Goal: Task Accomplishment & Management: Manage account settings

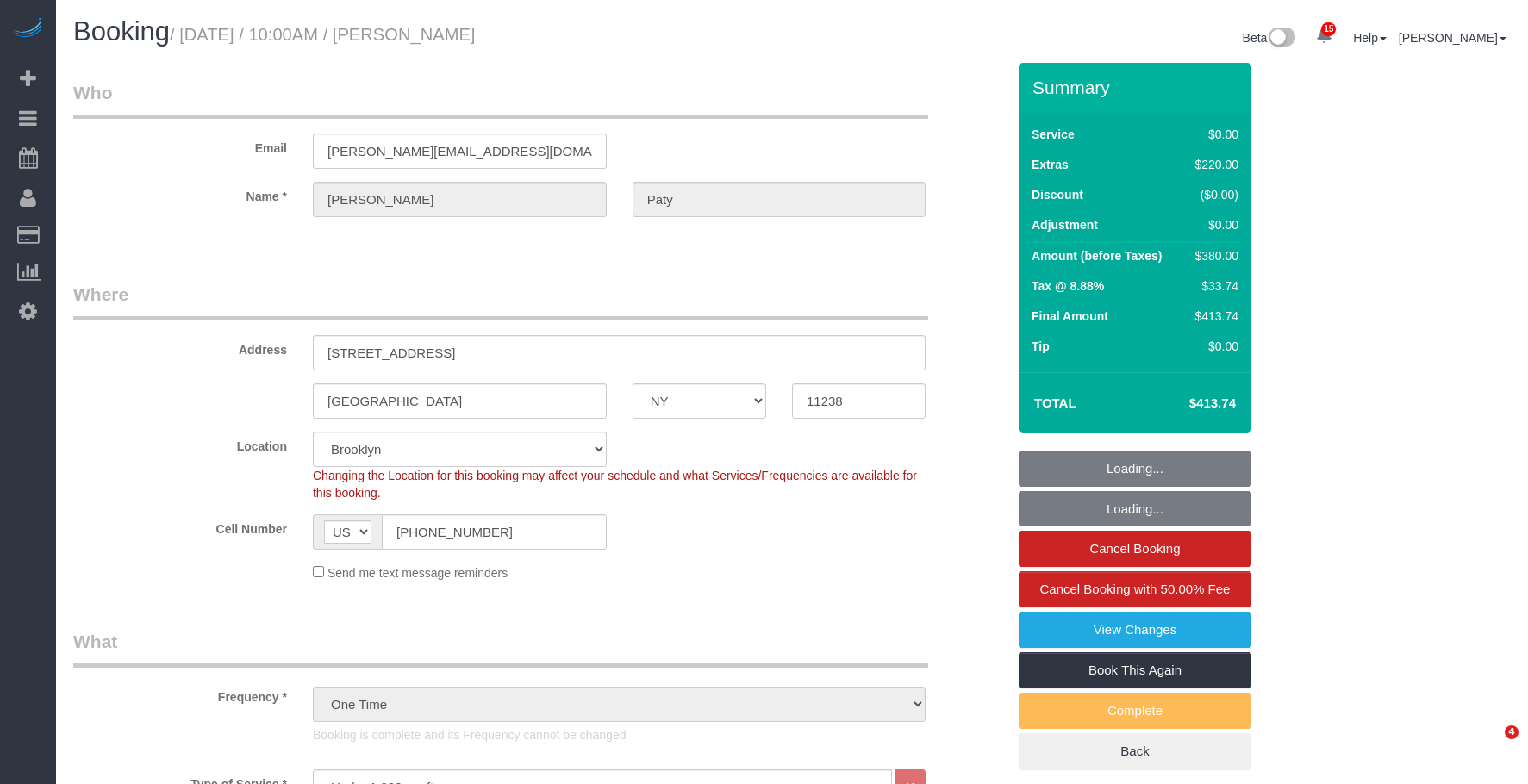
select select "NY"
select select "1"
select select "number:89"
select select "number:90"
select select "number:15"
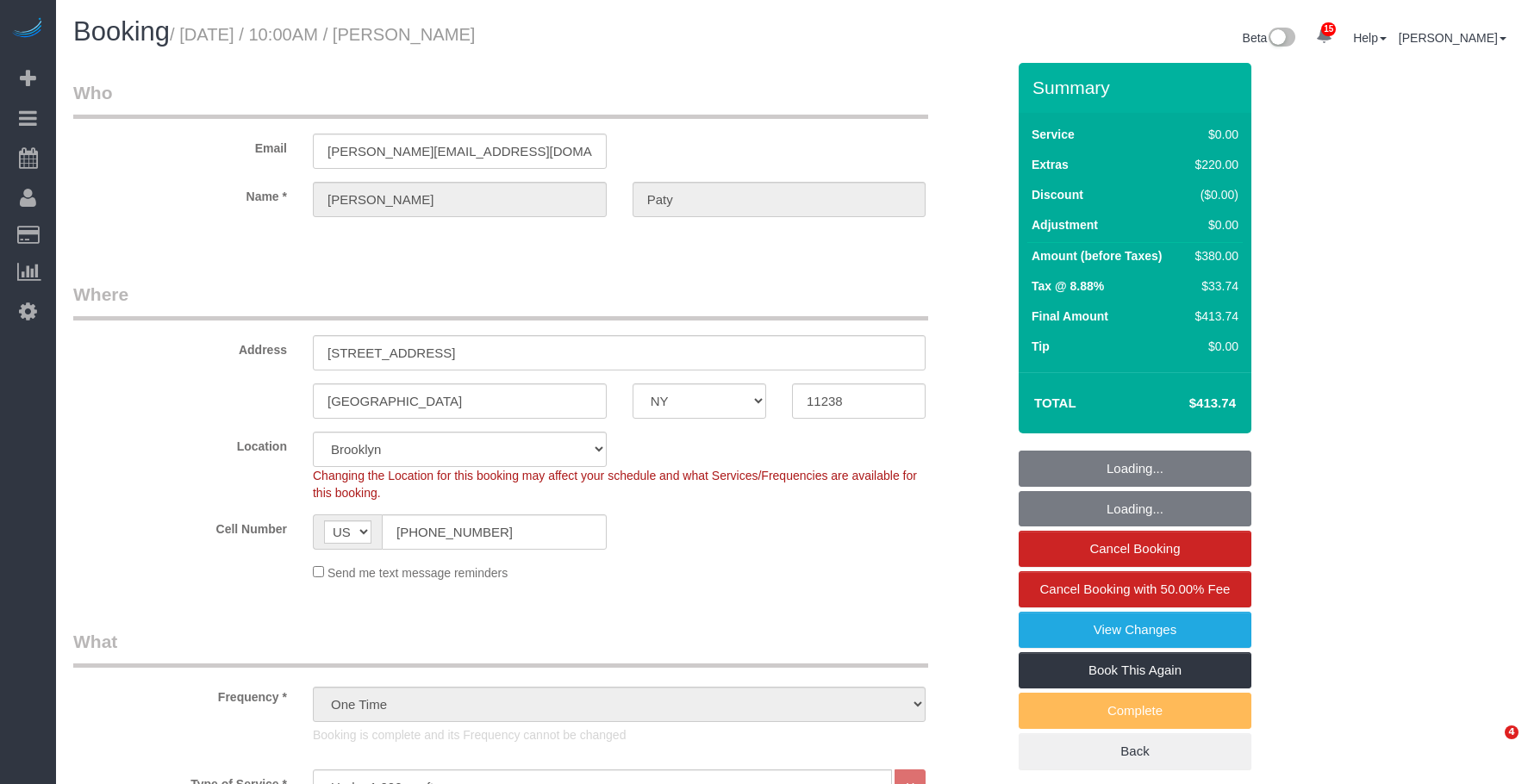
select select "number:5"
select select "spot6"
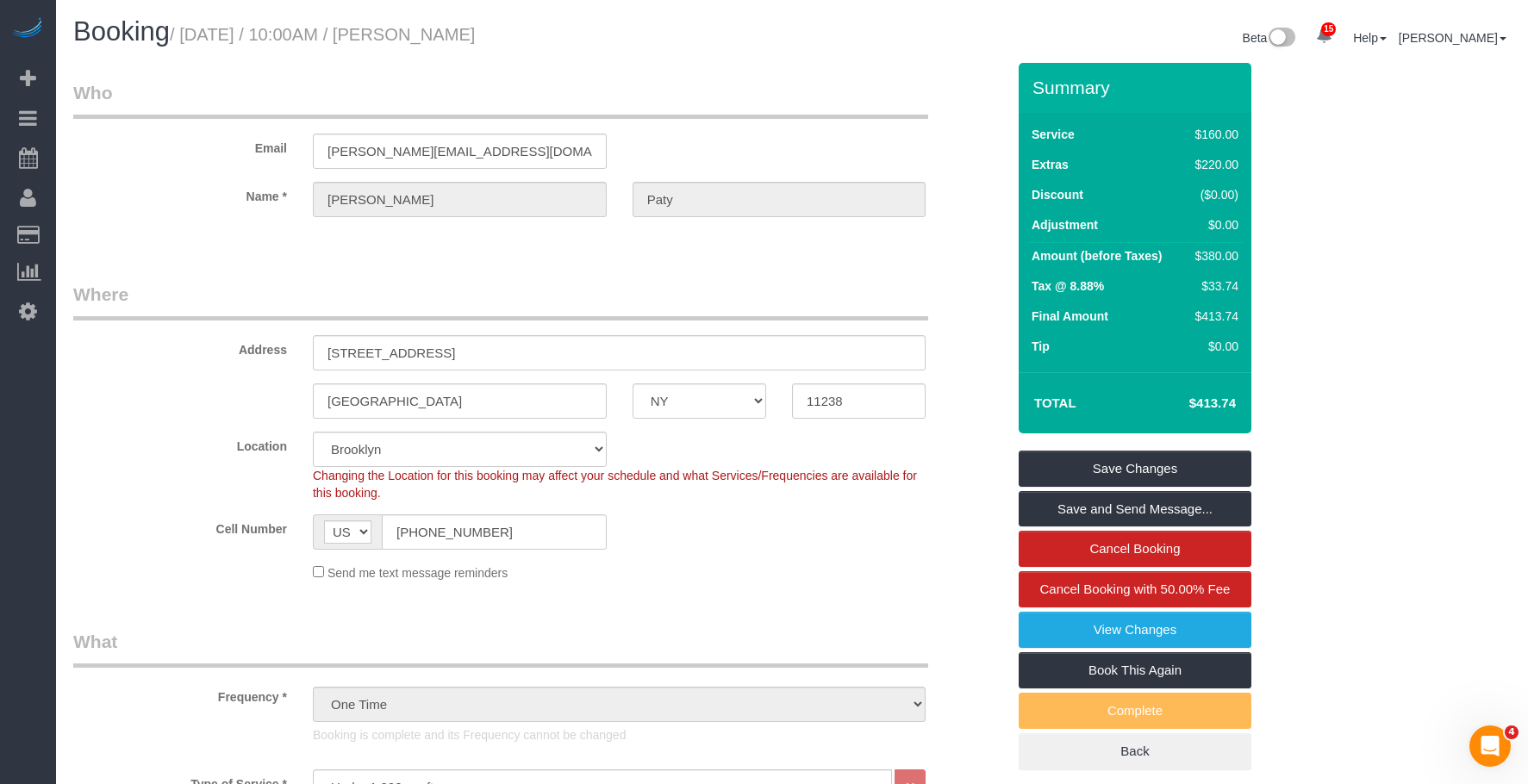
drag, startPoint x: 104, startPoint y: 157, endPoint x: 261, endPoint y: 4, distance: 219.2
click at [104, 158] on link "Active Bookings" at bounding box center [163, 156] width 215 height 35
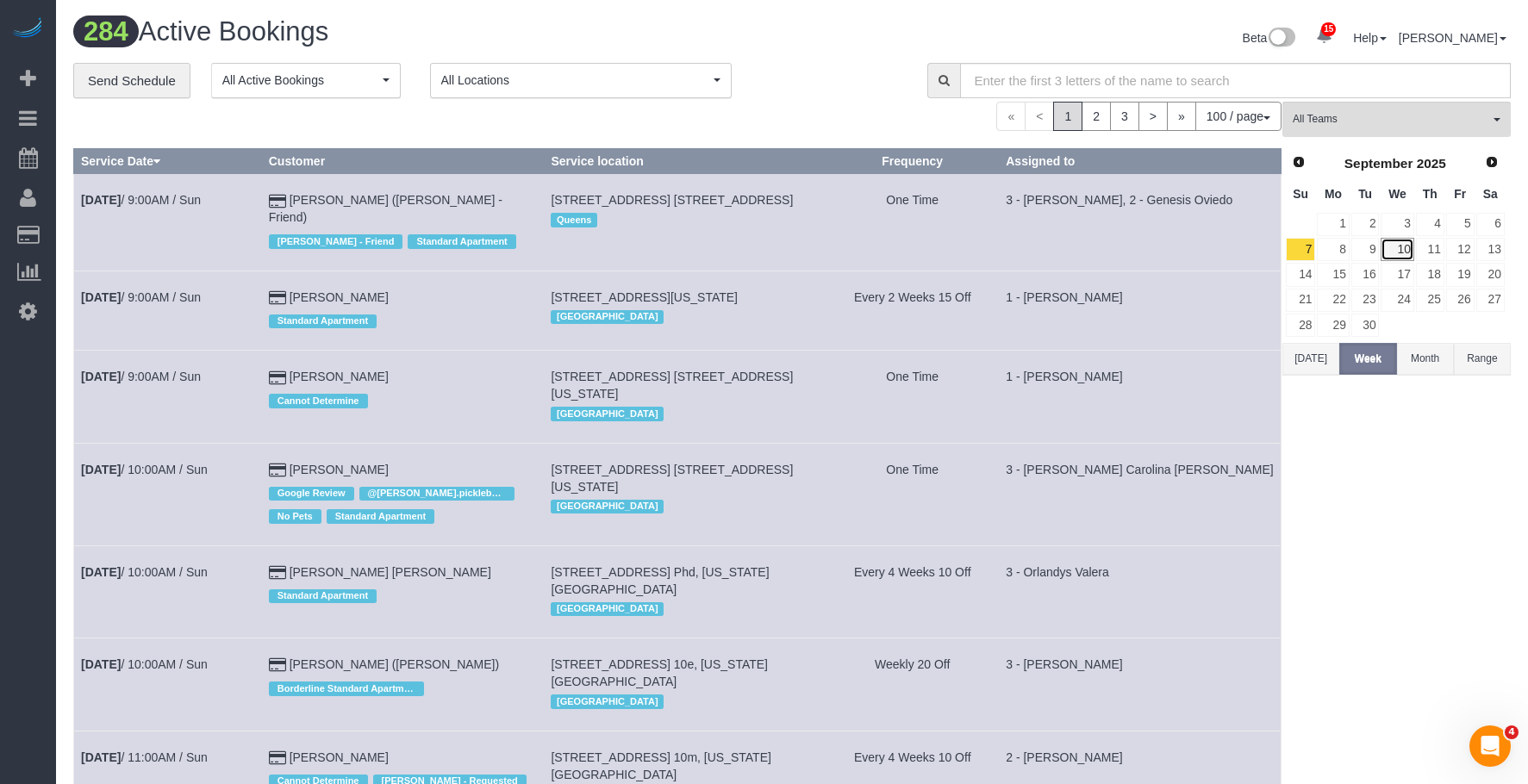
click at [1401, 242] on link "10" at bounding box center [1397, 249] width 33 height 24
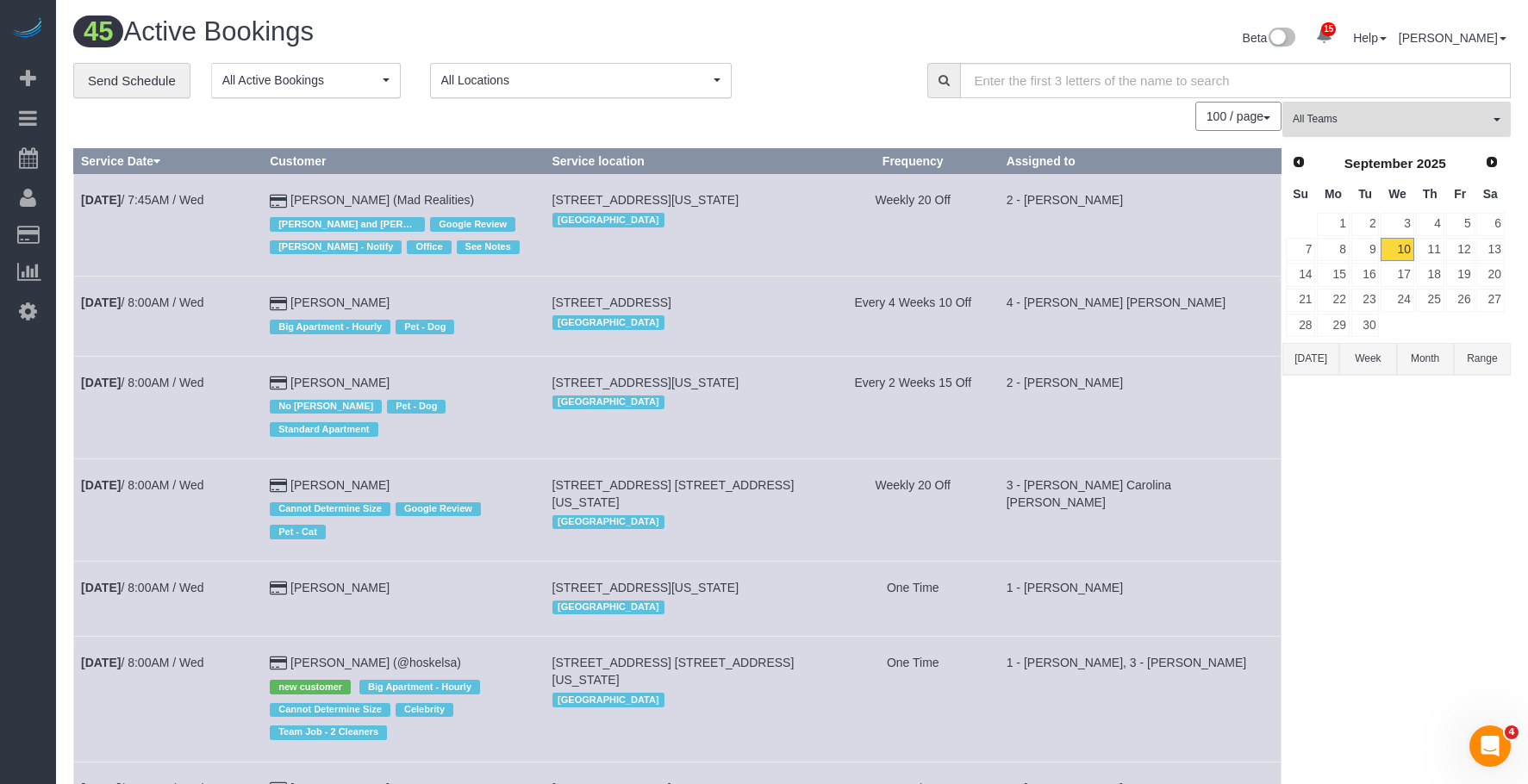
click at [1370, 112] on span "All Teams" at bounding box center [1390, 120] width 196 height 15
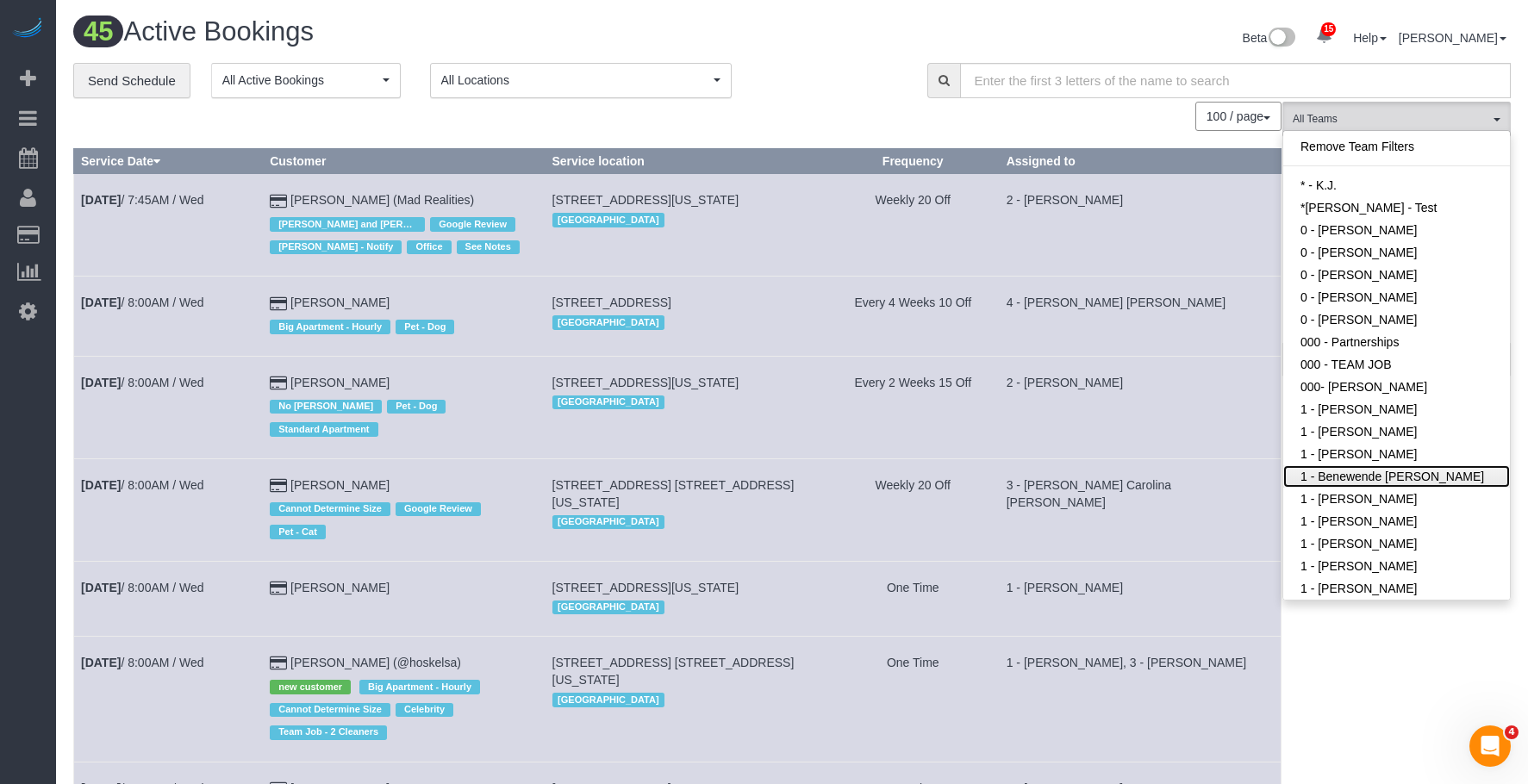
click at [1405, 476] on link "1 - Benewende [PERSON_NAME]" at bounding box center [1396, 476] width 227 height 23
click at [773, 88] on div "**********" at bounding box center [487, 81] width 828 height 36
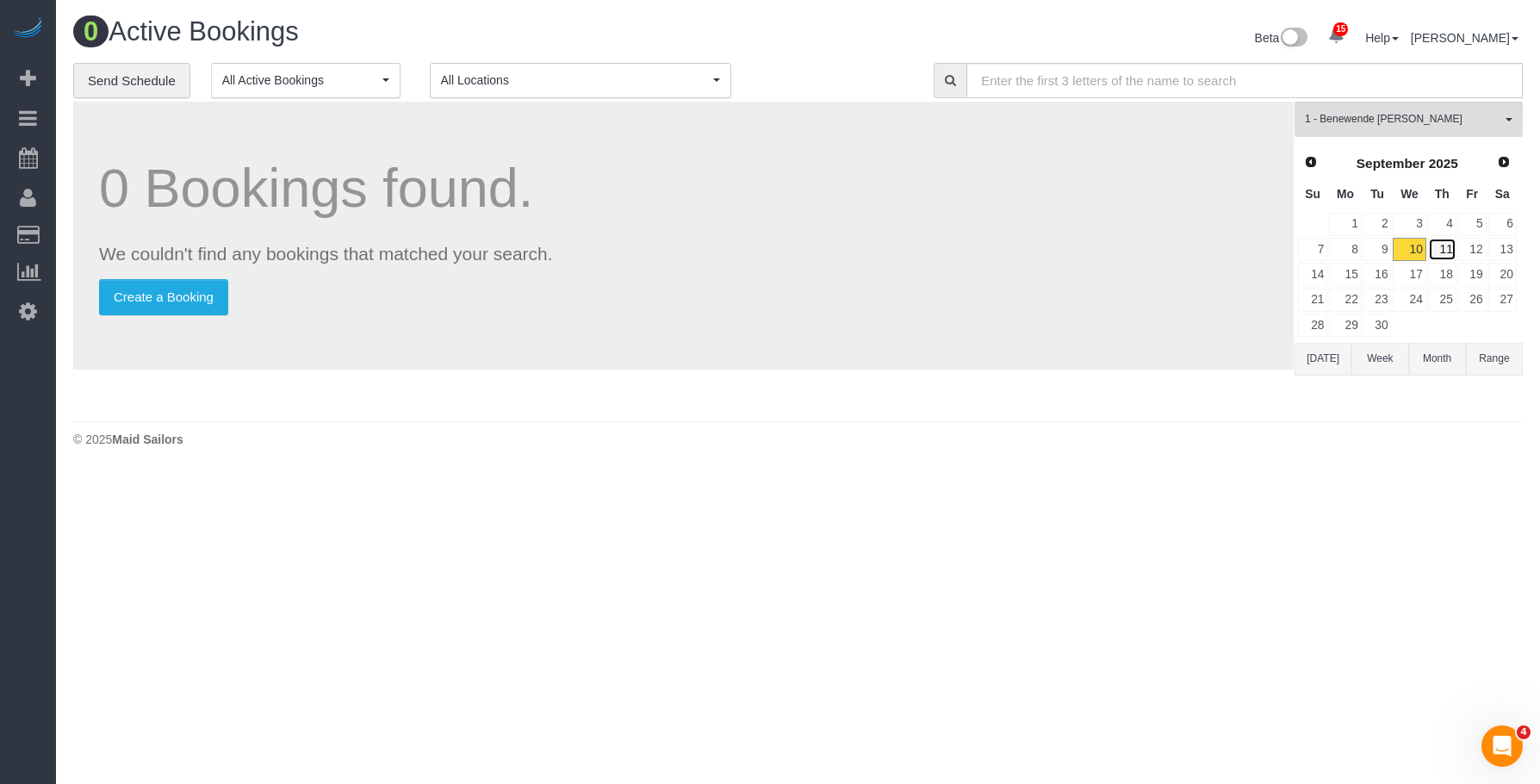
click at [1451, 250] on link "11" at bounding box center [1443, 249] width 28 height 24
click at [1499, 358] on button "Range" at bounding box center [1495, 359] width 57 height 32
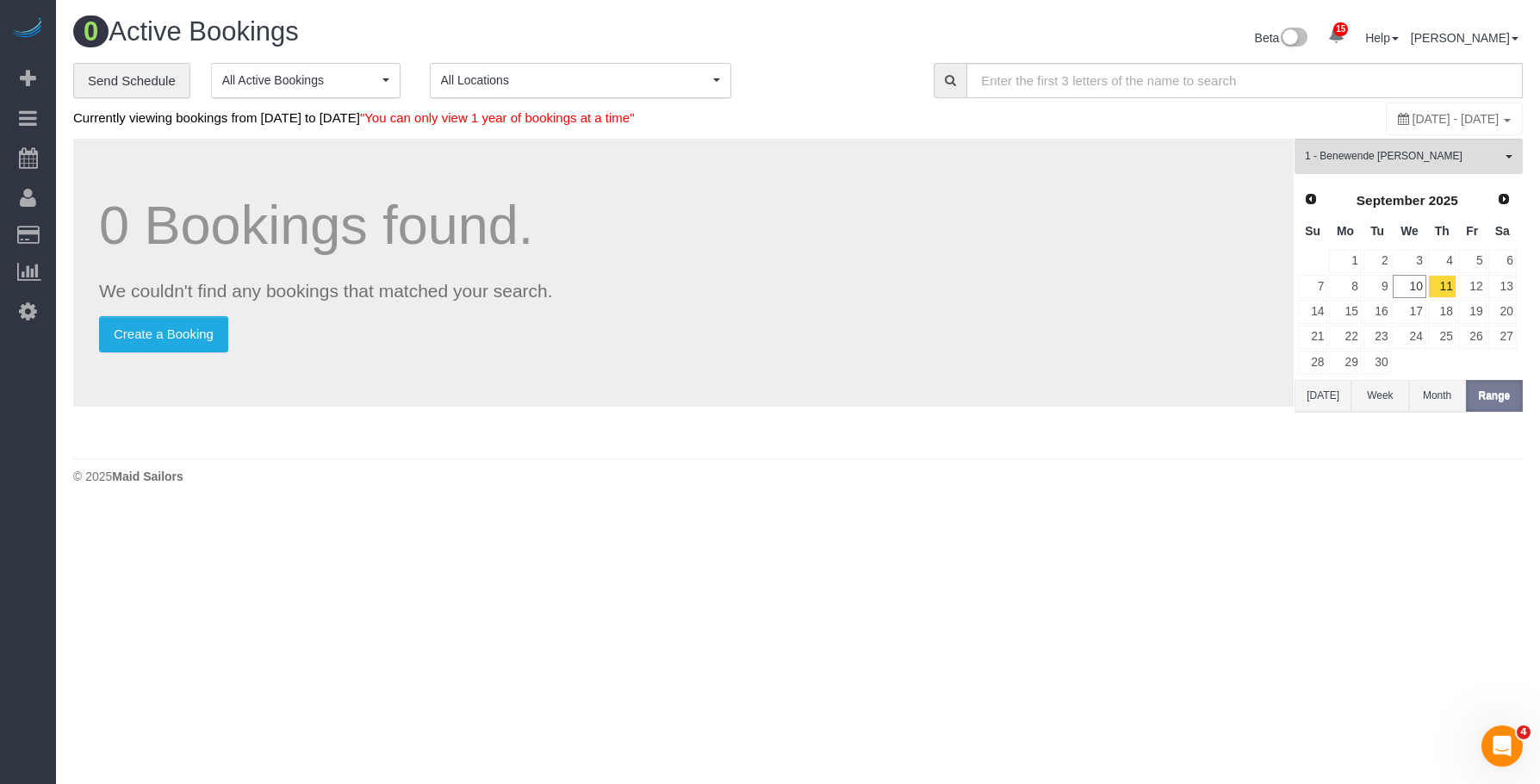
click at [1413, 121] on span "September 11, 2025 - September 11, 2025" at bounding box center [1456, 119] width 87 height 14
type input "**********"
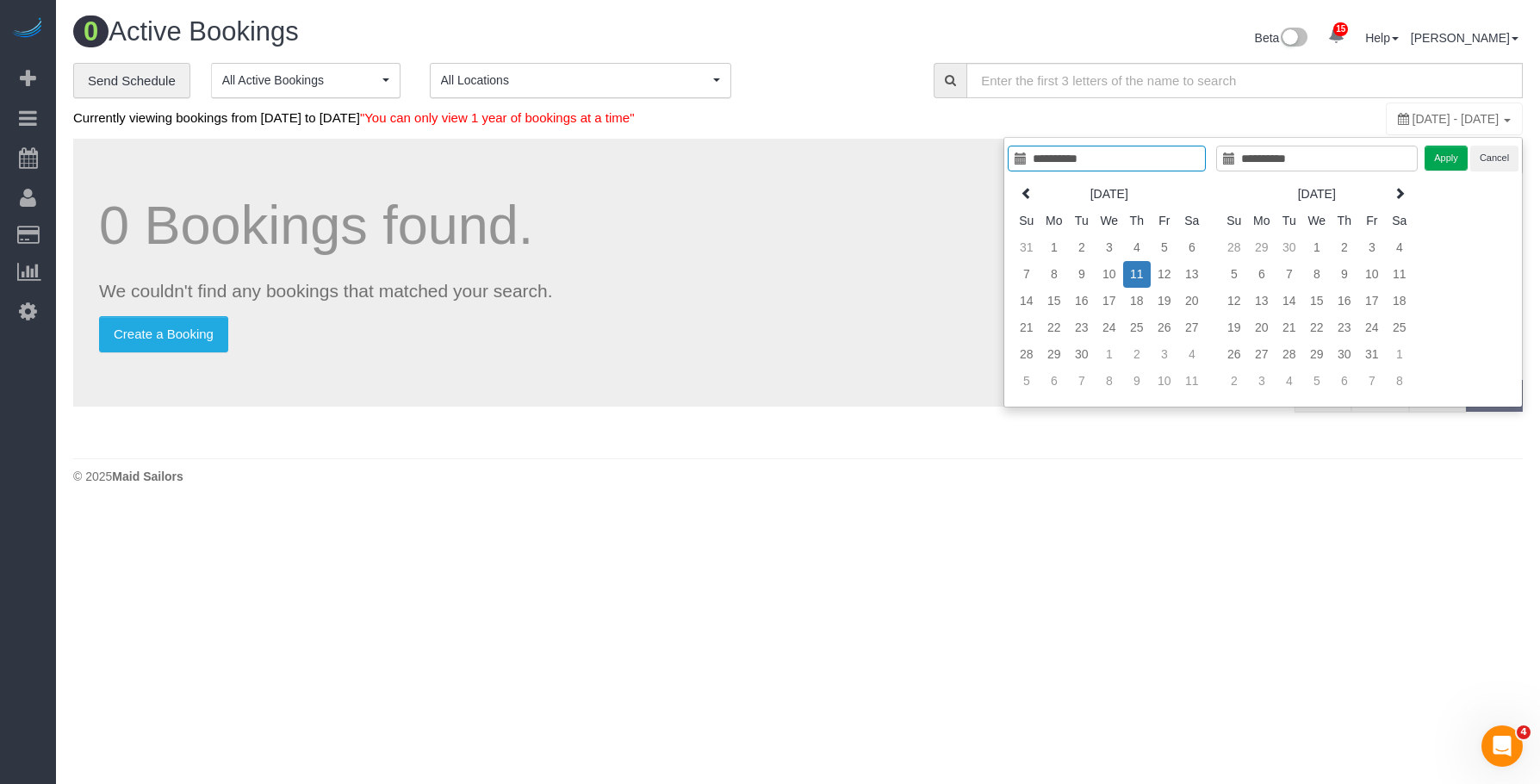
type input "**********"
click at [1136, 269] on td "11" at bounding box center [1136, 275] width 27 height 26
type input "**********"
click at [1025, 293] on td "14" at bounding box center [1027, 301] width 27 height 26
type input "**********"
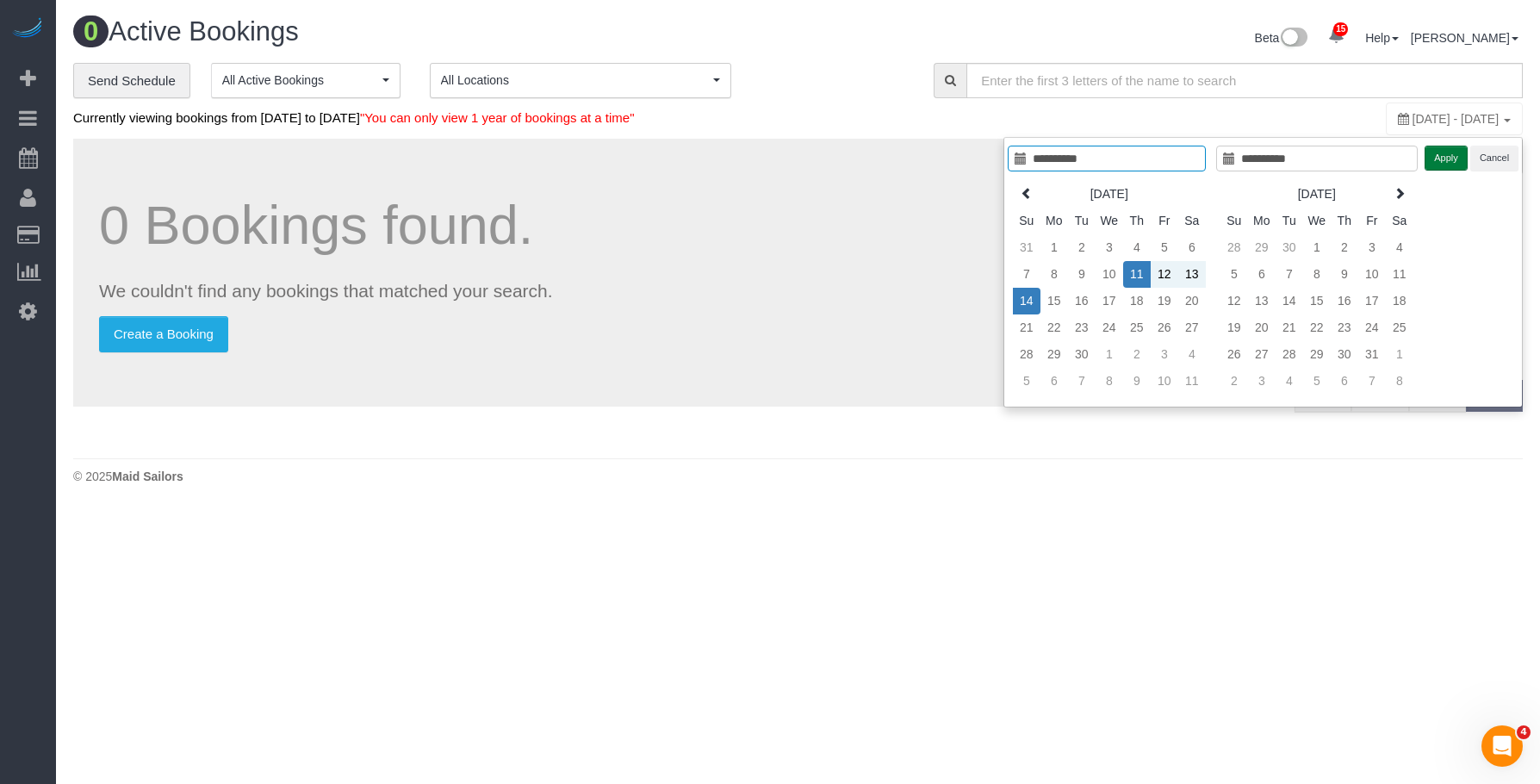
click at [1452, 161] on button "Apply" at bounding box center [1447, 158] width 43 height 25
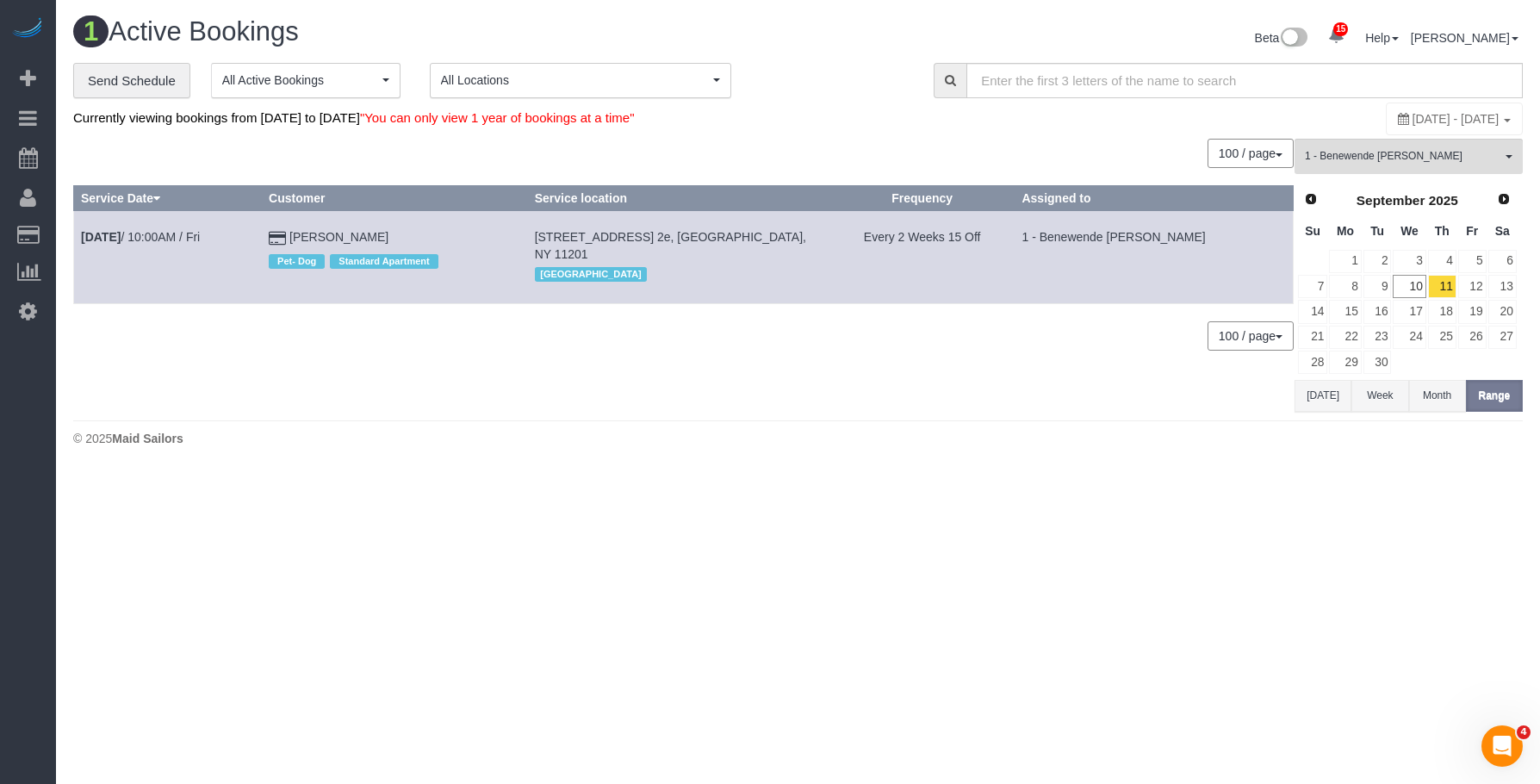
click at [966, 378] on div "0 Bookings found. We couldn't find any bookings that matched your search. Creat…" at bounding box center [684, 275] width 1222 height 272
click at [1410, 151] on span "1 - Benewende [PERSON_NAME]" at bounding box center [1403, 157] width 196 height 15
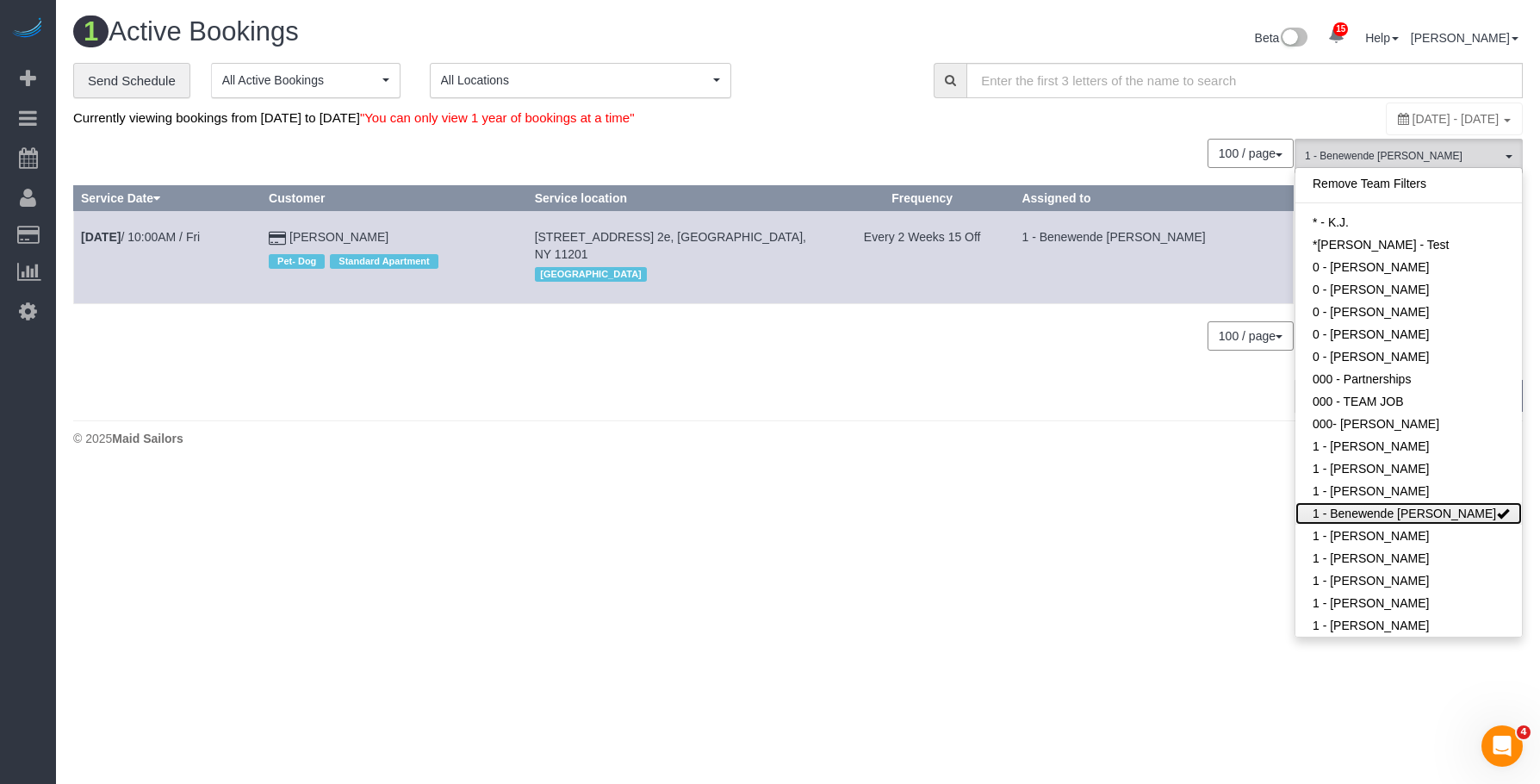
click at [1353, 525] on link "1 - Benewende [PERSON_NAME]" at bounding box center [1409, 513] width 226 height 23
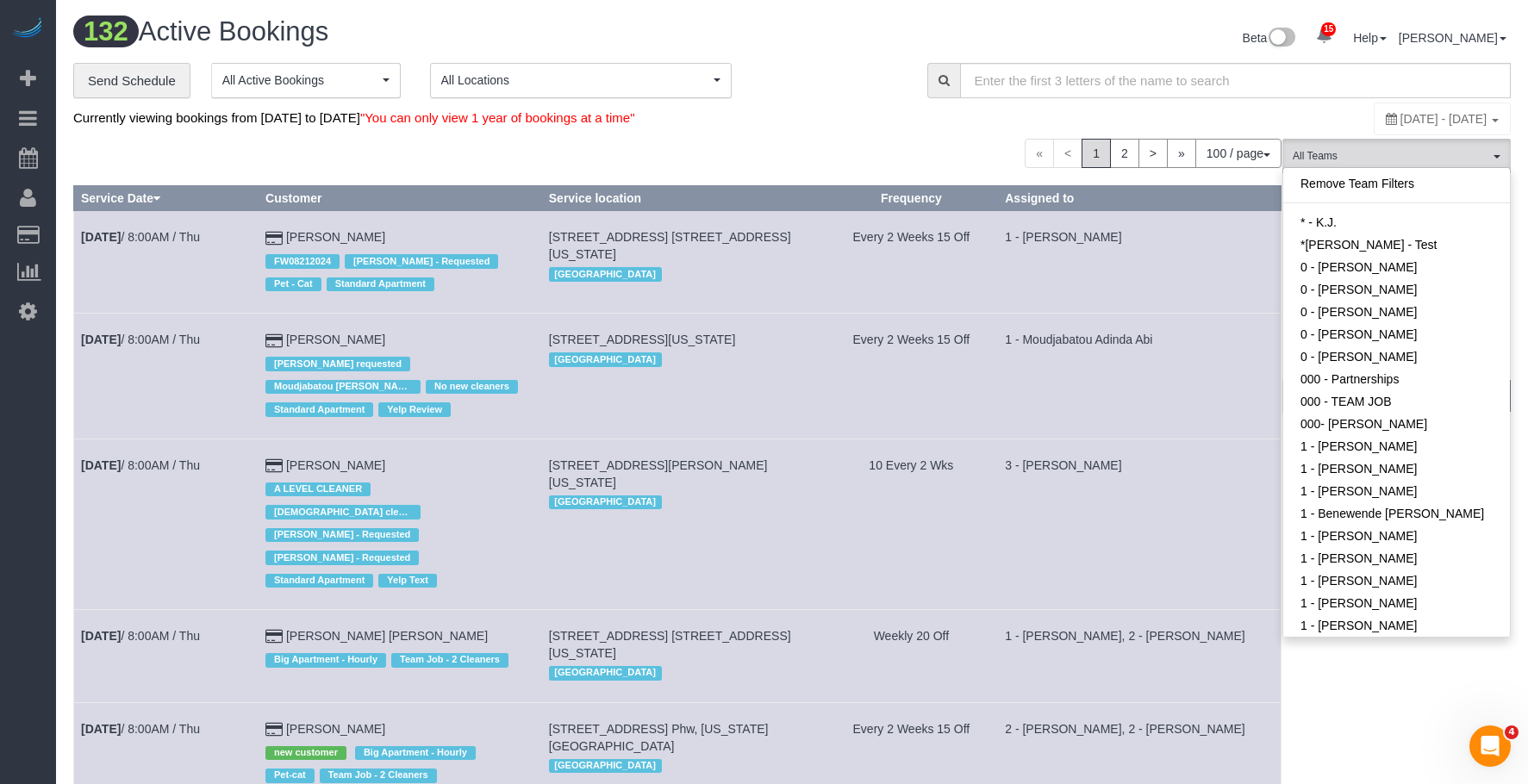
click at [856, 56] on div "Beta 15 Your Notifications You have 0 alerts × You have 6 to charge for 09/09/2…" at bounding box center [1157, 40] width 731 height 45
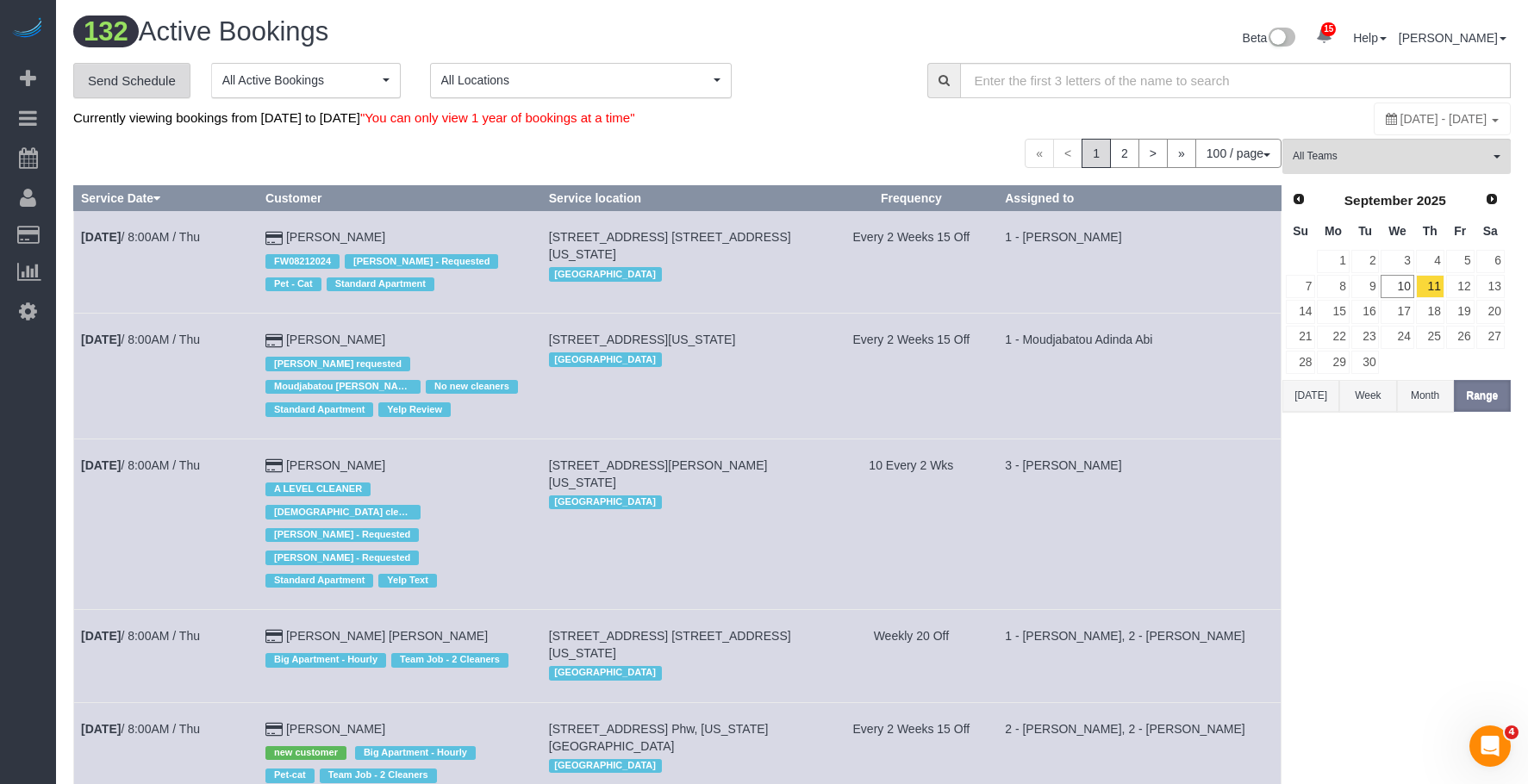
click at [114, 75] on link "Send Schedule" at bounding box center [132, 81] width 117 height 36
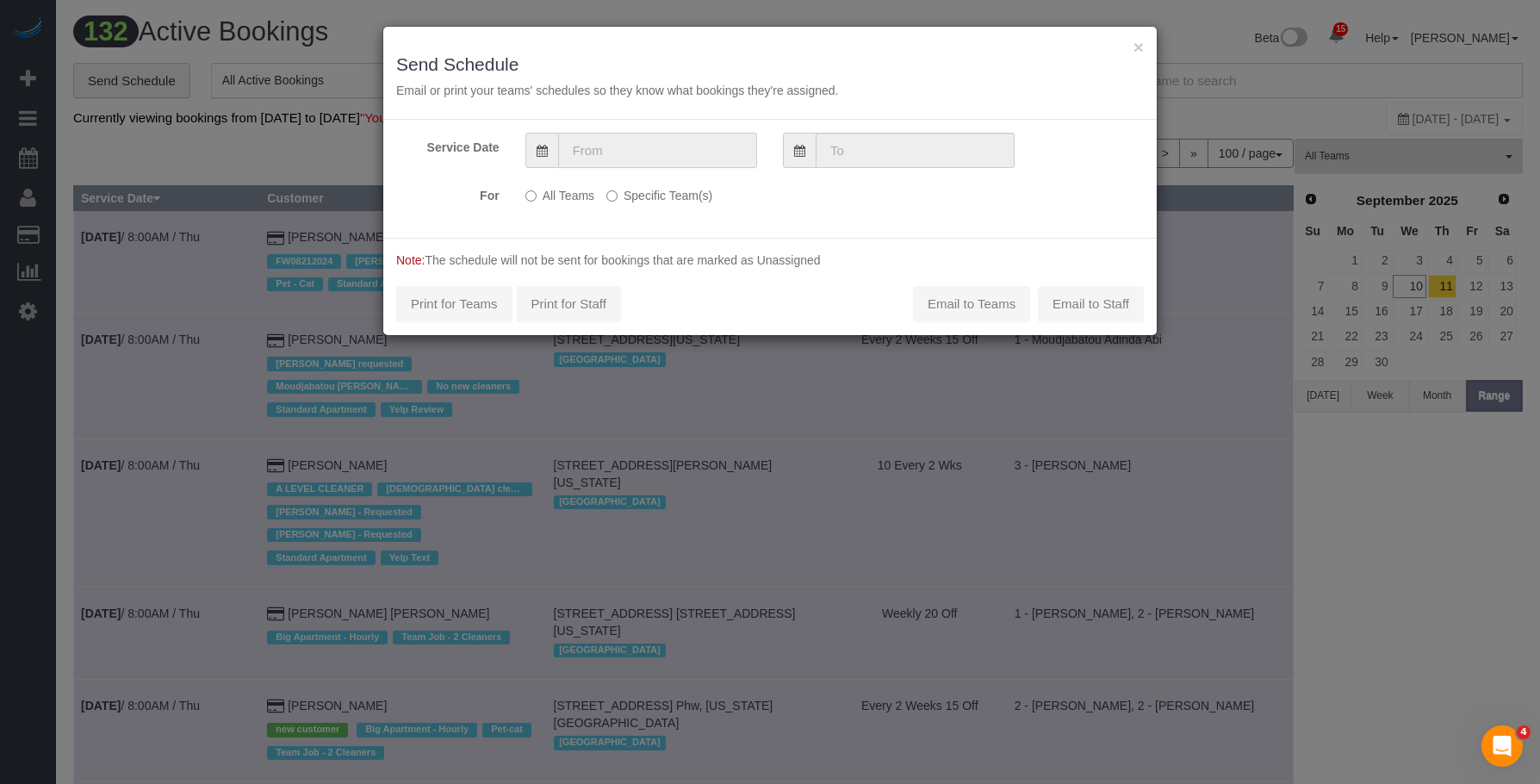
click at [720, 148] on input "text" at bounding box center [658, 150] width 199 height 35
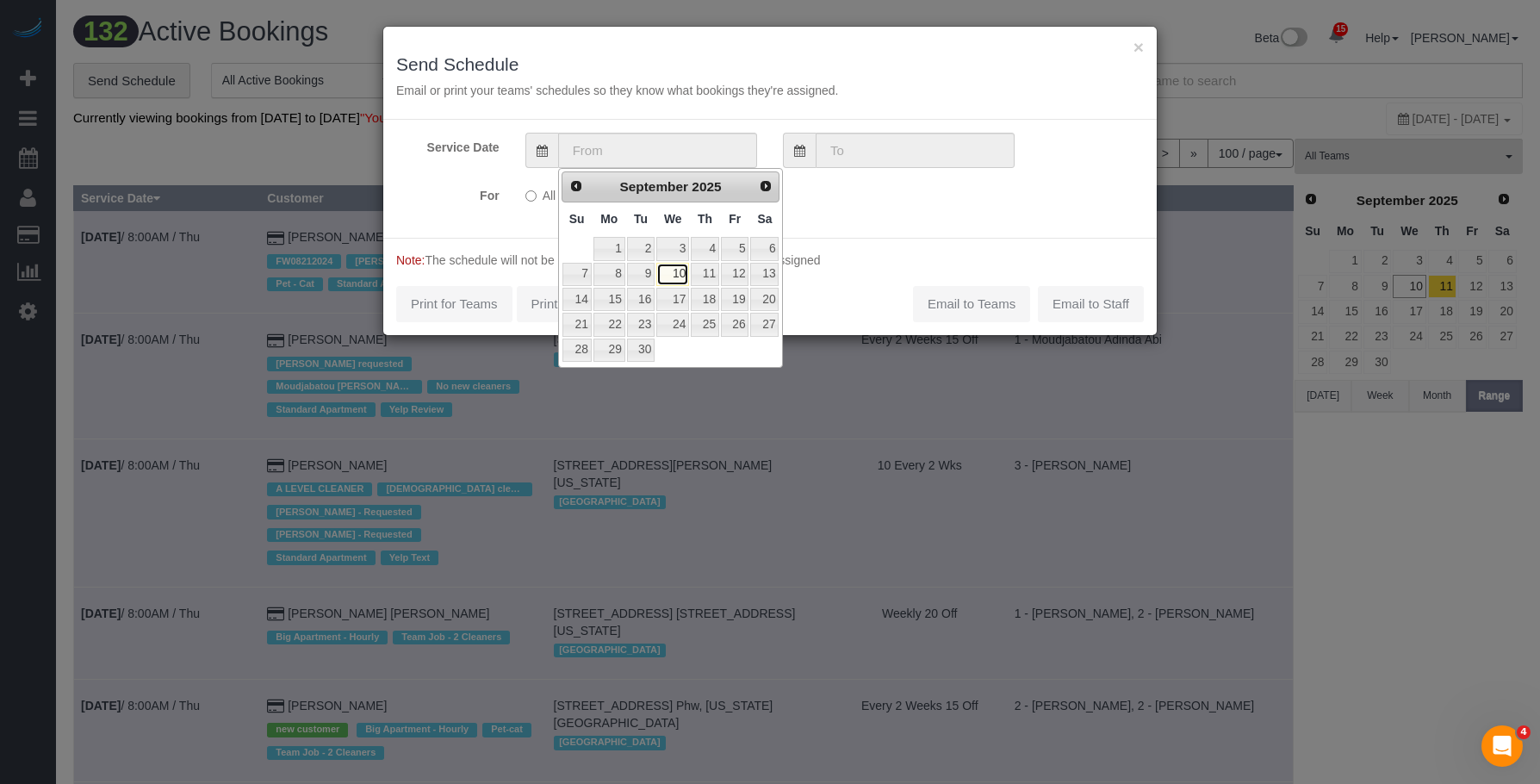
click at [681, 272] on link "10" at bounding box center [673, 274] width 33 height 24
type input "[DATE]"
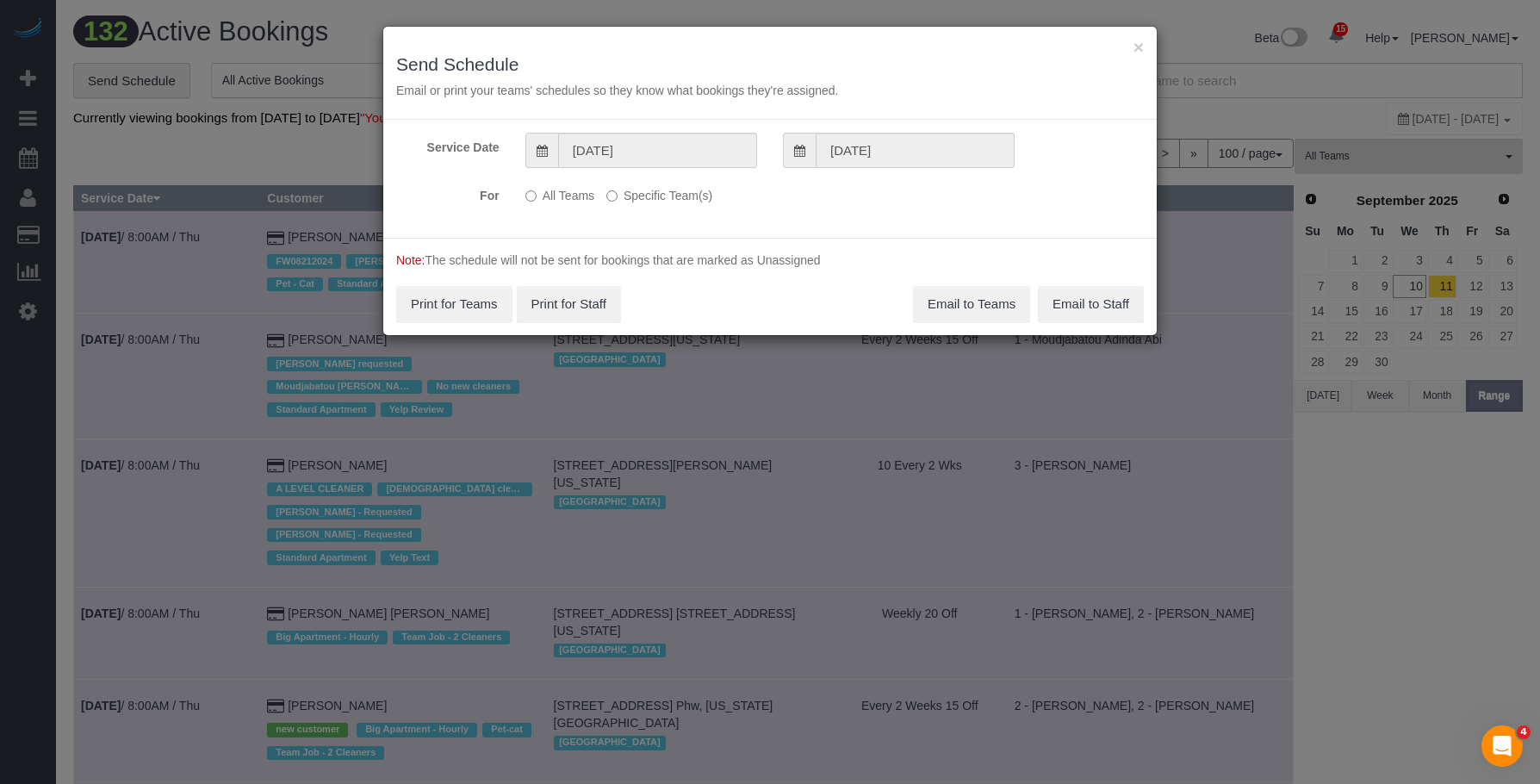
click at [696, 195] on label "Specific Team(s)" at bounding box center [660, 192] width 106 height 24
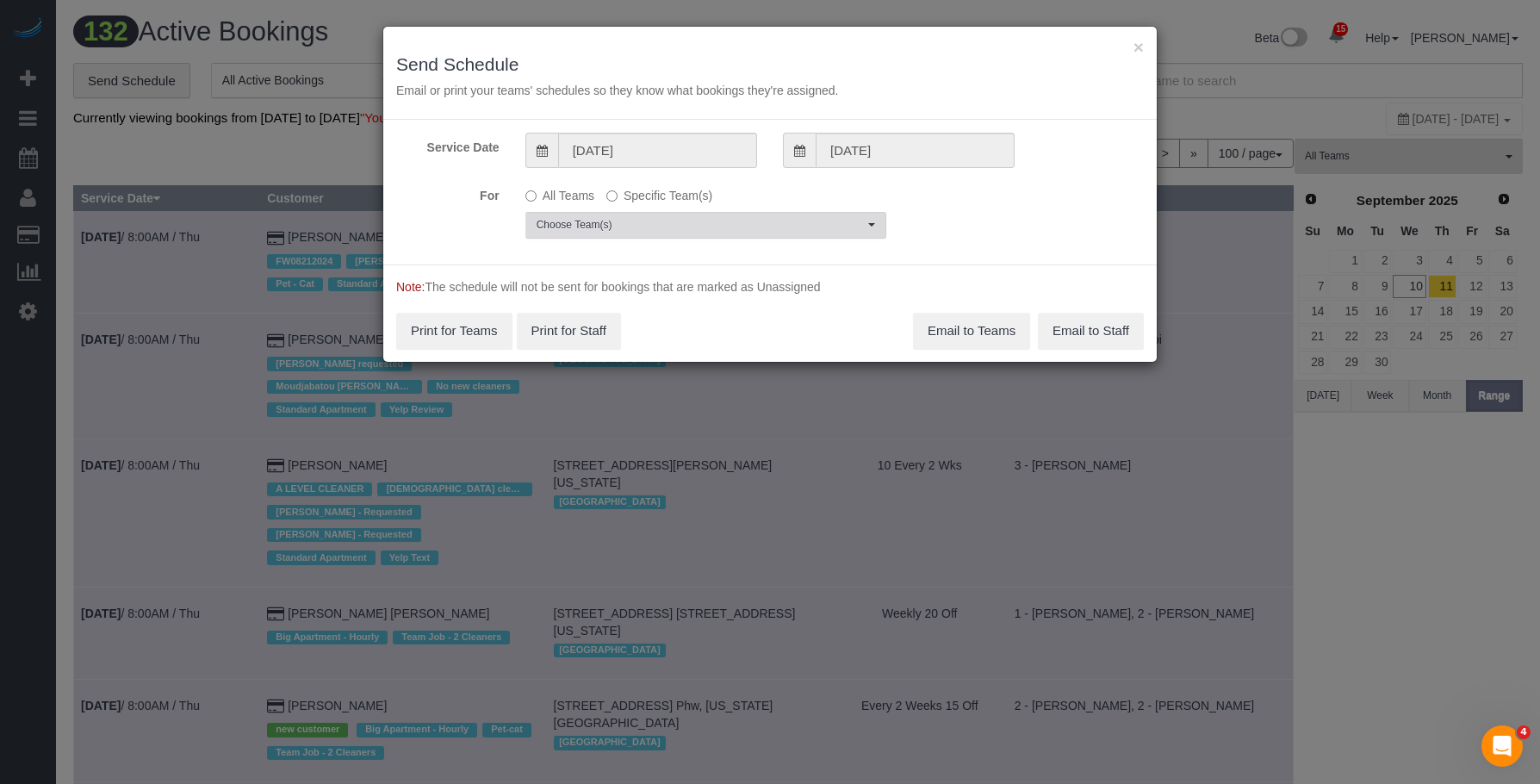
click at [753, 224] on span "Choose Team(s)" at bounding box center [700, 225] width 327 height 15
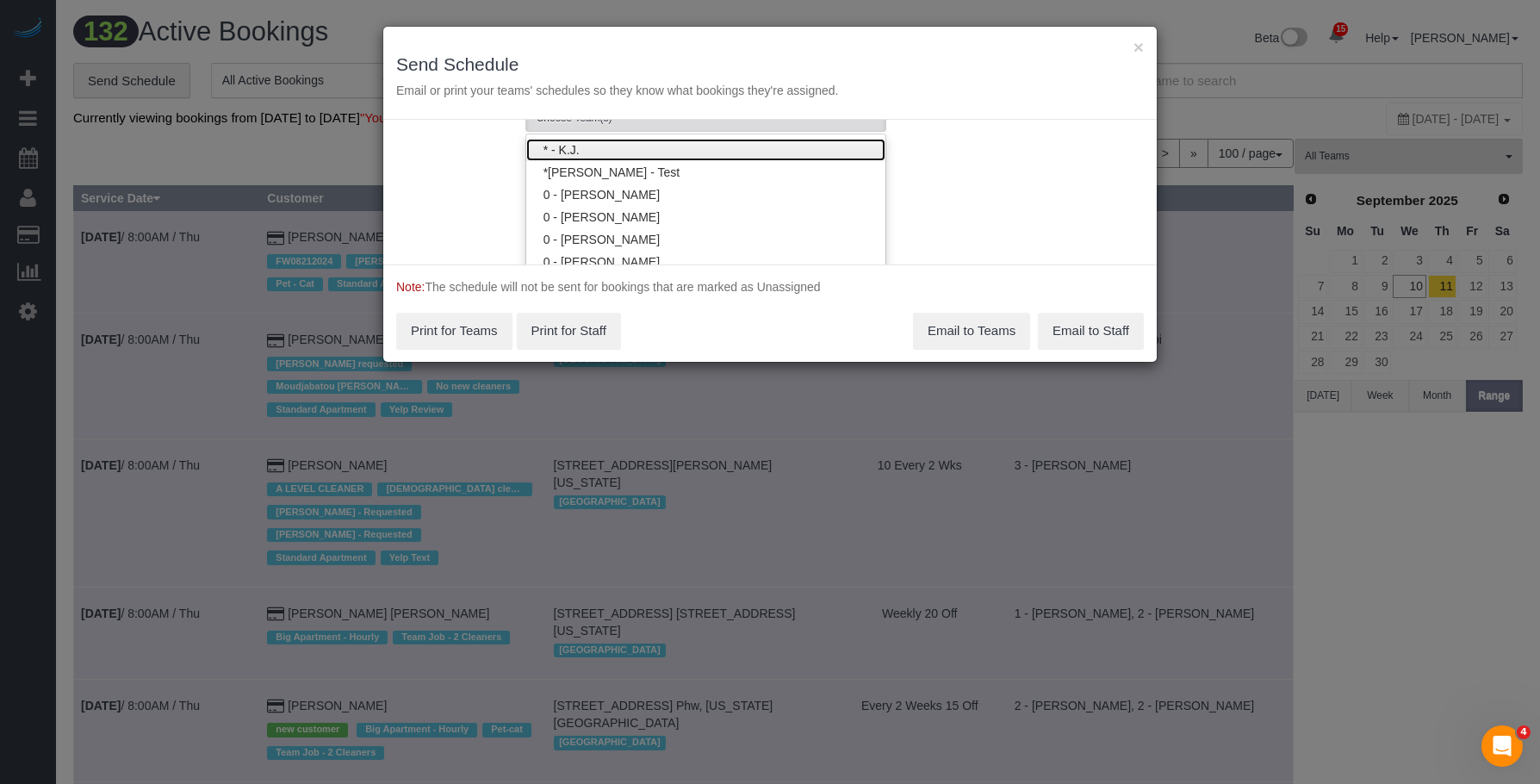
scroll to position [175, 0]
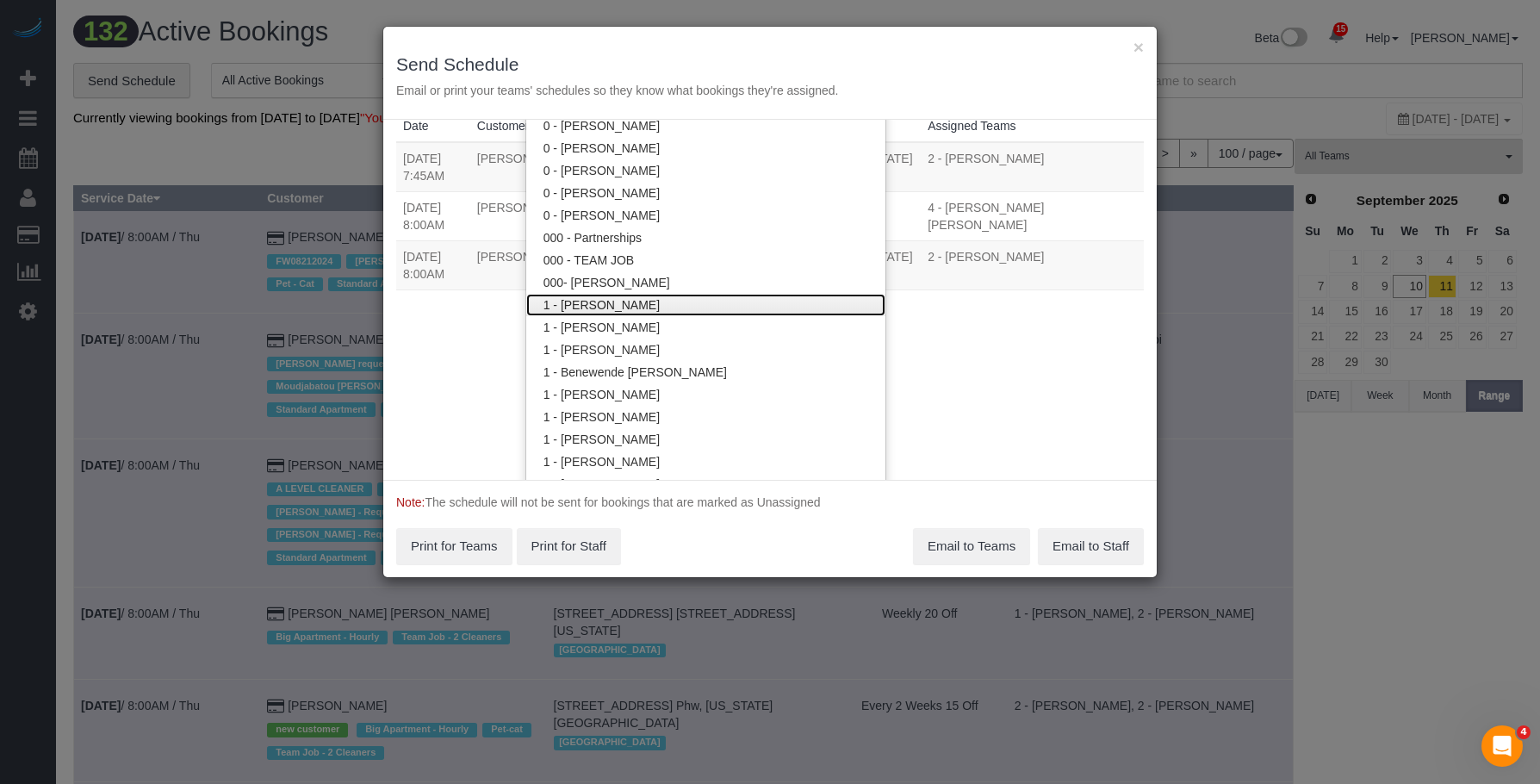
click at [691, 302] on link "1 - [PERSON_NAME]" at bounding box center [706, 305] width 360 height 23
click at [778, 35] on div "× Send Schedule Email or print your teams' schedules so they know what bookings…" at bounding box center [770, 73] width 774 height 93
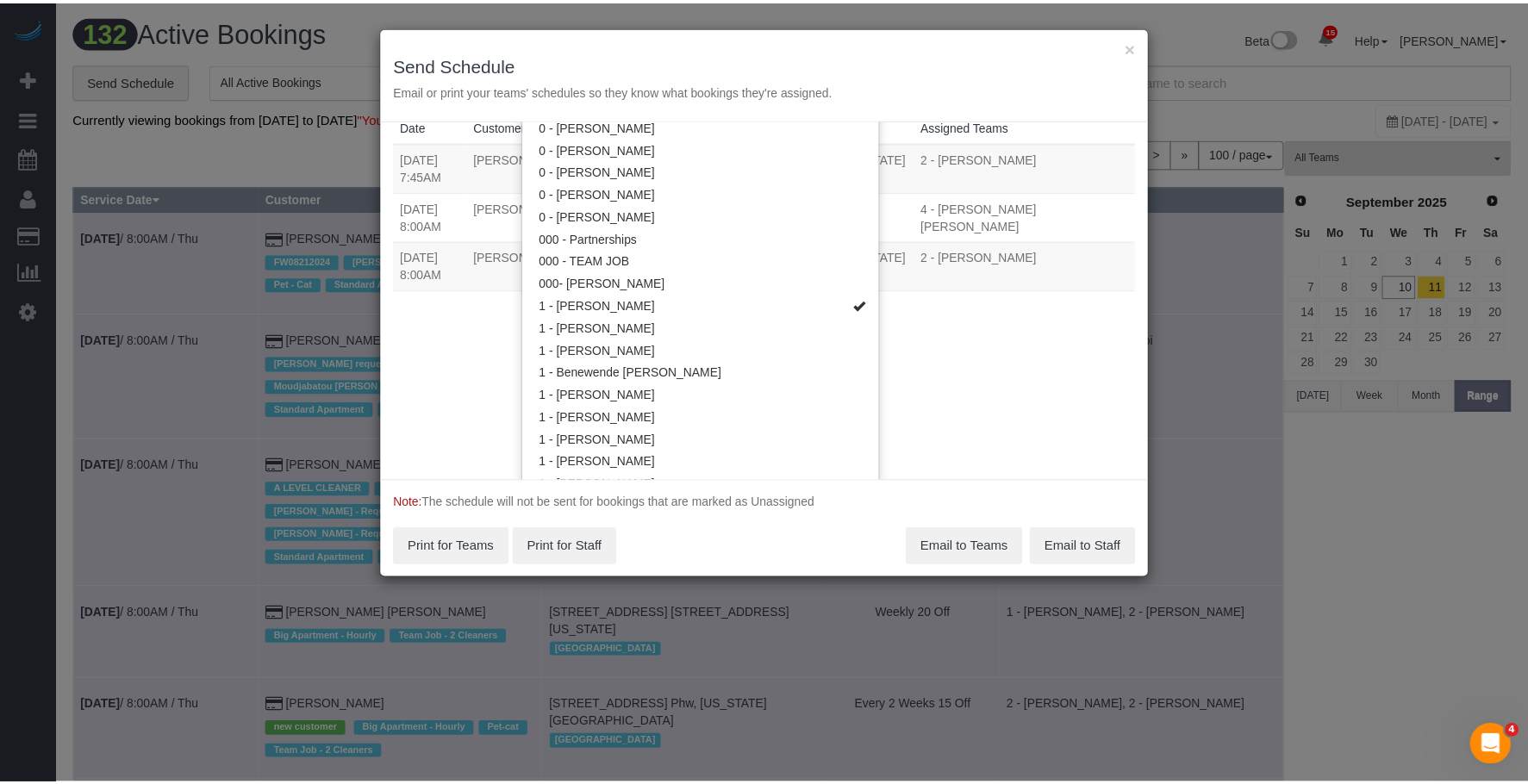
scroll to position [0, 0]
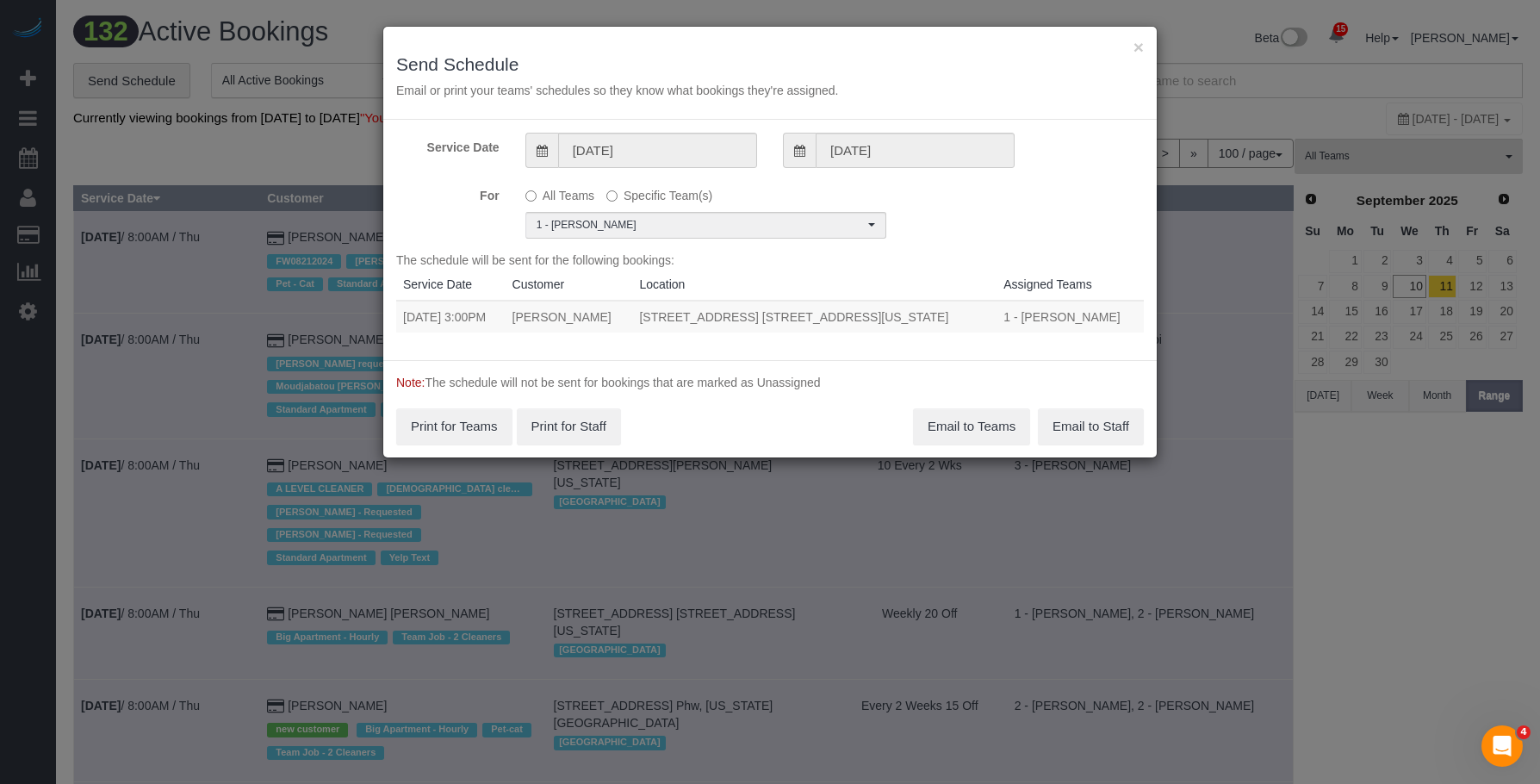
drag, startPoint x: 651, startPoint y: 322, endPoint x: 940, endPoint y: 310, distance: 289.2
click at [940, 310] on td "416 Lafayette Street, Apt. 2b, New York, NY 10003" at bounding box center [814, 317] width 364 height 32
copy td "416 Lafayette Street, Apt. 2b, New York, NY 10003"
click at [1142, 46] on button "×" at bounding box center [1138, 46] width 10 height 18
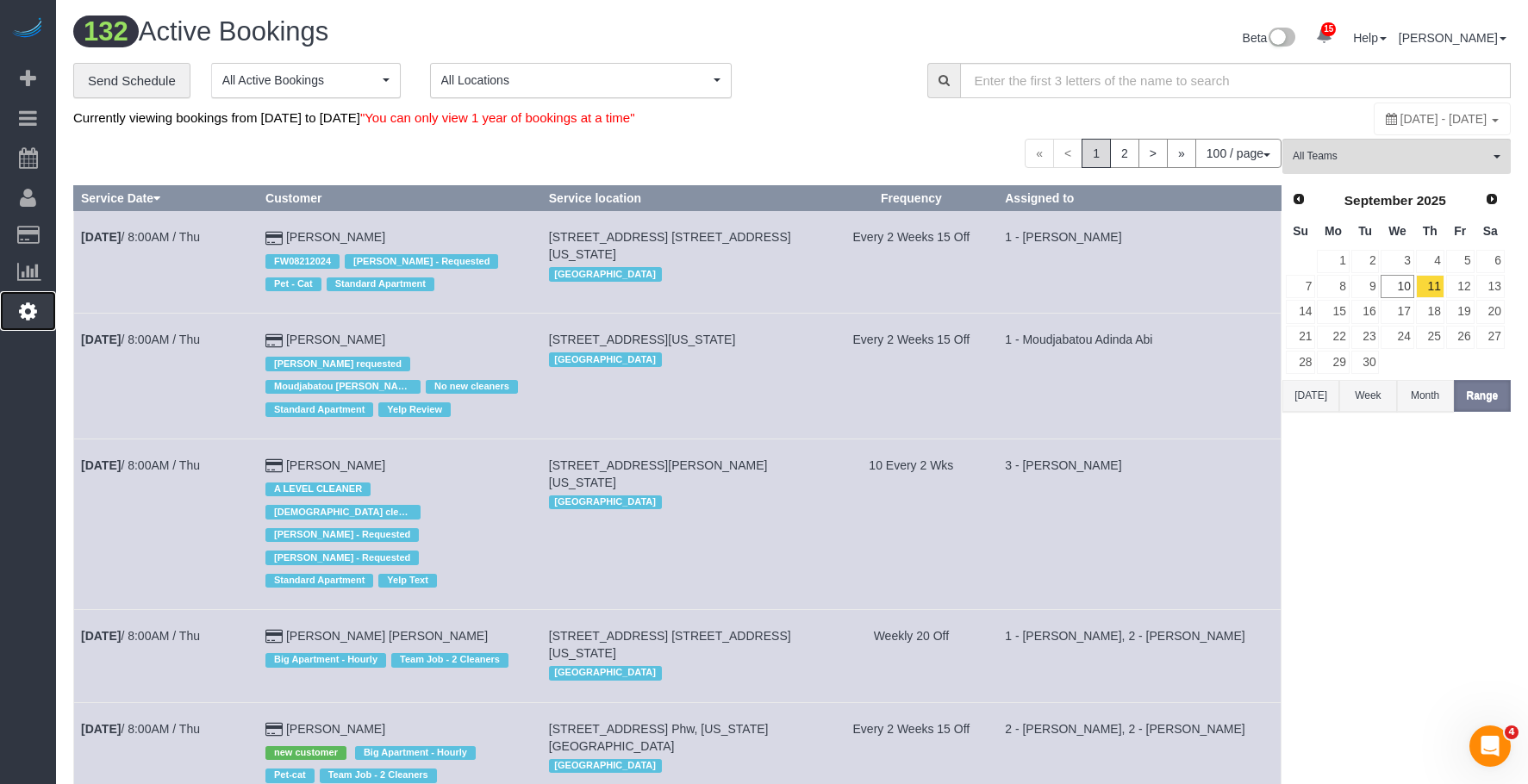
drag, startPoint x: 22, startPoint y: 313, endPoint x: 37, endPoint y: 309, distance: 15.5
click at [23, 313] on icon at bounding box center [27, 311] width 18 height 21
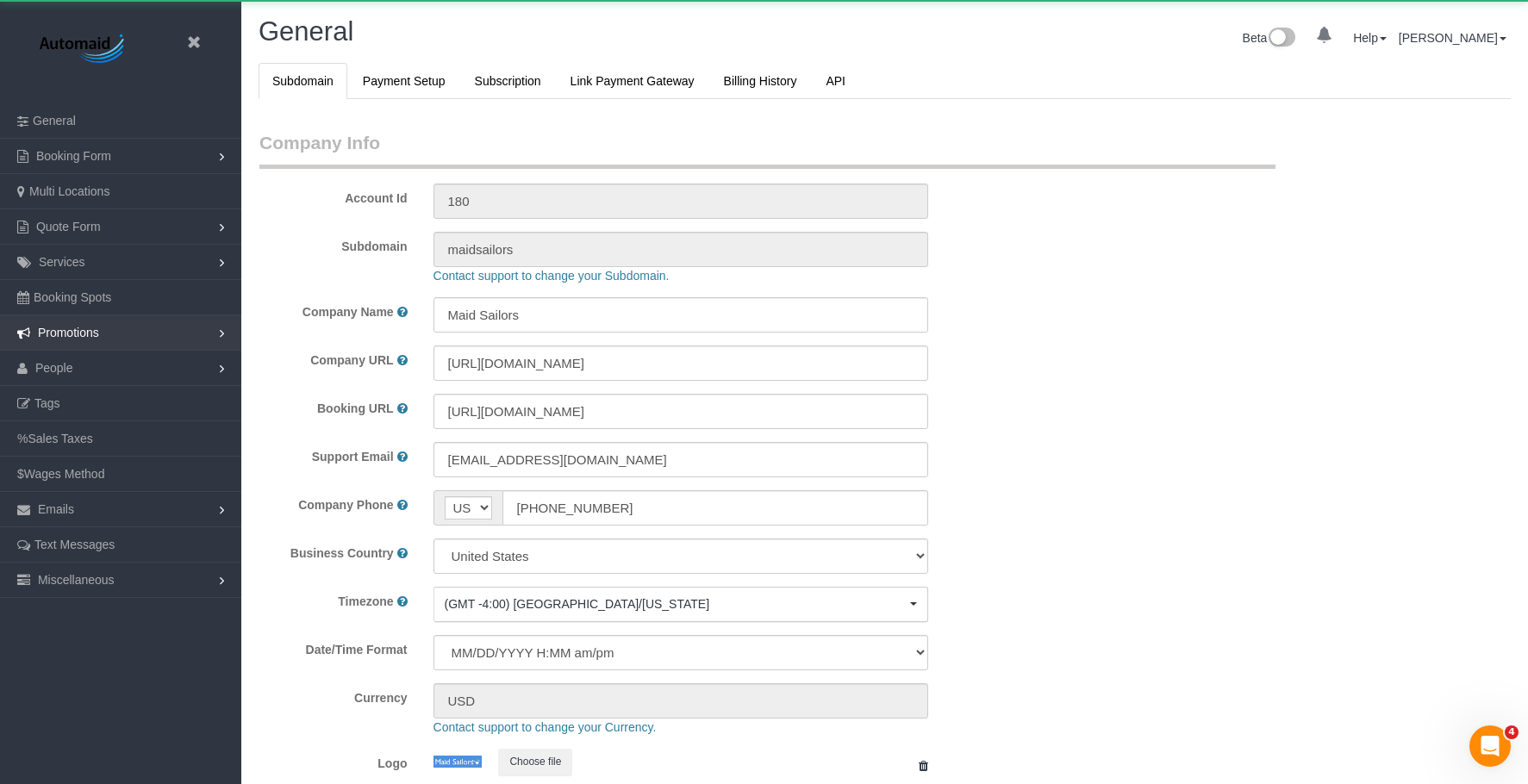
select select "425"
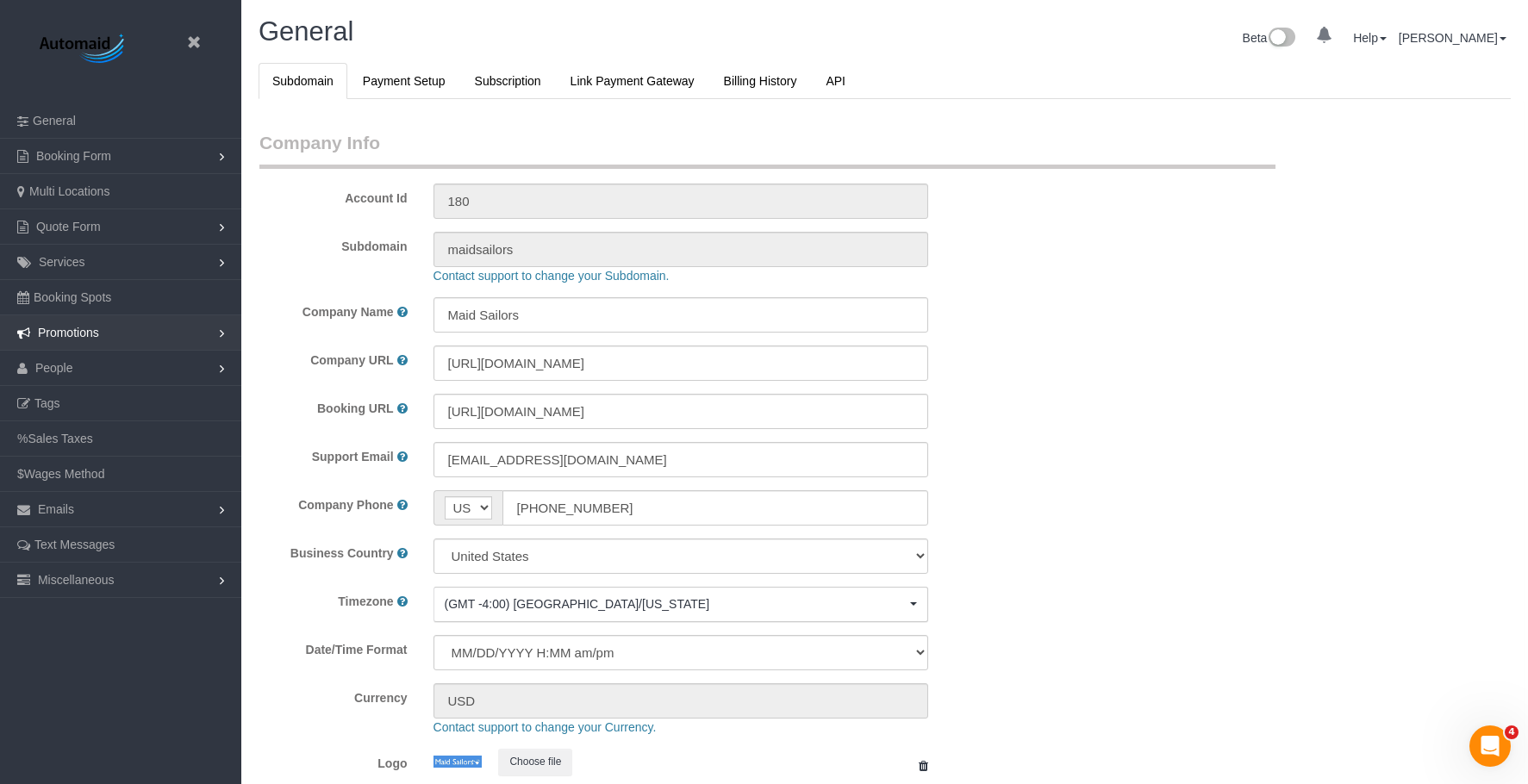
scroll to position [3652, 1528]
click at [81, 371] on link "People" at bounding box center [121, 368] width 242 height 35
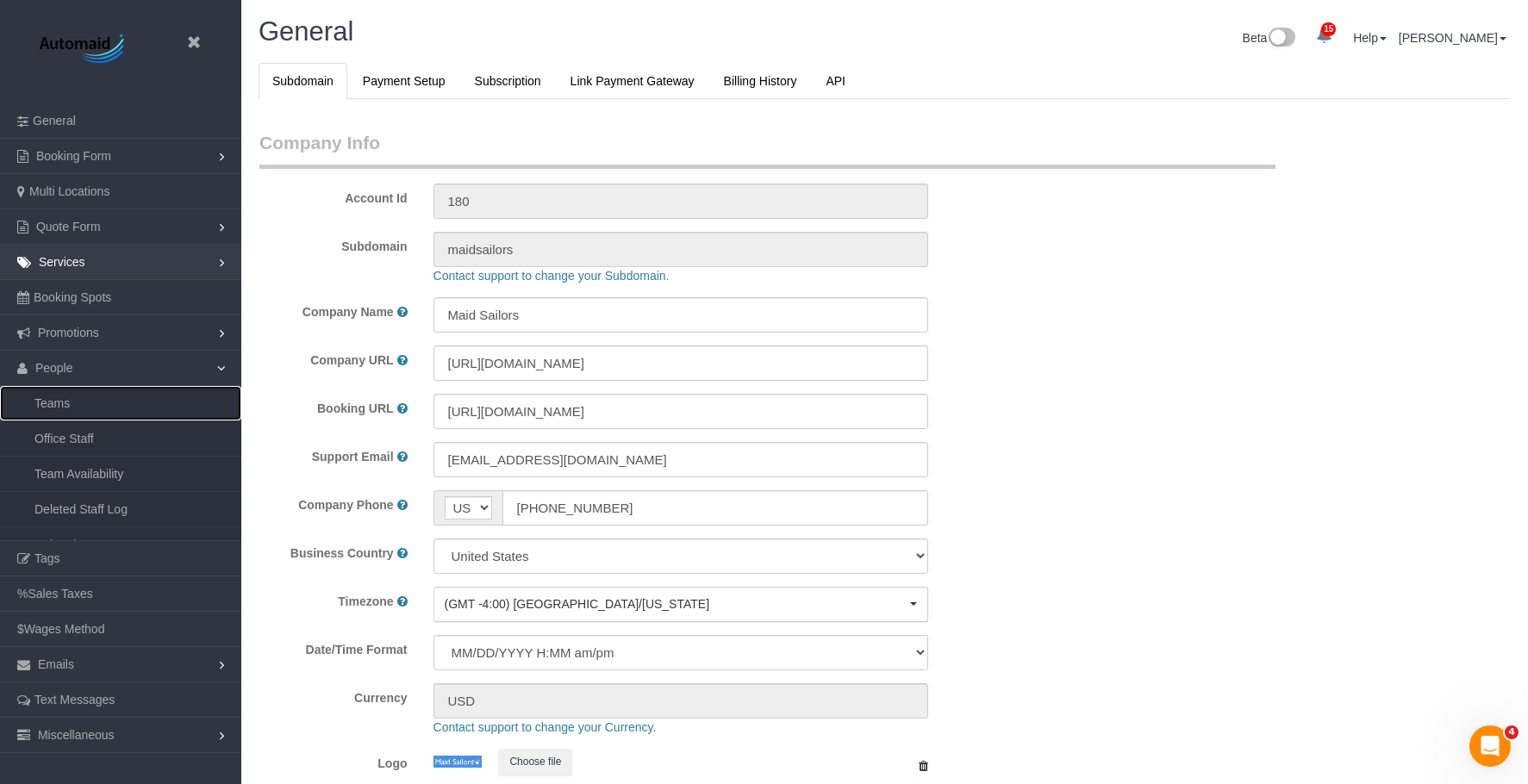
drag, startPoint x: 76, startPoint y: 398, endPoint x: 143, endPoint y: 263, distance: 150.7
click at [76, 399] on link "Teams" at bounding box center [121, 403] width 242 height 35
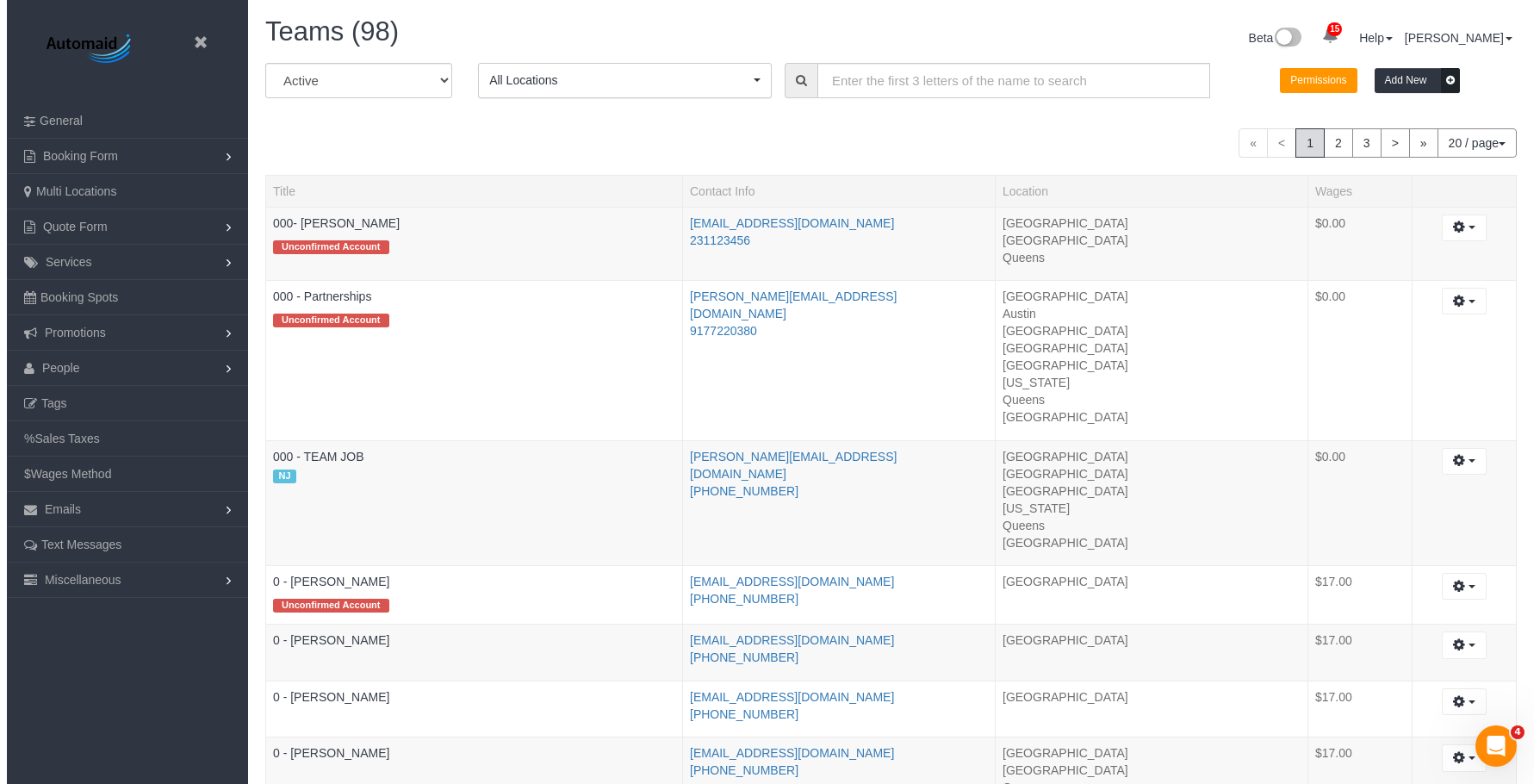
scroll to position [1996, 1528]
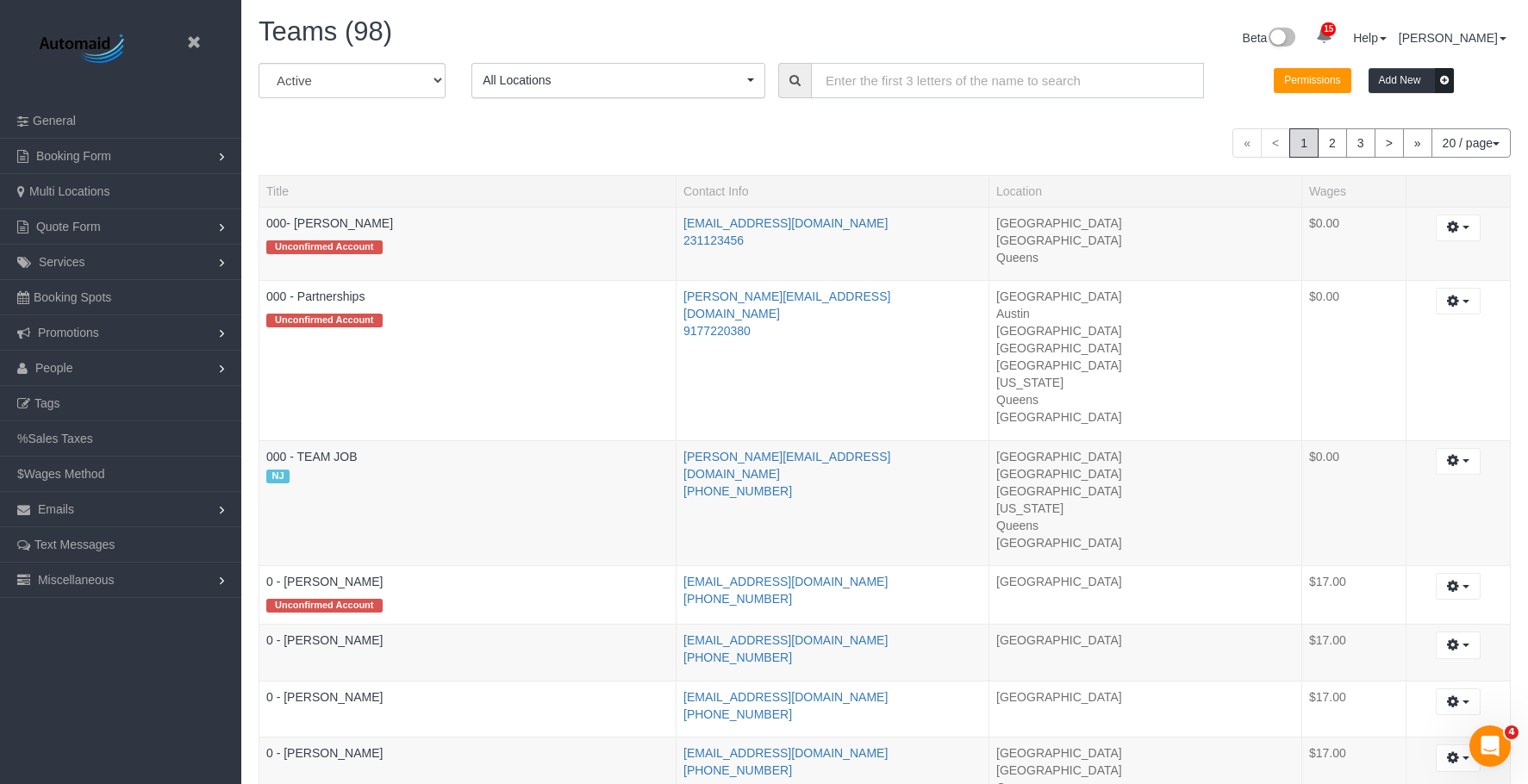
click at [885, 84] on input "text" at bounding box center [1007, 80] width 393 height 35
paste input "Joselin Cecilio"
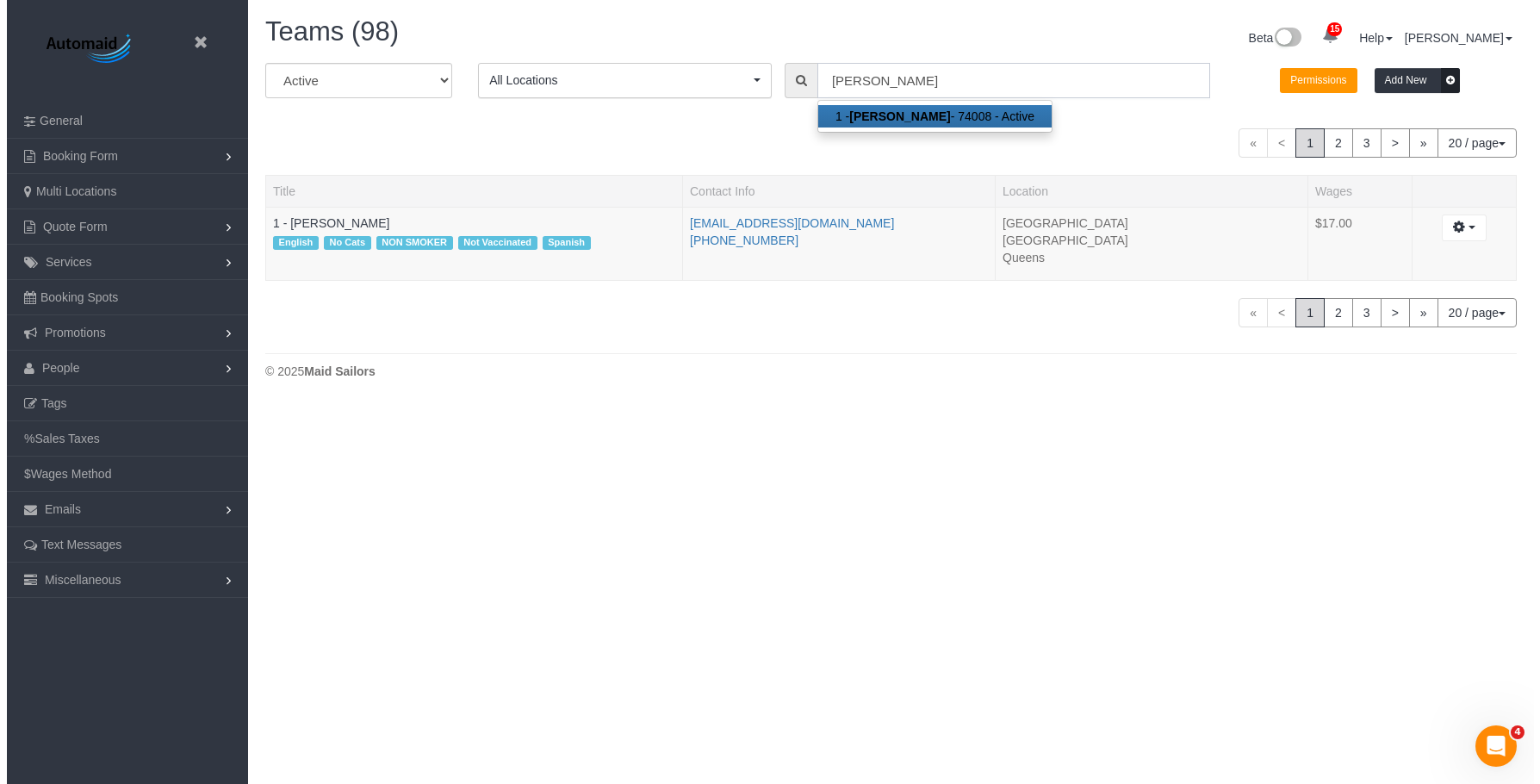
scroll to position [85724, 84606]
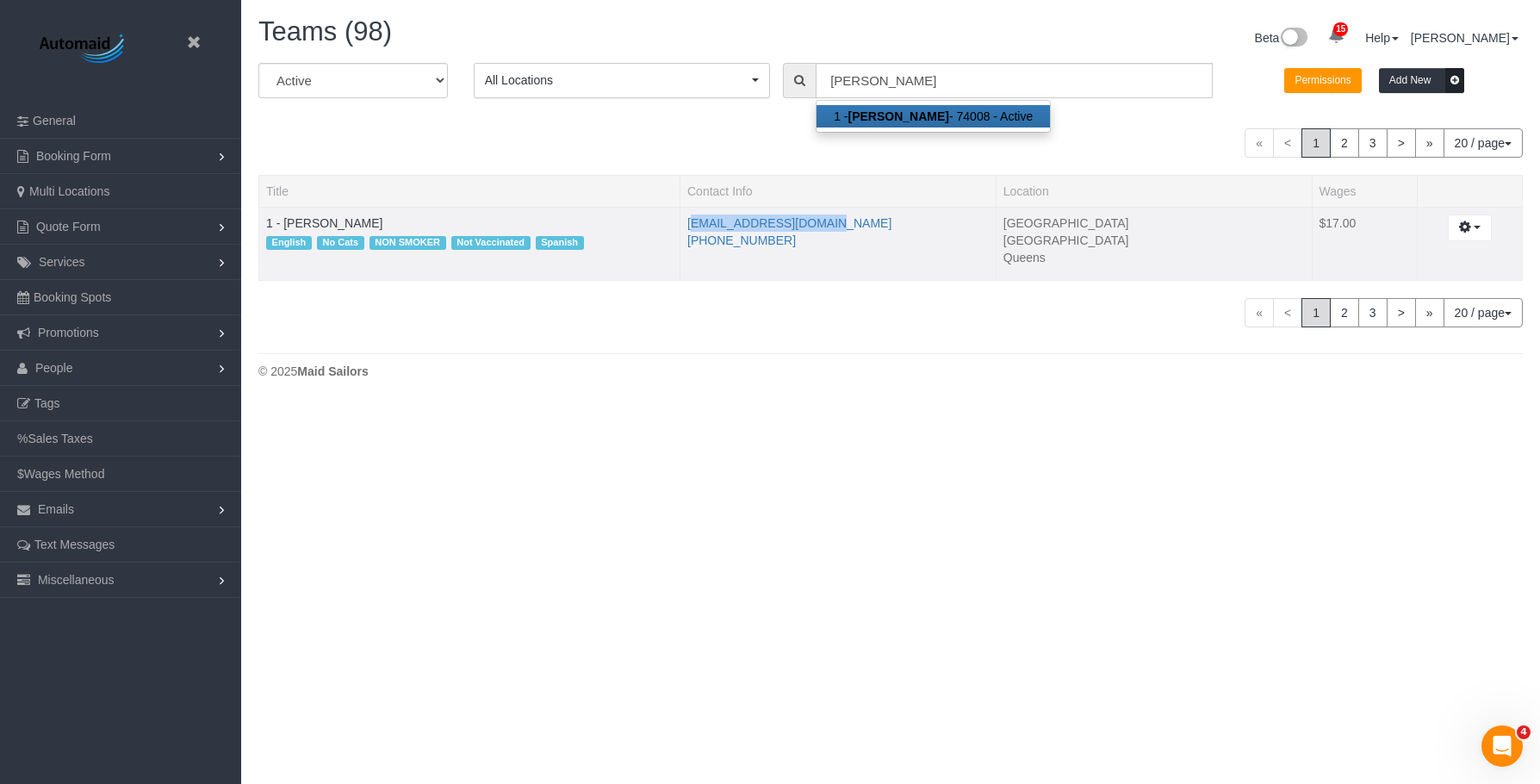
drag, startPoint x: 852, startPoint y: 225, endPoint x: 682, endPoint y: 220, distance: 170.1
click at [682, 220] on td "joselinc182@gmail.com (347) 880-1351" at bounding box center [838, 243] width 316 height 75
copy link "joselinc182@gmail.com"
drag, startPoint x: 950, startPoint y: 78, endPoint x: 678, endPoint y: 75, distance: 272.0
click at [678, 75] on div "All Active Archived All Locations All Locations Active Locations Manhattan [def…" at bounding box center [891, 87] width 1291 height 48
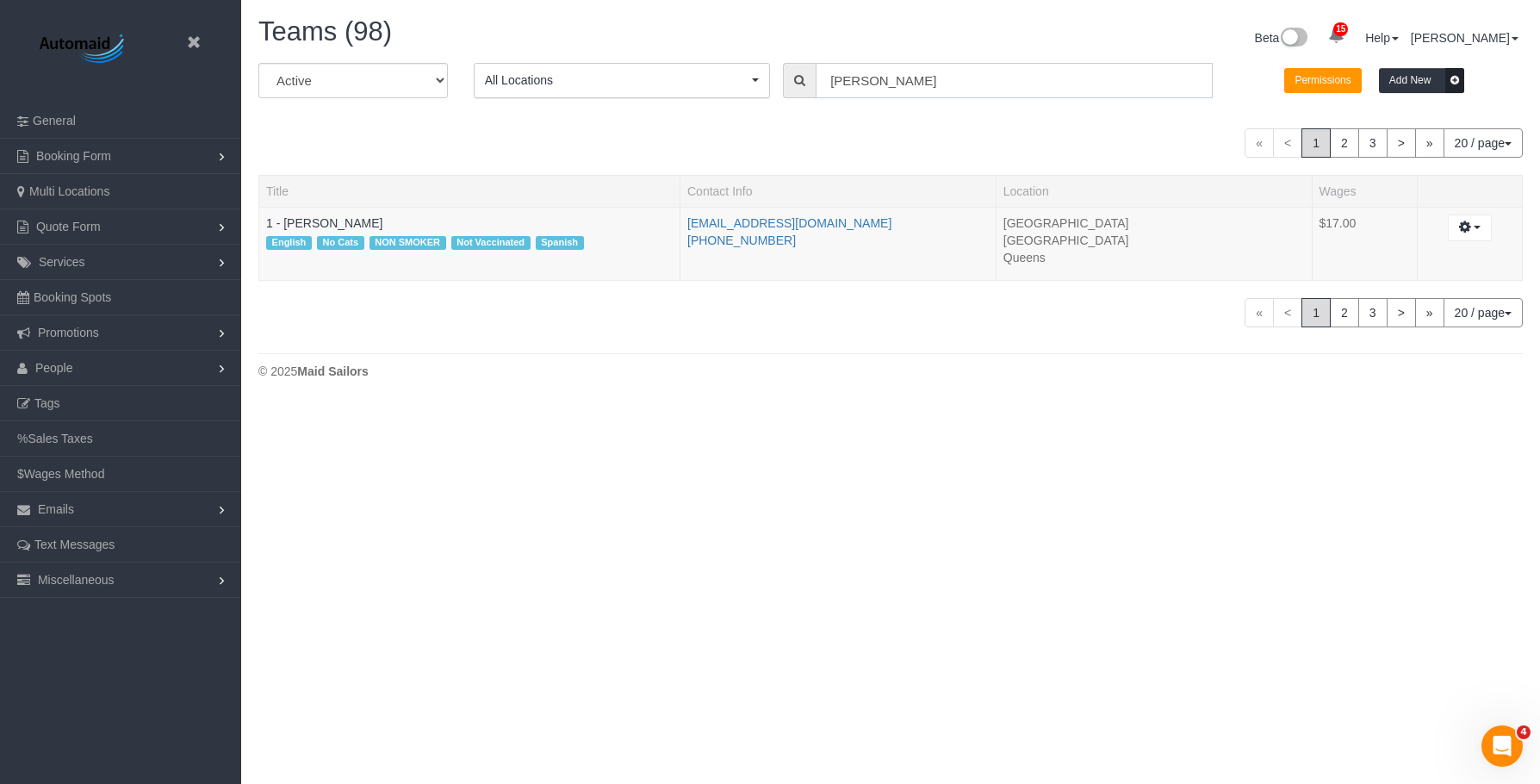
paste input "Hecleny Gonzalez"
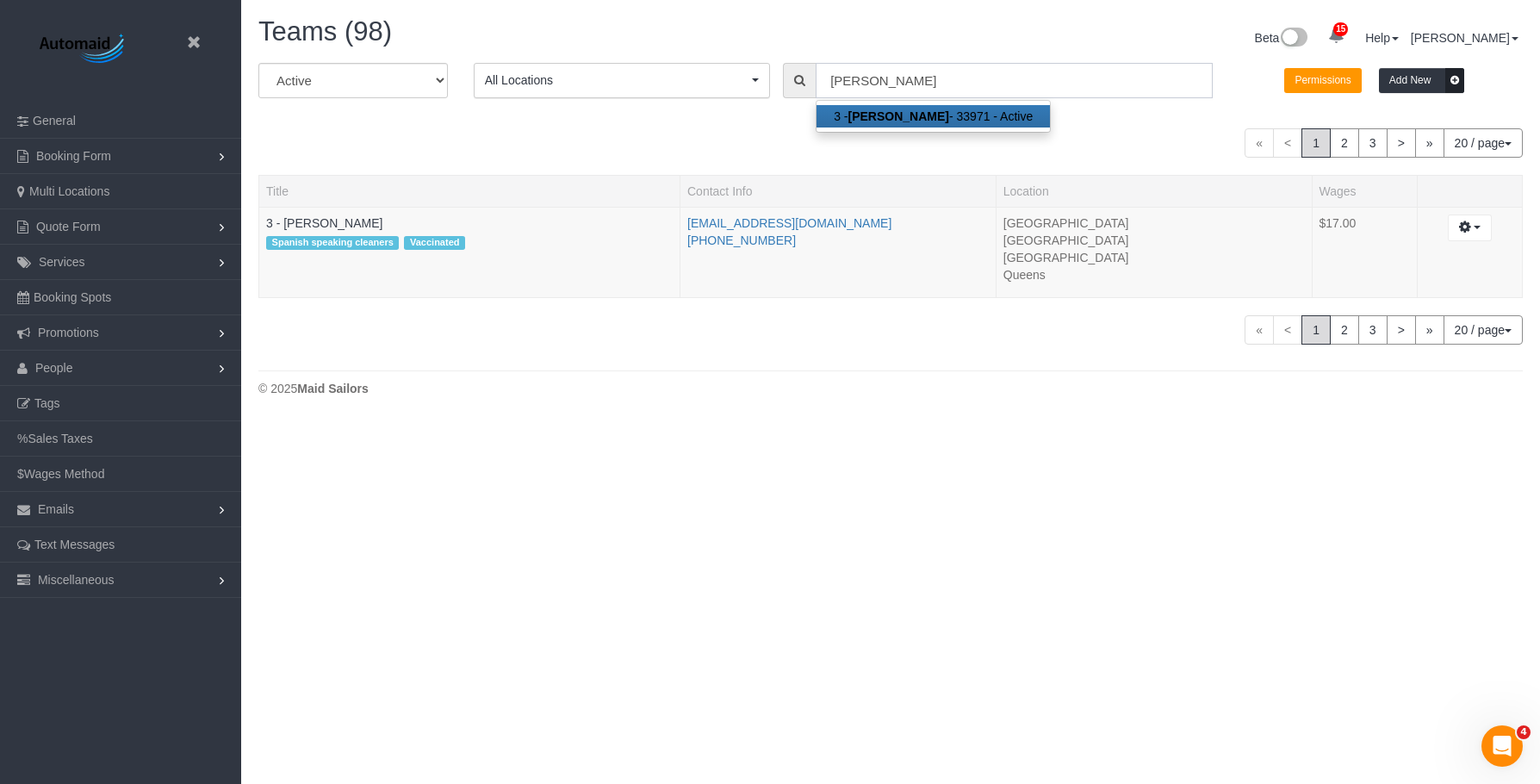
scroll to position [422, 1540]
type input "Hecleny Gonzalez"
drag, startPoint x: 843, startPoint y: 221, endPoint x: 686, endPoint y: 216, distance: 157.1
click at [686, 216] on td "hecleny12@gmail.com 332-280-7437" at bounding box center [838, 252] width 316 height 92
copy link "hecleny12@gmail.com"
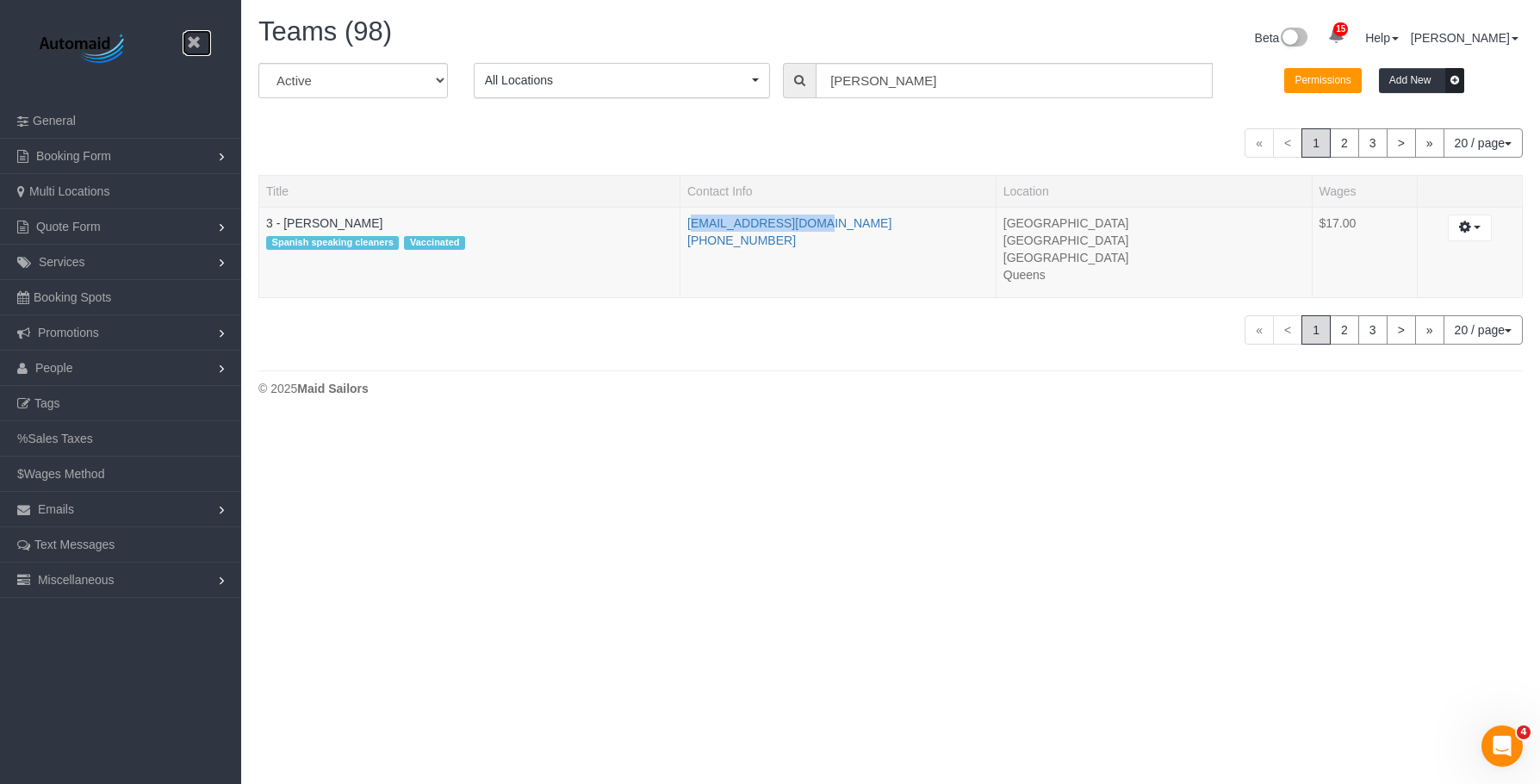
click at [192, 45] on icon at bounding box center [193, 42] width 22 height 22
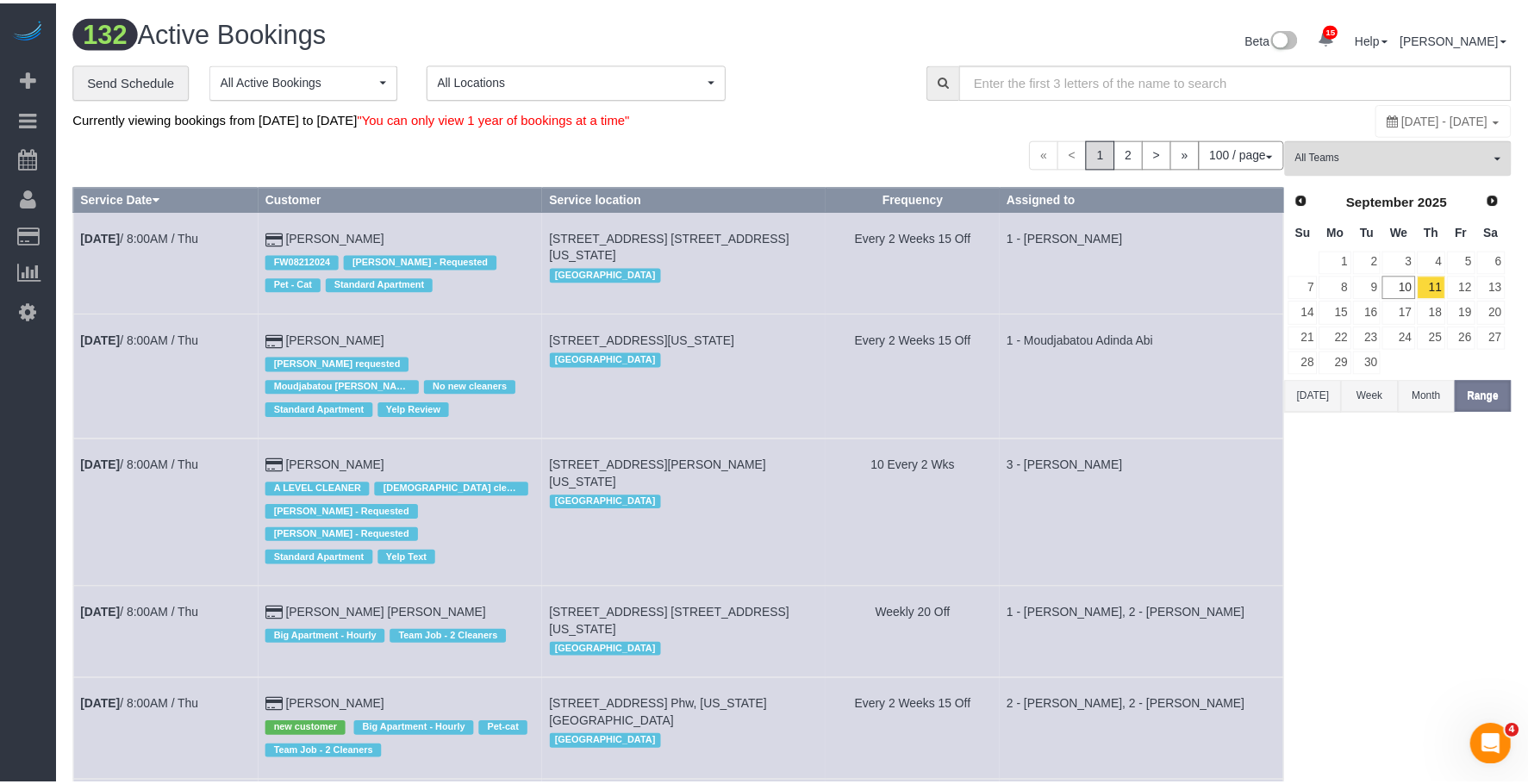
scroll to position [10799, 1528]
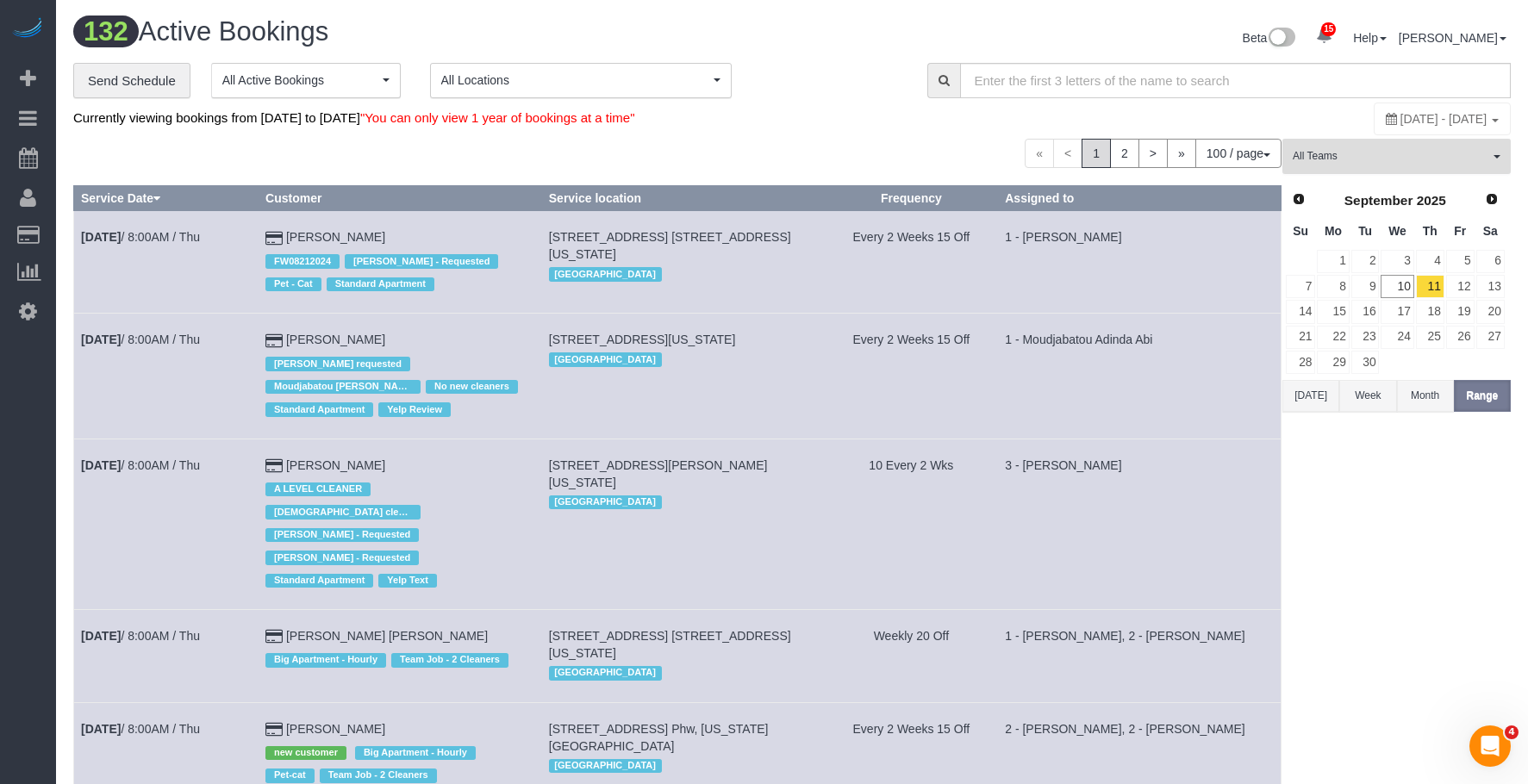
click at [1402, 157] on span "All Teams" at bounding box center [1390, 157] width 196 height 15
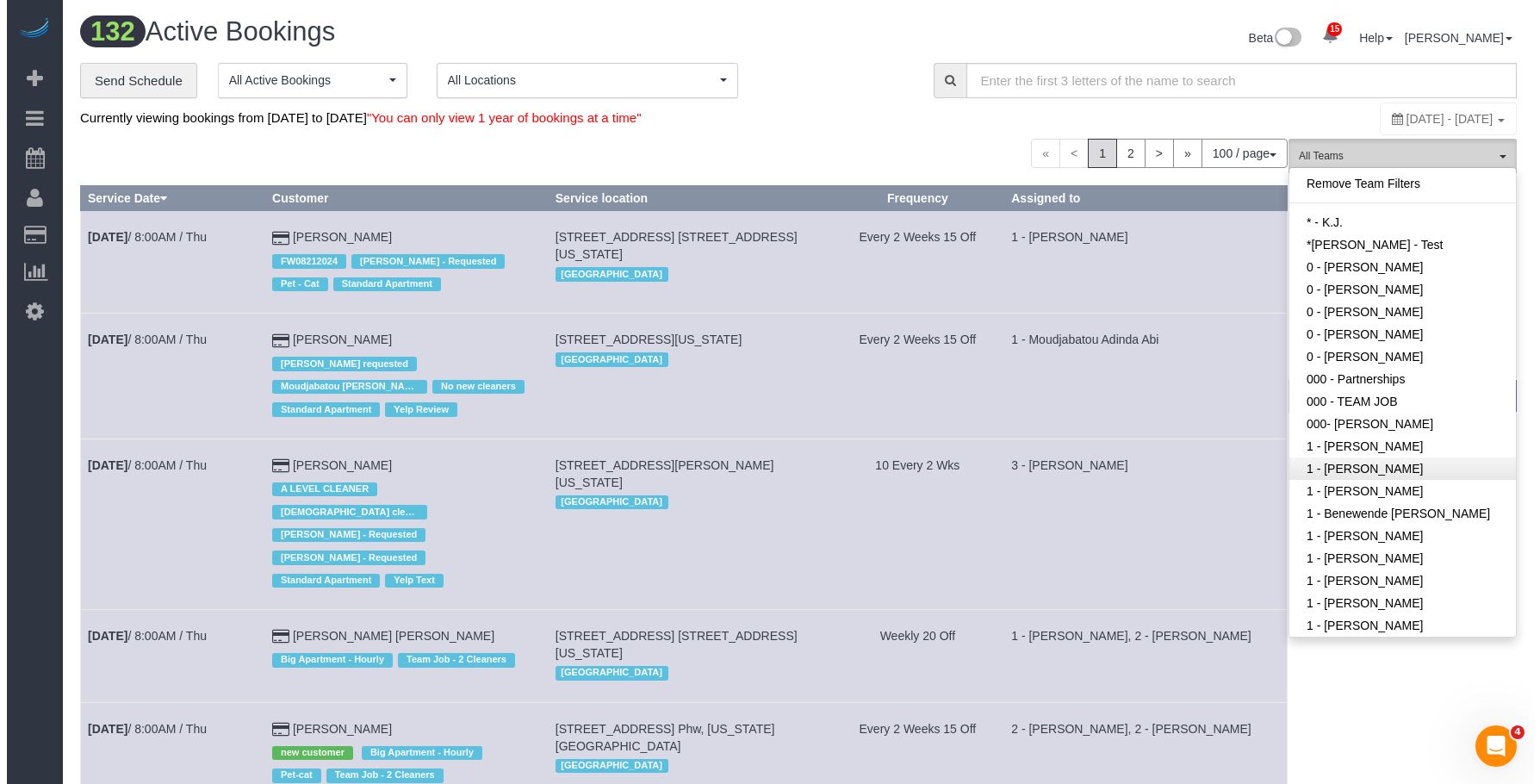
scroll to position [173, 0]
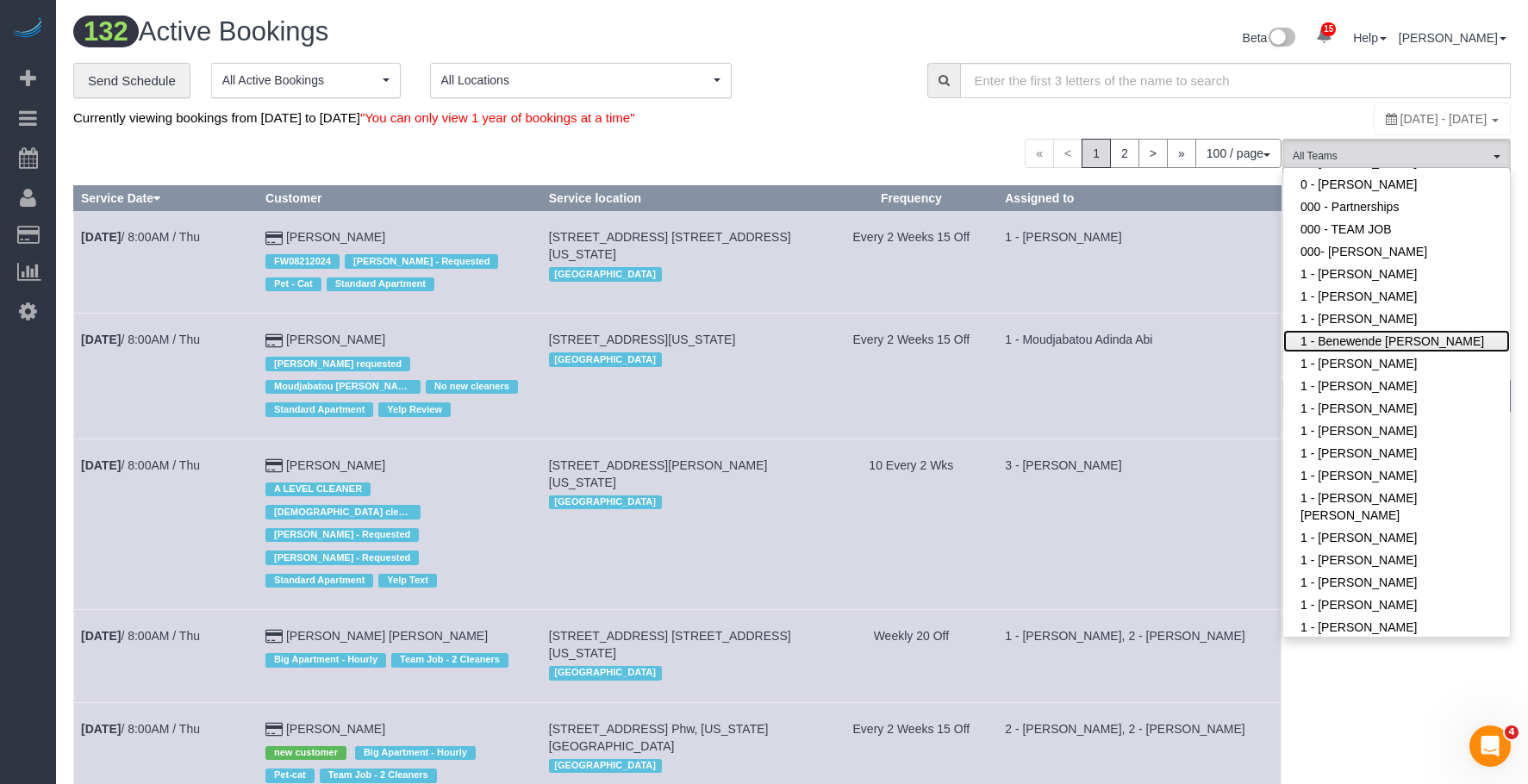
click at [1387, 343] on link "1 - Benewende [PERSON_NAME]" at bounding box center [1396, 342] width 227 height 23
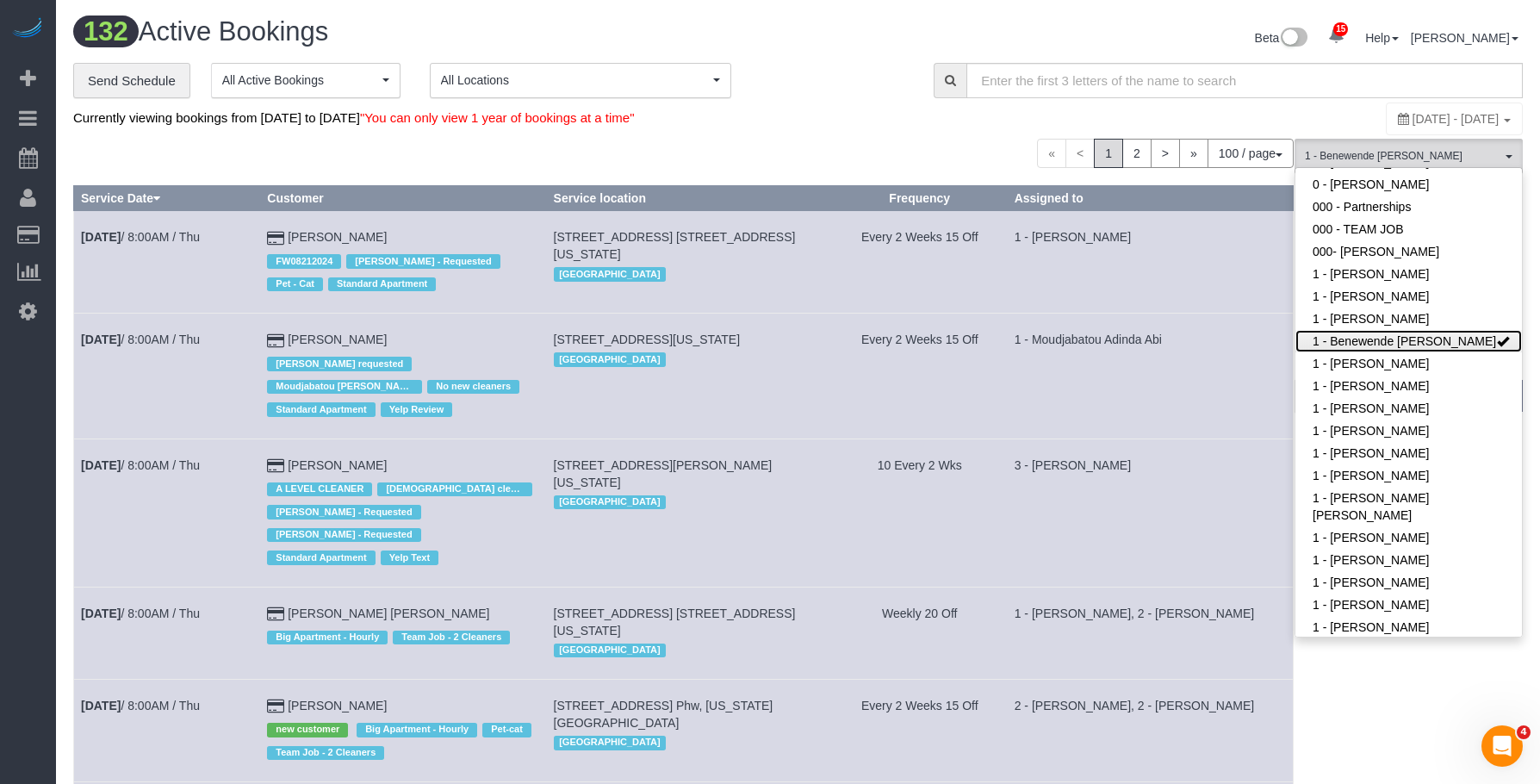
scroll to position [85619, 84606]
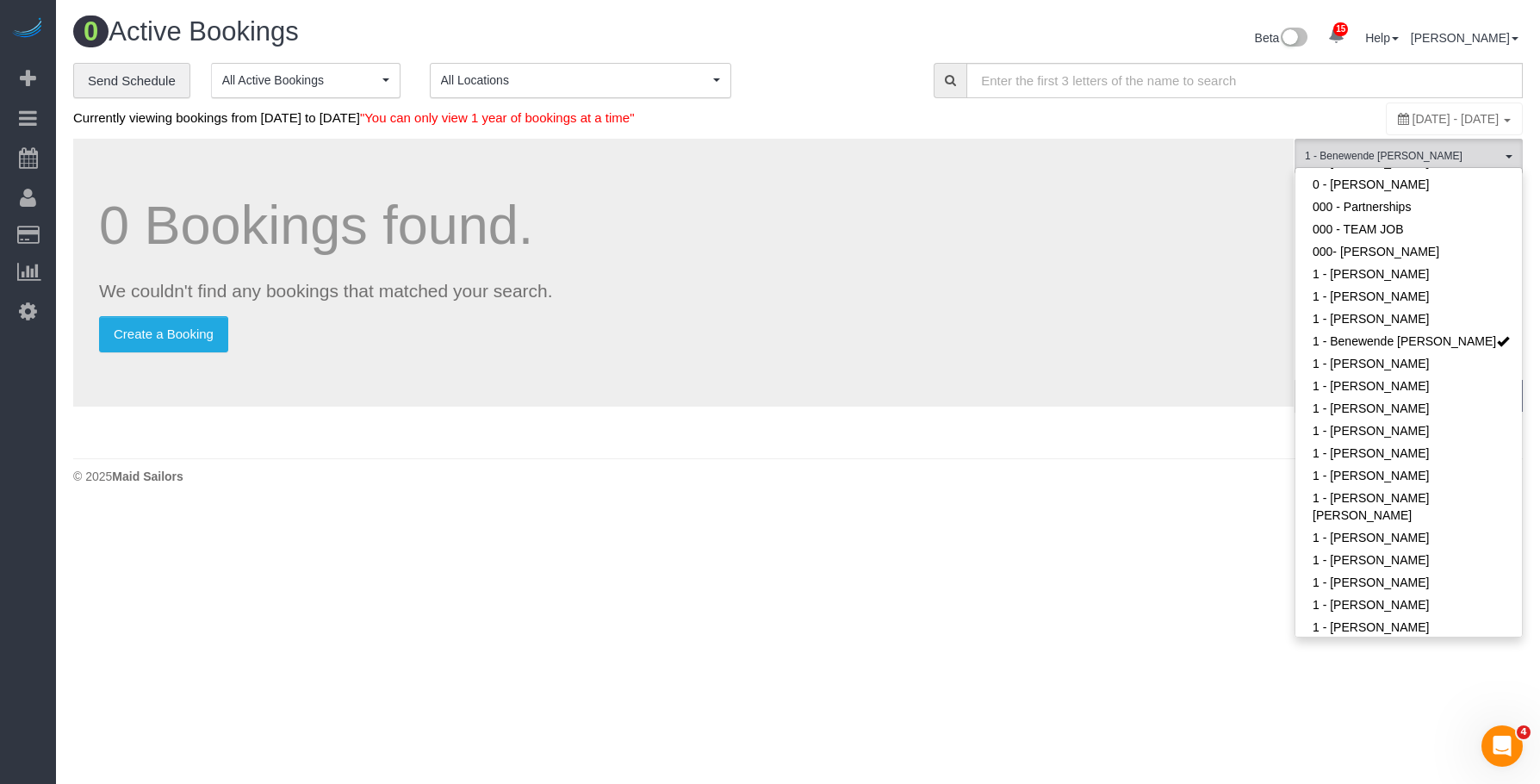
click at [863, 68] on div "**********" at bounding box center [491, 81] width 835 height 36
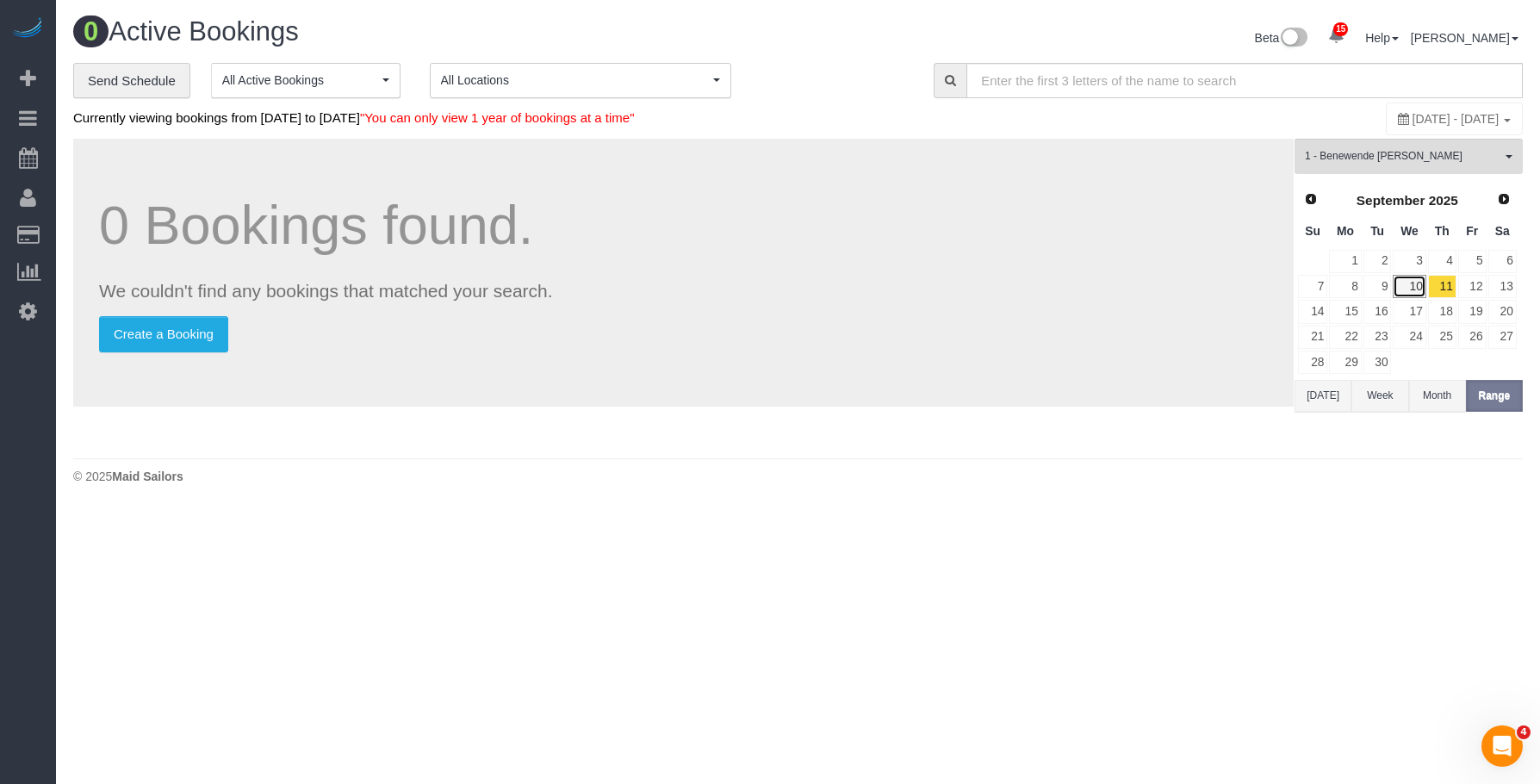
click at [1423, 286] on link "10" at bounding box center [1409, 286] width 33 height 24
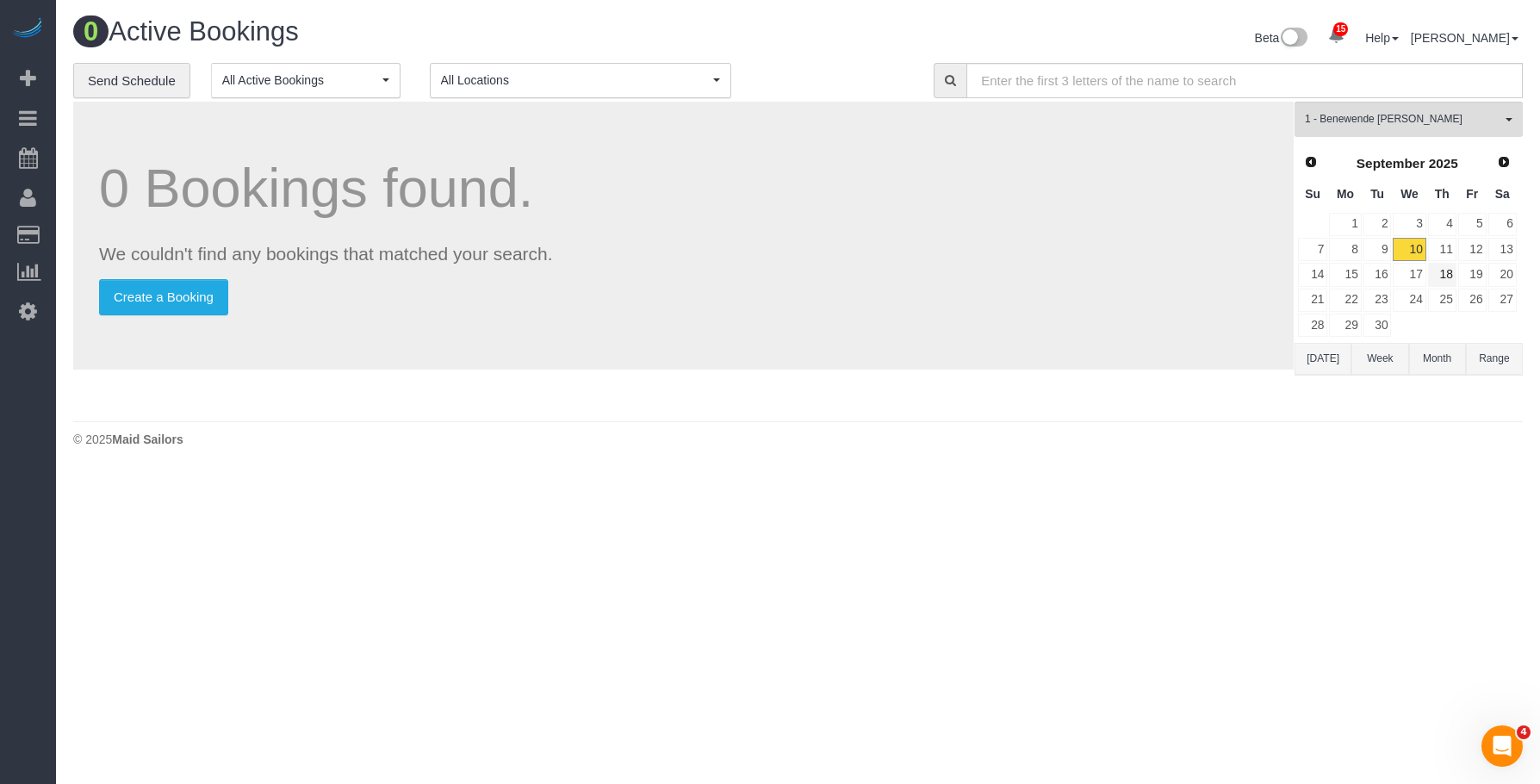
scroll to position [85656, 84606]
click at [1448, 249] on link "11" at bounding box center [1443, 249] width 28 height 24
click at [1469, 246] on link "12" at bounding box center [1473, 249] width 28 height 24
click at [1505, 246] on link "13" at bounding box center [1503, 249] width 28 height 24
click at [1314, 280] on link "14" at bounding box center [1313, 274] width 29 height 24
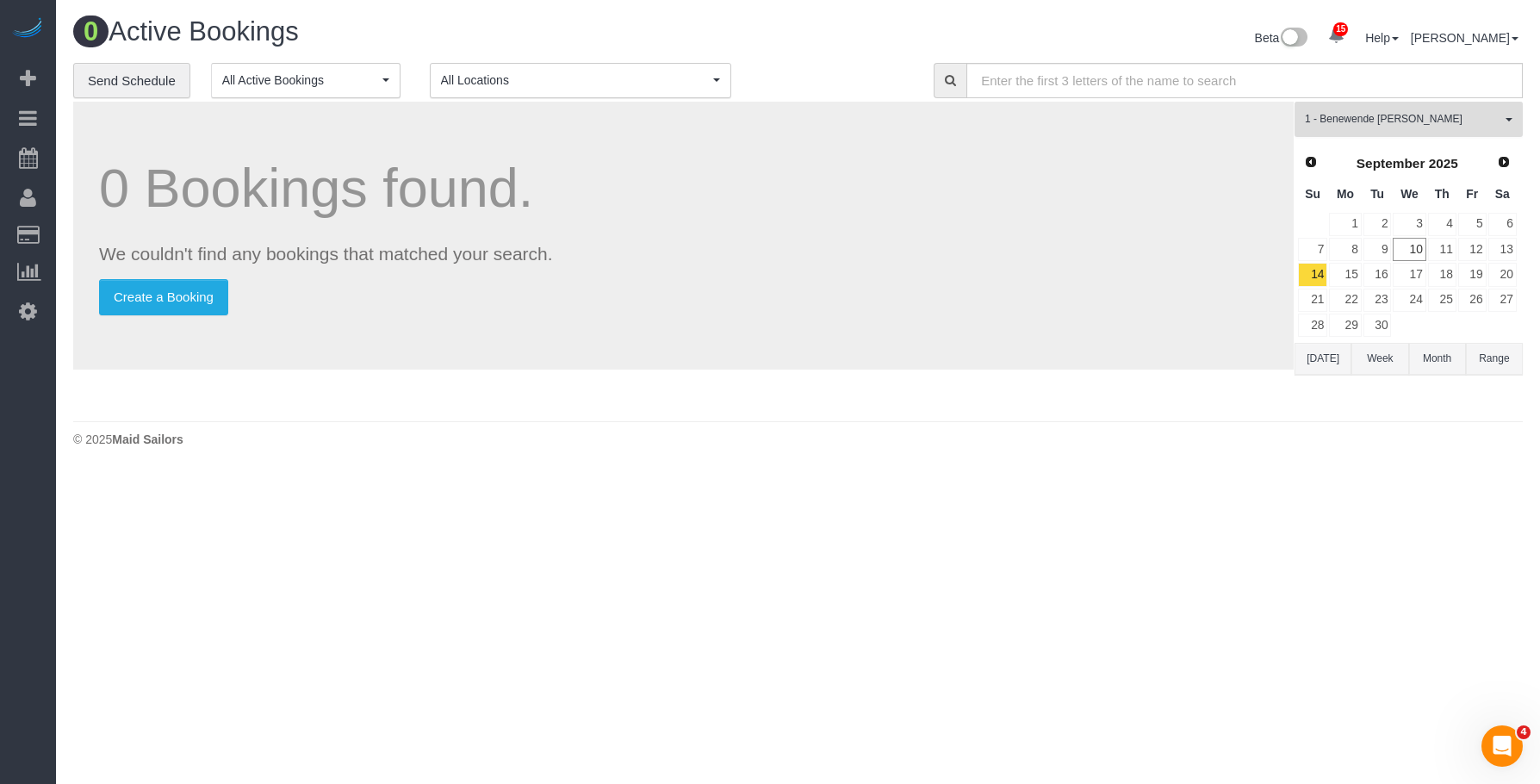
click at [1414, 125] on span "1 - Benewende [PERSON_NAME]" at bounding box center [1403, 120] width 196 height 15
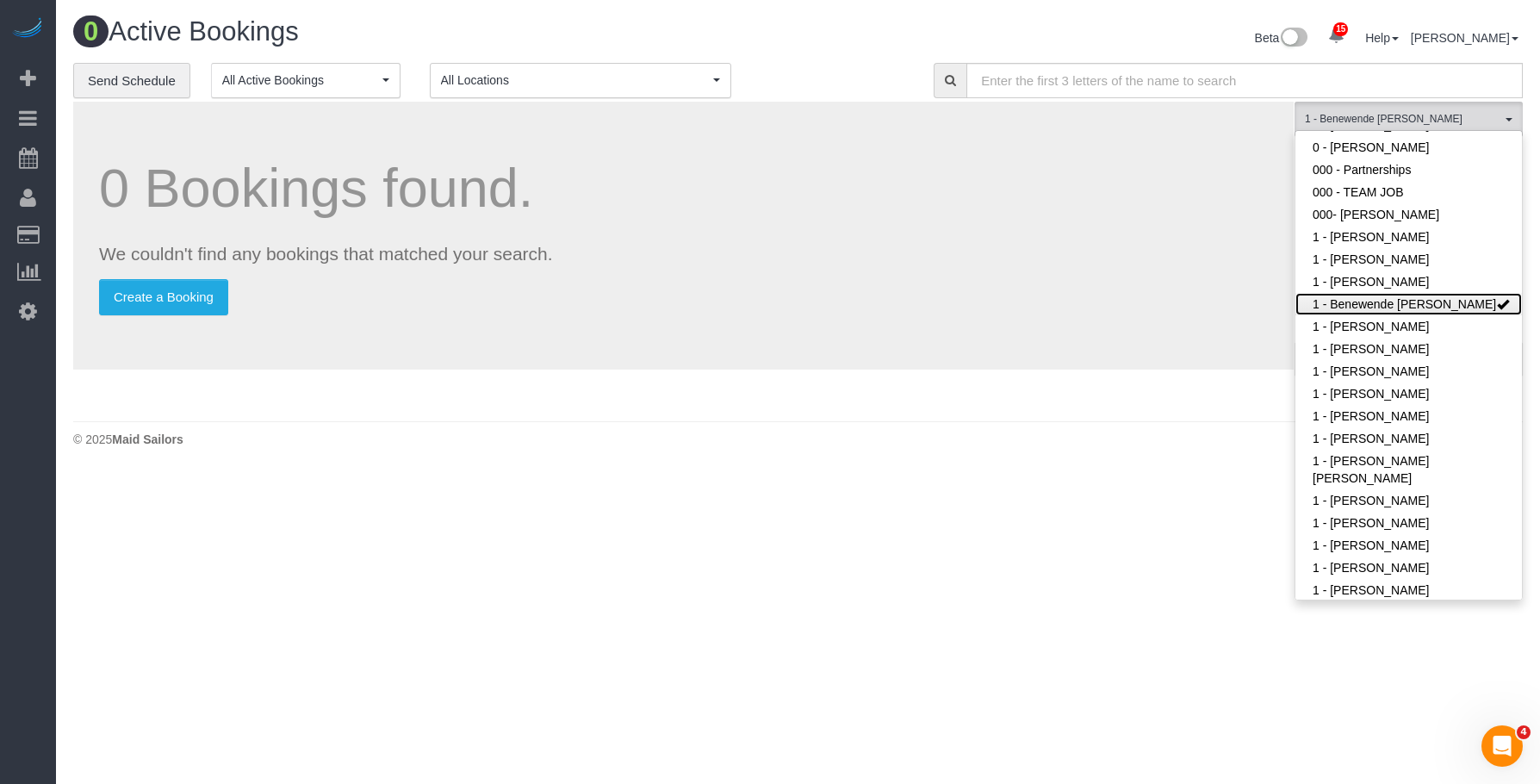
click at [1357, 305] on link "1 - Benewende [PERSON_NAME]" at bounding box center [1409, 304] width 226 height 23
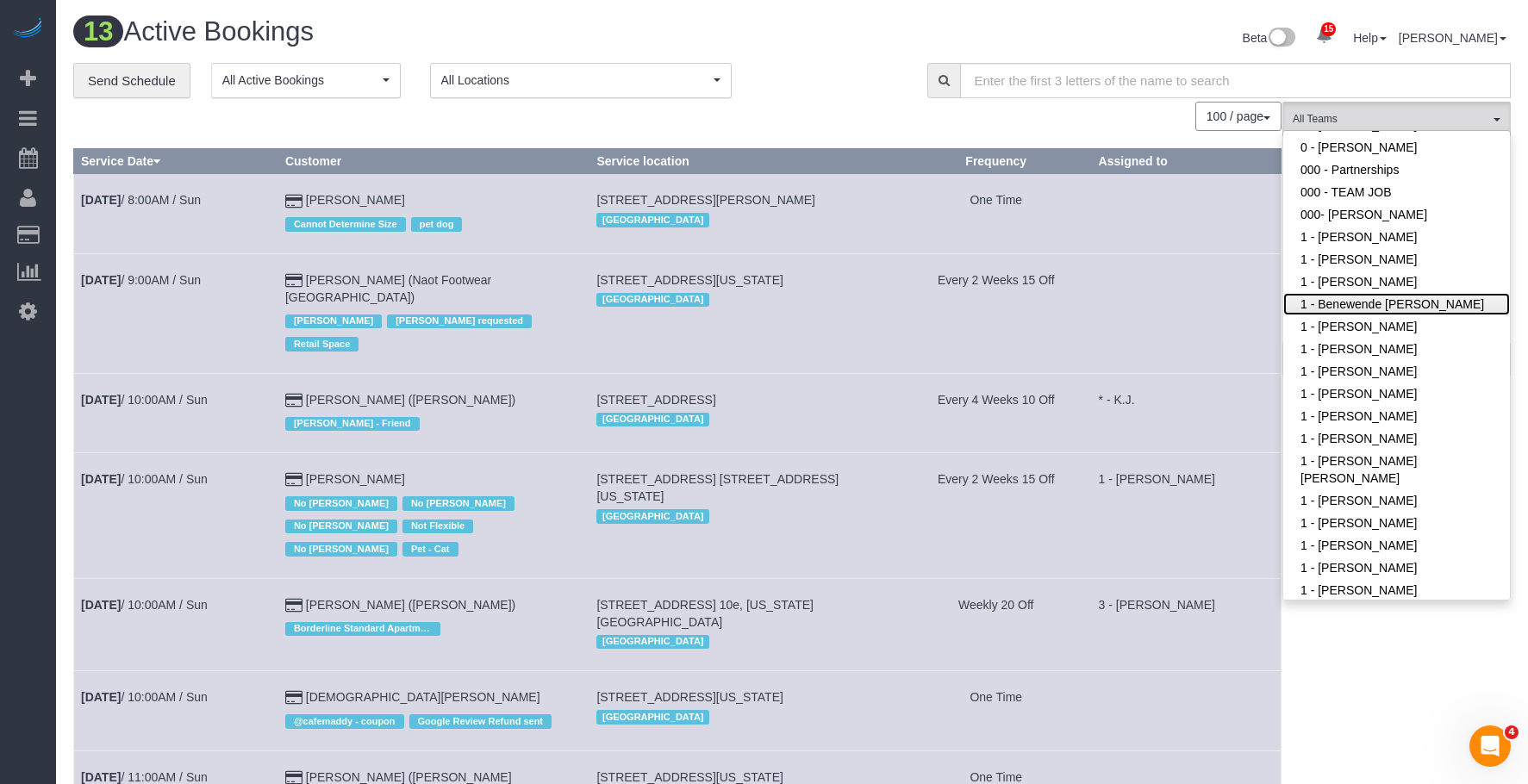
scroll to position [1519, 1528]
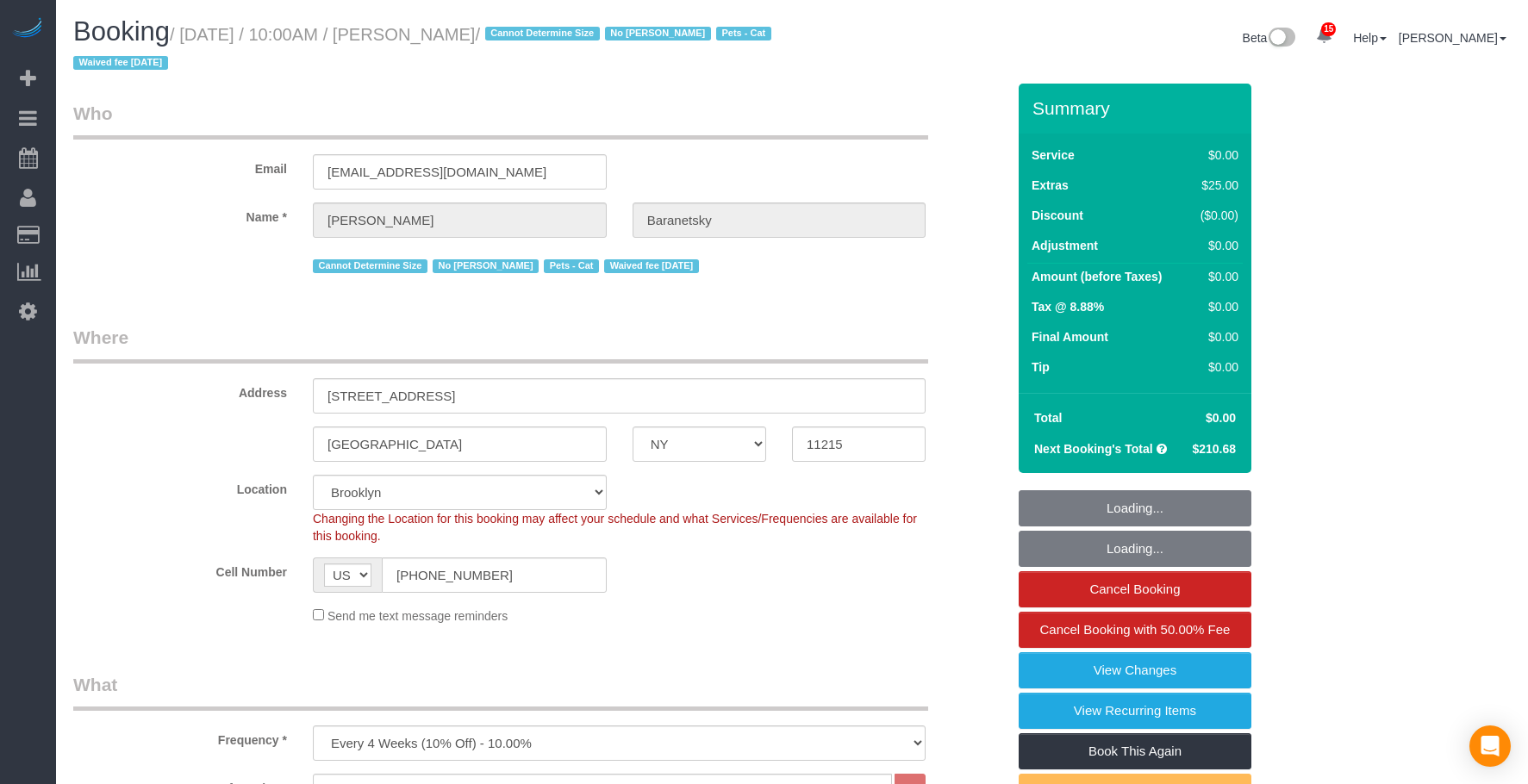
select select "NY"
select select "2"
select select "string:stripe-pm_1No6cK4VGloSiKo7E2tmOfwl"
select select "spot1"
select select "number:58"
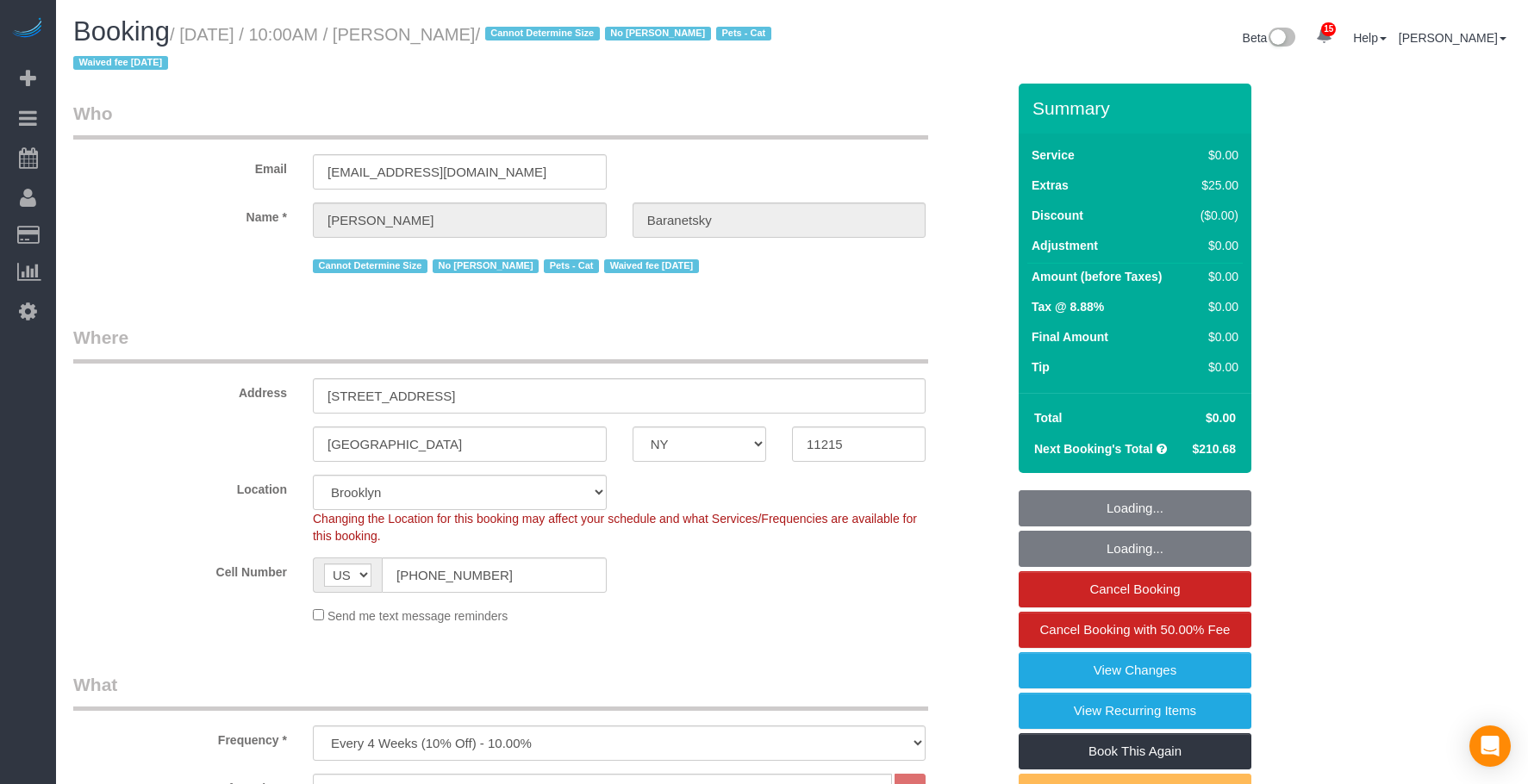
select select "number:77"
select select "number:14"
select select "number:7"
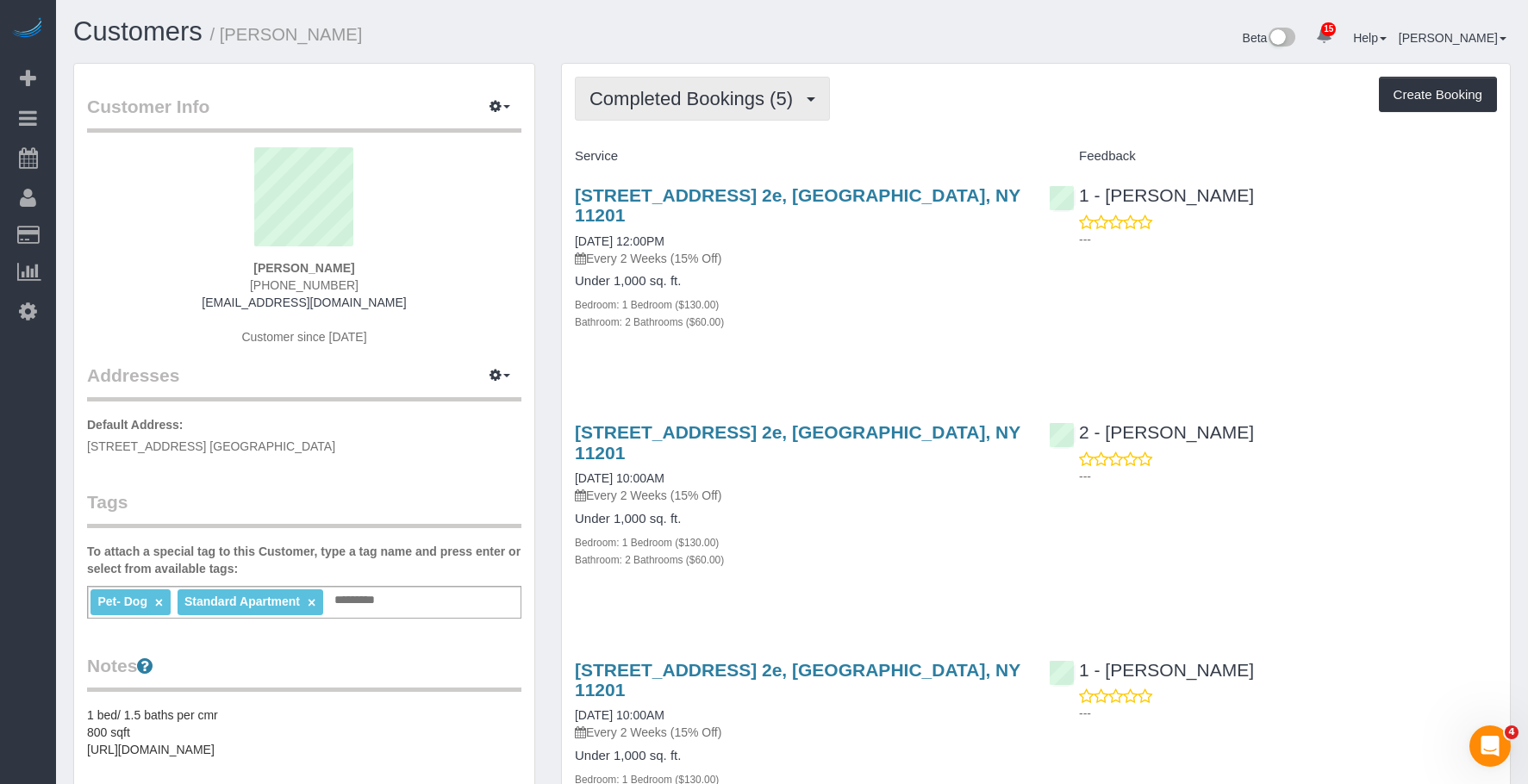
click at [730, 94] on span "Completed Bookings (5)" at bounding box center [695, 98] width 212 height 22
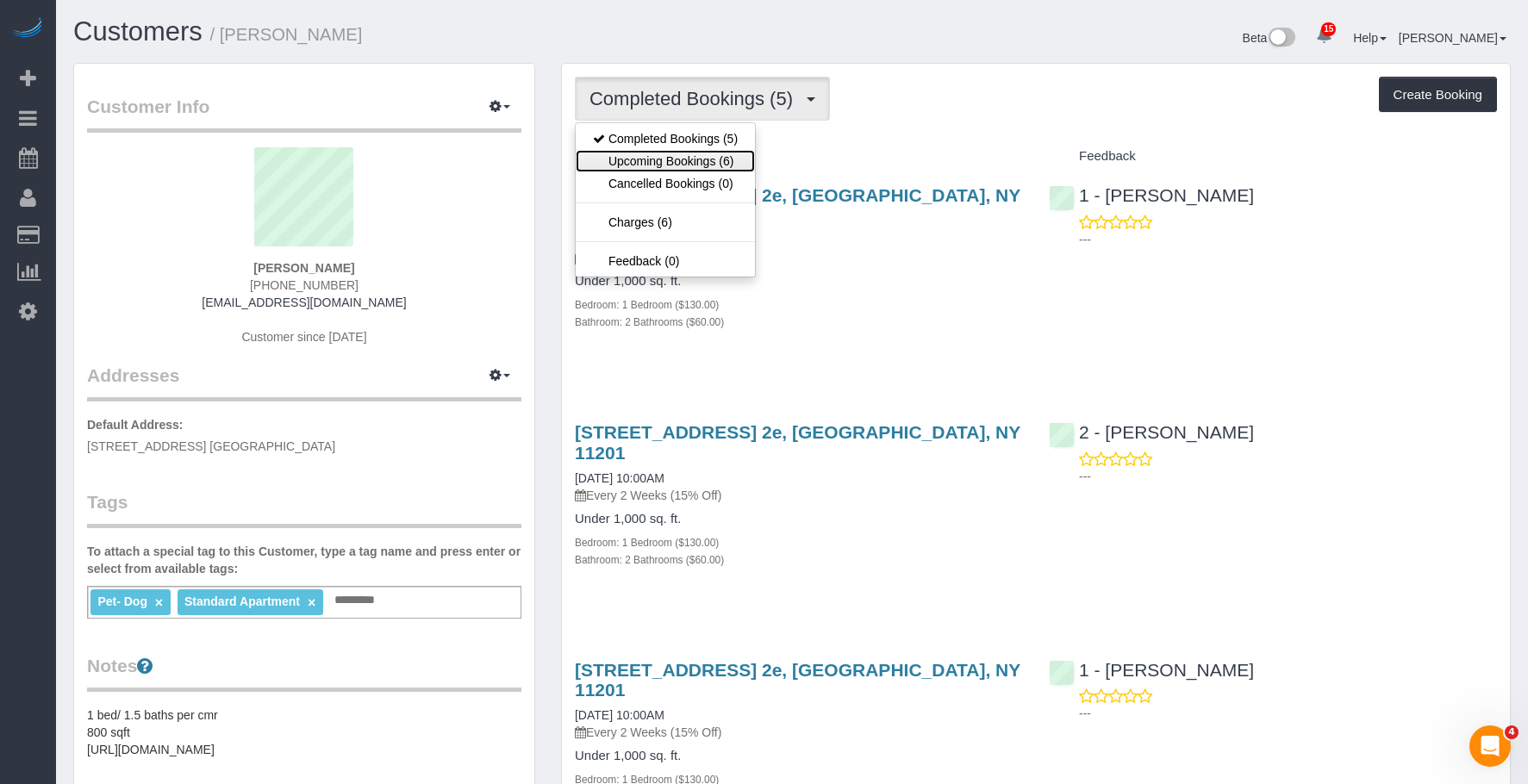
click at [688, 159] on link "Upcoming Bookings (6)" at bounding box center [665, 161] width 179 height 23
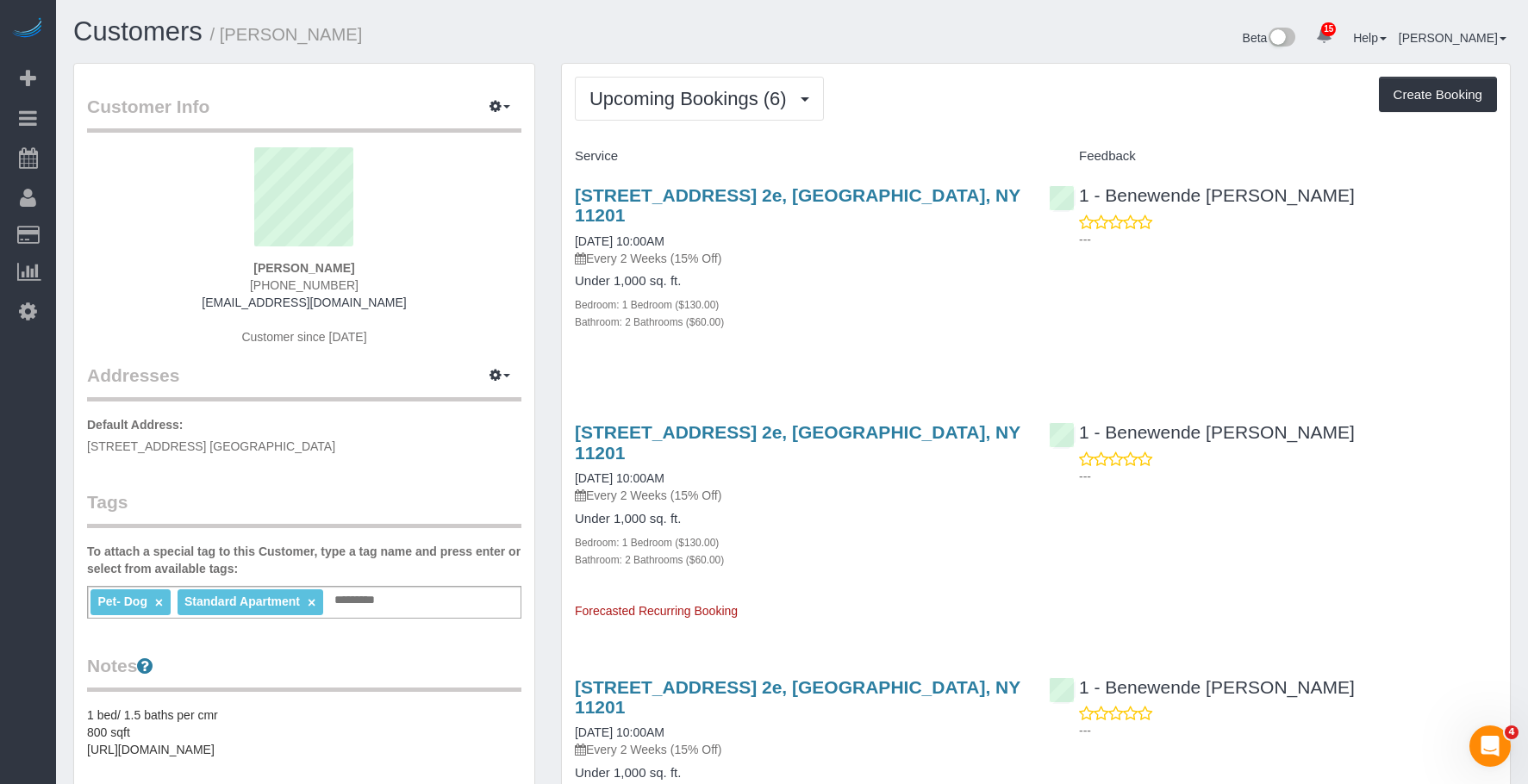
click at [883, 274] on h4 "Under 1,000 sq. ft." at bounding box center [798, 281] width 448 height 15
click at [669, 104] on span "Upcoming Bookings (6)" at bounding box center [692, 98] width 206 height 22
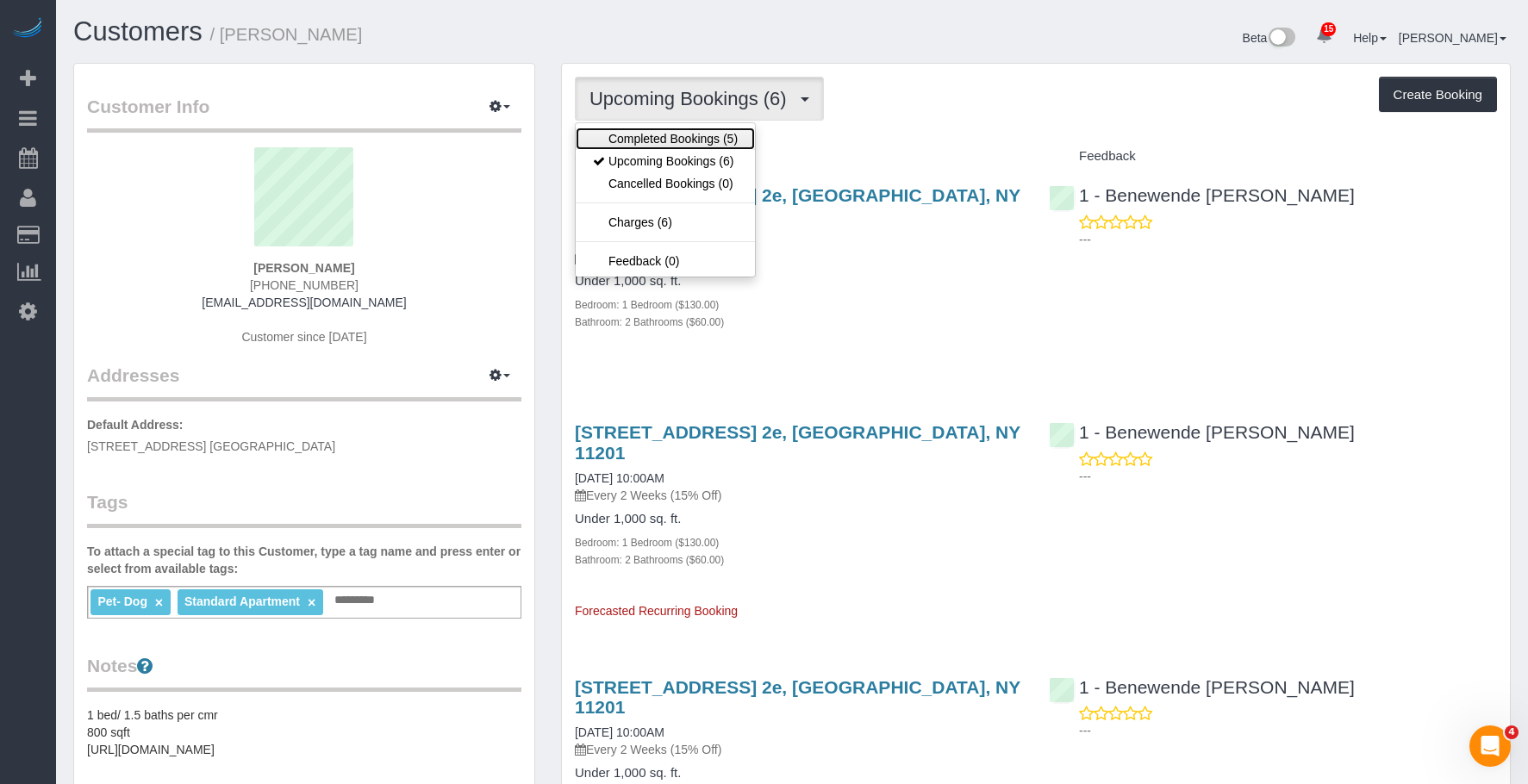
click at [648, 137] on link "Completed Bookings (5)" at bounding box center [665, 139] width 179 height 23
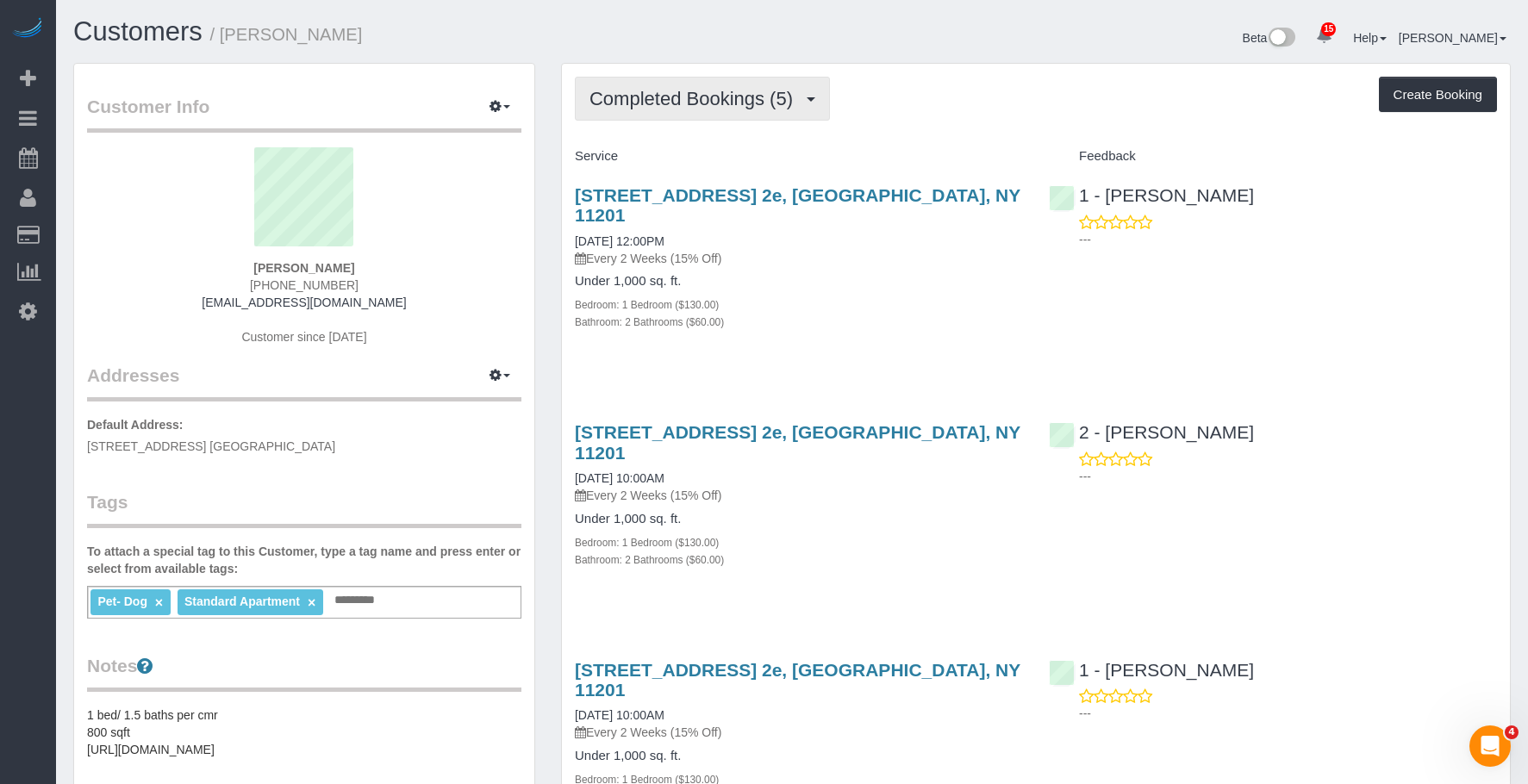
click at [714, 87] on button "Completed Bookings (5)" at bounding box center [702, 98] width 255 height 44
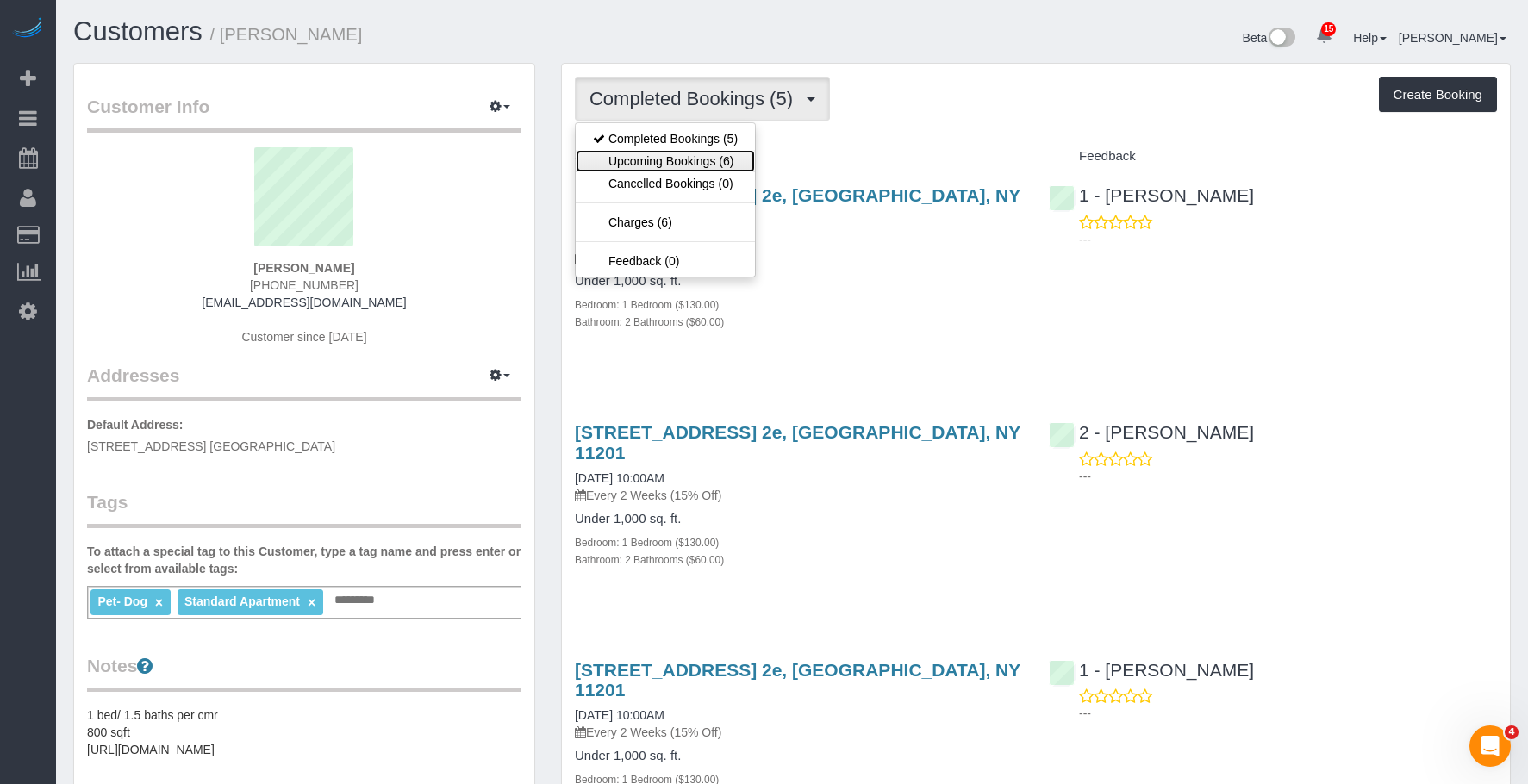
click at [669, 162] on link "Upcoming Bookings (6)" at bounding box center [665, 161] width 179 height 23
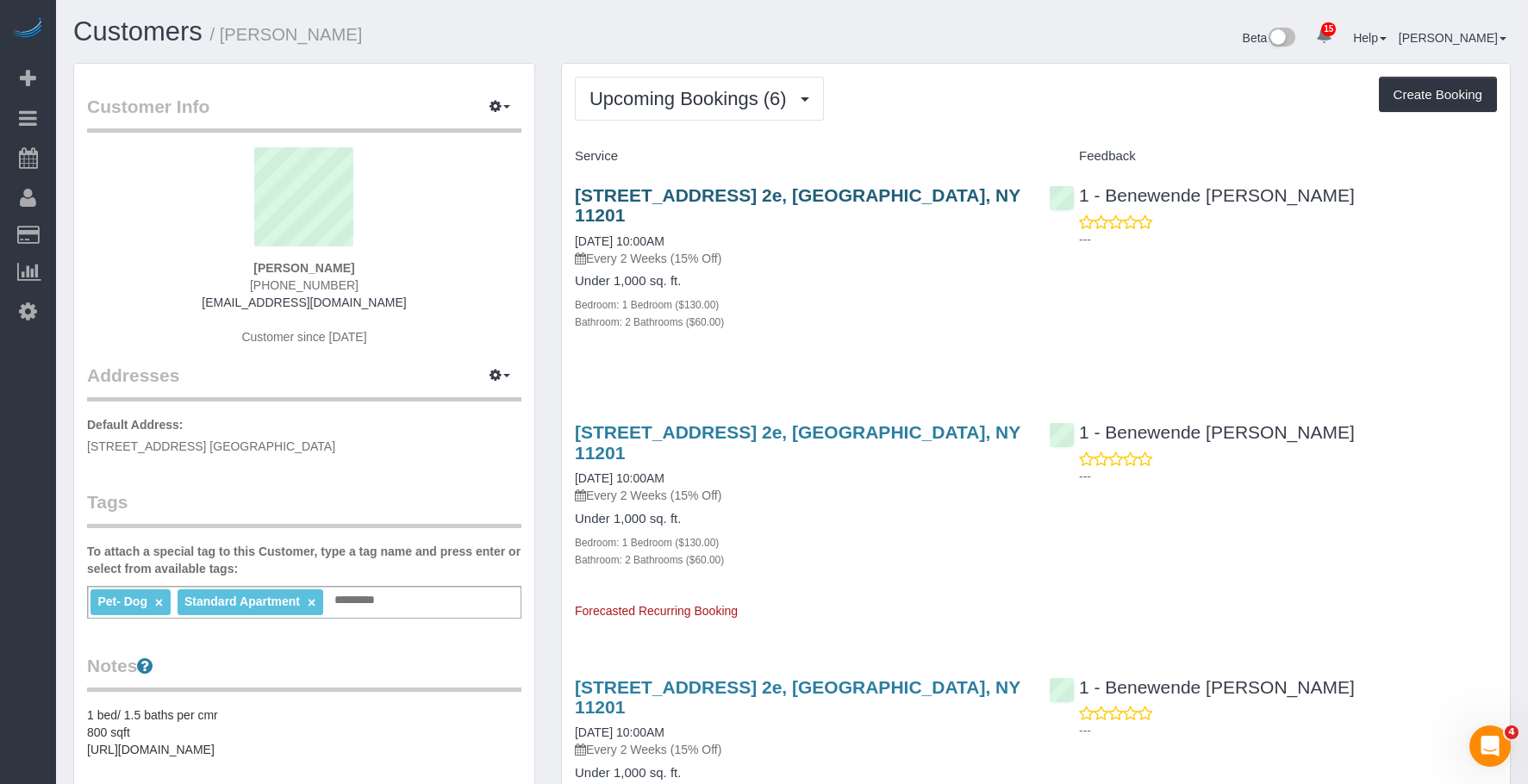
drag, startPoint x: 786, startPoint y: 231, endPoint x: 822, endPoint y: 202, distance: 46.2
click at [787, 250] on p "Every 2 Weeks (15% Off)" at bounding box center [798, 259] width 448 height 17
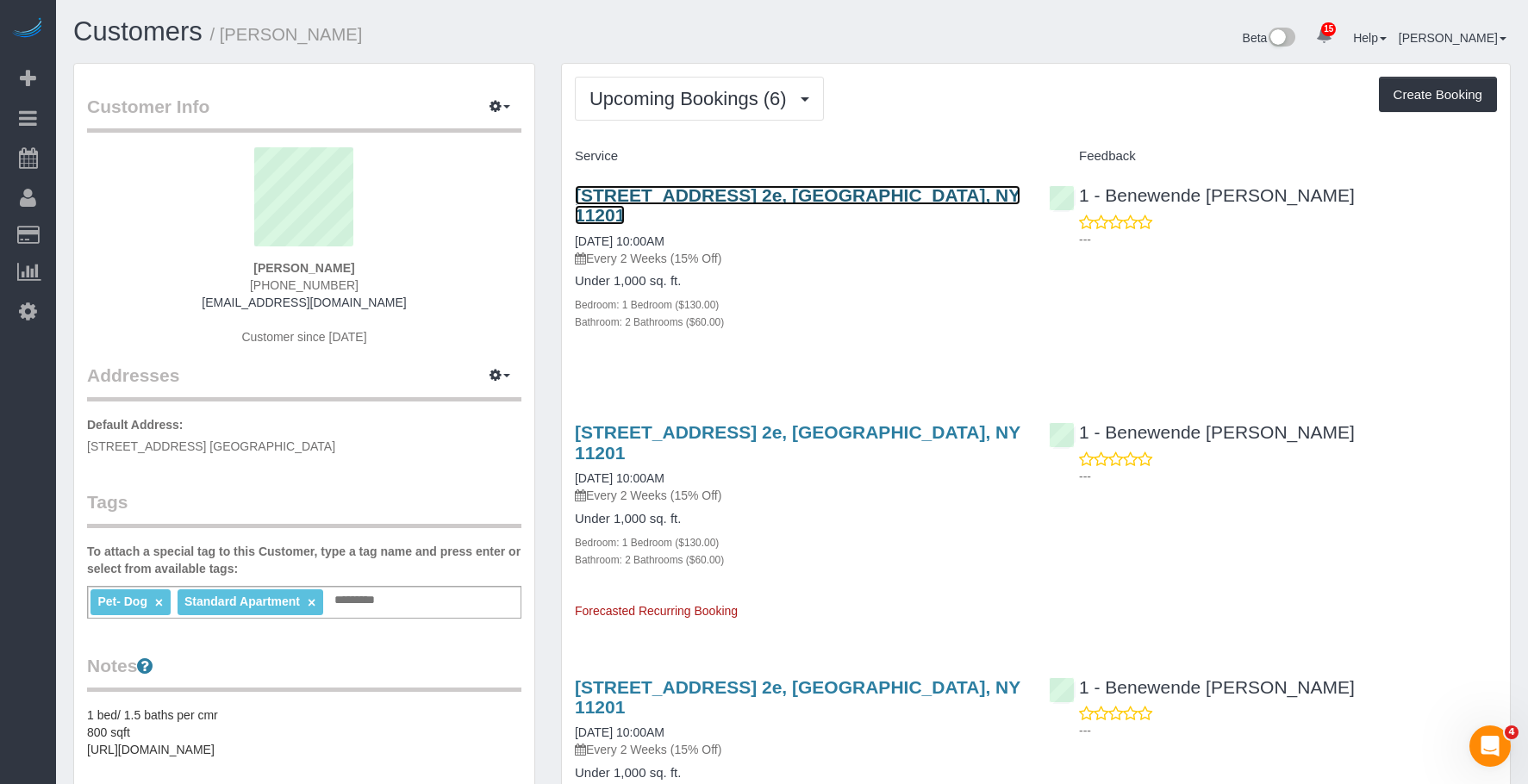
click at [833, 189] on link "60 Court Street, Apt. 2e, Brooklyn, NY 11201" at bounding box center [798, 205] width 445 height 40
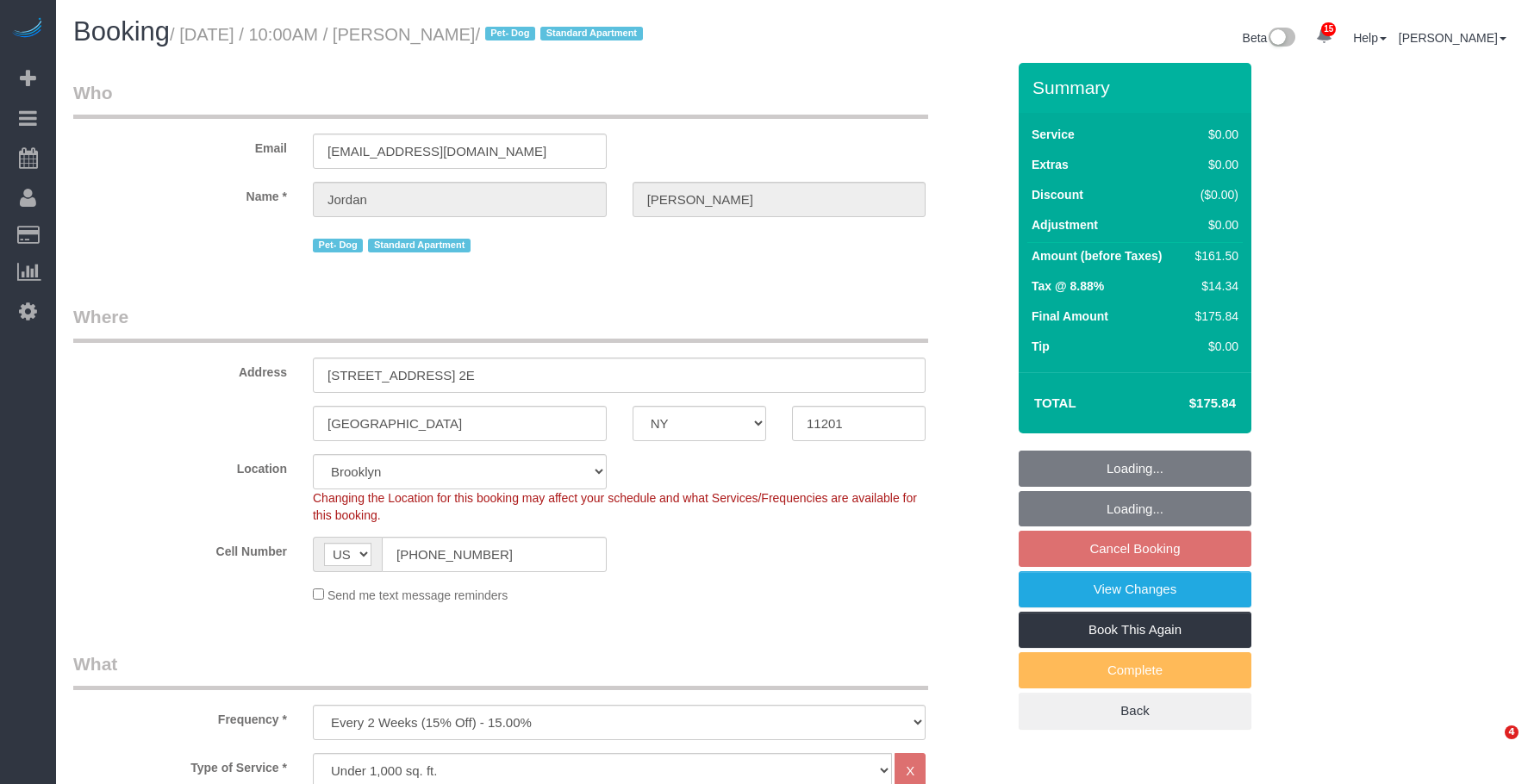
select select "NY"
select select "1"
select select "2"
select select "number:58"
select select "number:72"
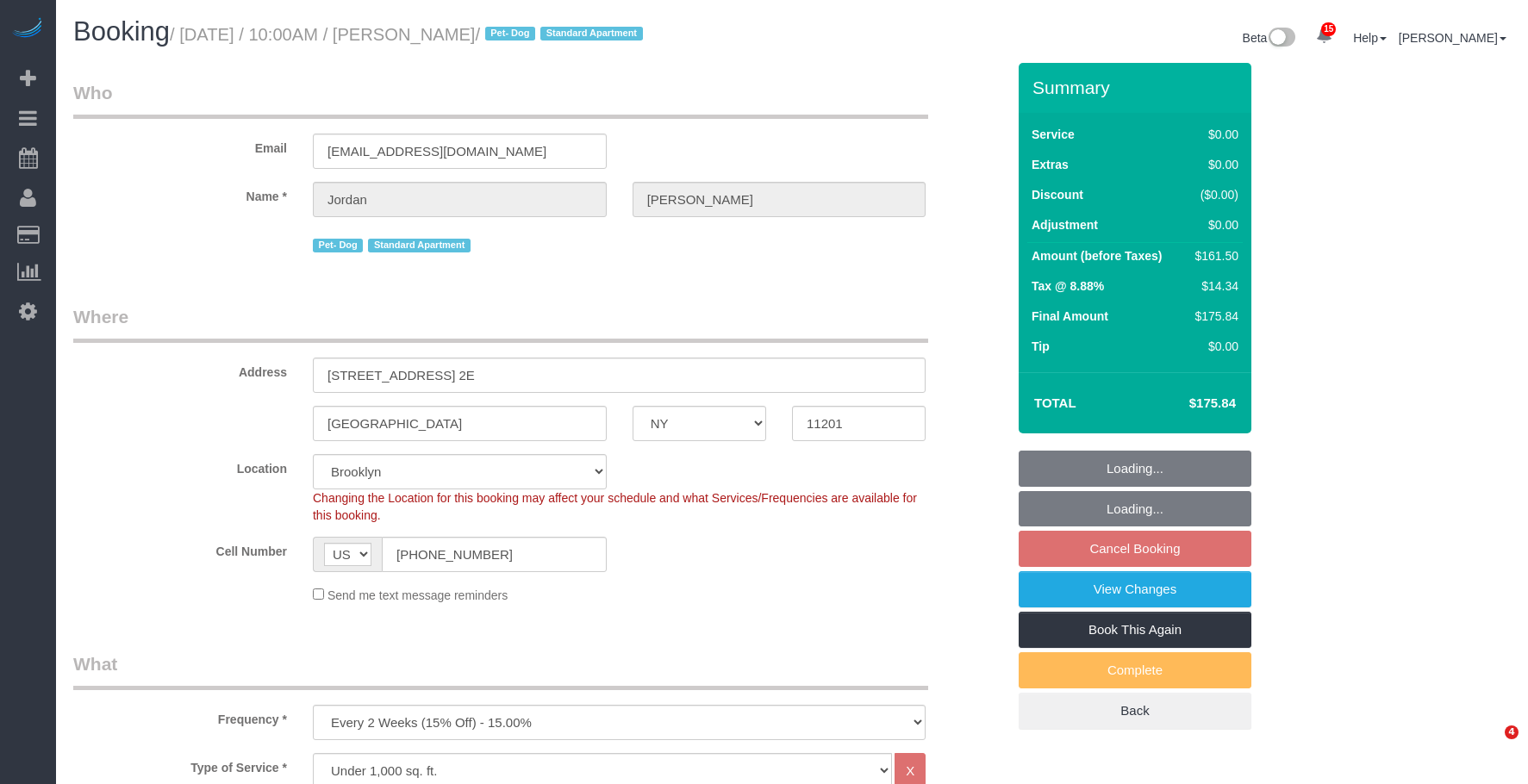
select select "number:13"
select select "number:5"
select select "spot63"
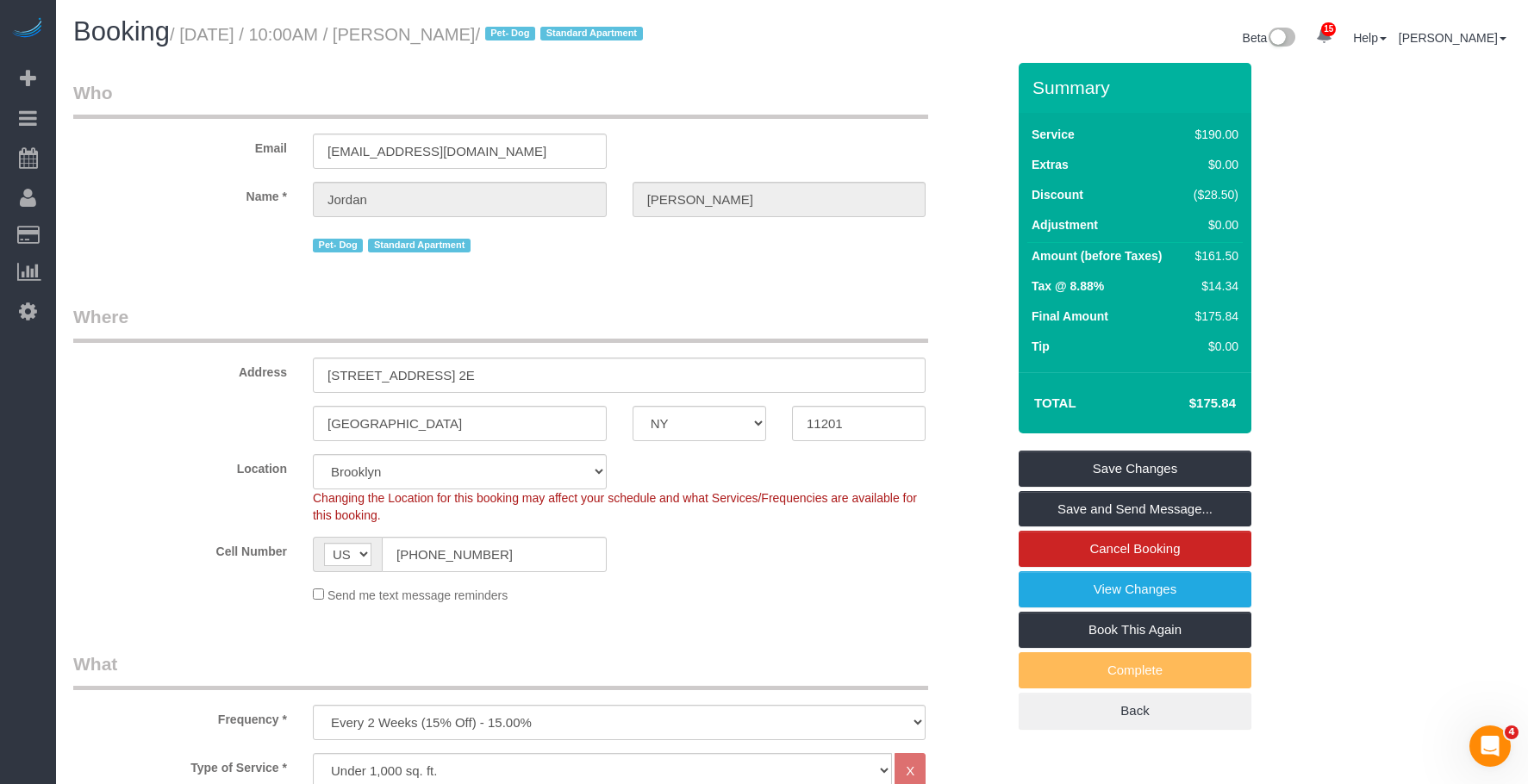
drag, startPoint x: 189, startPoint y: 36, endPoint x: 548, endPoint y: 35, distance: 359.0
click at [548, 35] on small "/ September 12, 2025 / 10:00AM / Jordan Sobon / Pet- Dog Standard Apartment" at bounding box center [409, 34] width 479 height 19
copy small "September 12, 2025 / 10:00AM / Jordan Sobon"
click at [741, 264] on fieldset "Who Email jordansobon2@gmail.com Name * Jordan Sobon Pet- Dog Standard Apartment" at bounding box center [540, 175] width 932 height 190
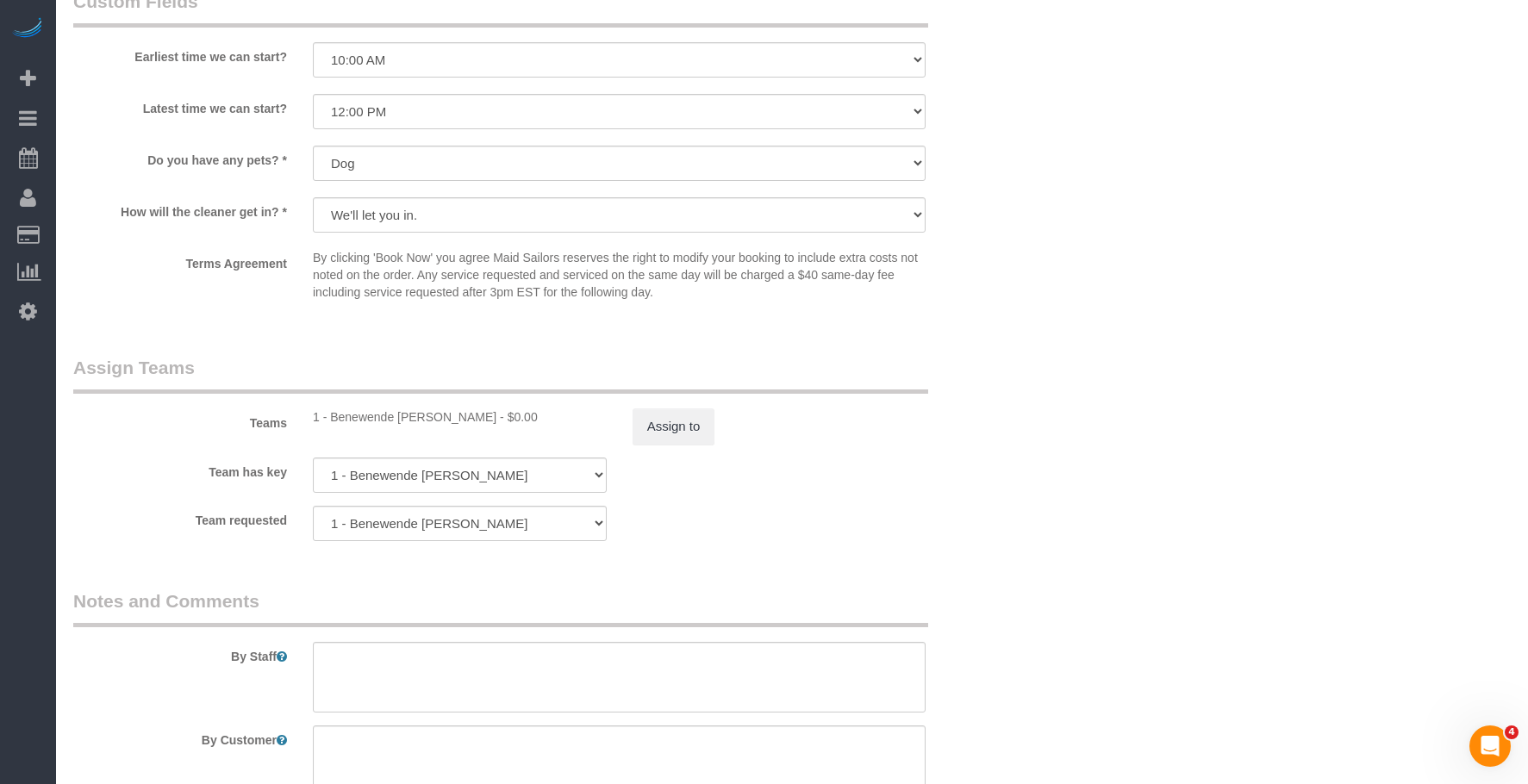
scroll to position [2067, 0]
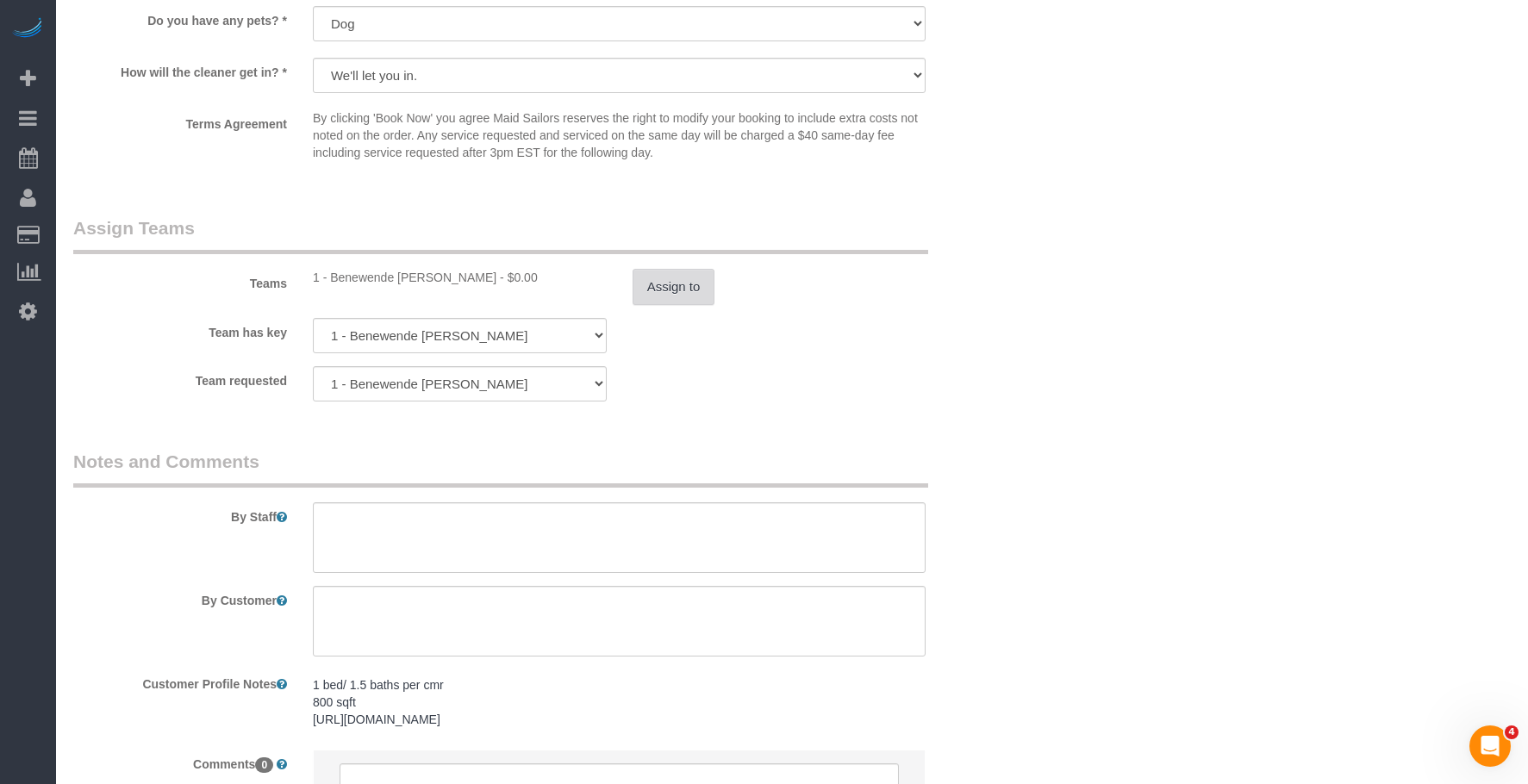
click at [690, 283] on button "Assign to" at bounding box center [674, 287] width 83 height 36
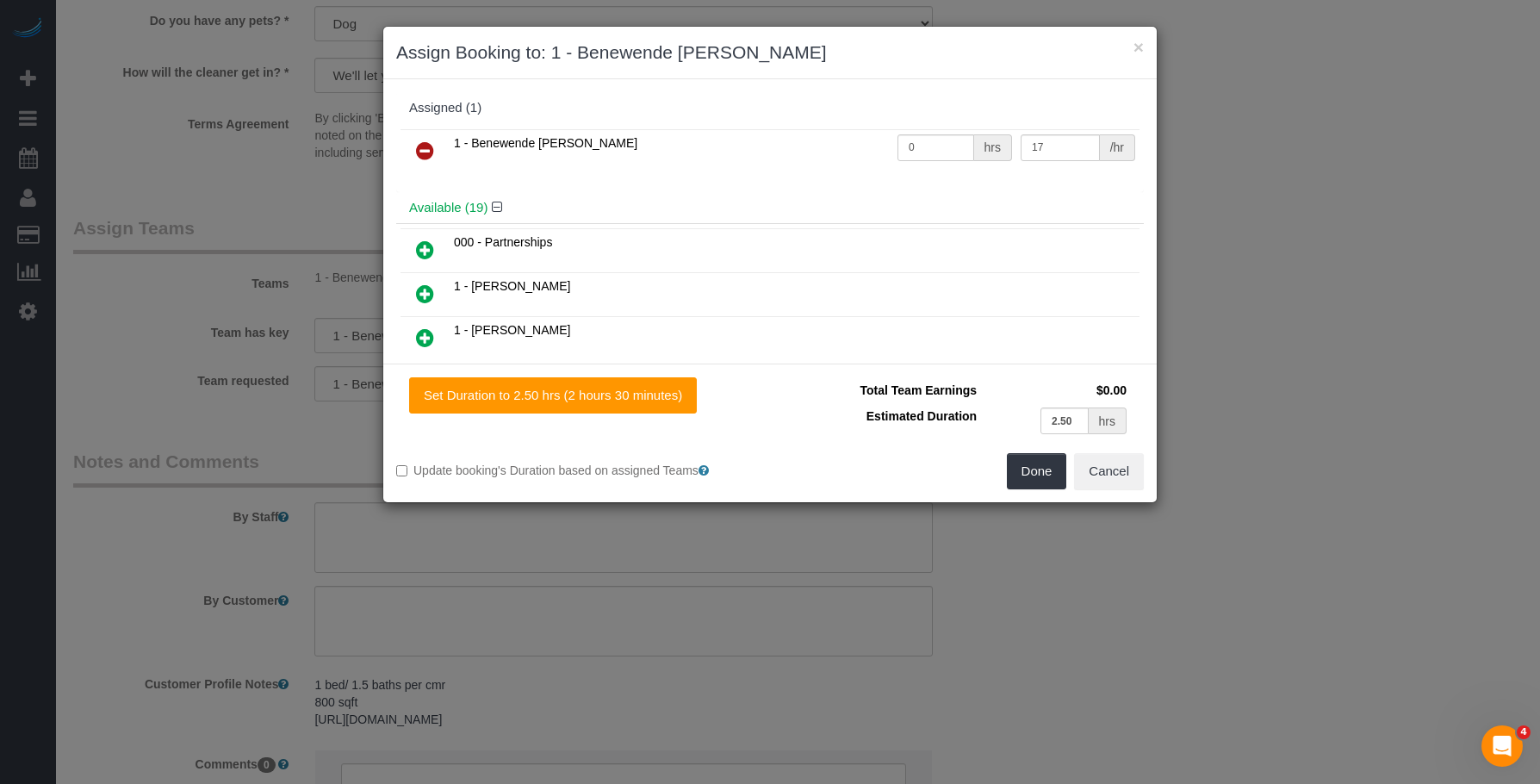
drag, startPoint x: 422, startPoint y: 150, endPoint x: 615, endPoint y: 254, distance: 219.2
click at [424, 151] on icon at bounding box center [425, 151] width 18 height 21
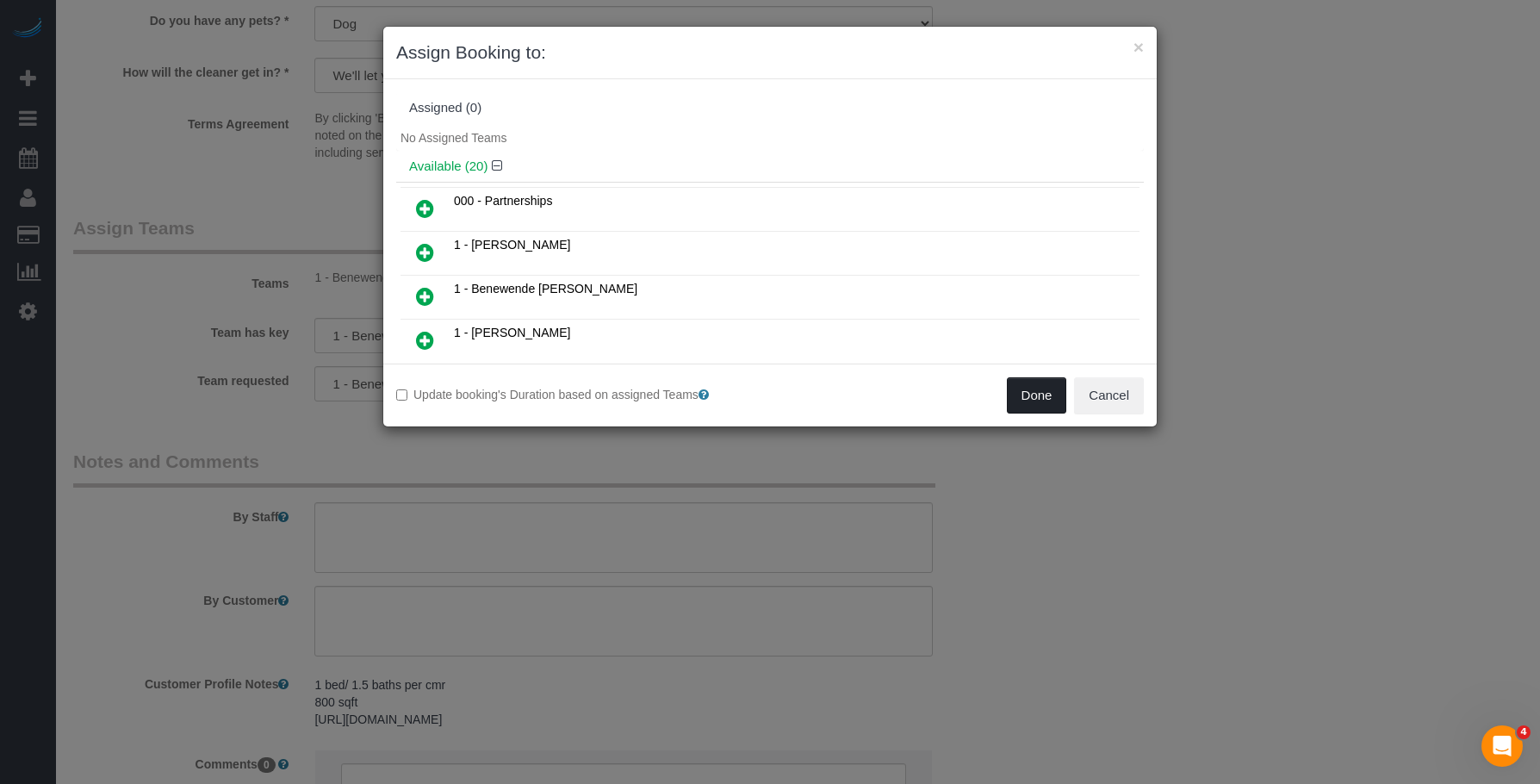
click at [1024, 390] on button "Done" at bounding box center [1037, 395] width 60 height 36
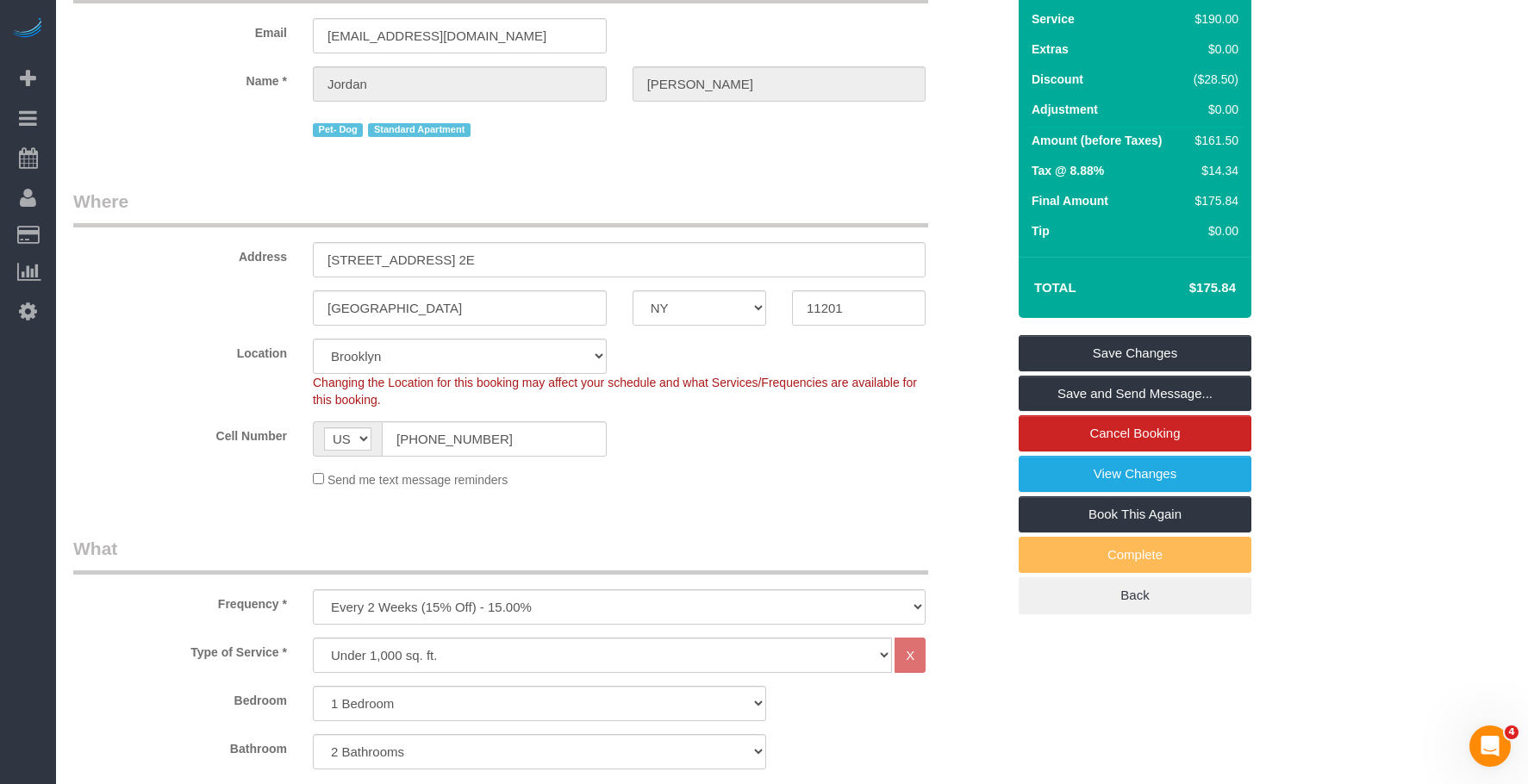
scroll to position [0, 0]
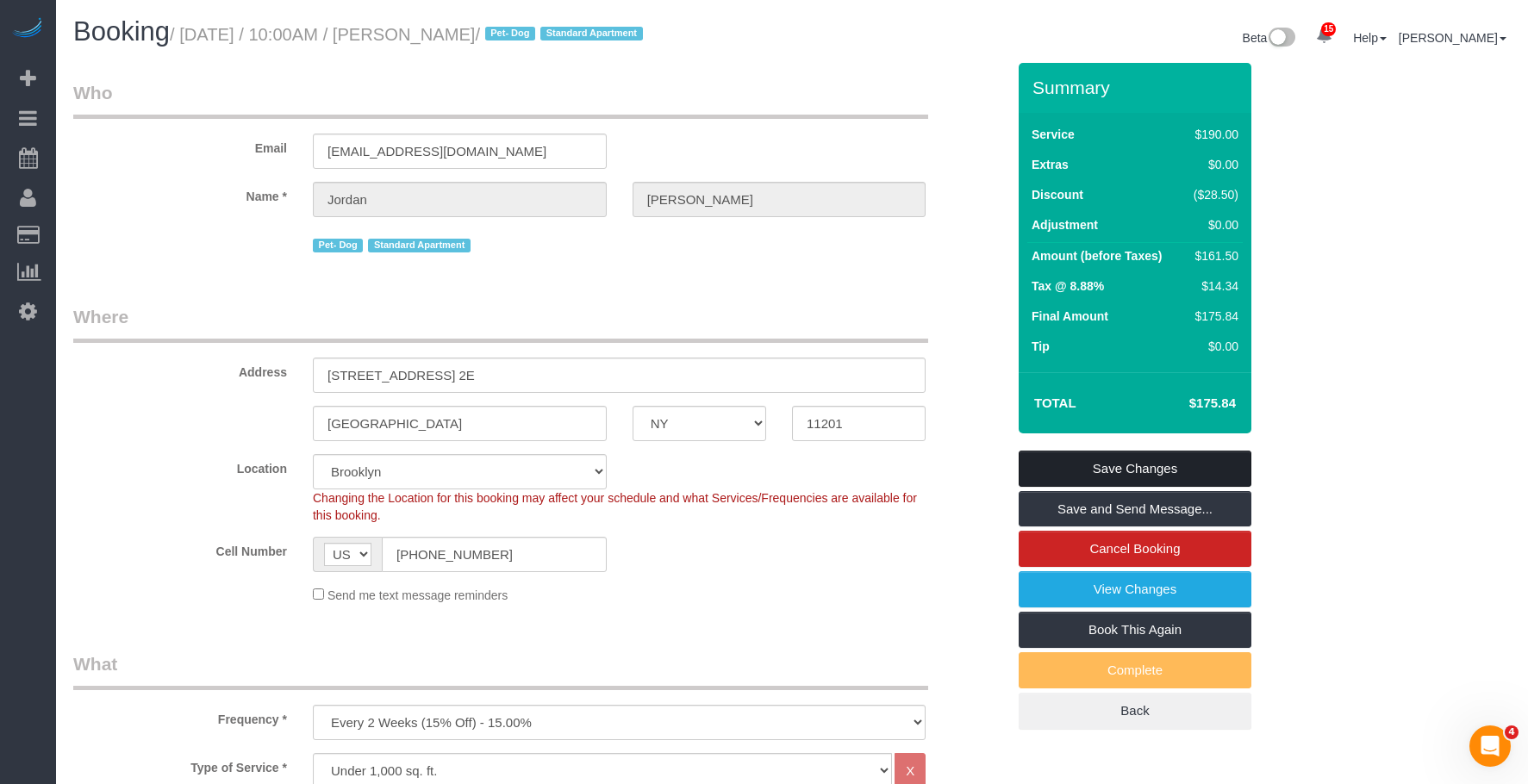
click at [1217, 470] on link "Save Changes" at bounding box center [1134, 468] width 232 height 36
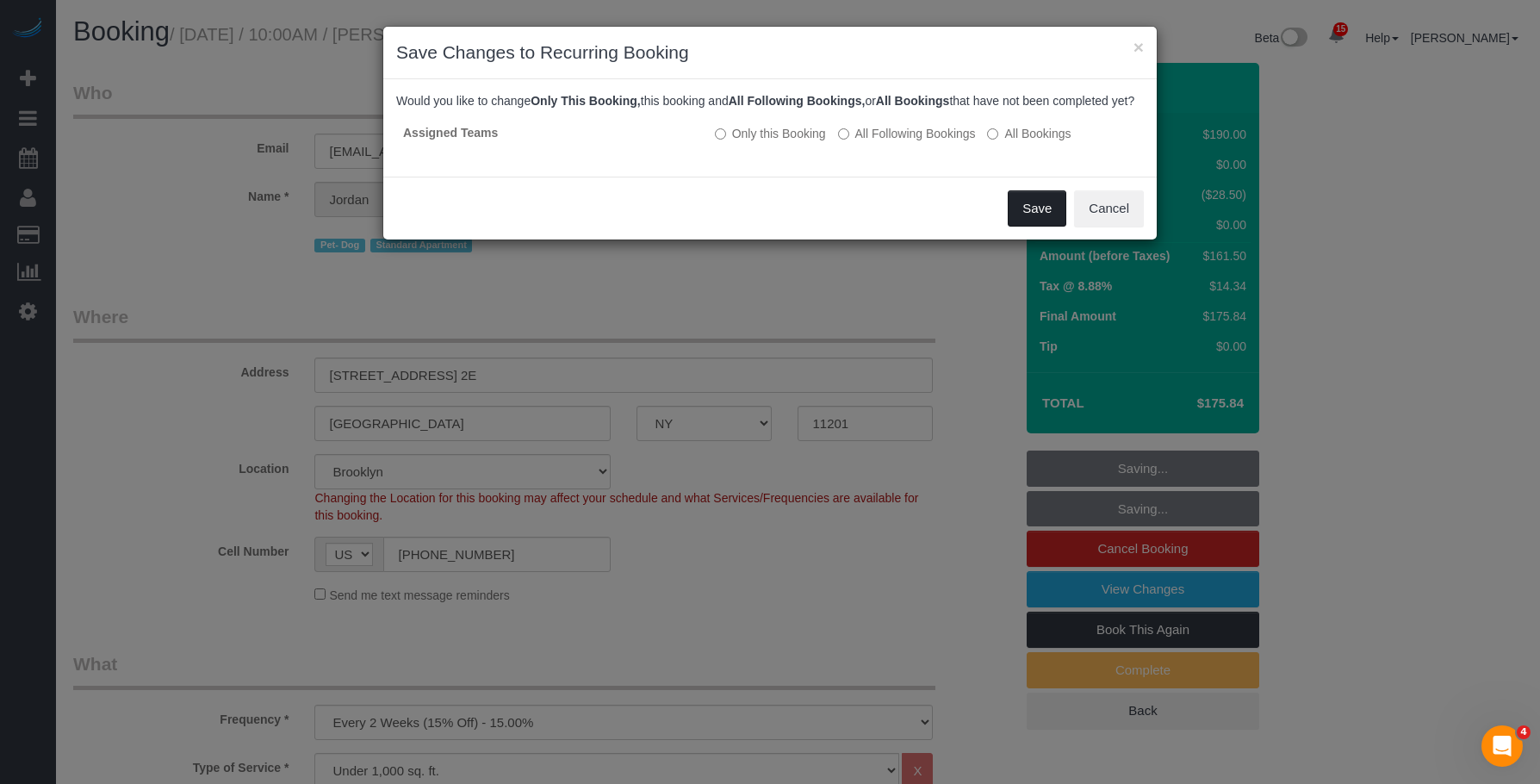
click at [1042, 226] on button "Save" at bounding box center [1037, 209] width 59 height 36
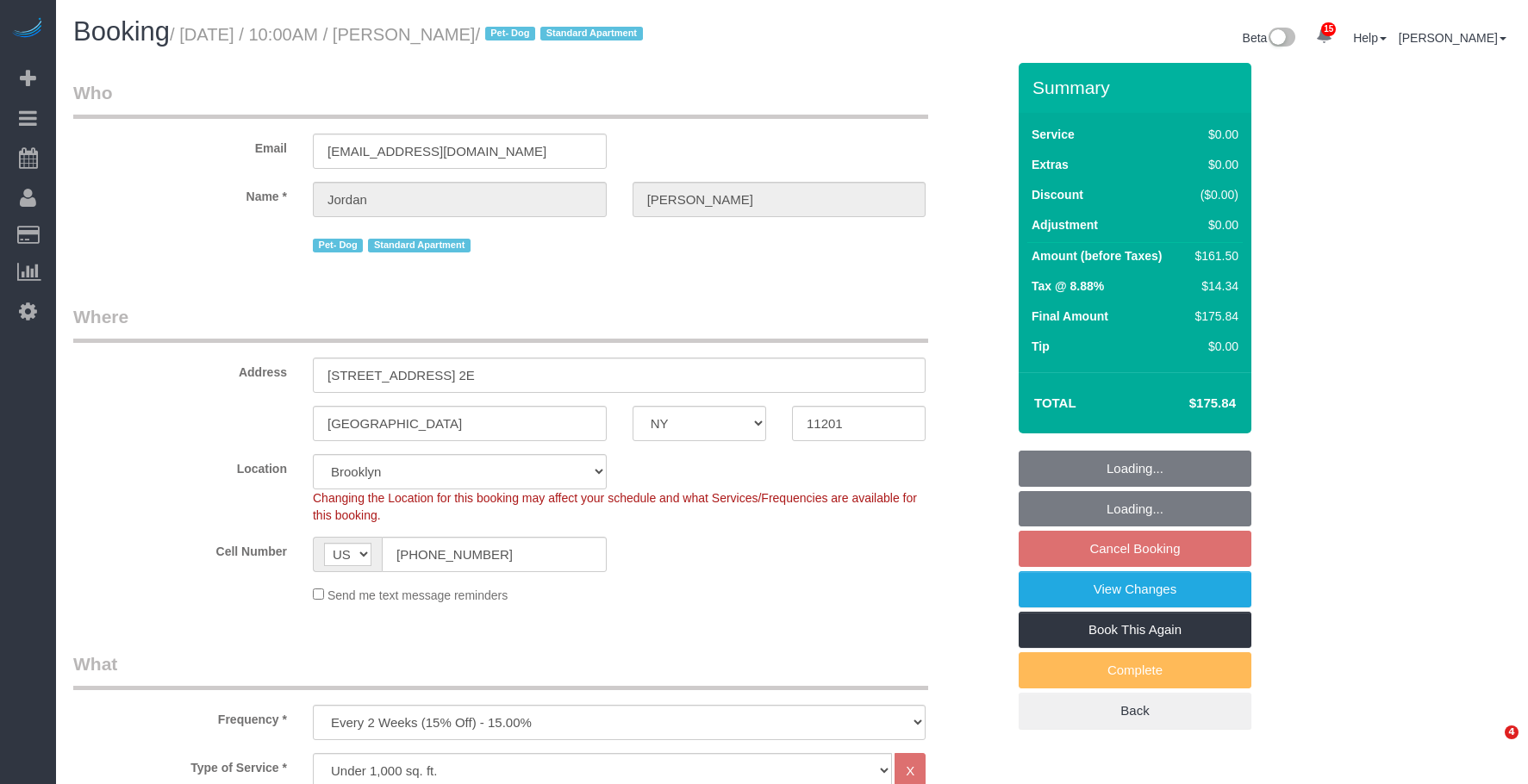
select select "NY"
select select "1"
select select "2"
select select "spot3"
select select "number:58"
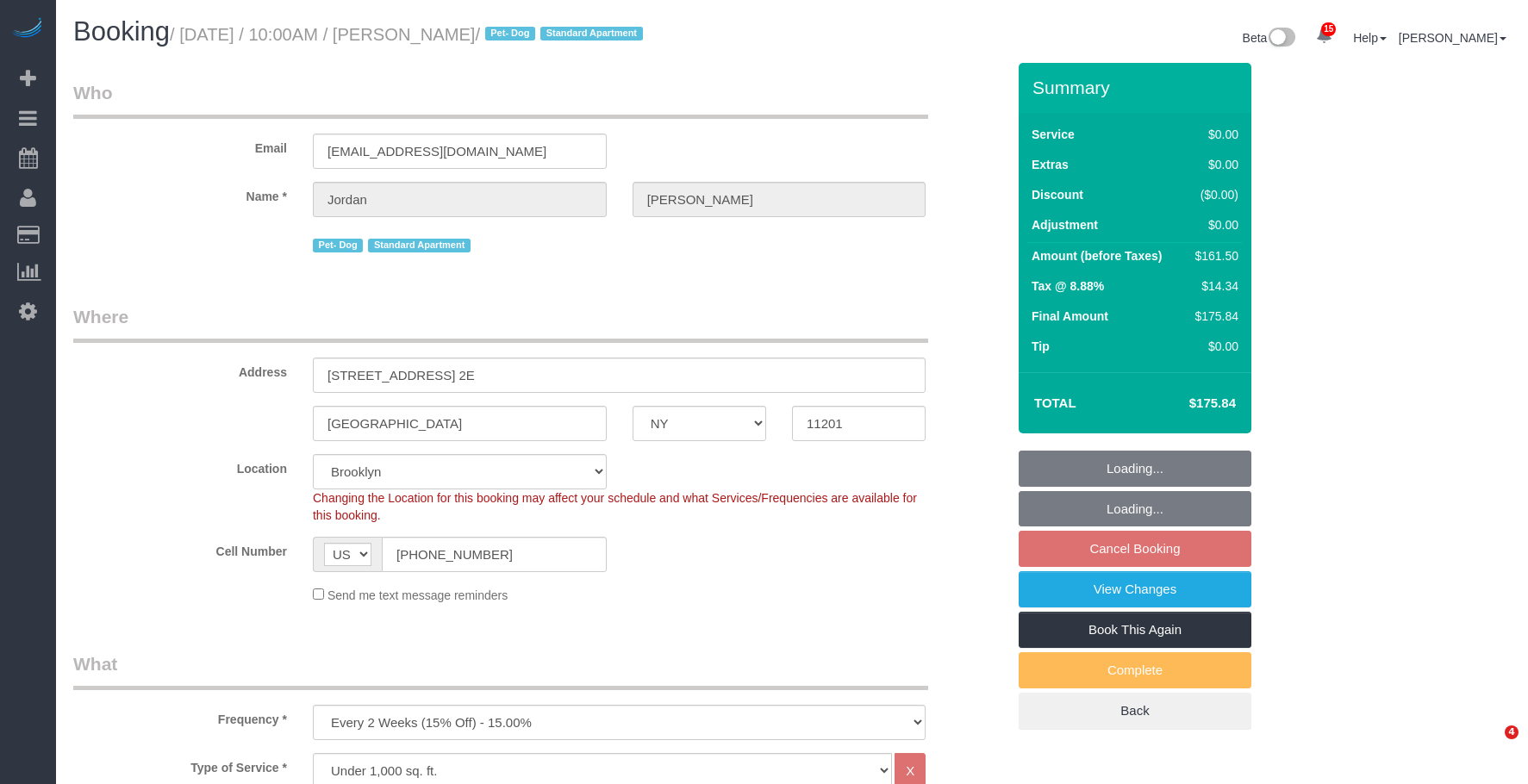
select select "number:72"
select select "number:13"
select select "number:5"
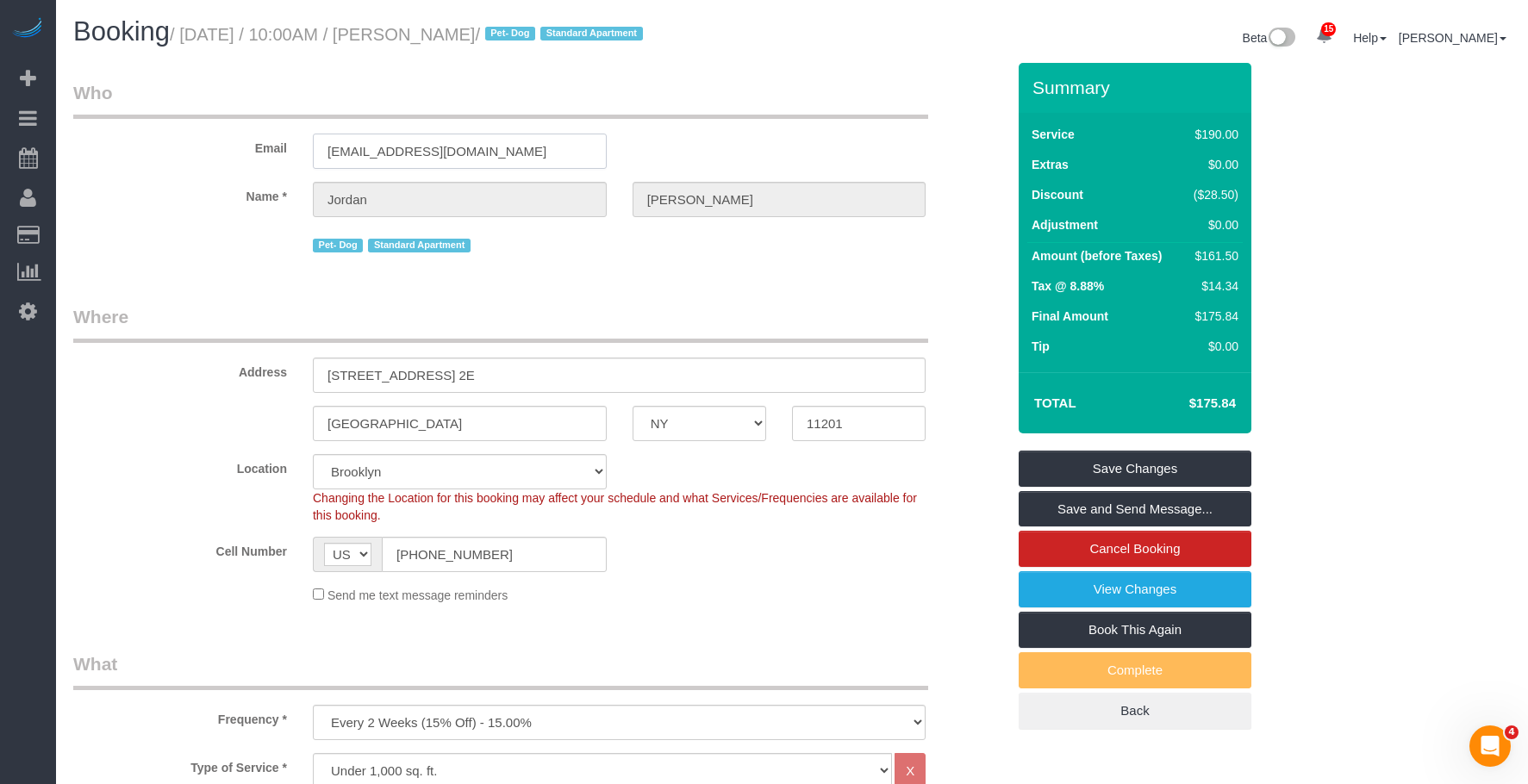
drag, startPoint x: 432, startPoint y: 160, endPoint x: 216, endPoint y: 136, distance: 217.3
click at [216, 136] on div "Email jordansobon2@gmail.com" at bounding box center [539, 125] width 958 height 89
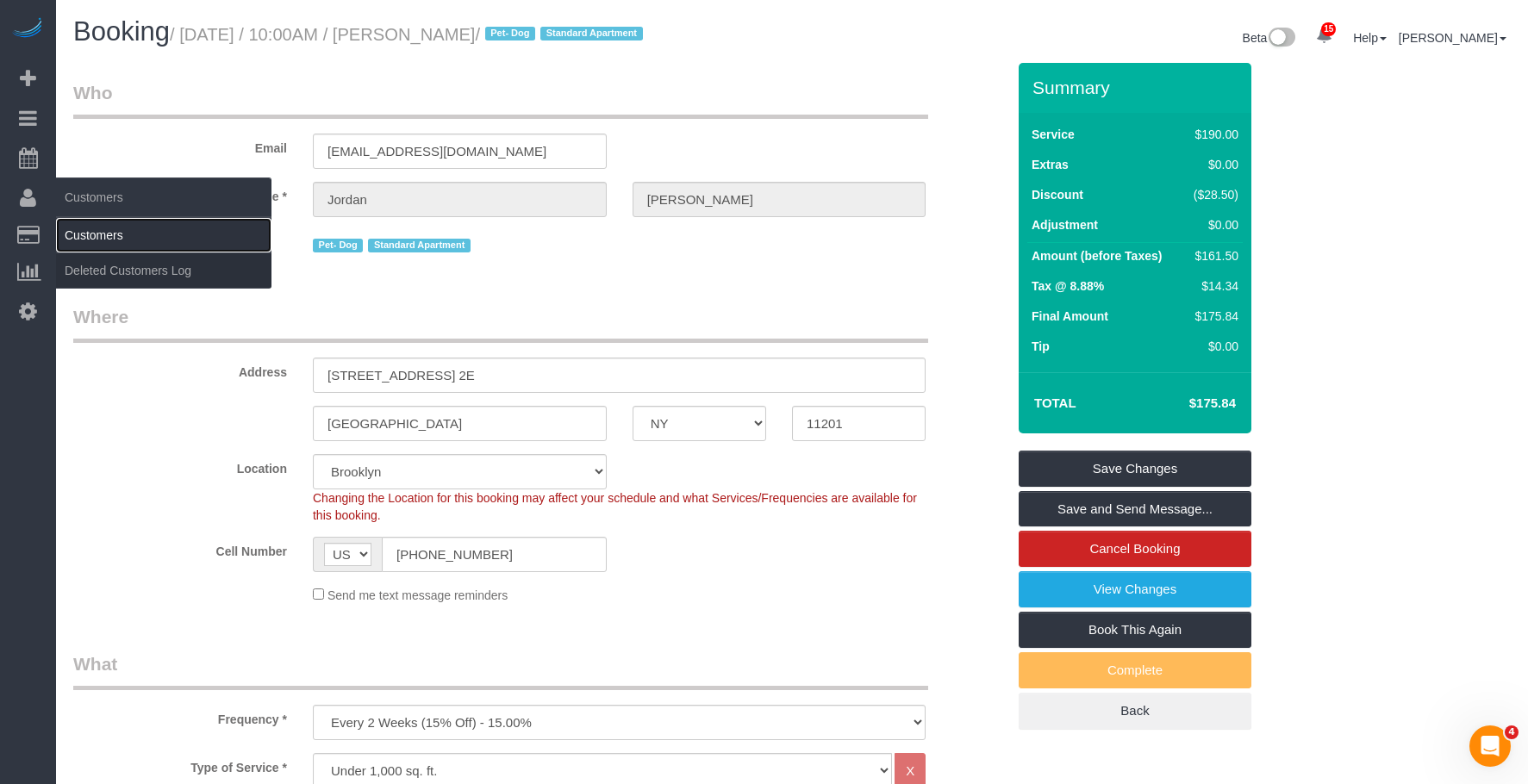
click at [101, 225] on link "Customers" at bounding box center [163, 235] width 215 height 35
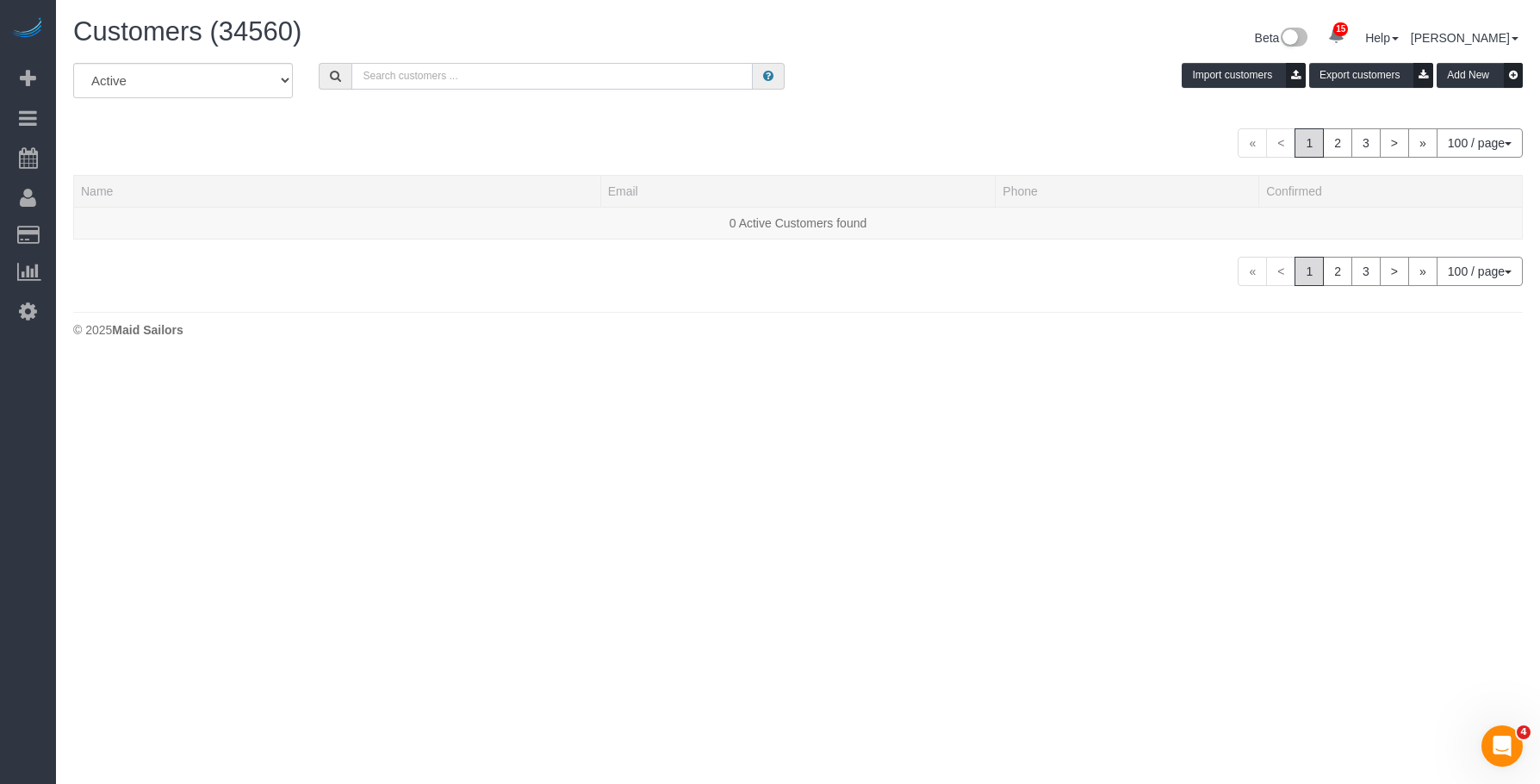
click at [631, 79] on input "text" at bounding box center [551, 76] width 401 height 26
paste input "jordansobon2@gmail.com"
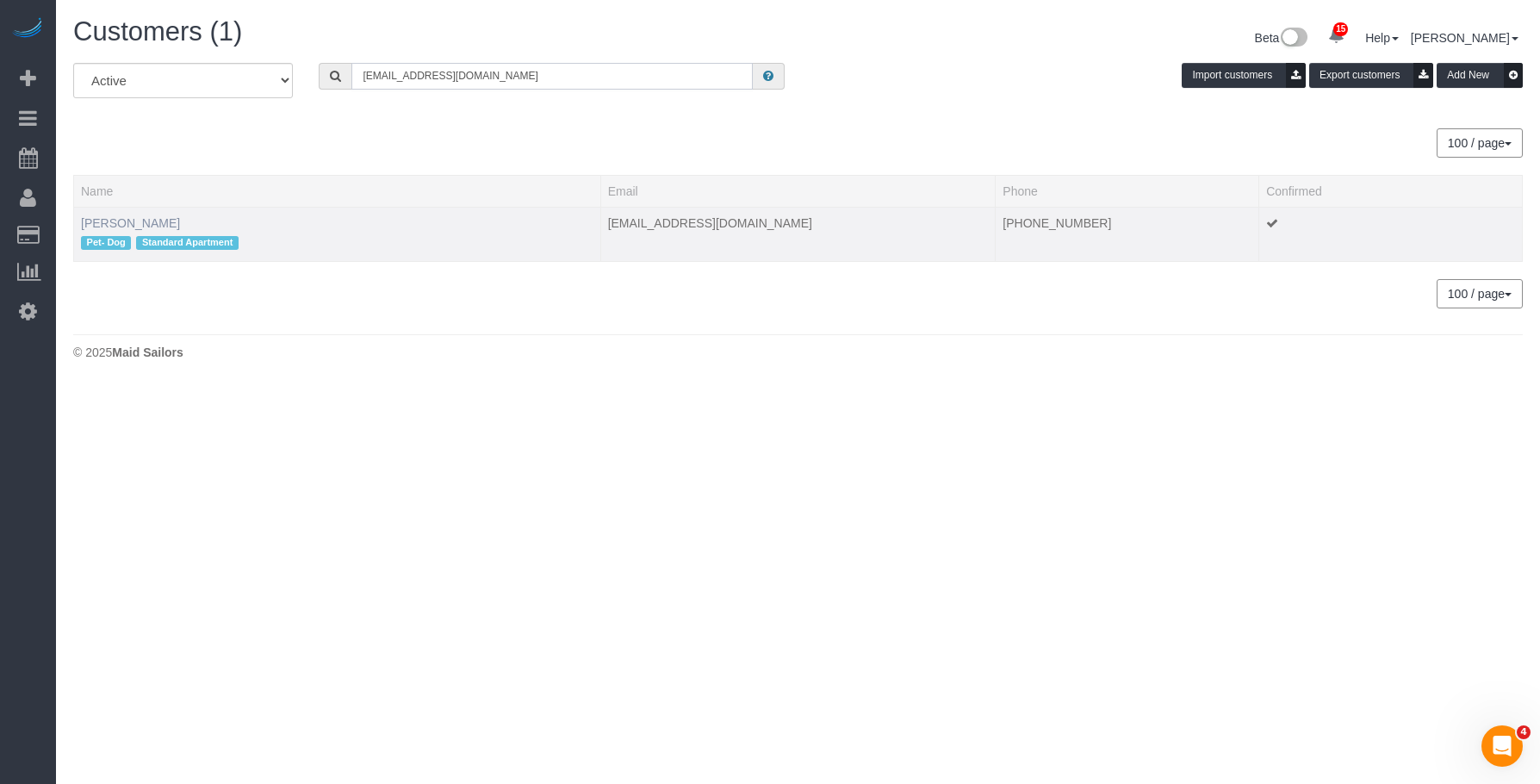
type input "jordansobon2@gmail.com"
click at [134, 218] on link "Jordan Sobon" at bounding box center [130, 223] width 99 height 14
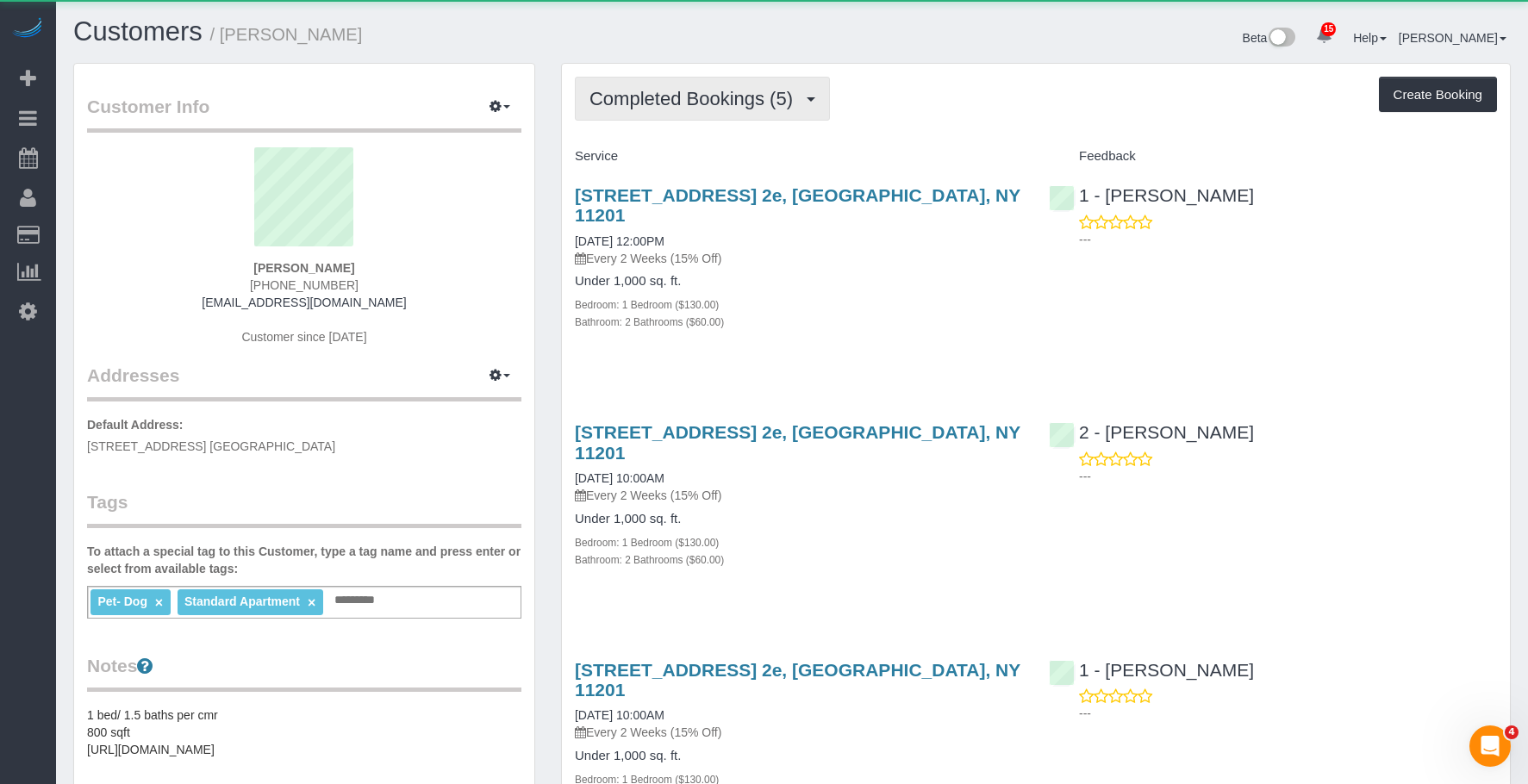
click at [753, 87] on button "Completed Bookings (5)" at bounding box center [702, 98] width 255 height 44
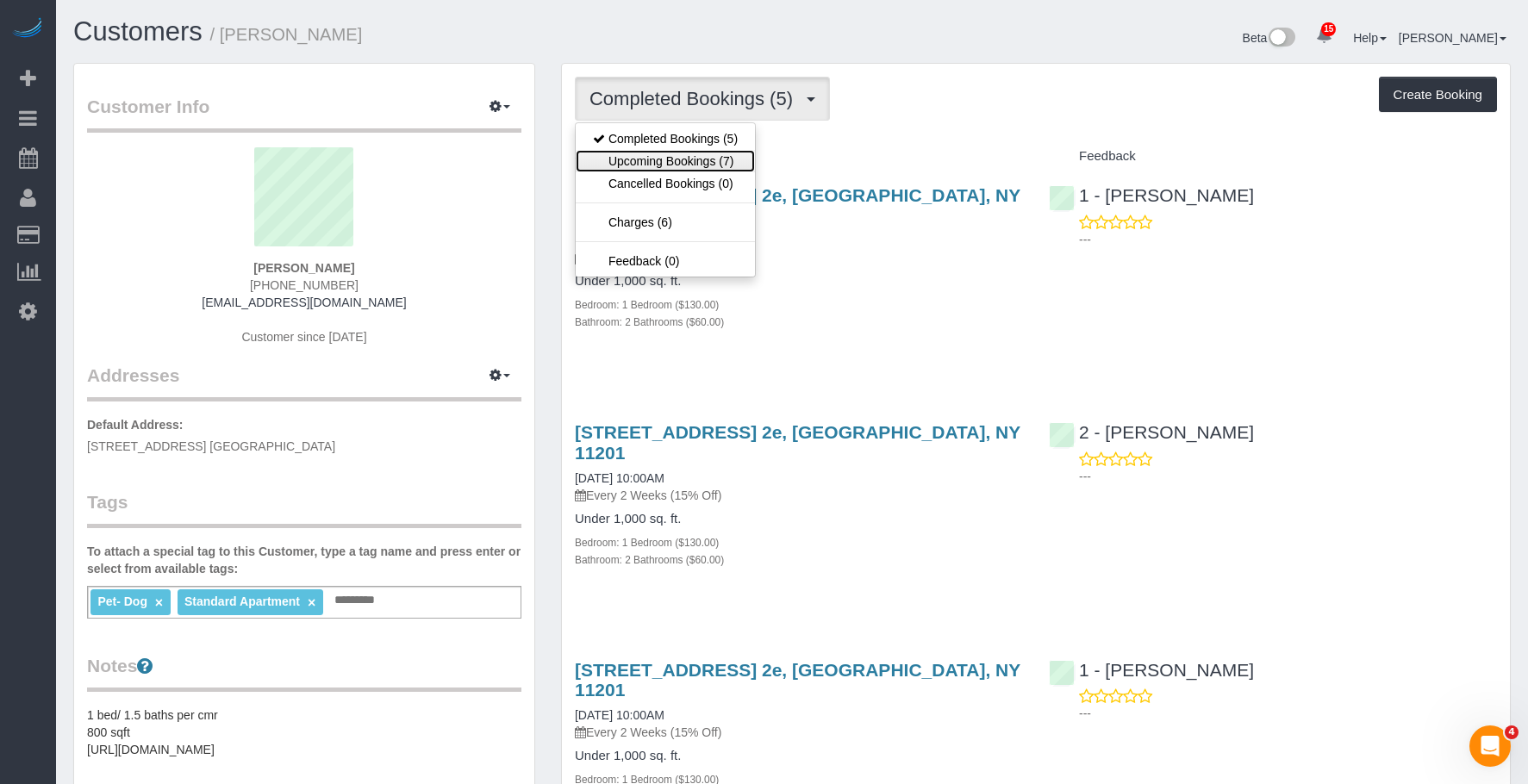
click at [719, 159] on link "Upcoming Bookings (7)" at bounding box center [665, 161] width 179 height 23
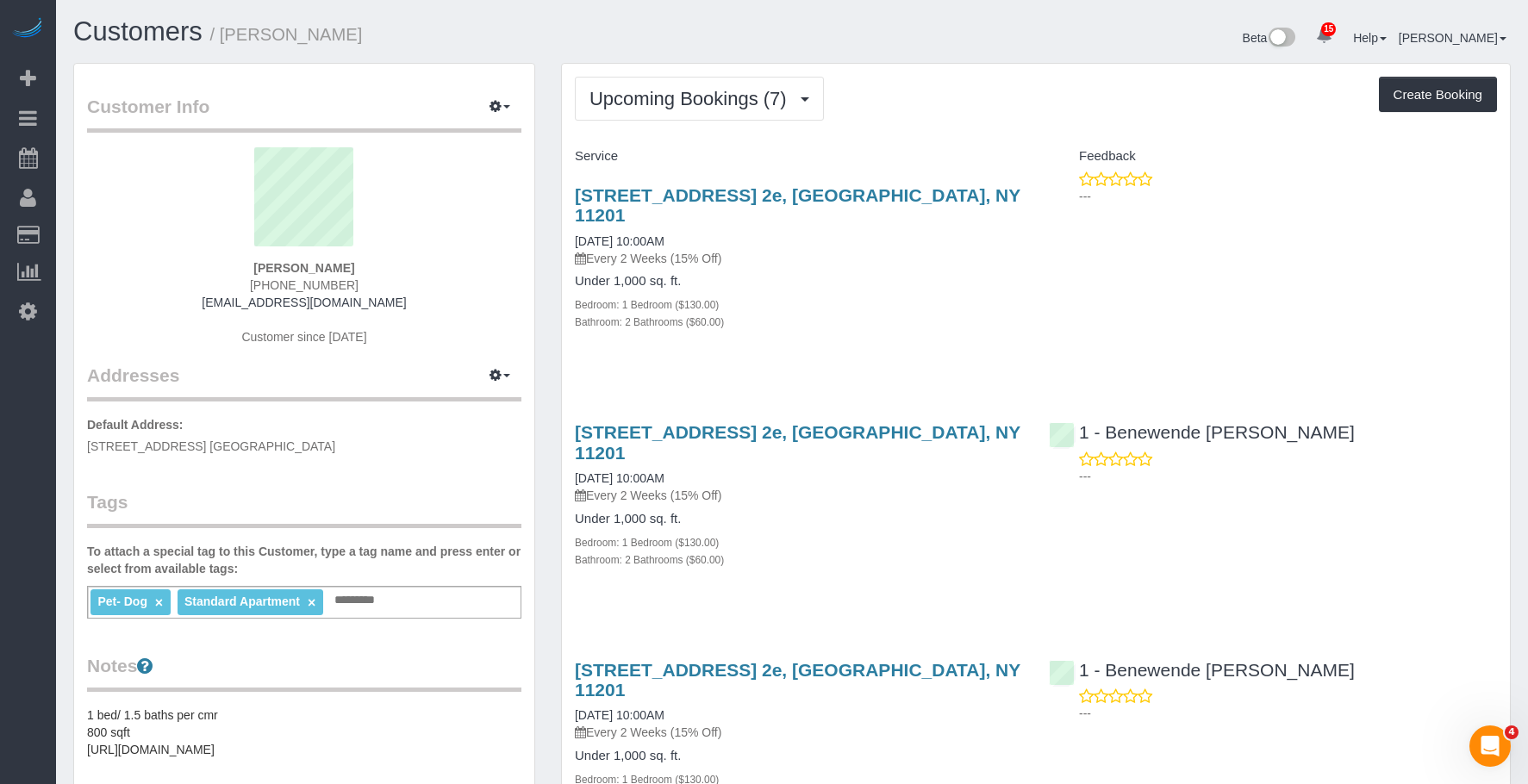
click at [962, 313] on div "60 Court Street, Apt. 2e, Brooklyn, NY 11201 09/12/2025 10:00AM Every 2 Weeks (…" at bounding box center [798, 267] width 474 height 193
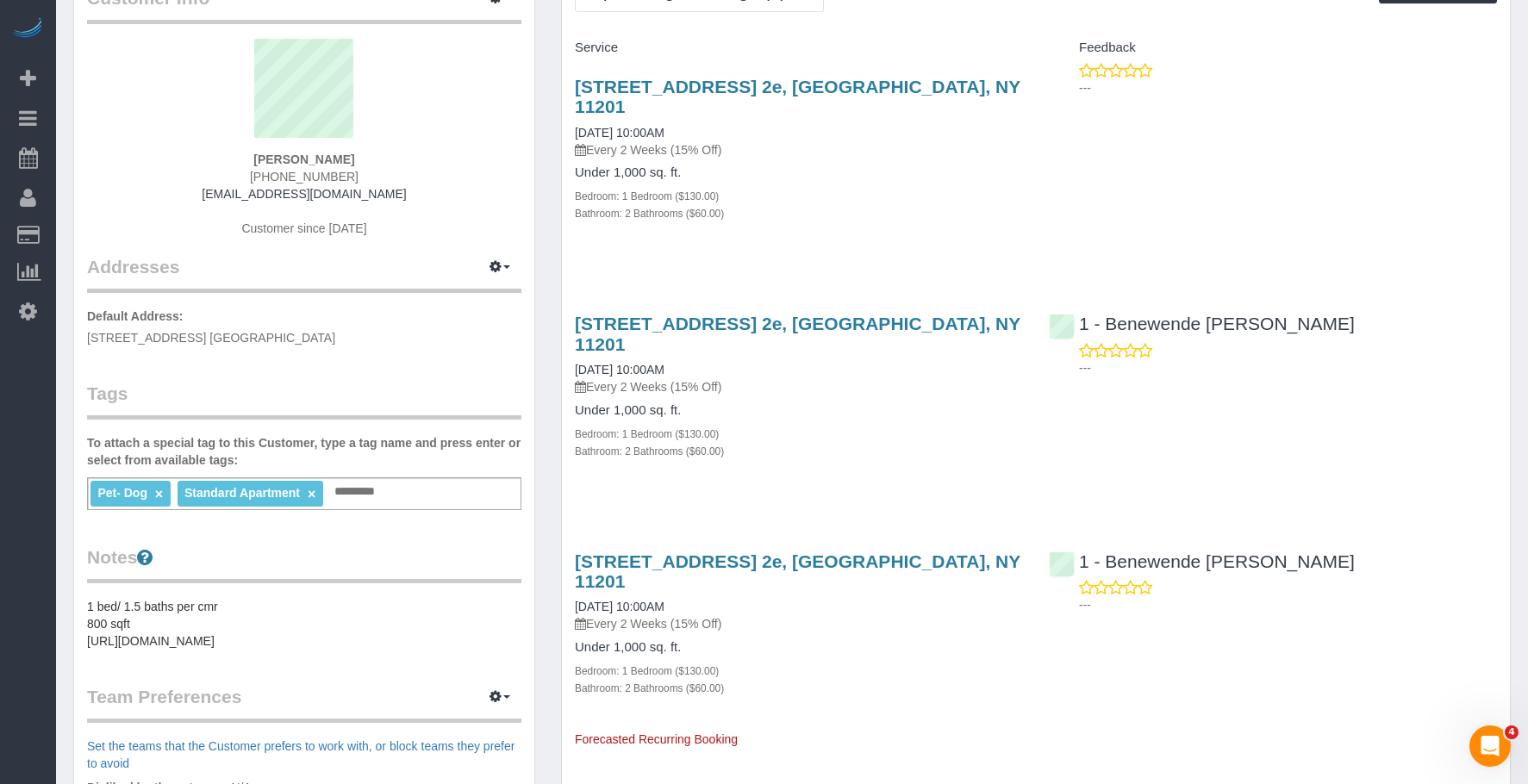
scroll to position [173, 0]
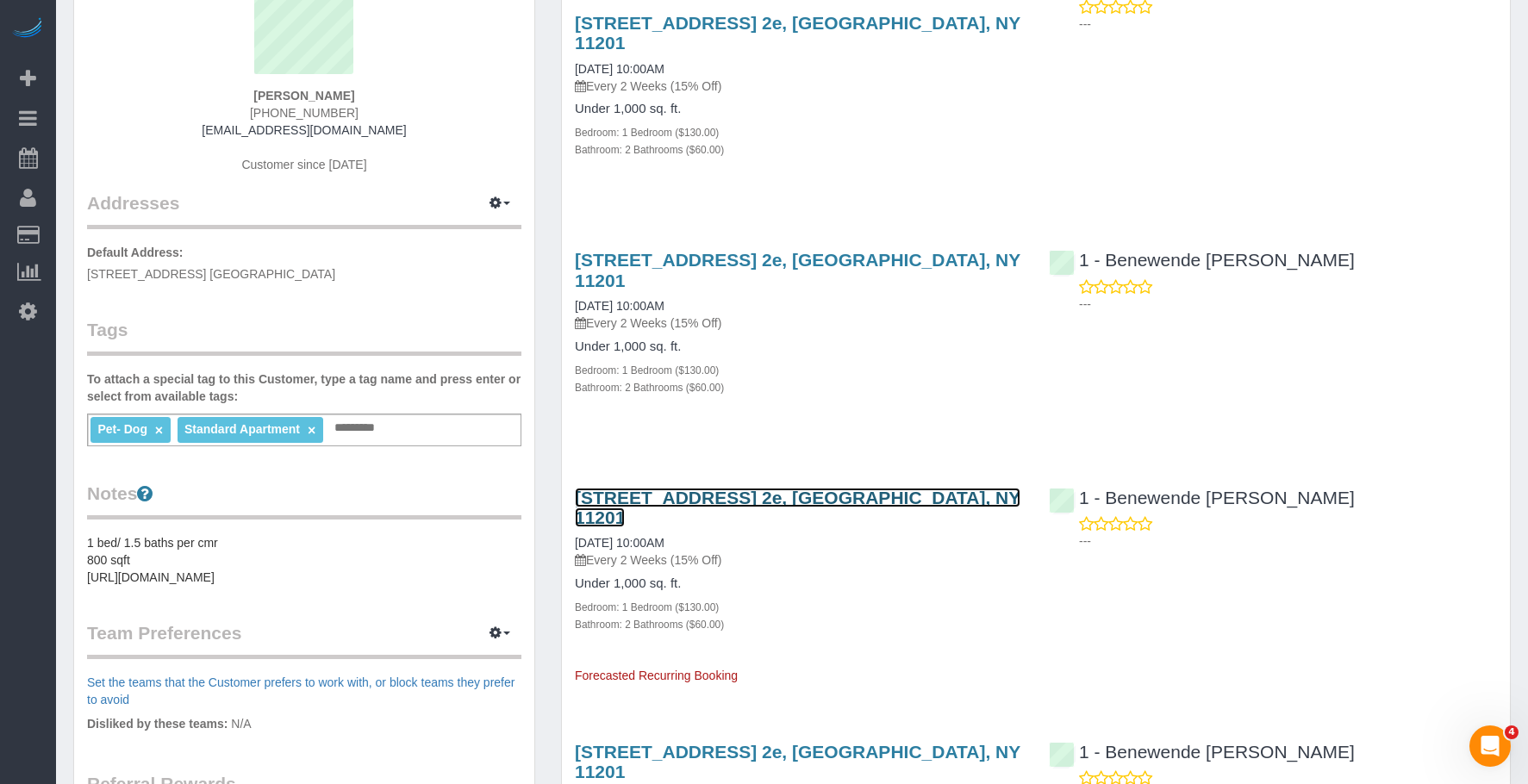
click at [768, 488] on link "60 Court Street, Apt. 2e, Brooklyn, NY 11201" at bounding box center [798, 508] width 445 height 40
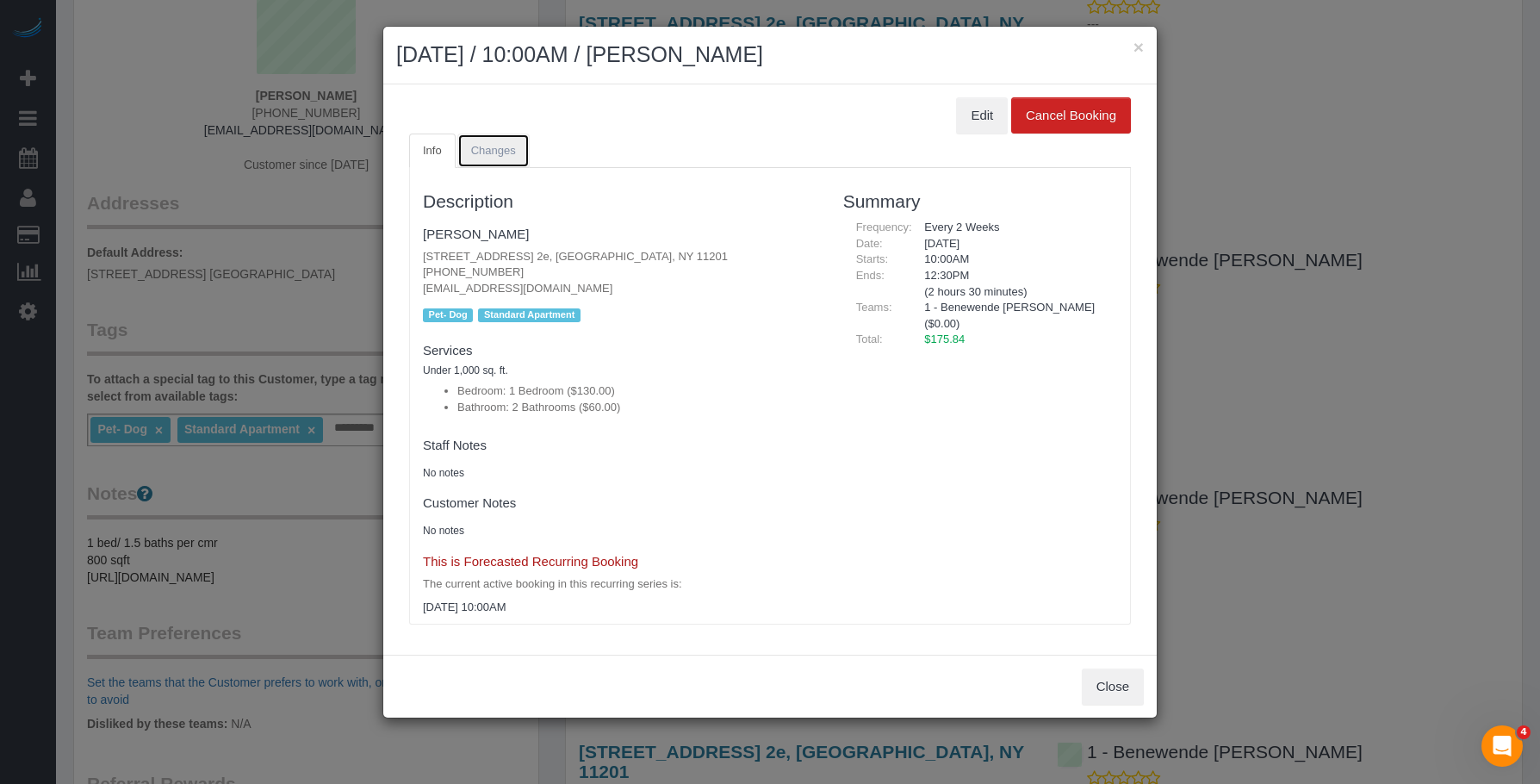
click at [491, 143] on span "Changes" at bounding box center [493, 150] width 44 height 13
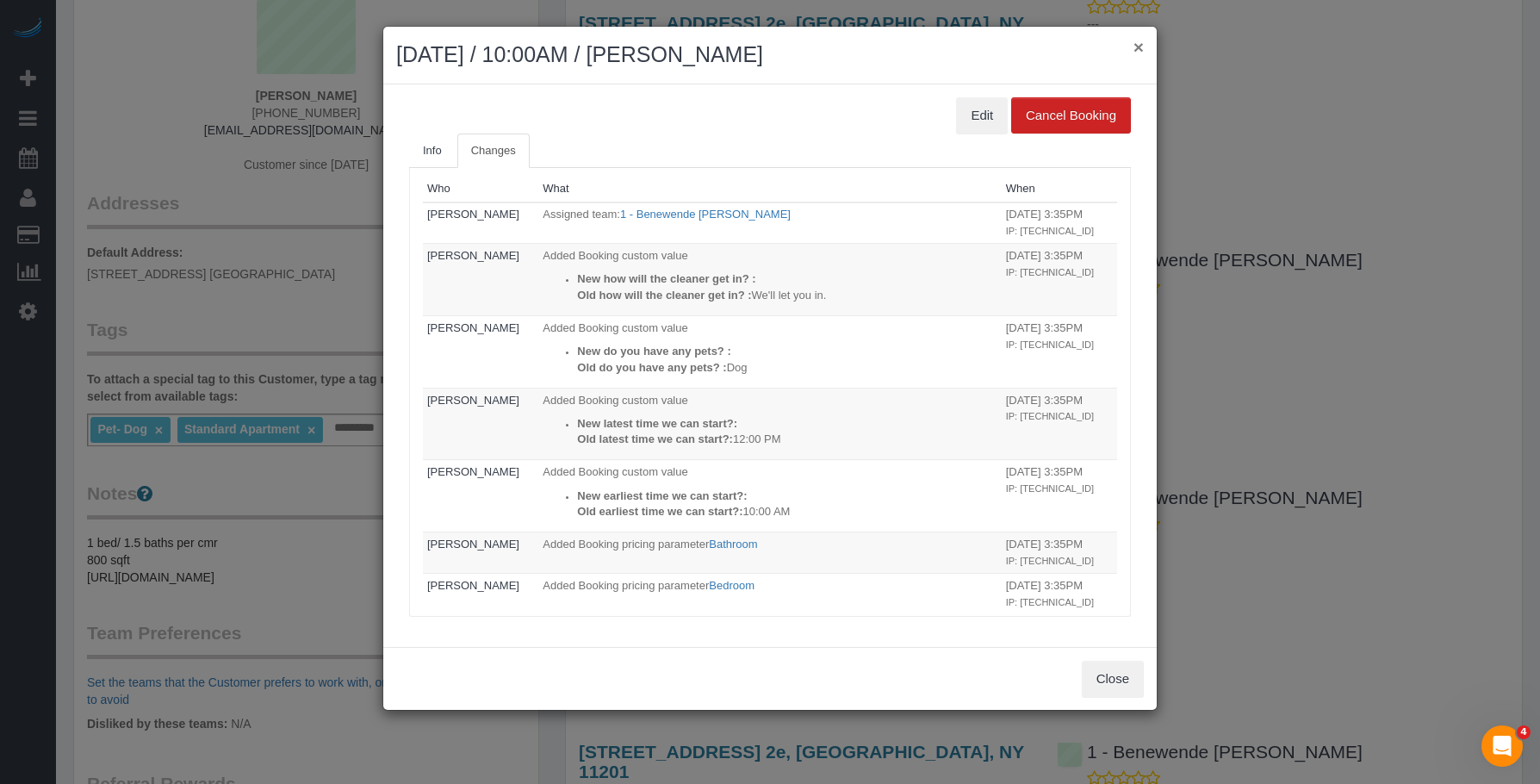
click at [1140, 47] on button "×" at bounding box center [1138, 46] width 10 height 18
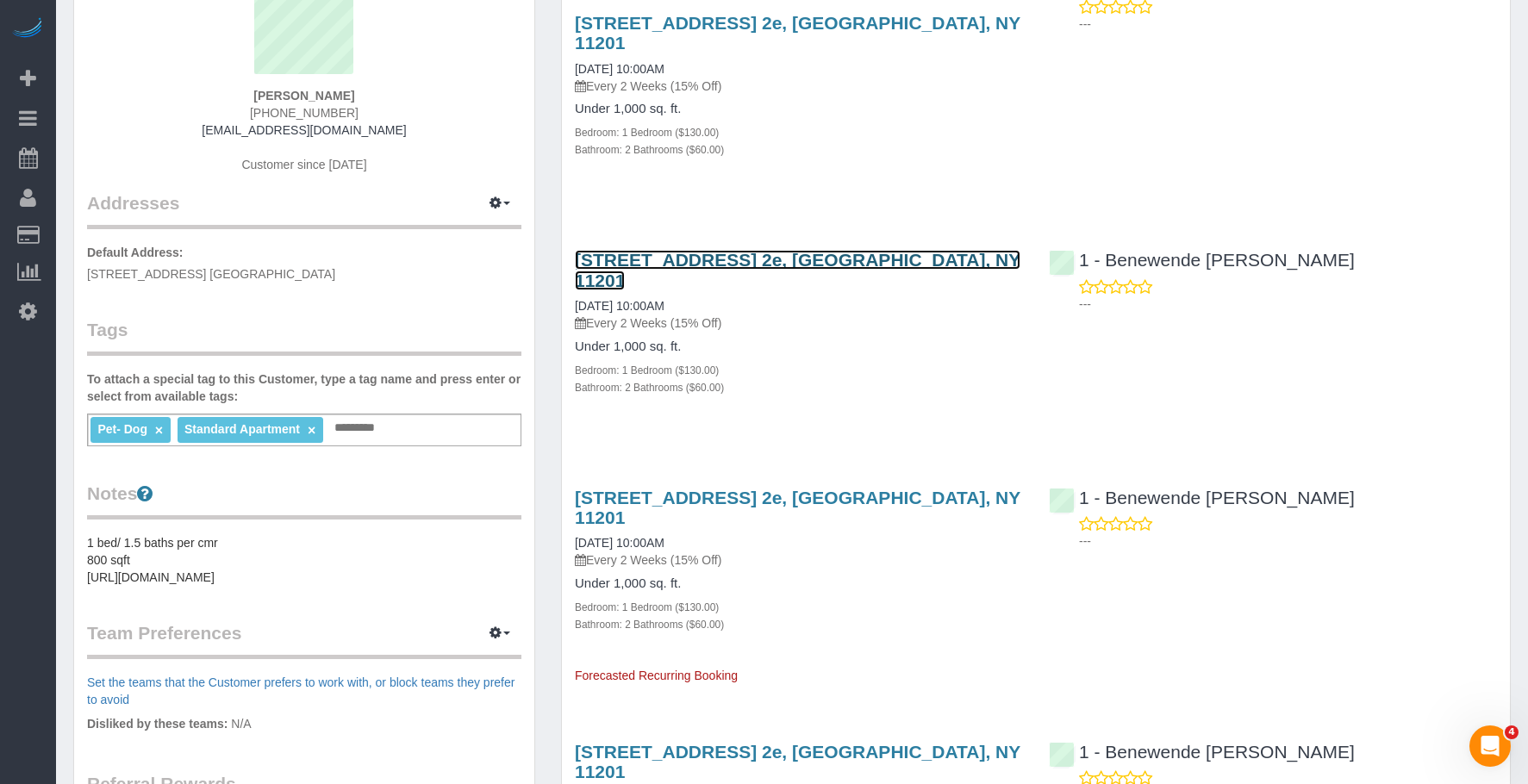
click at [821, 250] on link "60 Court Street, Apt. 2e, Brooklyn, NY 11201" at bounding box center [798, 270] width 445 height 40
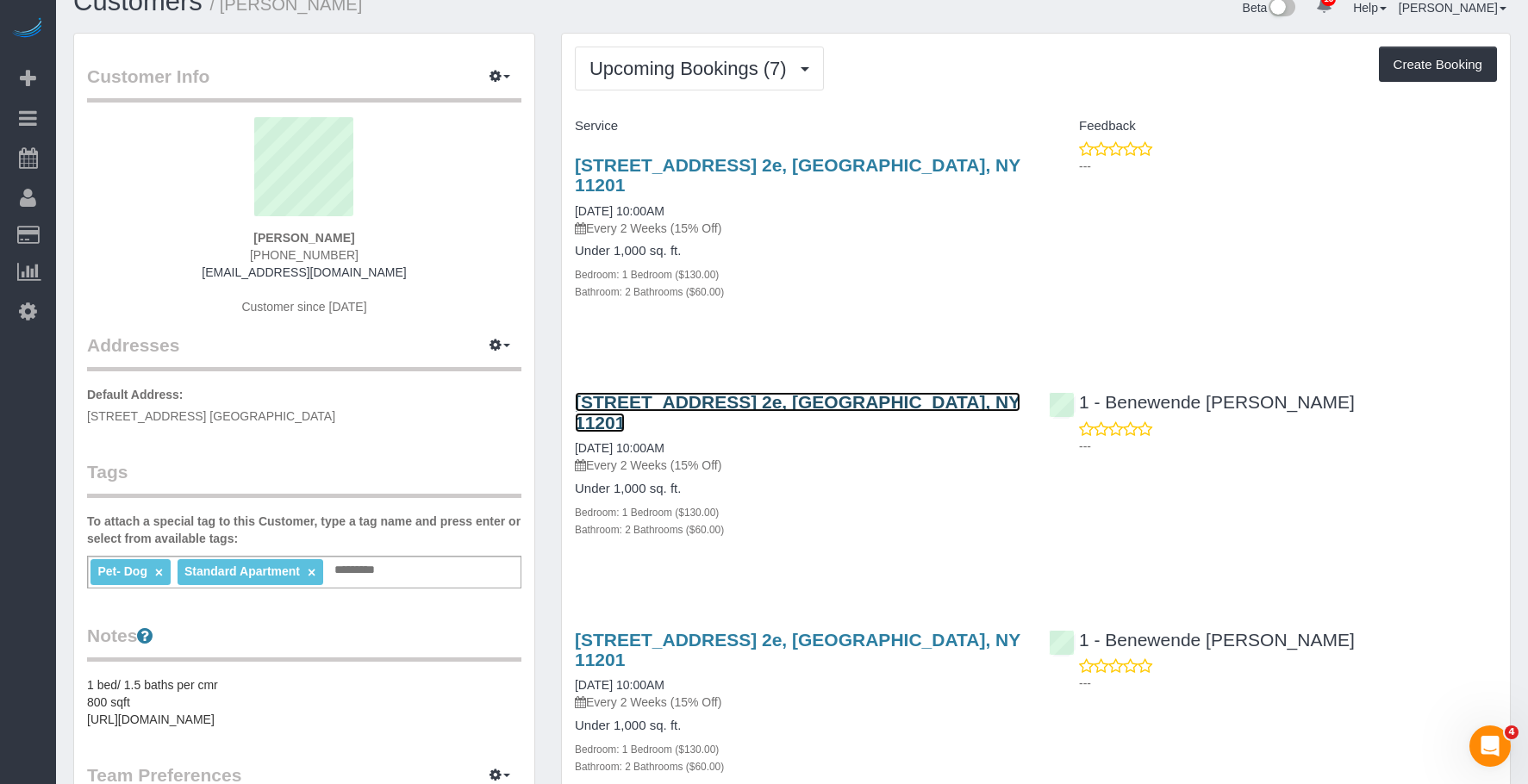
scroll to position [0, 0]
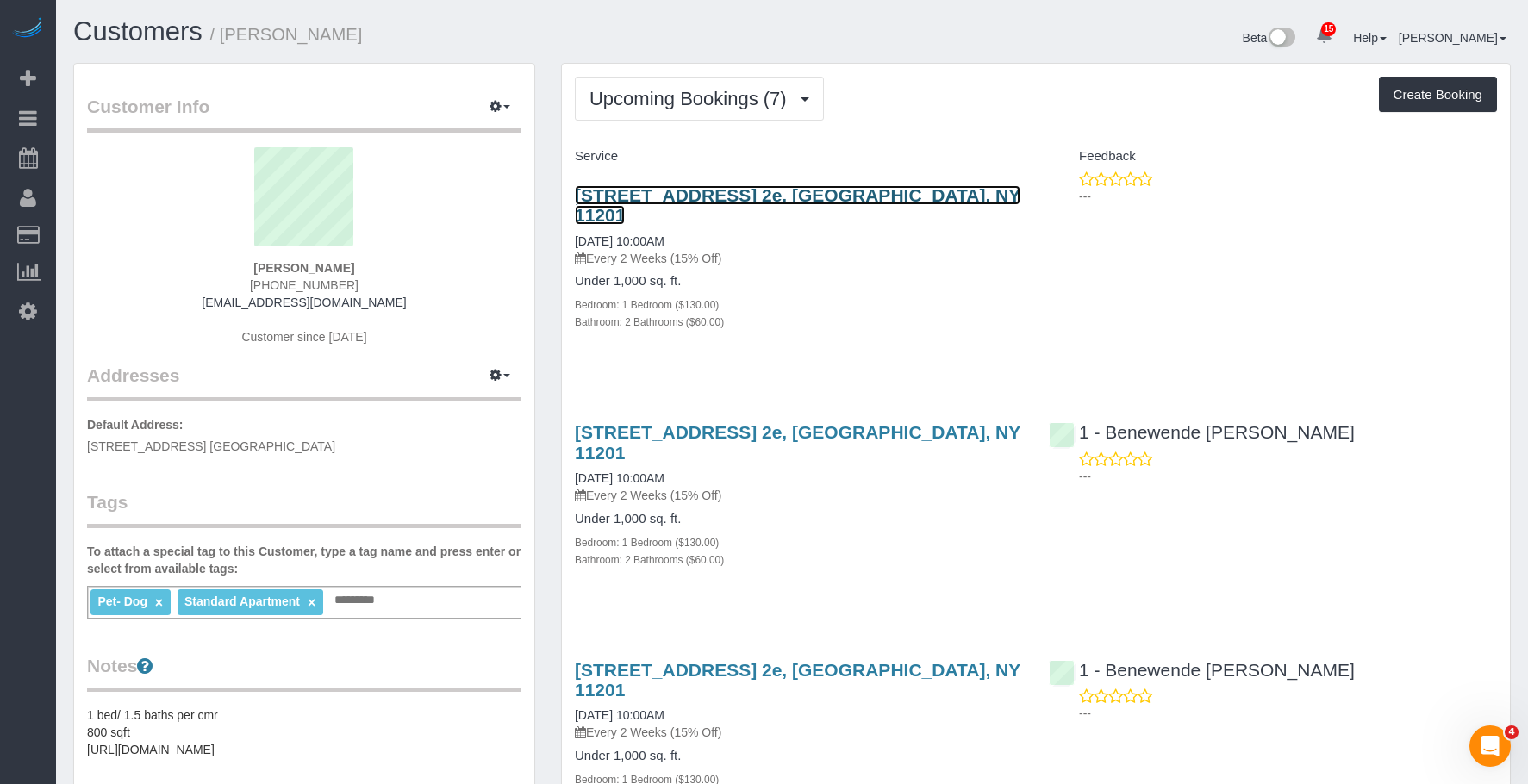
click at [860, 191] on link "60 Court Street, Apt. 2e, Brooklyn, NY 11201" at bounding box center [798, 205] width 445 height 40
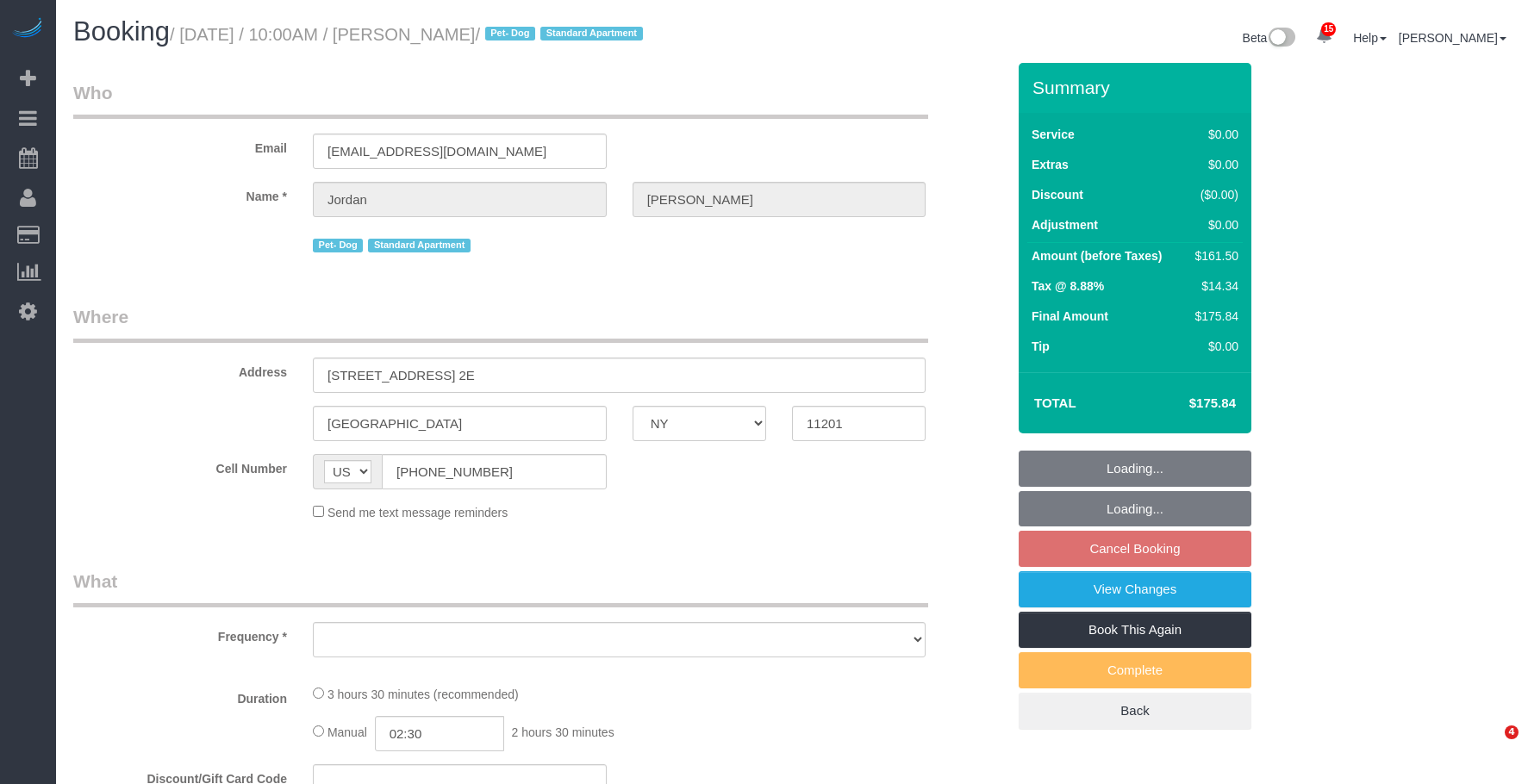
select select "NY"
select select "string:stripe-pm_1Rcsvw4VGloSiKo7YAz02xg6"
select select "1"
select select "2"
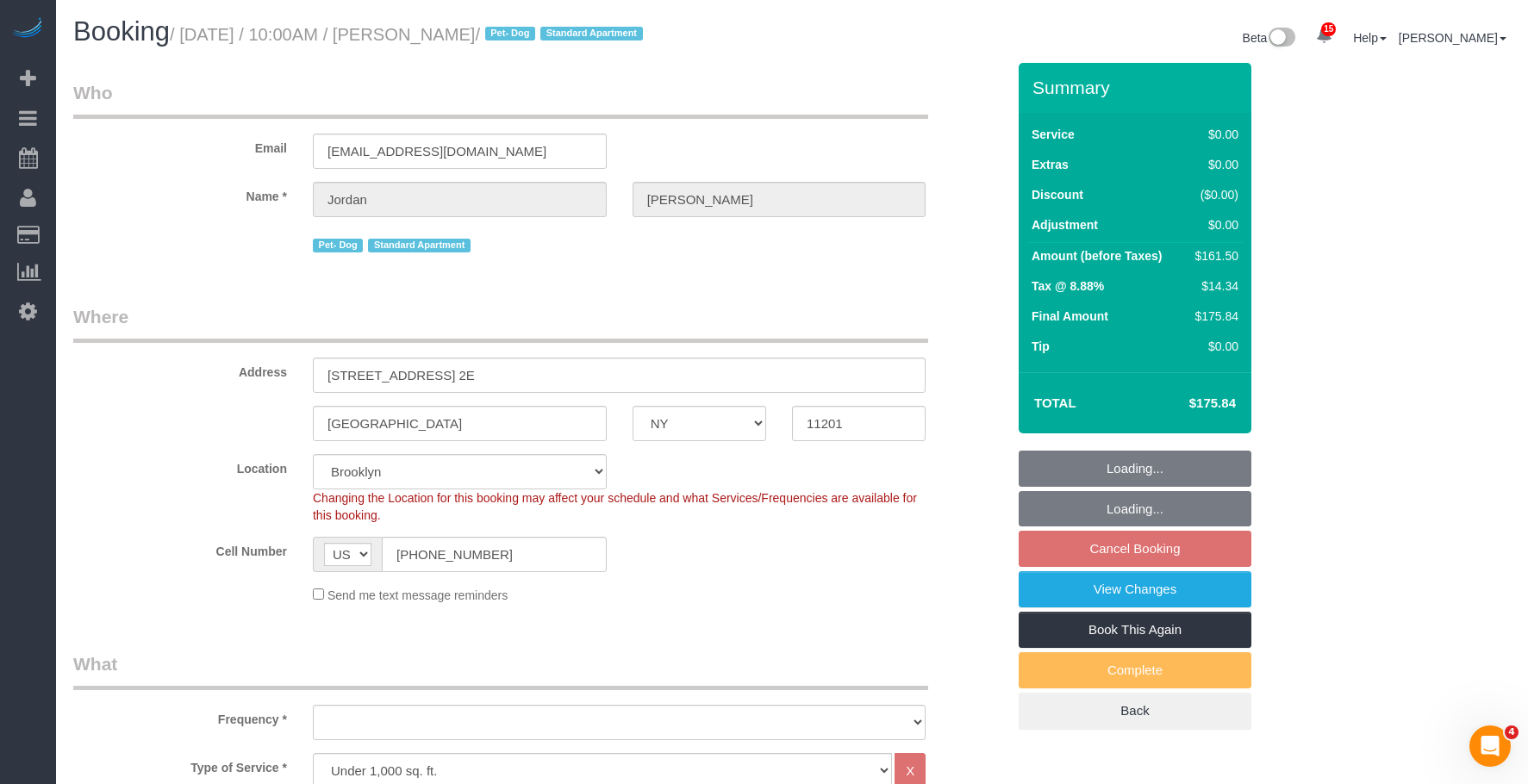
select select "object:864"
select select "number:58"
select select "number:72"
select select "number:13"
select select "number:5"
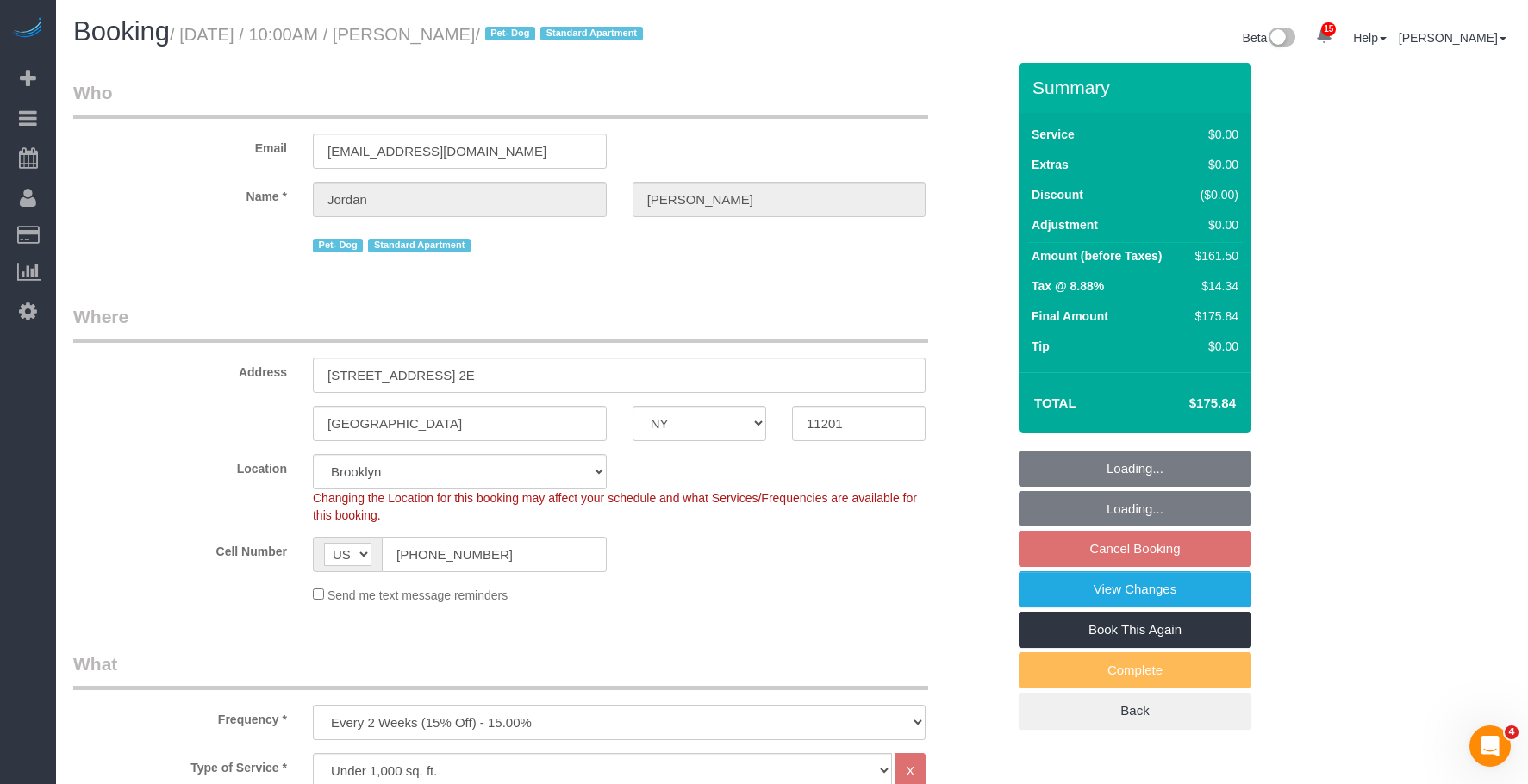
select select "object:1432"
select select "spot3"
select select "1"
select select "2"
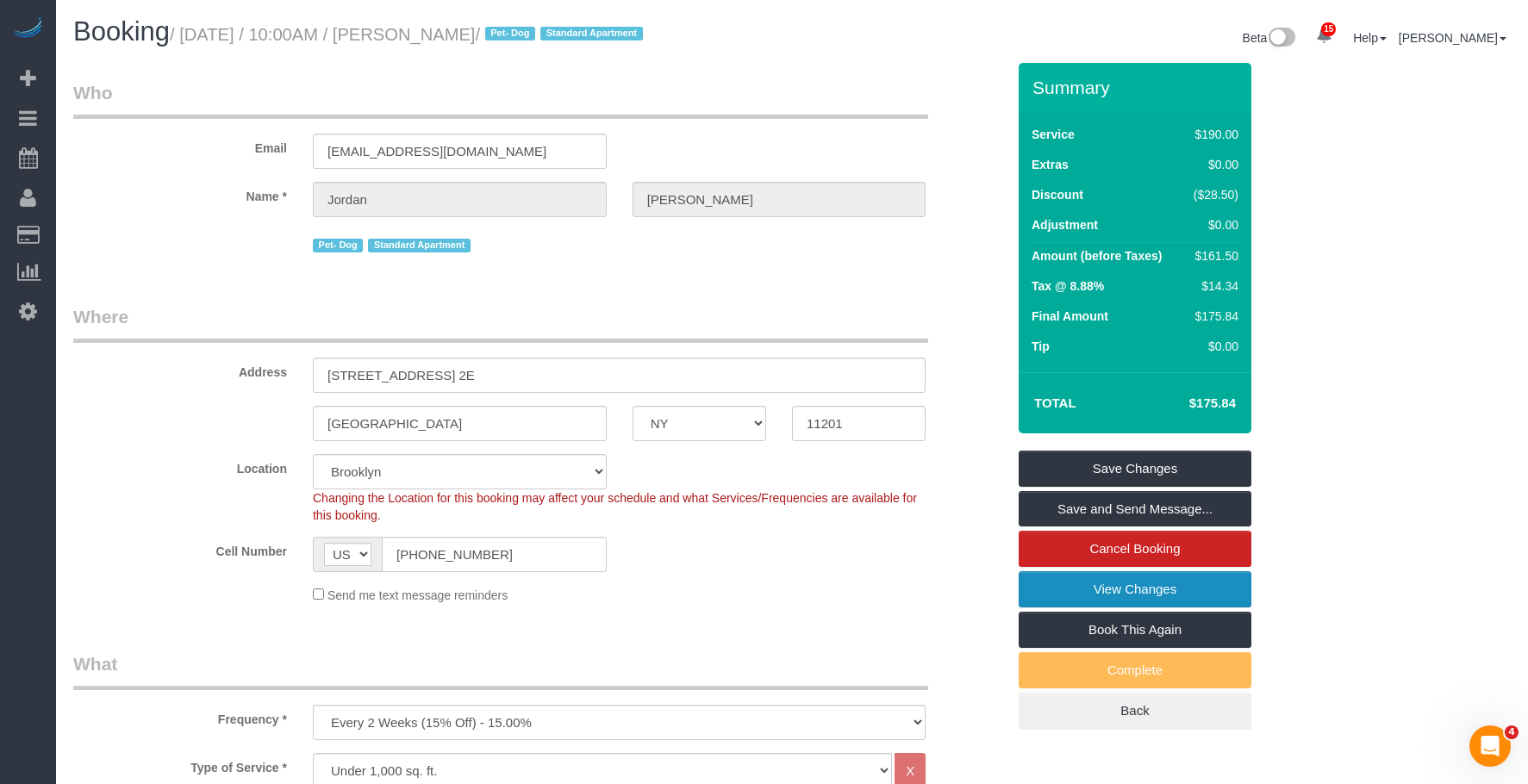
click at [1054, 593] on link "View Changes" at bounding box center [1134, 589] width 232 height 36
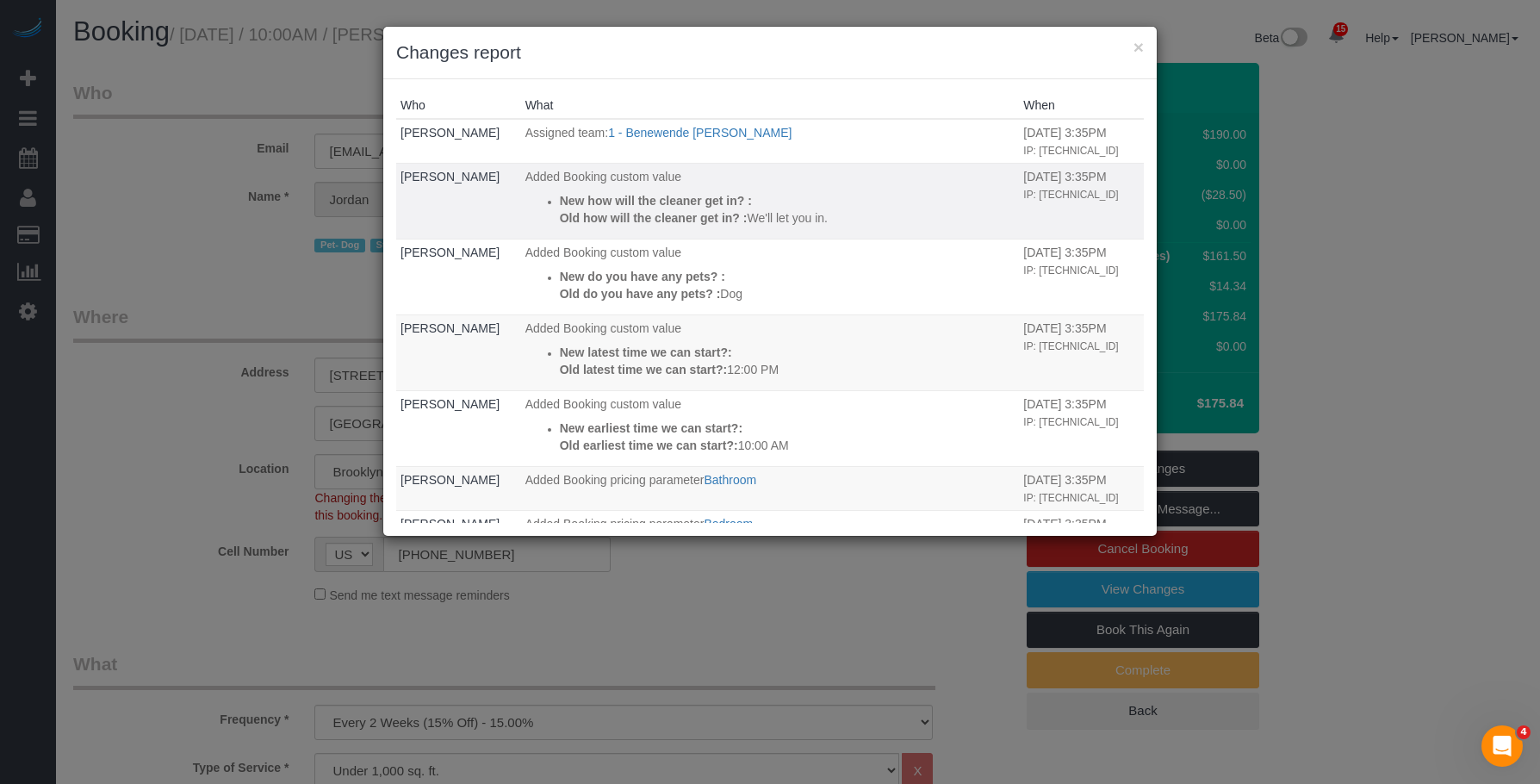
scroll to position [246, 0]
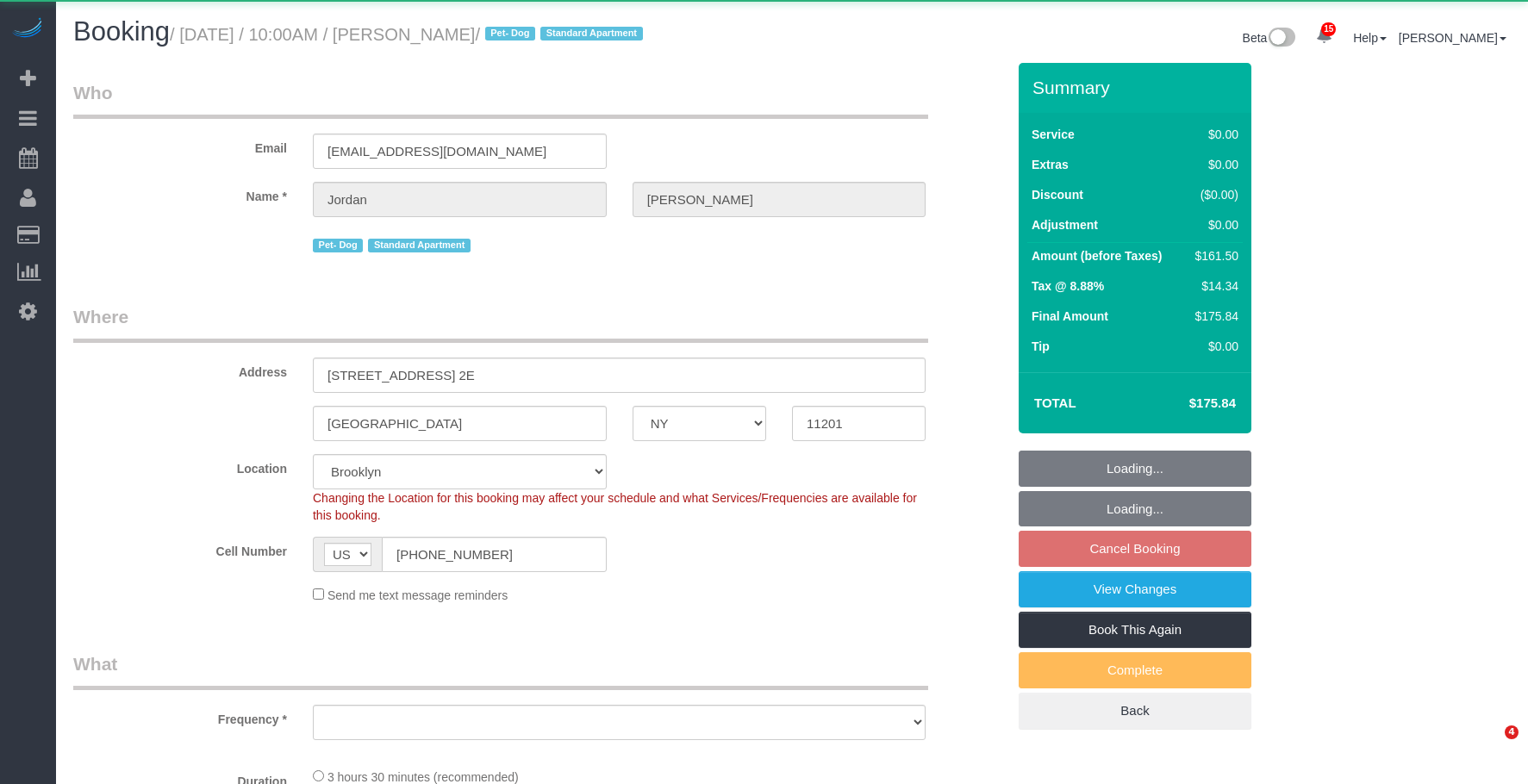
select select "NY"
select select "object:755"
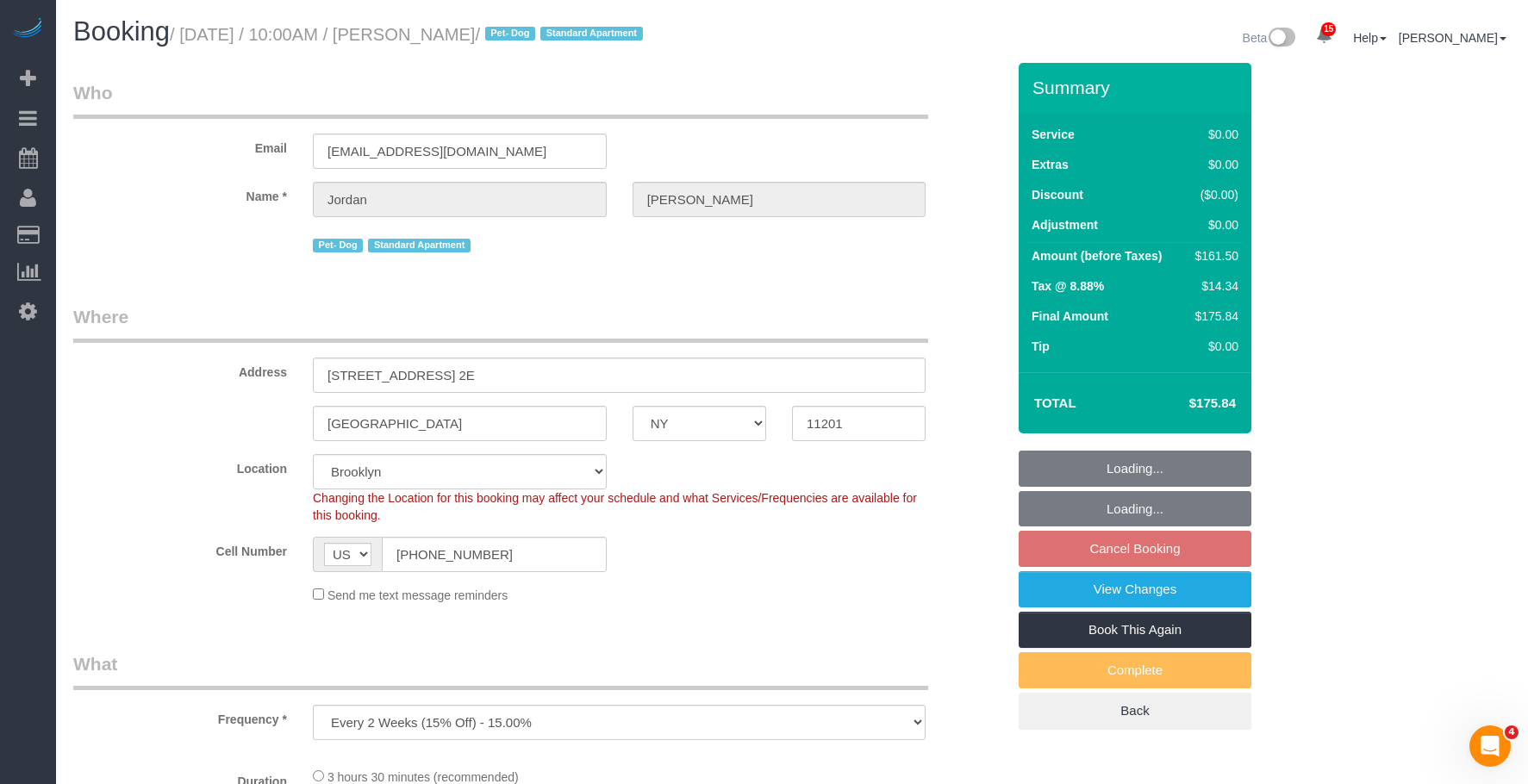
select select "number:58"
select select "number:72"
select select "number:13"
select select "number:5"
select select "1"
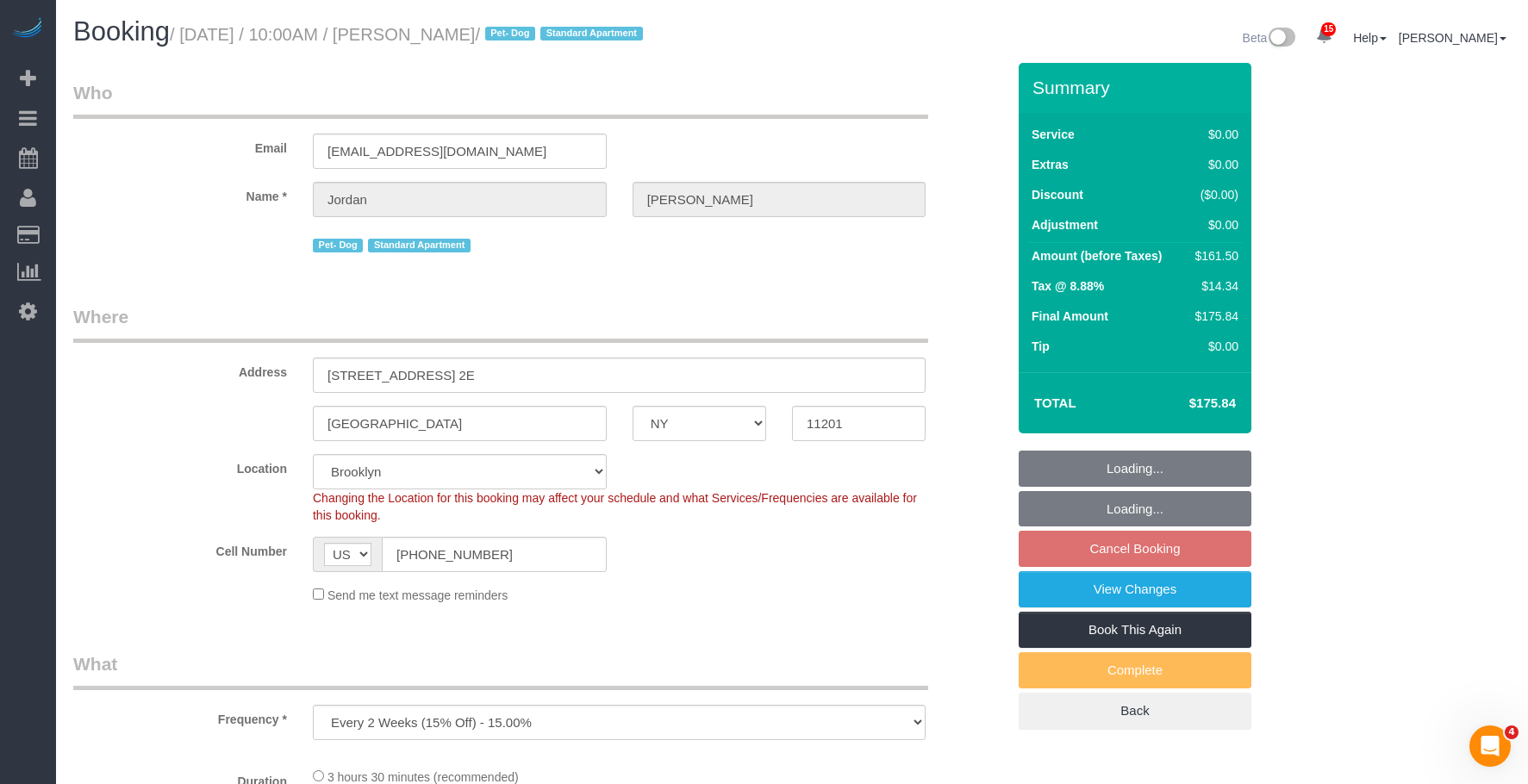
select select "2"
select select "object:1288"
select select "string:stripe-pm_1Rcsvw4VGloSiKo7YAz02xg6"
select select "spot3"
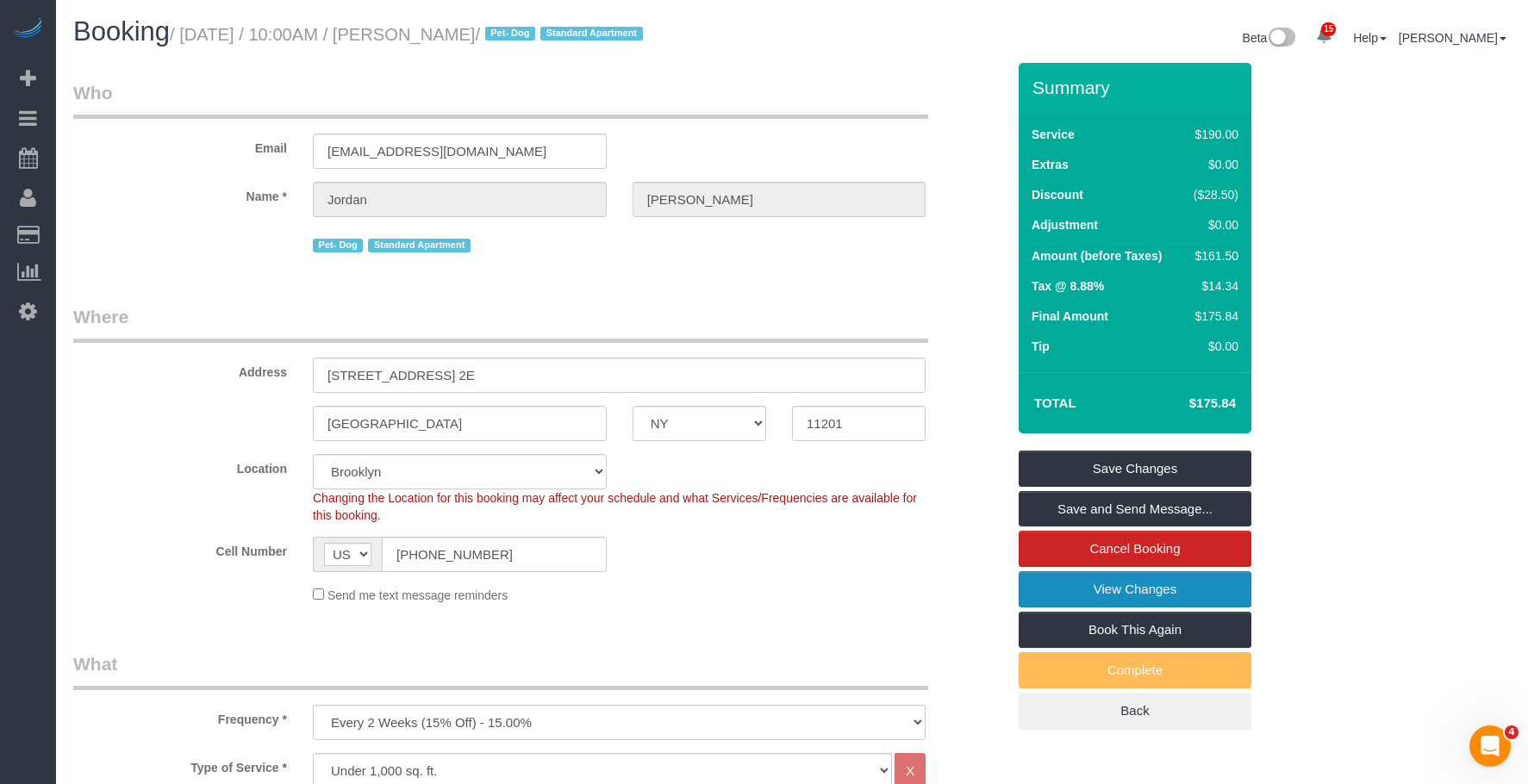
click at [1093, 583] on link "View Changes" at bounding box center [1134, 589] width 232 height 36
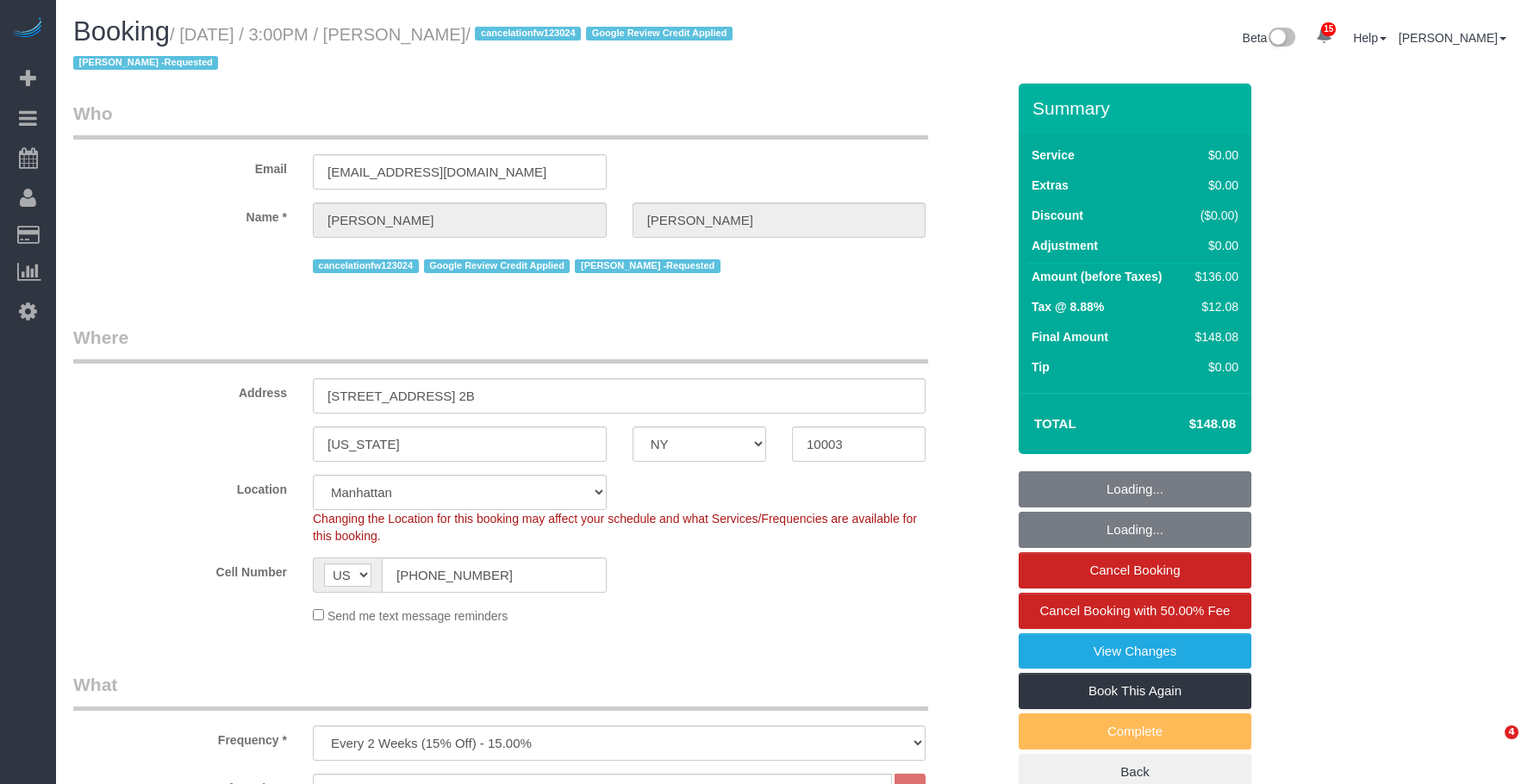
select select "NY"
select select "spot1"
select select "number:89"
select select "number:90"
select select "number:15"
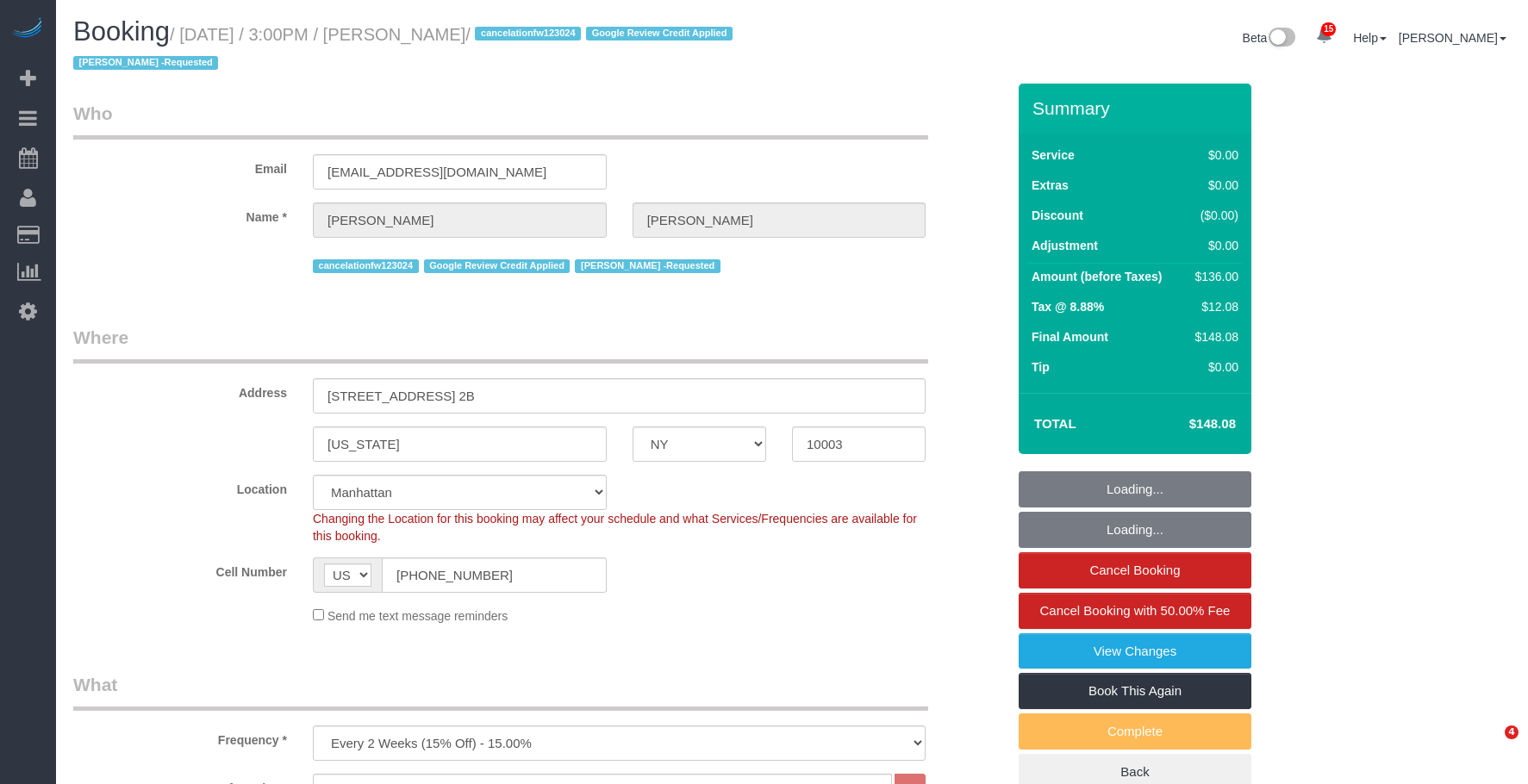
select select "number:7"
select select "1"
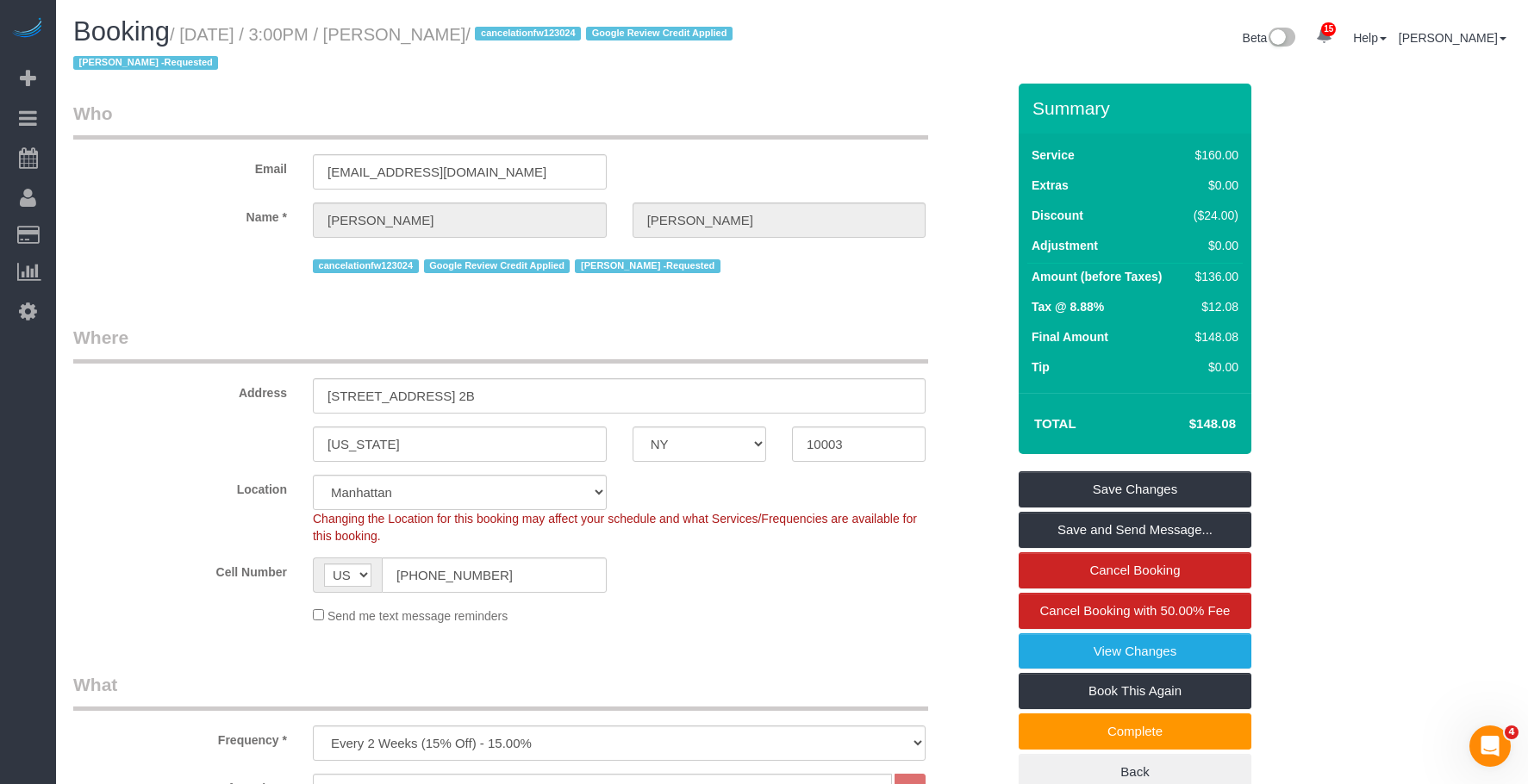
drag, startPoint x: 834, startPoint y: 42, endPoint x: 1084, endPoint y: 25, distance: 250.6
click at [834, 42] on div "Beta 15 Your Notifications You have 0 alerts × You have 5 to charge for [DATE] …" at bounding box center [1157, 40] width 731 height 45
drag, startPoint x: 482, startPoint y: 573, endPoint x: 354, endPoint y: 555, distance: 129.3
click at [346, 566] on div "AF AL DZ AD AO AI AQ AG AR AM AW AU AT AZ BS BH BD BB BY BE BZ BJ BM BT BO BA B…" at bounding box center [459, 575] width 294 height 35
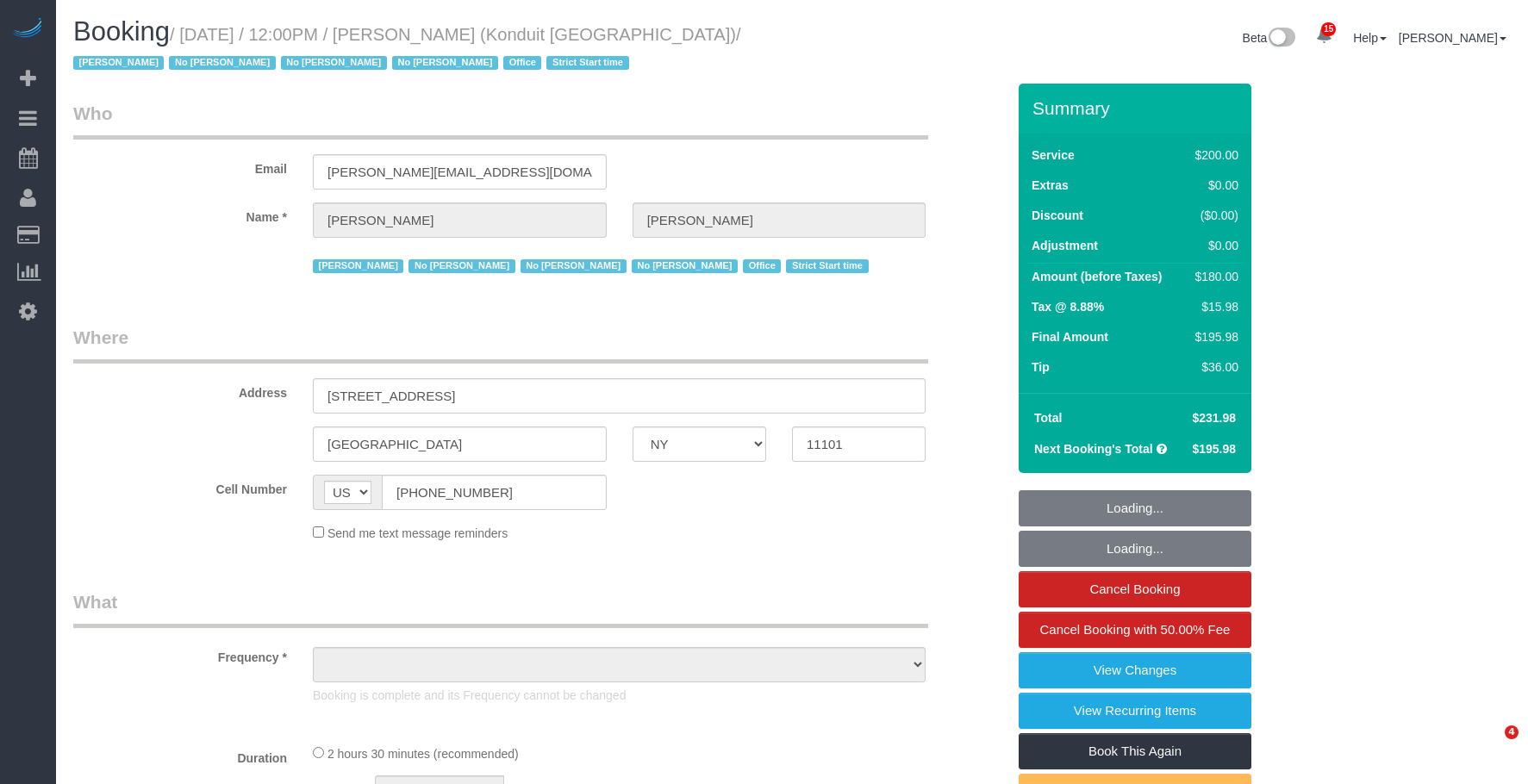
select select "NY"
select select "object:791"
select select "number:89"
select select "number:90"
select select "number:15"
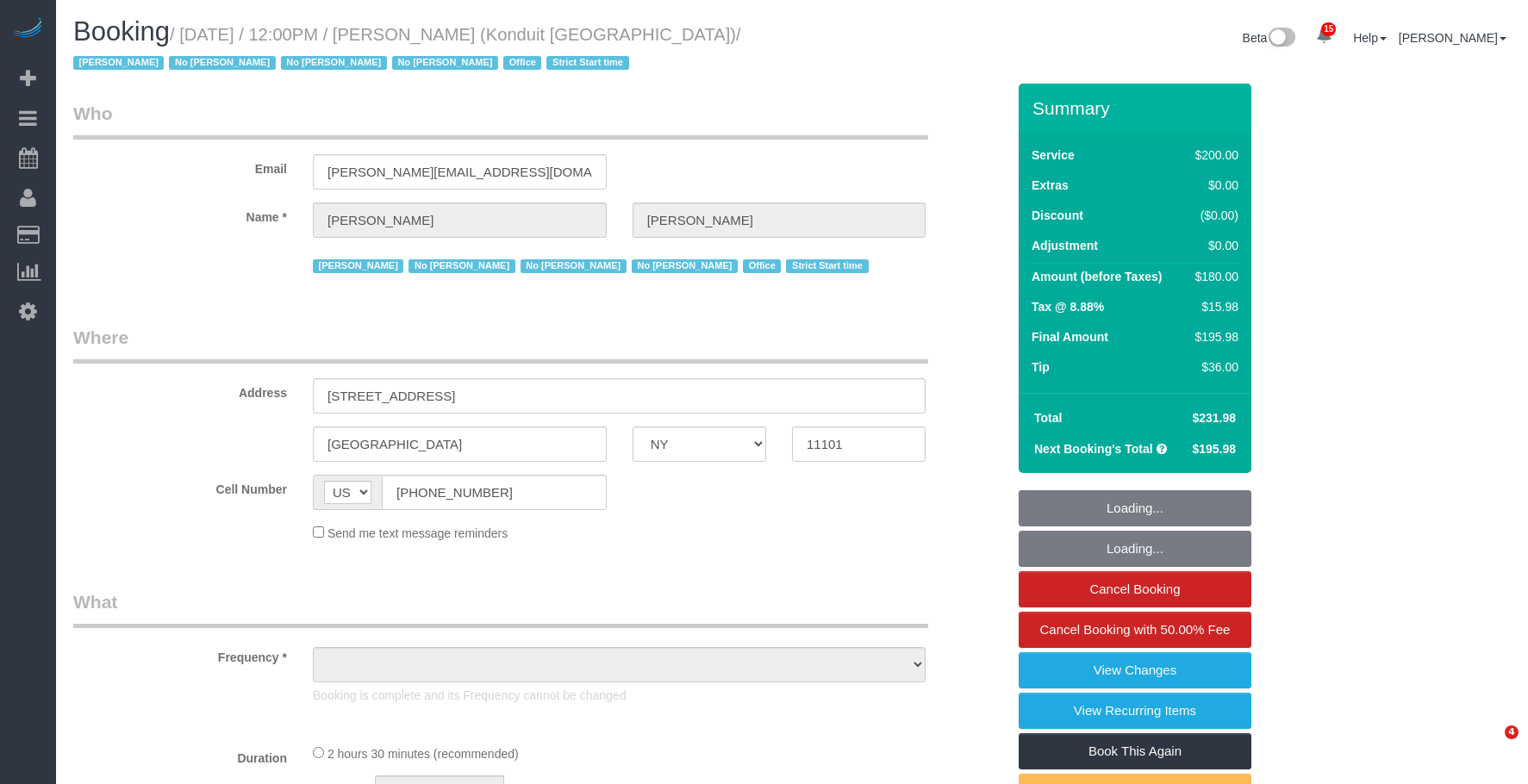
select select "number:5"
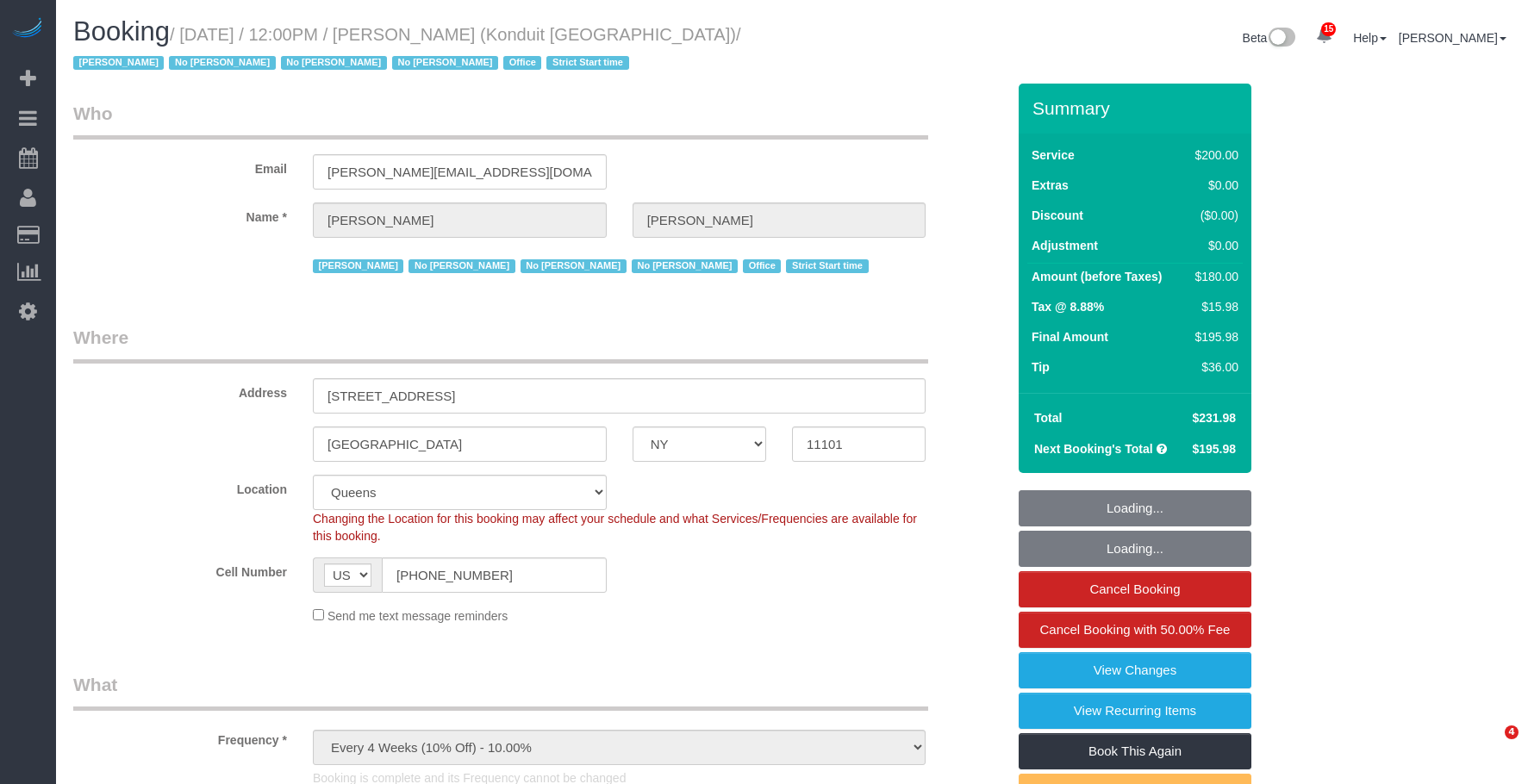
select select "string:stripe-pm_1NfNQN4VGloSiKo7q4HqAMcj"
select select "object:1412"
select select "spot1"
select select "150"
drag, startPoint x: 449, startPoint y: 31, endPoint x: 571, endPoint y: 28, distance: 122.0
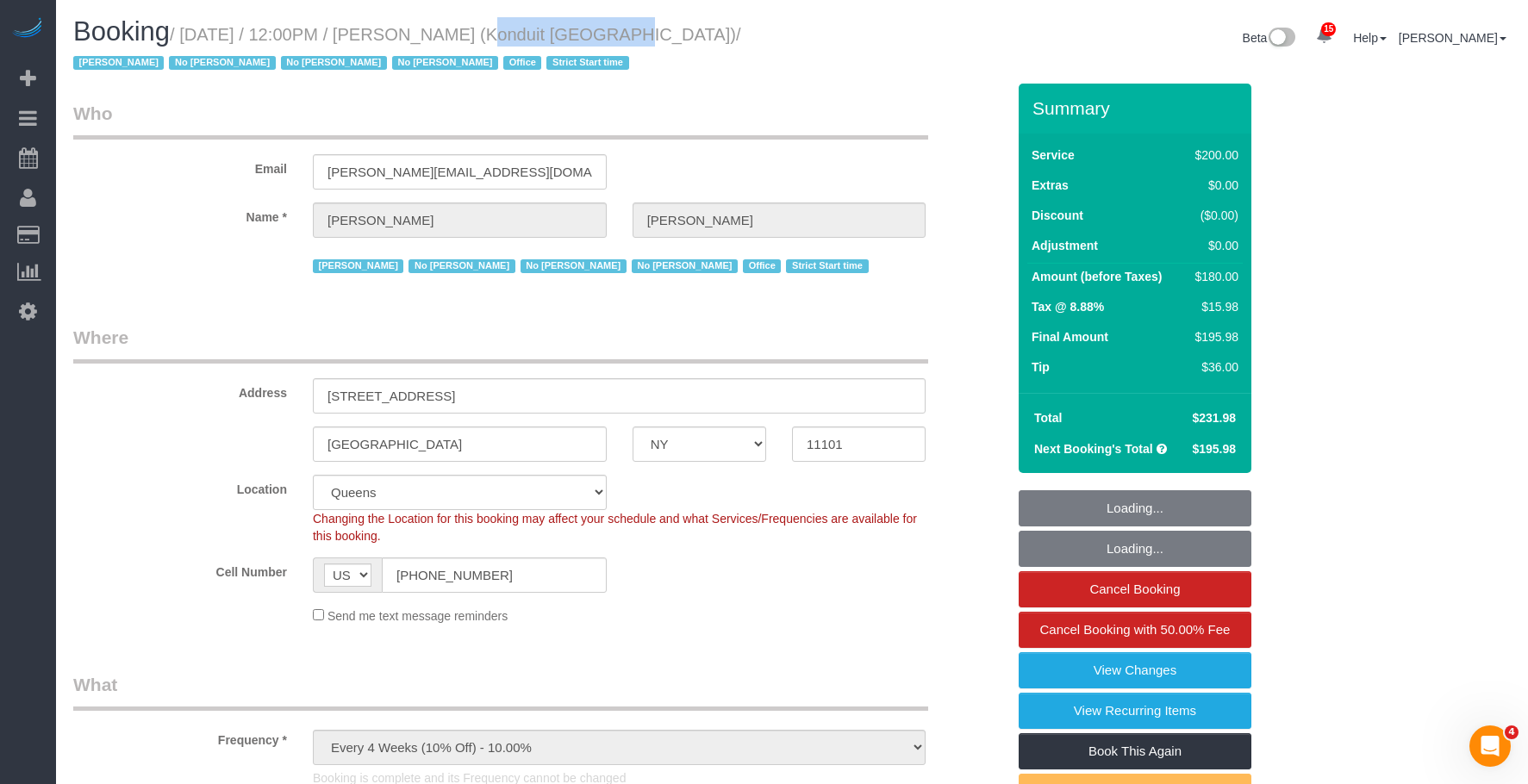
click at [571, 28] on small "/ [DATE] / 12:00PM / [PERSON_NAME] (Konduit [GEOGRAPHIC_DATA]) / [PERSON_NAME] …" at bounding box center [408, 48] width 668 height 48
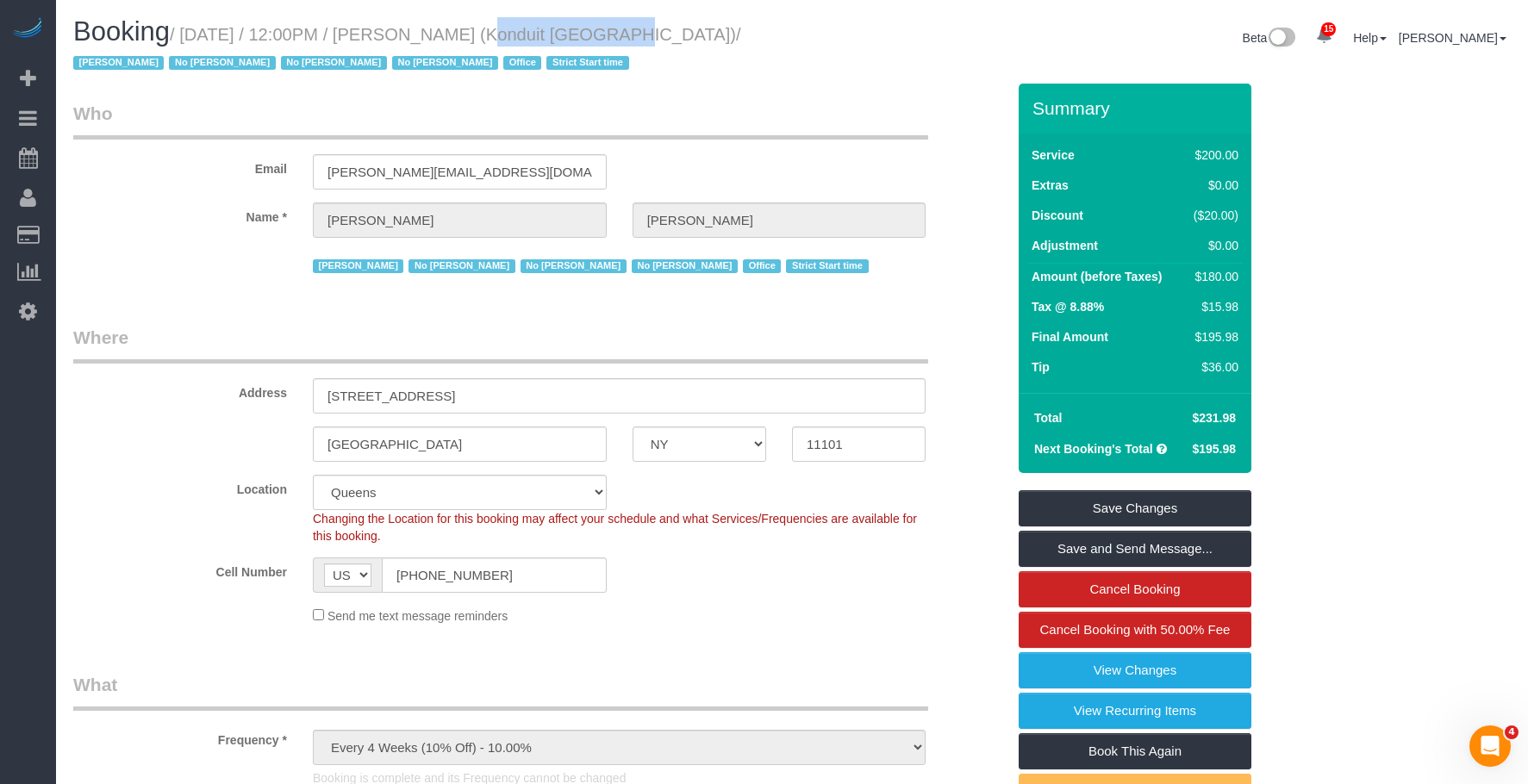
drag, startPoint x: 118, startPoint y: 277, endPoint x: 744, endPoint y: 213, distance: 629.3
click at [119, 278] on link "Charge Customers" at bounding box center [163, 269] width 215 height 35
select select
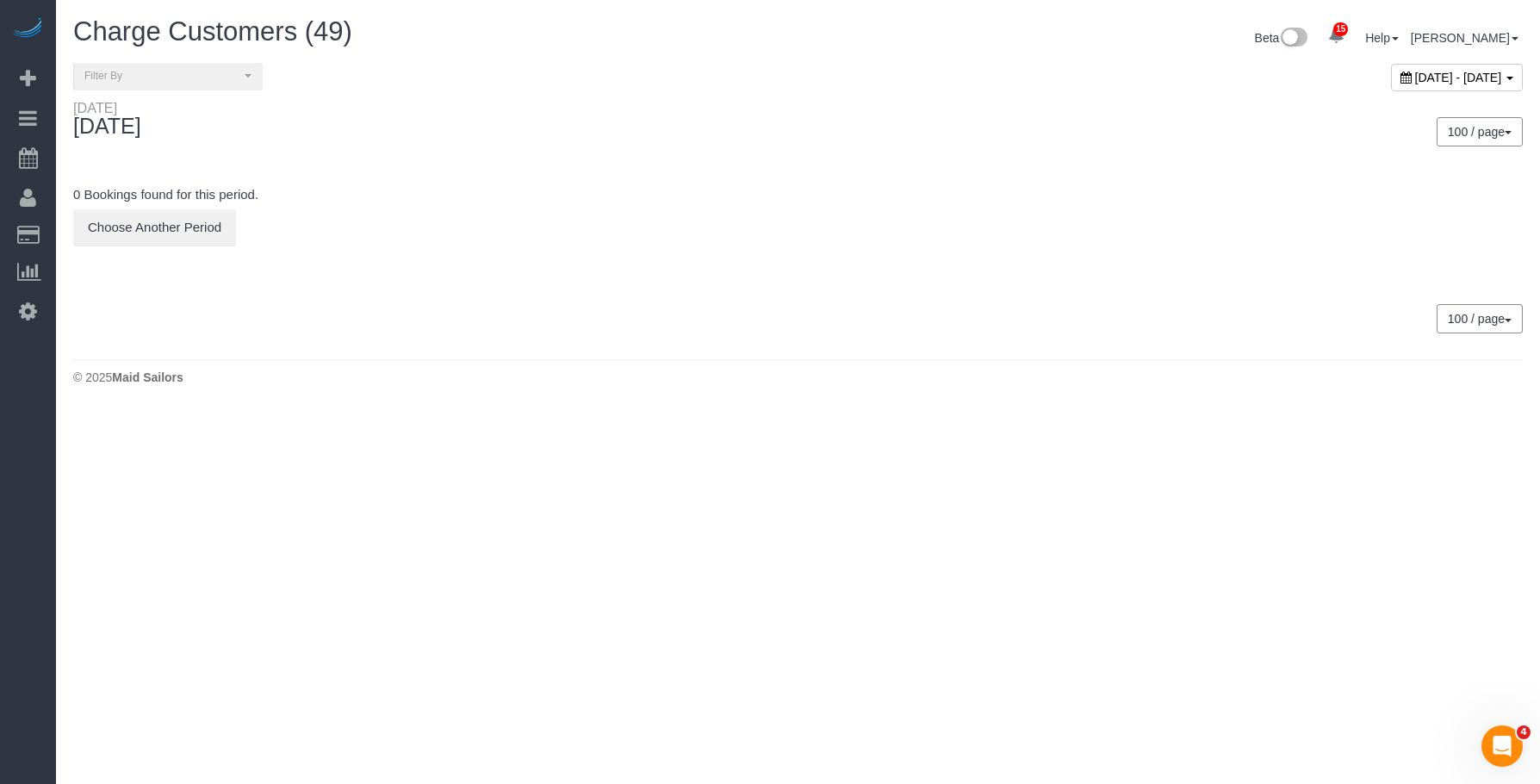
click at [693, 49] on div "Charge Customers (49)" at bounding box center [429, 35] width 738 height 37
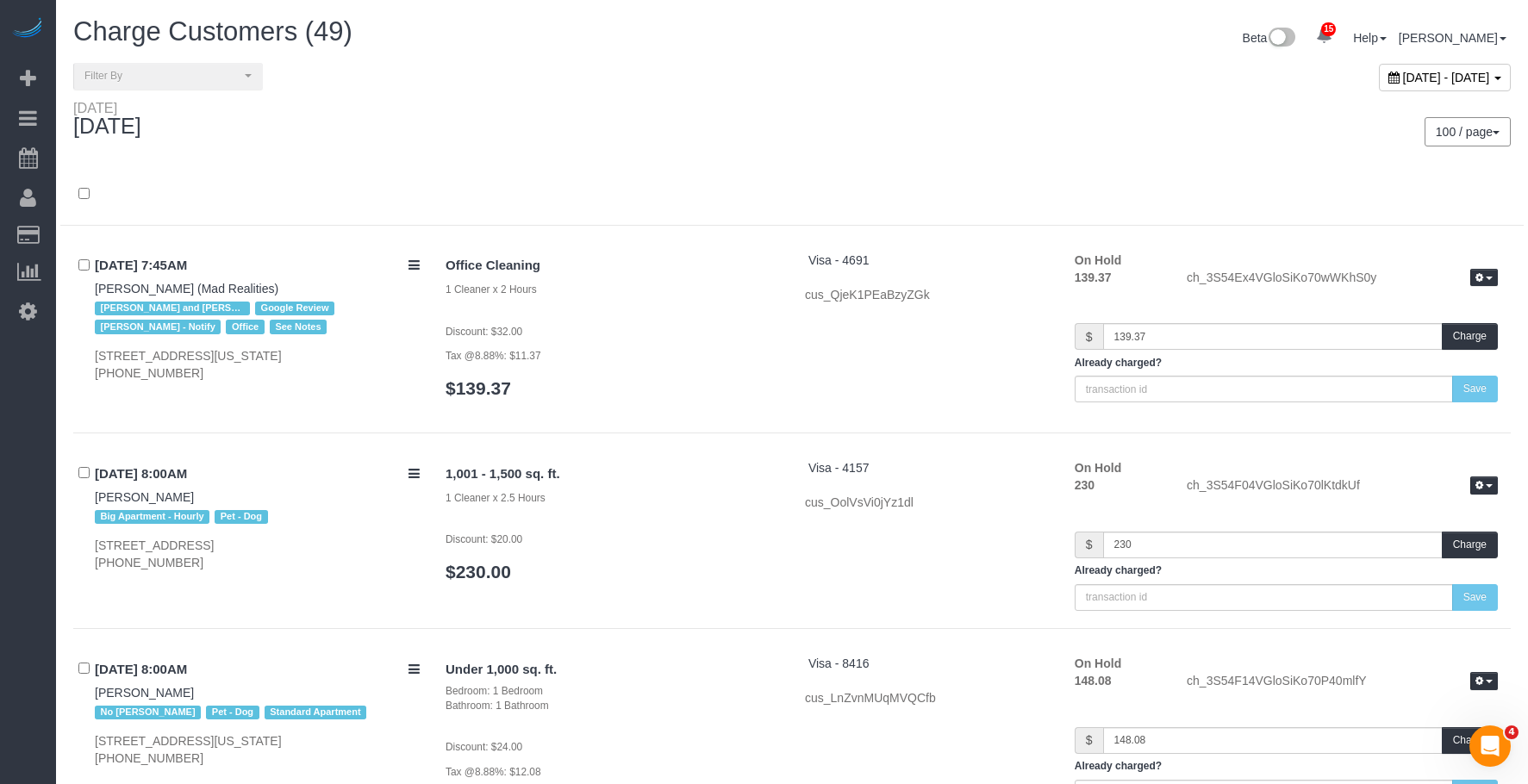
click at [1402, 77] on span "September 10, 2025 - September 10, 2025" at bounding box center [1446, 77] width 87 height 14
type input "**********"
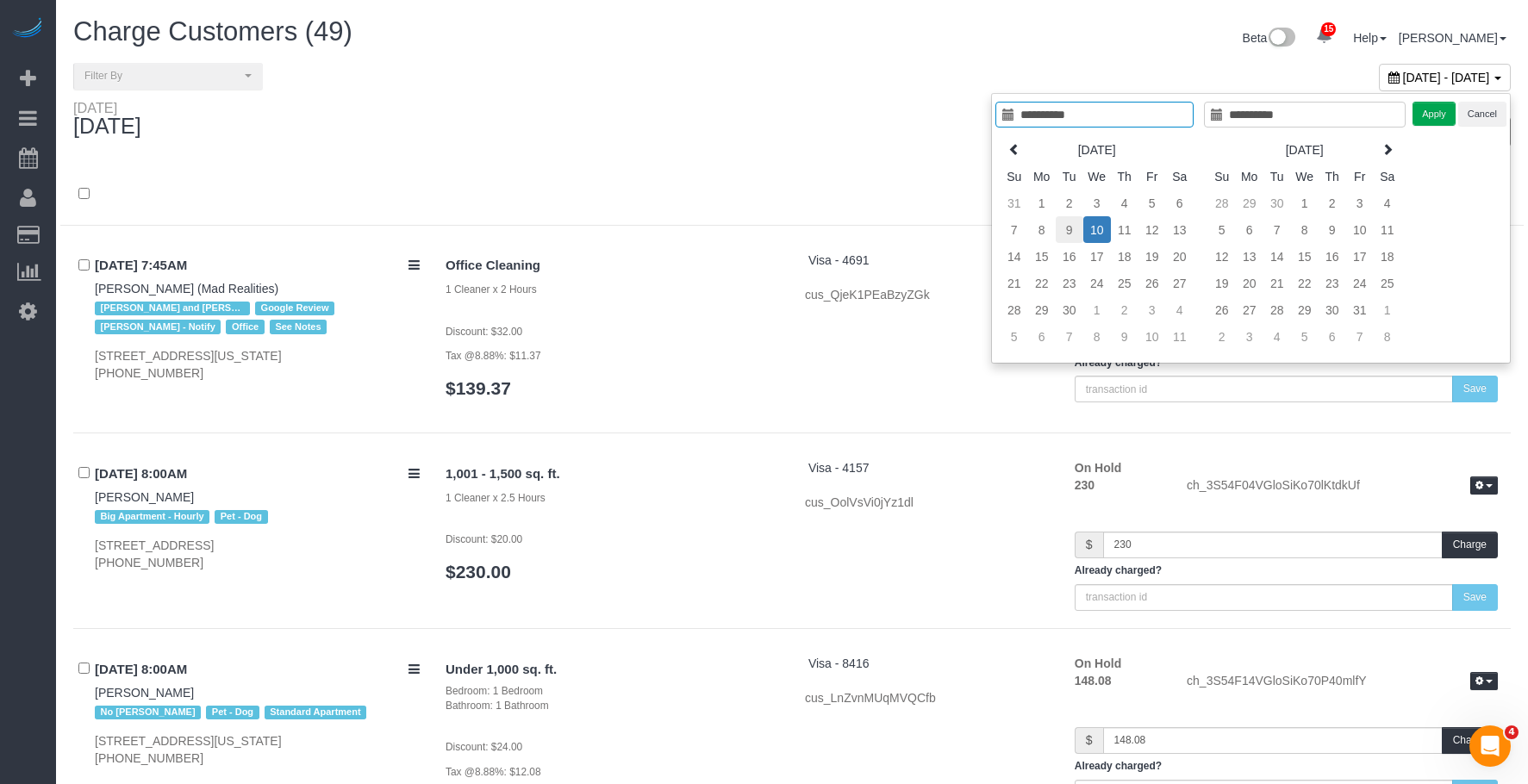
type input "**********"
click at [1068, 225] on td "9" at bounding box center [1068, 229] width 27 height 26
type input "**********"
click at [1068, 225] on td "9" at bounding box center [1068, 229] width 27 height 26
type input "**********"
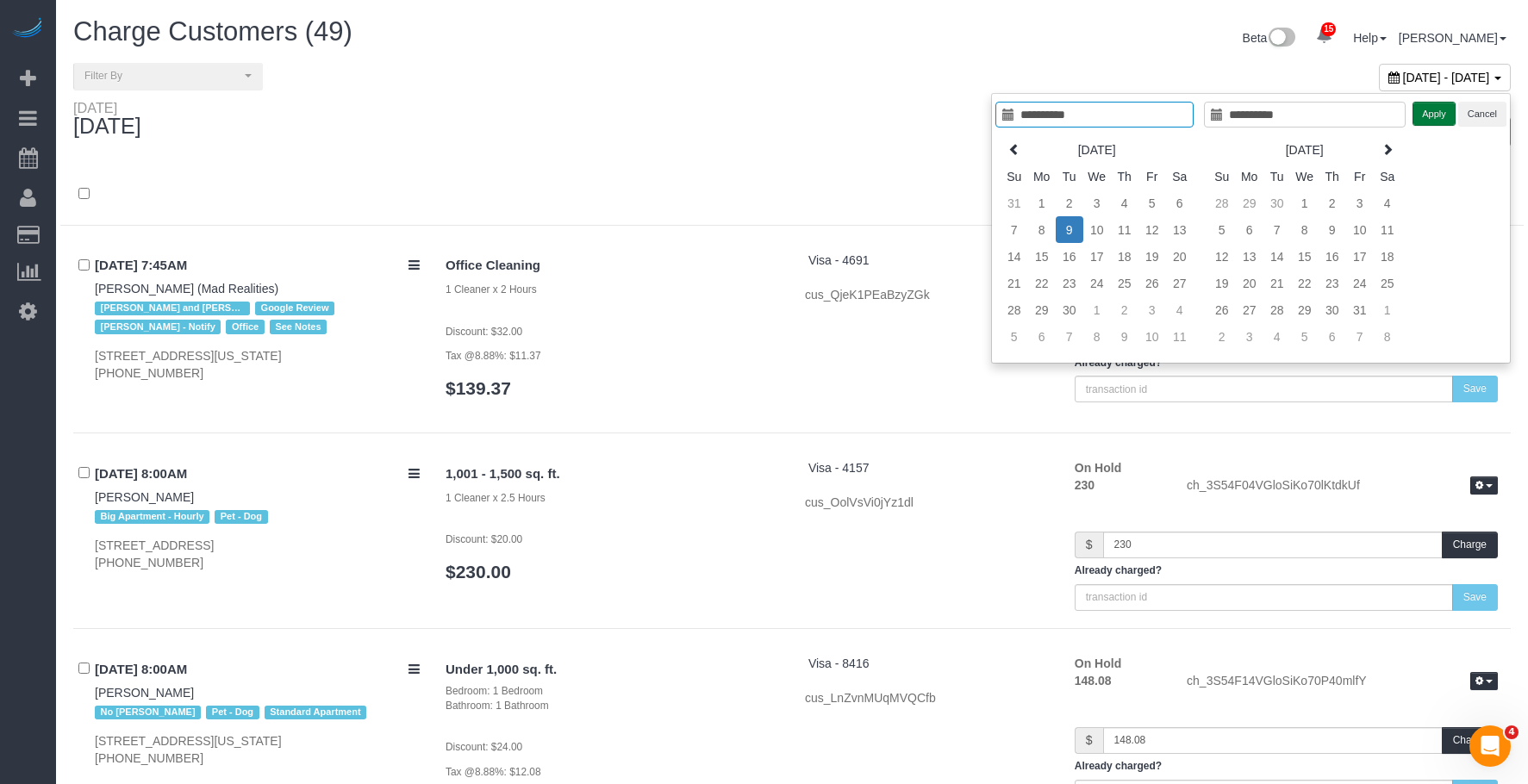
click at [1438, 119] on button "Apply" at bounding box center [1434, 114] width 43 height 25
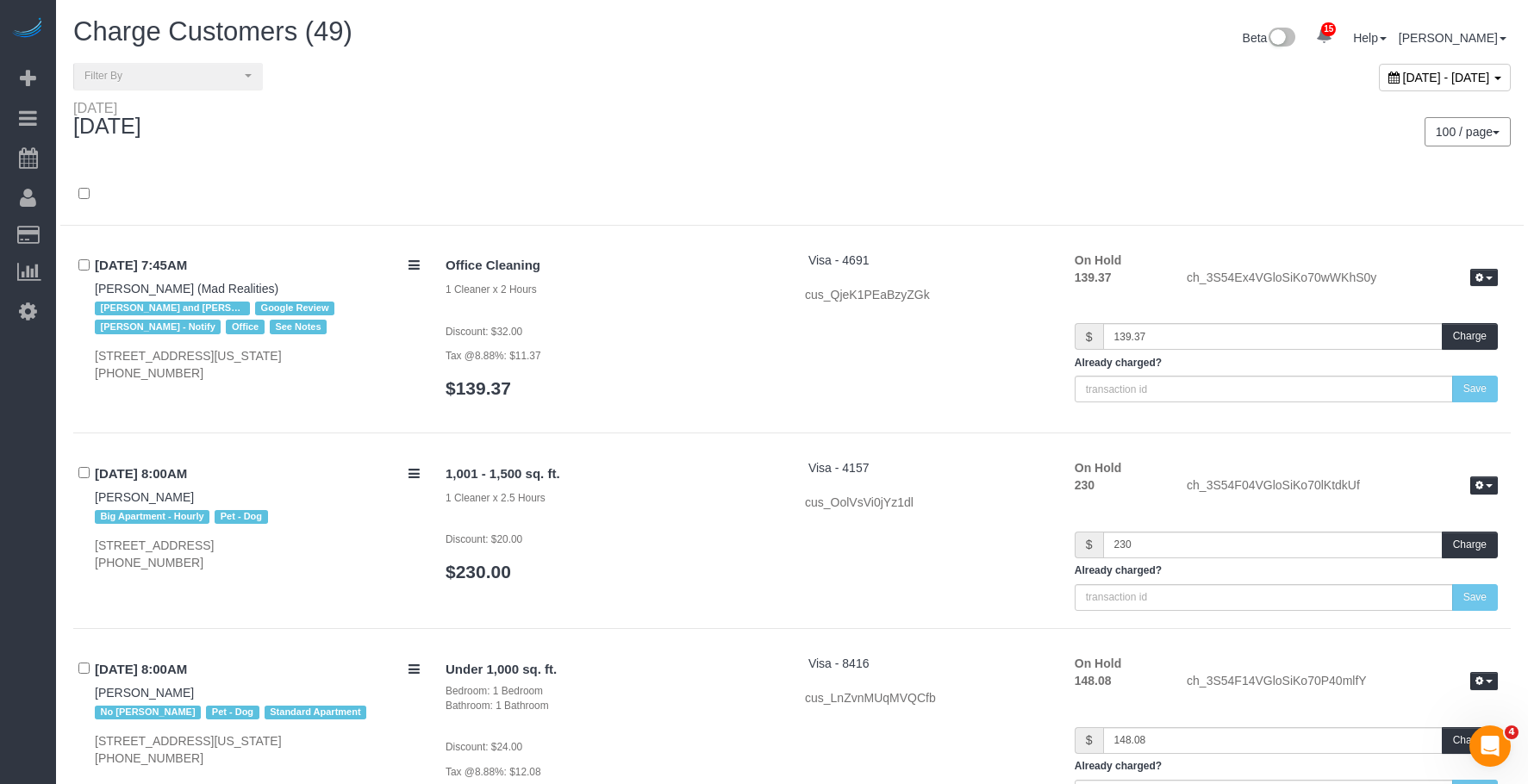
click at [806, 92] on div "September 09, 2025 - September 09, 2025" at bounding box center [1157, 81] width 731 height 37
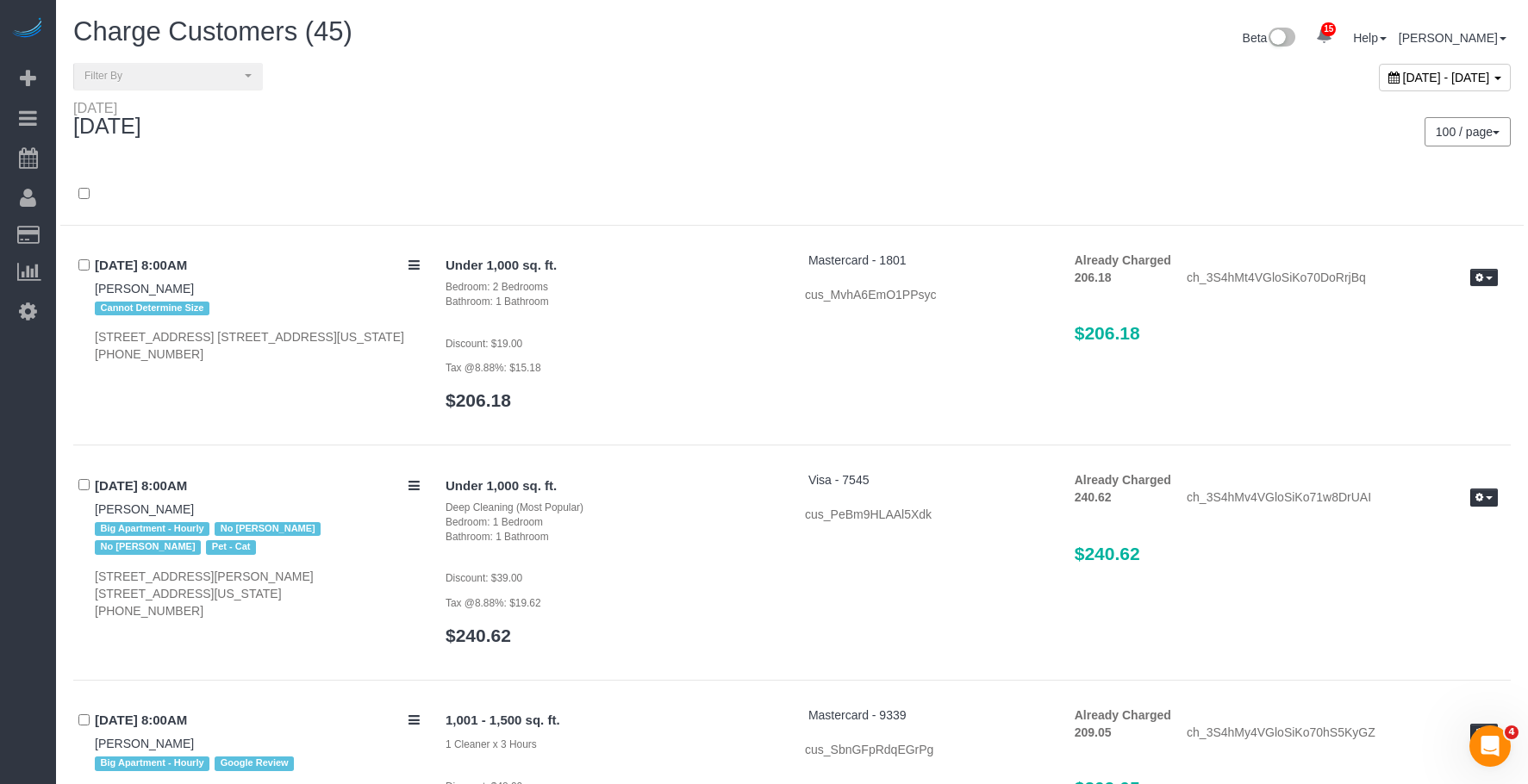
scroll to position [5455, 0]
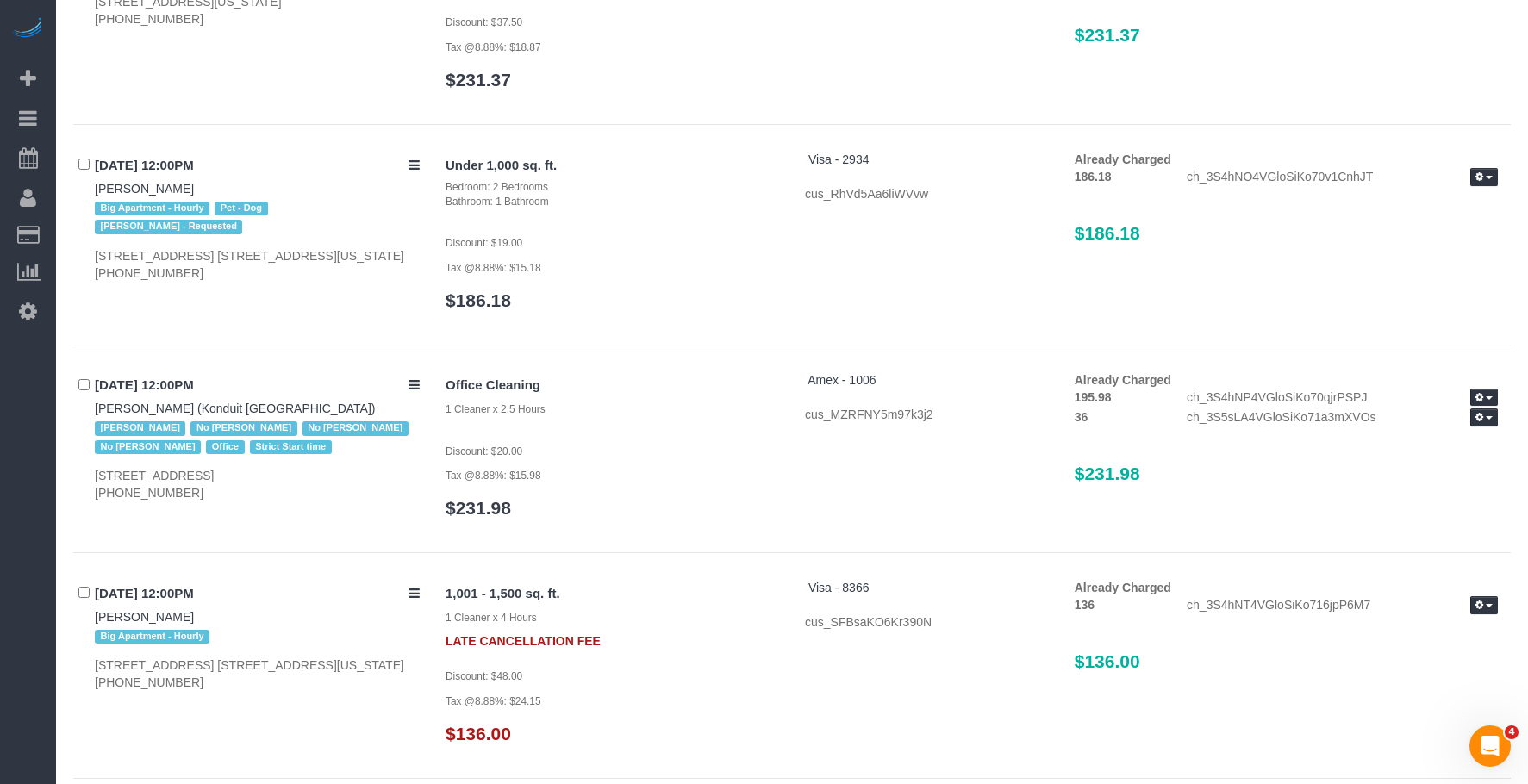
drag, startPoint x: 1192, startPoint y: 478, endPoint x: 1038, endPoint y: 445, distance: 157.5
click at [1038, 445] on div "Office Cleaning 1 Cleaner x 2.5 Hours Discount: $20.00 Tax @8.88%: $15.98 $231.…" at bounding box center [971, 453] width 1078 height 164
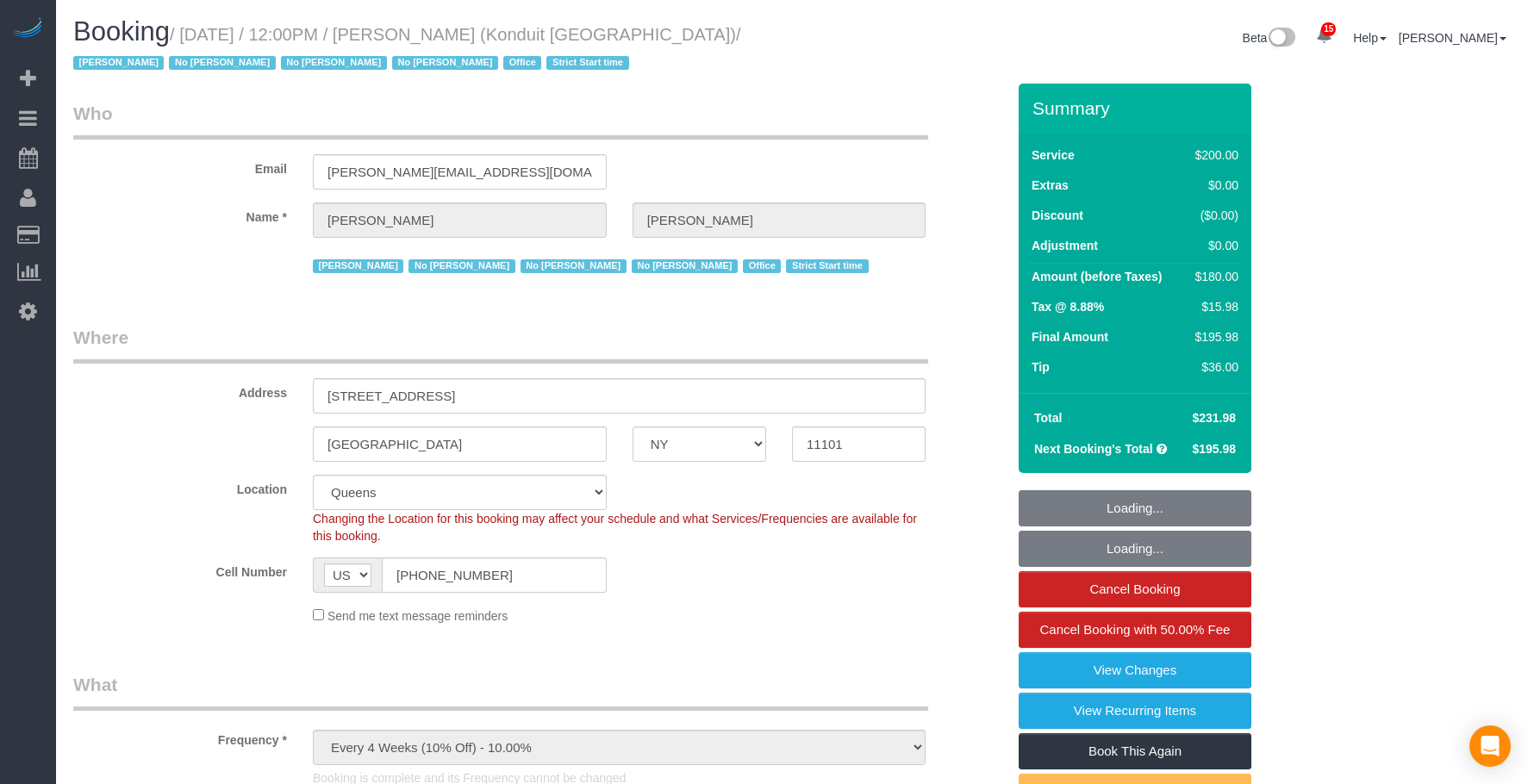
select select "NY"
select select "150"
select select "number:89"
select select "number:90"
select select "number:15"
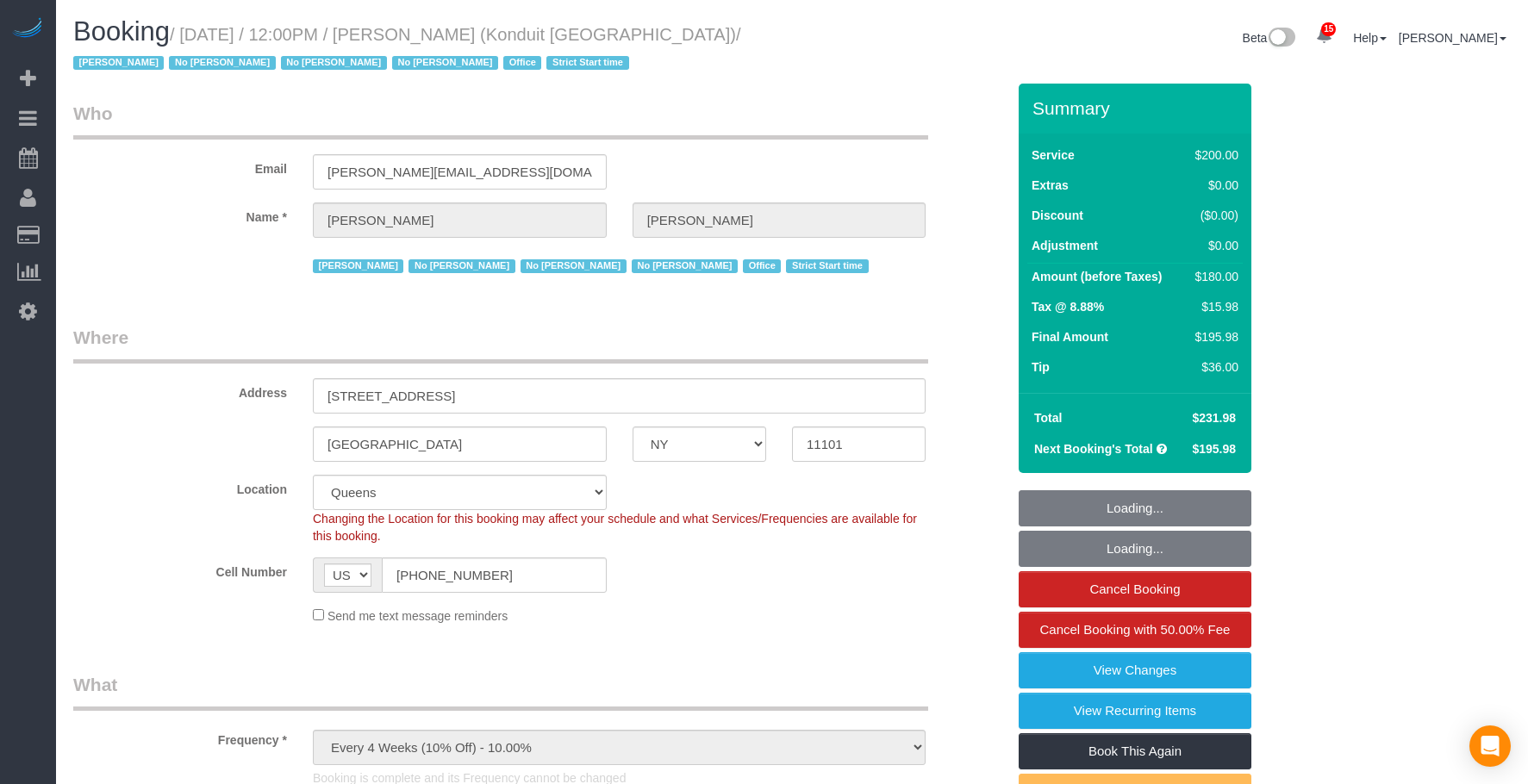
select select "number:5"
select select "spot28"
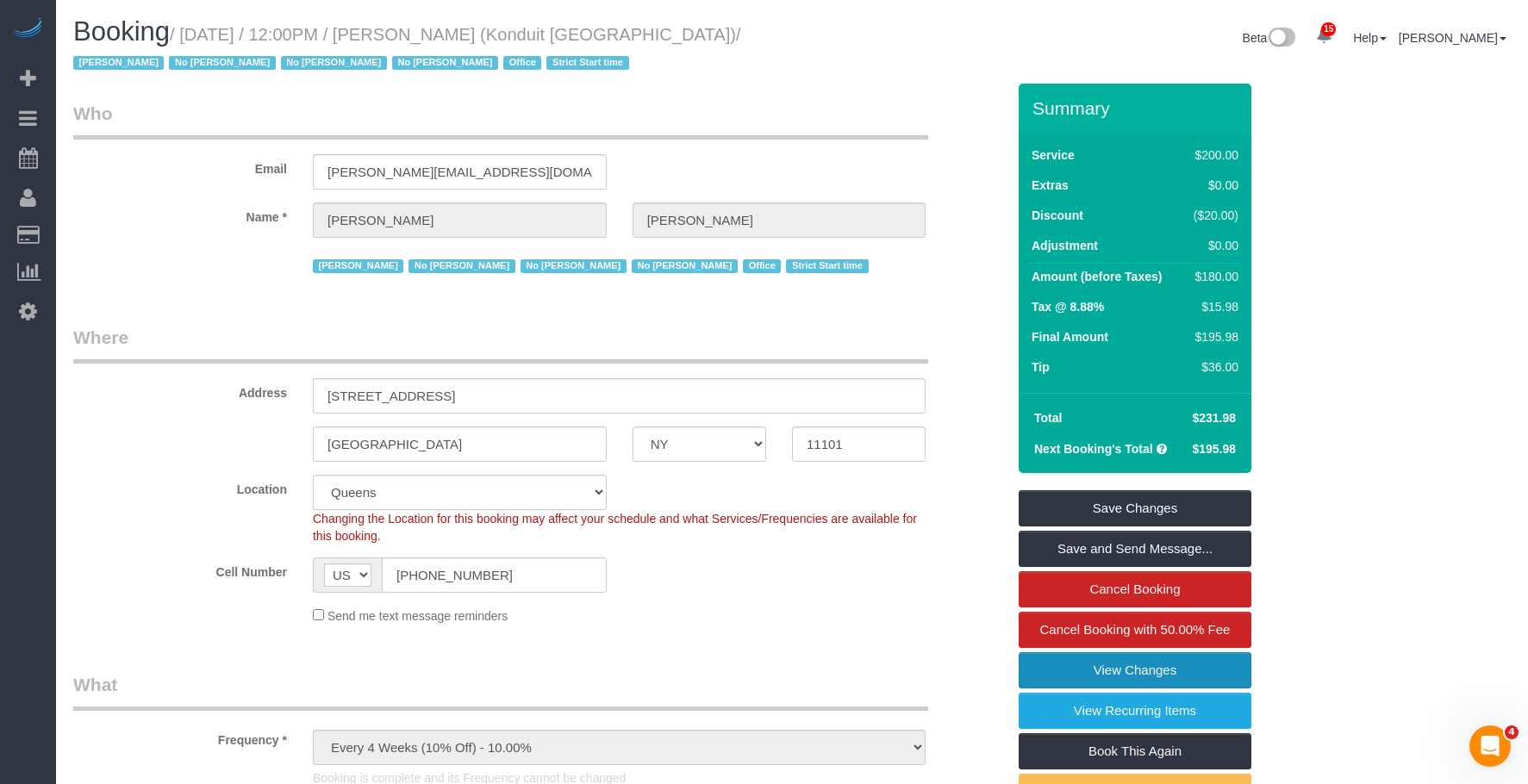
drag, startPoint x: 1052, startPoint y: 671, endPoint x: 1004, endPoint y: 634, distance: 60.6
click at [1052, 672] on link "View Changes" at bounding box center [1134, 670] width 232 height 36
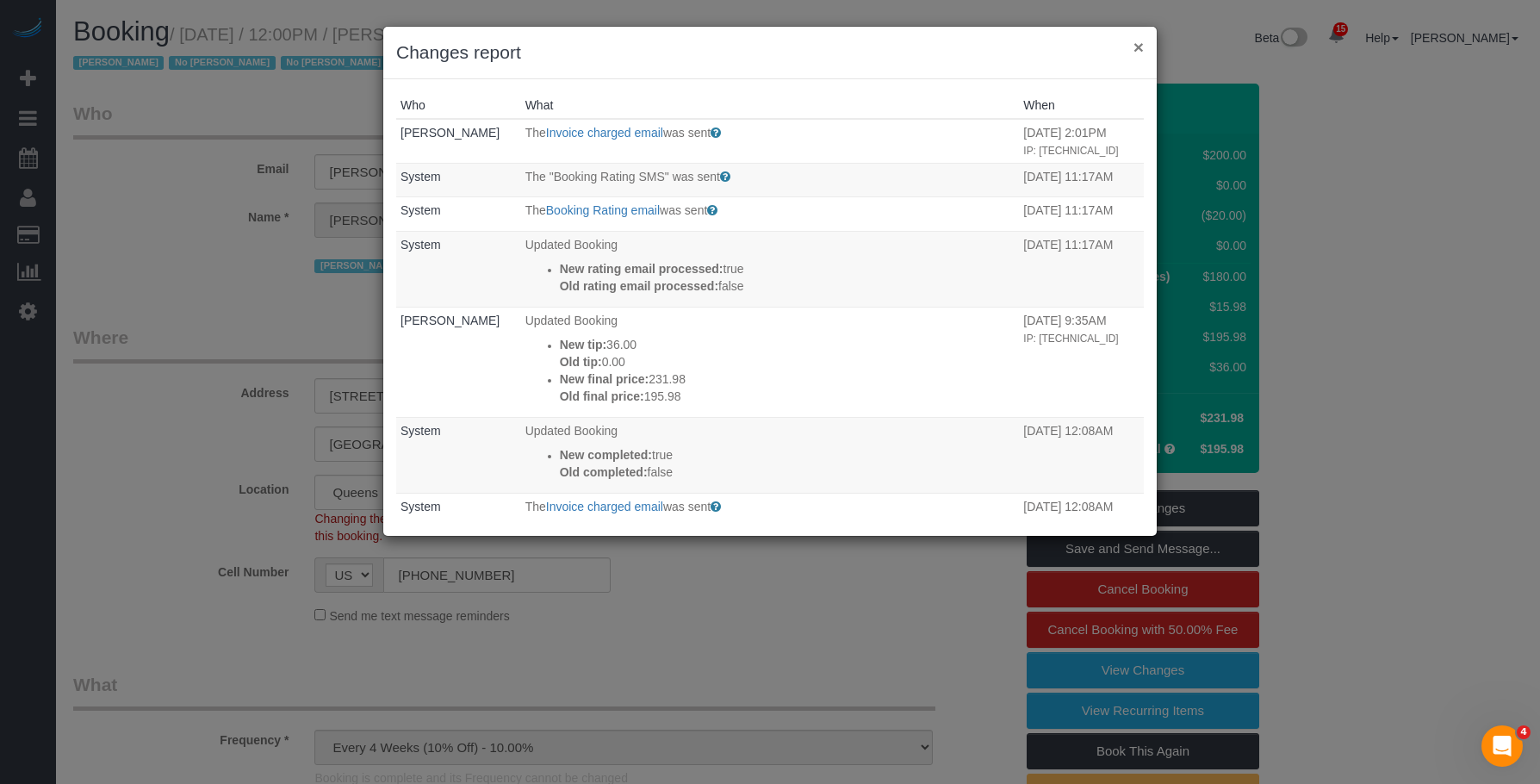
click at [1138, 42] on button "×" at bounding box center [1138, 46] width 10 height 18
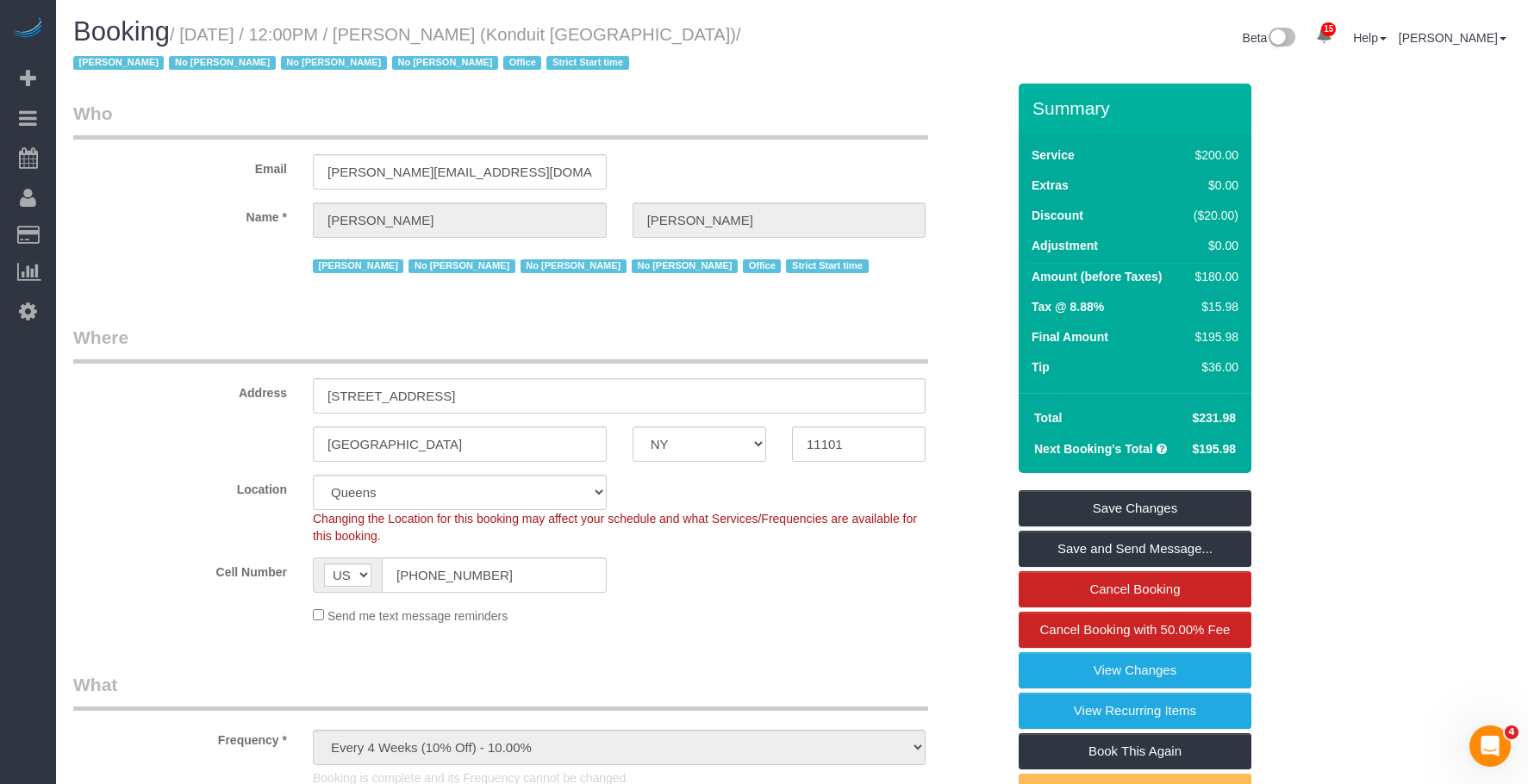
drag, startPoint x: 442, startPoint y: 32, endPoint x: 694, endPoint y: 33, distance: 252.0
click at [694, 33] on small "/ [DATE] / 12:00PM / [PERSON_NAME] (Konduit [GEOGRAPHIC_DATA]) / [PERSON_NAME] …" at bounding box center [408, 48] width 668 height 48
copy small "[PERSON_NAME] (Konduit [GEOGRAPHIC_DATA])"
drag, startPoint x: 915, startPoint y: 102, endPoint x: 850, endPoint y: 6, distance: 115.9
click at [915, 101] on legend "Who" at bounding box center [501, 120] width 855 height 39
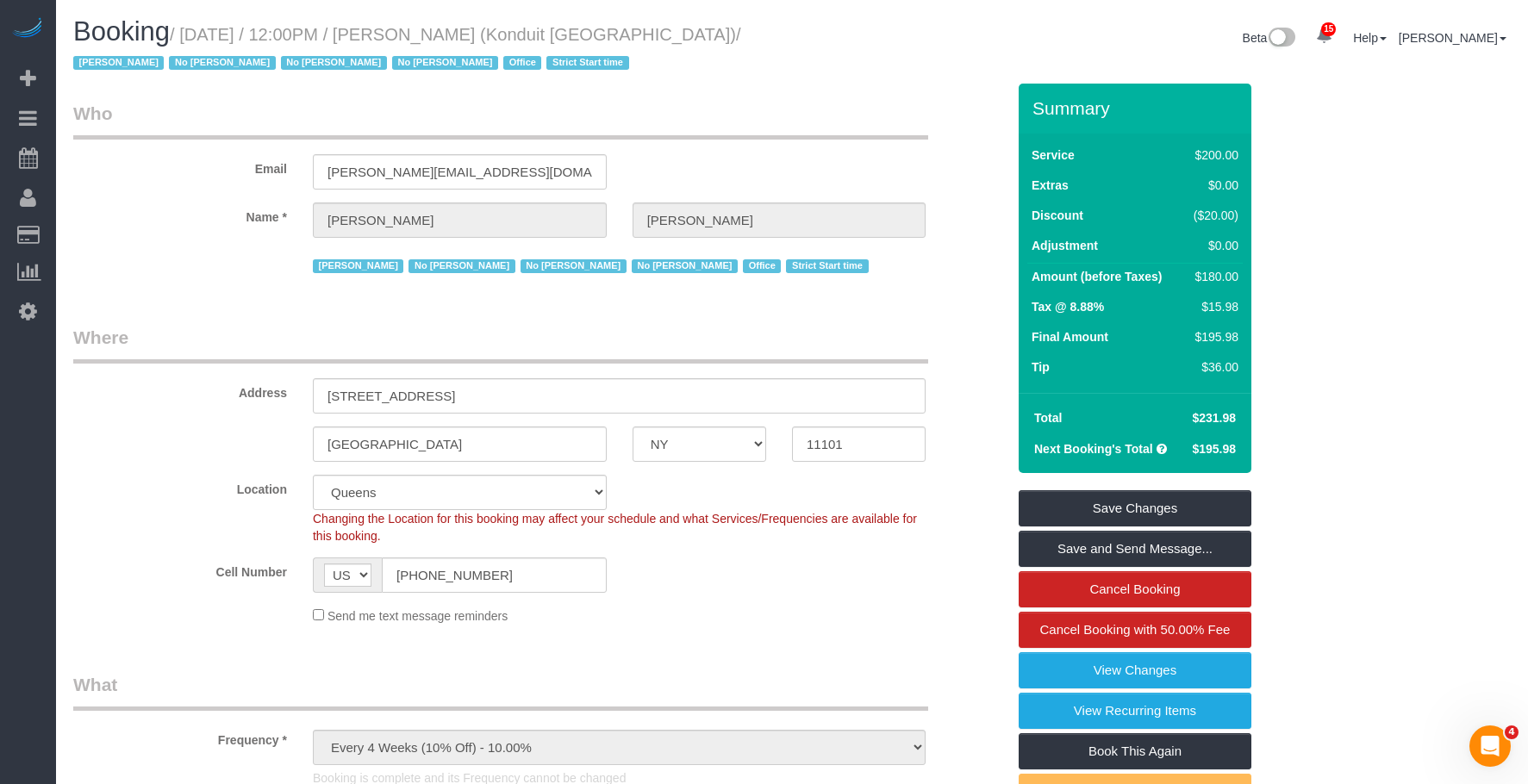
drag, startPoint x: 1220, startPoint y: 367, endPoint x: 1209, endPoint y: 366, distance: 11.0
click at [1209, 366] on div "$36.00" at bounding box center [1212, 367] width 52 height 17
copy div "36"
drag, startPoint x: 1192, startPoint y: 418, endPoint x: 1227, endPoint y: 413, distance: 35.4
click at [1227, 413] on span "$231.98" at bounding box center [1214, 417] width 44 height 14
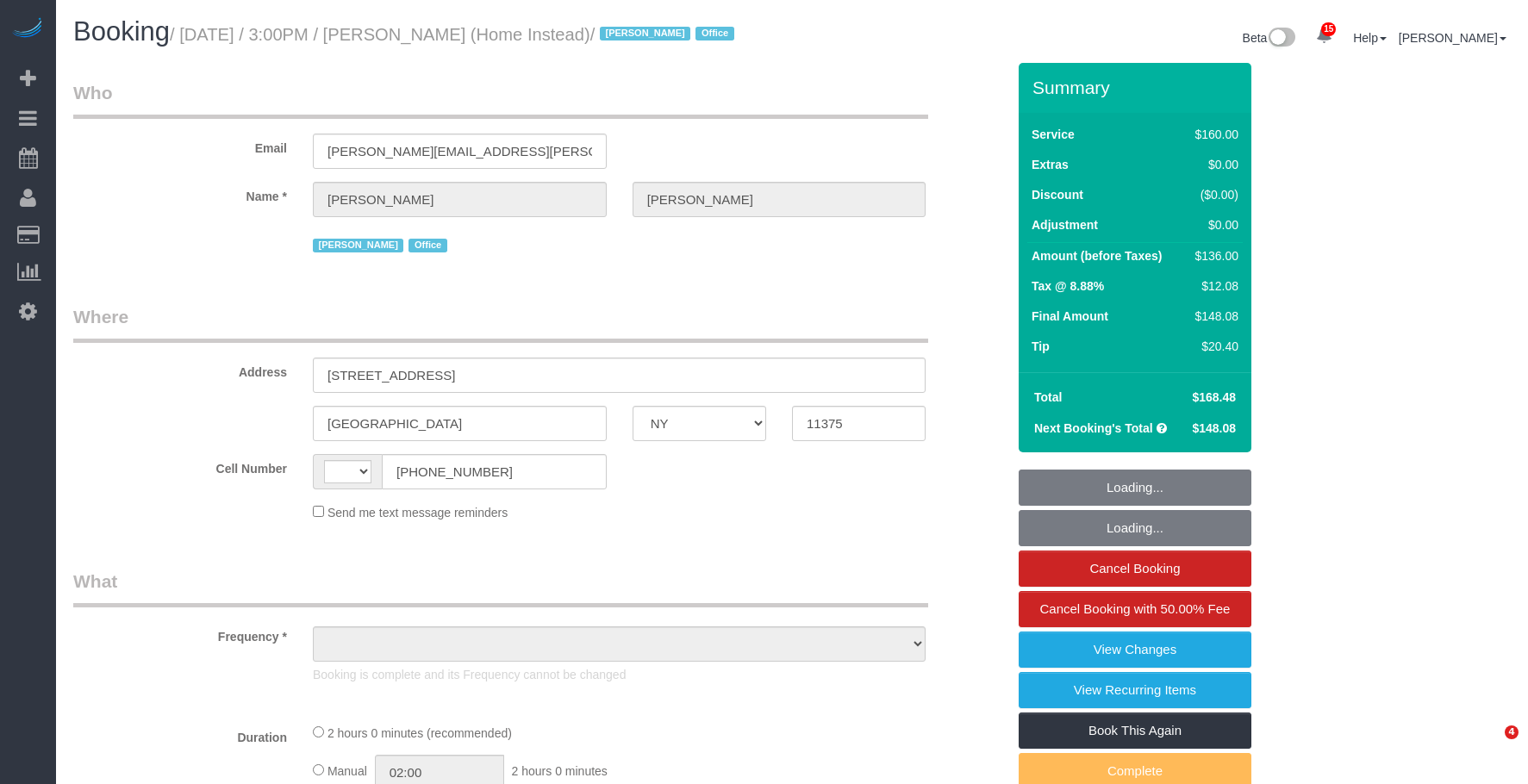
select select "NY"
select select "number:61"
select select "number:76"
select select "number:15"
select select "number:7"
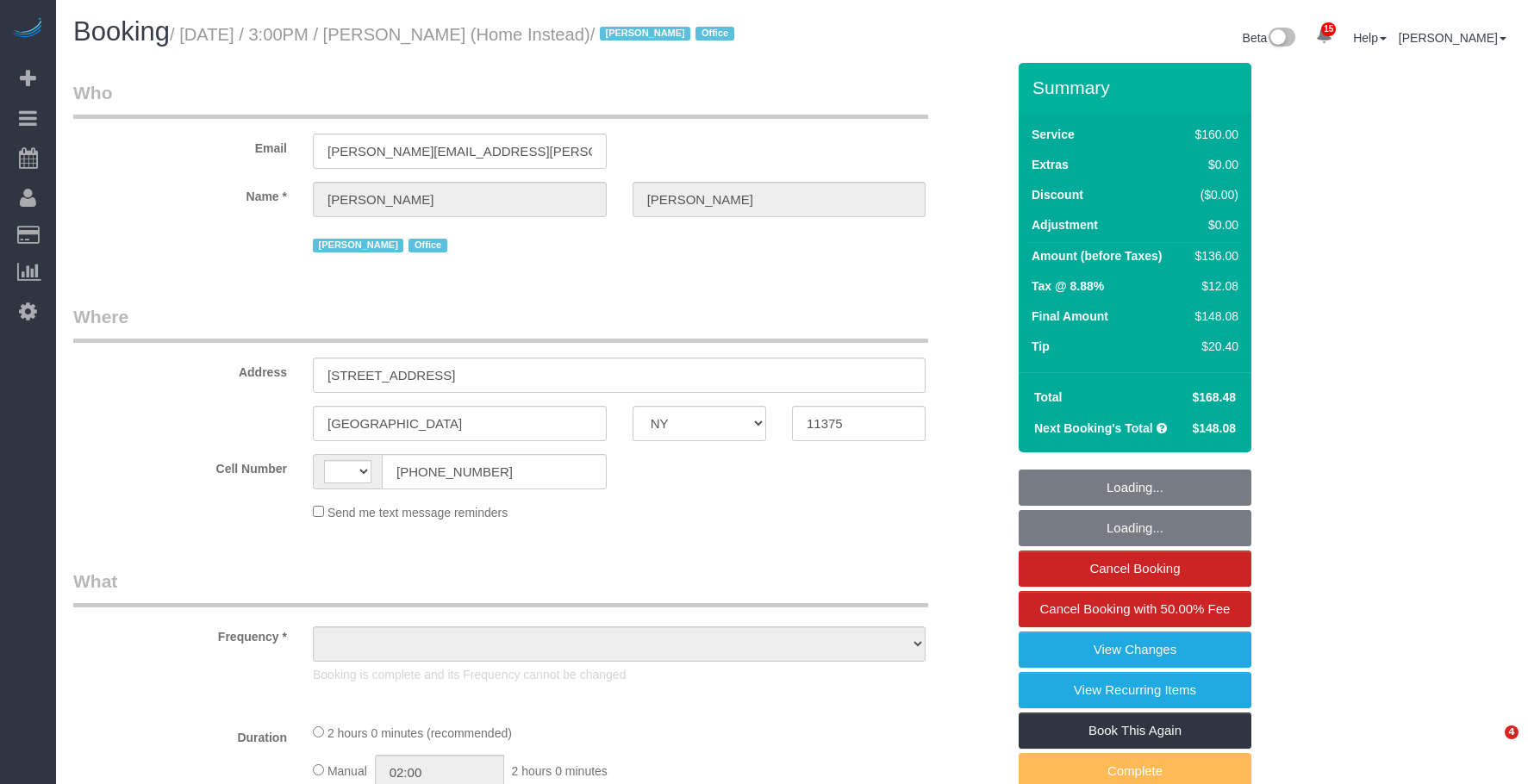
drag, startPoint x: 0, startPoint y: 0, endPoint x: 1149, endPoint y: 199, distance: 1166.1
click at [104, 264] on link "Charge Customers" at bounding box center [163, 269] width 215 height 35
select select "string:US"
select select "object:1008"
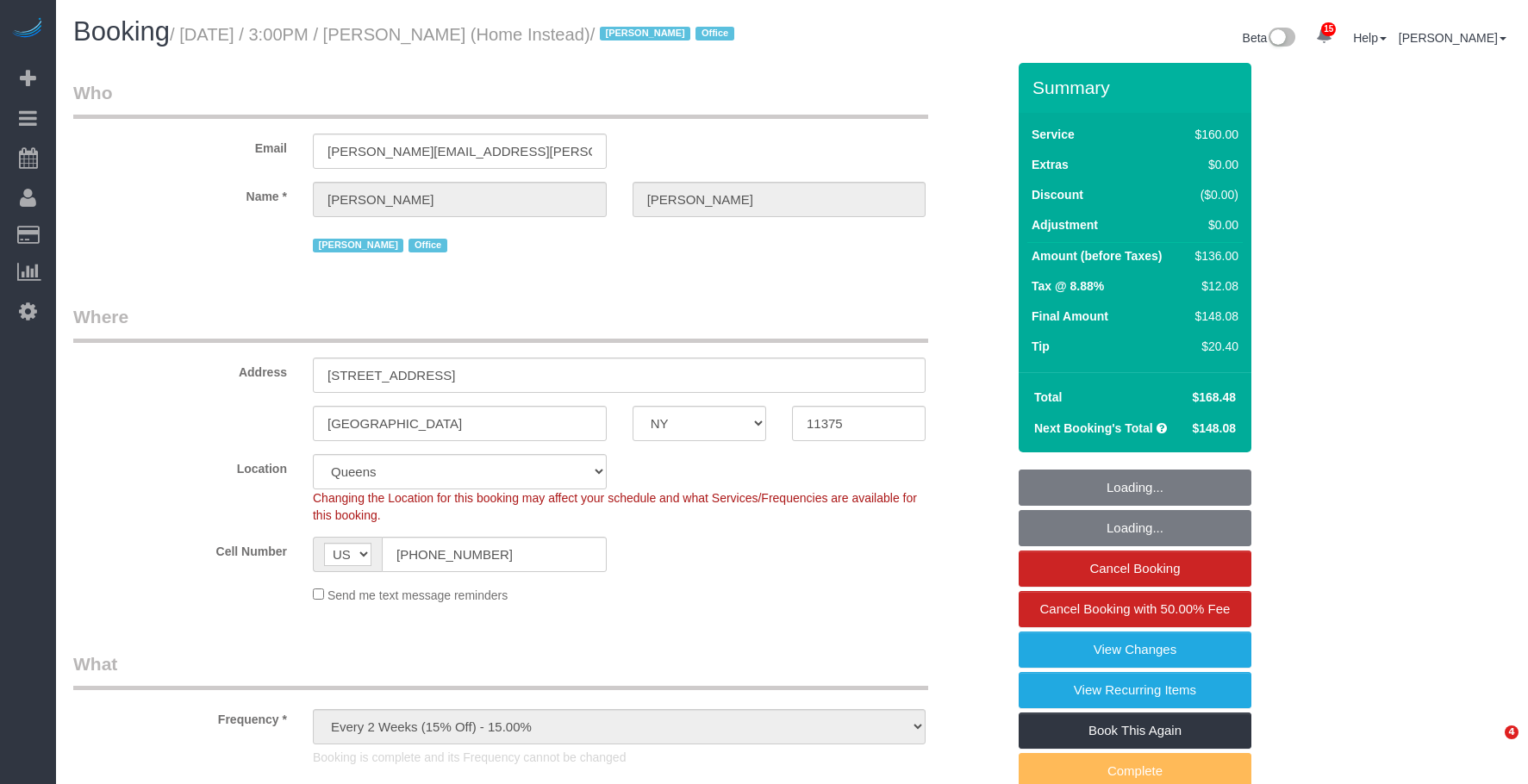
select select
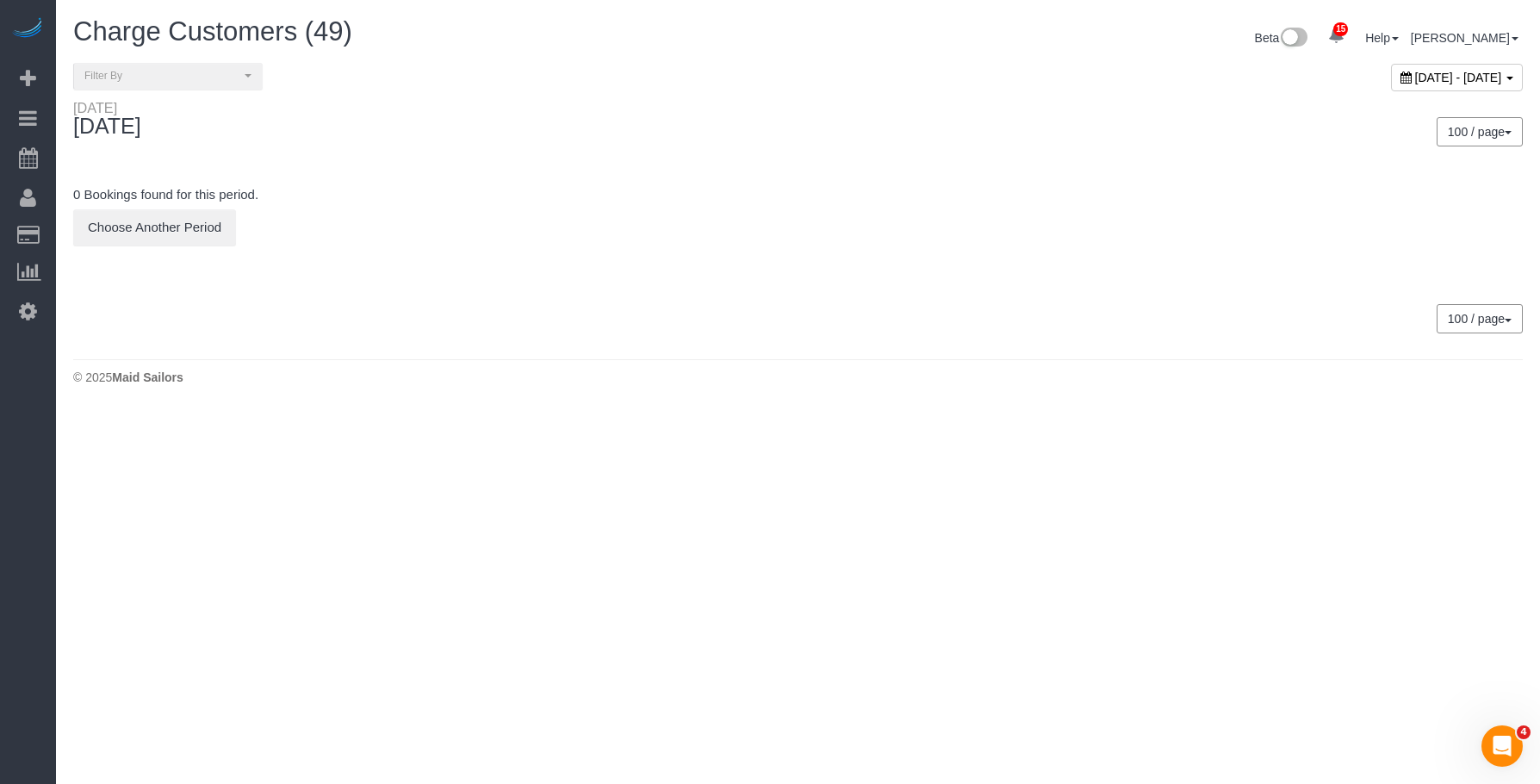
click at [1415, 80] on span "September 10, 2025 - September 10, 2025" at bounding box center [1459, 77] width 87 height 14
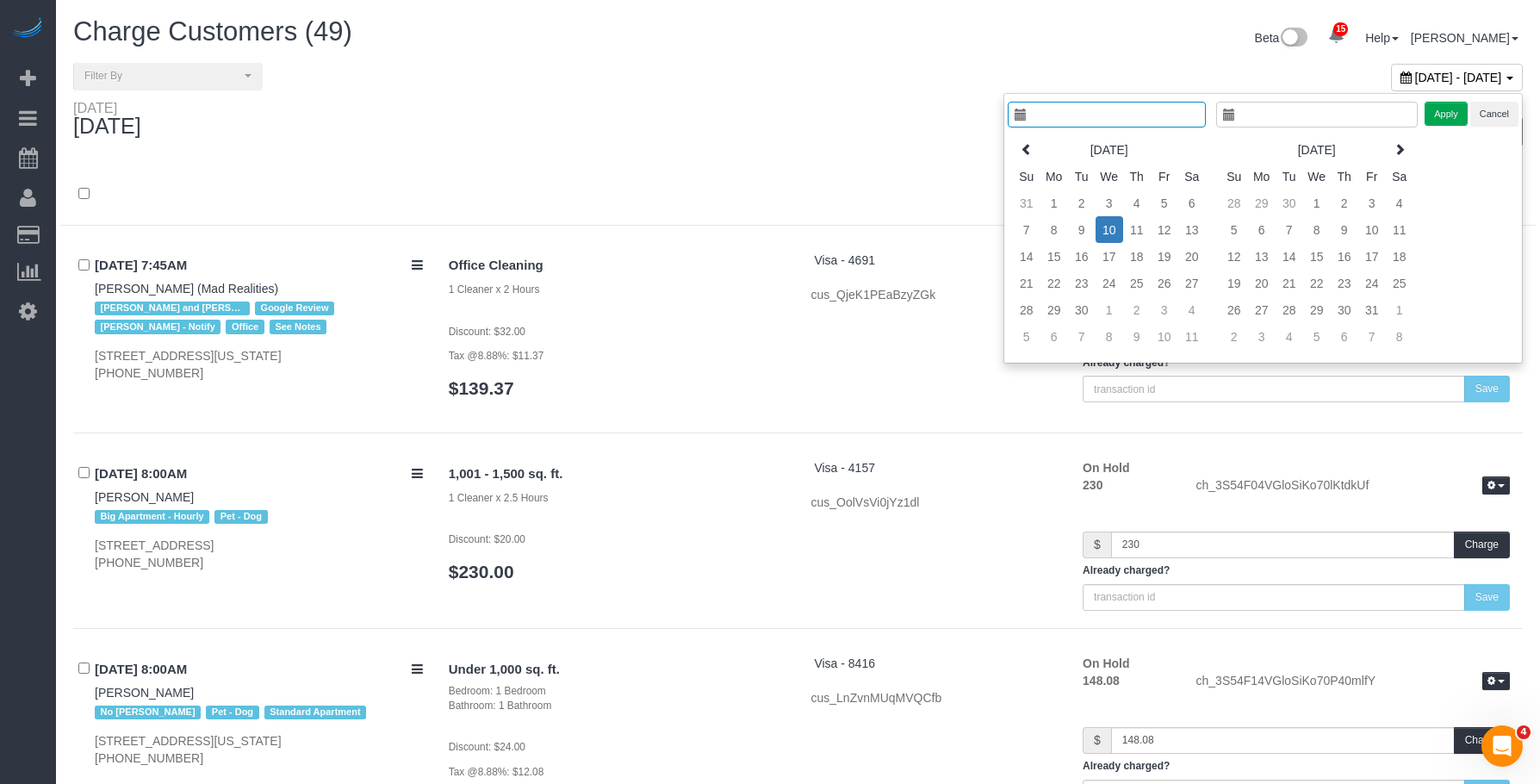
type input "**********"
click at [1066, 228] on td "9" at bounding box center [1068, 229] width 27 height 26
type input "**********"
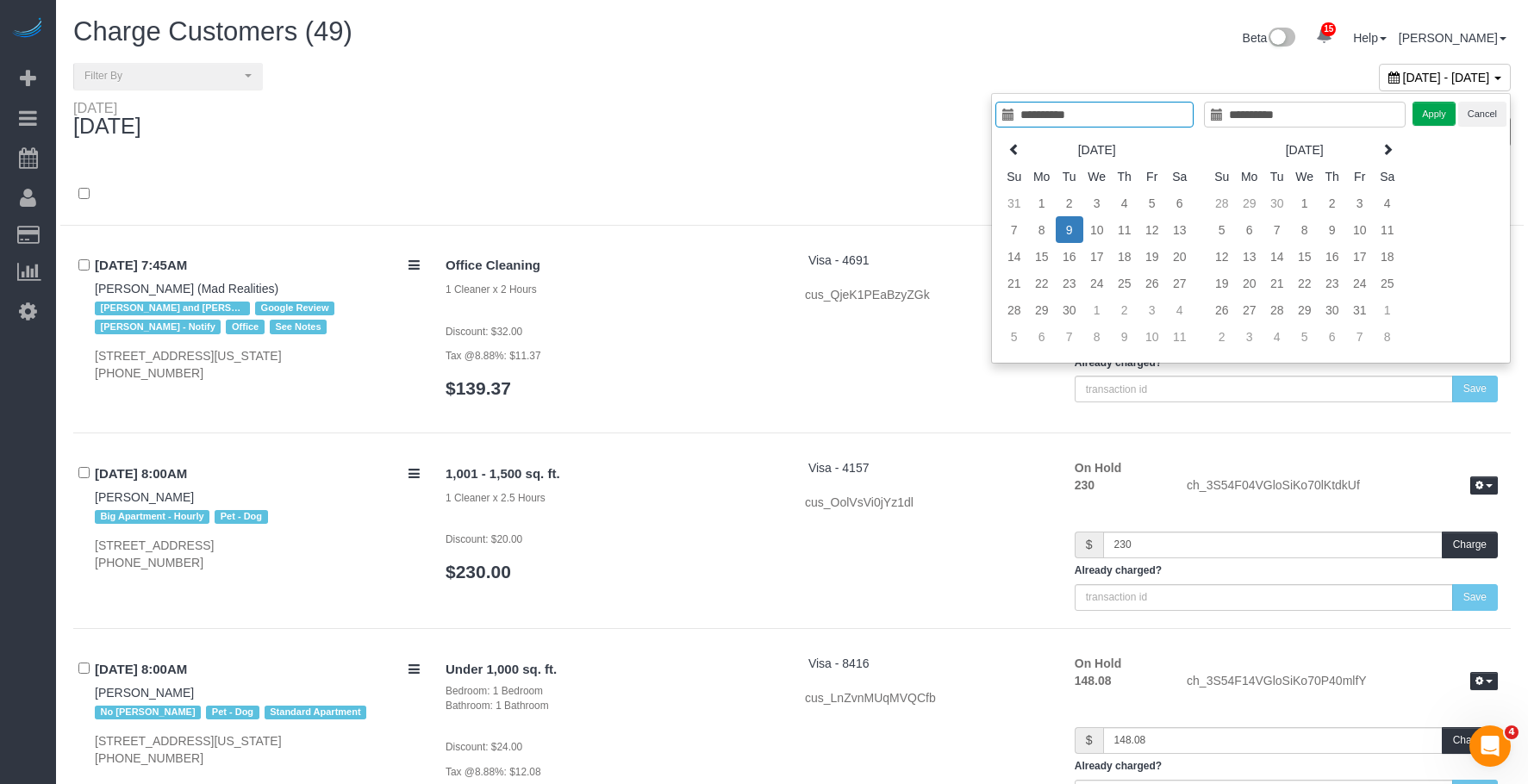
type input "**********"
click at [1422, 111] on button "Apply" at bounding box center [1434, 114] width 43 height 25
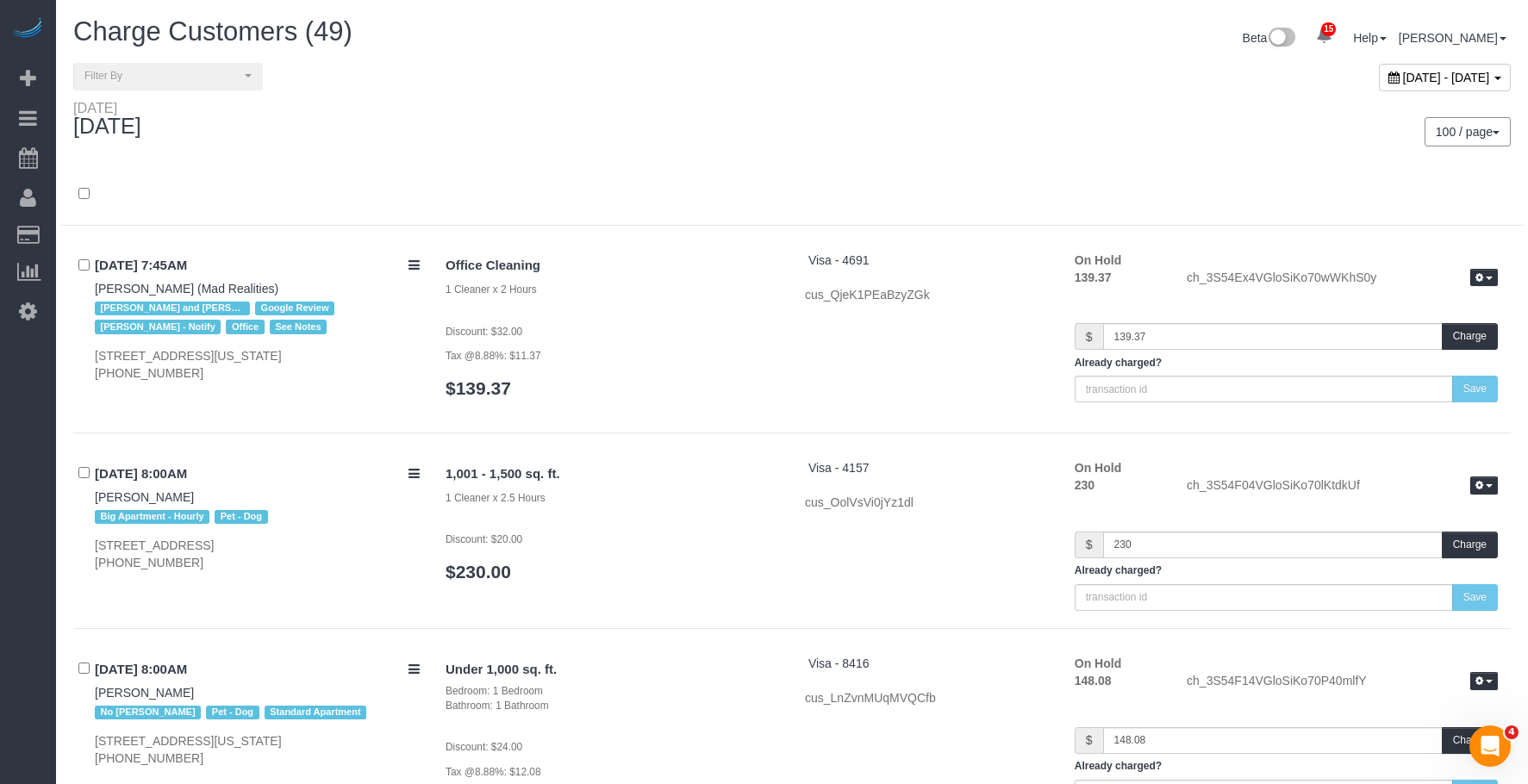
click at [802, 121] on div "100 / page 10 / page 20 / page 30 / page 40 / page 50 / page 100 / page" at bounding box center [1157, 132] width 731 height 64
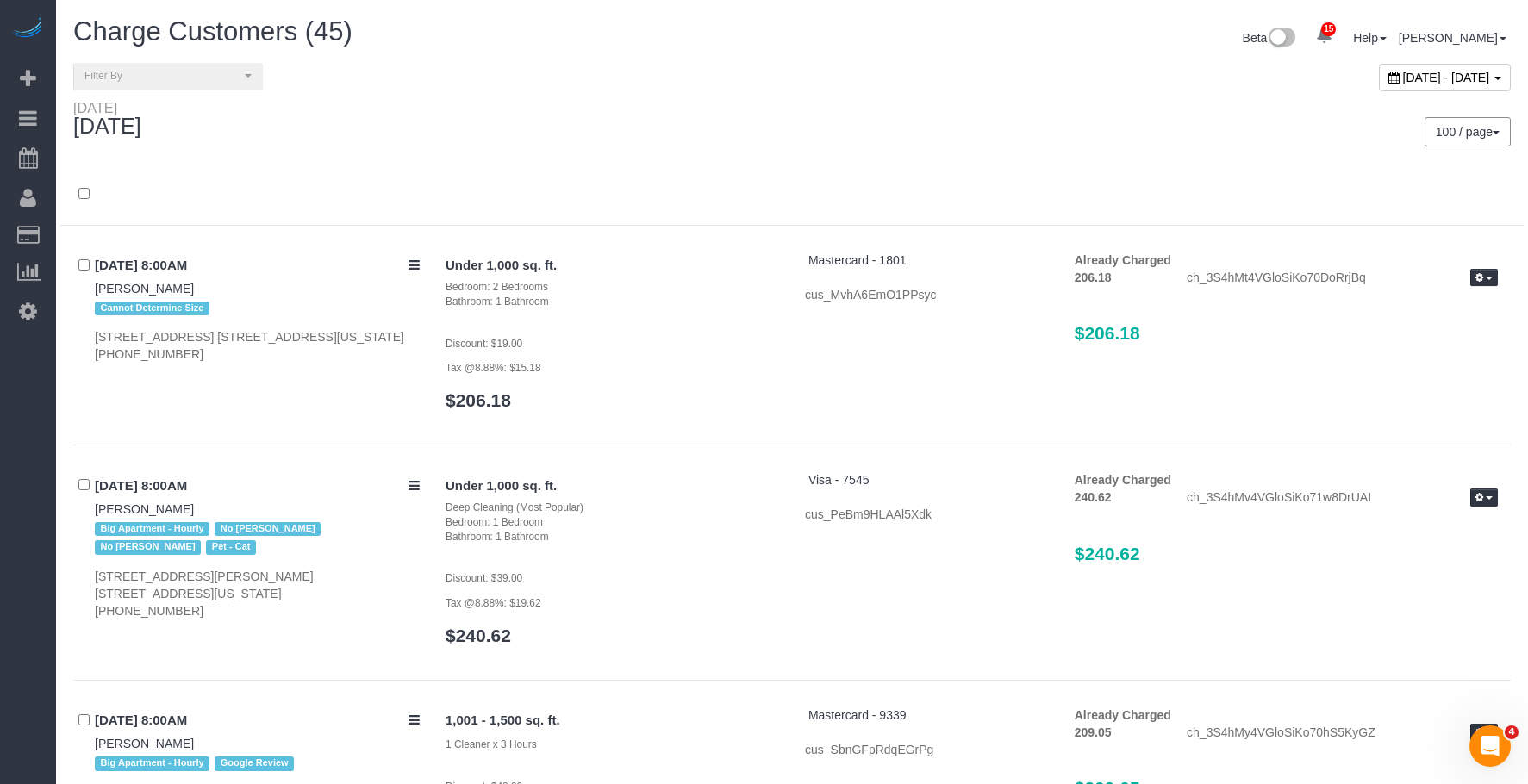
scroll to position [8015, 0]
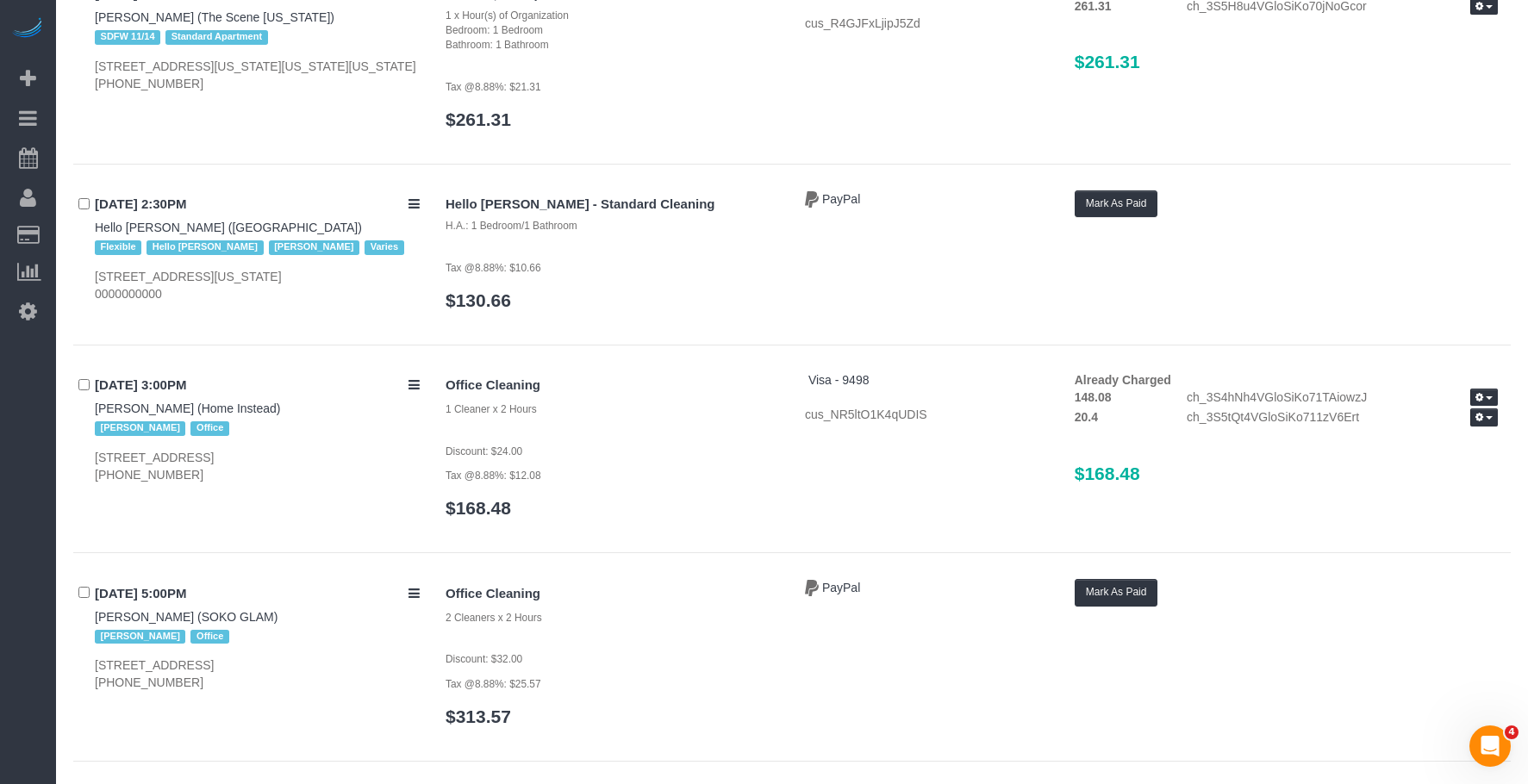
drag, startPoint x: 1156, startPoint y: 456, endPoint x: 1033, endPoint y: 471, distance: 123.9
click at [1035, 443] on div "Office Cleaning 1 Cleaner x 2 Hours Discount: $24.00 Tax @8.88%: $12.08 $168.48…" at bounding box center [971, 453] width 1078 height 164
click at [1016, 442] on div "Office Cleaning 1 Cleaner x 2 Hours Discount: $24.00 Tax @8.88%: $12.08 $168.48…" at bounding box center [971, 453] width 1078 height 164
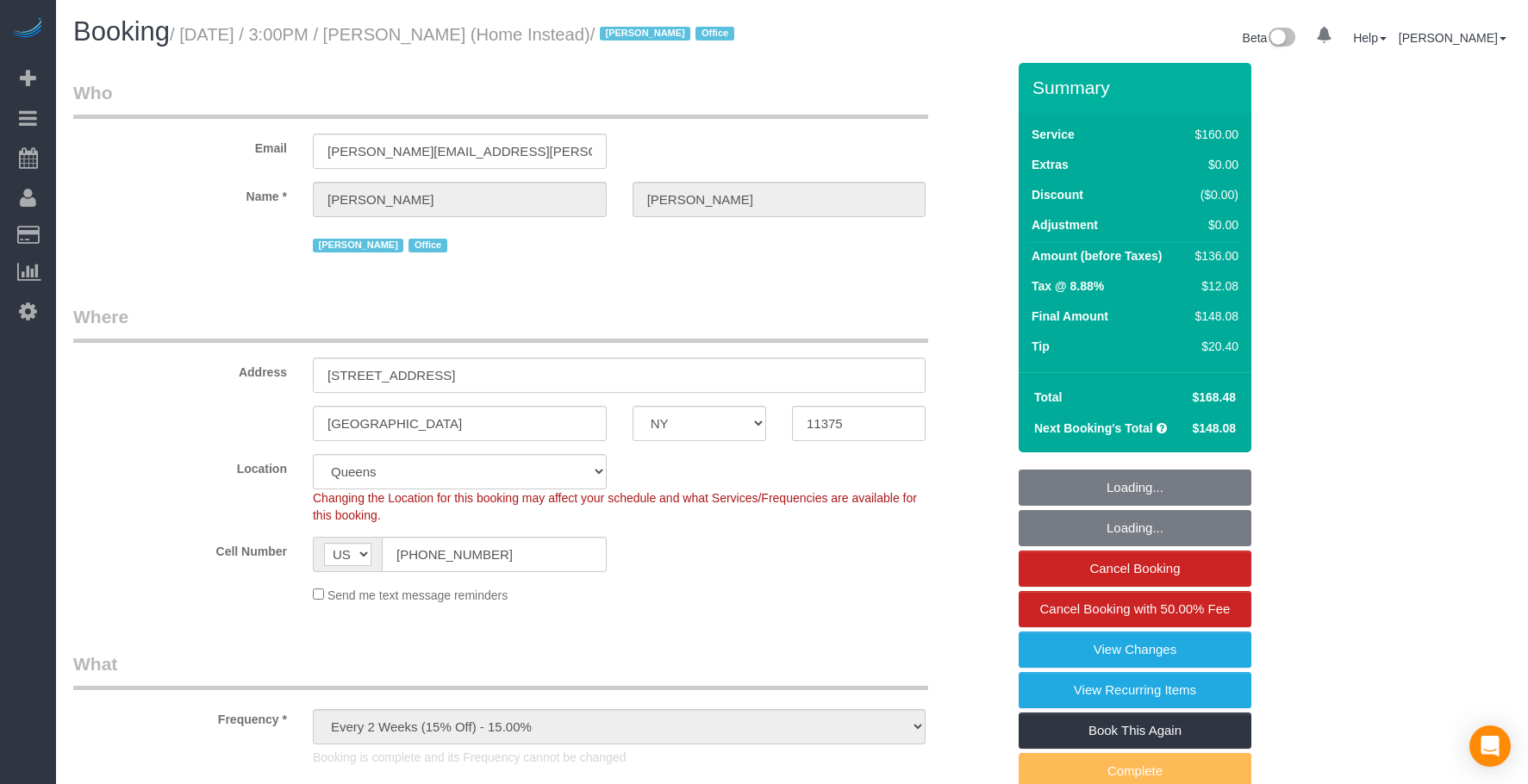
select select "NY"
select select "number:61"
select select "number:76"
select select "number:15"
select select "number:7"
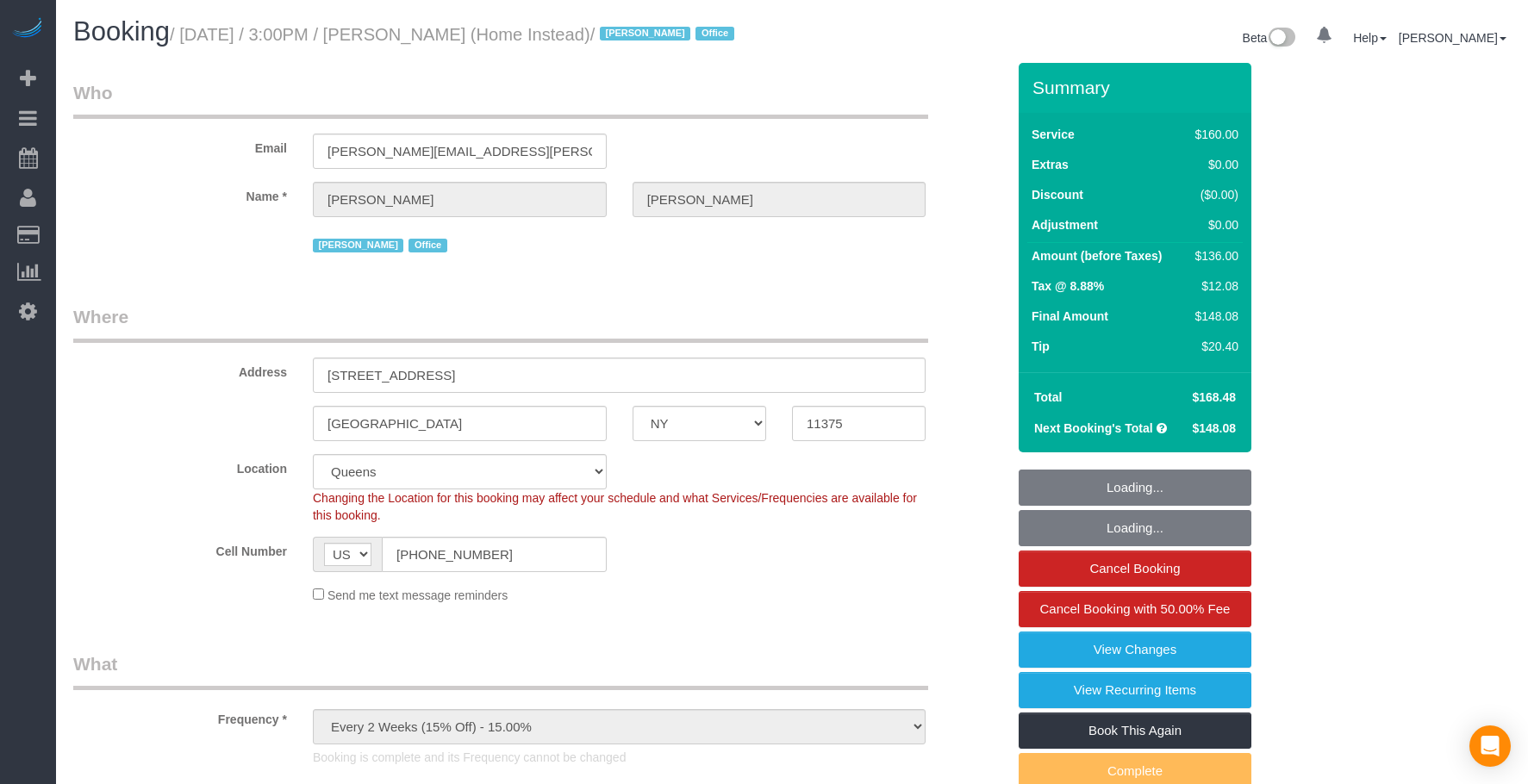
select select "spot28"
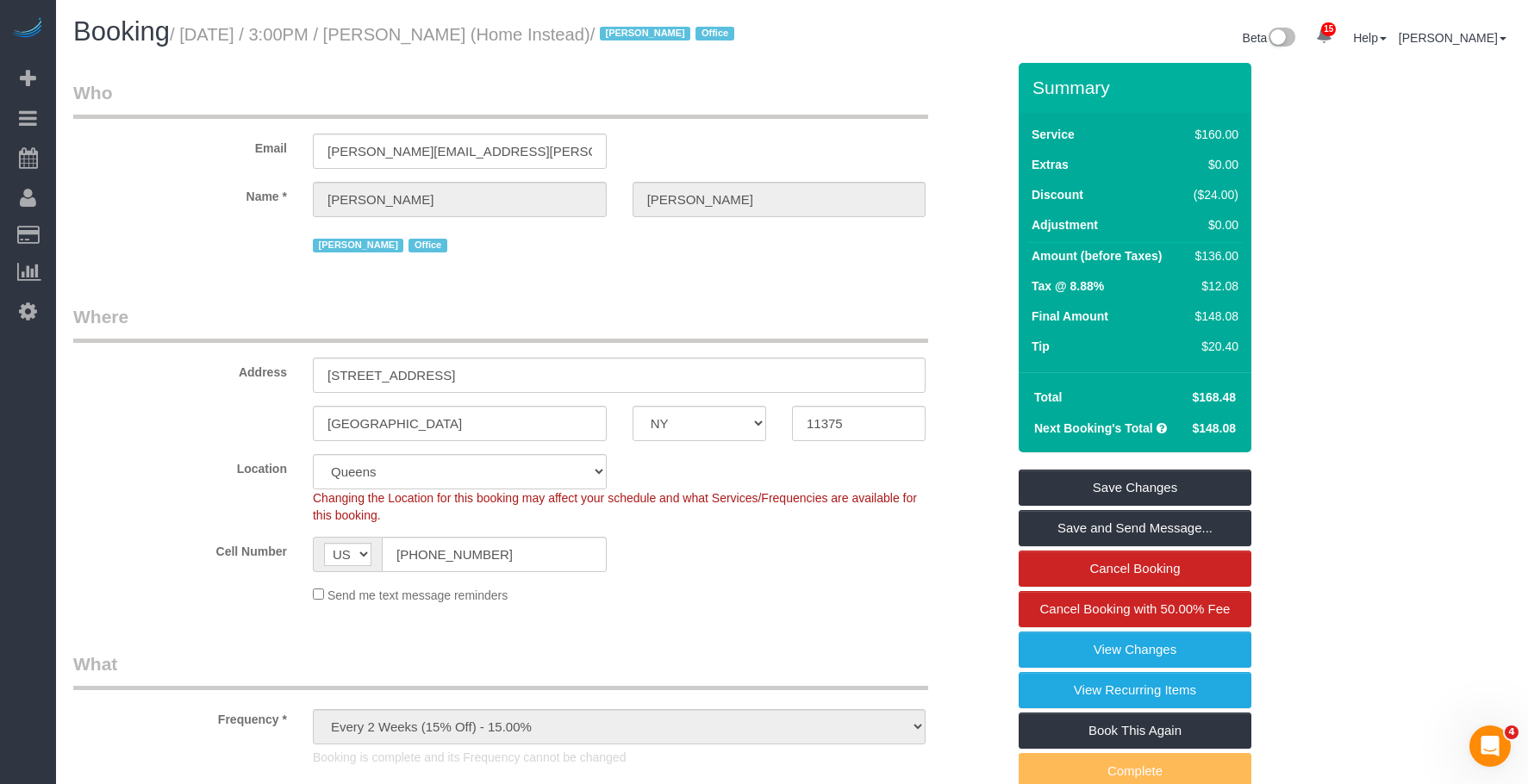
drag, startPoint x: 433, startPoint y: 33, endPoint x: 676, endPoint y: 42, distance: 243.2
click at [676, 42] on small "/ September 09, 2025 / 3:00PM / Mike Carpenter (Home Instead) / Jacky Xu Office" at bounding box center [454, 34] width 569 height 19
copy small "Mike Carpenter (Home Instead)"
drag, startPoint x: 837, startPoint y: 142, endPoint x: 732, endPoint y: 48, distance: 140.9
click at [837, 141] on div "Email mike.carpenter@homeinstead.com" at bounding box center [539, 125] width 958 height 89
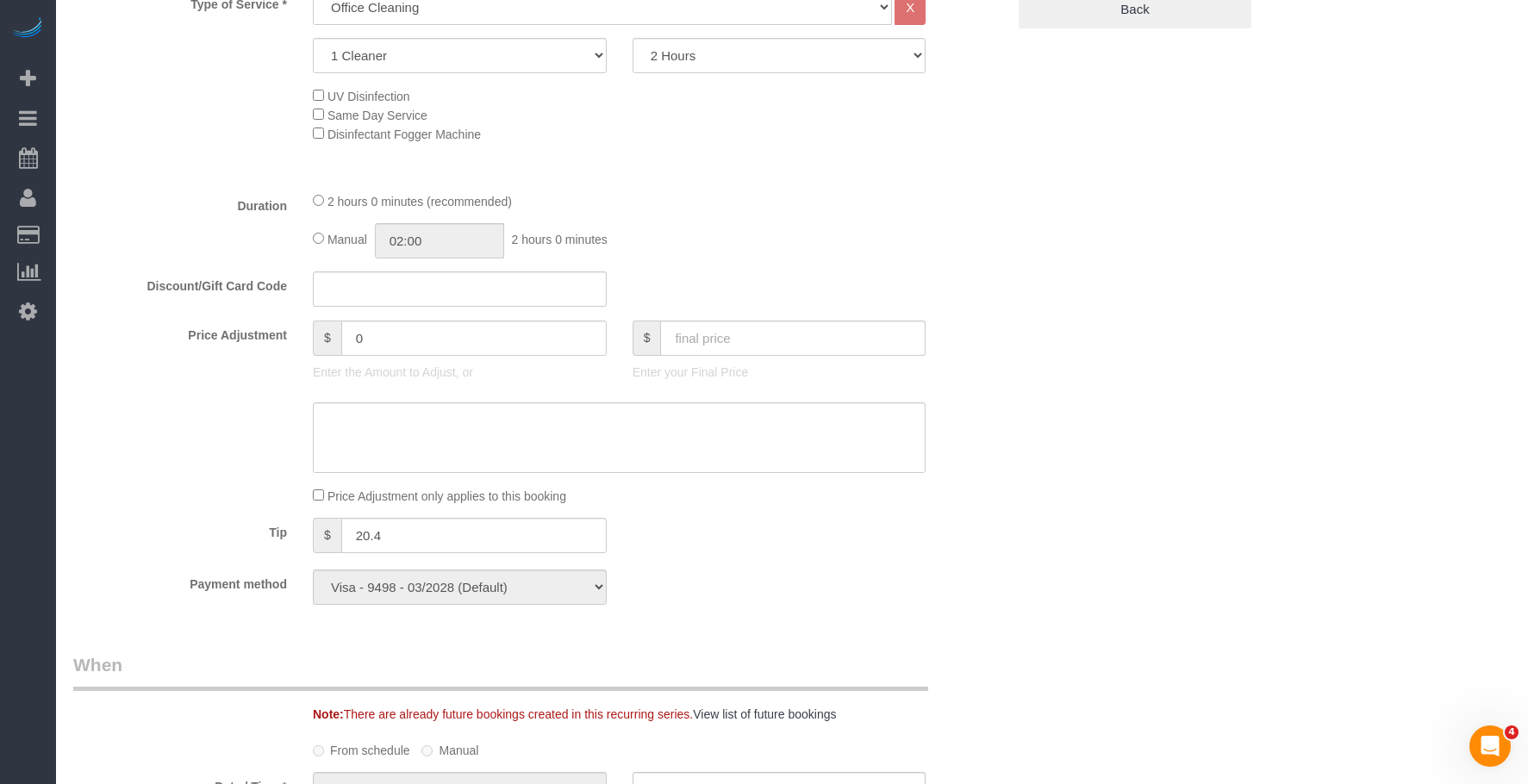
scroll to position [861, 0]
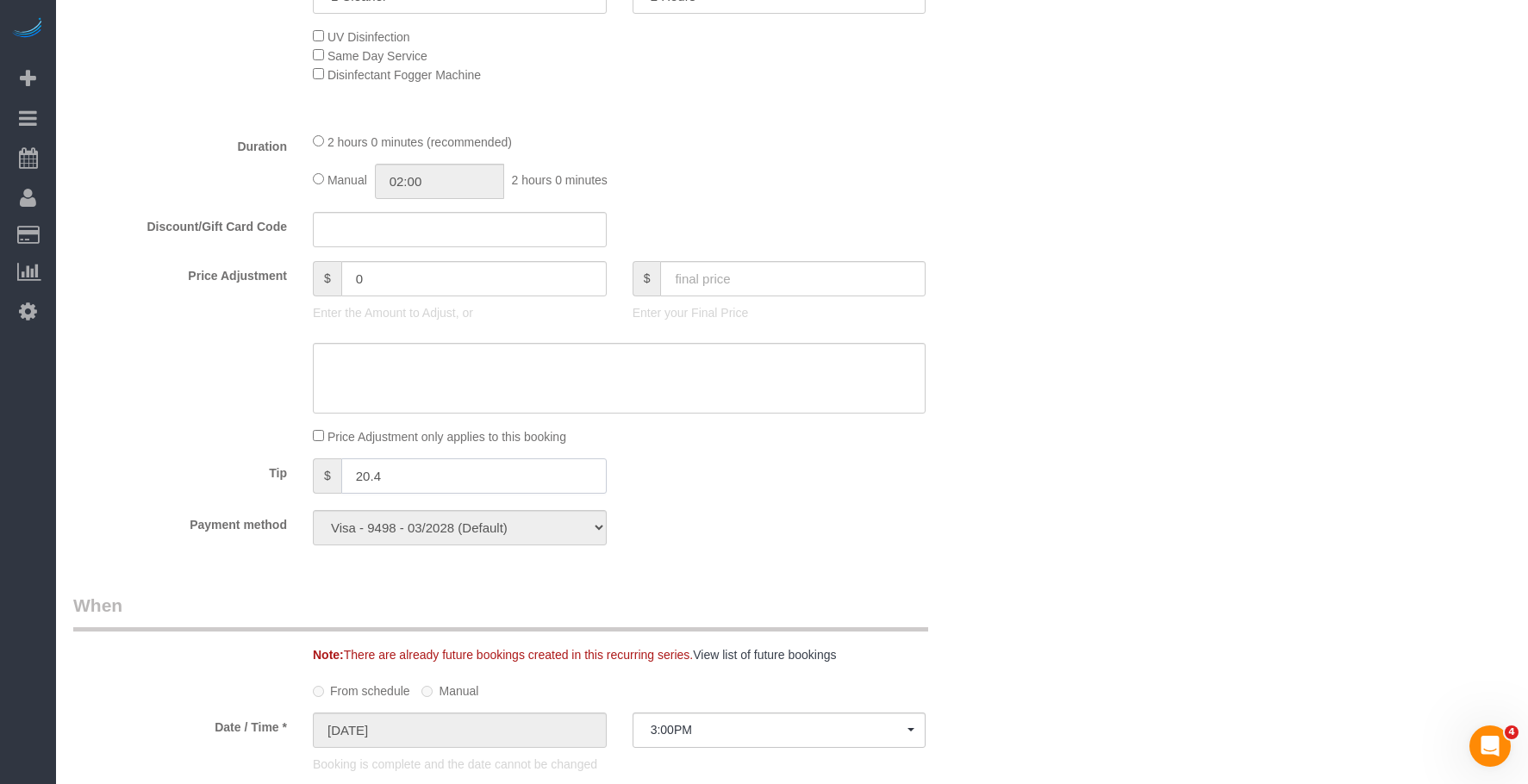
drag, startPoint x: 371, startPoint y: 499, endPoint x: 282, endPoint y: 505, distance: 89.2
click at [282, 497] on div "Tip $ 20.4" at bounding box center [539, 477] width 958 height 39
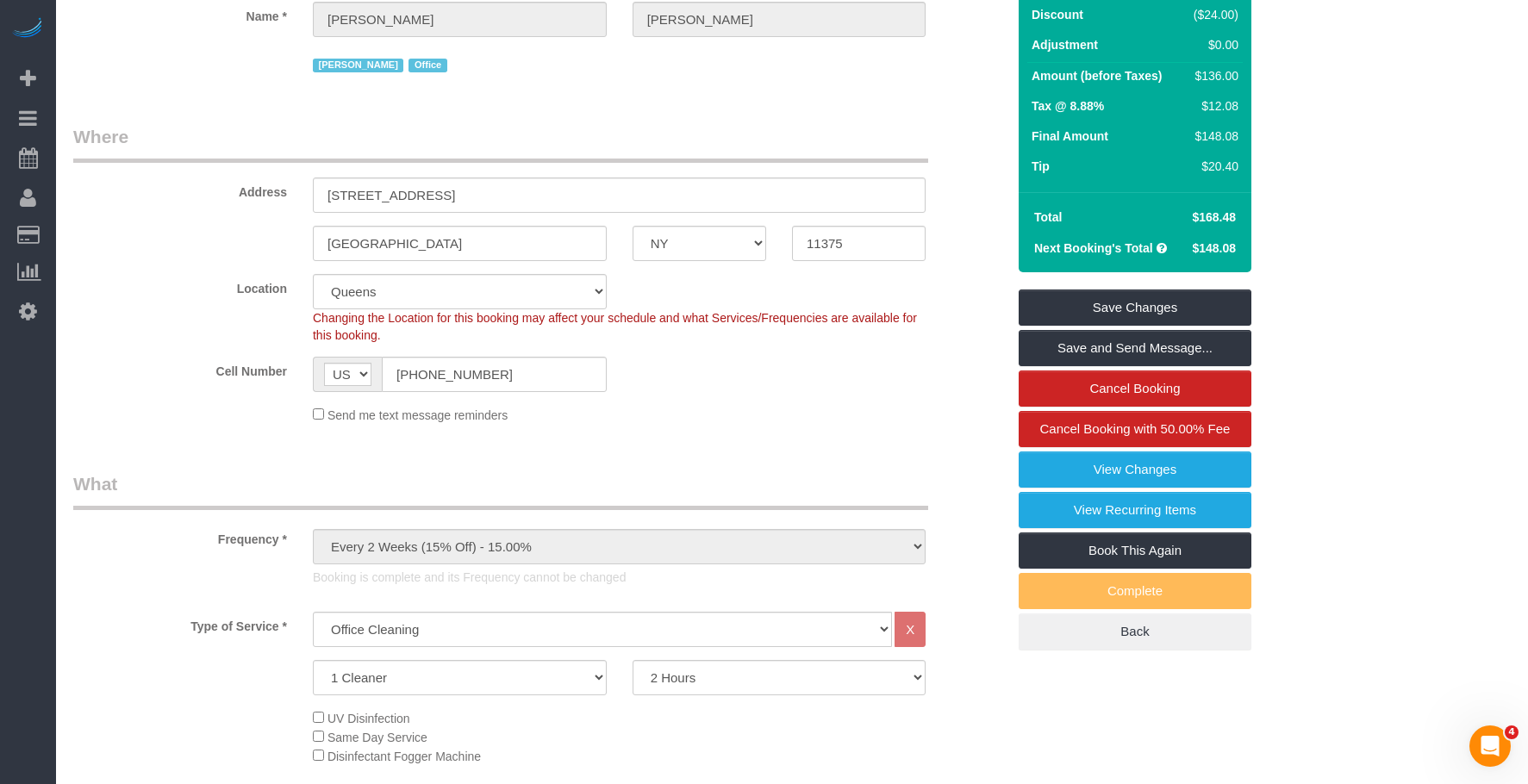
scroll to position [0, 0]
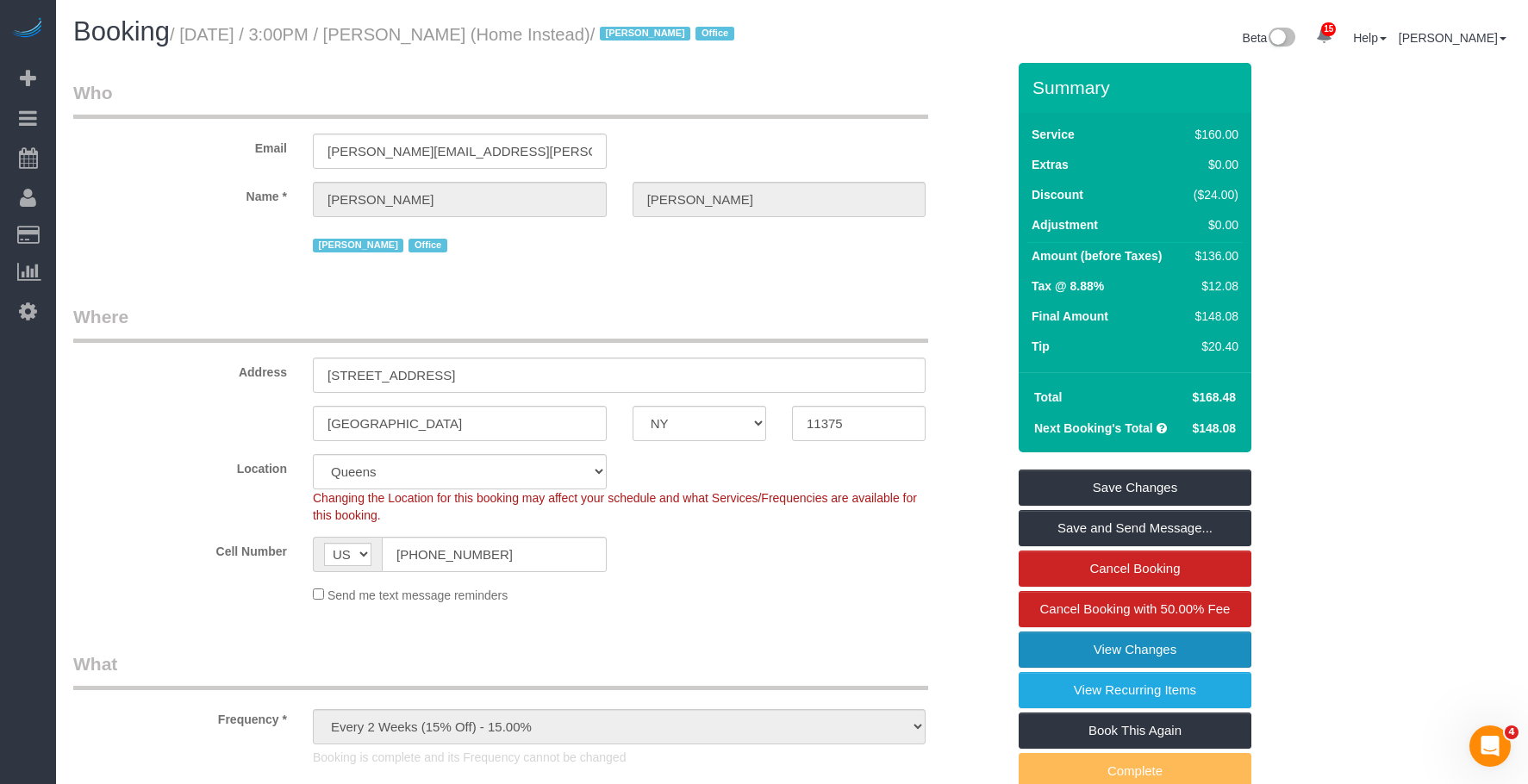
click at [1178, 654] on link "View Changes" at bounding box center [1134, 649] width 232 height 36
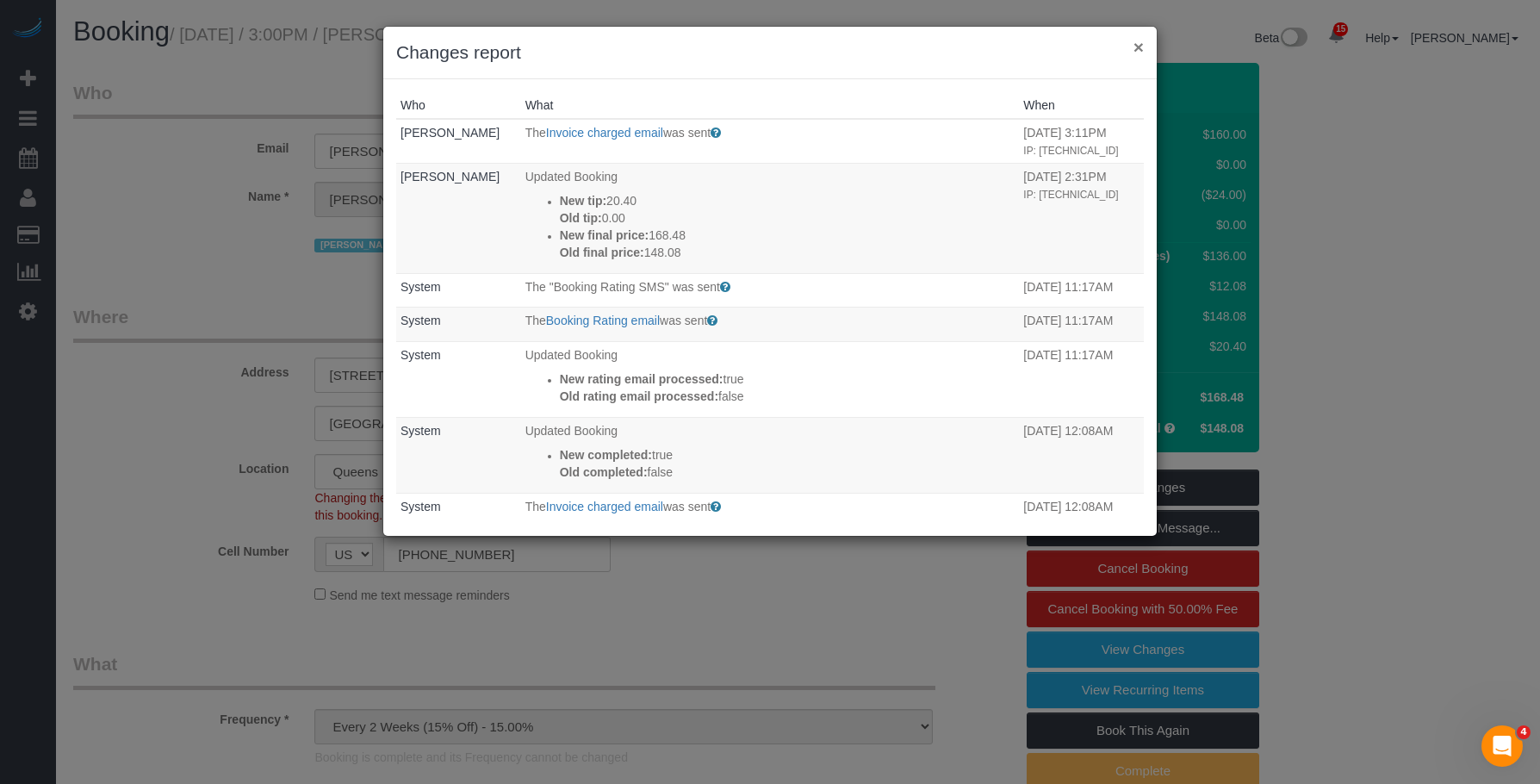
click at [1137, 43] on button "×" at bounding box center [1138, 46] width 10 height 18
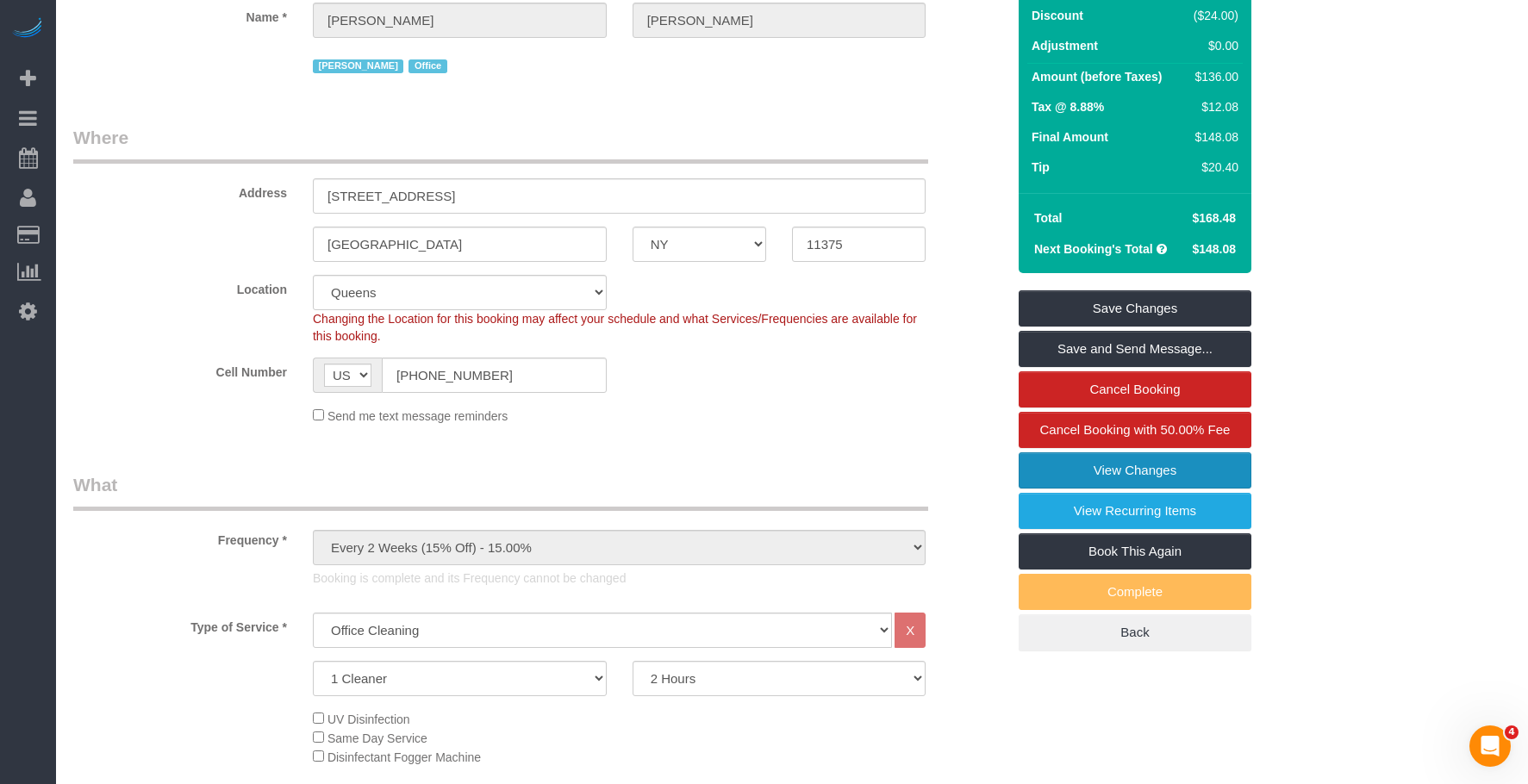
scroll to position [173, 0]
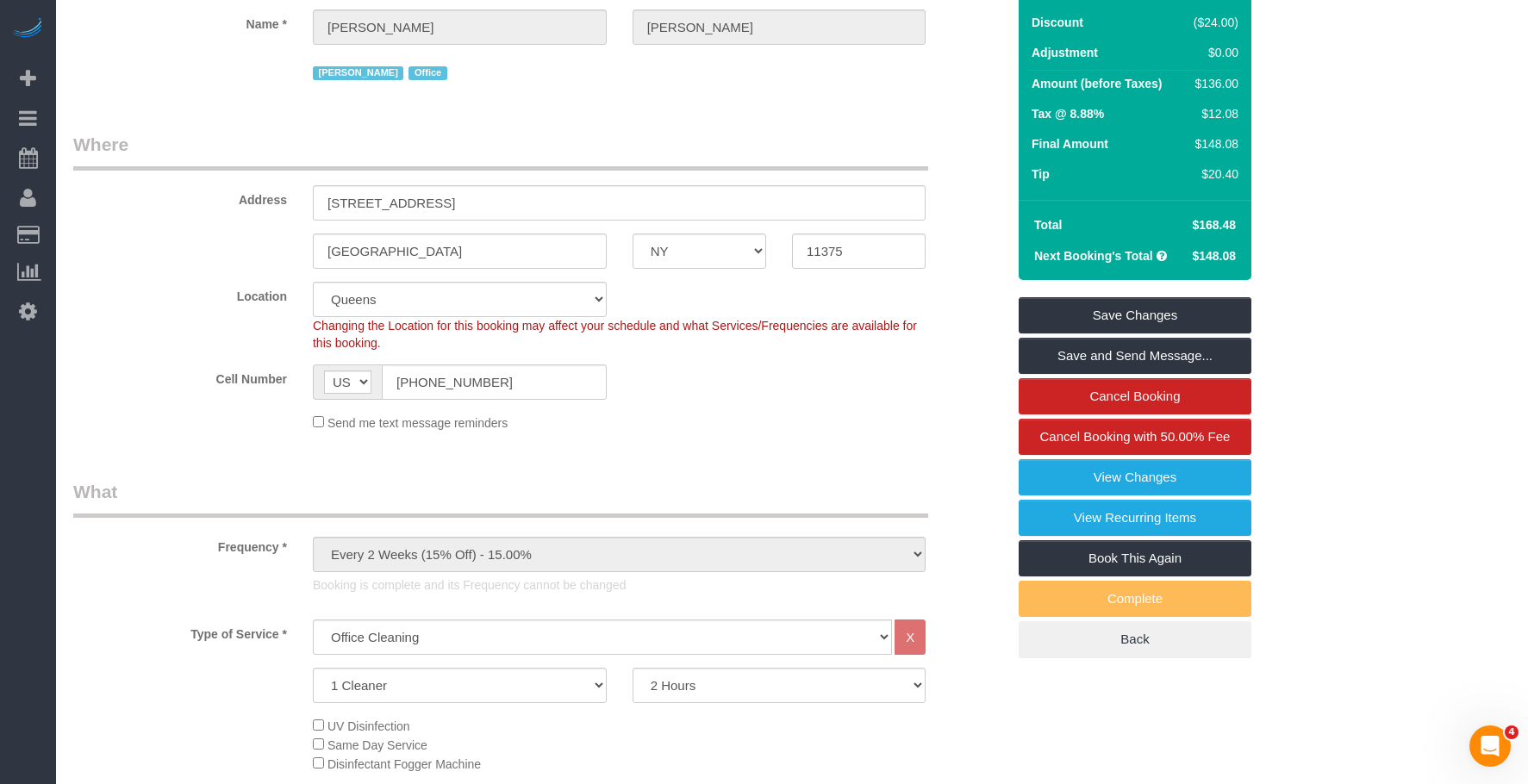
drag, startPoint x: 1204, startPoint y: 242, endPoint x: 1232, endPoint y: 240, distance: 28.1
click at [1232, 232] on span "$168.48" at bounding box center [1214, 225] width 44 height 14
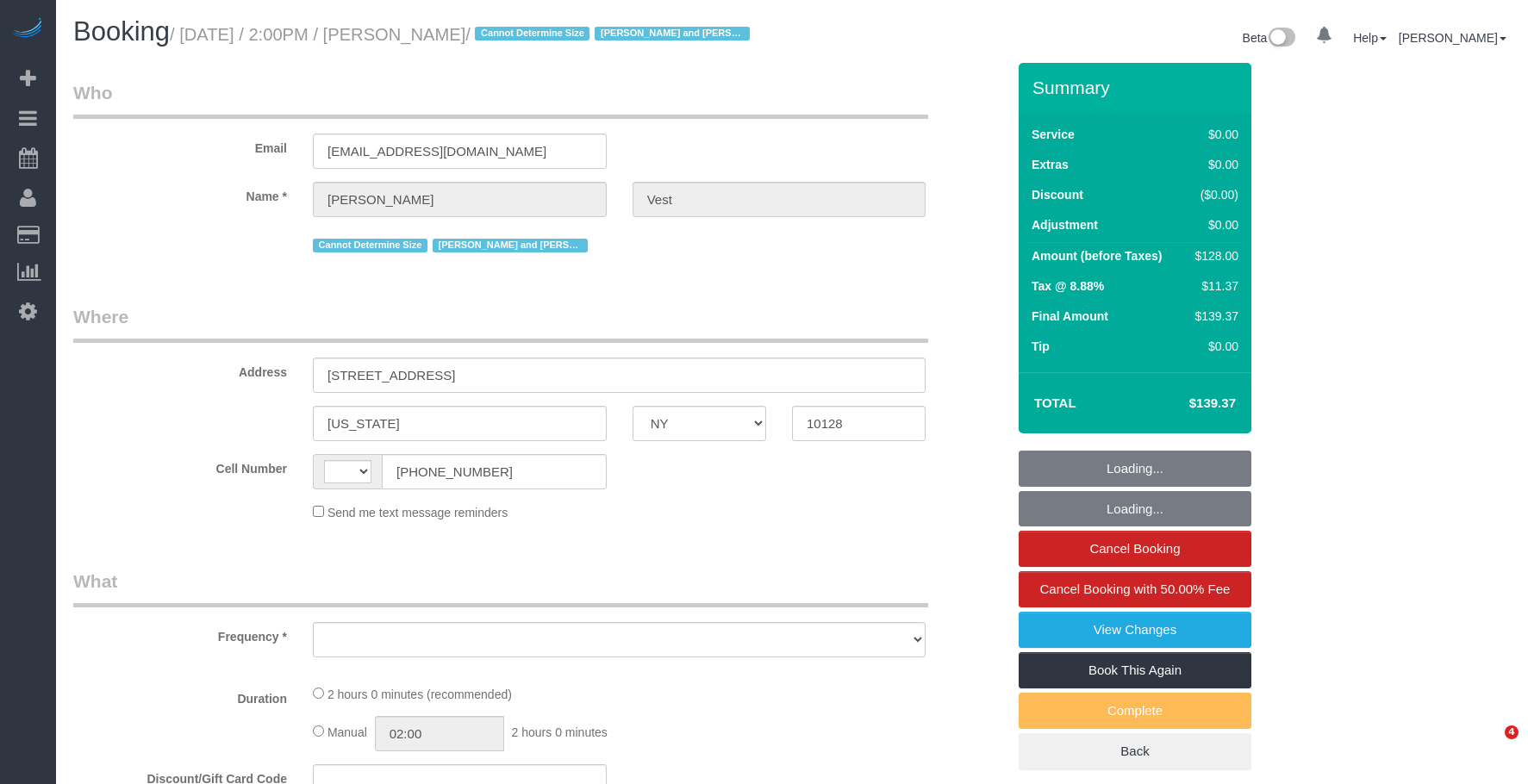
select select "NY"
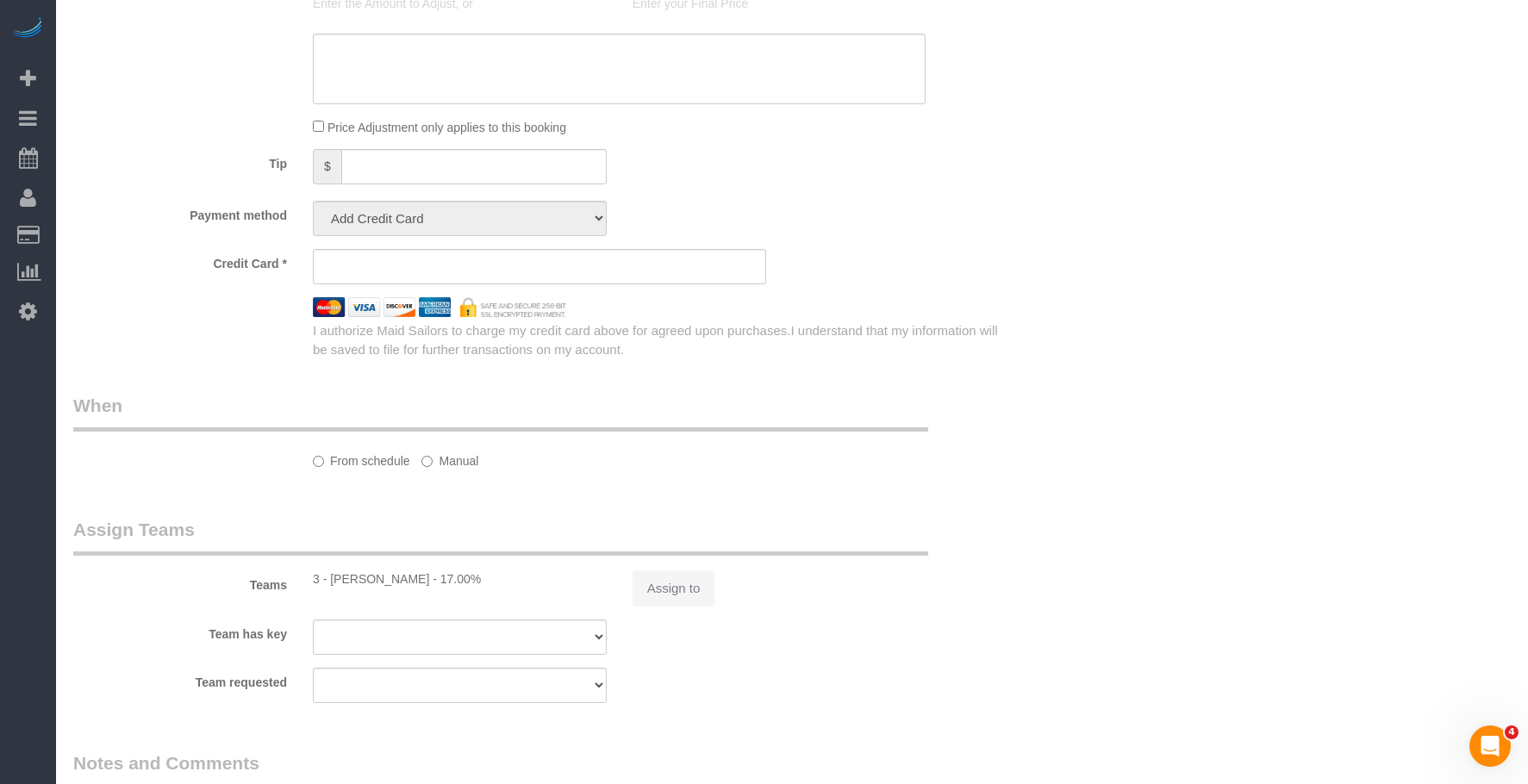
select select "string:[GEOGRAPHIC_DATA]"
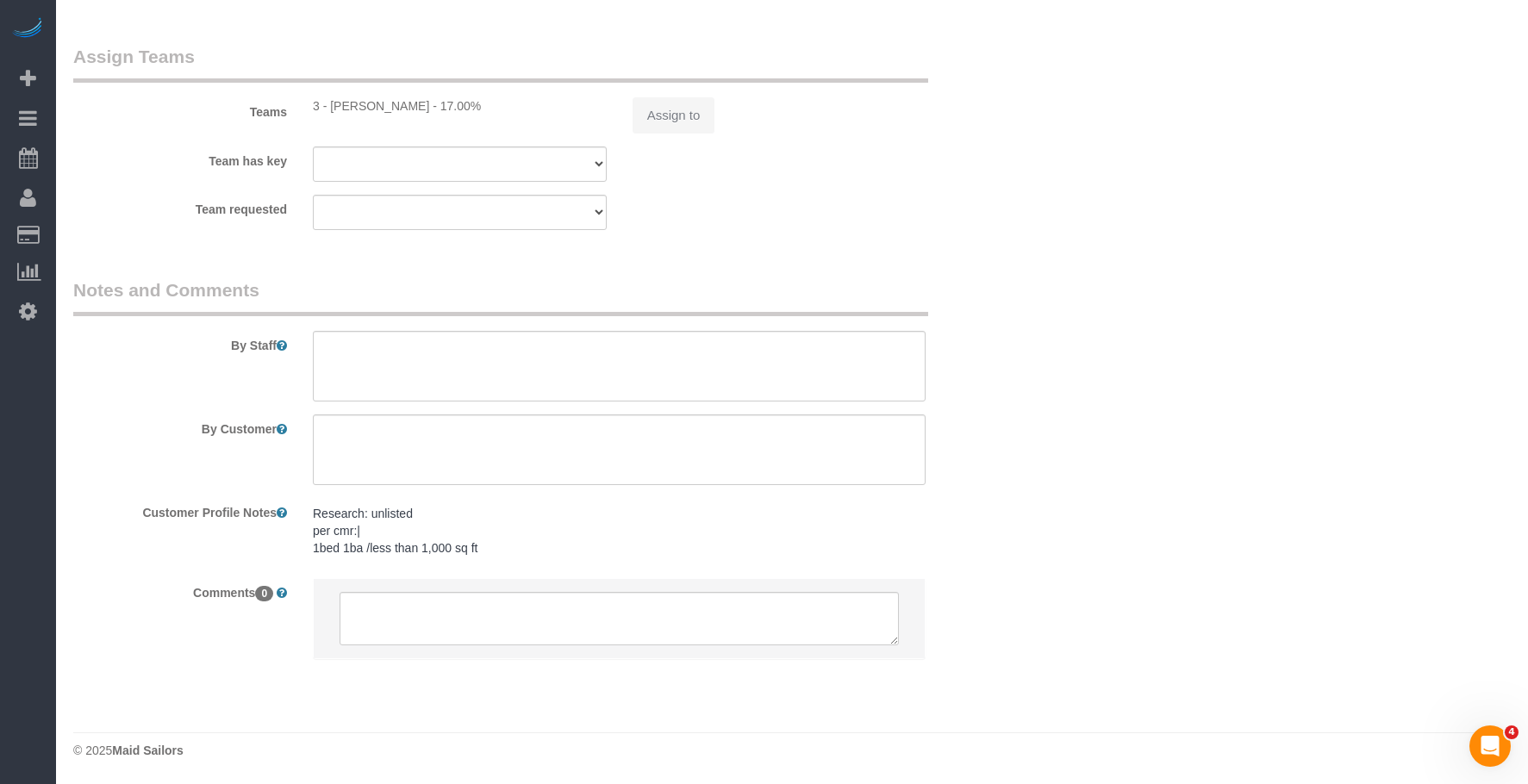
select select "object:763"
select select "string:stripe-pm_1R74TQ4VGloSiKo7zsvzPauP"
select select "1"
select select "spot1"
select select "number:57"
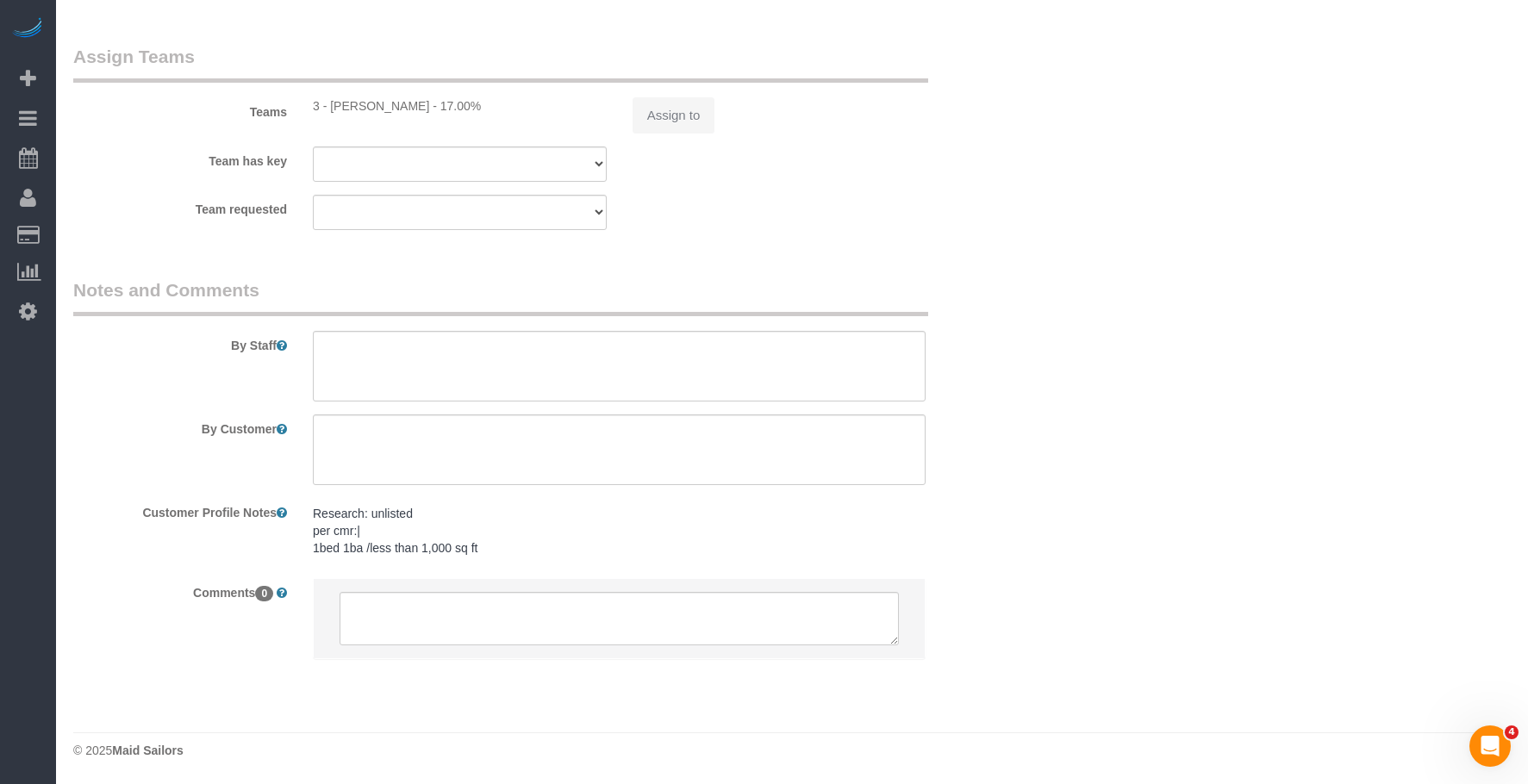
select select "number:74"
select select "number:15"
select select "number:6"
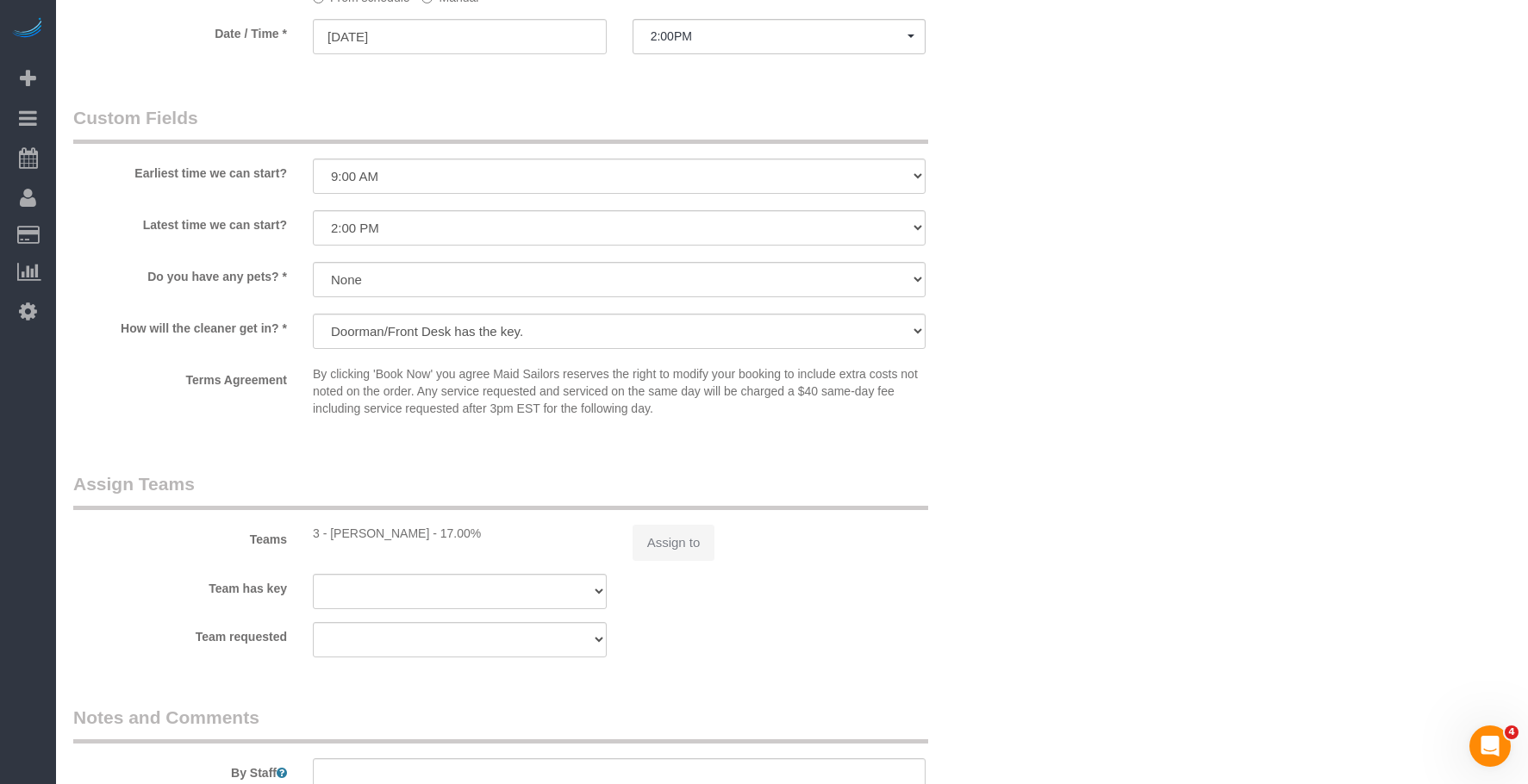
select select "object:1025"
select select "1"
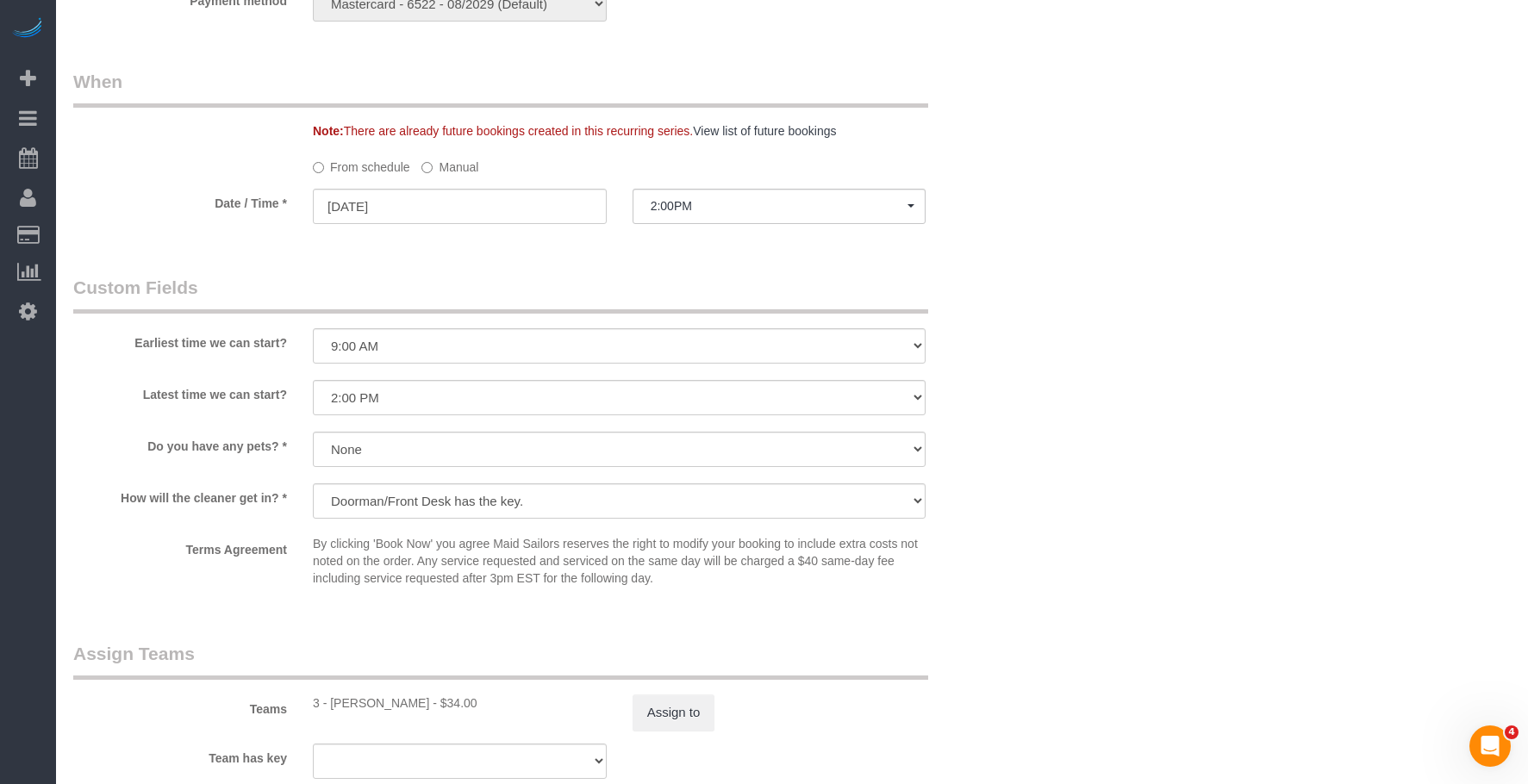
scroll to position [1669, 0]
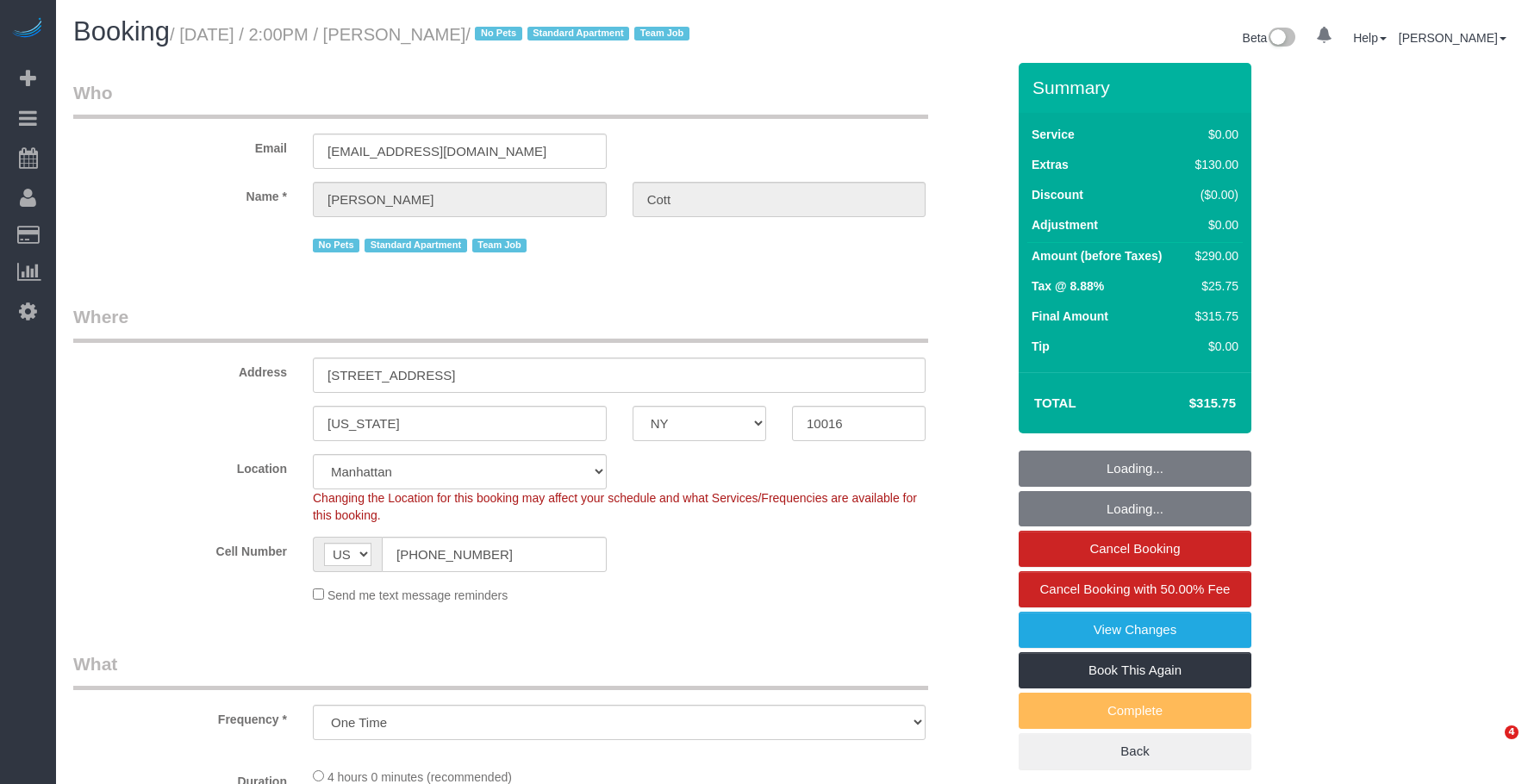
select select "NY"
select select "1"
select select "object:880"
select select "string:stripe-pm_1S3z8D4VGloSiKo7YlVZ8Nc4"
select select "spot1"
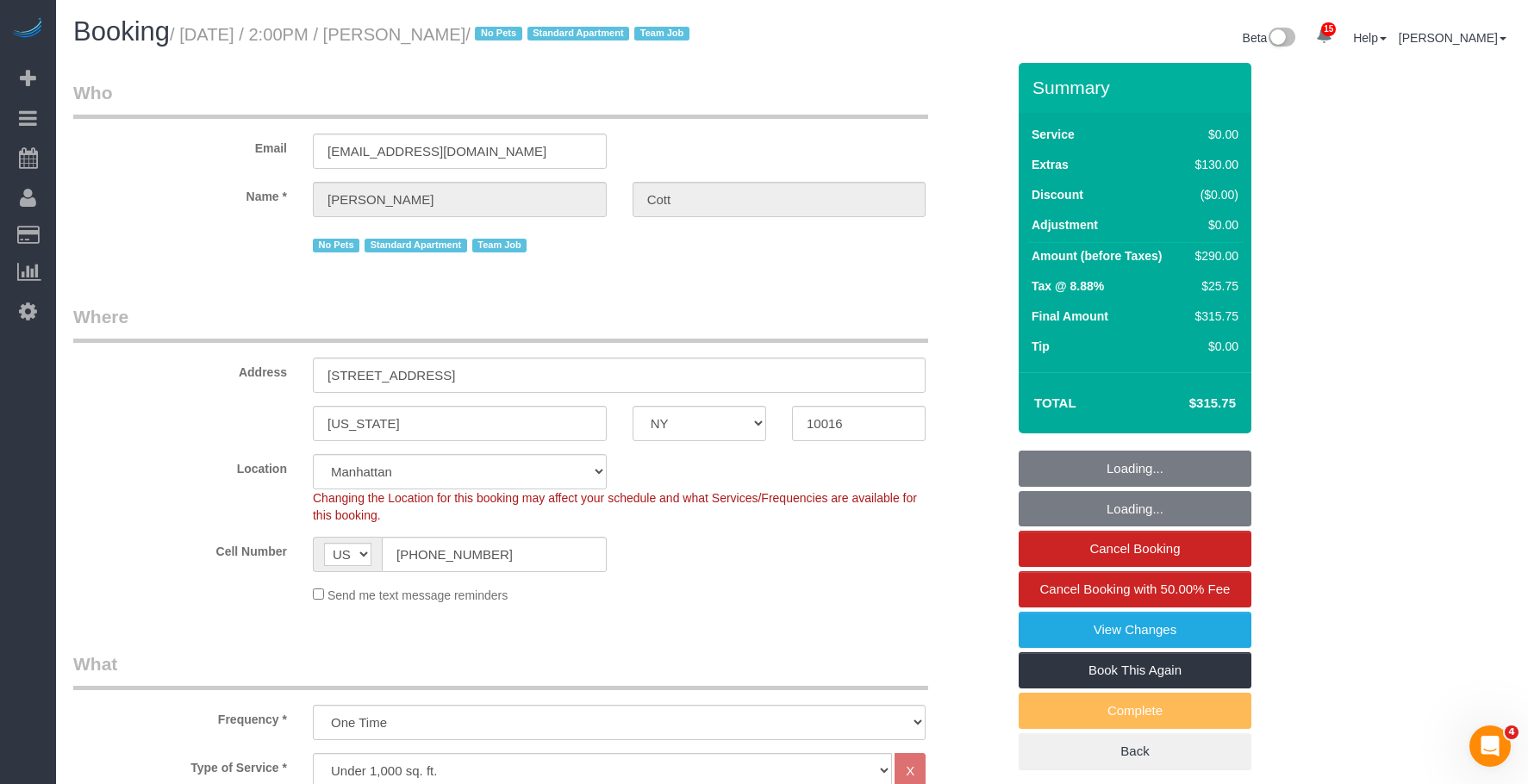
select select "number:89"
select select "number:77"
select select "number:15"
select select "number:5"
select select "1"
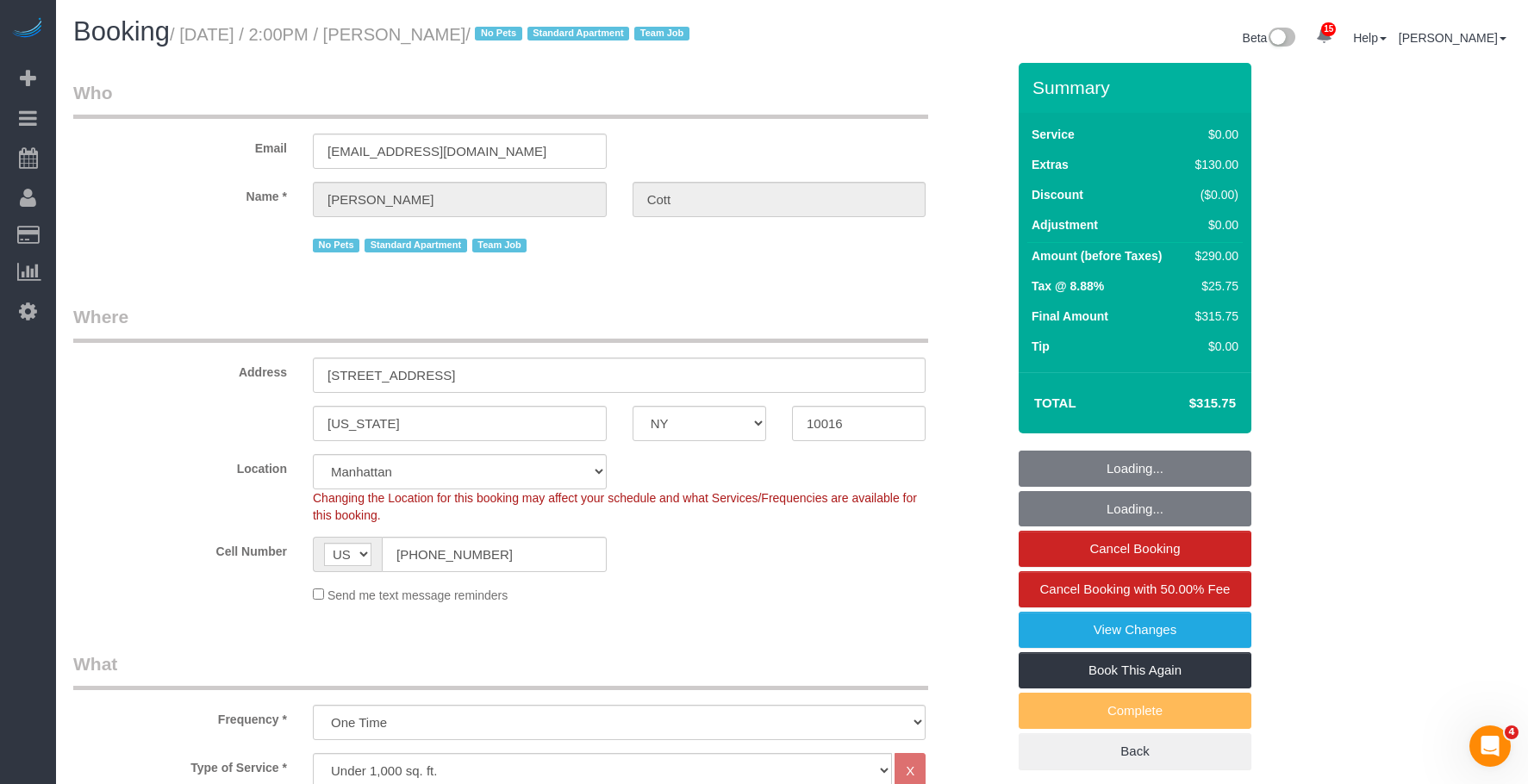
click at [786, 103] on legend "Who" at bounding box center [501, 99] width 855 height 39
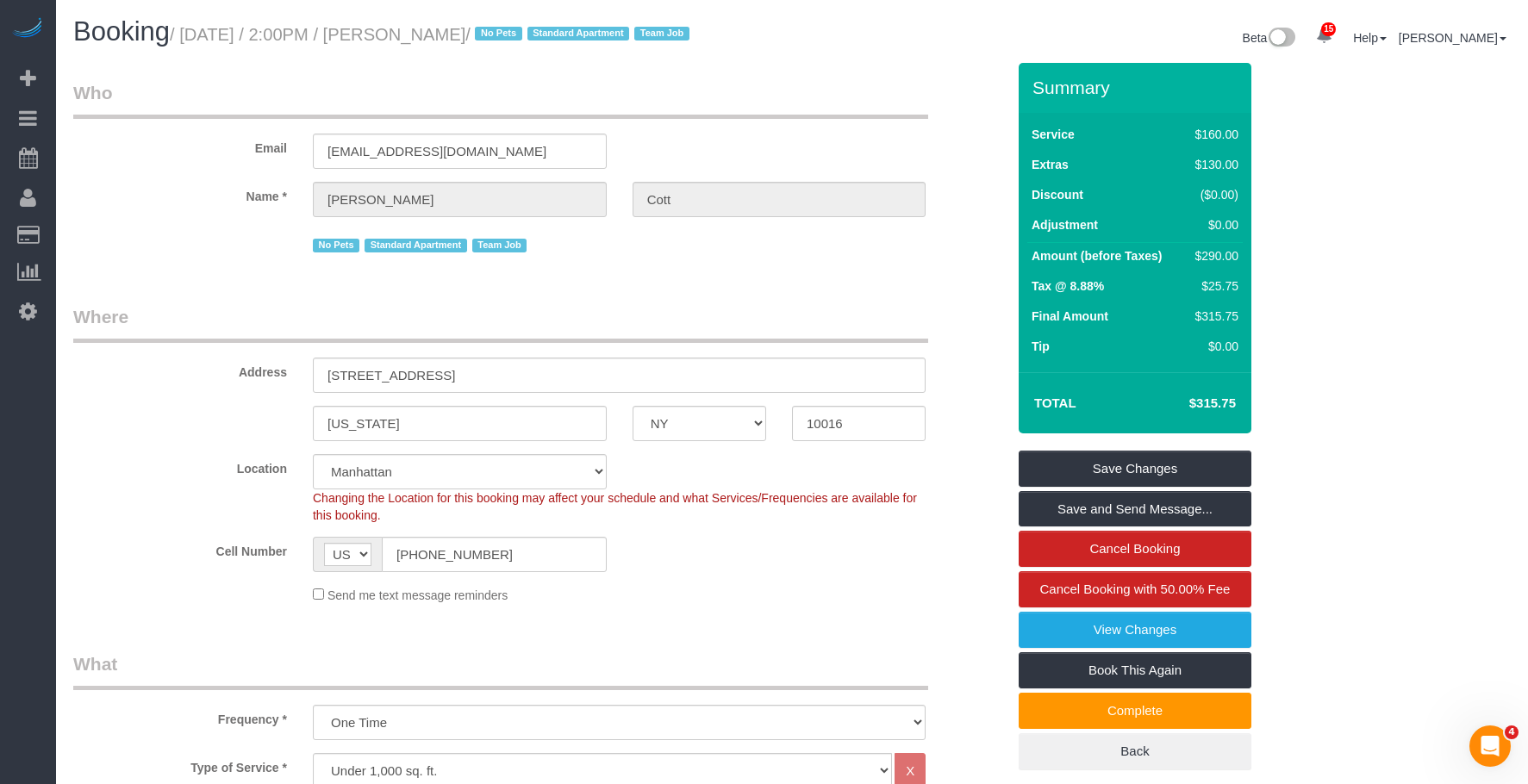
drag, startPoint x: 431, startPoint y: 32, endPoint x: 522, endPoint y: 31, distance: 91.0
click at [522, 31] on small "/ [DATE] / 2:00PM / [PERSON_NAME] / No Pets Standard Apartment Team Job" at bounding box center [432, 34] width 525 height 19
copy small "[PERSON_NAME]"
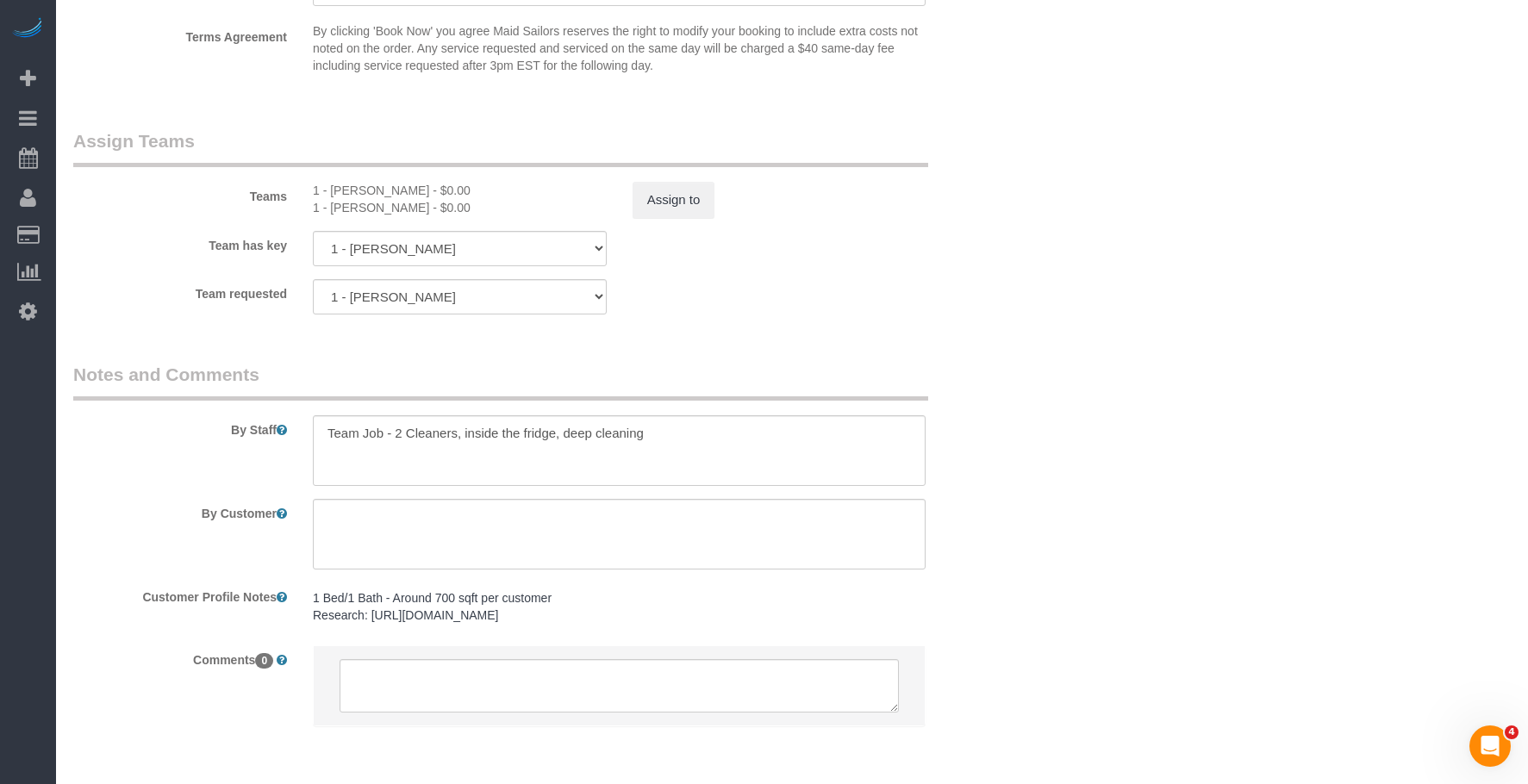
scroll to position [2221, 0]
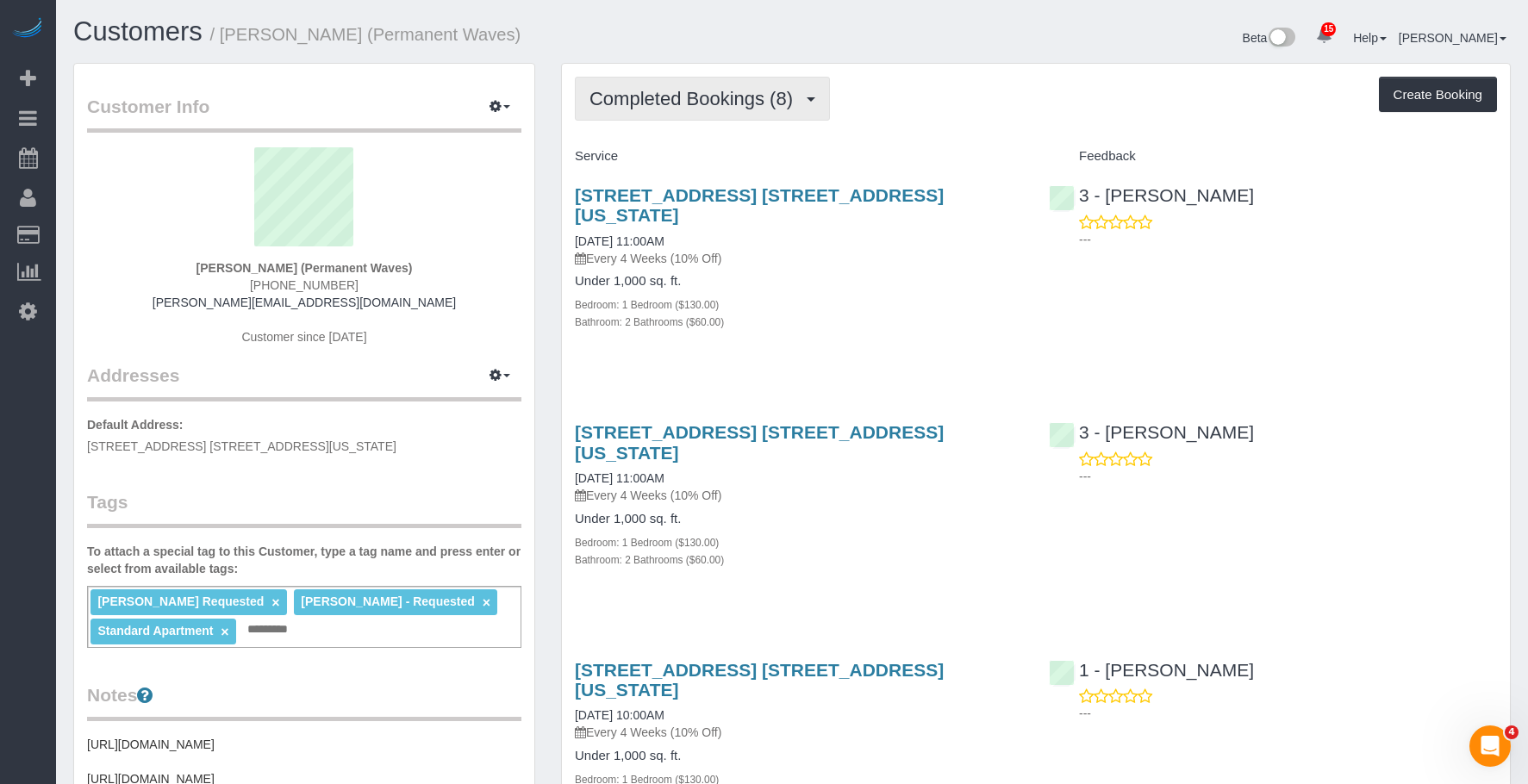
drag, startPoint x: 696, startPoint y: 90, endPoint x: 706, endPoint y: 112, distance: 24.2
click at [696, 90] on span "Completed Bookings (8)" at bounding box center [695, 98] width 212 height 22
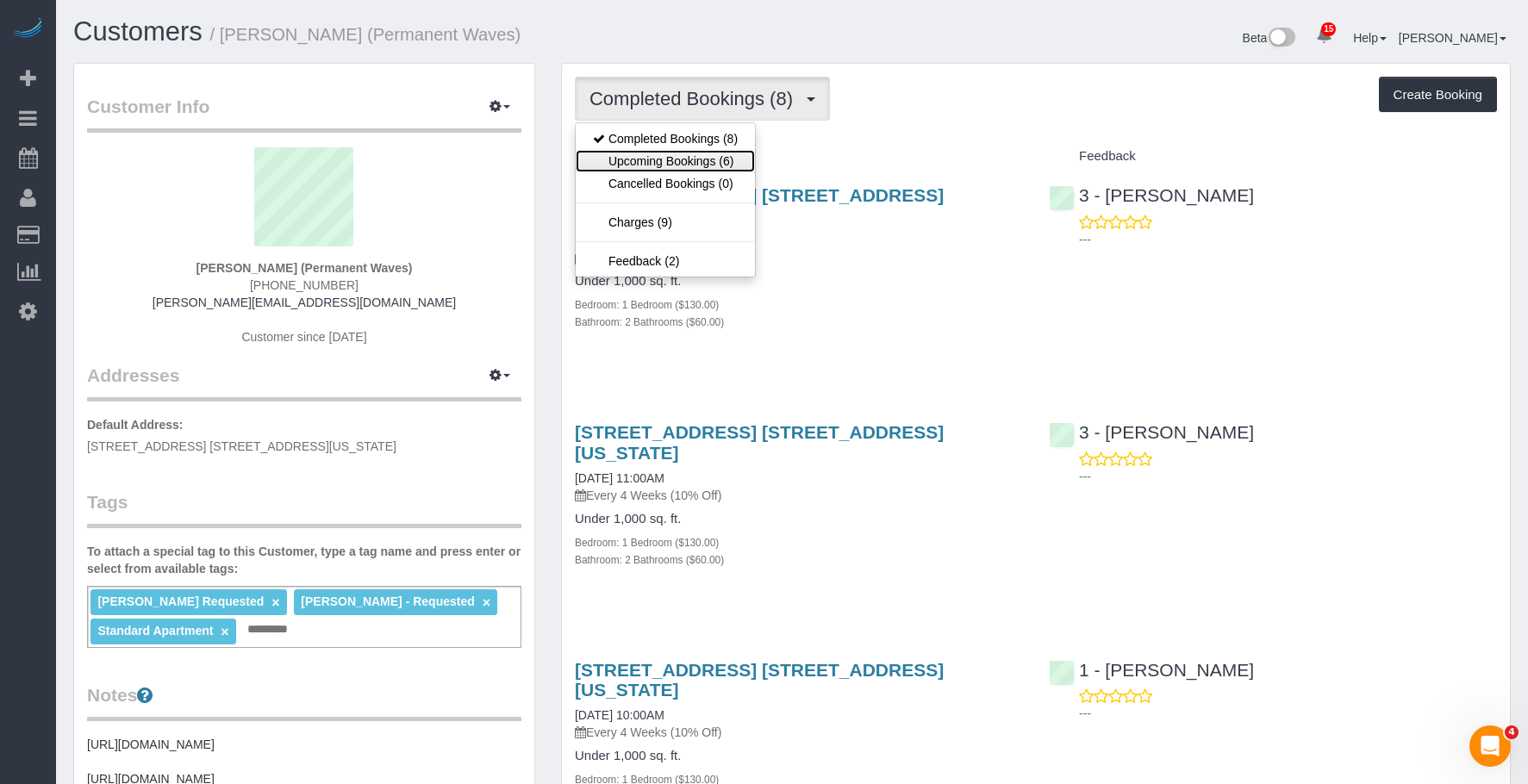
click at [639, 167] on link "Upcoming Bookings (6)" at bounding box center [665, 161] width 179 height 23
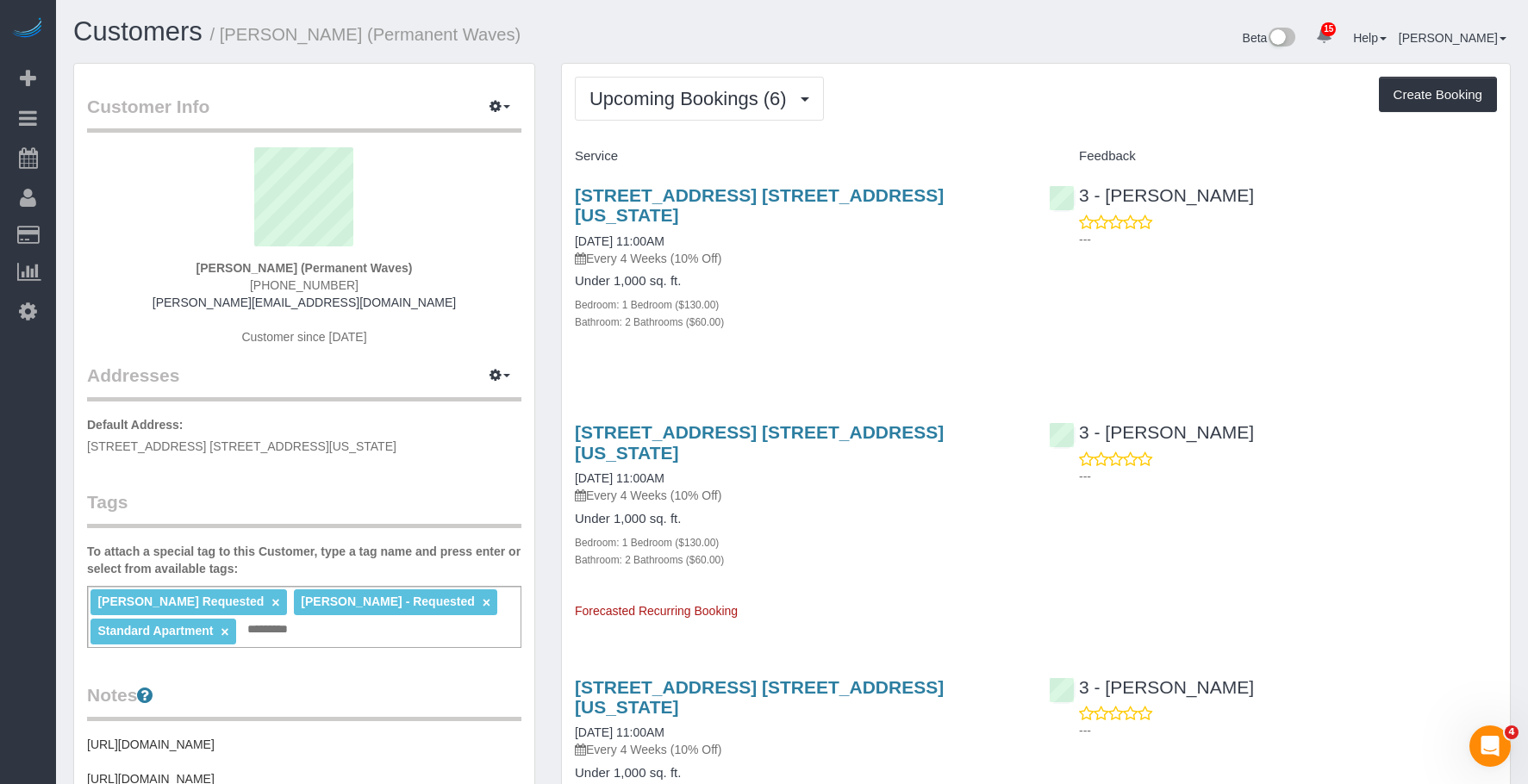
click at [885, 274] on div "Under 1,000 sq. ft. Bedroom: 1 Bedroom ($130.00) Bathroom: 2 Bathrooms ($60.00)" at bounding box center [798, 301] width 448 height 56
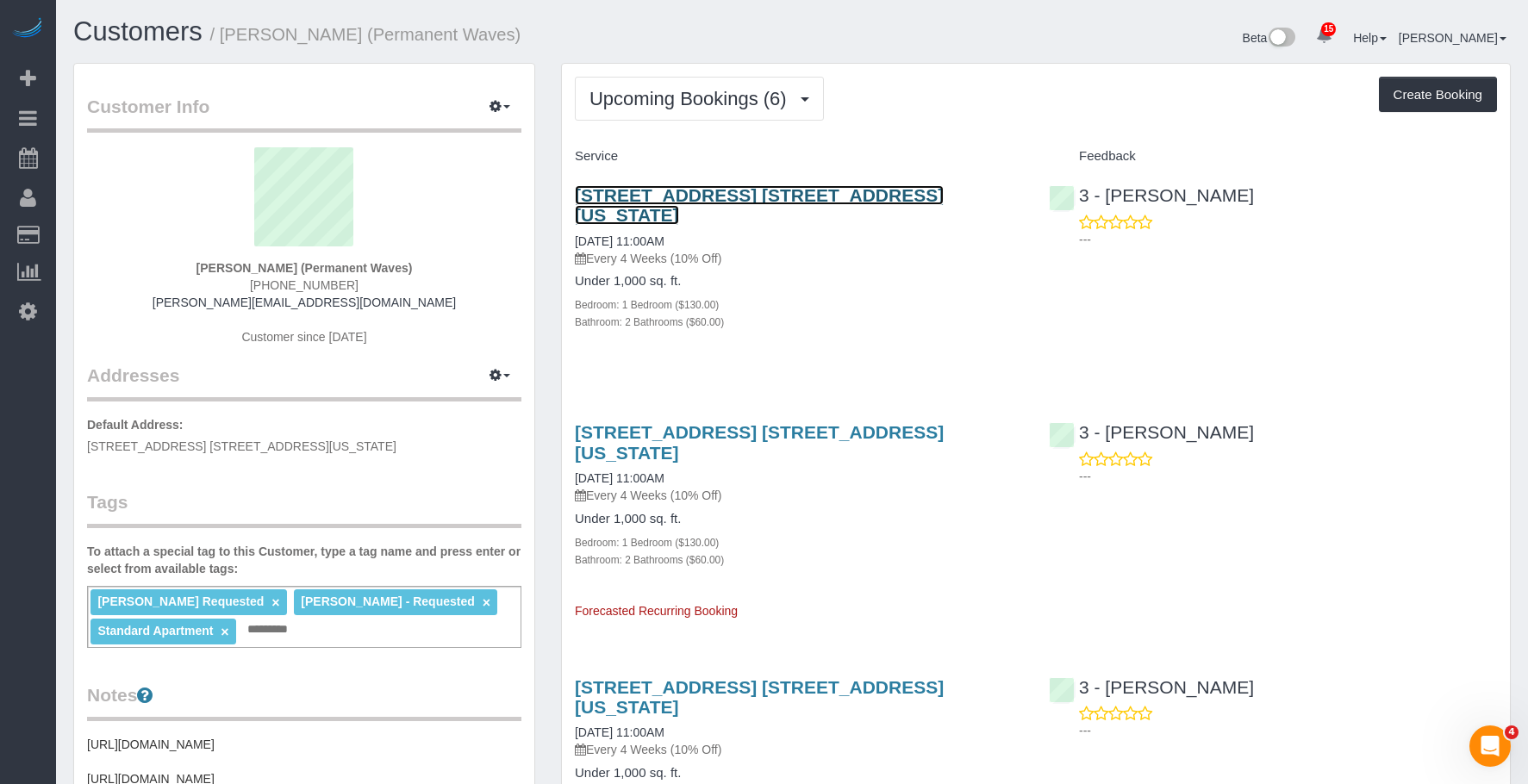
click at [692, 192] on link "[STREET_ADDRESS] [STREET_ADDRESS][US_STATE]" at bounding box center [759, 205] width 369 height 40
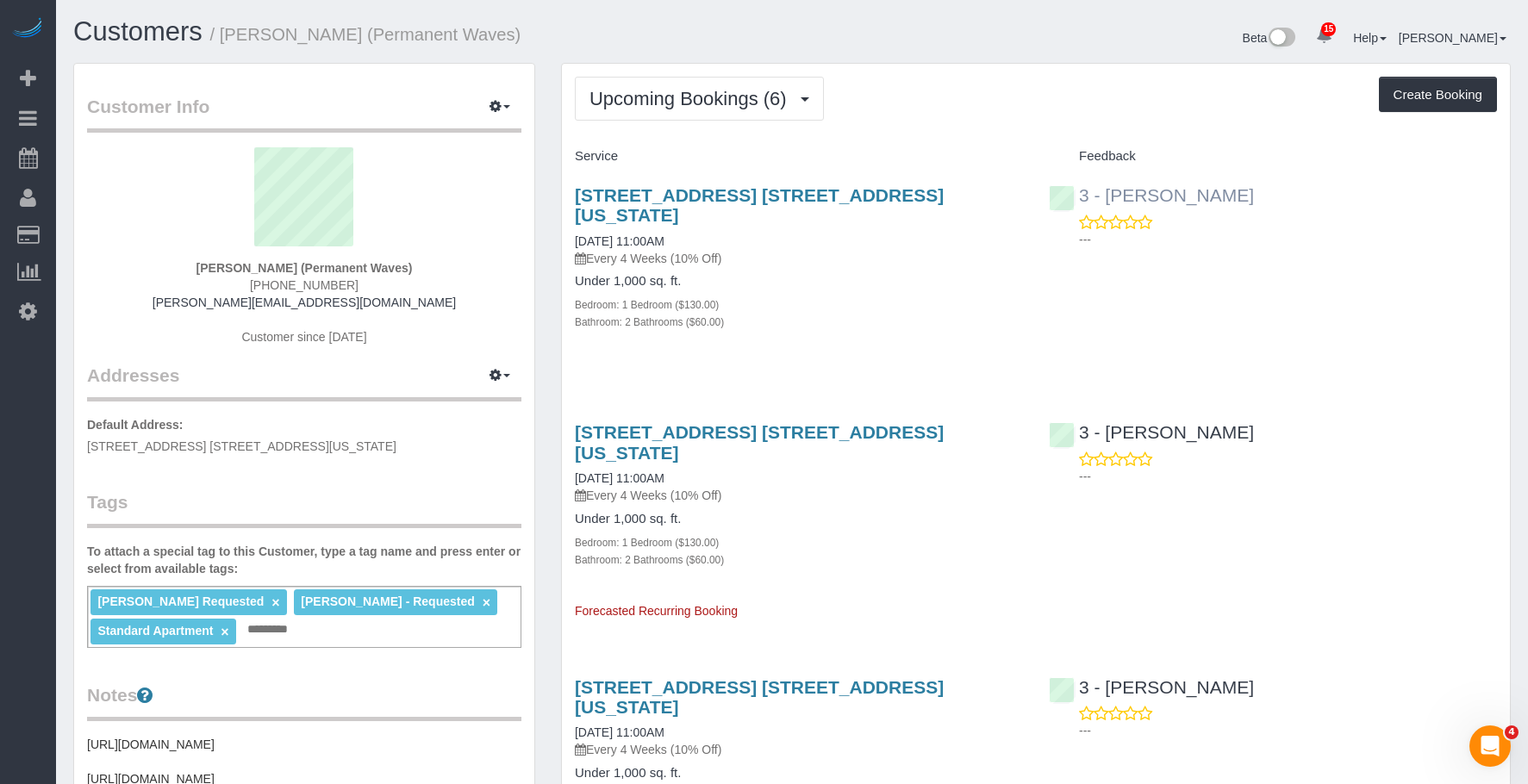
drag, startPoint x: 1313, startPoint y: 193, endPoint x: 1104, endPoint y: 192, distance: 209.0
click at [1104, 192] on div "3 - Isabella Simplicio ---" at bounding box center [1272, 212] width 474 height 84
copy link "Isabella Simplicio"
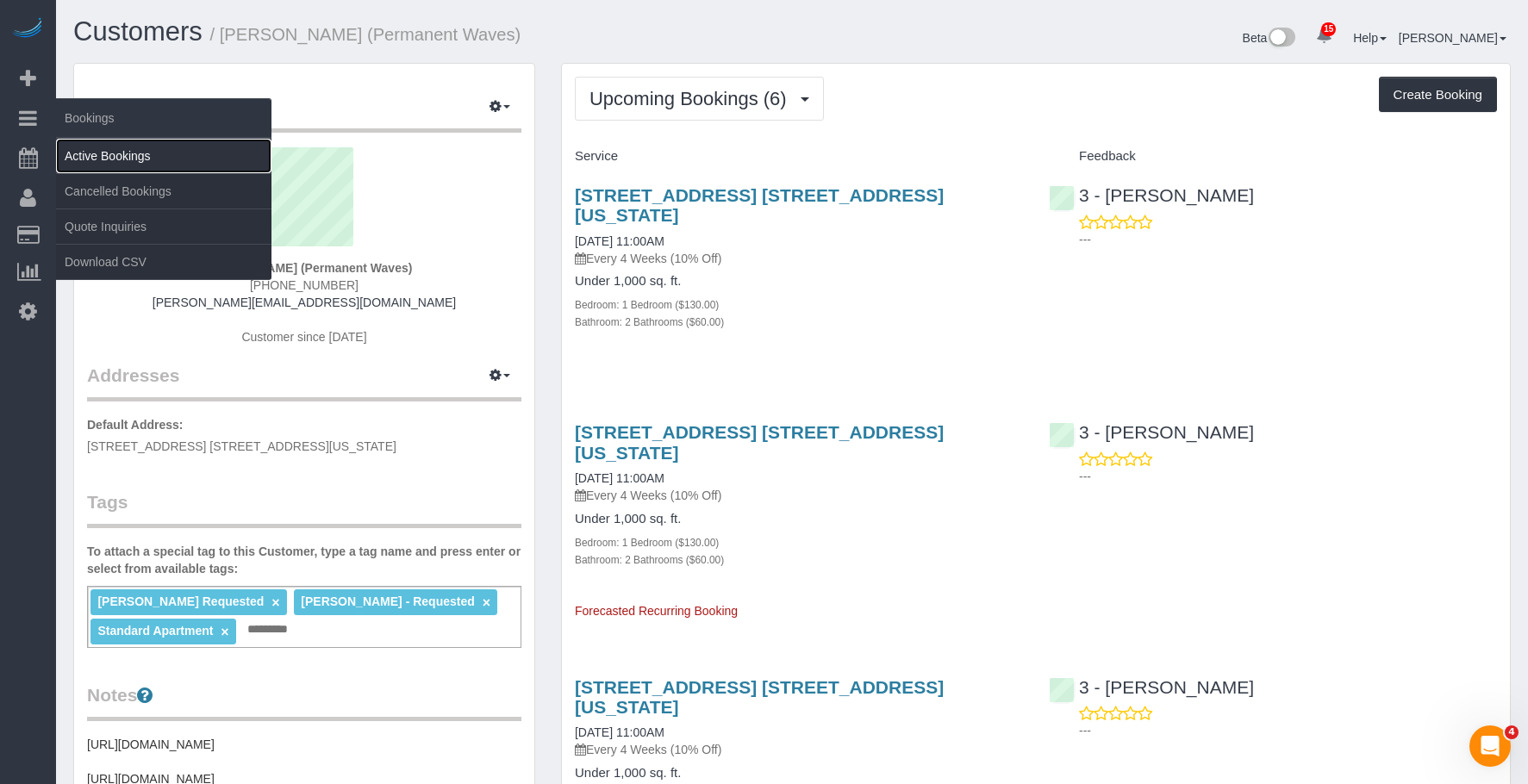
click at [121, 157] on link "Active Bookings" at bounding box center [163, 156] width 215 height 35
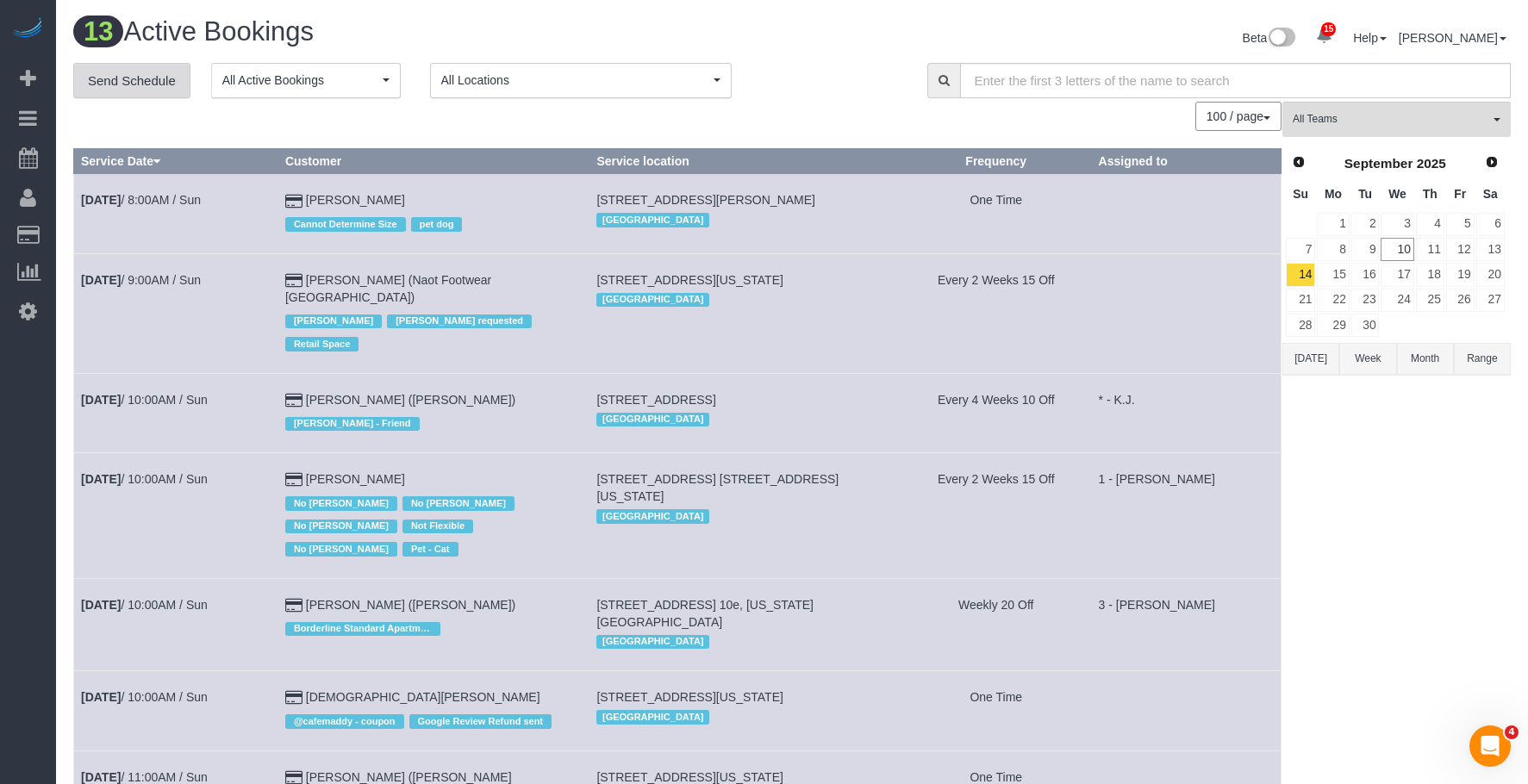
click at [143, 89] on link "Send Schedule" at bounding box center [132, 81] width 117 height 36
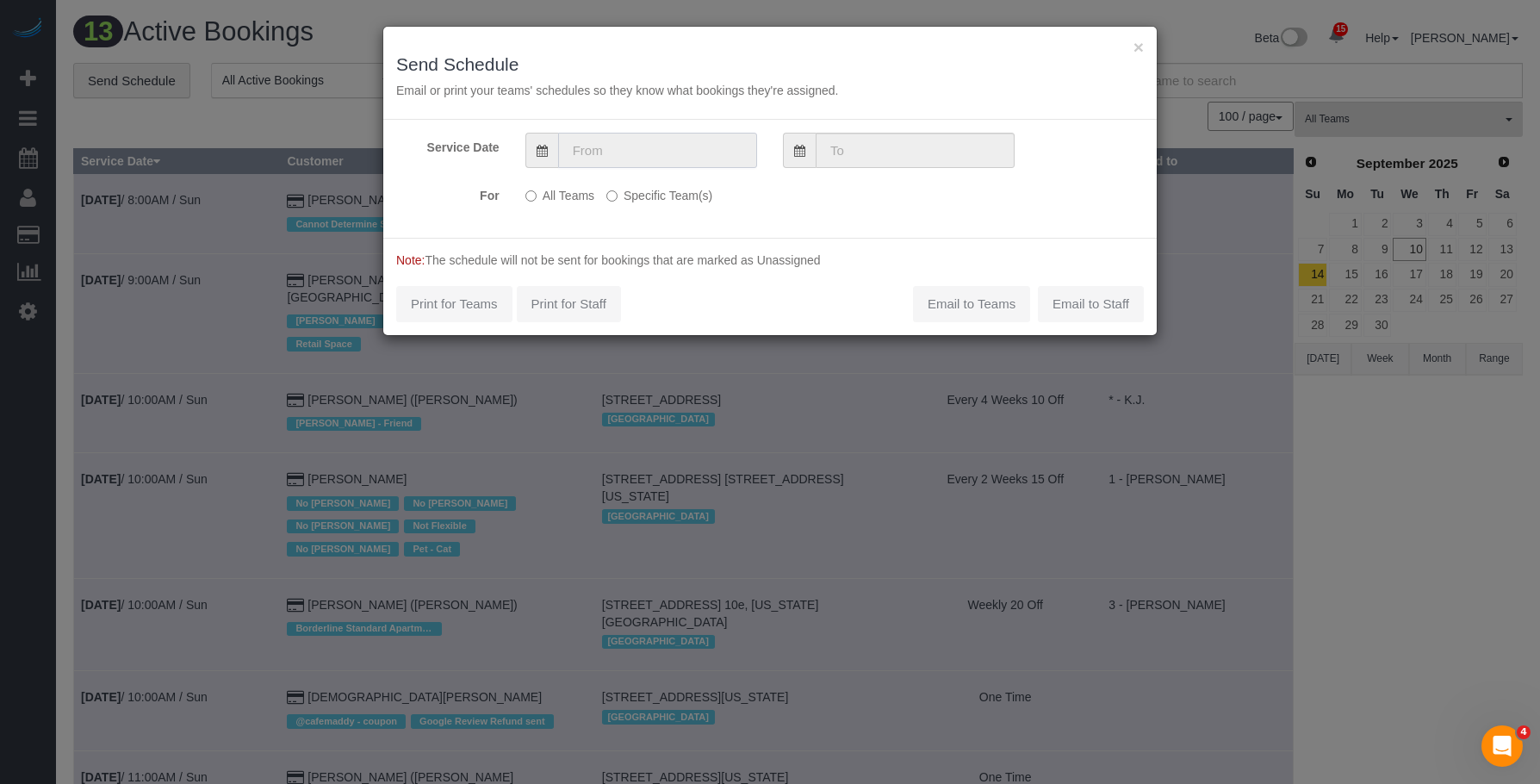
click at [633, 138] on input "text" at bounding box center [658, 150] width 199 height 35
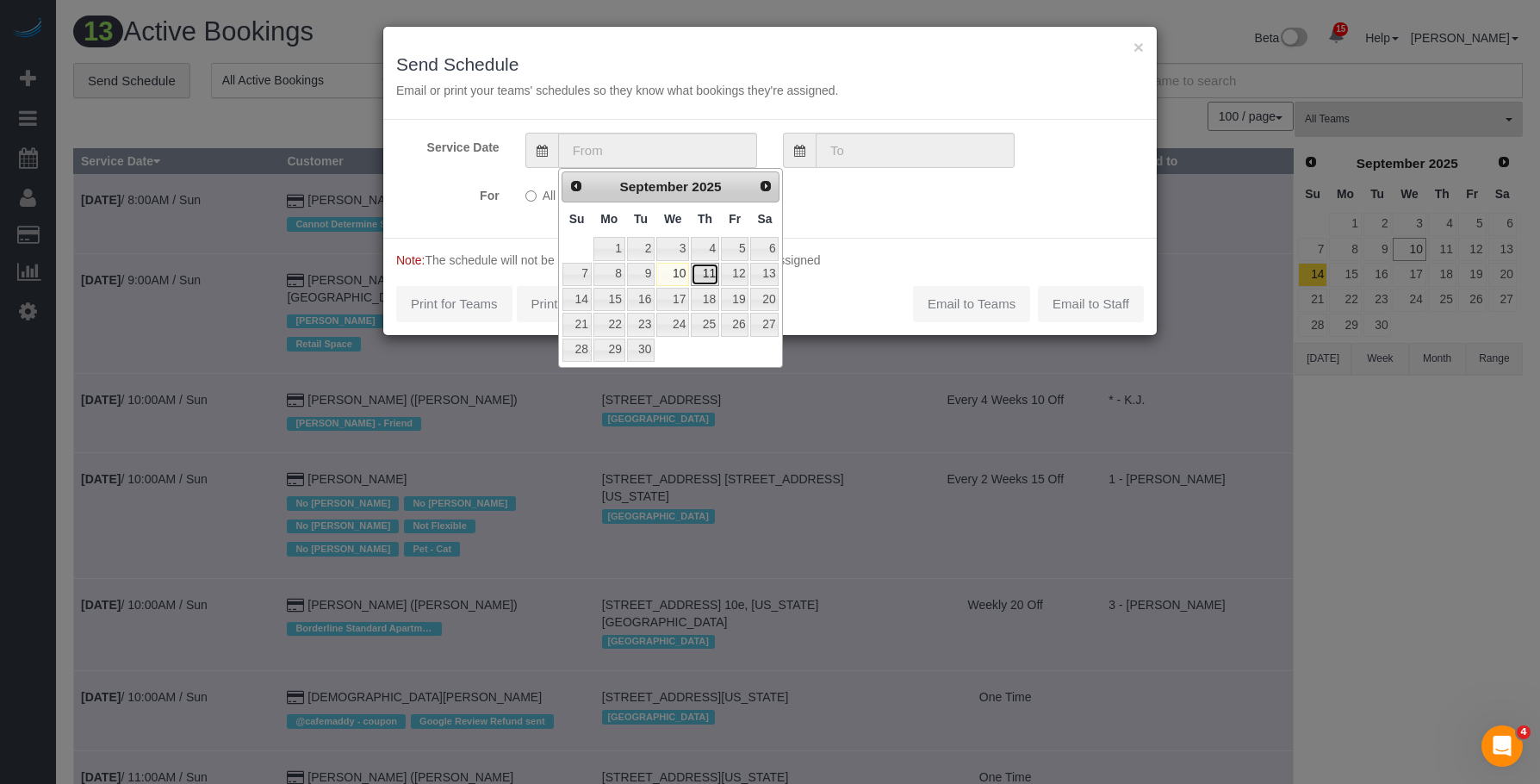
drag, startPoint x: 711, startPoint y: 273, endPoint x: 703, endPoint y: 253, distance: 21.5
click at [711, 272] on link "11" at bounding box center [705, 274] width 28 height 24
type input "[DATE]"
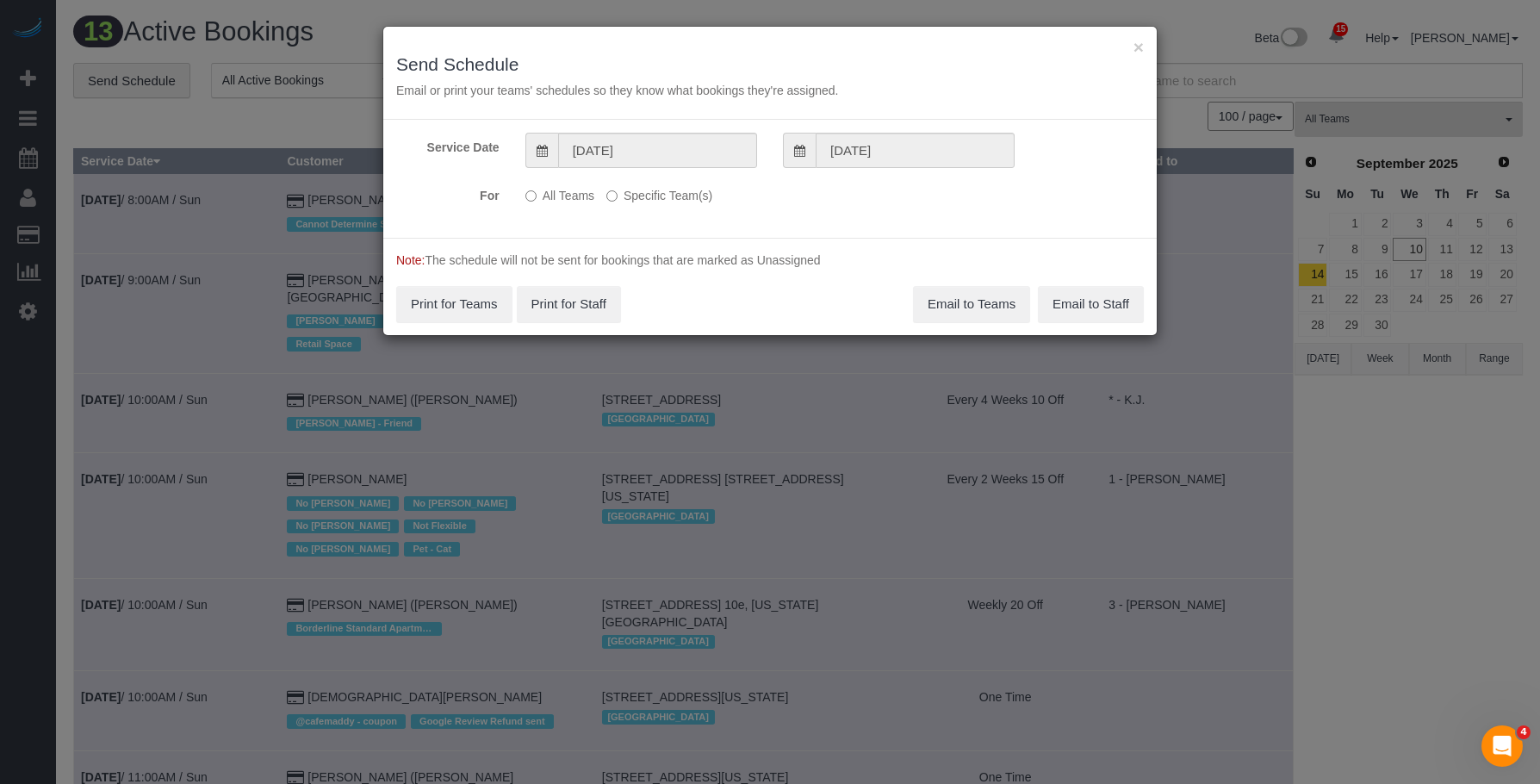
click at [682, 203] on label "Specific Team(s)" at bounding box center [660, 192] width 106 height 24
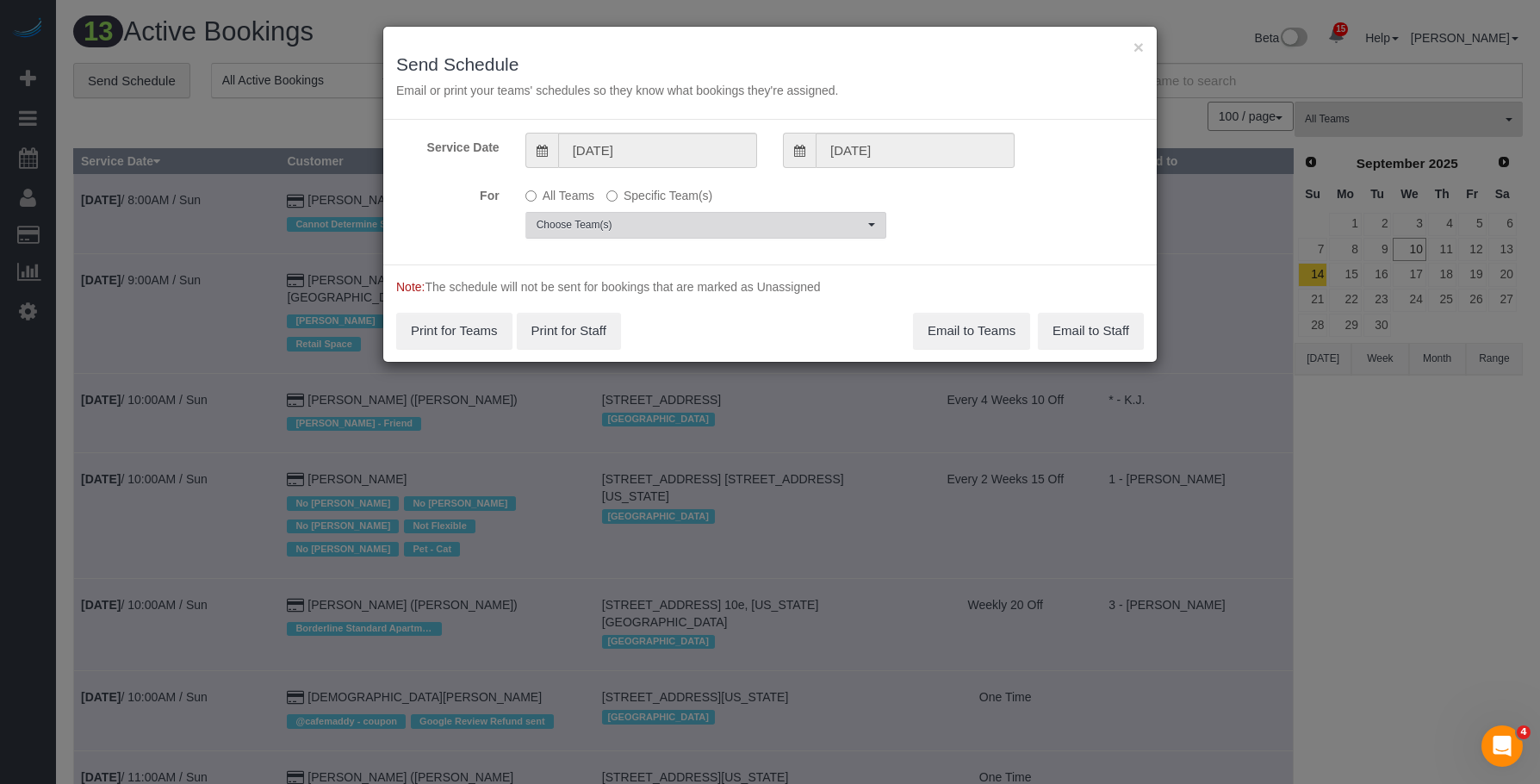
drag, startPoint x: 746, startPoint y: 214, endPoint x: 751, endPoint y: 230, distance: 16.8
click at [747, 217] on button "Choose Team(s)" at bounding box center [706, 225] width 361 height 26
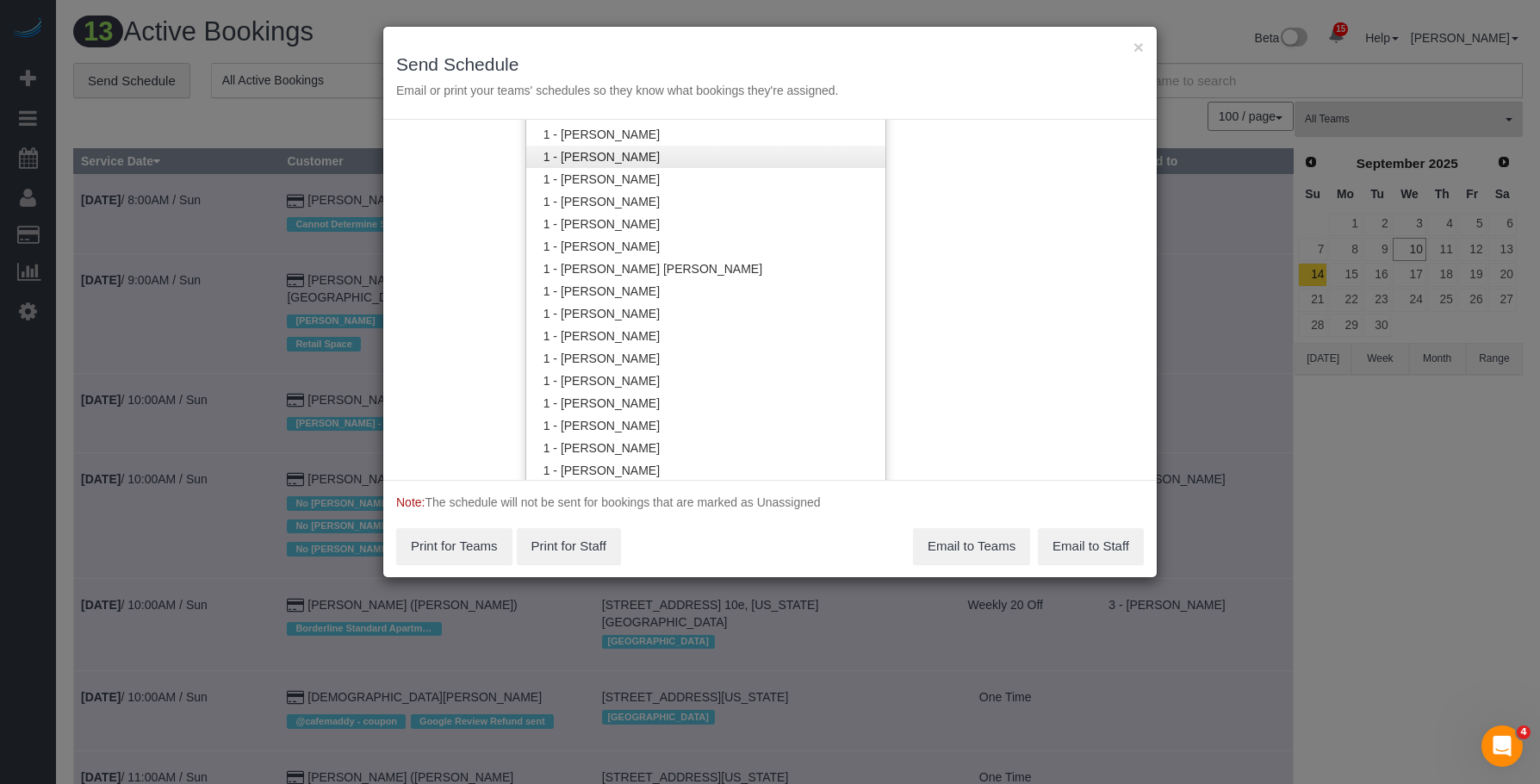
scroll to position [434, 0]
drag, startPoint x: 618, startPoint y: 291, endPoint x: 732, endPoint y: 149, distance: 182.1
click at [618, 289] on link "1 - [PERSON_NAME]" at bounding box center [706, 293] width 360 height 23
click at [758, 68] on h3 "Send Schedule" at bounding box center [770, 64] width 747 height 20
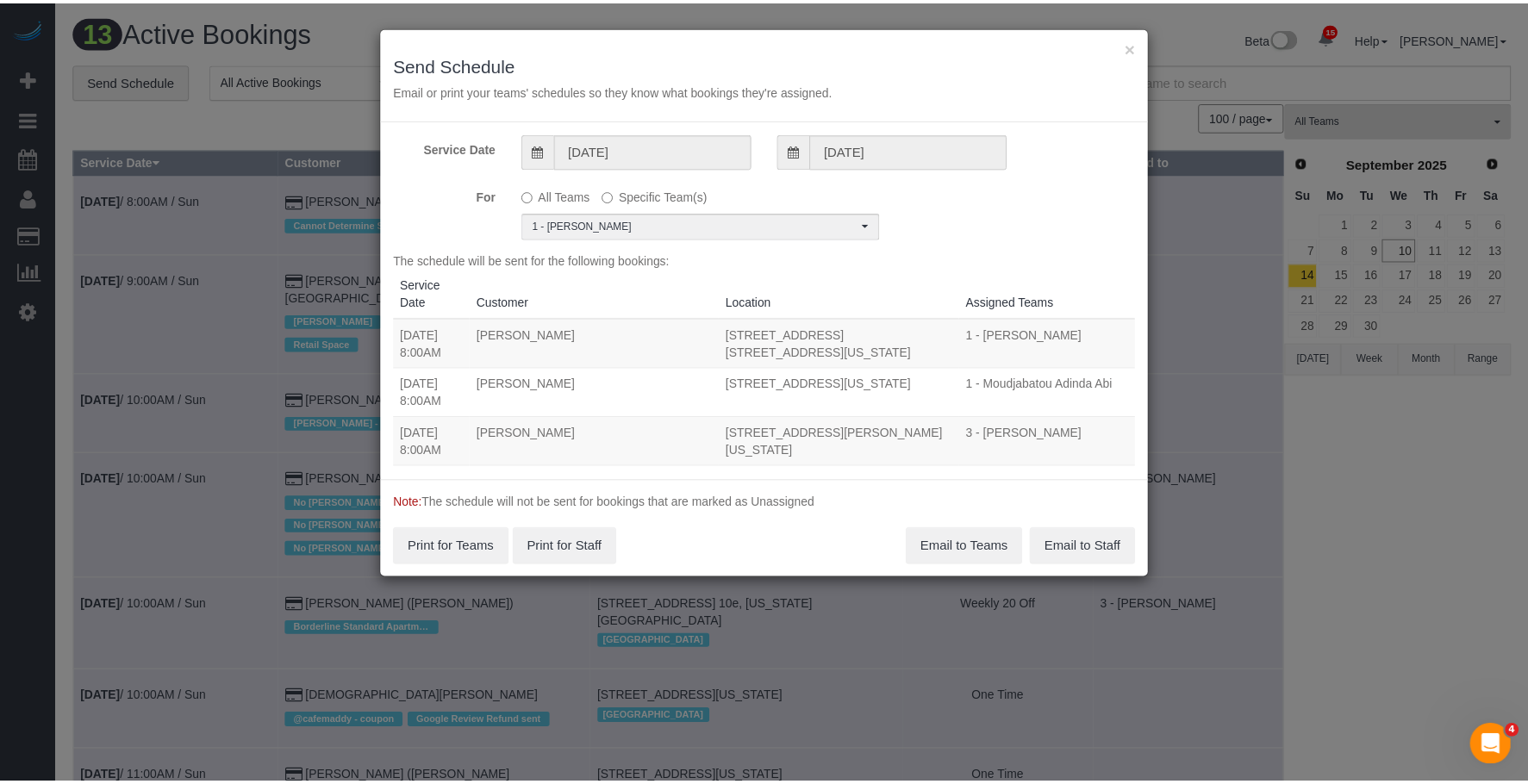
scroll to position [0, 0]
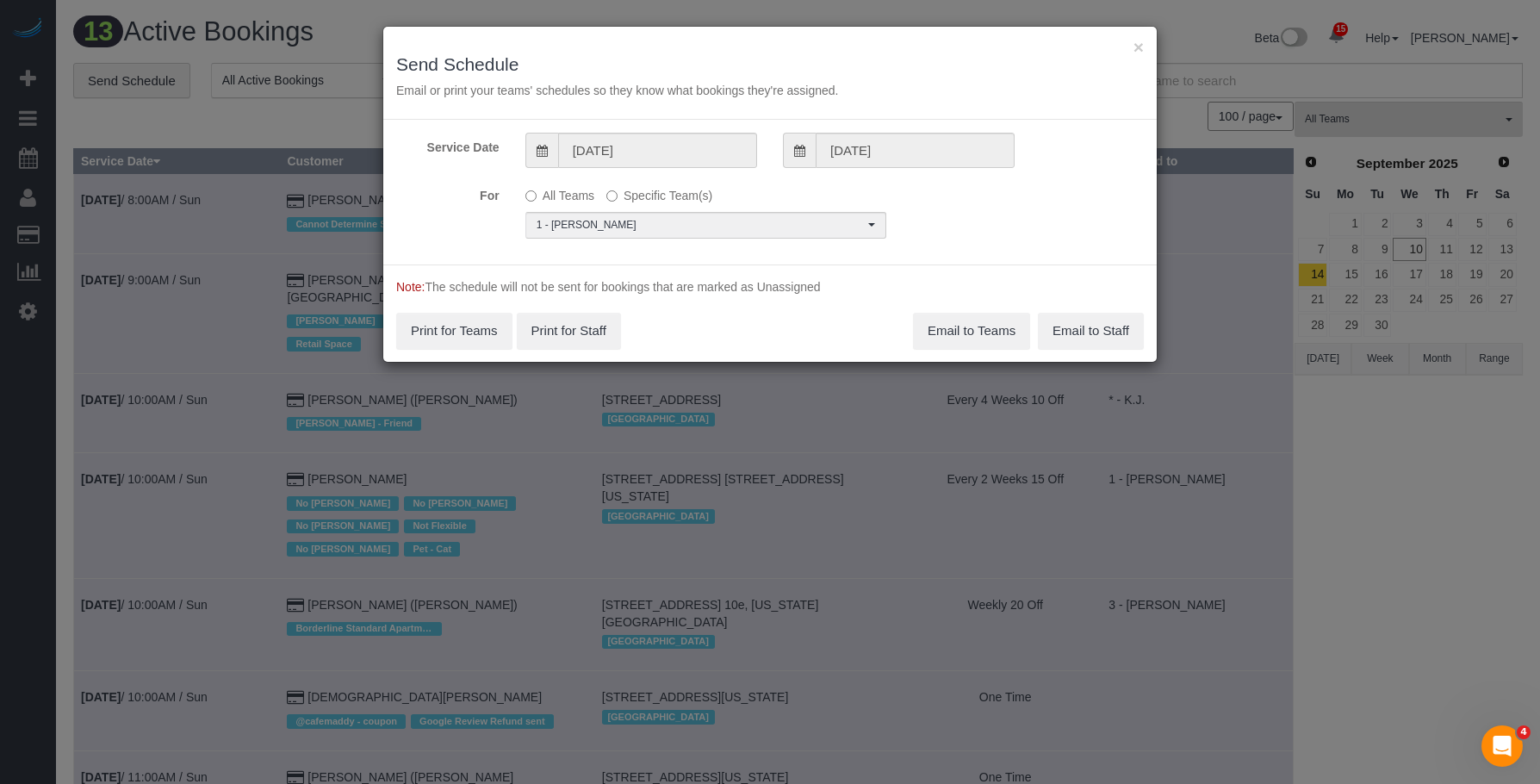
click at [843, 54] on div "× Send Schedule Email or print your teams' schedules so they know what bookings…" at bounding box center [770, 73] width 774 height 93
click at [708, 137] on input "[DATE]" at bounding box center [658, 150] width 199 height 35
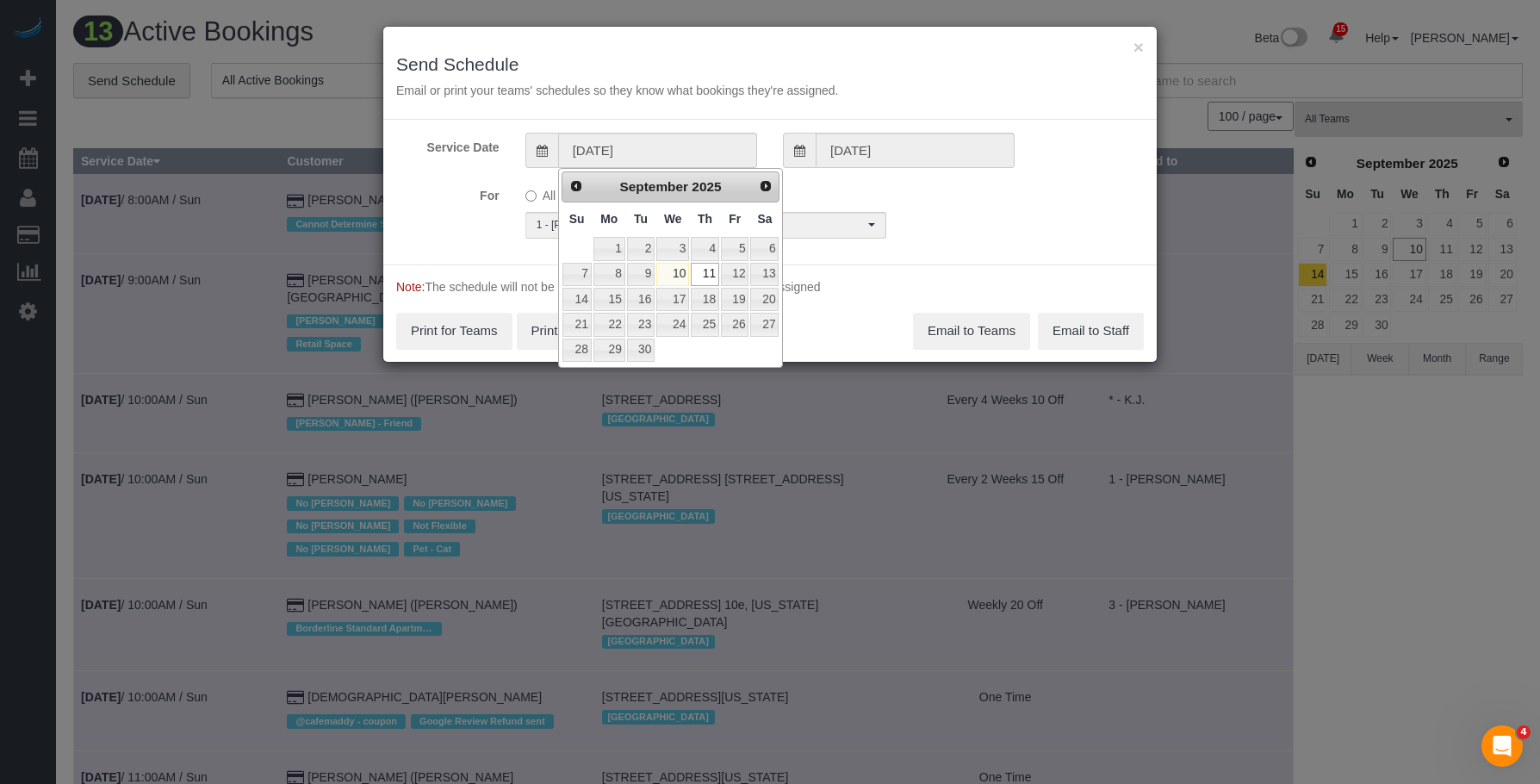
click at [1145, 42] on div "× Send Schedule Email or print your teams' schedules so they know what bookings…" at bounding box center [770, 73] width 774 height 93
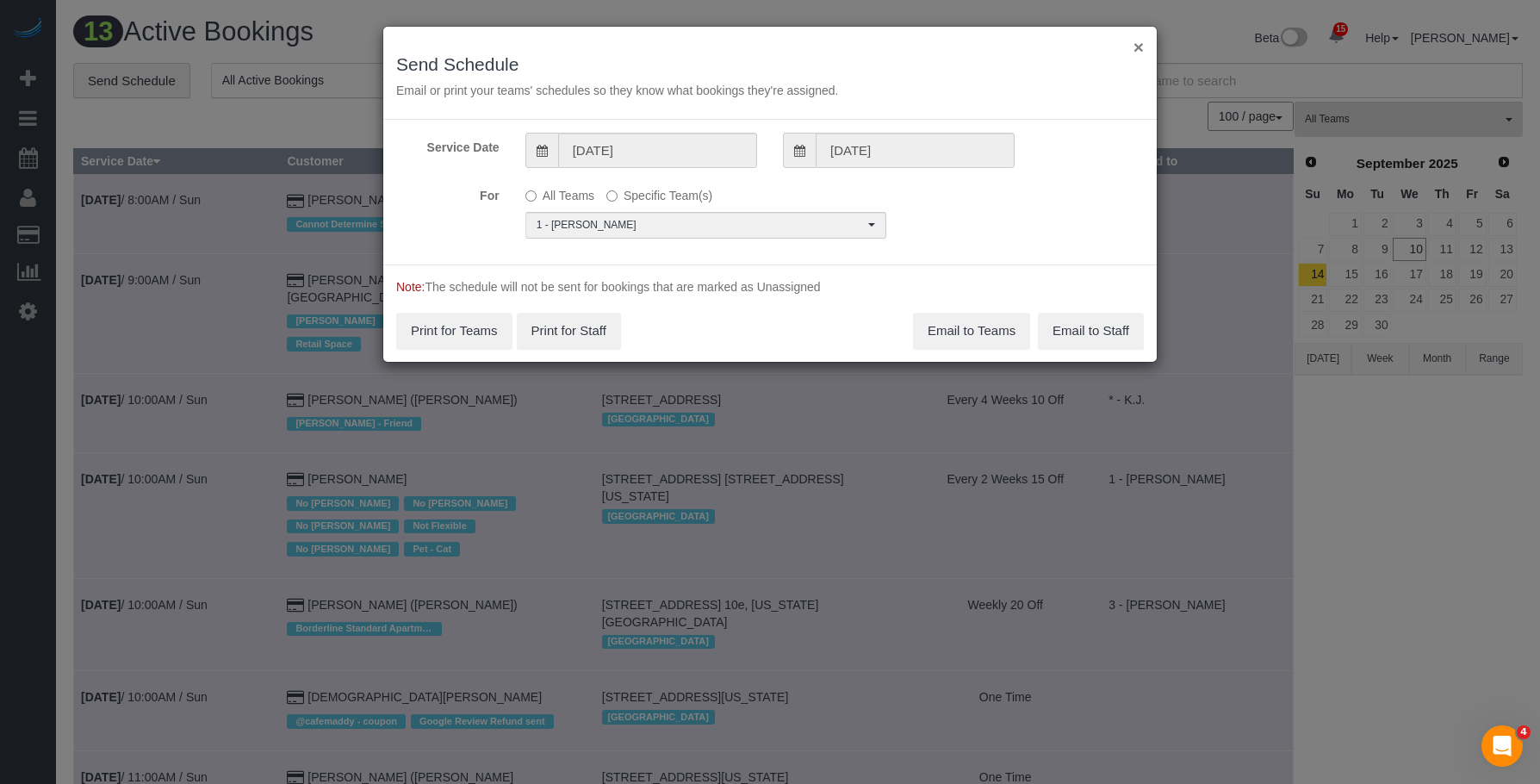
click at [1139, 44] on button "×" at bounding box center [1138, 46] width 10 height 18
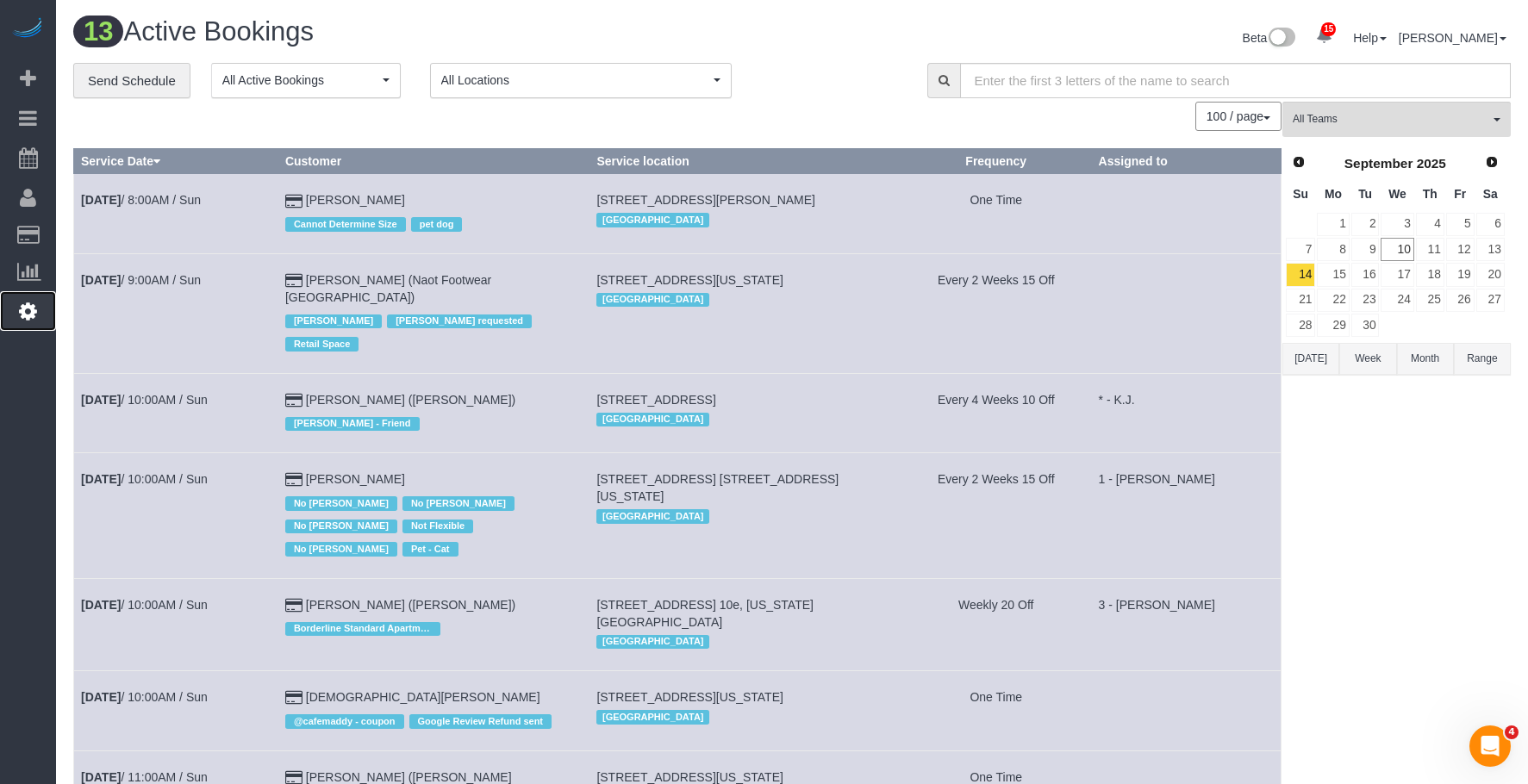
click at [26, 312] on icon at bounding box center [27, 311] width 18 height 21
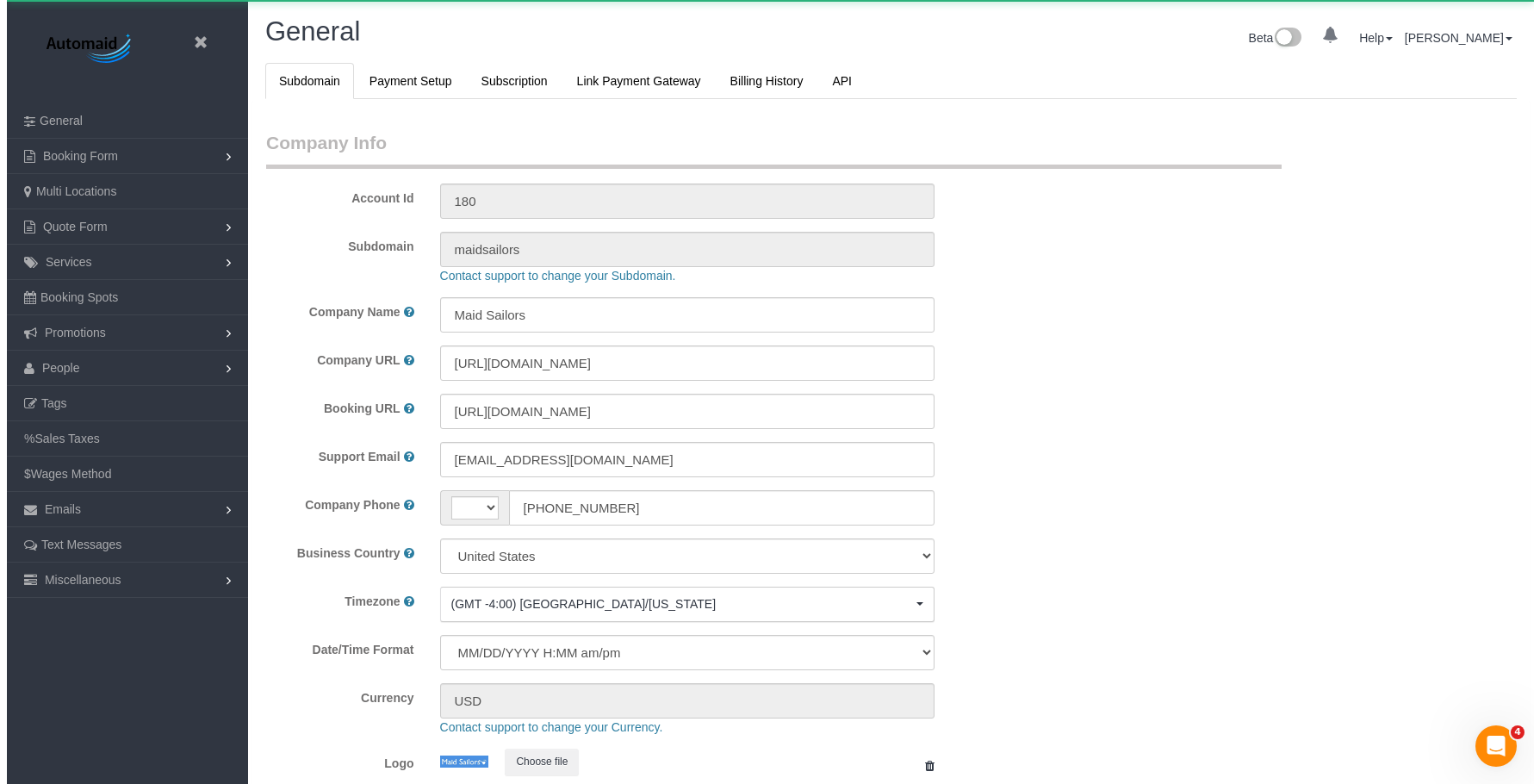
scroll to position [3652, 1528]
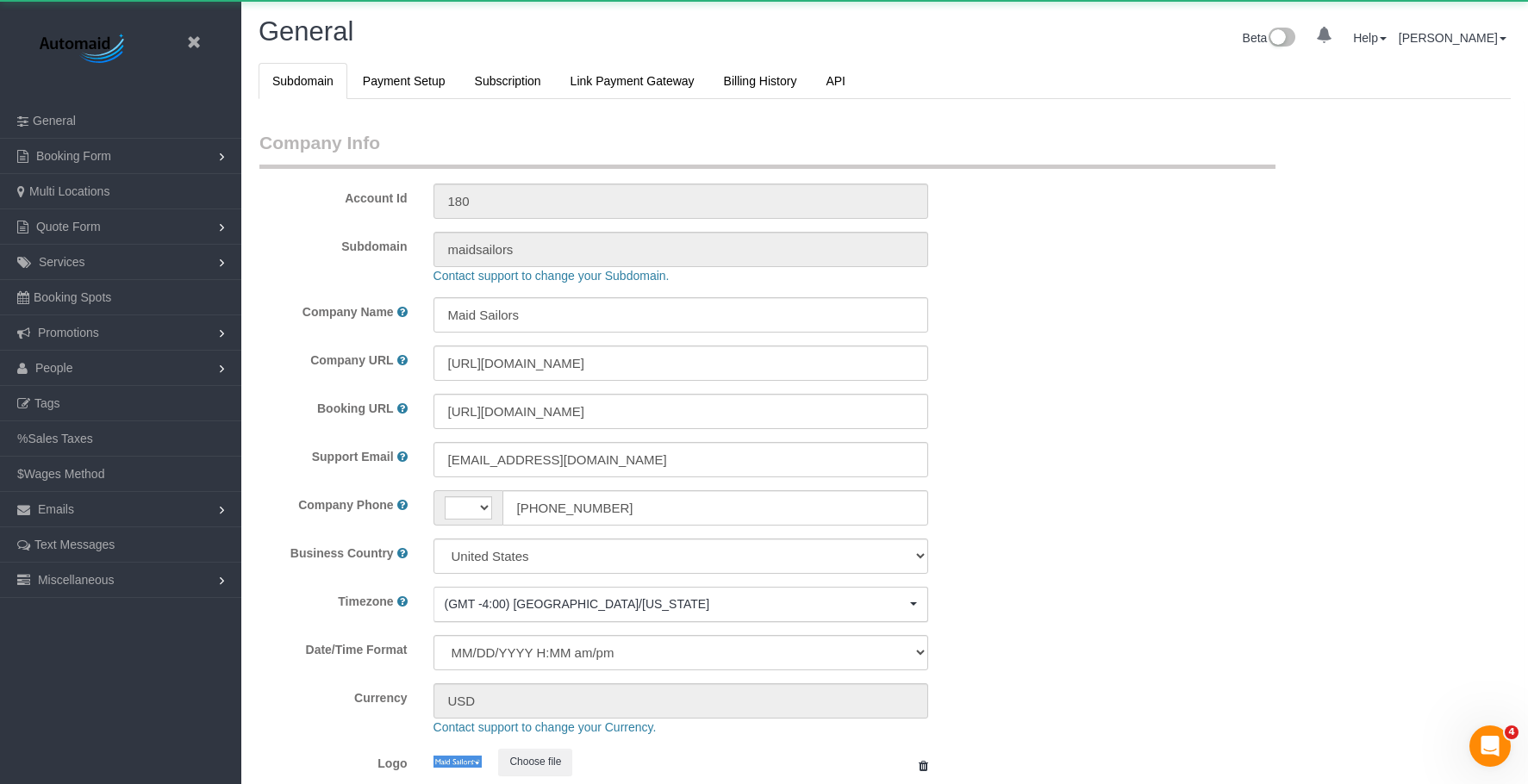
select select "string:[GEOGRAPHIC_DATA]"
select select "425"
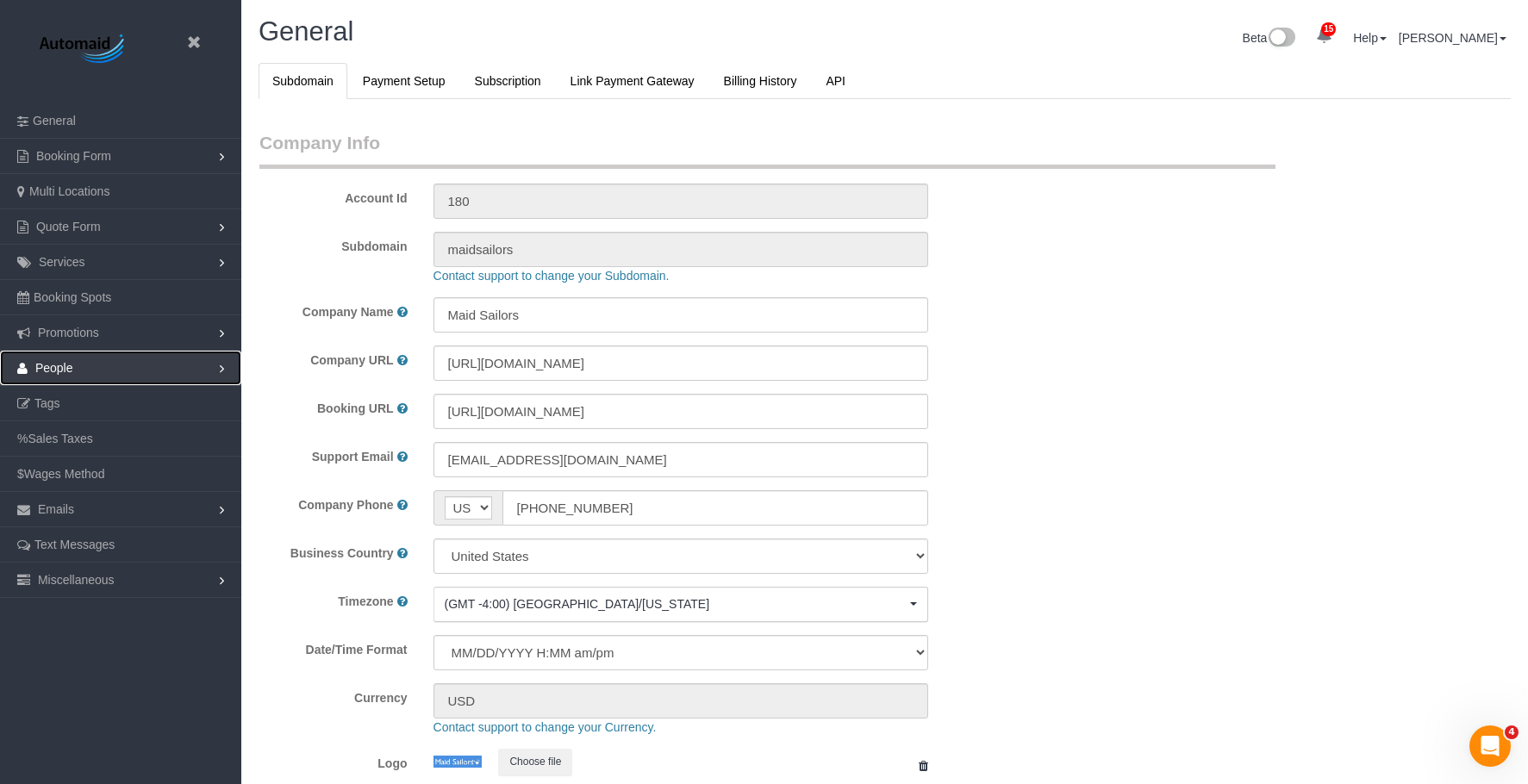
click at [88, 366] on link "People" at bounding box center [121, 368] width 242 height 35
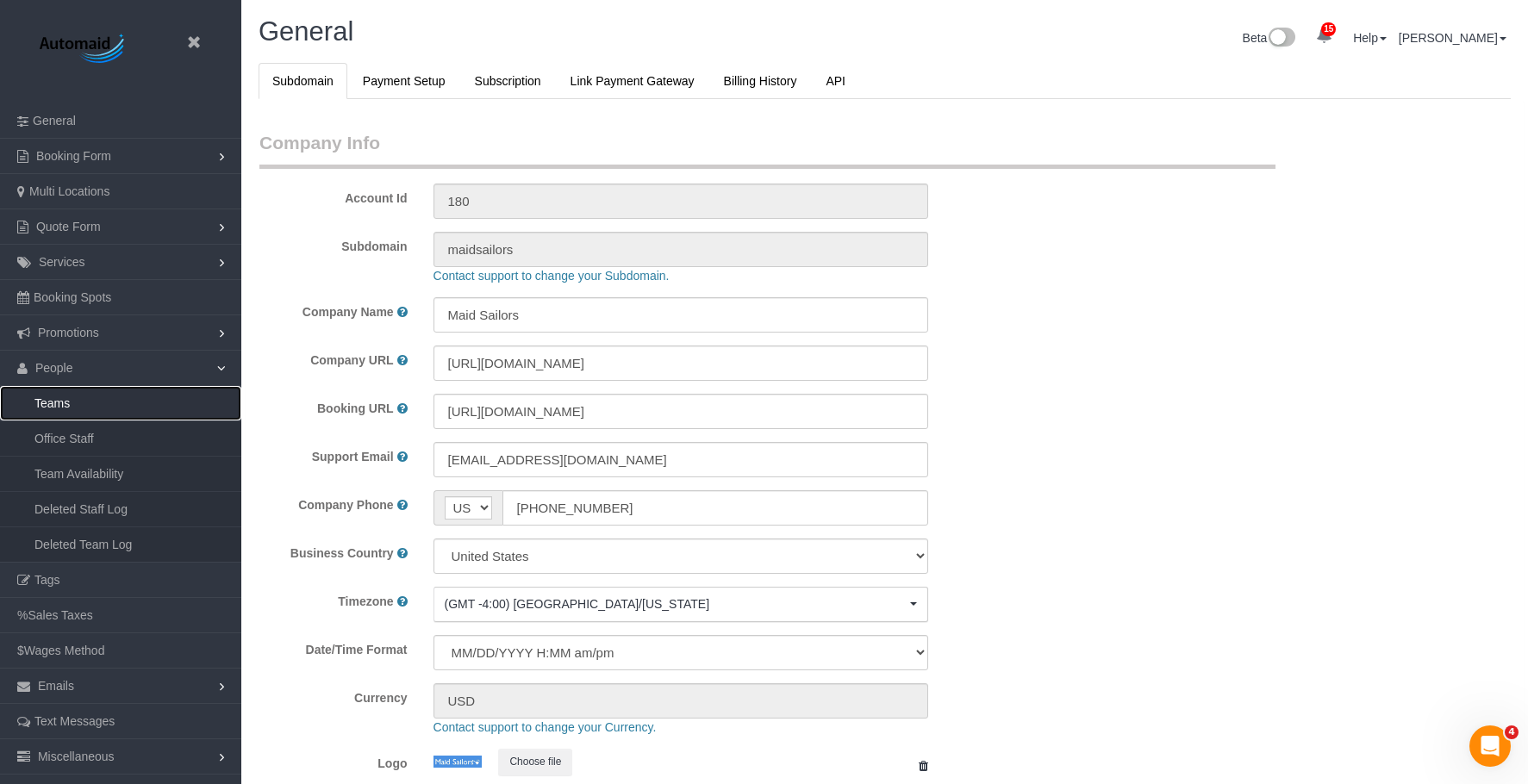
click at [74, 401] on link "Teams" at bounding box center [121, 403] width 242 height 35
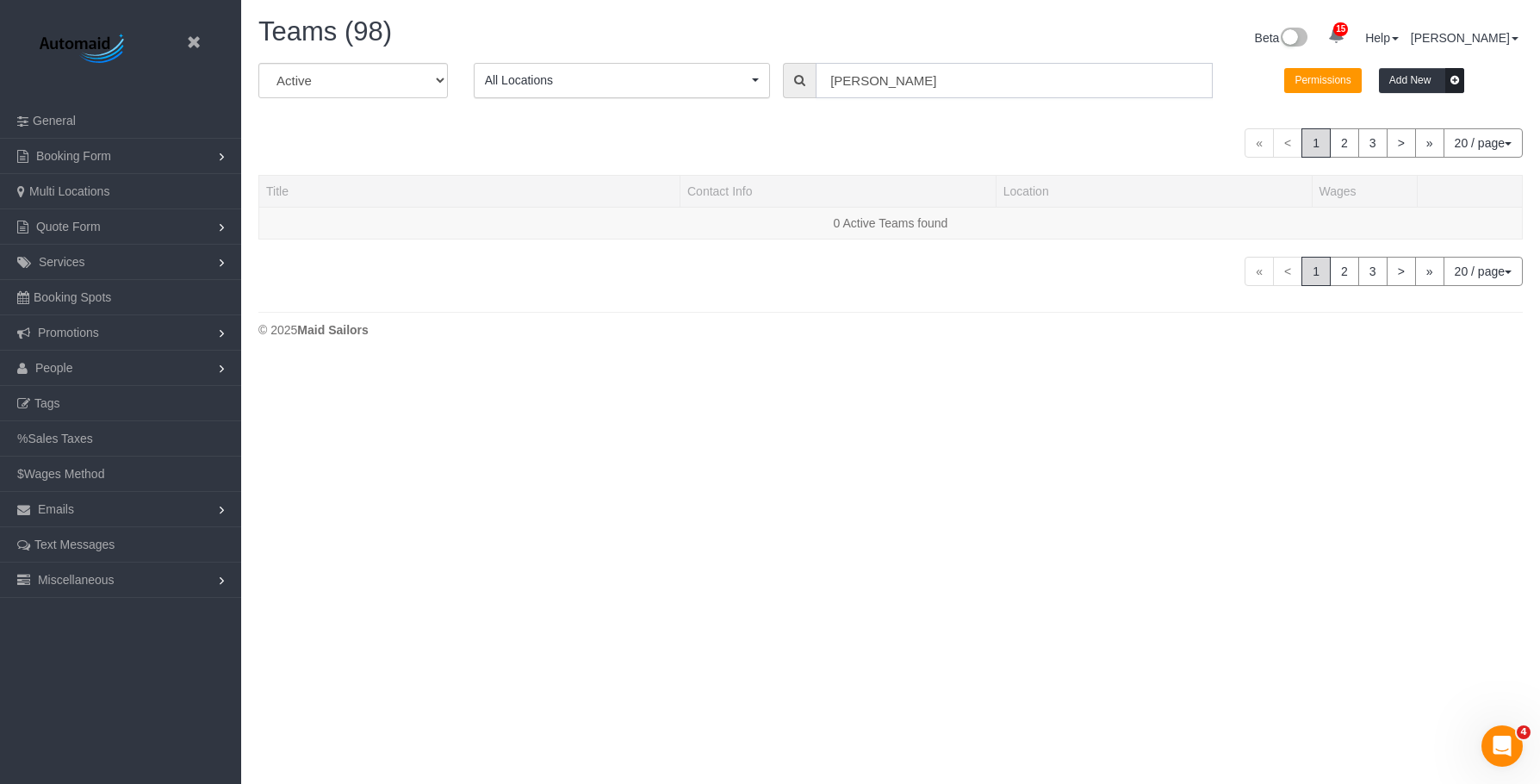
scroll to position [422, 1540]
drag, startPoint x: 932, startPoint y: 84, endPoint x: 750, endPoint y: 81, distance: 182.0
click at [750, 81] on div "All Active Archived All Locations All Locations Active Locations Manhattan [def…" at bounding box center [891, 87] width 1291 height 48
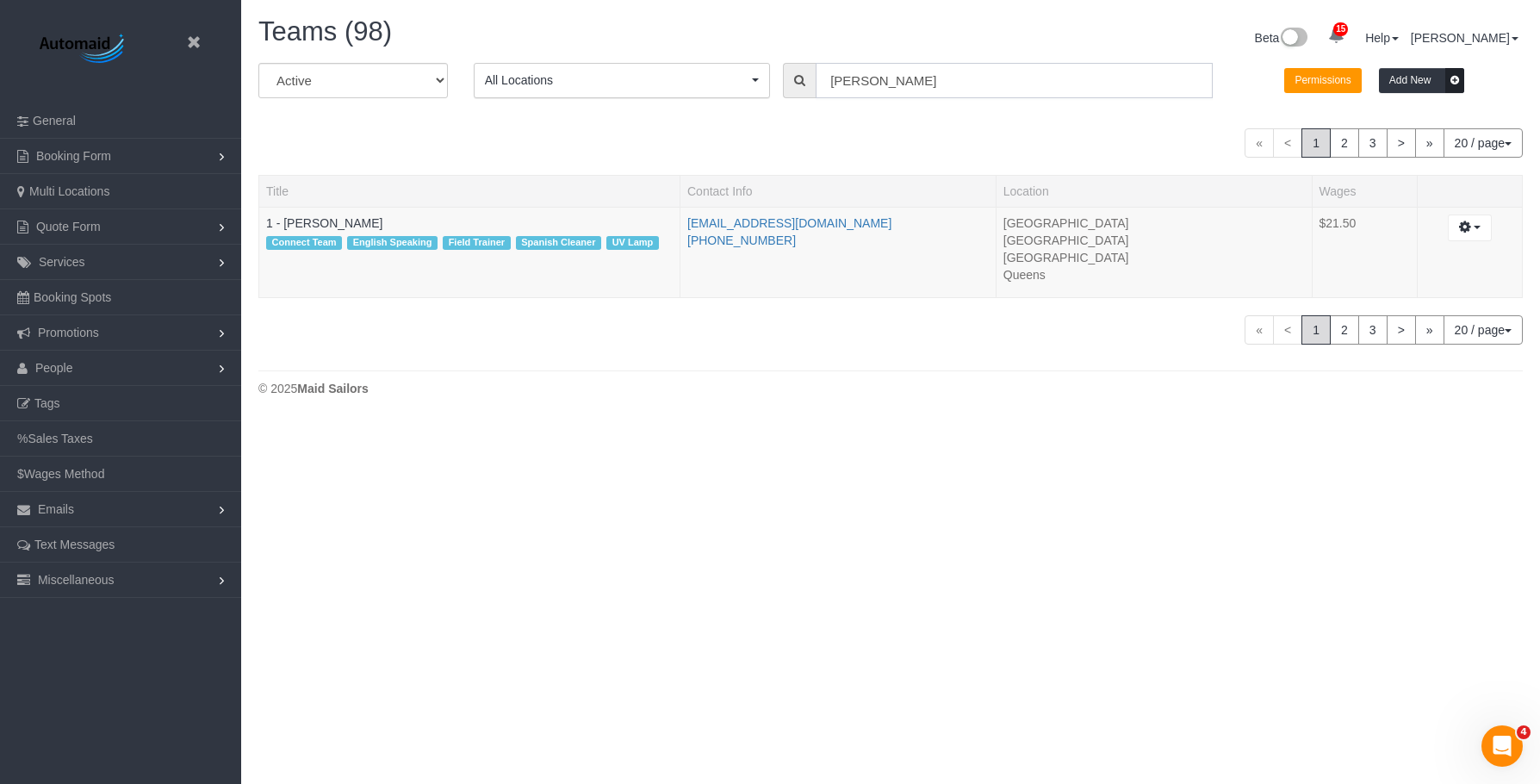
scroll to position [85741, 84606]
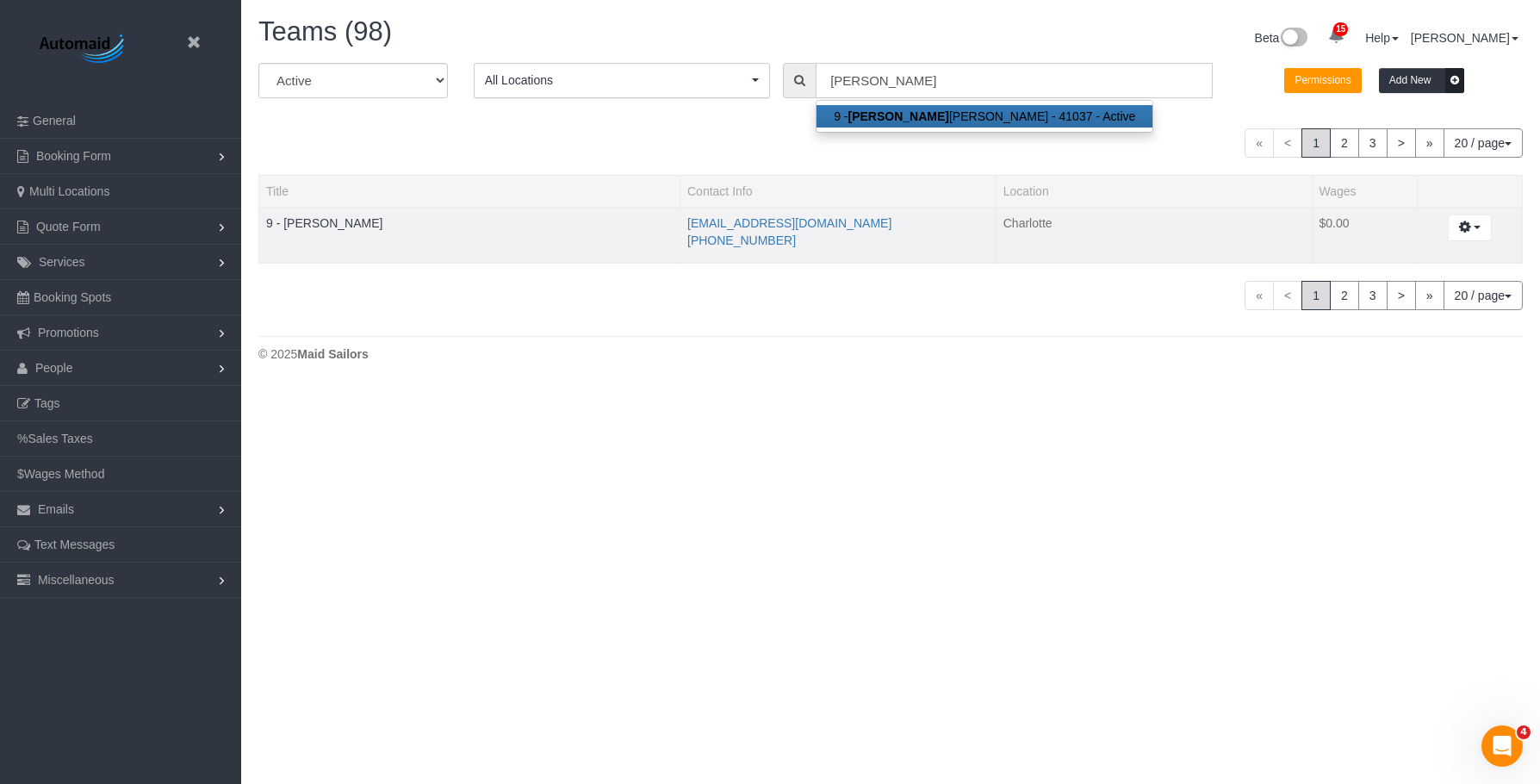
type input "marlene"
drag, startPoint x: 837, startPoint y: 218, endPoint x: 688, endPoint y: 223, distance: 149.1
click at [688, 223] on li "booking@cleaningjireh.com" at bounding box center [839, 223] width 302 height 17
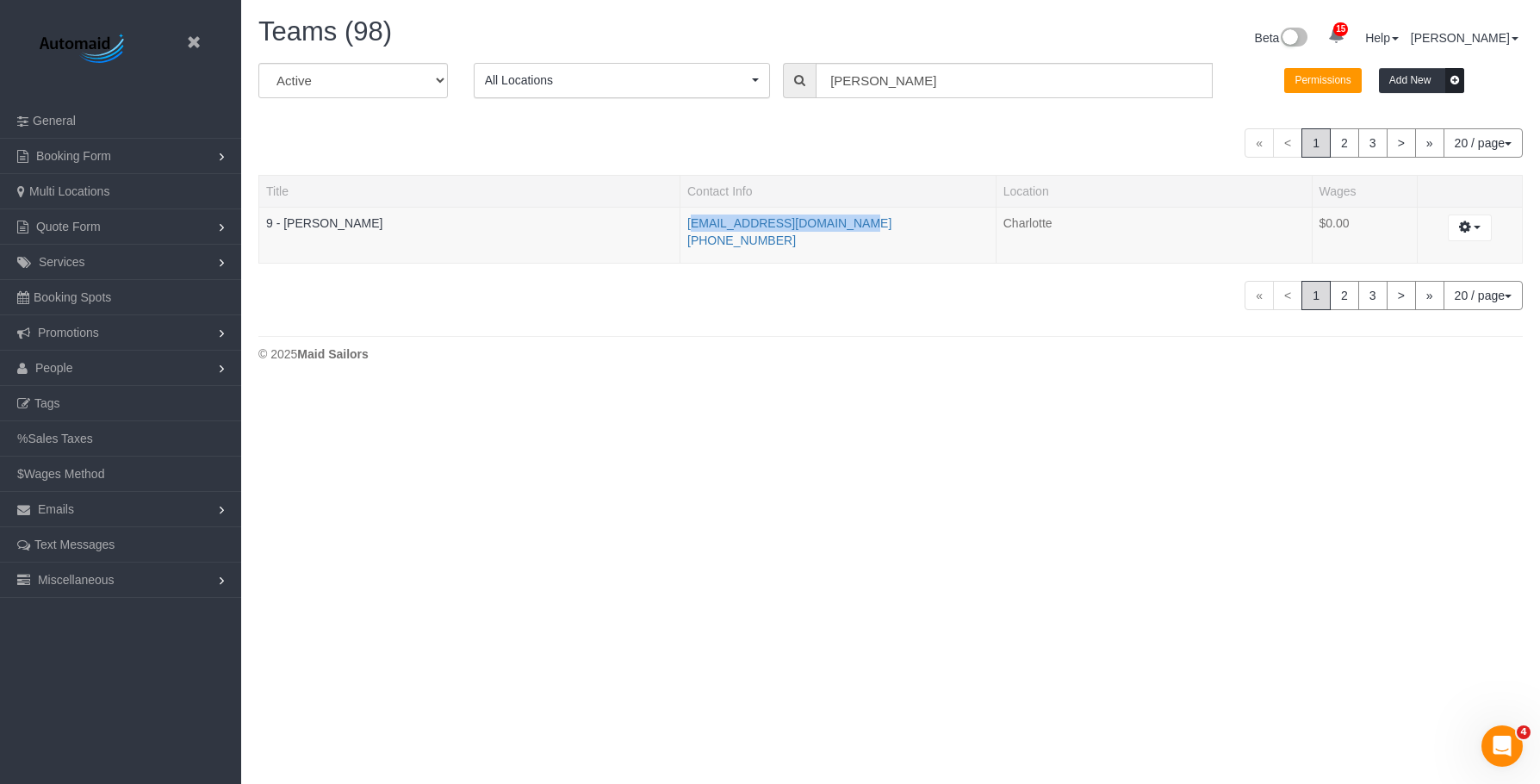
copy link "booking@cleaningjireh.com"
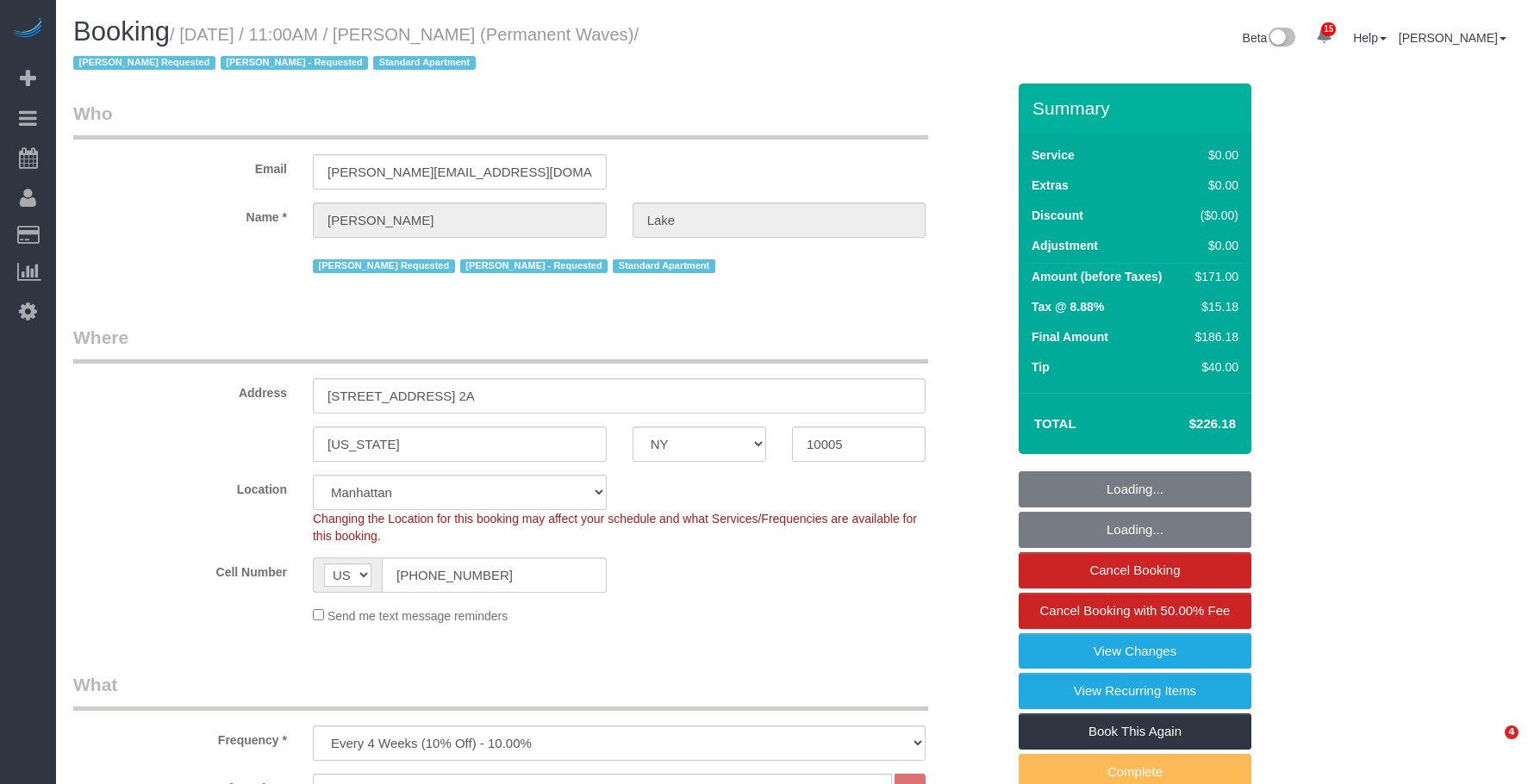
select select "NY"
select select "number:58"
select select "number:75"
select select "number:15"
select select "number:7"
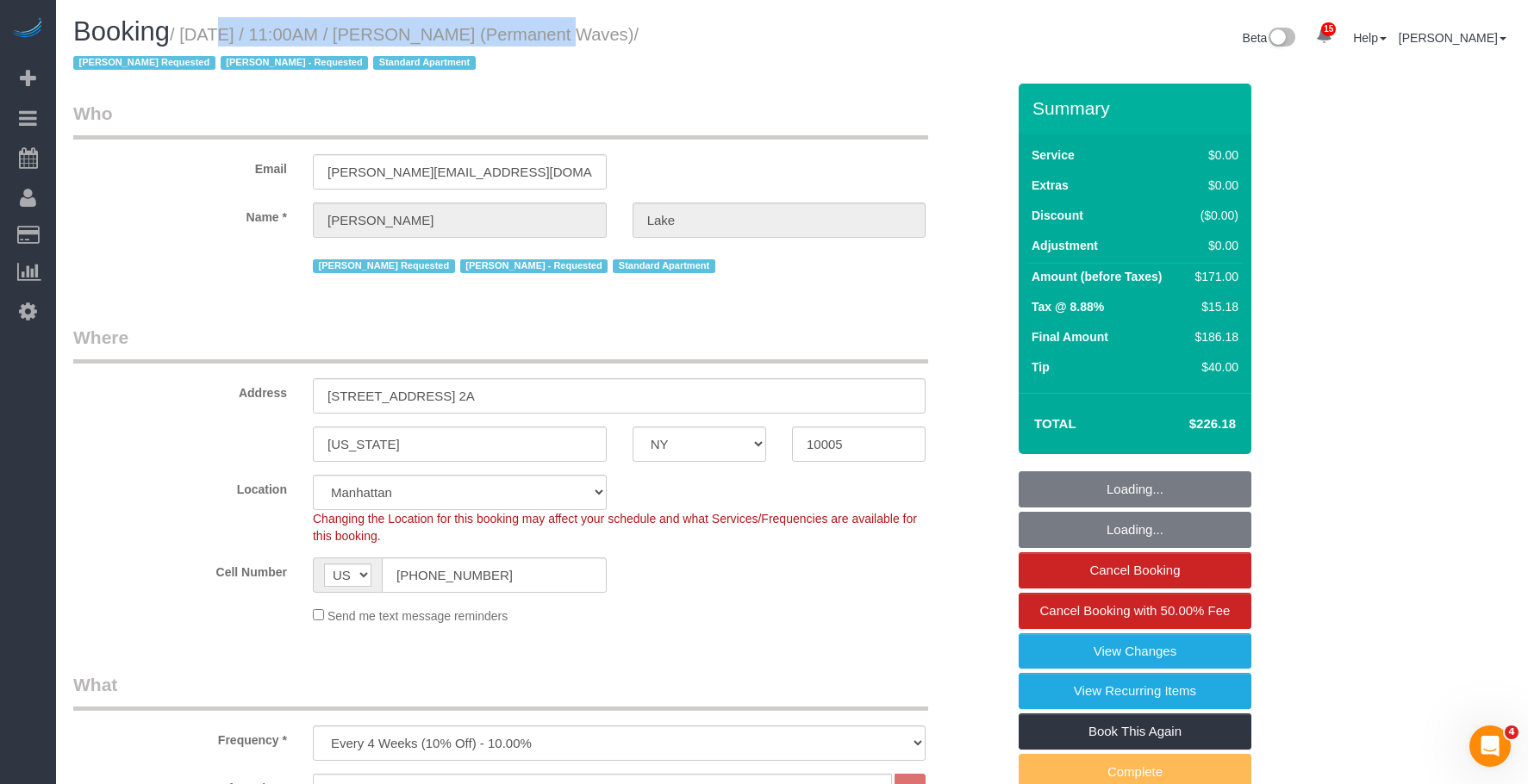
select select "spot1"
select select "1"
select select "2"
click at [519, 33] on small "/ [DATE] / 11:00AM / [PERSON_NAME] (Permanent Waves) / [PERSON_NAME] Requested …" at bounding box center [356, 48] width 565 height 48
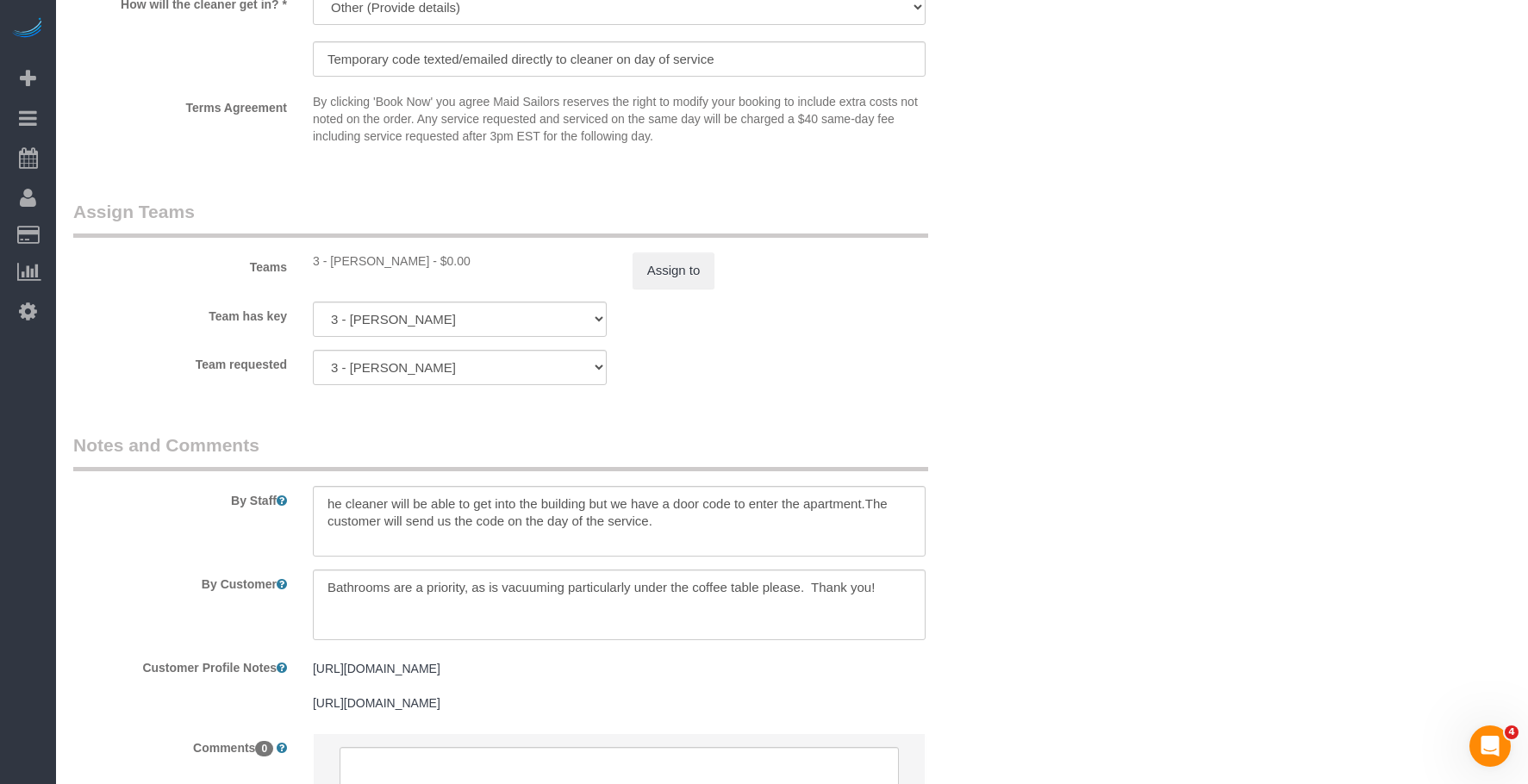
scroll to position [2310, 0]
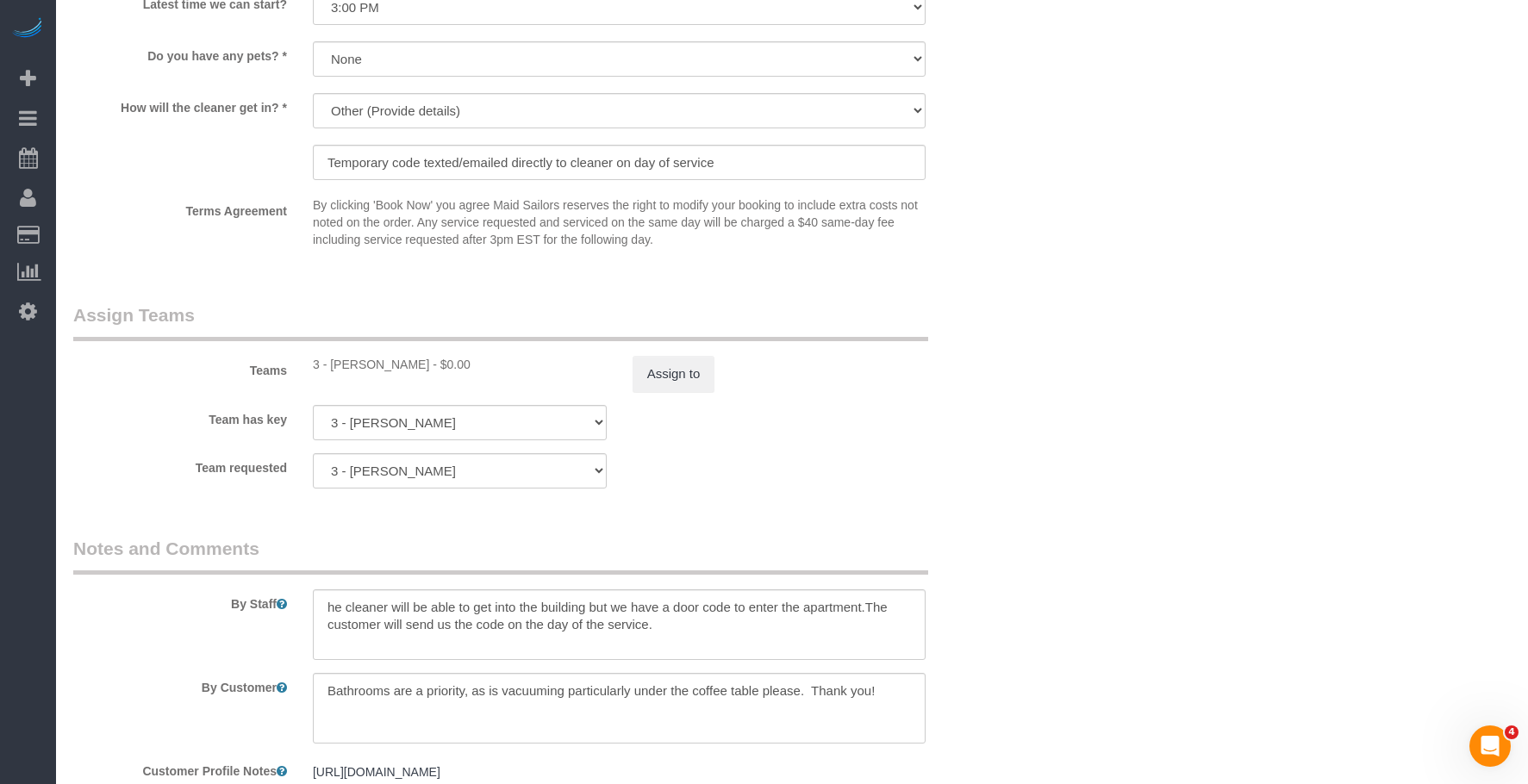
drag, startPoint x: 1094, startPoint y: 137, endPoint x: 1101, endPoint y: 128, distance: 11.4
drag, startPoint x: 1066, startPoint y: 82, endPoint x: 1165, endPoint y: 19, distance: 117.3
drag, startPoint x: 733, startPoint y: 171, endPoint x: 729, endPoint y: 220, distance: 49.2
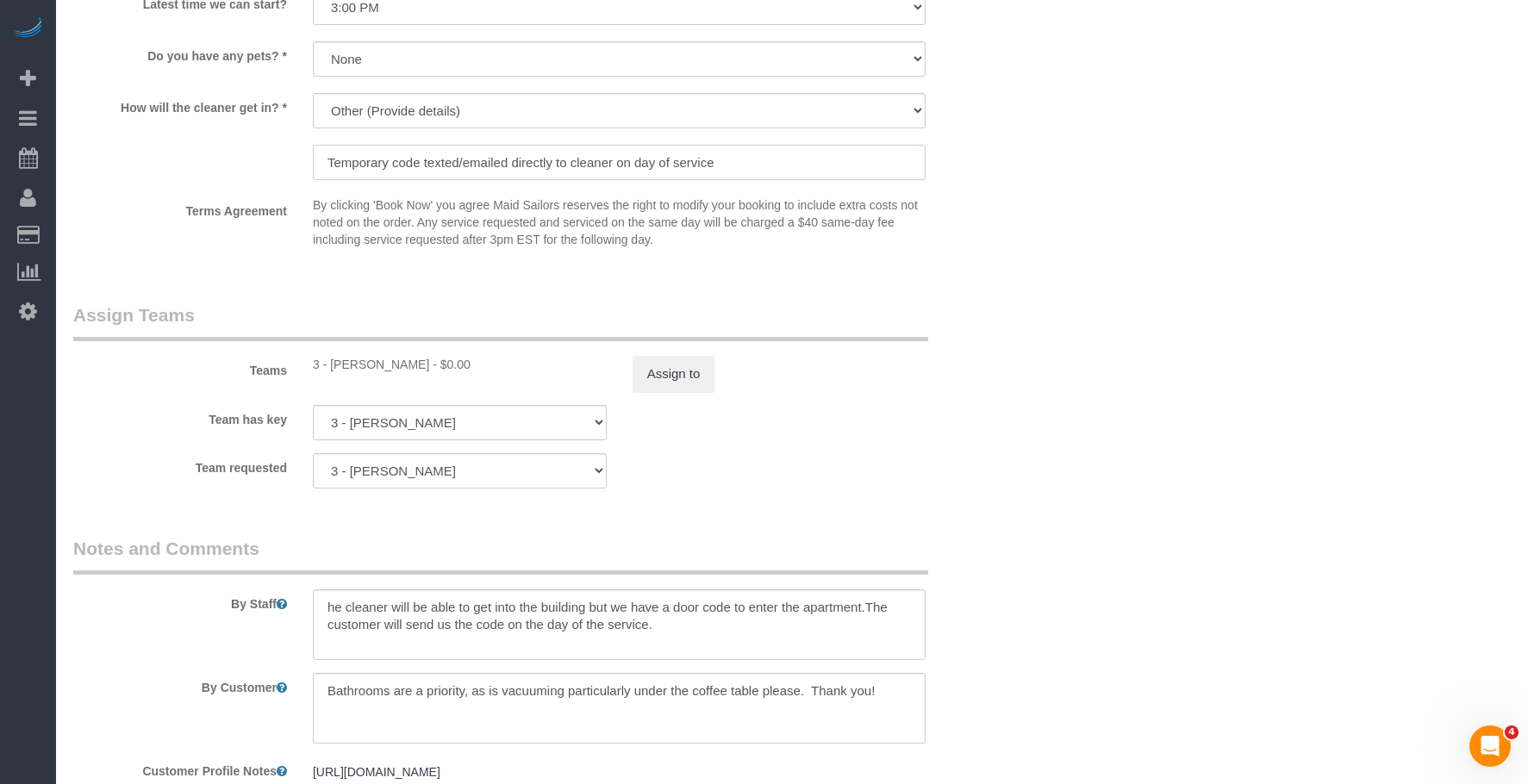
paste input "Door code to enter the apartment: 976 34 25"
type input "Door code to enter the apartment: 976 34 25"
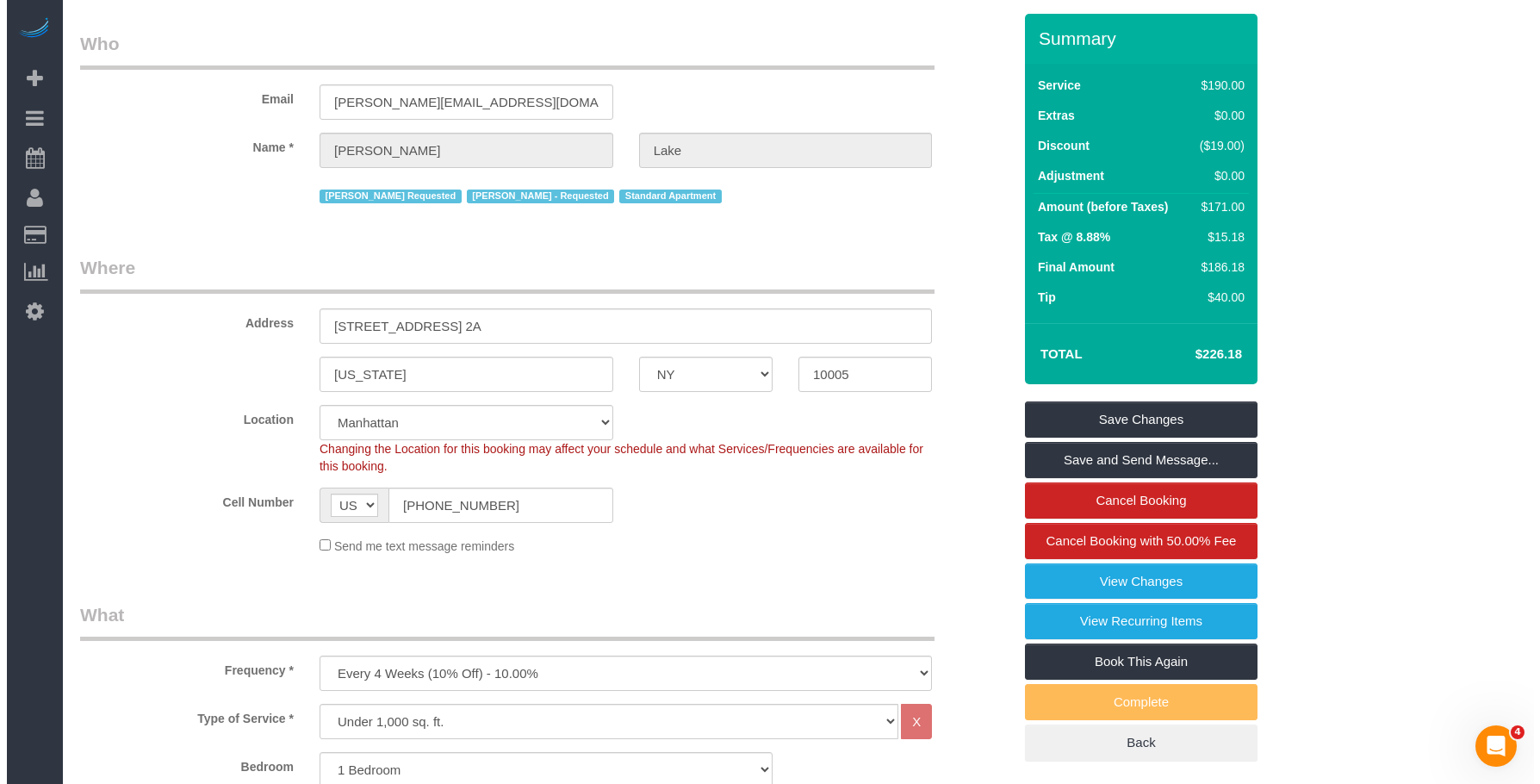
scroll to position [0, 0]
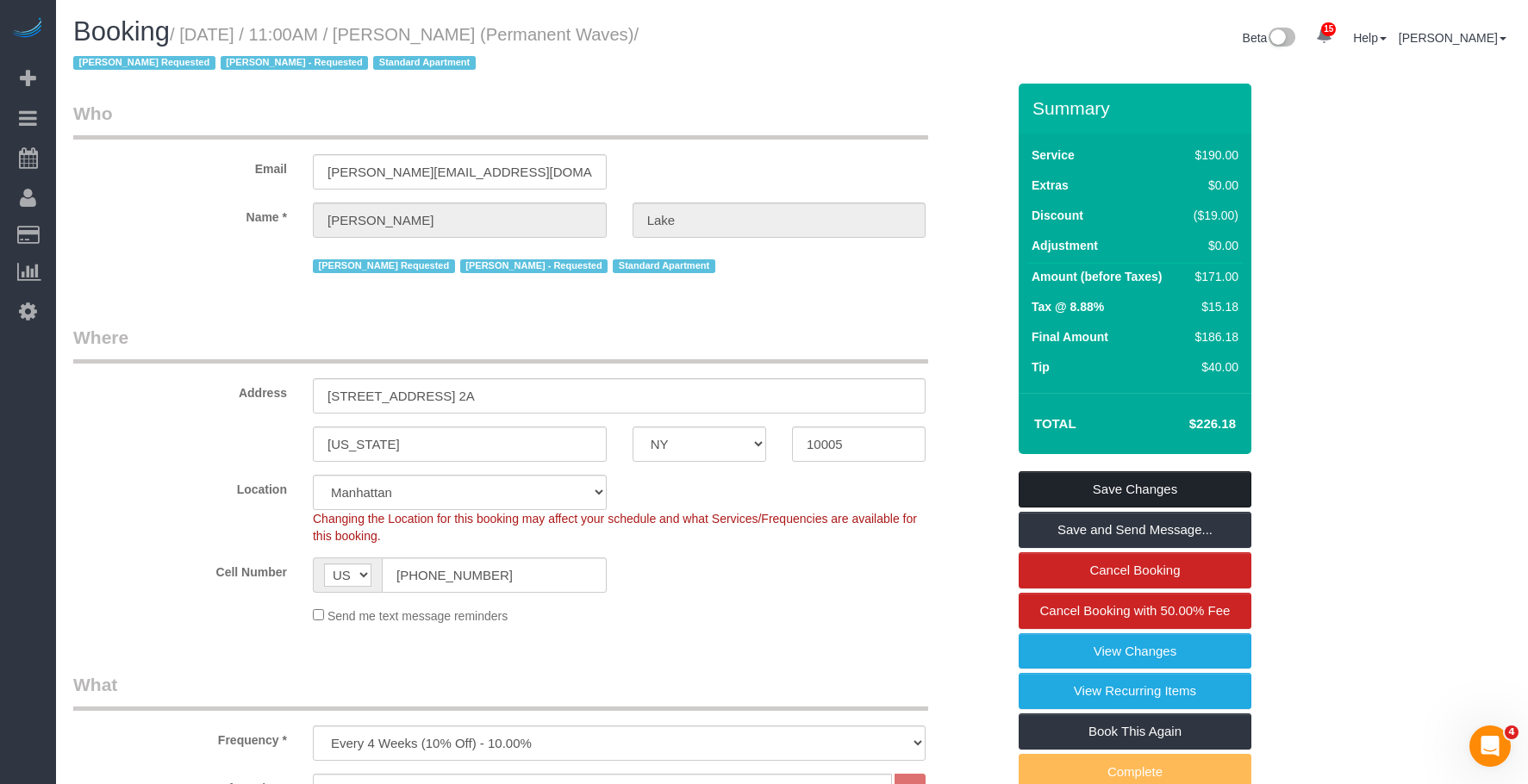
click at [1176, 492] on link "Save Changes" at bounding box center [1134, 489] width 232 height 36
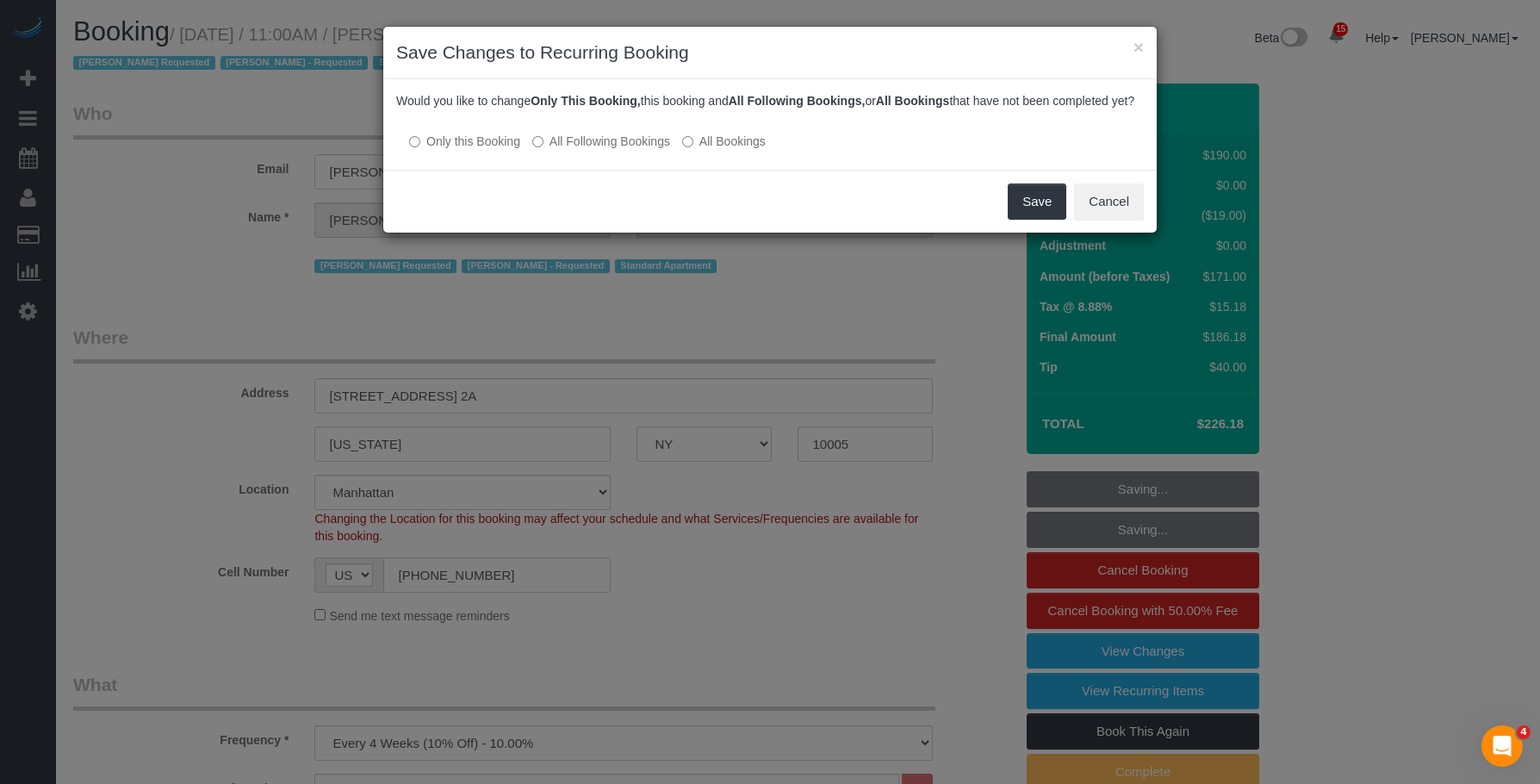
drag, startPoint x: 706, startPoint y: 213, endPoint x: 912, endPoint y: 219, distance: 206.1
click at [709, 213] on div "Save Cancel" at bounding box center [770, 201] width 774 height 63
click at [1024, 220] on button "Save" at bounding box center [1037, 201] width 59 height 36
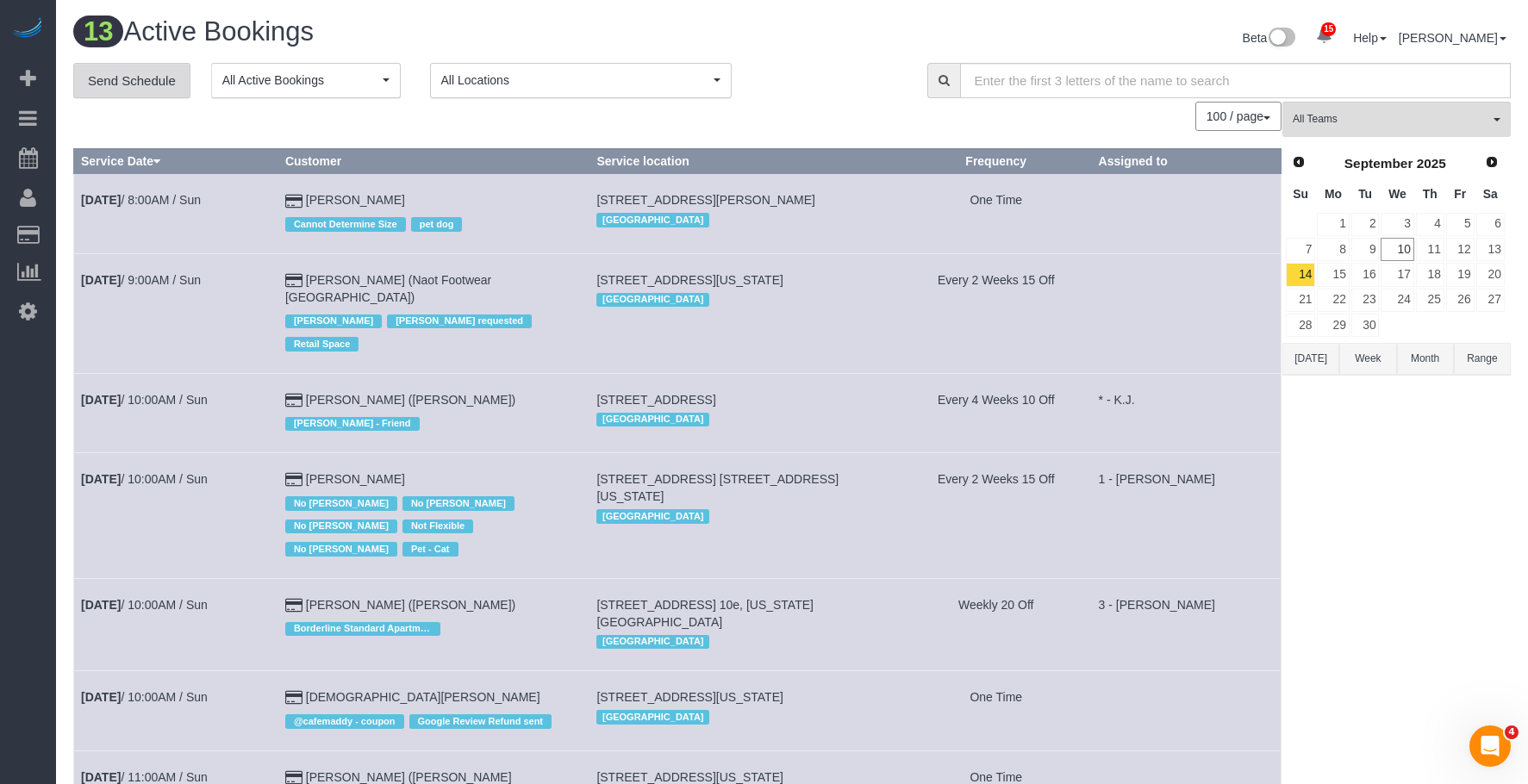
click at [151, 81] on link "Send Schedule" at bounding box center [132, 81] width 117 height 36
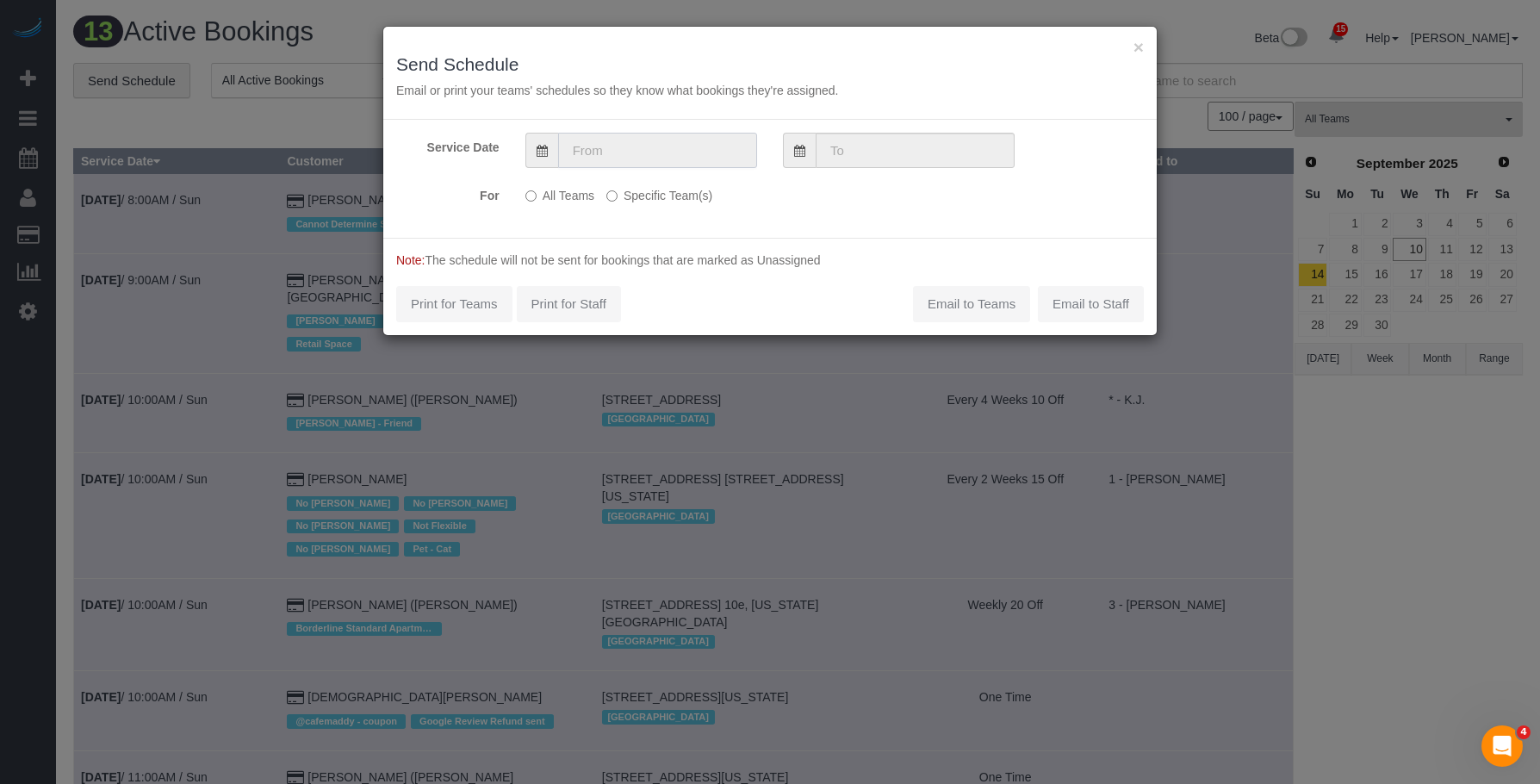
click at [631, 142] on input "text" at bounding box center [658, 150] width 199 height 35
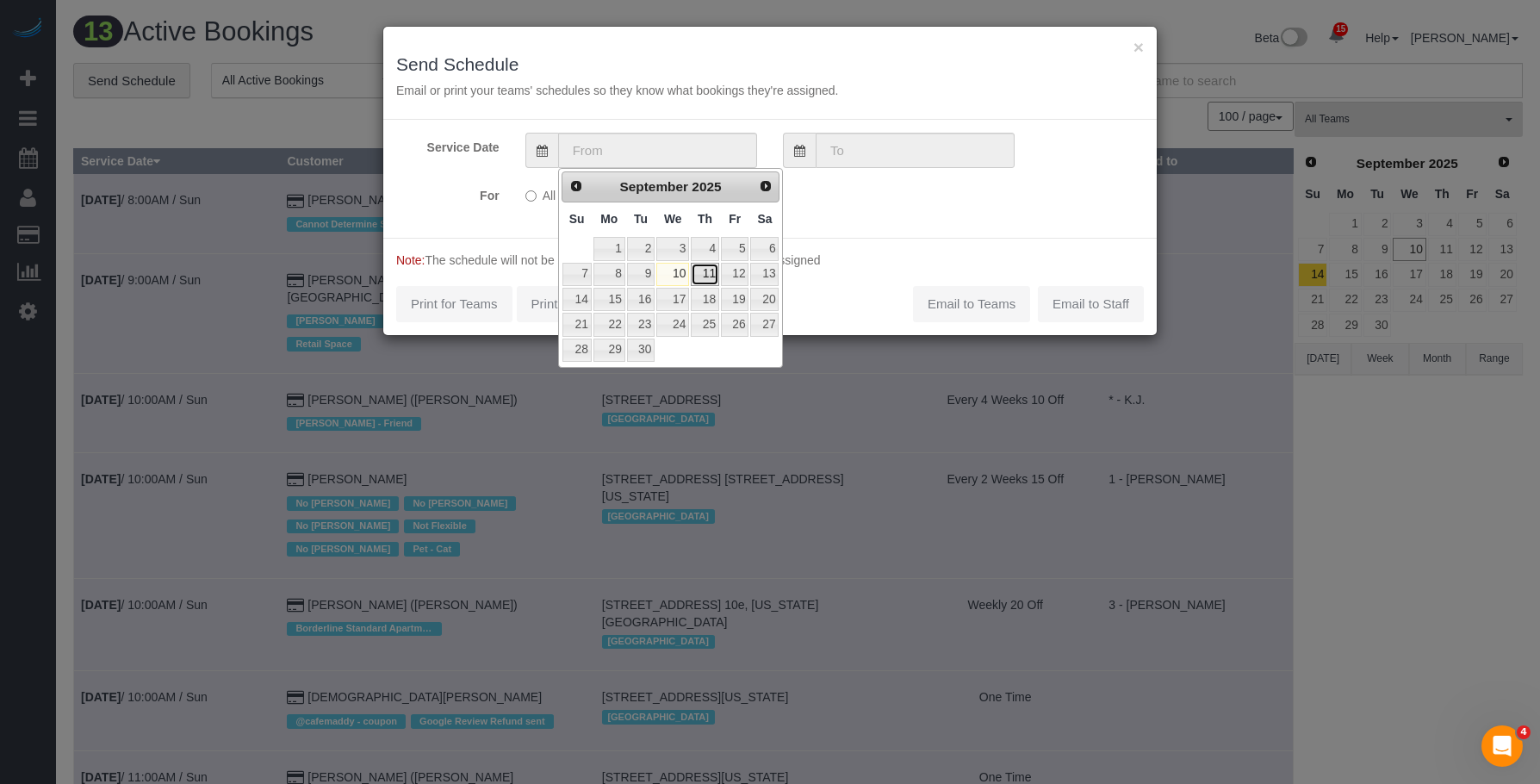
click at [710, 274] on link "11" at bounding box center [705, 274] width 28 height 24
type input "[DATE]"
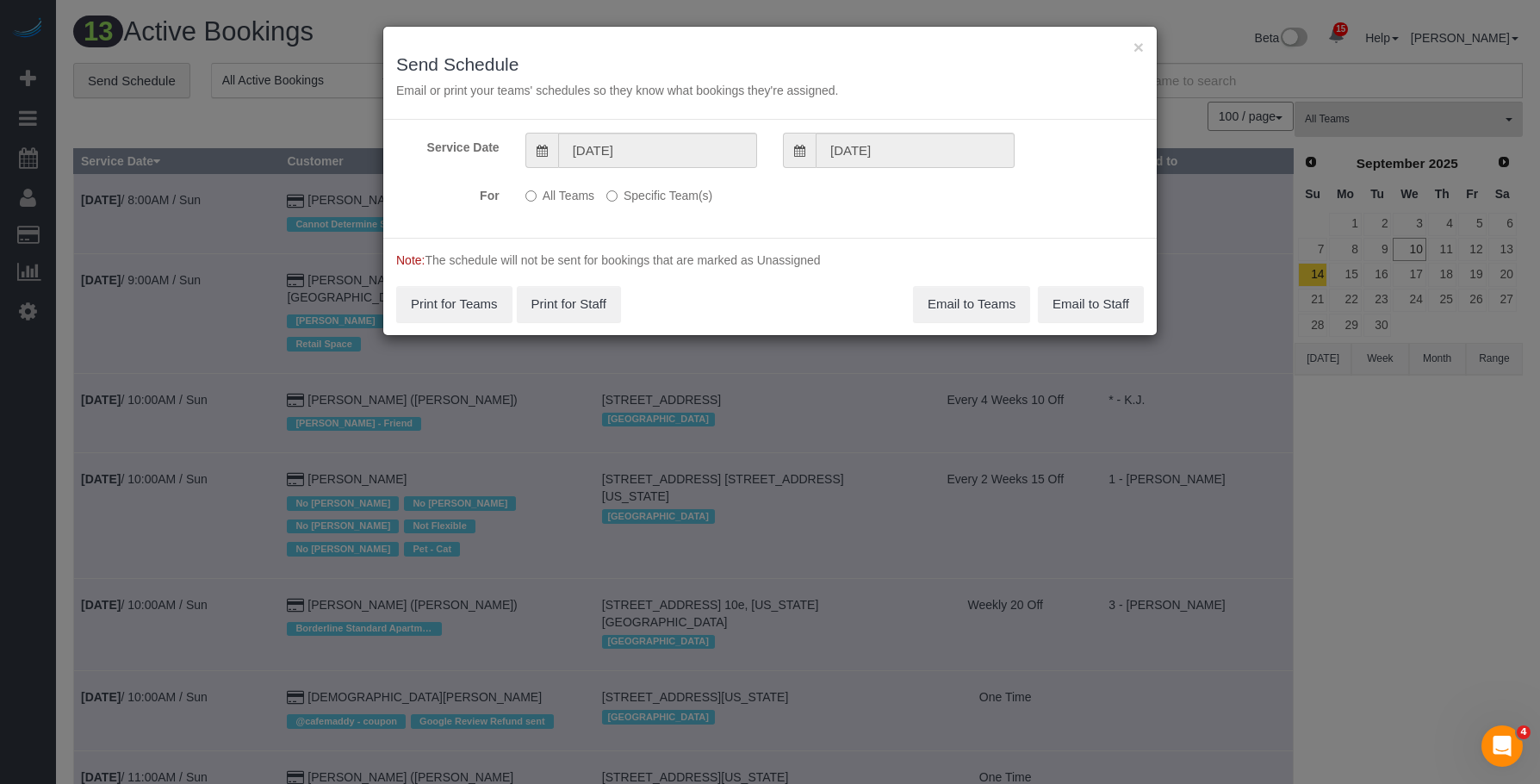
click at [681, 200] on label "Specific Team(s)" at bounding box center [660, 192] width 106 height 24
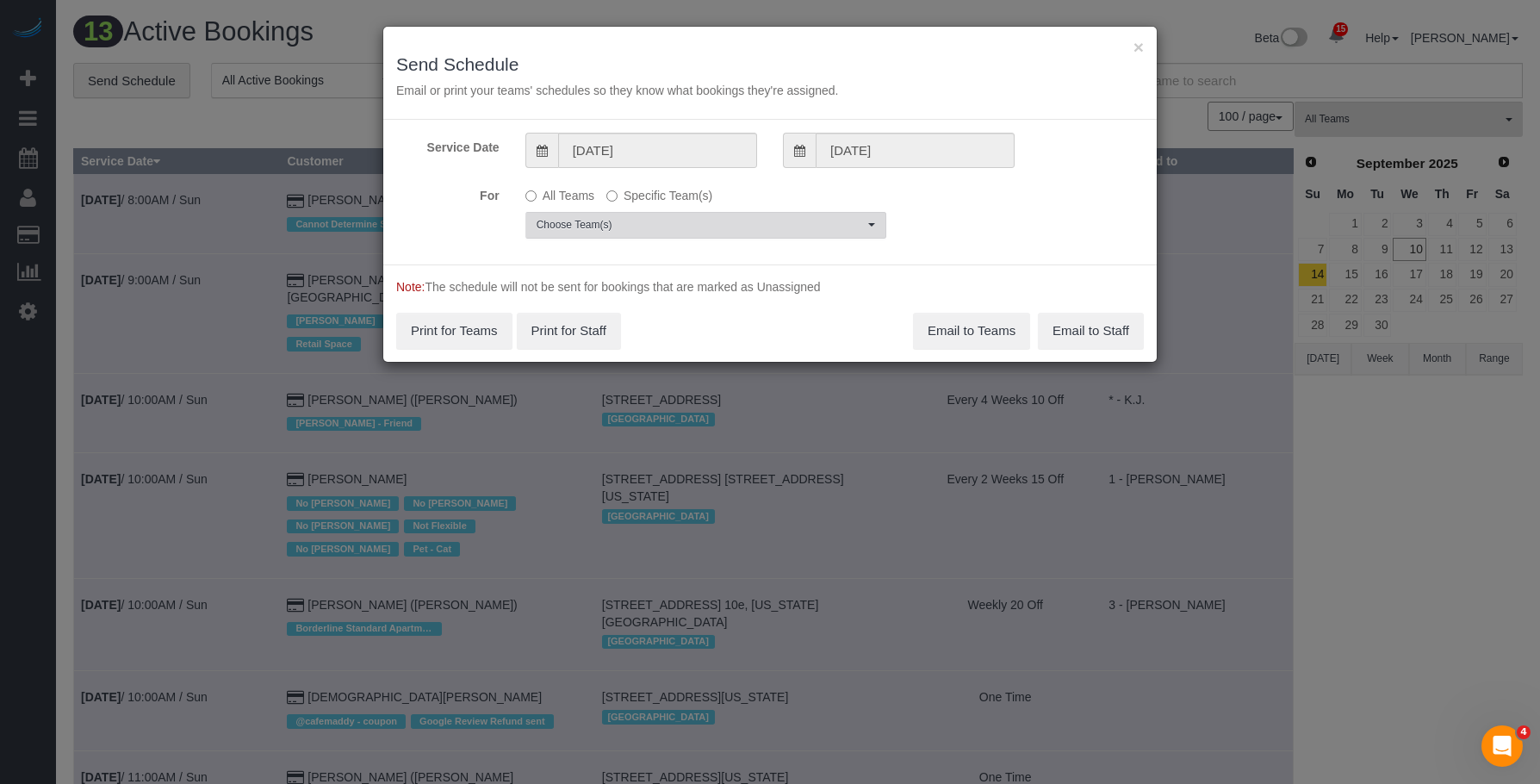
click at [762, 227] on span "Choose Team(s)" at bounding box center [700, 225] width 327 height 15
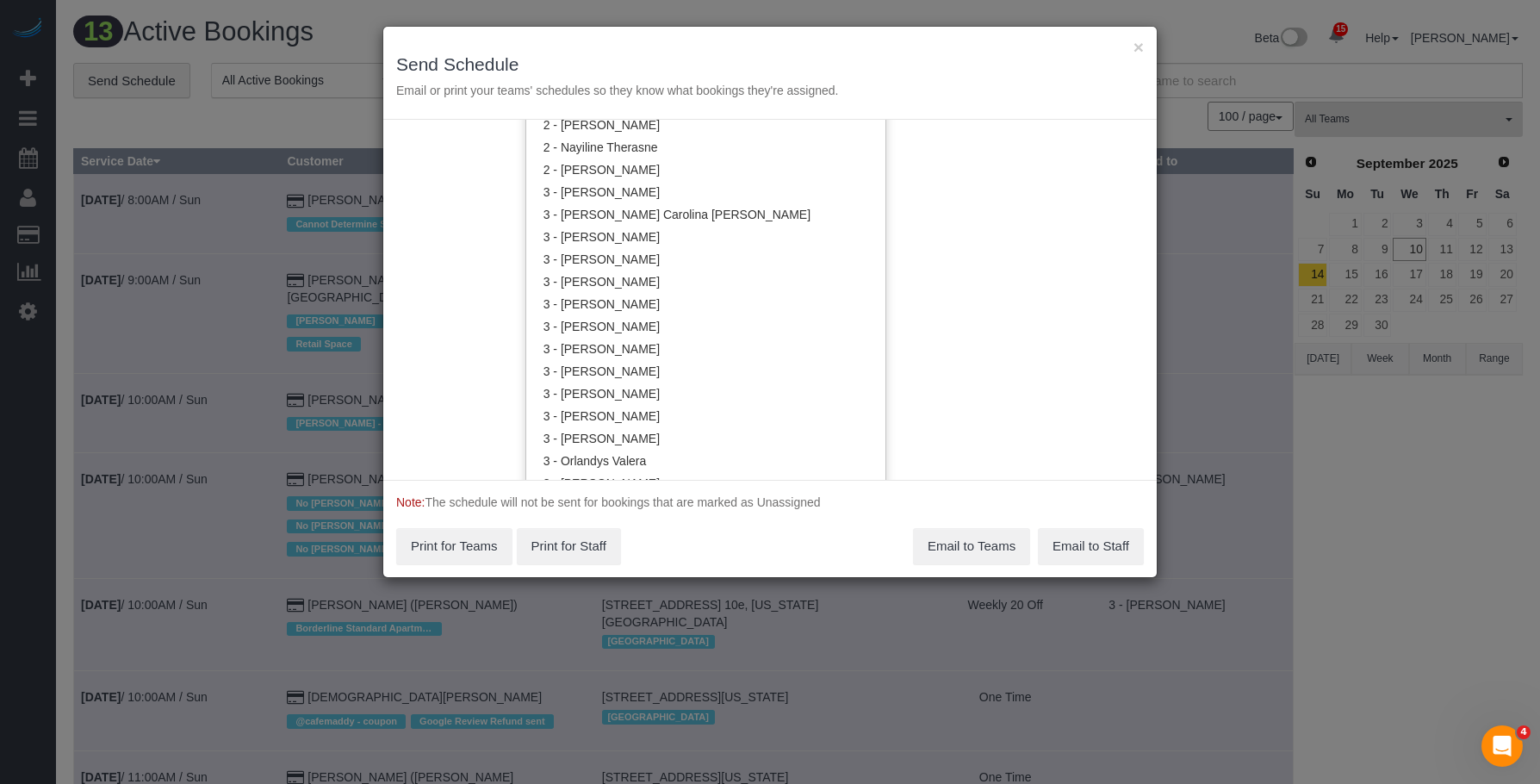
scroll to position [1468, 0]
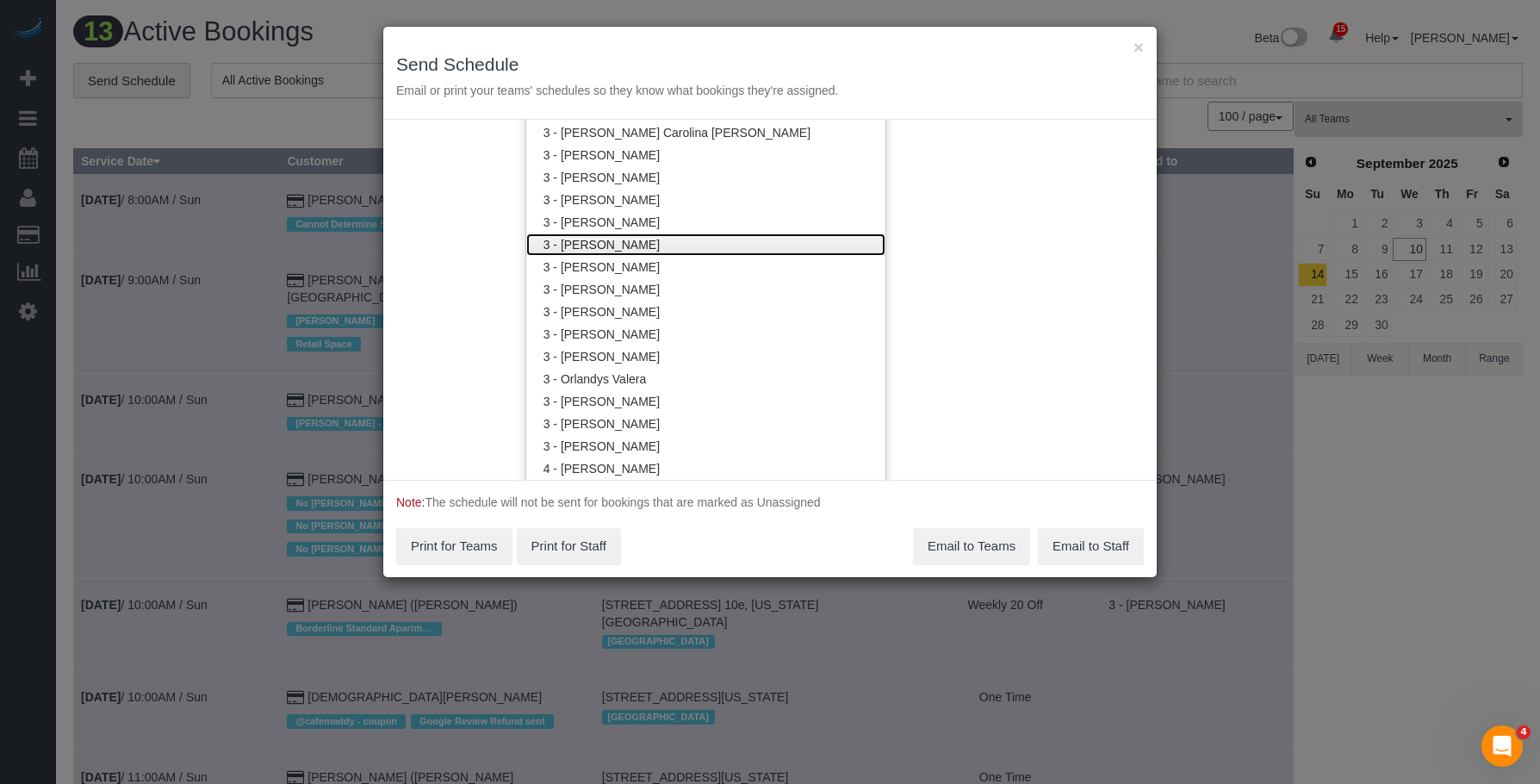
click at [647, 234] on link "3 - [PERSON_NAME]" at bounding box center [706, 244] width 360 height 23
click at [728, 40] on div "× Send Schedule Email or print your teams' schedules so they know what bookings…" at bounding box center [770, 73] width 774 height 93
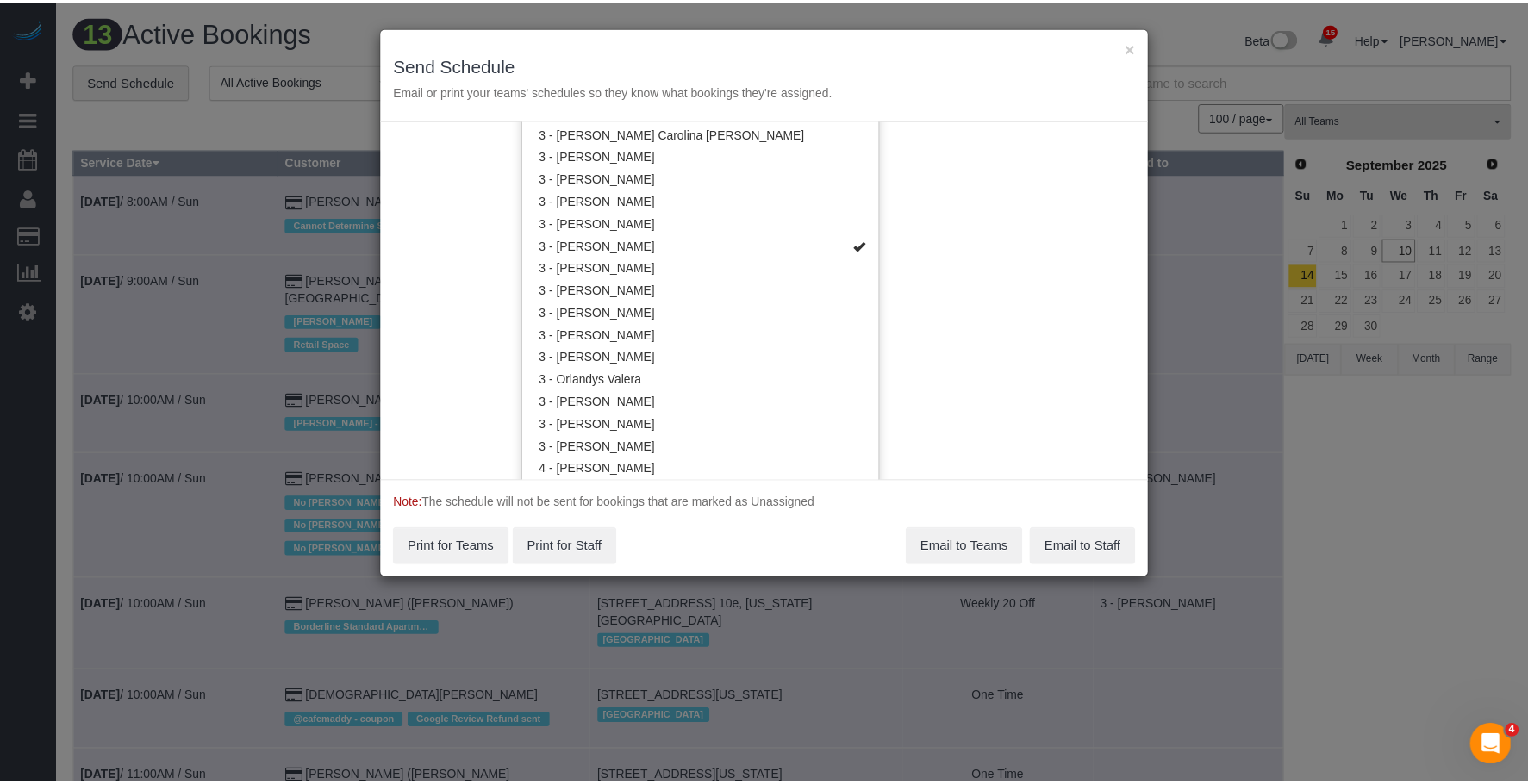
scroll to position [0, 0]
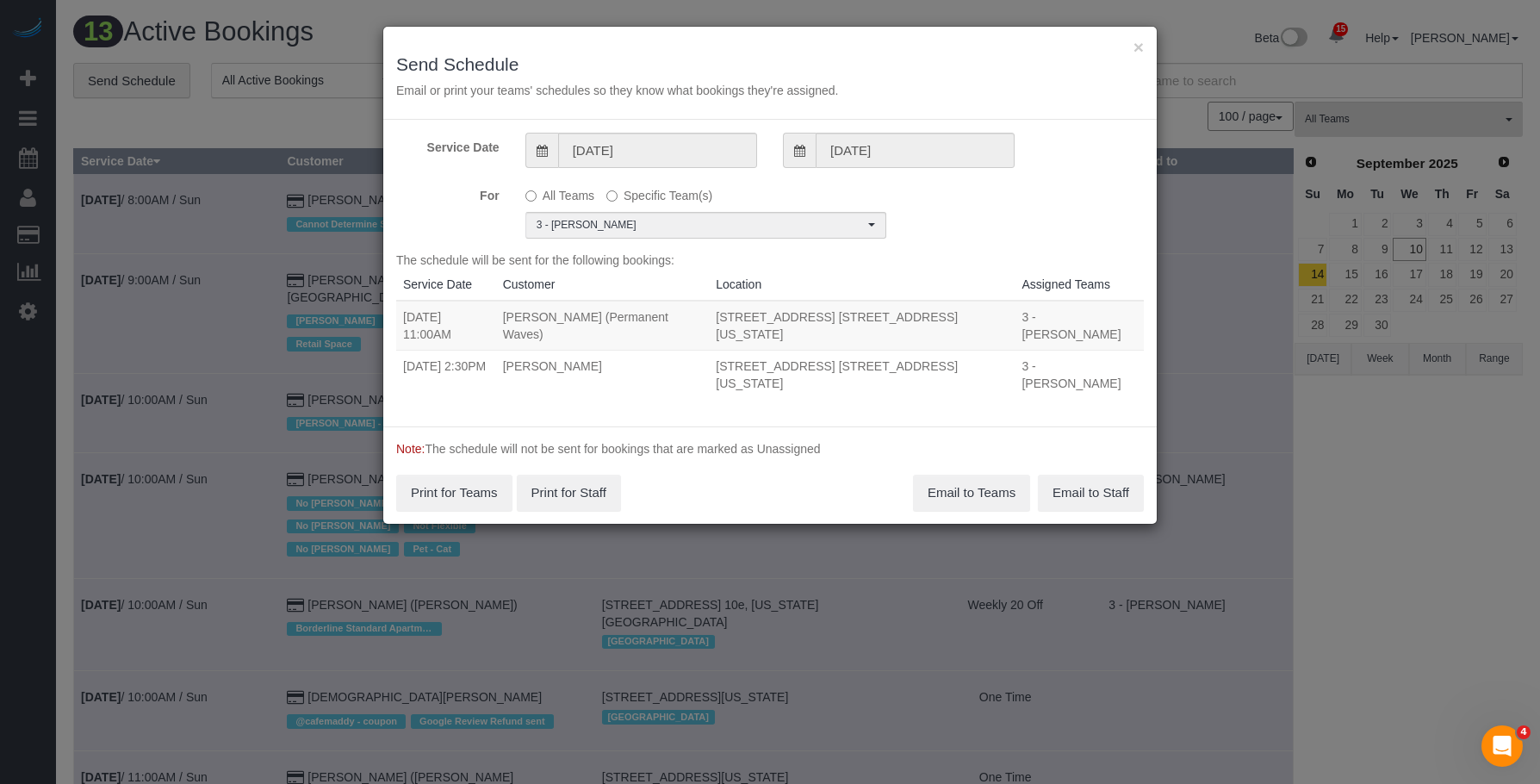
drag, startPoint x: 423, startPoint y: 315, endPoint x: 962, endPoint y: 306, distance: 539.1
click at [962, 305] on tr "09/11/2025 11:00AM Tony Lake (Permanent Waves) 37 Wall Street, Apt. 2a, New Yor…" at bounding box center [770, 325] width 747 height 50
copy tr "09/11/2025 11:00AM Tony Lake (Permanent Waves) 37 Wall Street, Apt. 2a, New Yor…"
click at [967, 475] on button "Email to Teams" at bounding box center [972, 492] width 117 height 36
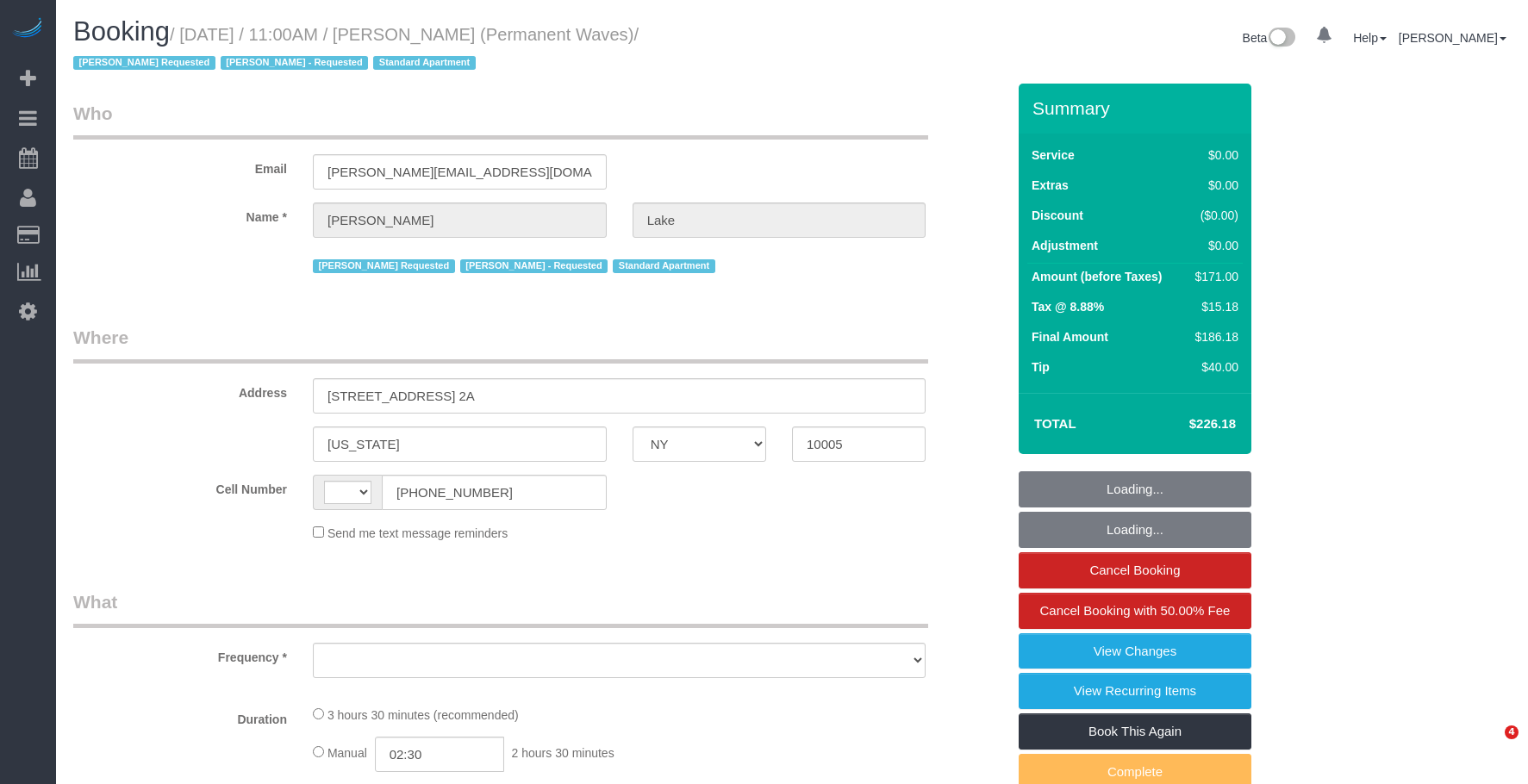
select select "NY"
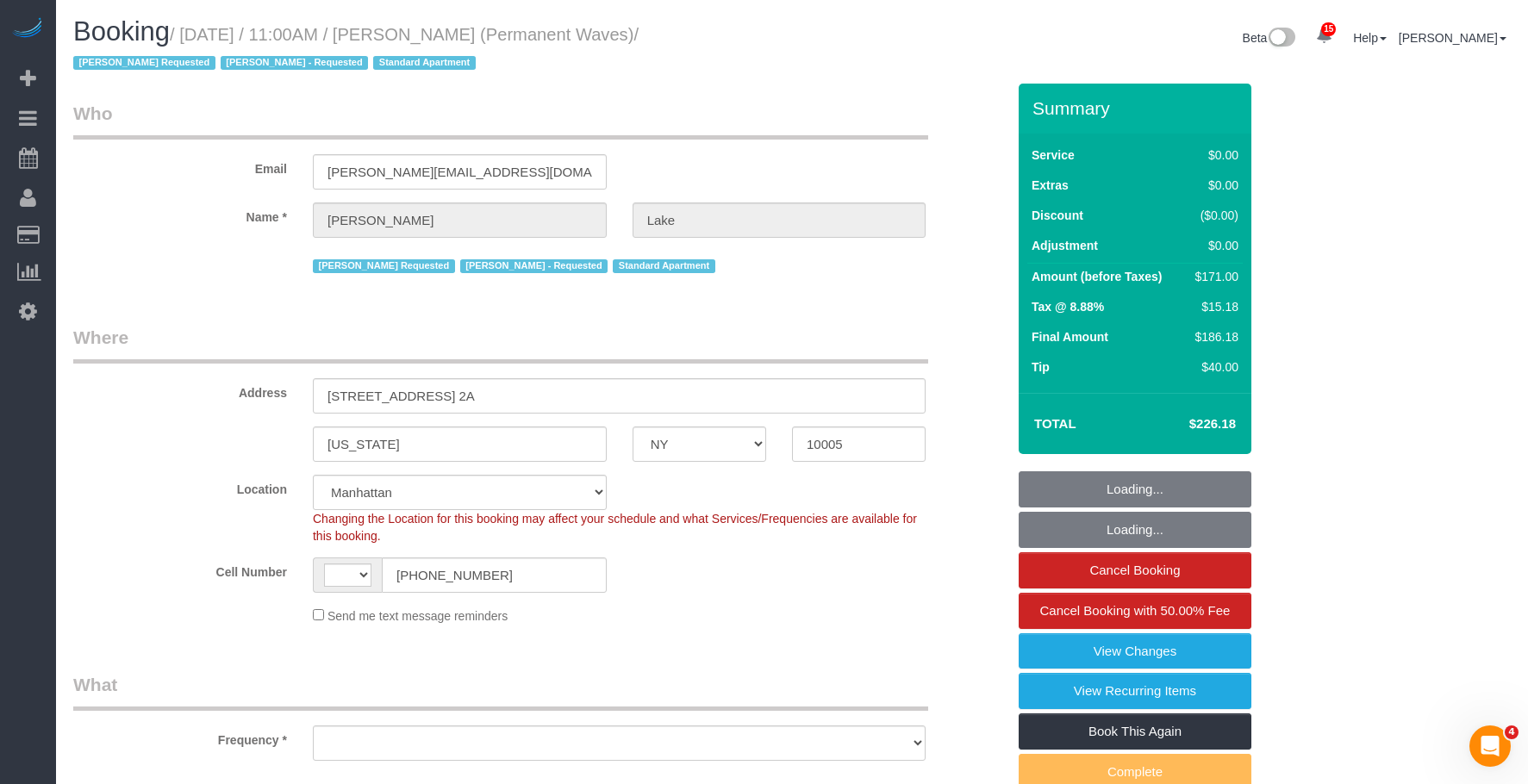
select select "string:[GEOGRAPHIC_DATA]"
select select "string:stripe-pm_1QgqW94VGloSiKo7ra9aaNFw"
select select "1"
select select "2"
select select "object:878"
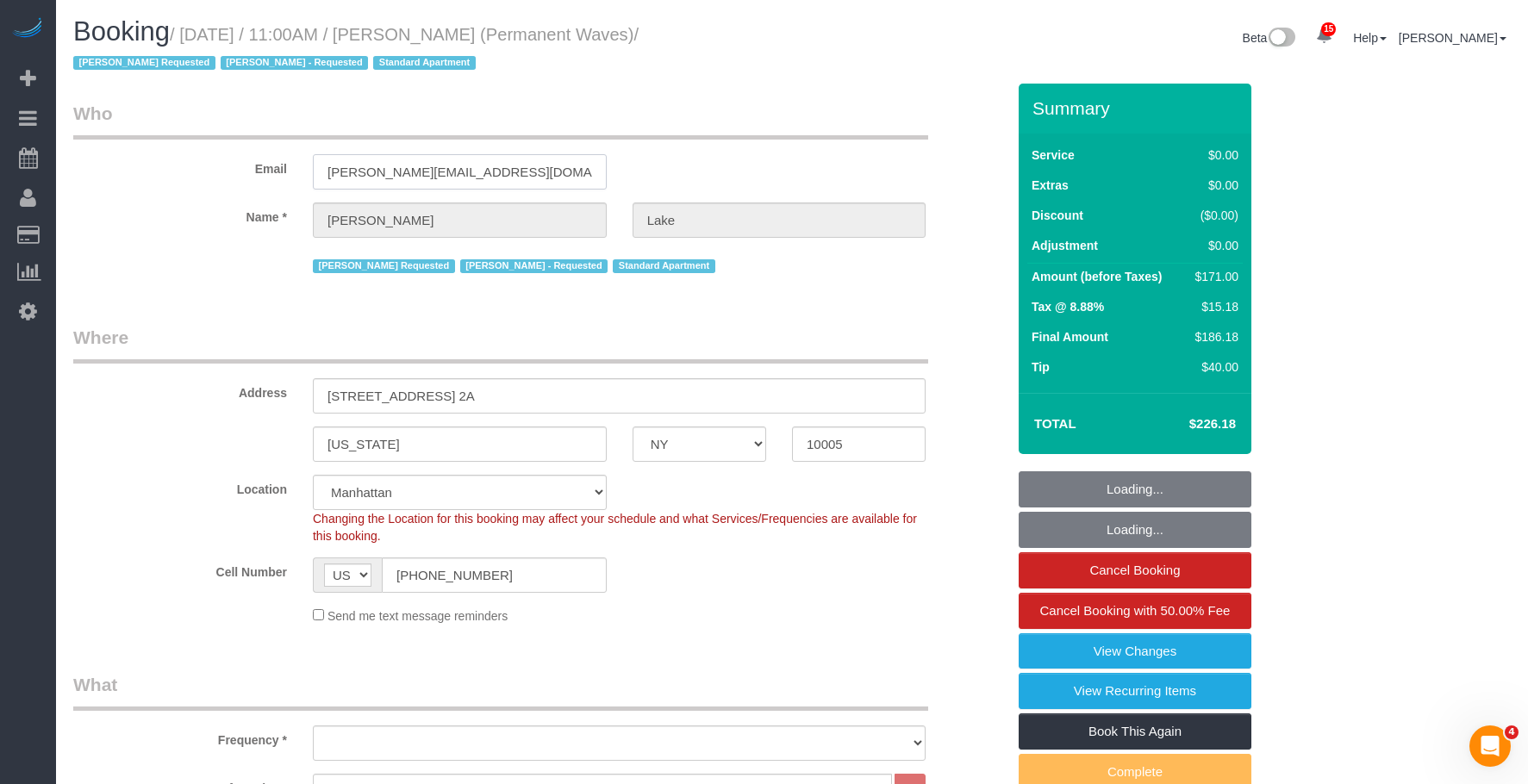
select select "spot1"
select select "number:58"
select select "number:75"
select select "number:15"
select select "number:7"
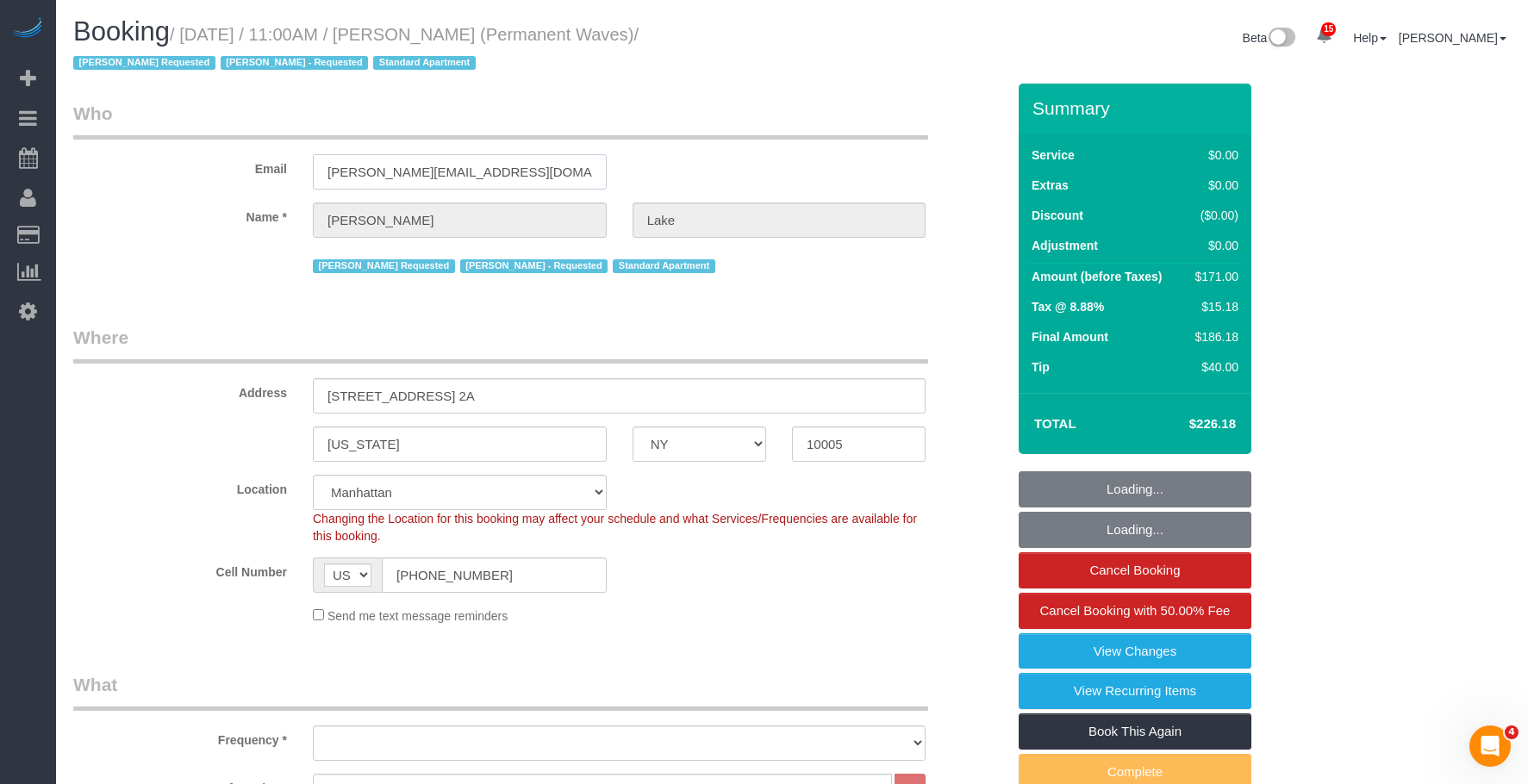
select select "1"
select select "2"
select select "object:1067"
drag, startPoint x: 297, startPoint y: 139, endPoint x: 251, endPoint y: 142, distance: 46.1
click at [251, 142] on div "Email [PERSON_NAME][EMAIL_ADDRESS][DOMAIN_NAME]" at bounding box center [539, 145] width 958 height 89
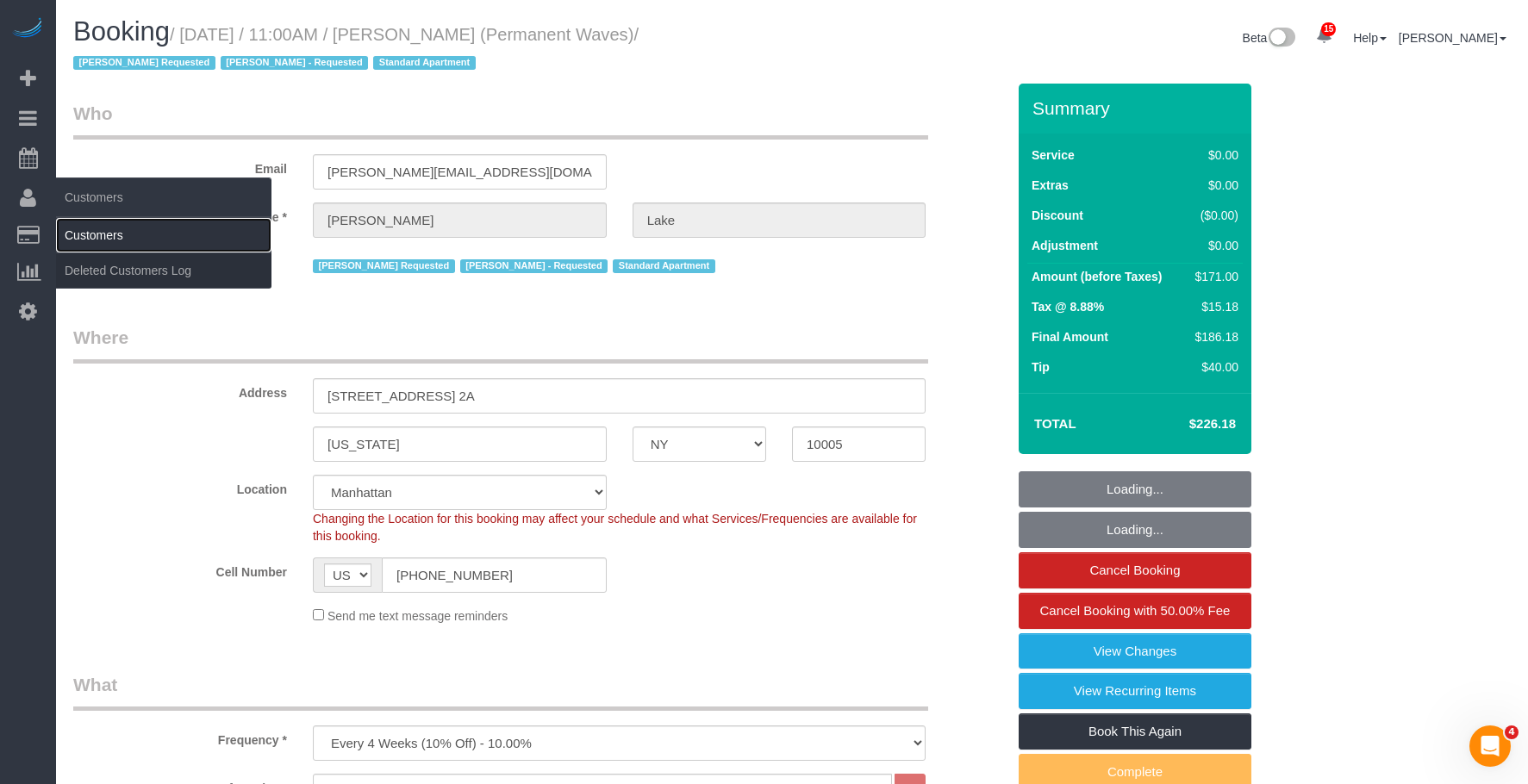
click at [103, 236] on link "Customers" at bounding box center [163, 235] width 215 height 35
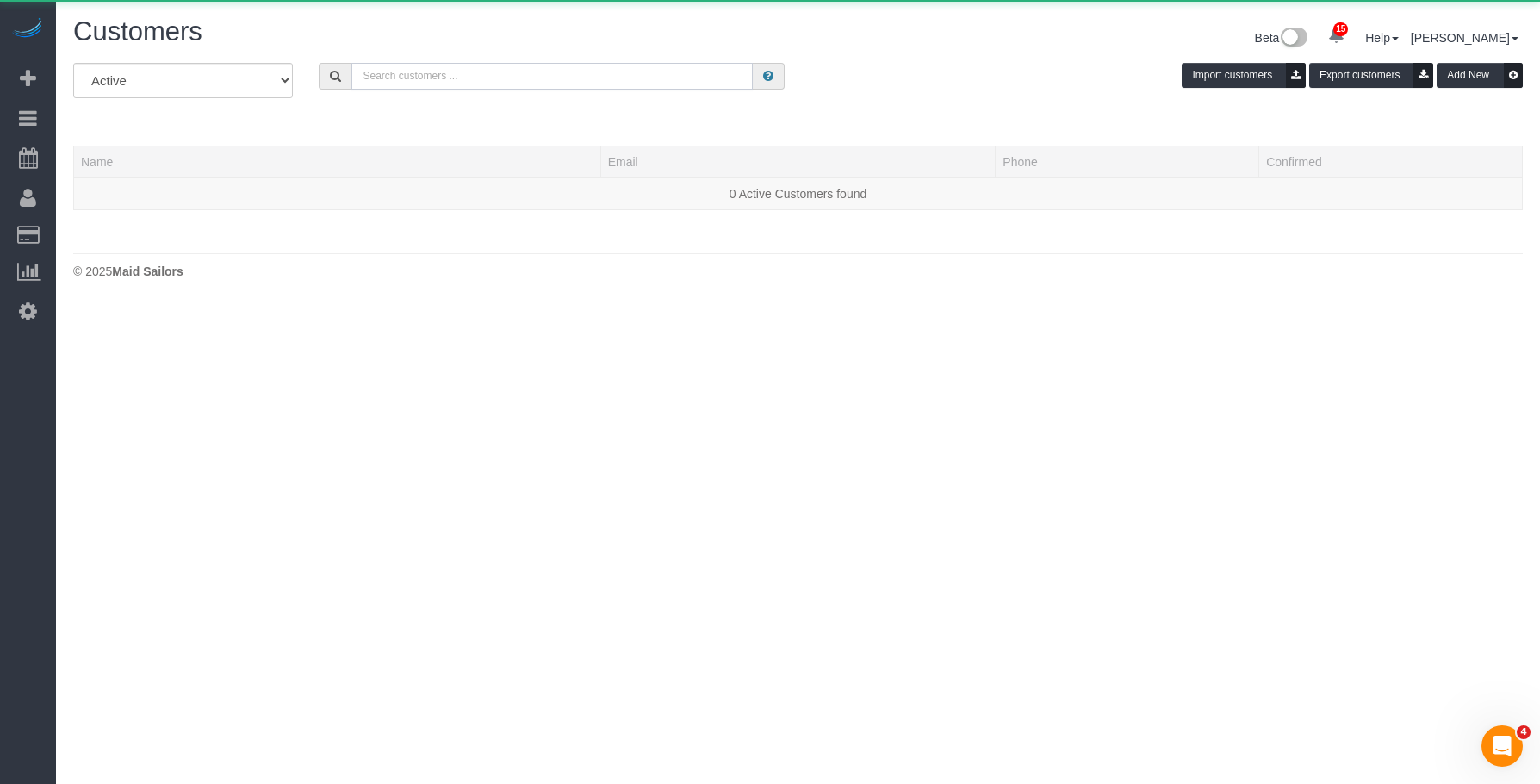
click at [512, 81] on input "text" at bounding box center [551, 76] width 401 height 26
paste input "[PERSON_NAME][EMAIL_ADDRESS][DOMAIN_NAME]"
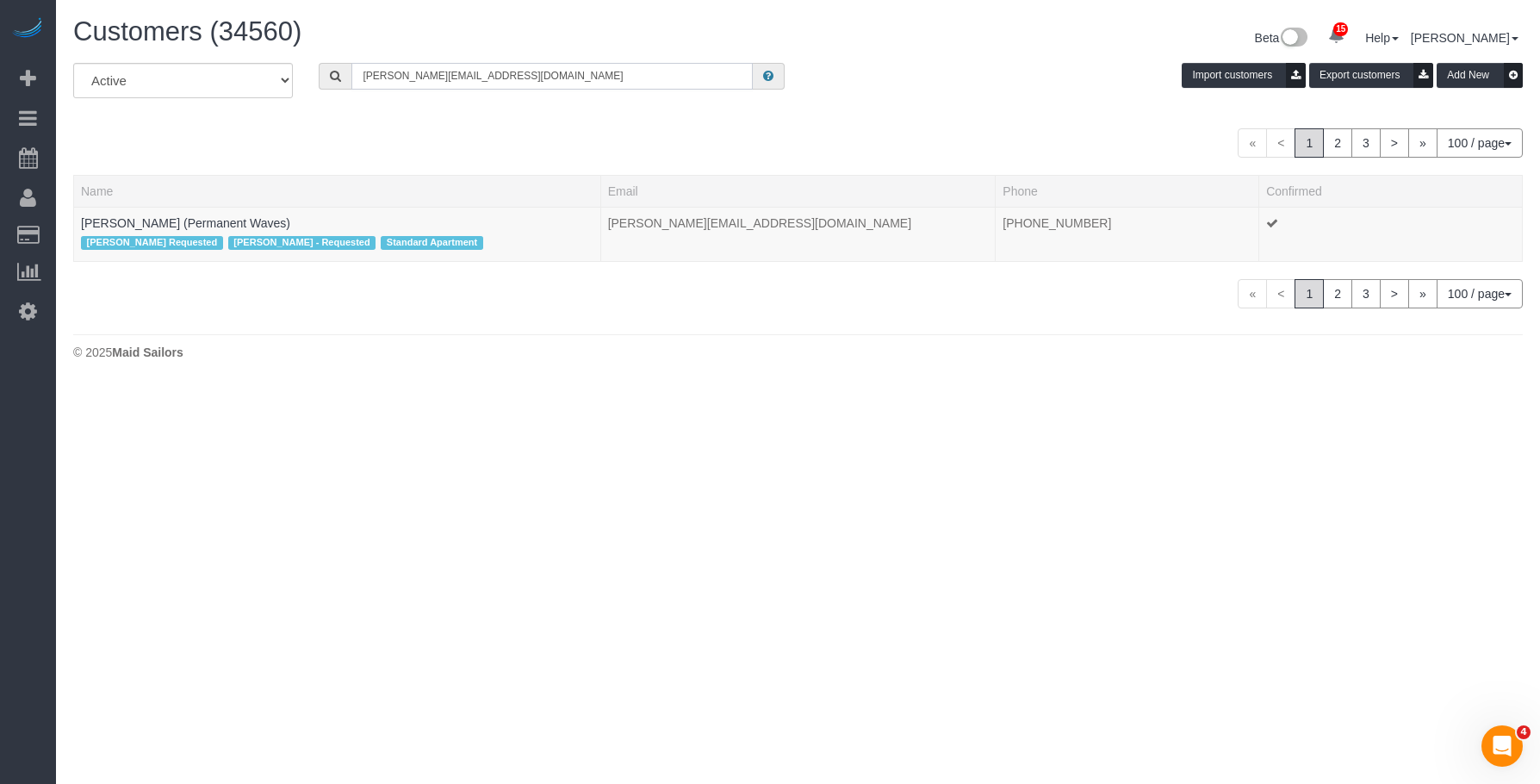
type input "[PERSON_NAME][EMAIL_ADDRESS][DOMAIN_NAME]"
click at [206, 225] on link "[PERSON_NAME] (Permanent Waves)" at bounding box center [186, 223] width 209 height 14
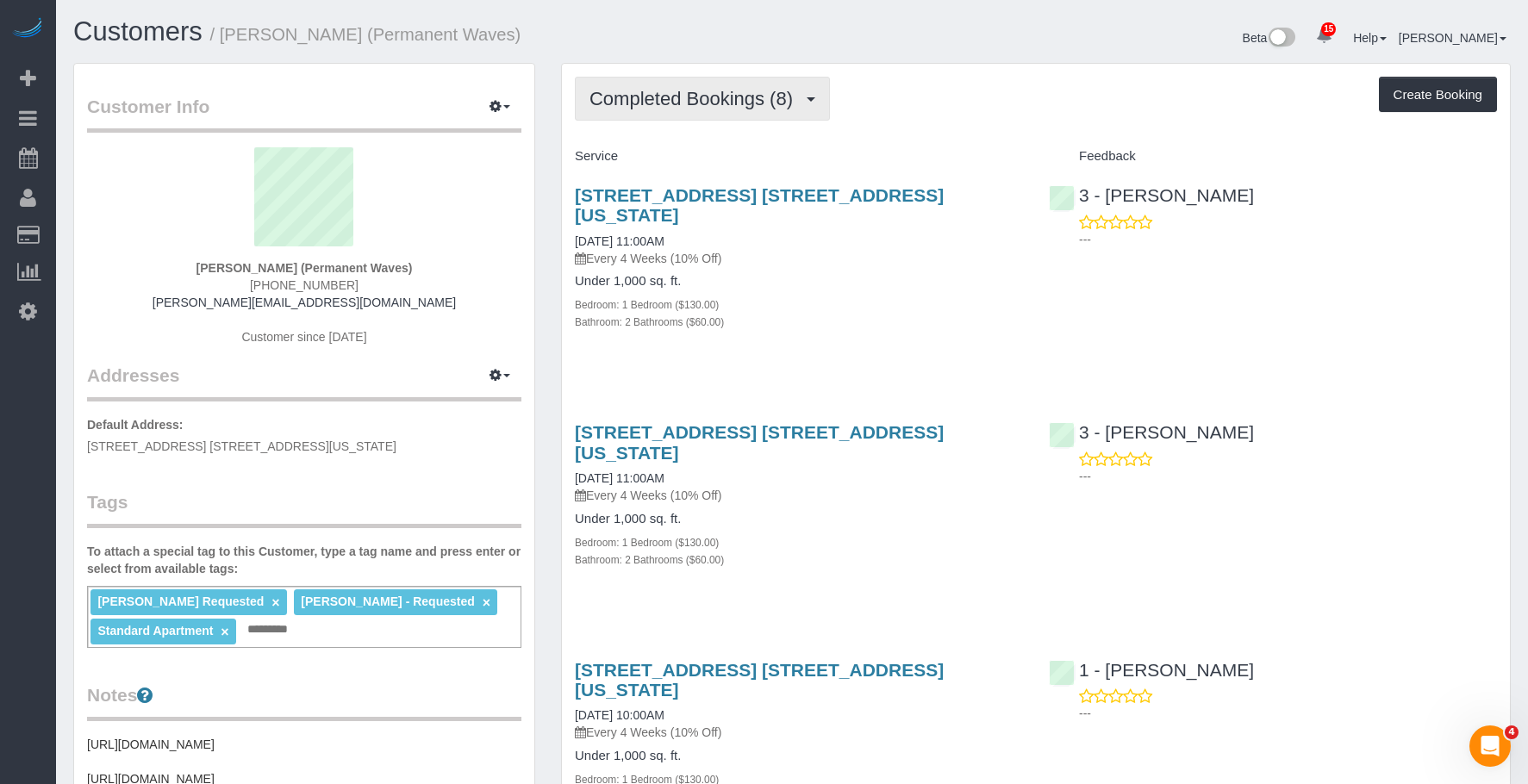
click at [650, 108] on span "Completed Bookings (8)" at bounding box center [695, 98] width 212 height 22
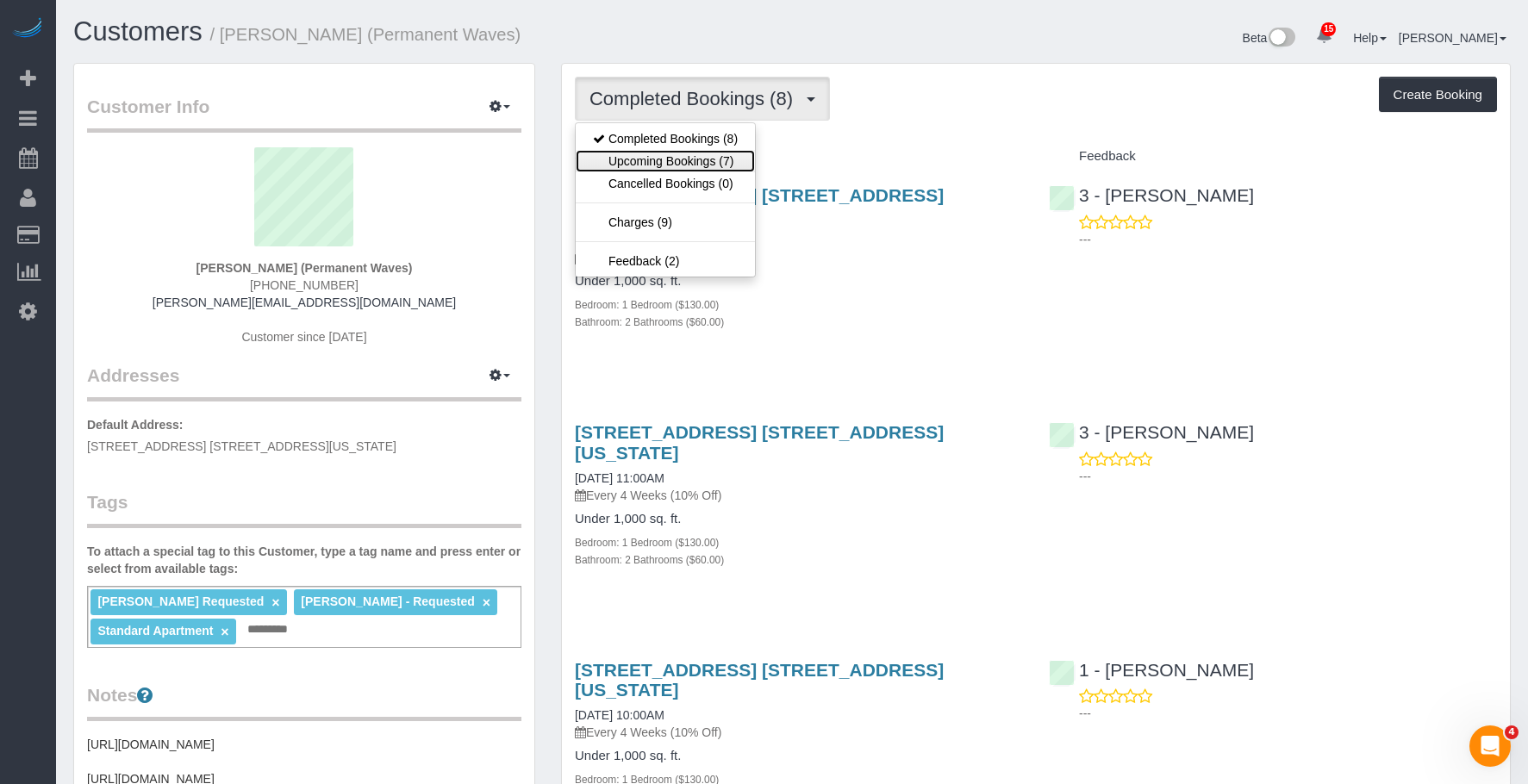
click at [637, 159] on link "Upcoming Bookings (7)" at bounding box center [665, 161] width 179 height 23
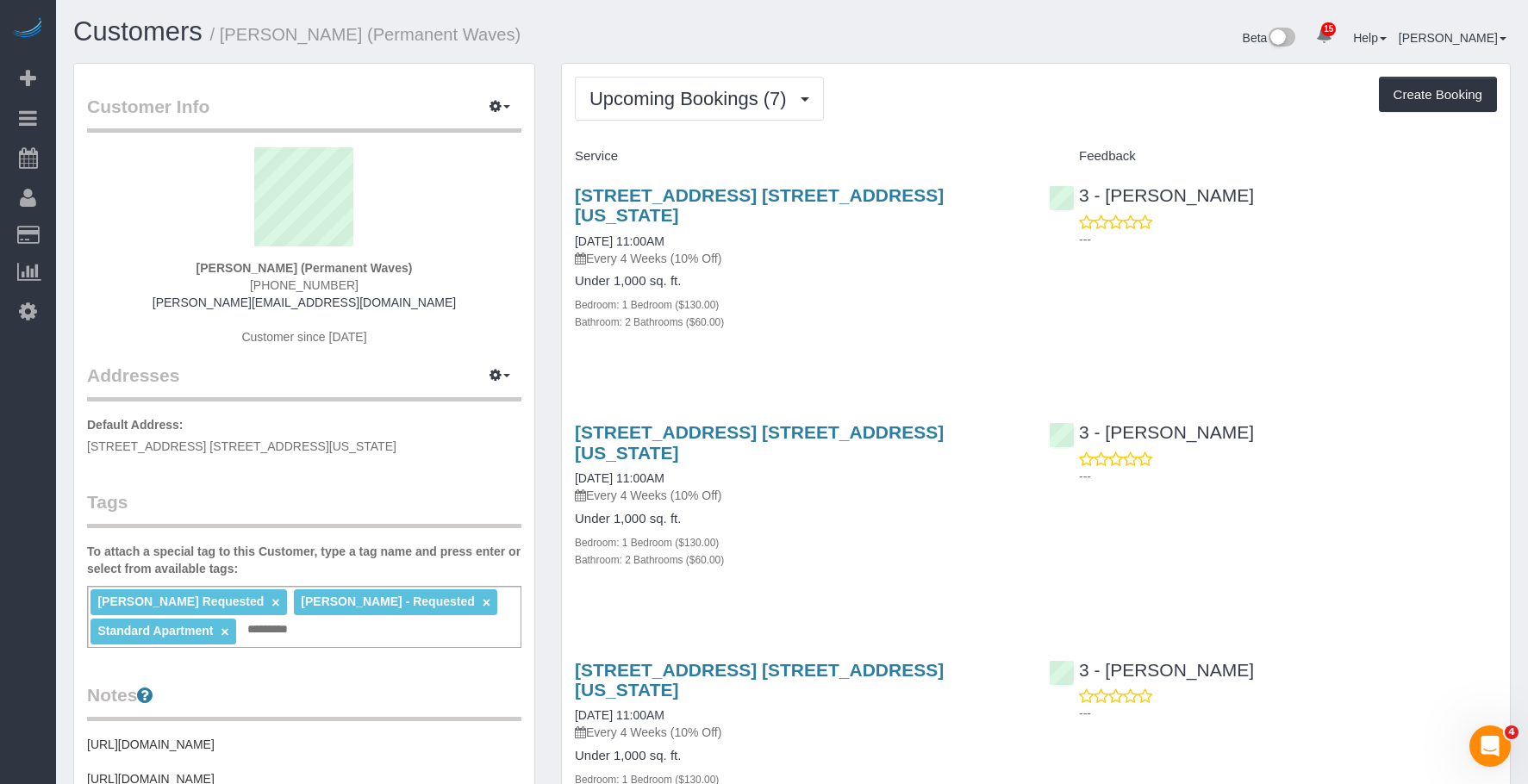
click at [814, 295] on div "Bedroom: 1 Bedroom ($130.00)" at bounding box center [798, 304] width 448 height 17
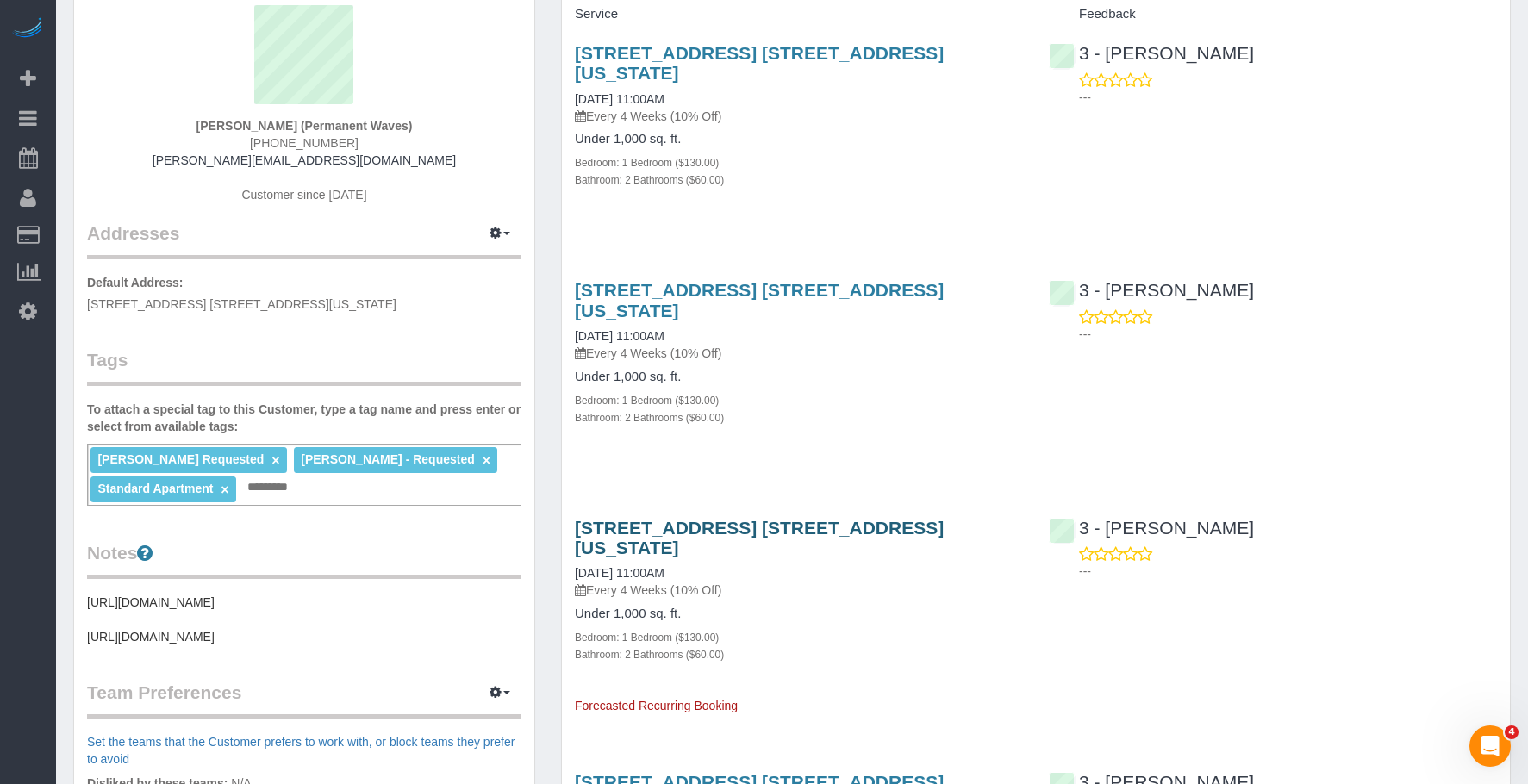
scroll to position [173, 0]
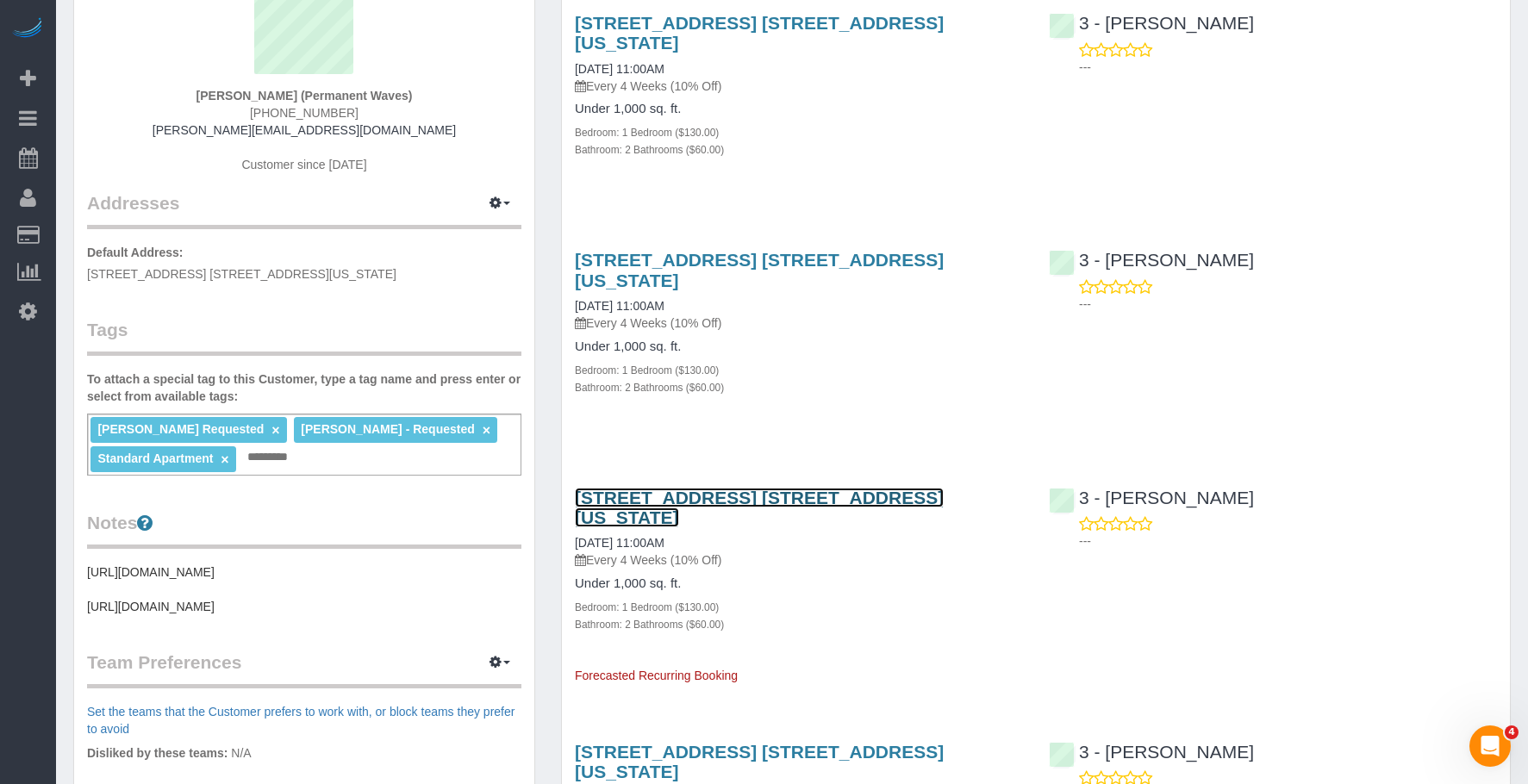
click at [823, 488] on link "[STREET_ADDRESS] [STREET_ADDRESS][US_STATE]" at bounding box center [759, 508] width 369 height 40
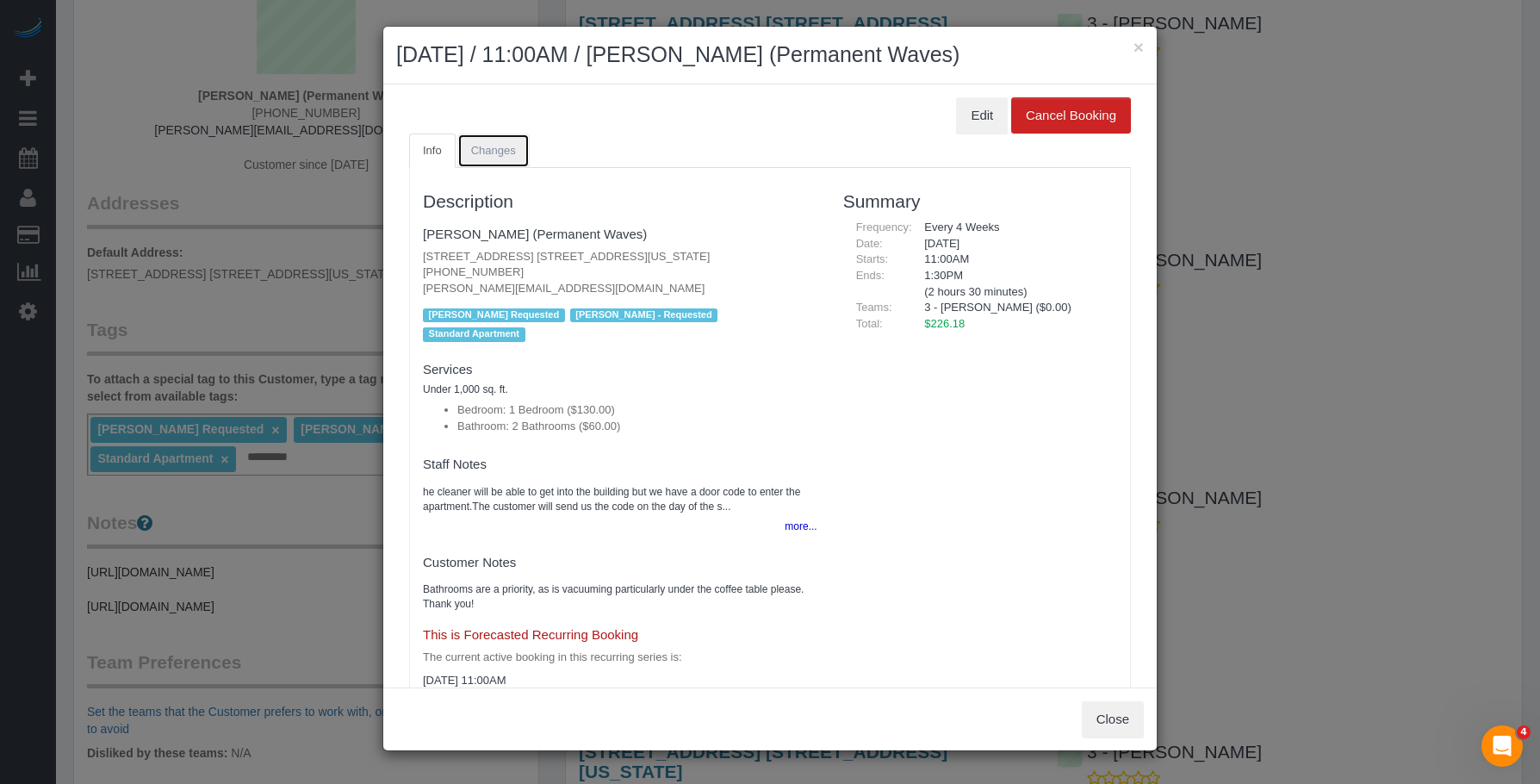
click at [507, 147] on span "Changes" at bounding box center [493, 150] width 44 height 13
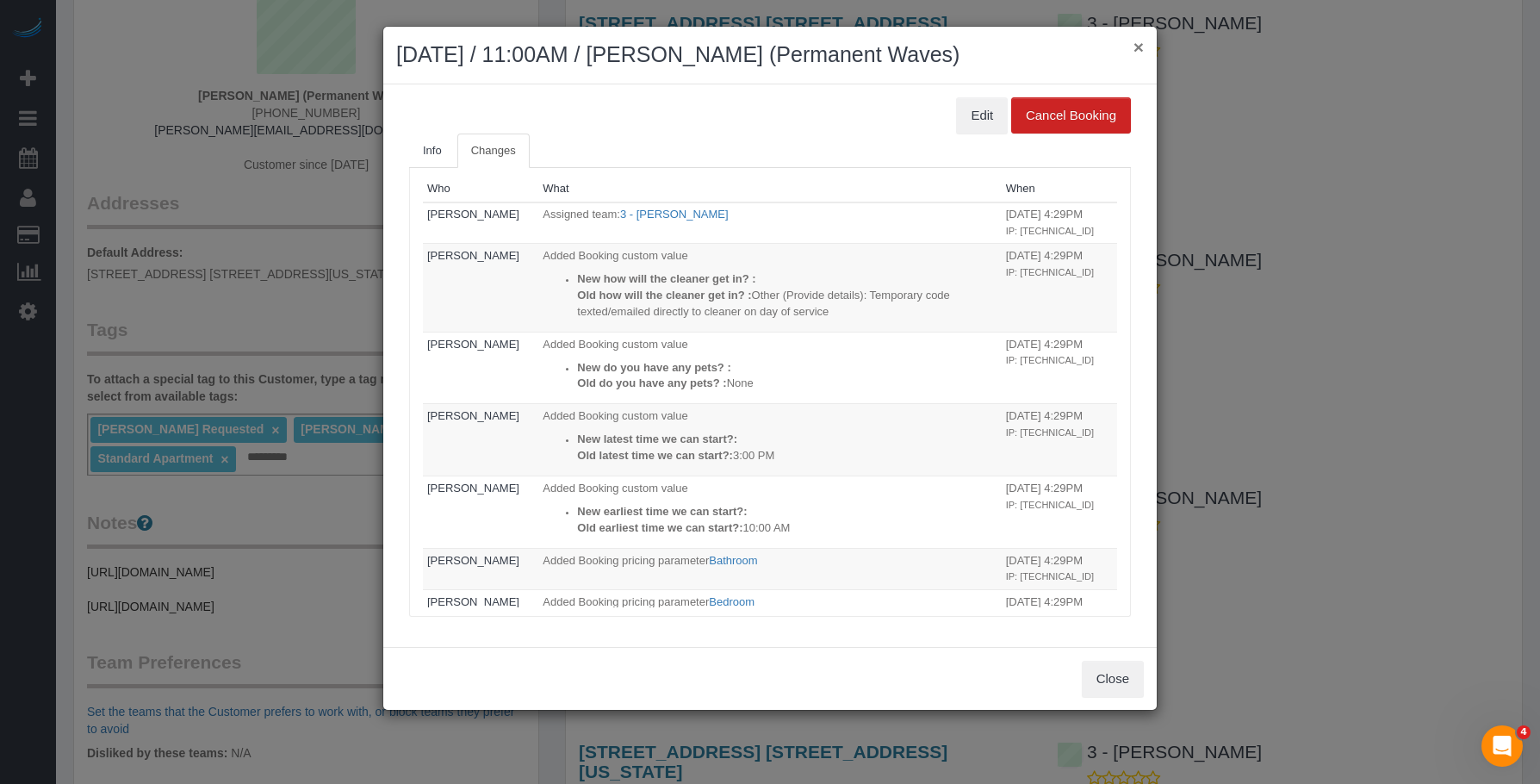
click at [1138, 45] on button "×" at bounding box center [1138, 46] width 10 height 18
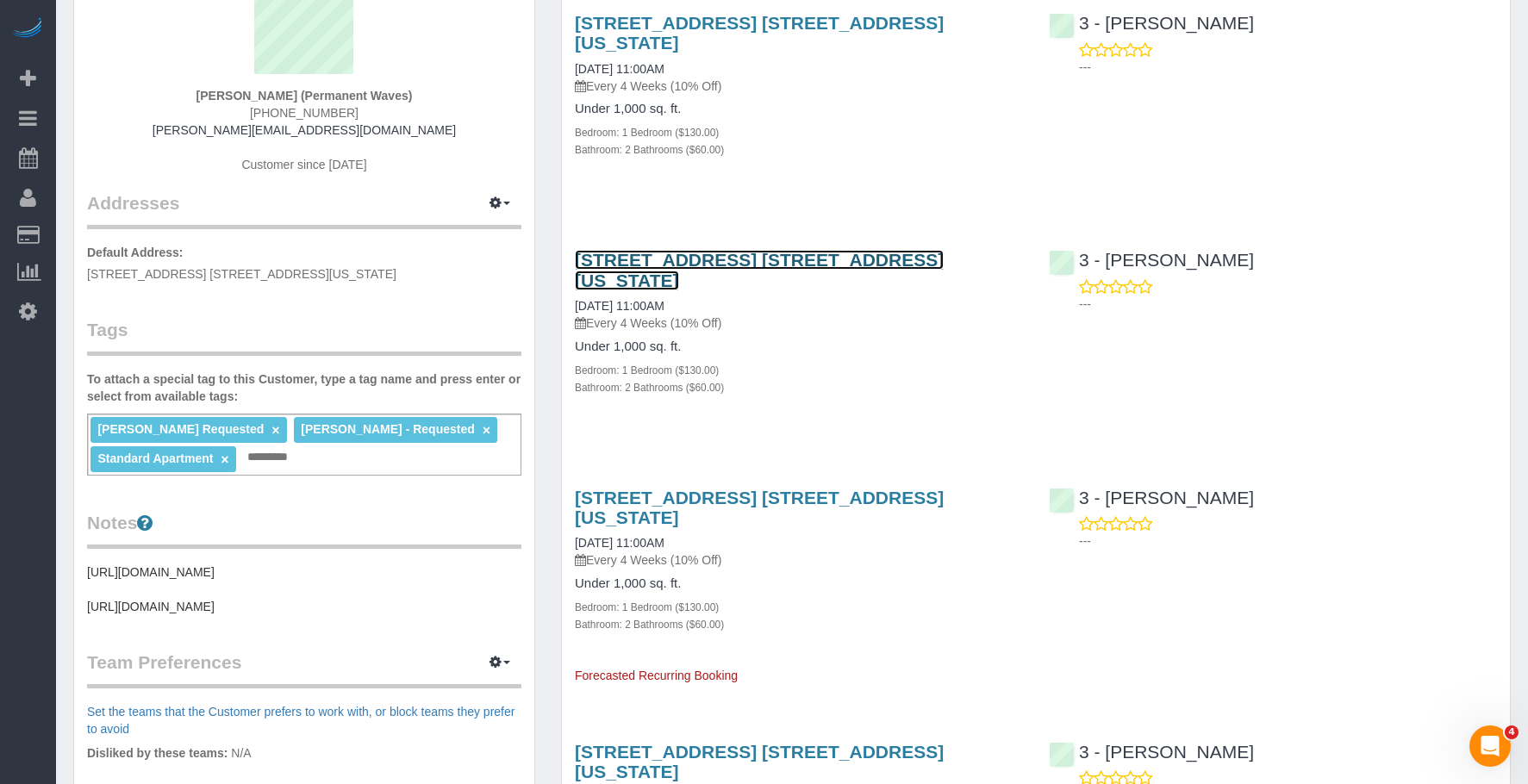
click at [905, 250] on link "[STREET_ADDRESS] [STREET_ADDRESS][US_STATE]" at bounding box center [759, 270] width 369 height 40
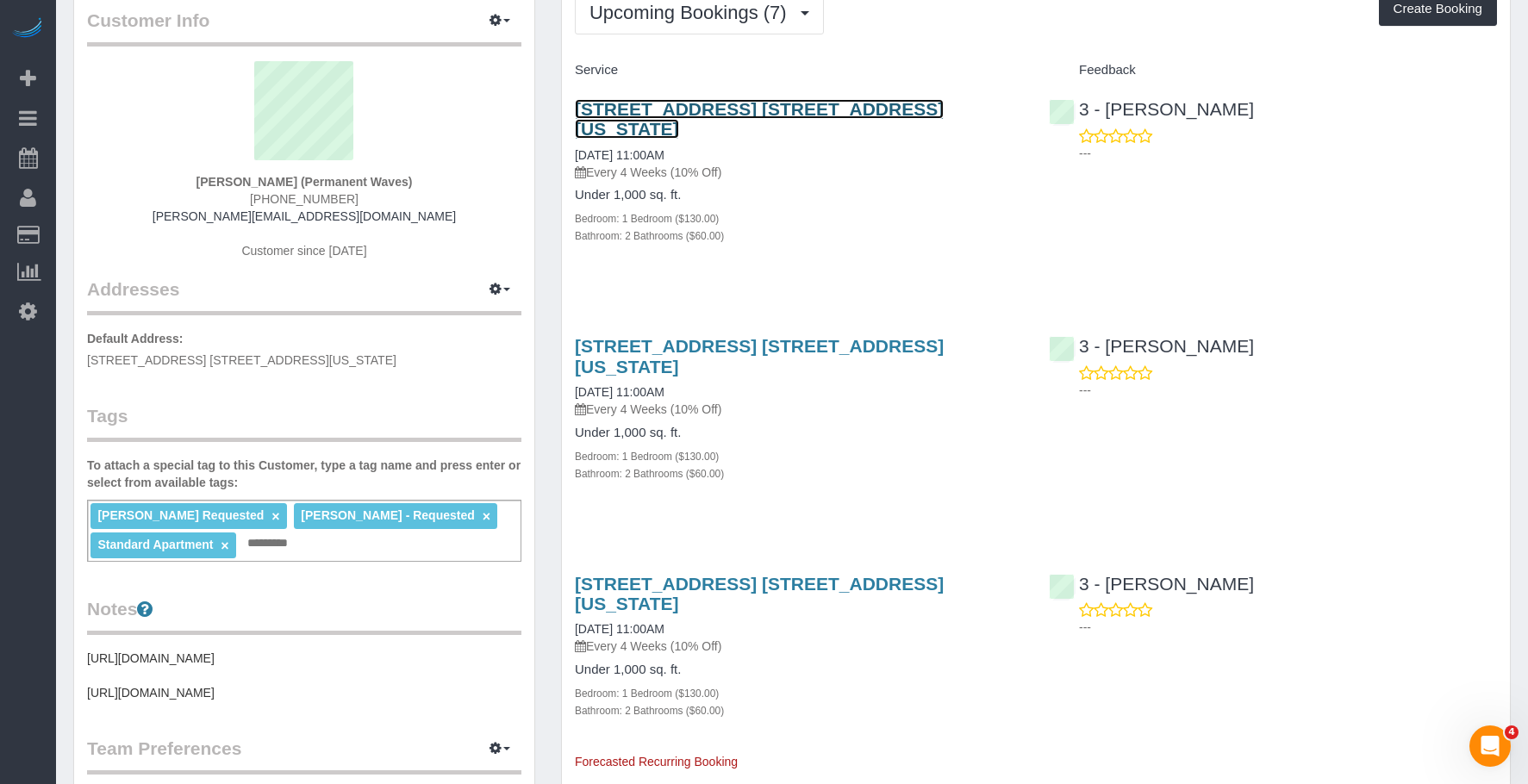
click at [780, 104] on link "[STREET_ADDRESS] [STREET_ADDRESS][US_STATE]" at bounding box center [759, 119] width 369 height 40
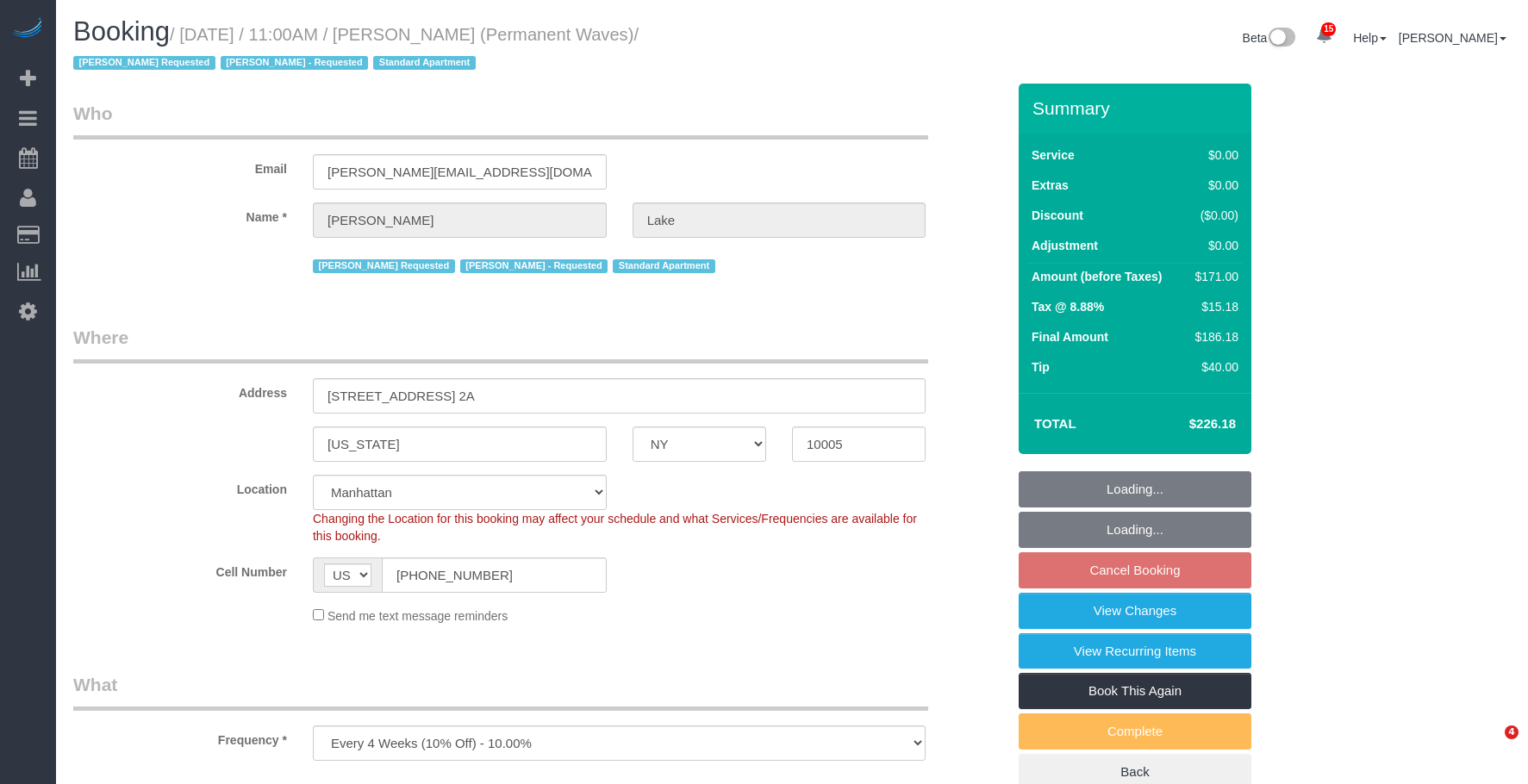
select select "NY"
select select "number:58"
select select "number:75"
select select "number:15"
select select "number:7"
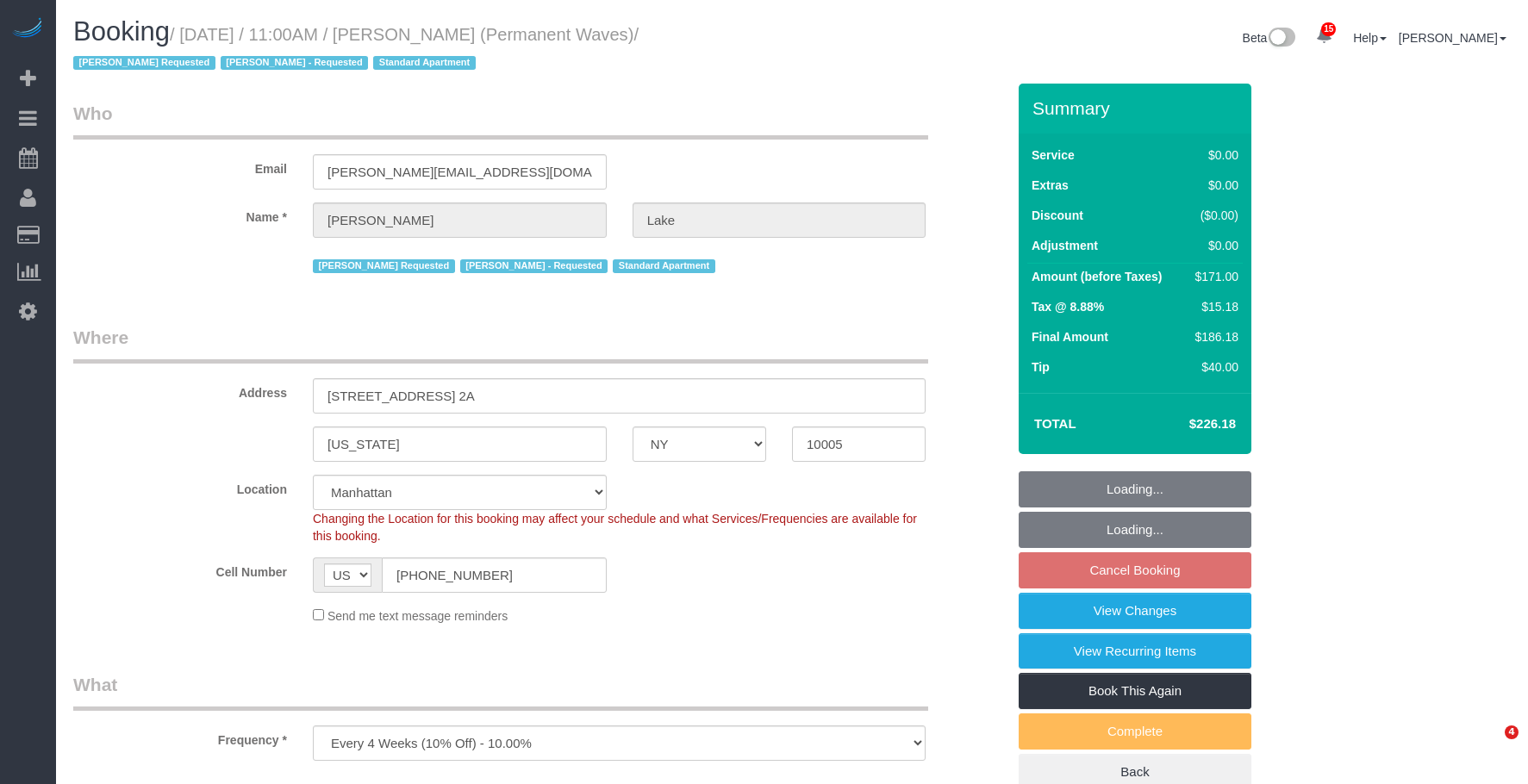
select select "object:1447"
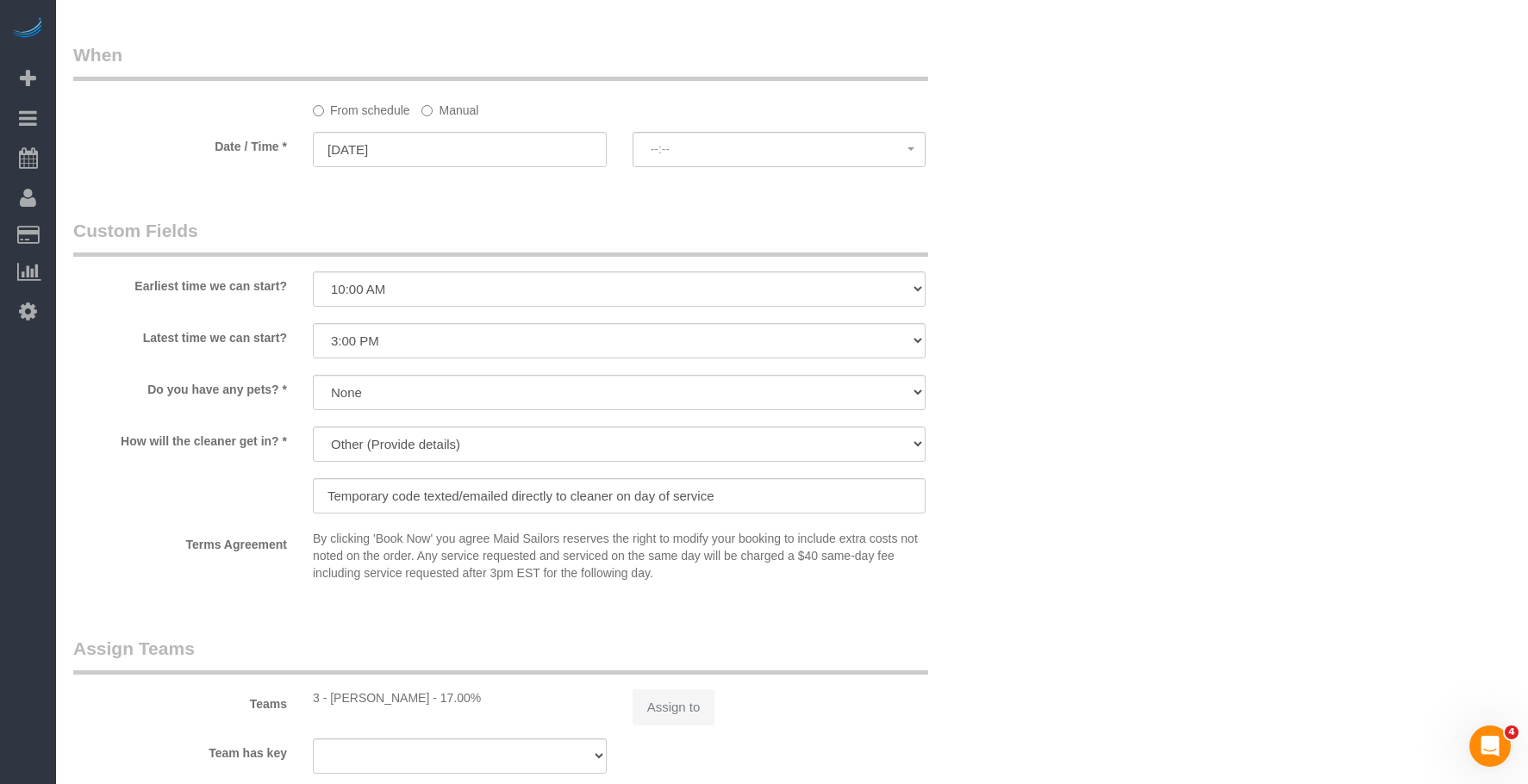
select select "spot4"
select select "1"
select select "2"
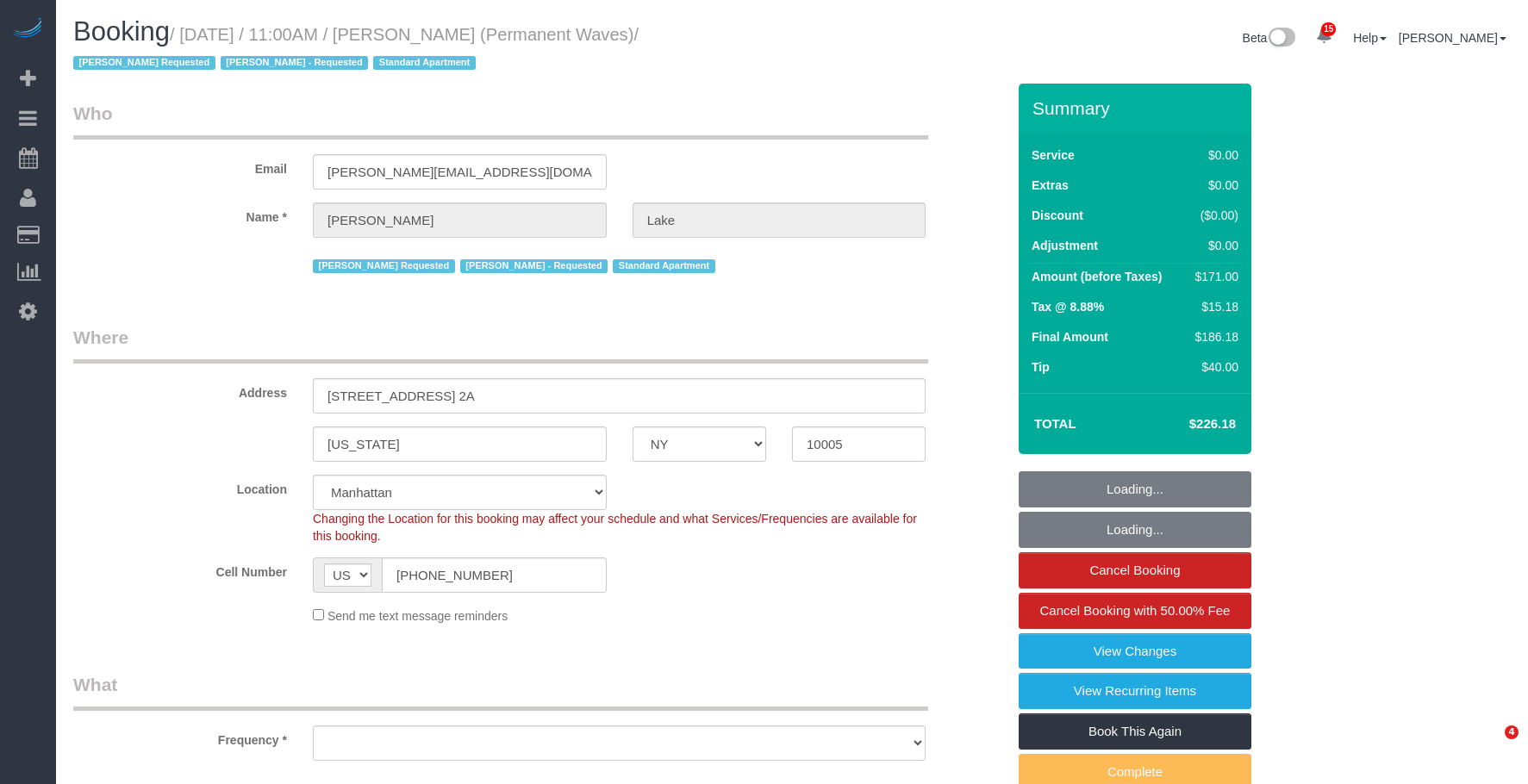
select select "NY"
select select "number:58"
select select "number:75"
select select "number:15"
select select "number:7"
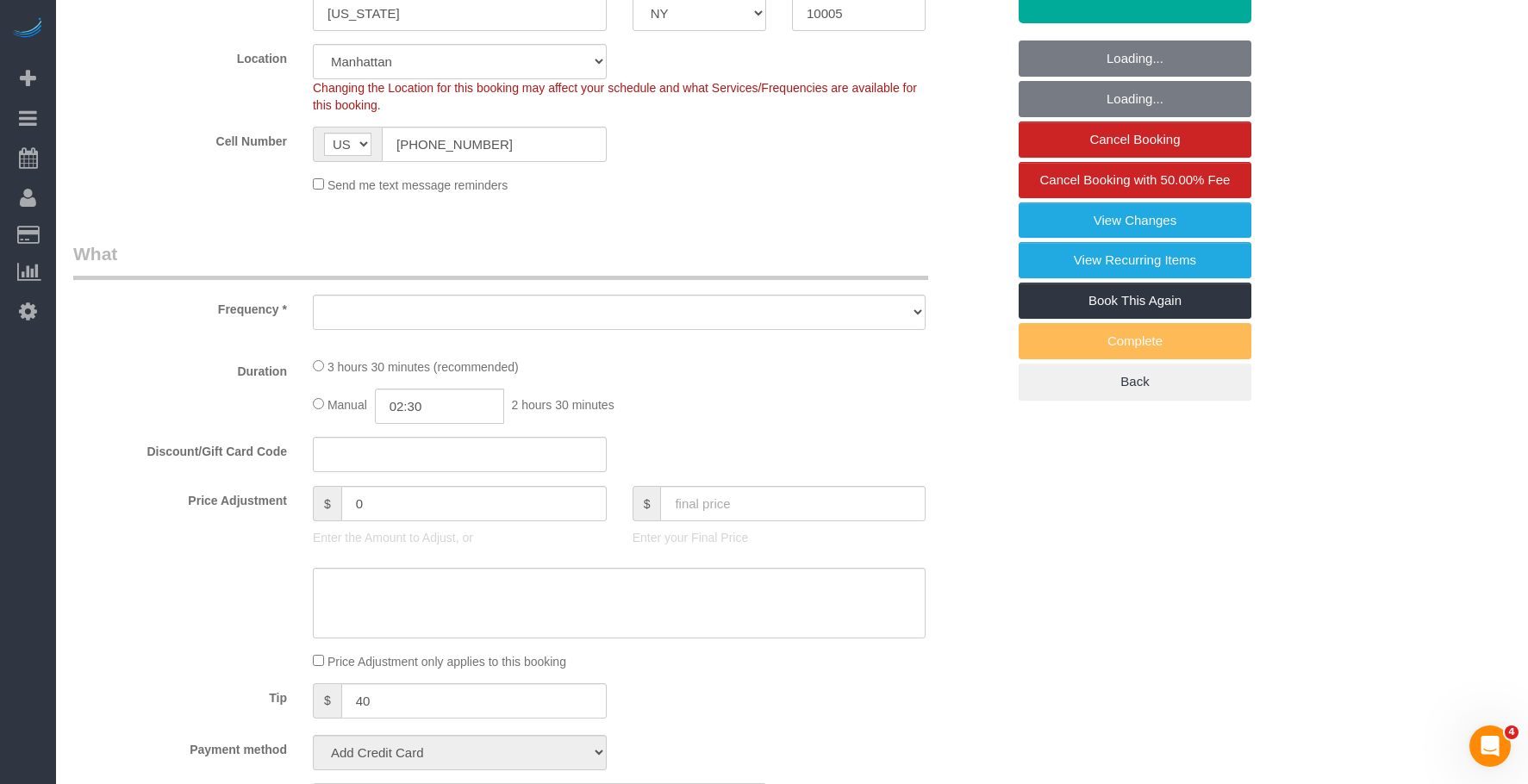
select select "string:stripe-pm_1QgqW94VGloSiKo7ra9aaNFw"
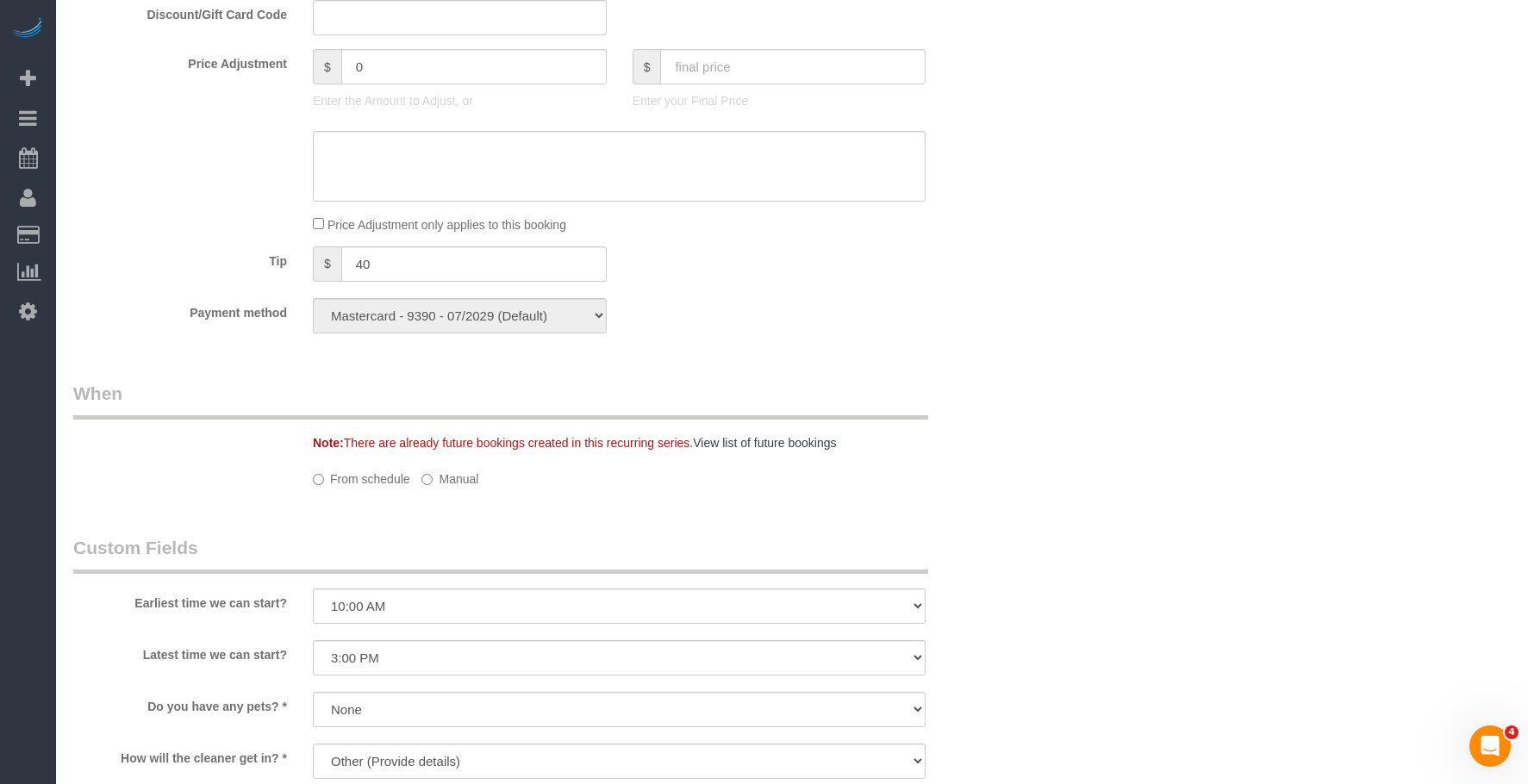
select select "object:920"
select select "spot1"
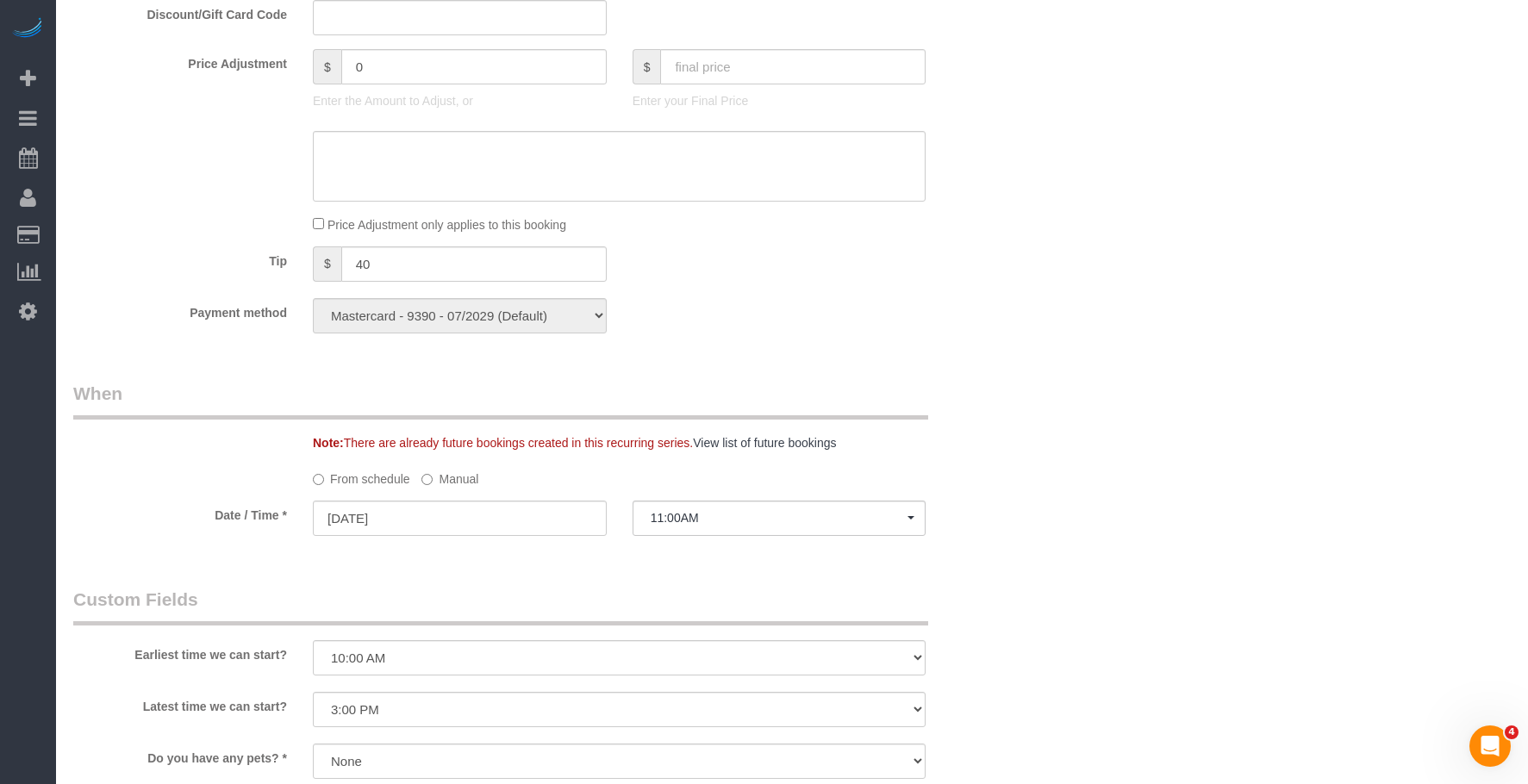
select select "1"
select select "2"
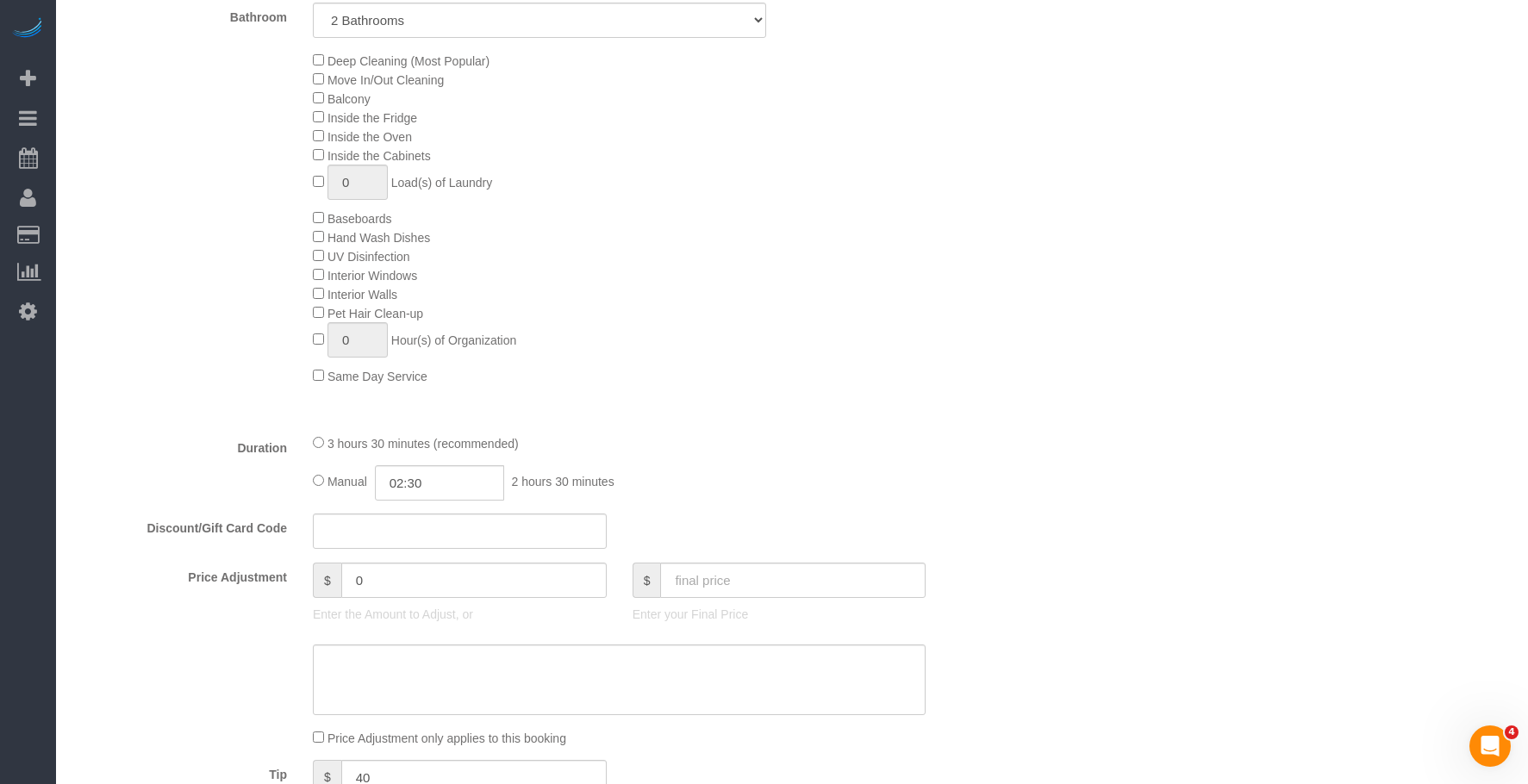
select select "object:1454"
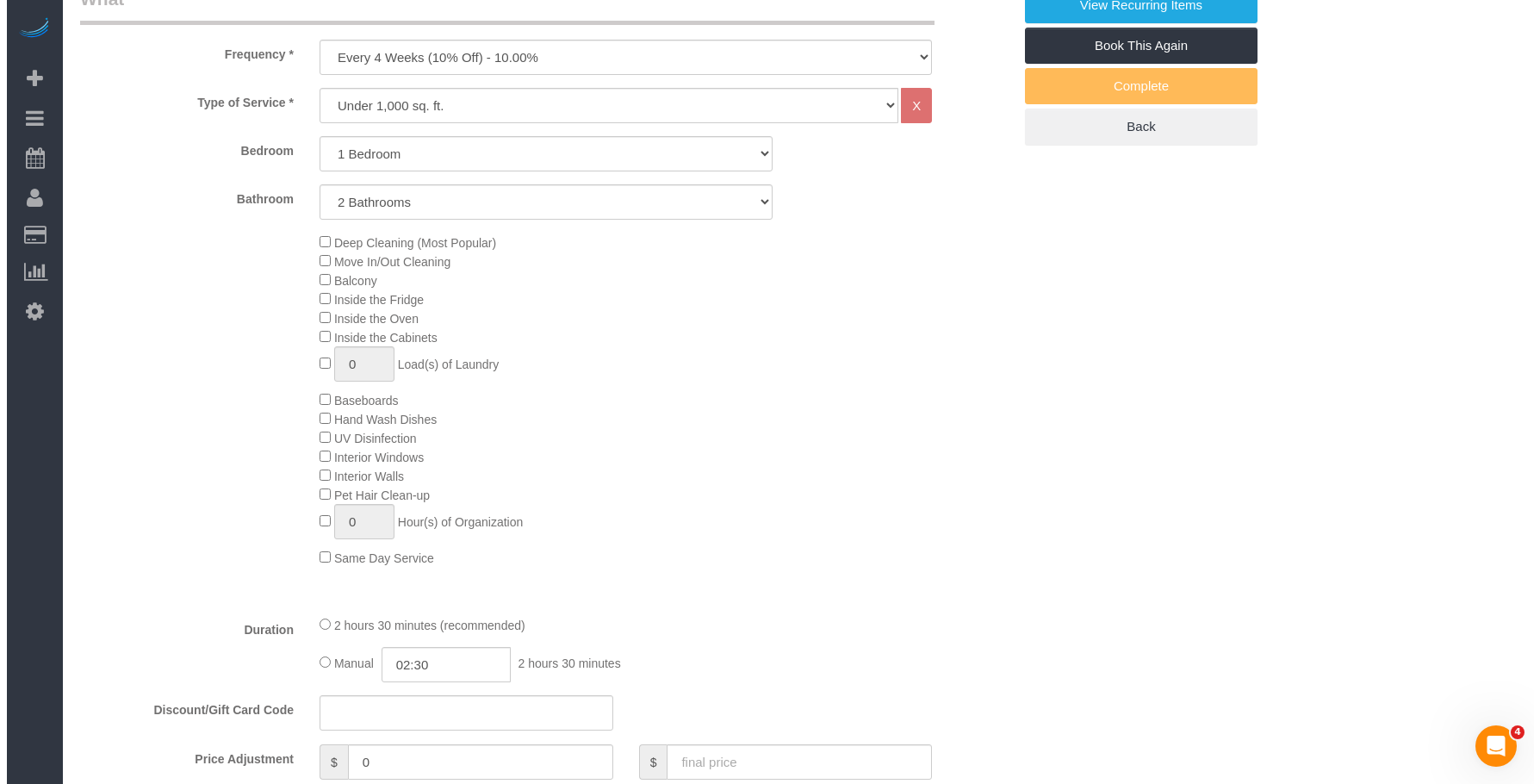
scroll to position [342, 0]
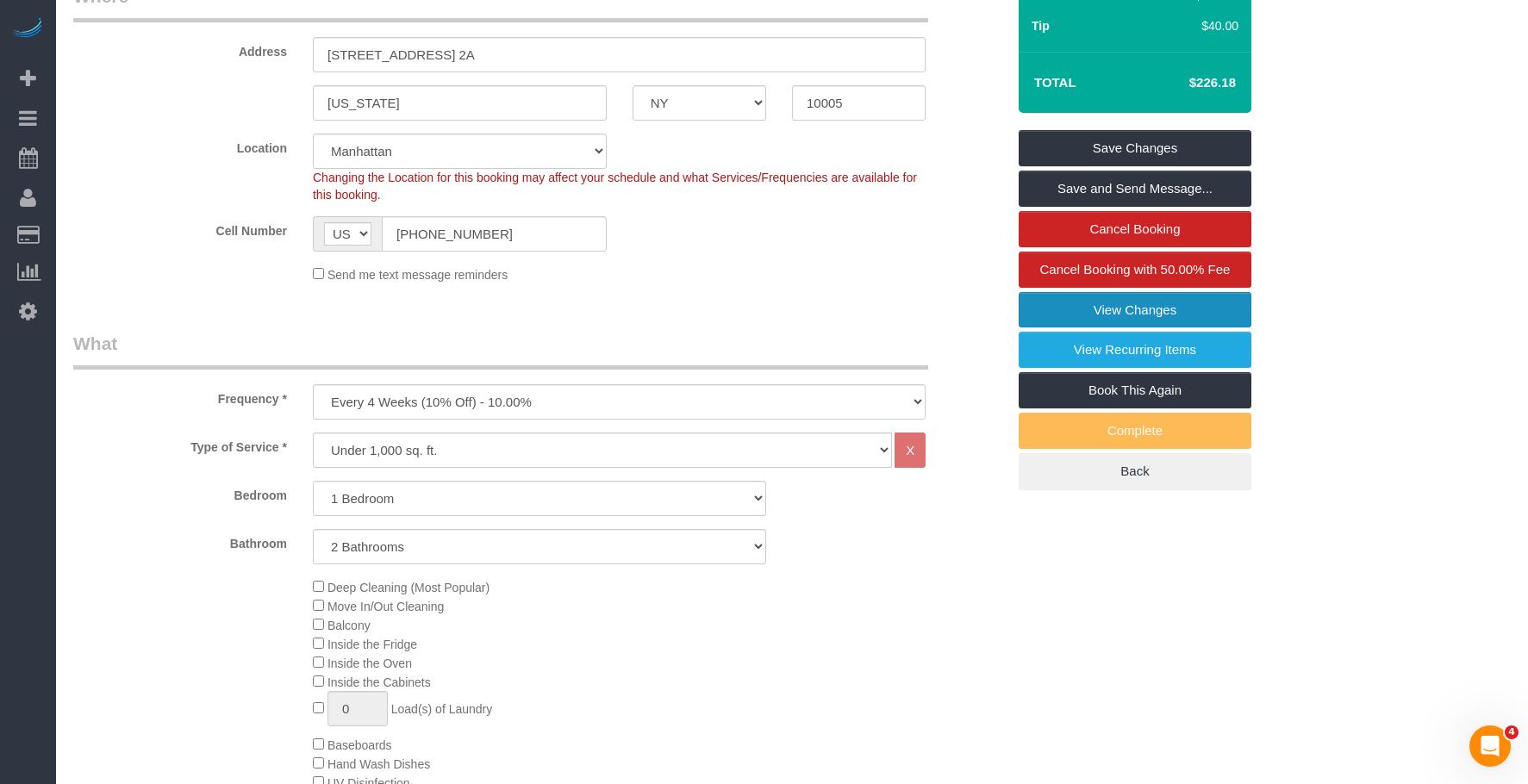
click at [1056, 311] on link "View Changes" at bounding box center [1134, 309] width 232 height 36
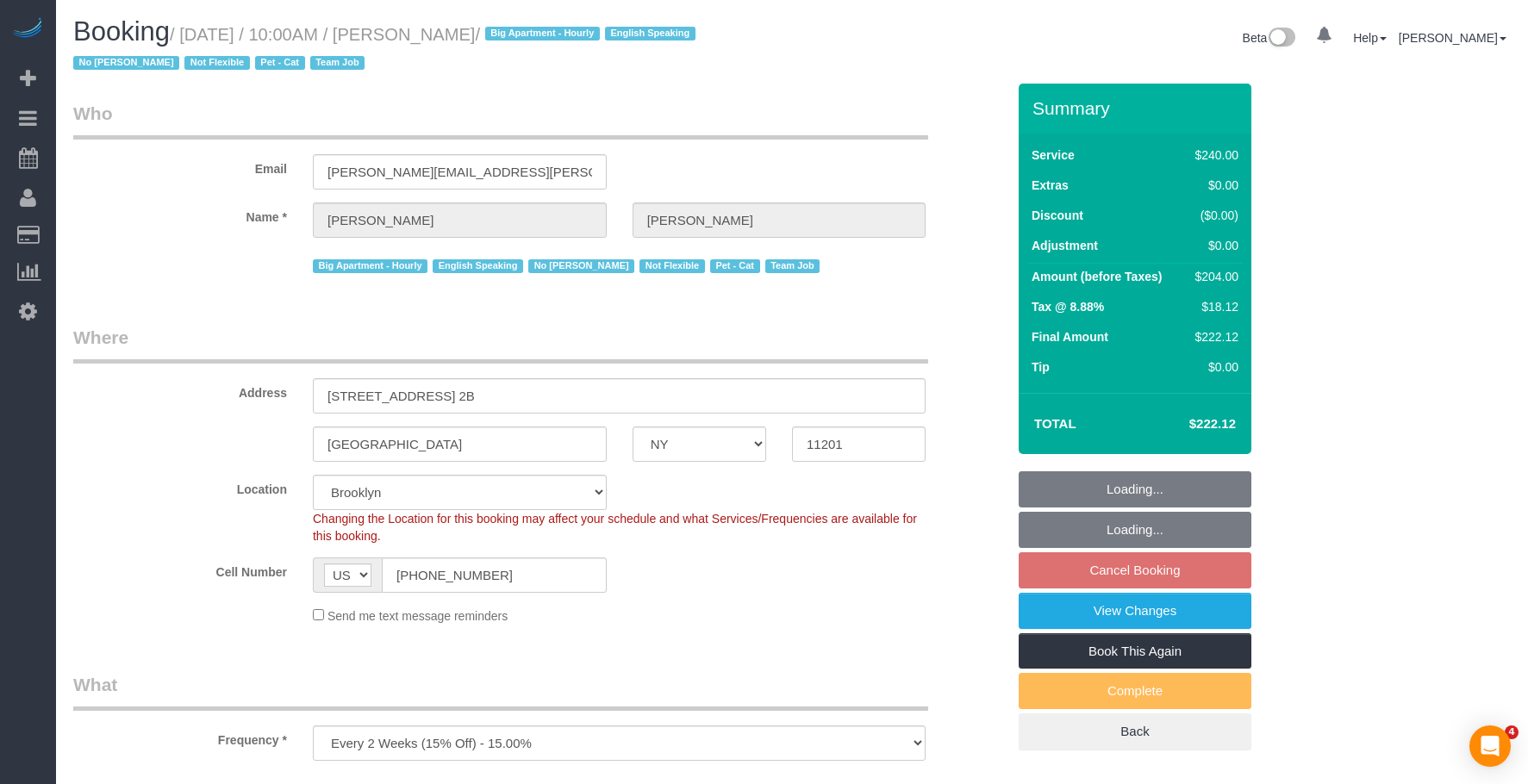
select select "NY"
select select "string:stripe-pm_1Ro8Hr4VGloSiKo7kqJISDBj"
select select "spot3"
select select "number:89"
select select "number:90"
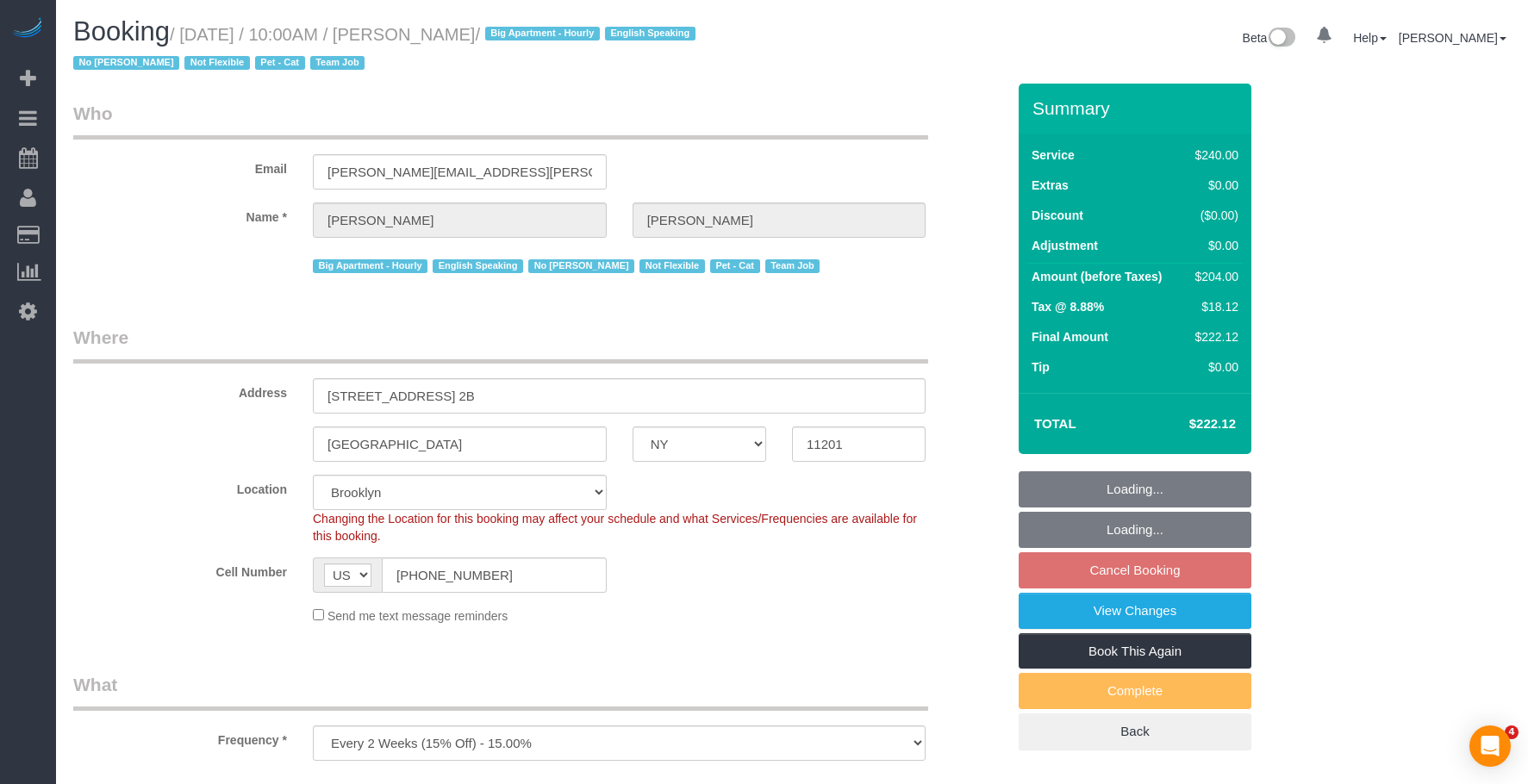
select select "number:14"
select select "number:5"
select select "object:1314"
select select "spot63"
select select "180"
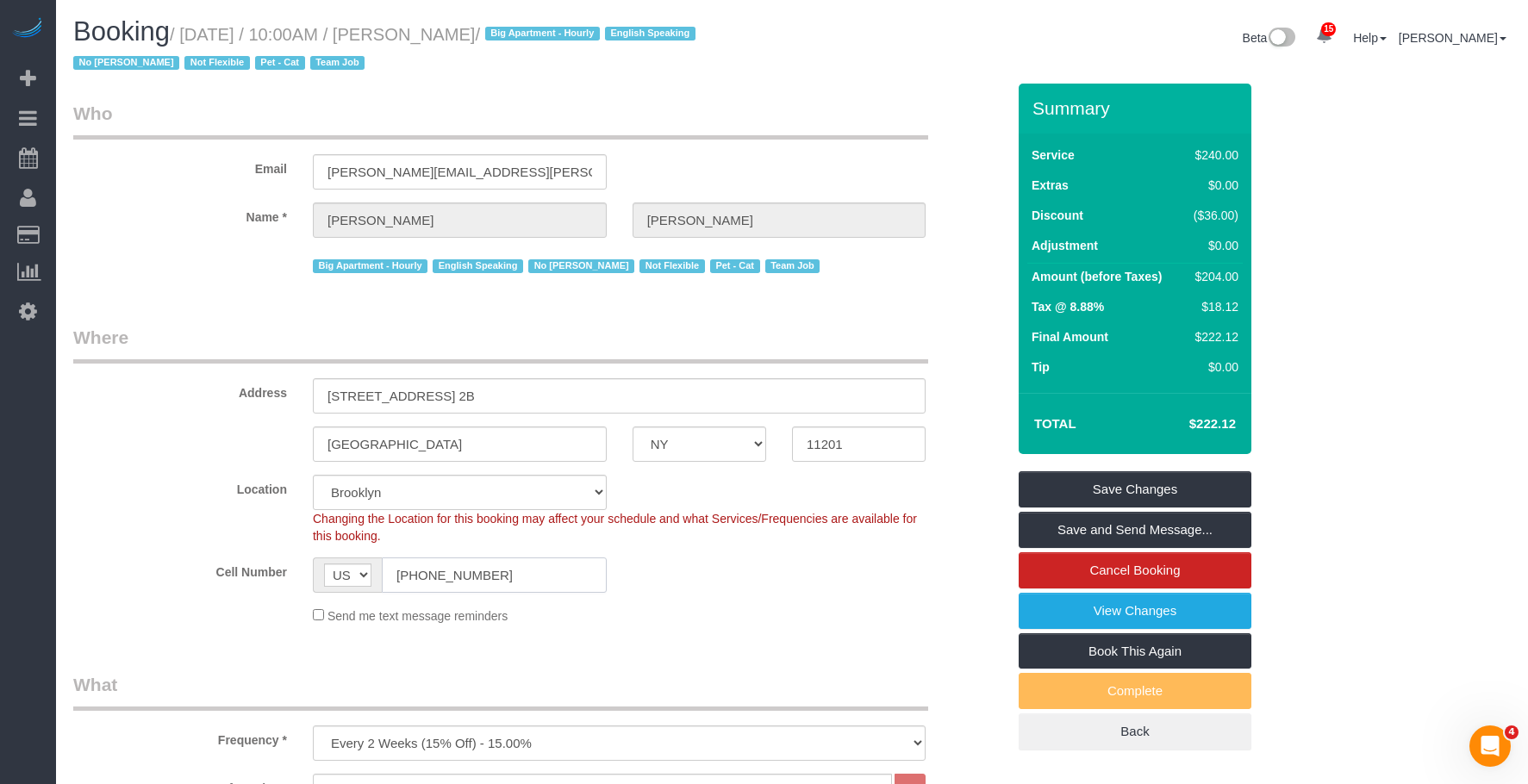
drag, startPoint x: 492, startPoint y: 571, endPoint x: 290, endPoint y: 547, distance: 203.4
click at [290, 547] on sui-booking-location "Location [GEOGRAPHIC_DATA] [GEOGRAPHIC_DATA] [GEOGRAPHIC_DATA] [GEOGRAPHIC_DATA…" at bounding box center [540, 549] width 932 height 150
drag, startPoint x: 893, startPoint y: 74, endPoint x: 893, endPoint y: 7, distance: 67.0
click at [893, 71] on div "Booking / [DATE] / 10:00AM / [PERSON_NAME] / Big Apartment - Hourly English Spe…" at bounding box center [792, 50] width 1463 height 66
drag, startPoint x: 498, startPoint y: 175, endPoint x: 240, endPoint y: 165, distance: 258.2
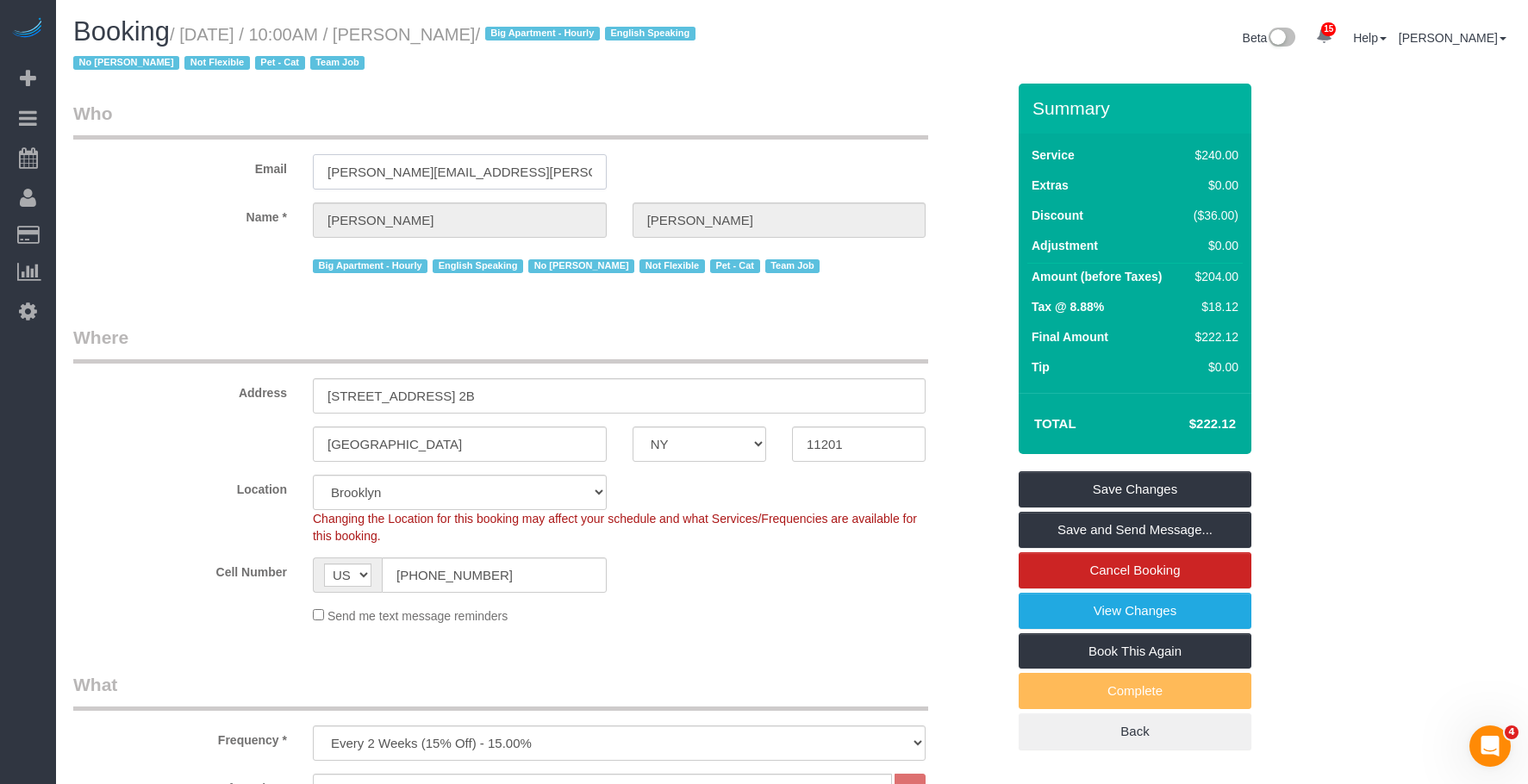
click at [246, 164] on div "Email [PERSON_NAME][EMAIL_ADDRESS][PERSON_NAME][DOMAIN_NAME]" at bounding box center [539, 145] width 958 height 89
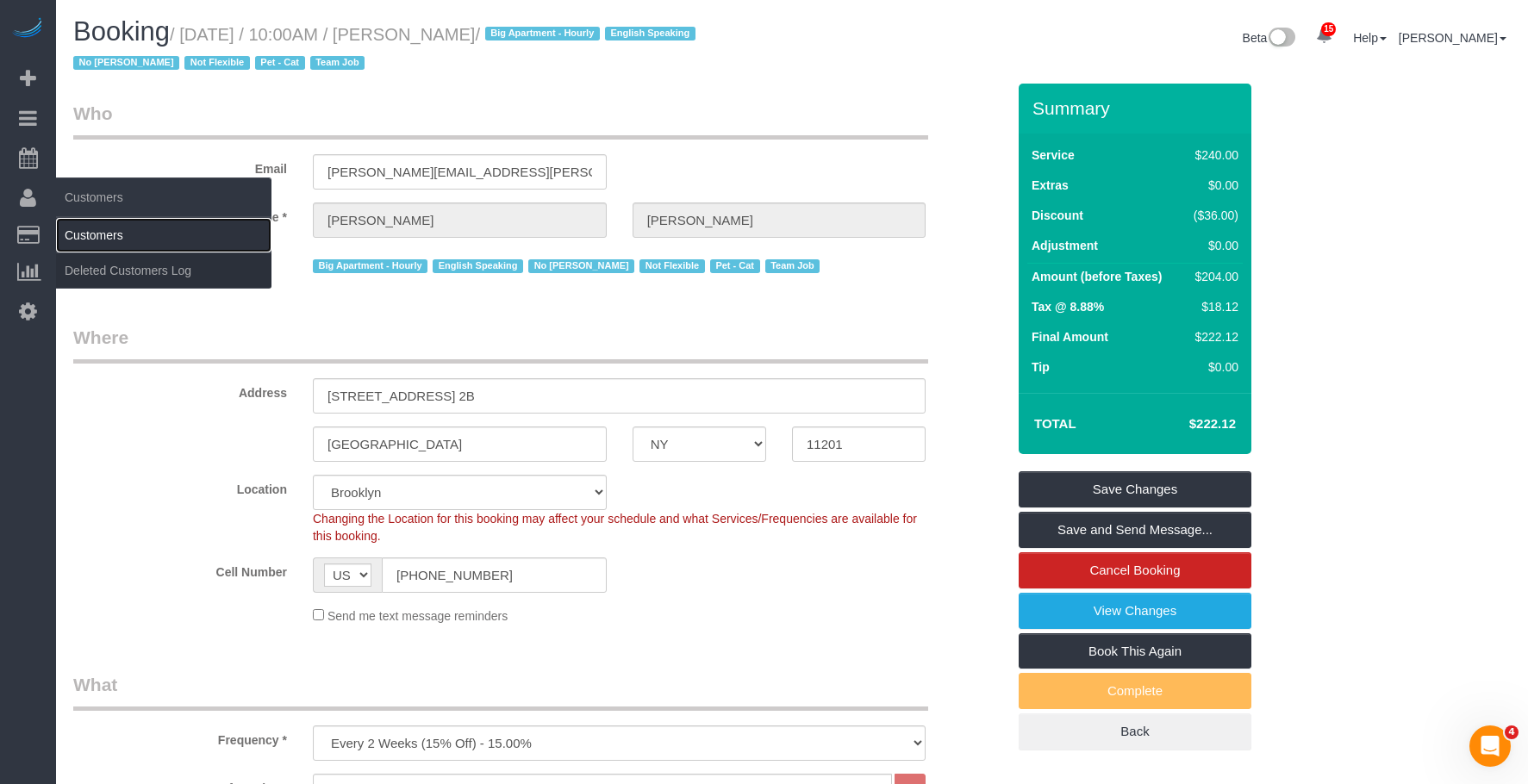
click at [104, 226] on link "Customers" at bounding box center [163, 235] width 215 height 35
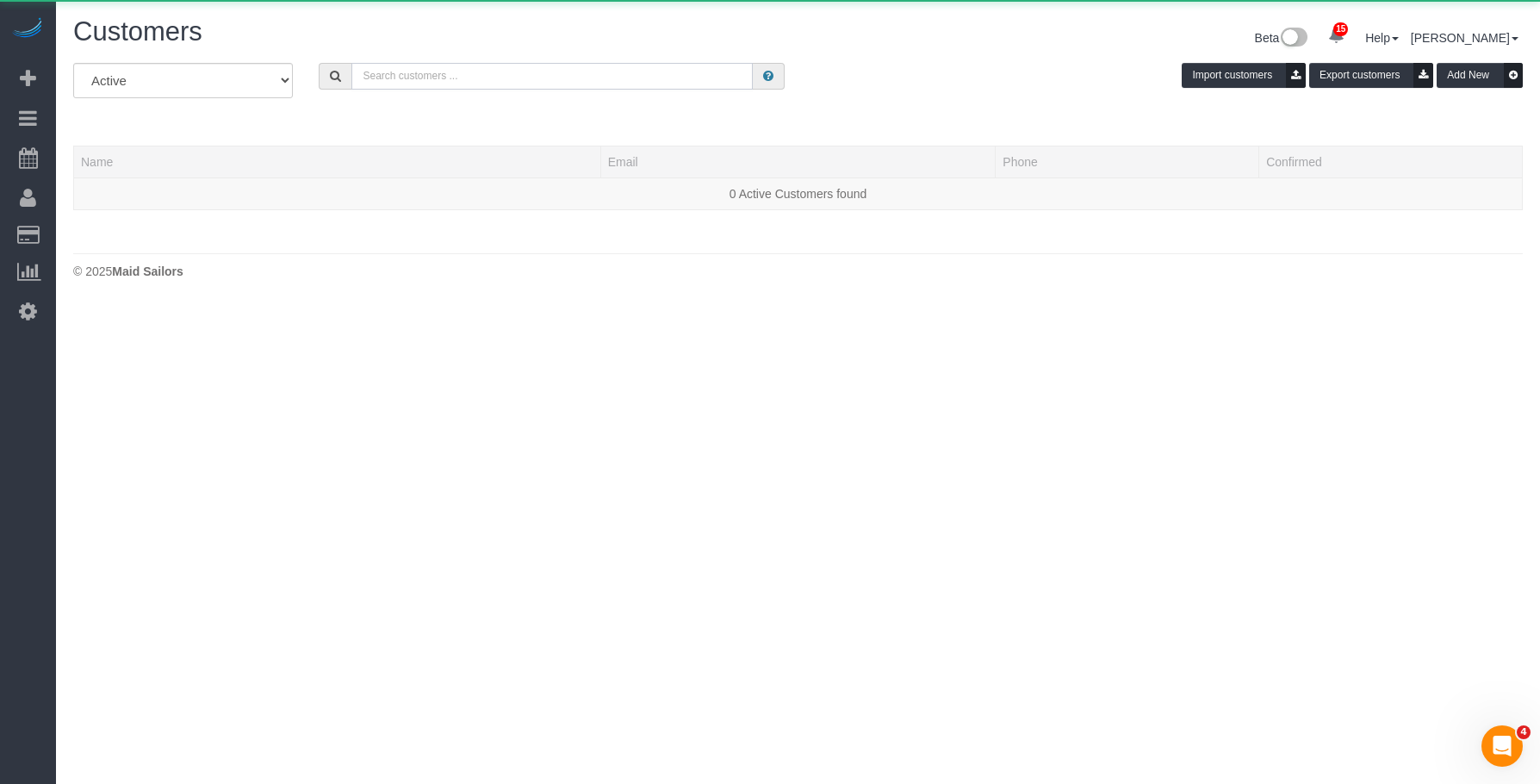
click at [657, 77] on input "text" at bounding box center [551, 76] width 401 height 26
paste input "[PERSON_NAME][EMAIL_ADDRESS][PERSON_NAME][DOMAIN_NAME]"
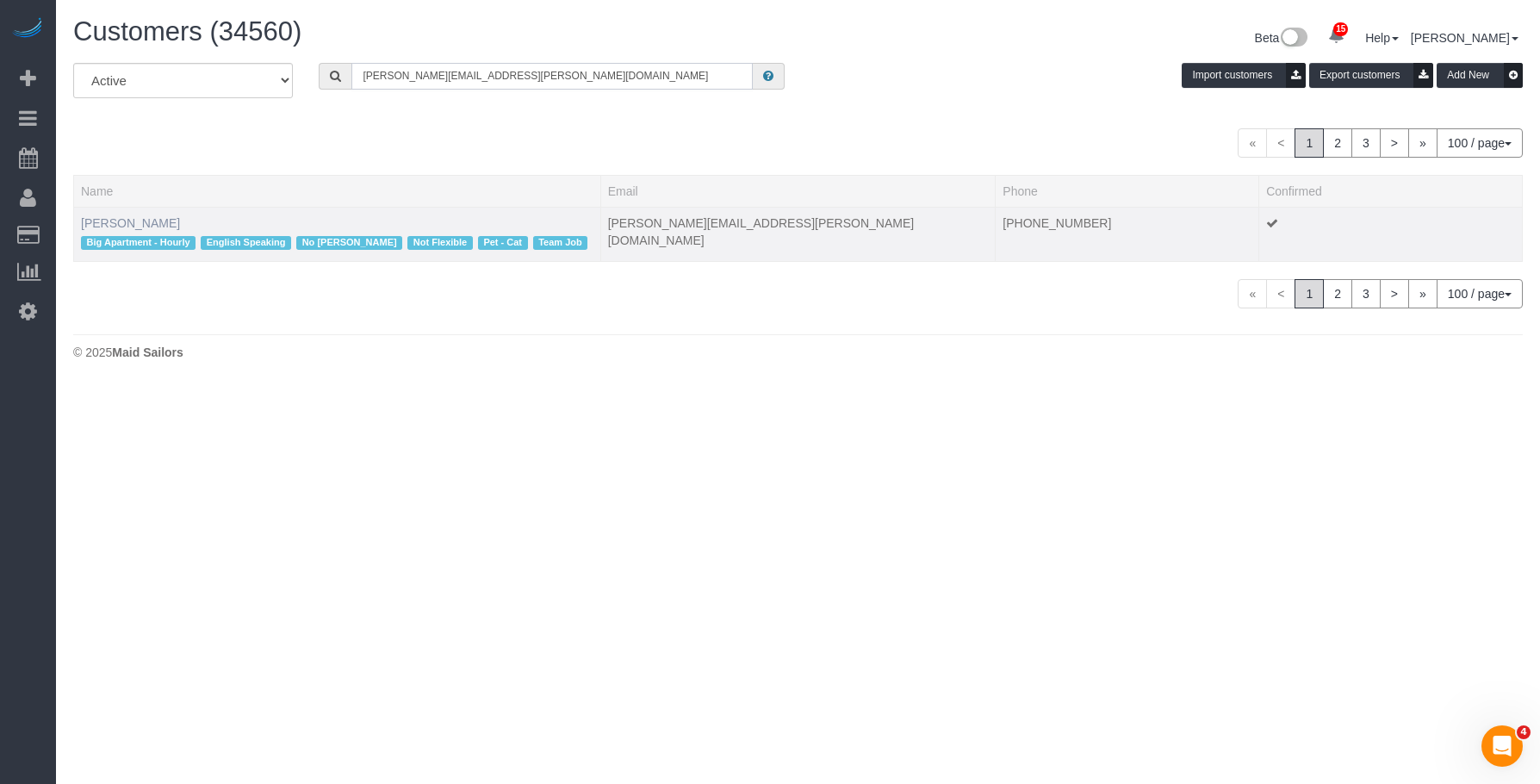
type input "[PERSON_NAME][EMAIL_ADDRESS][PERSON_NAME][DOMAIN_NAME]"
click at [124, 223] on link "[PERSON_NAME]" at bounding box center [130, 223] width 99 height 14
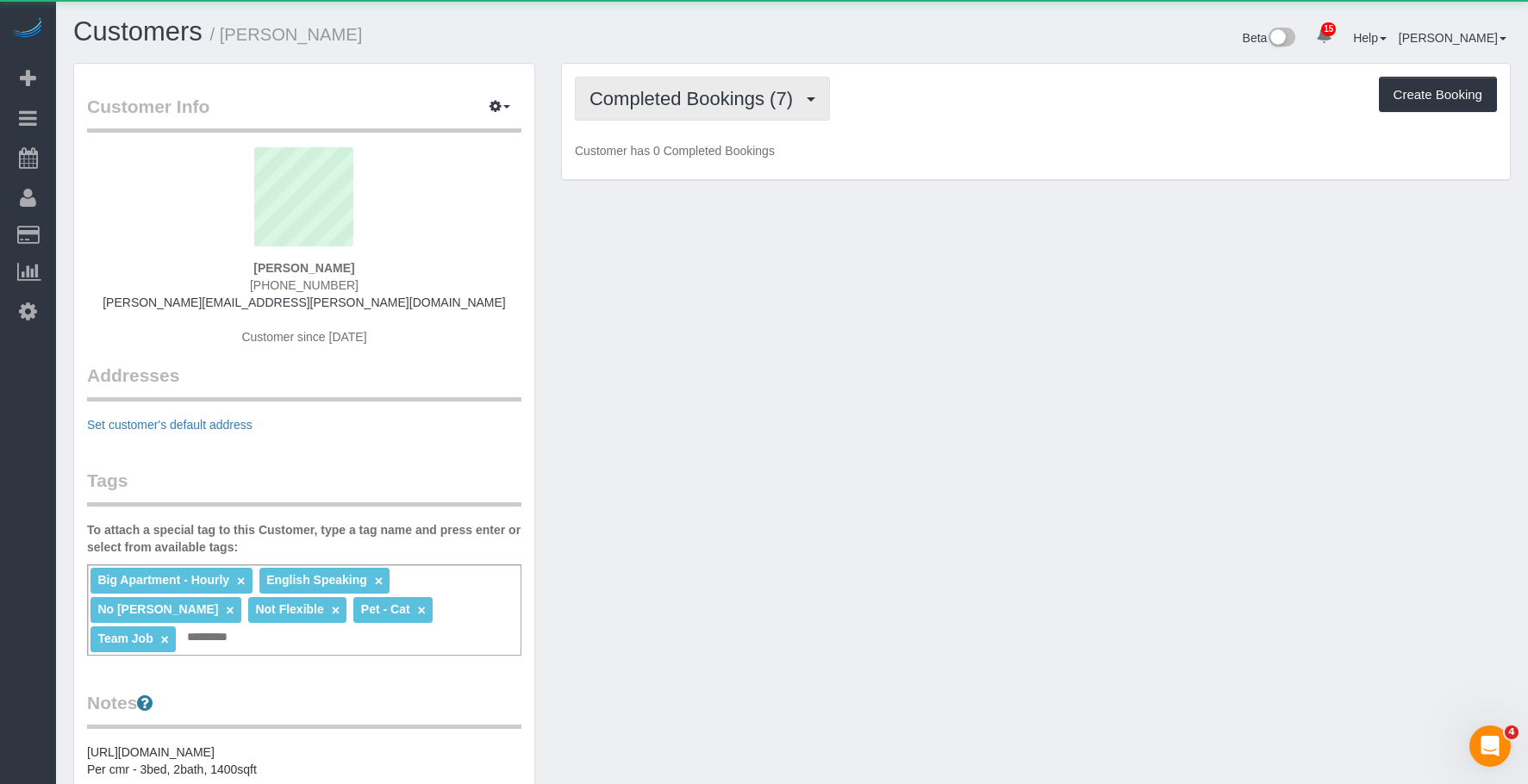
click at [717, 104] on span "Completed Bookings (7)" at bounding box center [695, 98] width 212 height 22
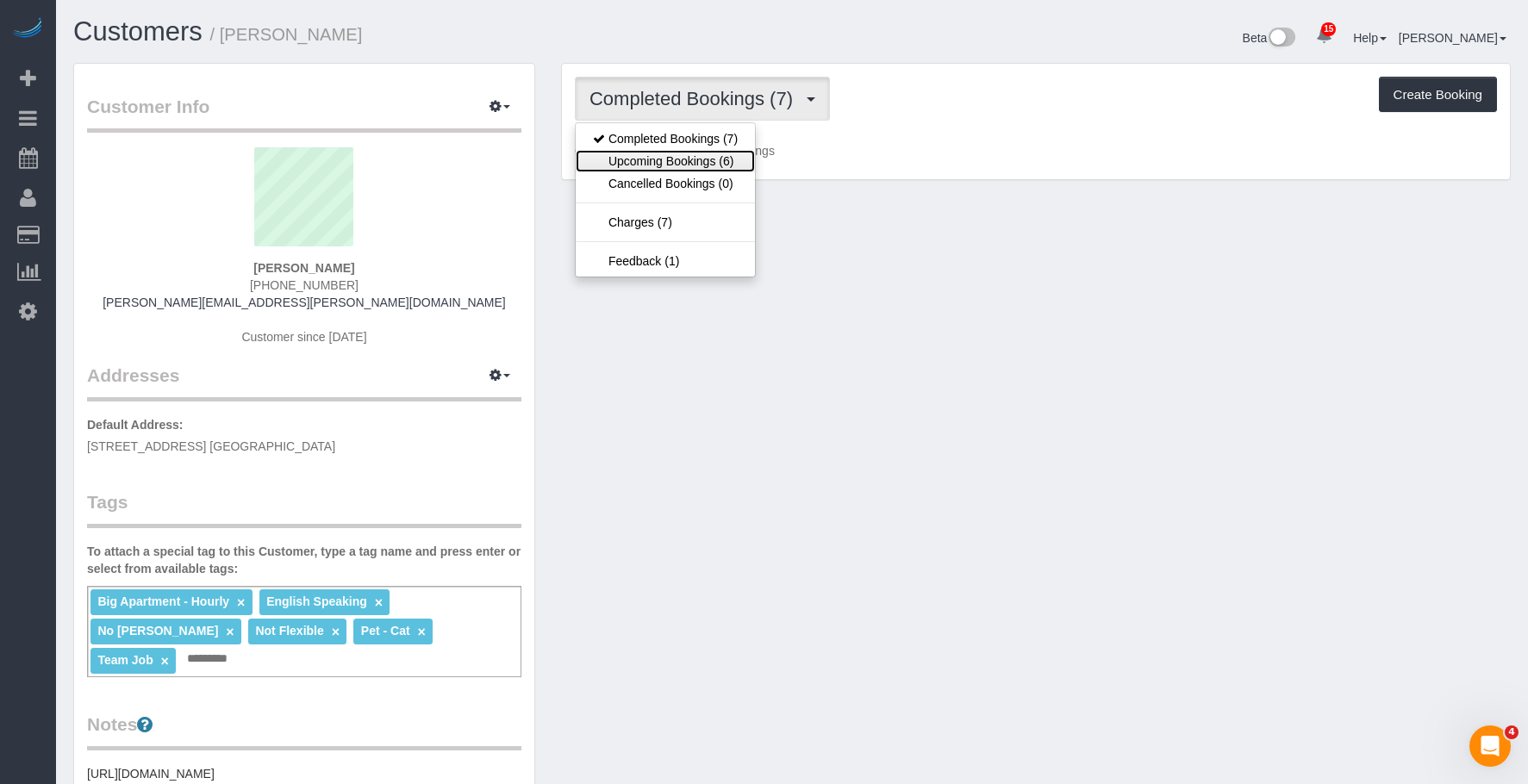
click at [688, 163] on link "Upcoming Bookings (6)" at bounding box center [665, 161] width 179 height 23
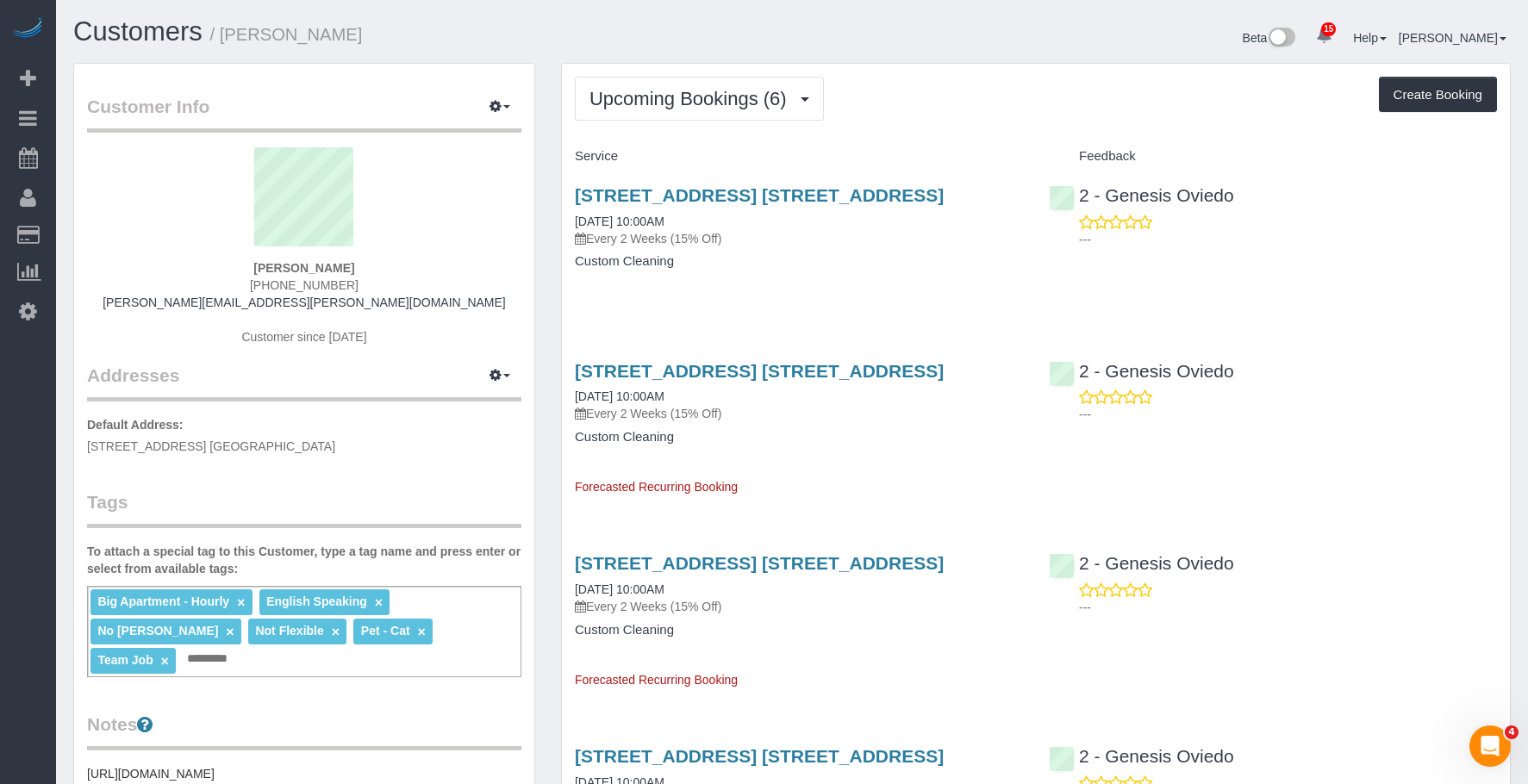
drag, startPoint x: 561, startPoint y: 189, endPoint x: 991, endPoint y: 186, distance: 430.0
click at [991, 186] on div "128 Willow Street, Apt. 2b, Brooklyn, NY 11201 09/13/2025 10:00AM Every 2 Weeks…" at bounding box center [798, 237] width 474 height 133
copy link "128 Willow Street, Apt. 2b, Brooklyn, NY 11201"
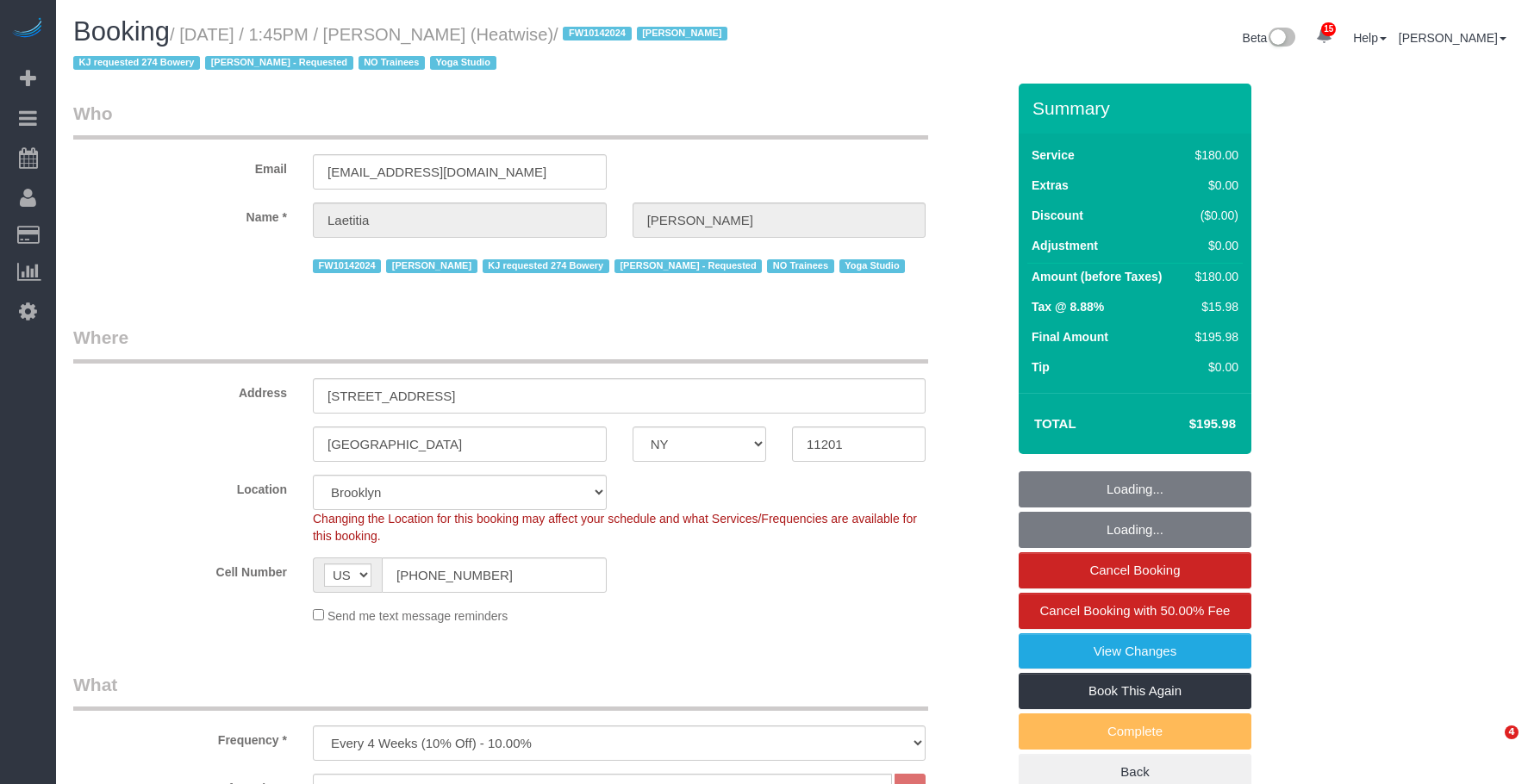
select select "NY"
select select "180"
select select "number:89"
select select "number:90"
select select "number:15"
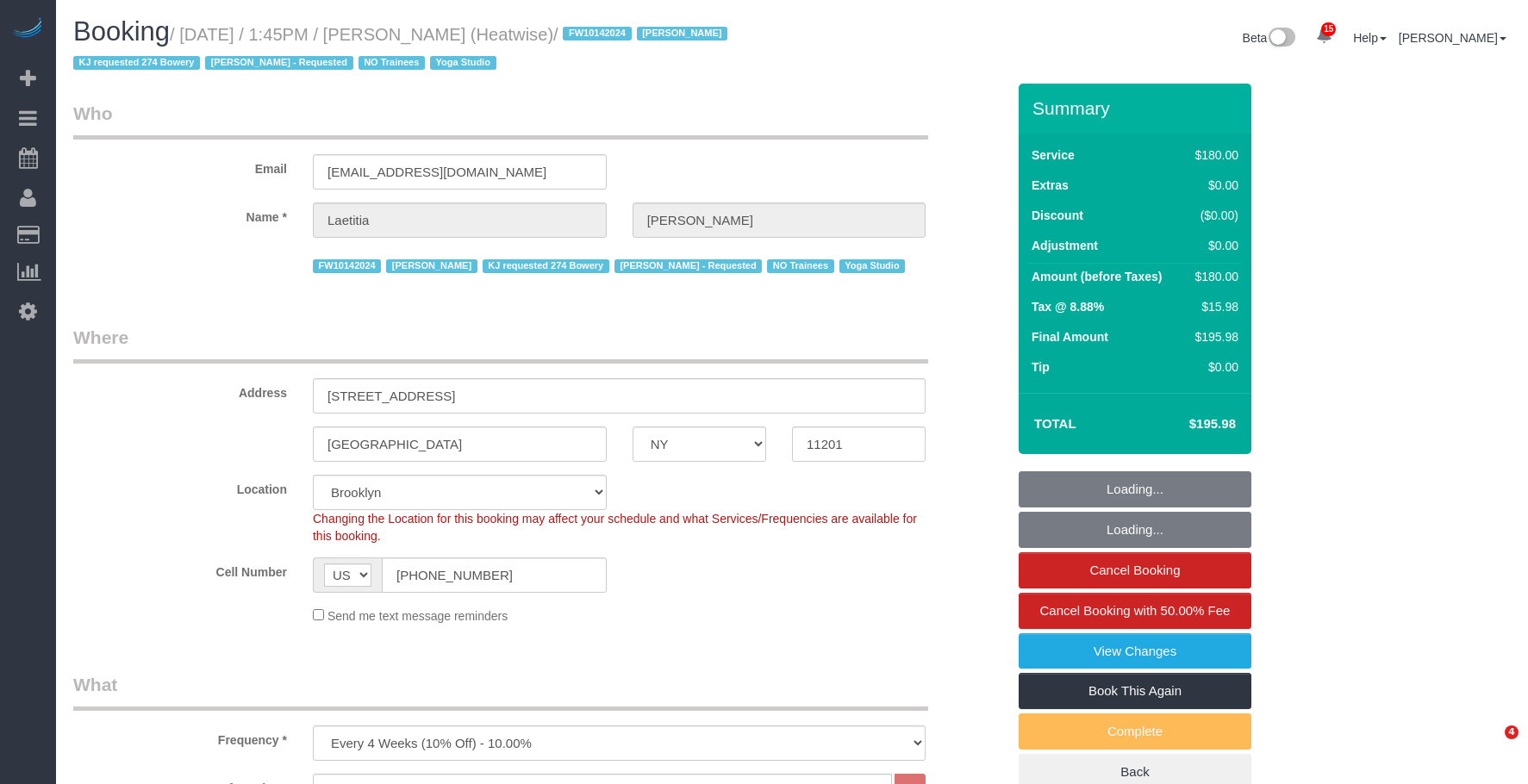
select select "number:7"
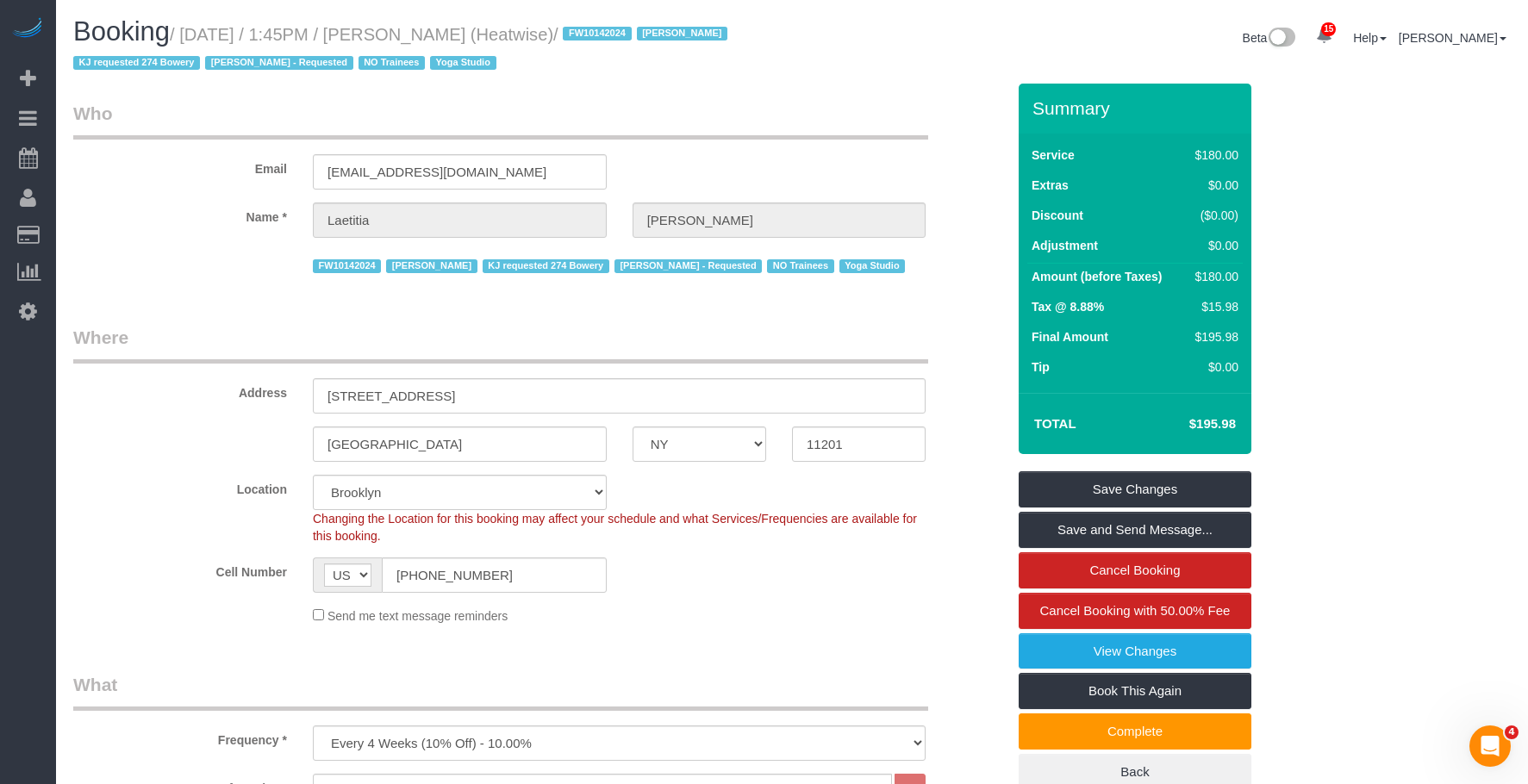
drag, startPoint x: 187, startPoint y: 32, endPoint x: 541, endPoint y: 33, distance: 354.0
click at [541, 33] on small "/ [DATE] / 1:45PM / [PERSON_NAME] (Heatwise) / FW10142024 [PERSON_NAME] KJ requ…" at bounding box center [403, 48] width 659 height 48
copy small "[DATE] / 1:45PM / [PERSON_NAME]"
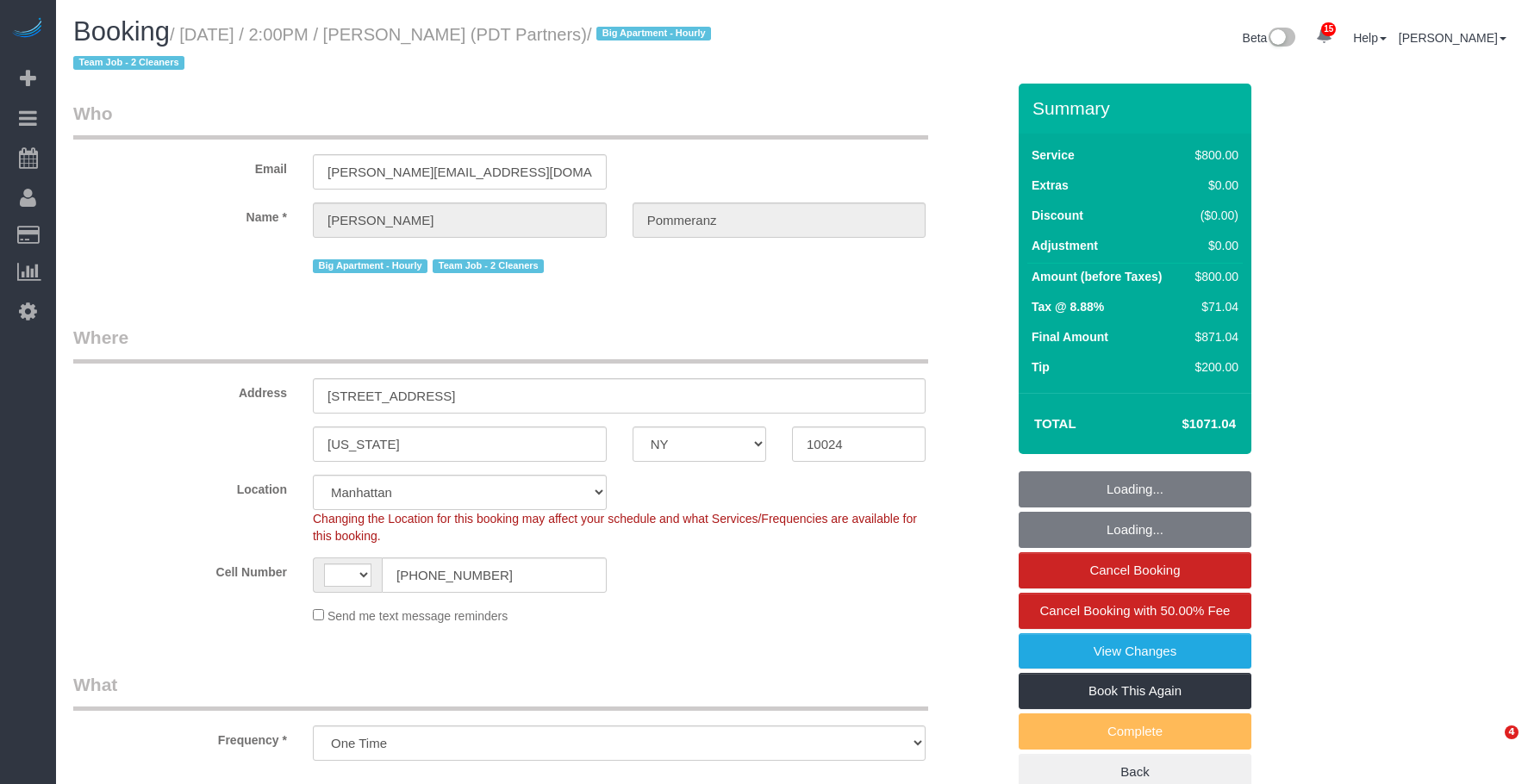
select select "NY"
select select "number:60"
select select "number:76"
select select "number:15"
select select "number:5"
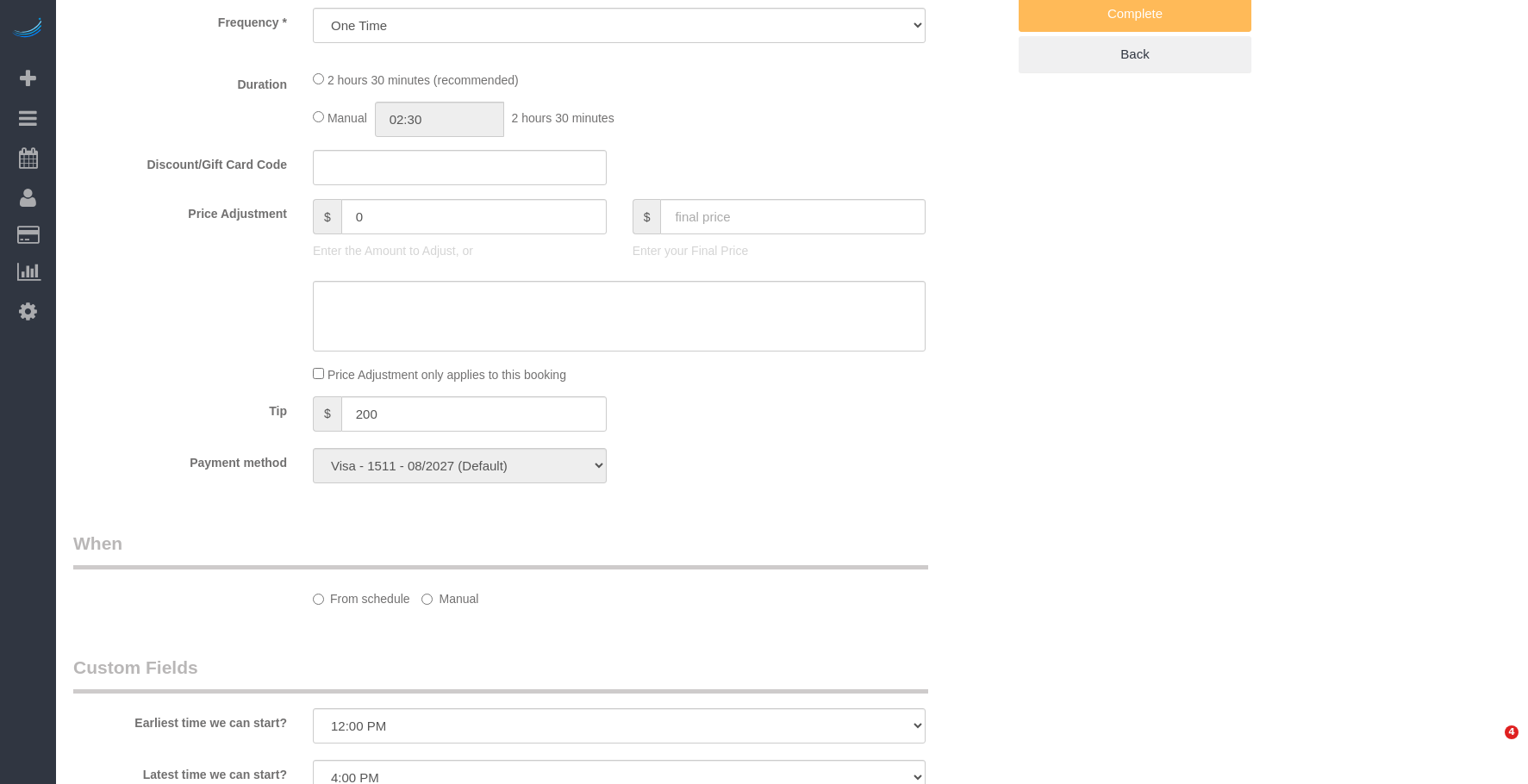
select select "object:1017"
select select "string:US"
select select "4"
select select "150"
select select "spot1"
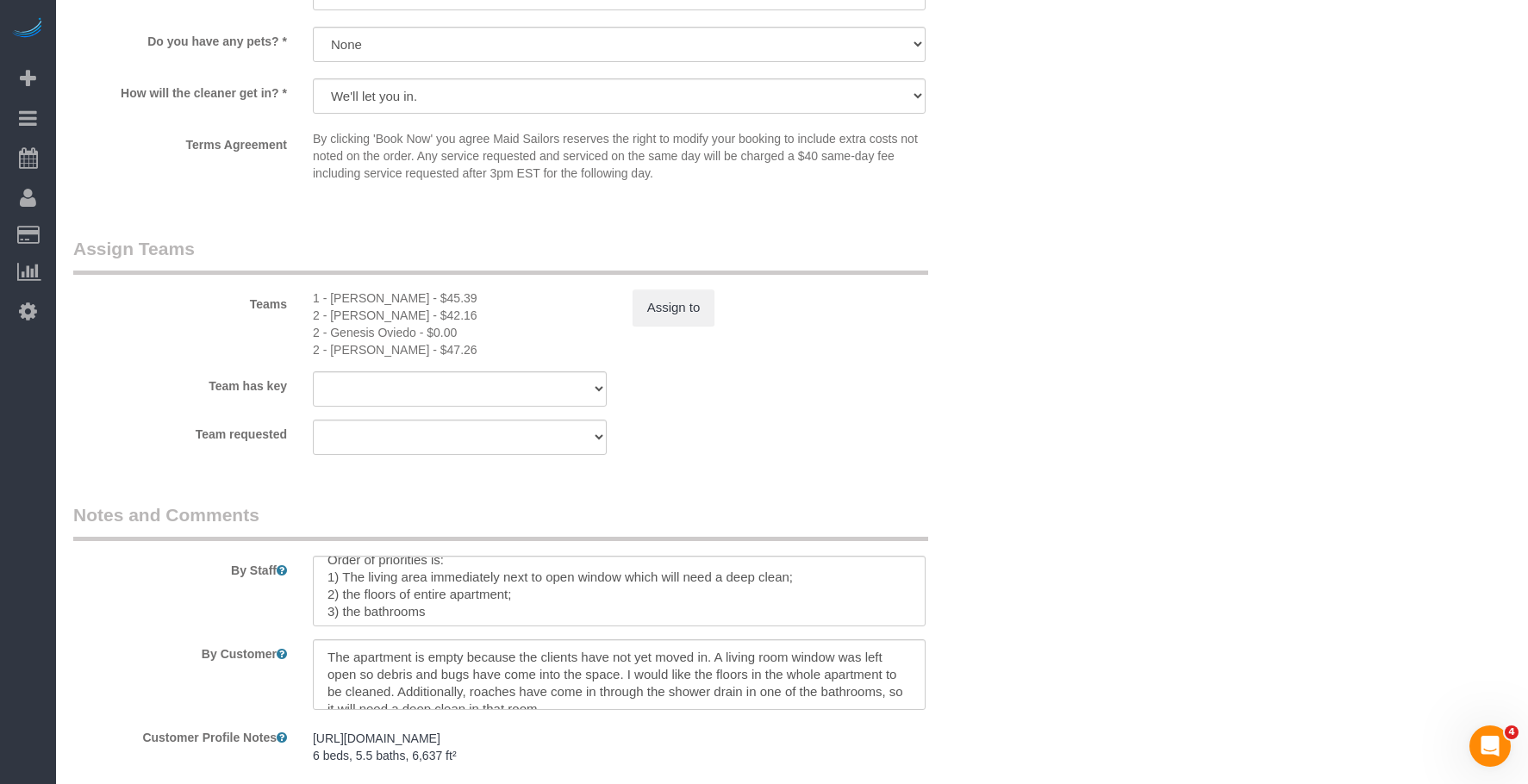
scroll to position [17, 0]
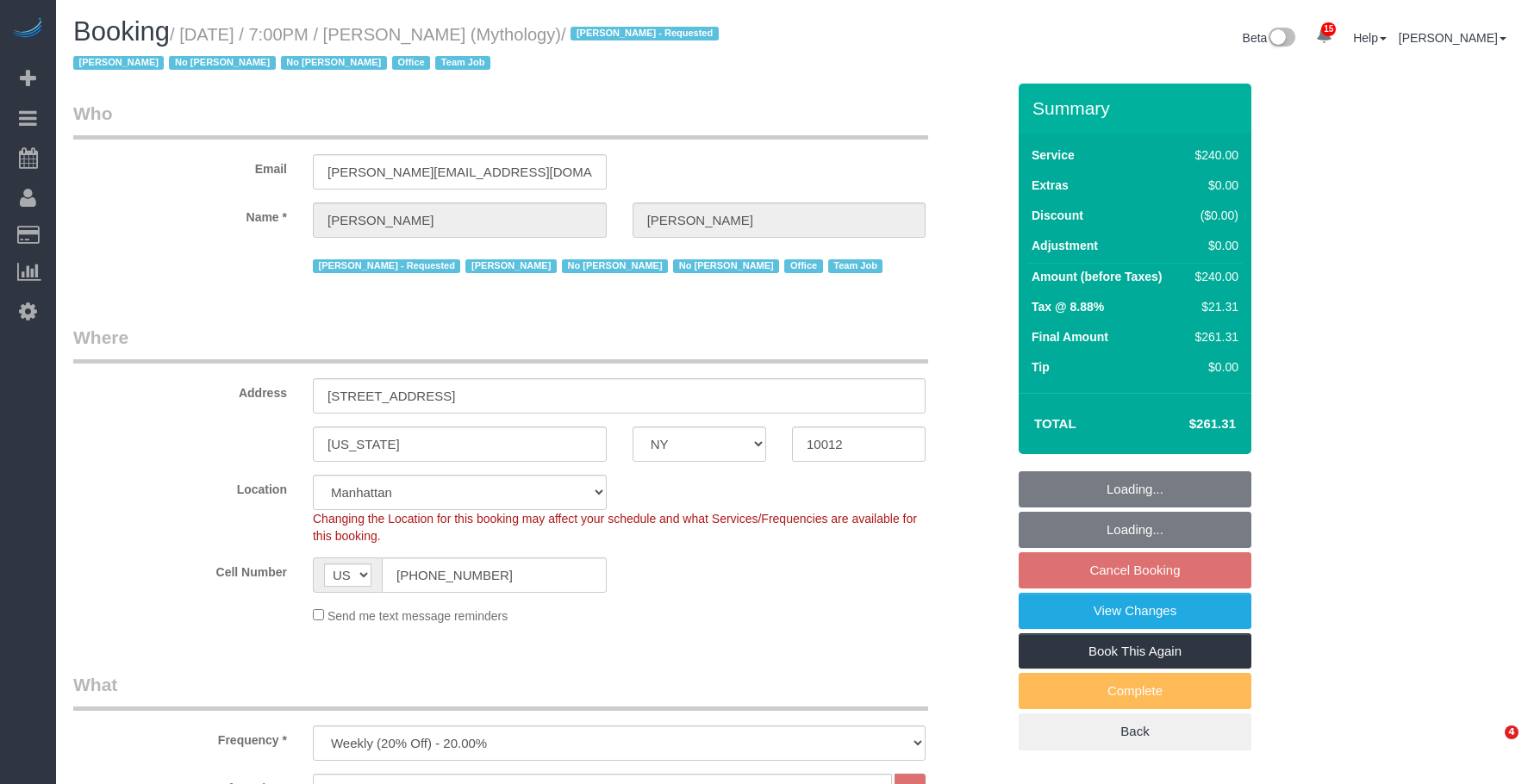
select select "NY"
select select "2"
select select "120"
select select "spot2"
select select "number:89"
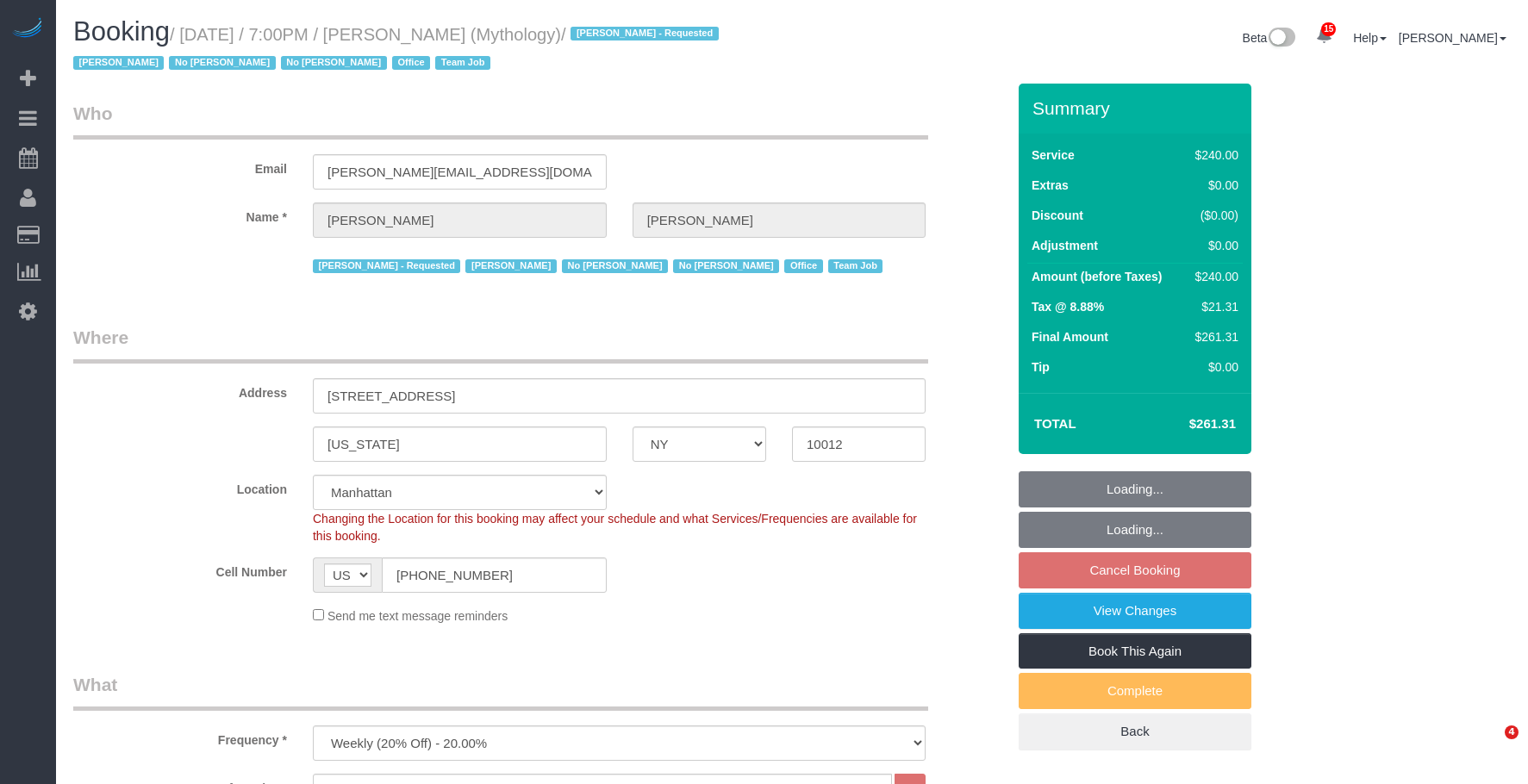
select select "number:90"
select select "number:15"
select select "number:7"
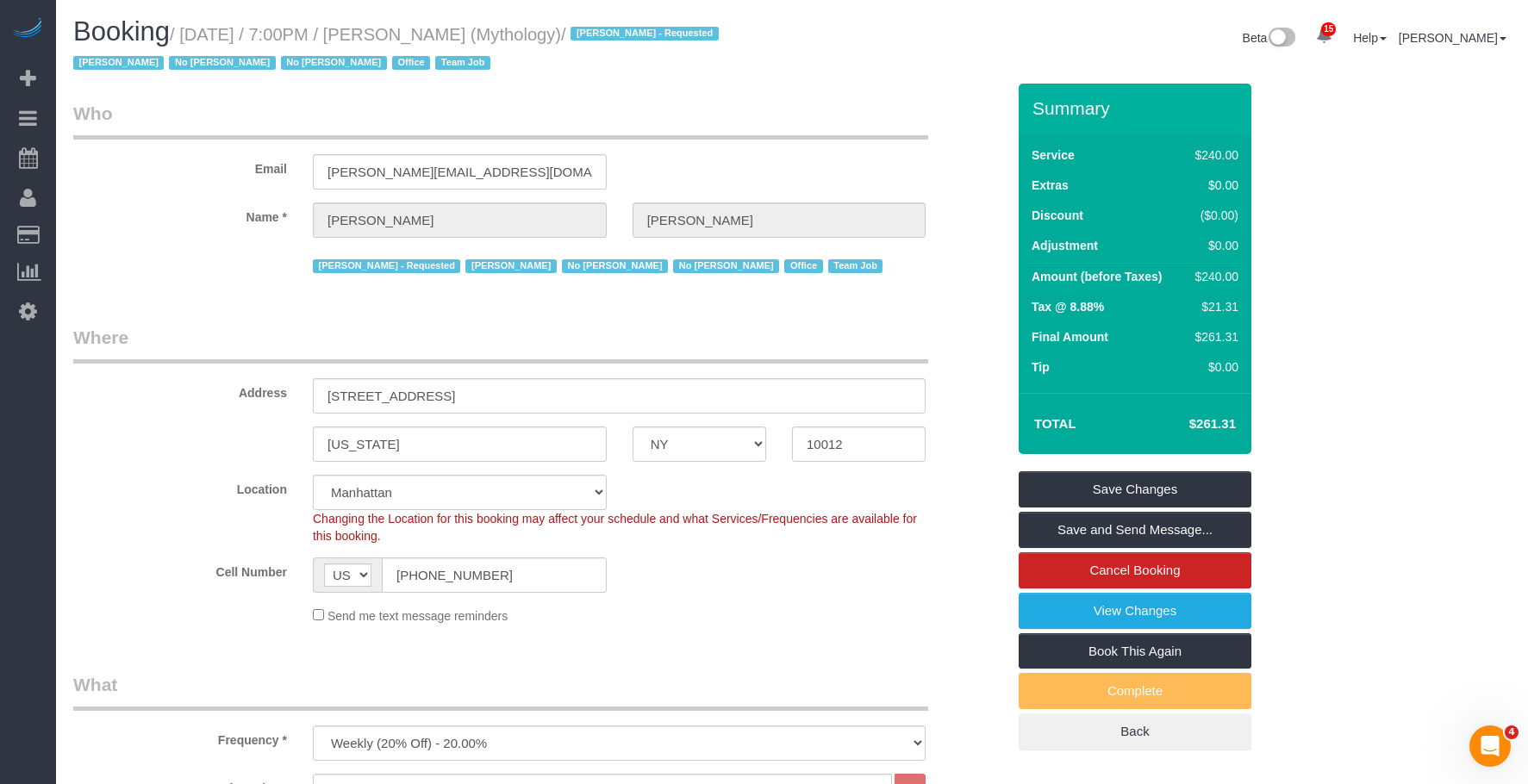
click at [640, 34] on small "/ September 11, 2025 / 7:00PM / Elaine Pugsley (Mythology) / Ebony Howard - Req…" at bounding box center [398, 48] width 650 height 48
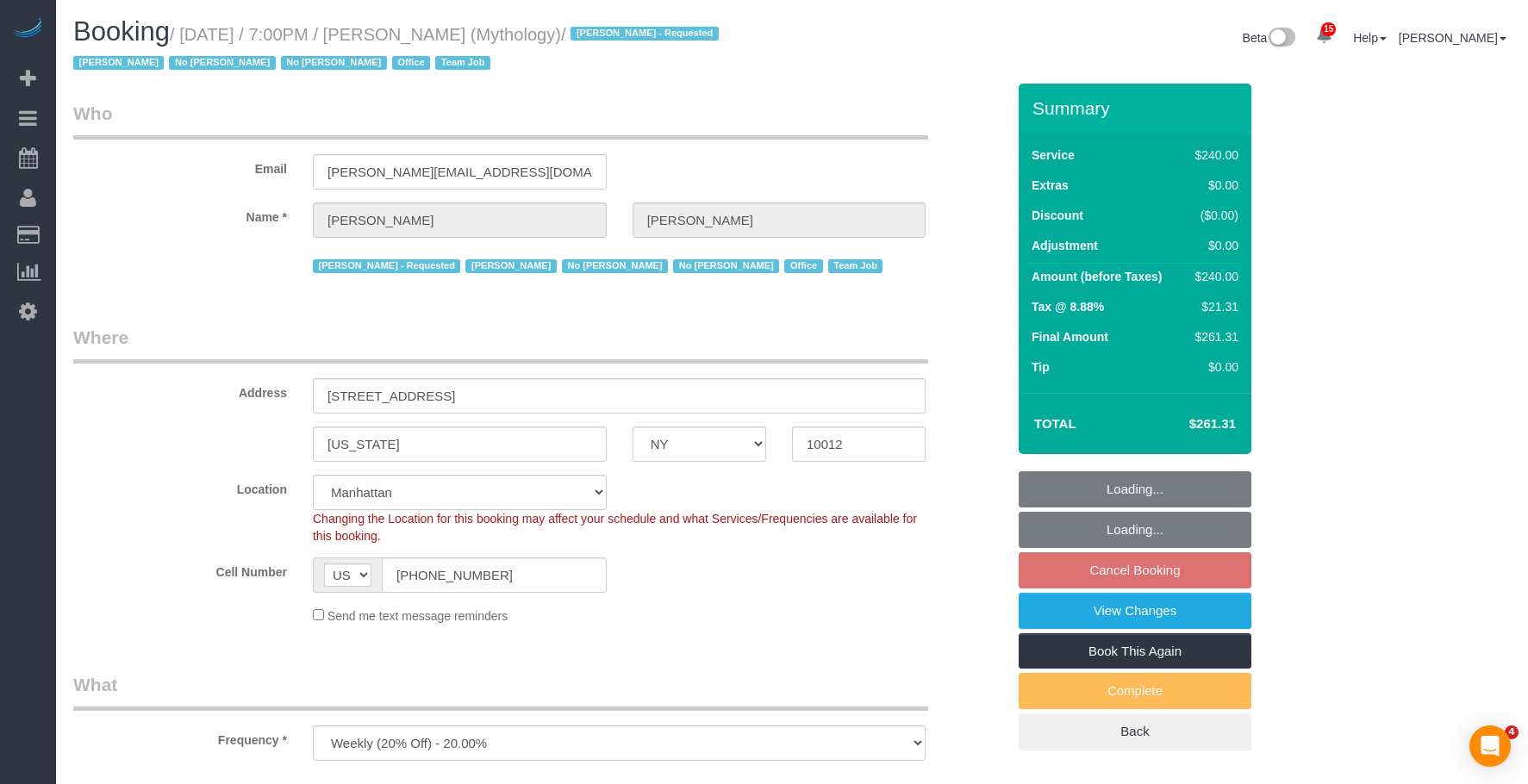
select select "NY"
select select "object:1507"
select select "string:stripe-card_1F0CXe4VGloSiKo7V7BiKmvB"
select select "spot51"
select select "2"
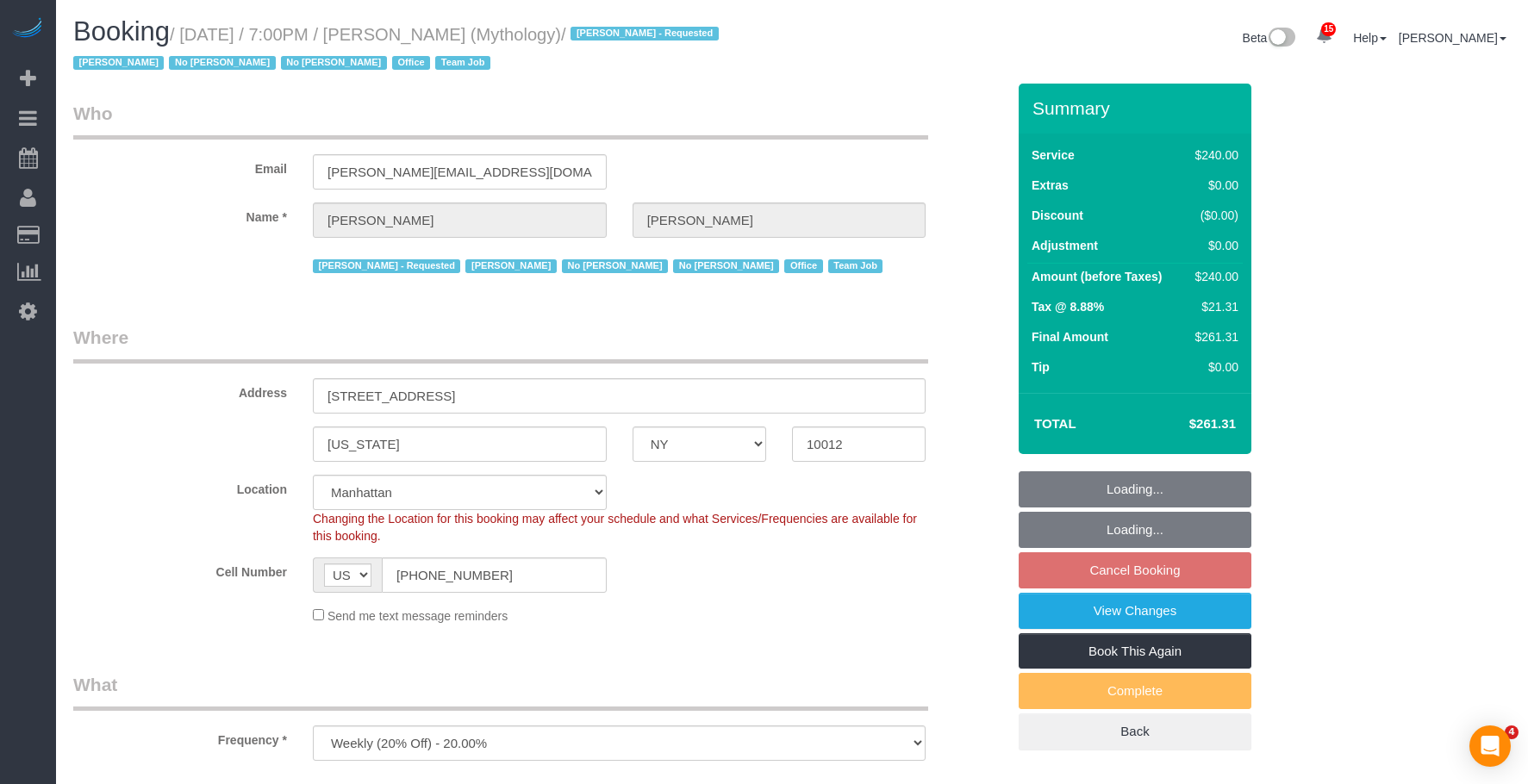
select select "120"
select select "number:89"
select select "number:90"
select select "number:15"
select select "number:7"
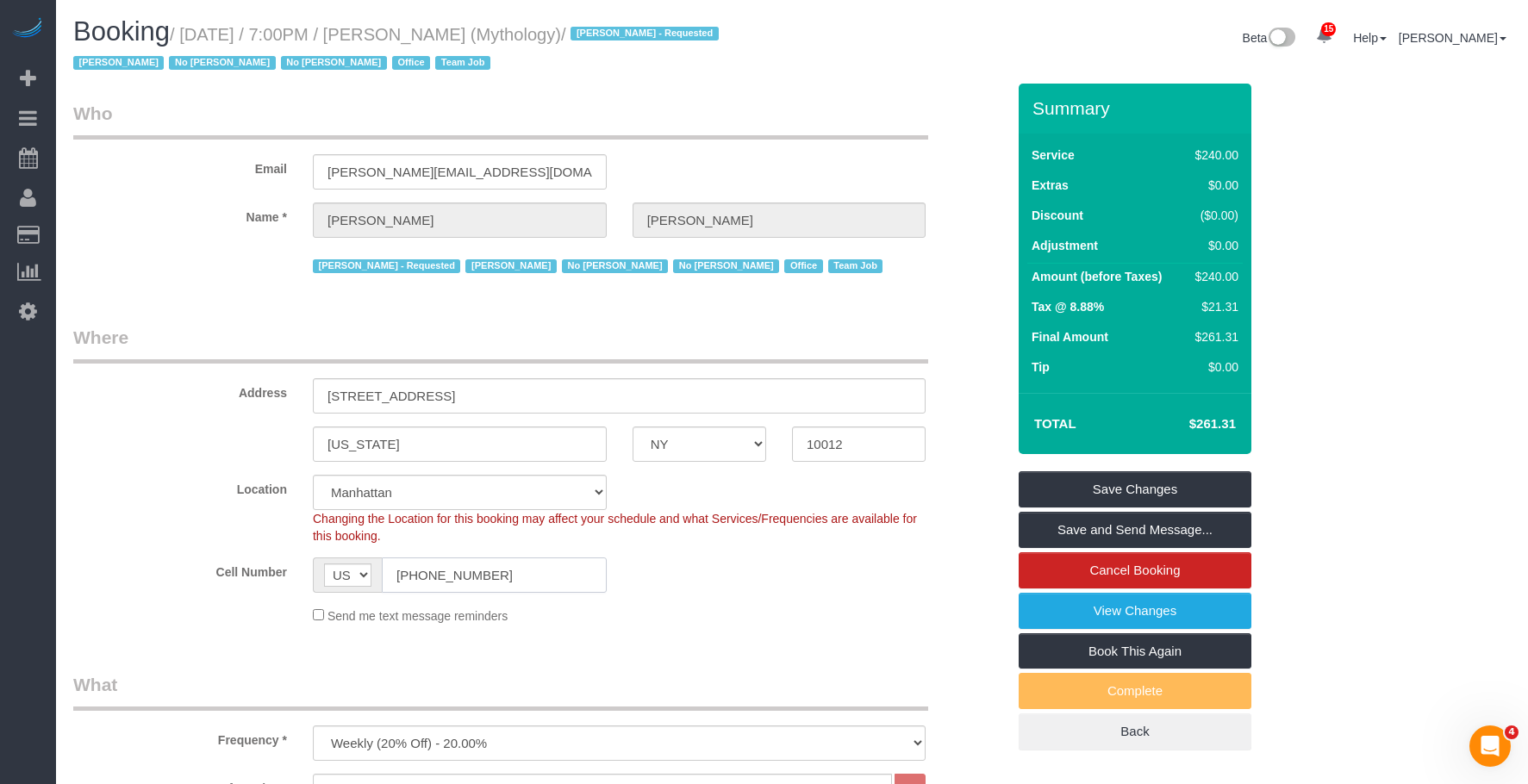
drag, startPoint x: 511, startPoint y: 580, endPoint x: 481, endPoint y: 357, distance: 225.0
click at [203, 529] on sui-booking-location "Location [GEOGRAPHIC_DATA] [GEOGRAPHIC_DATA] [GEOGRAPHIC_DATA] [GEOGRAPHIC_DATA…" at bounding box center [540, 549] width 932 height 150
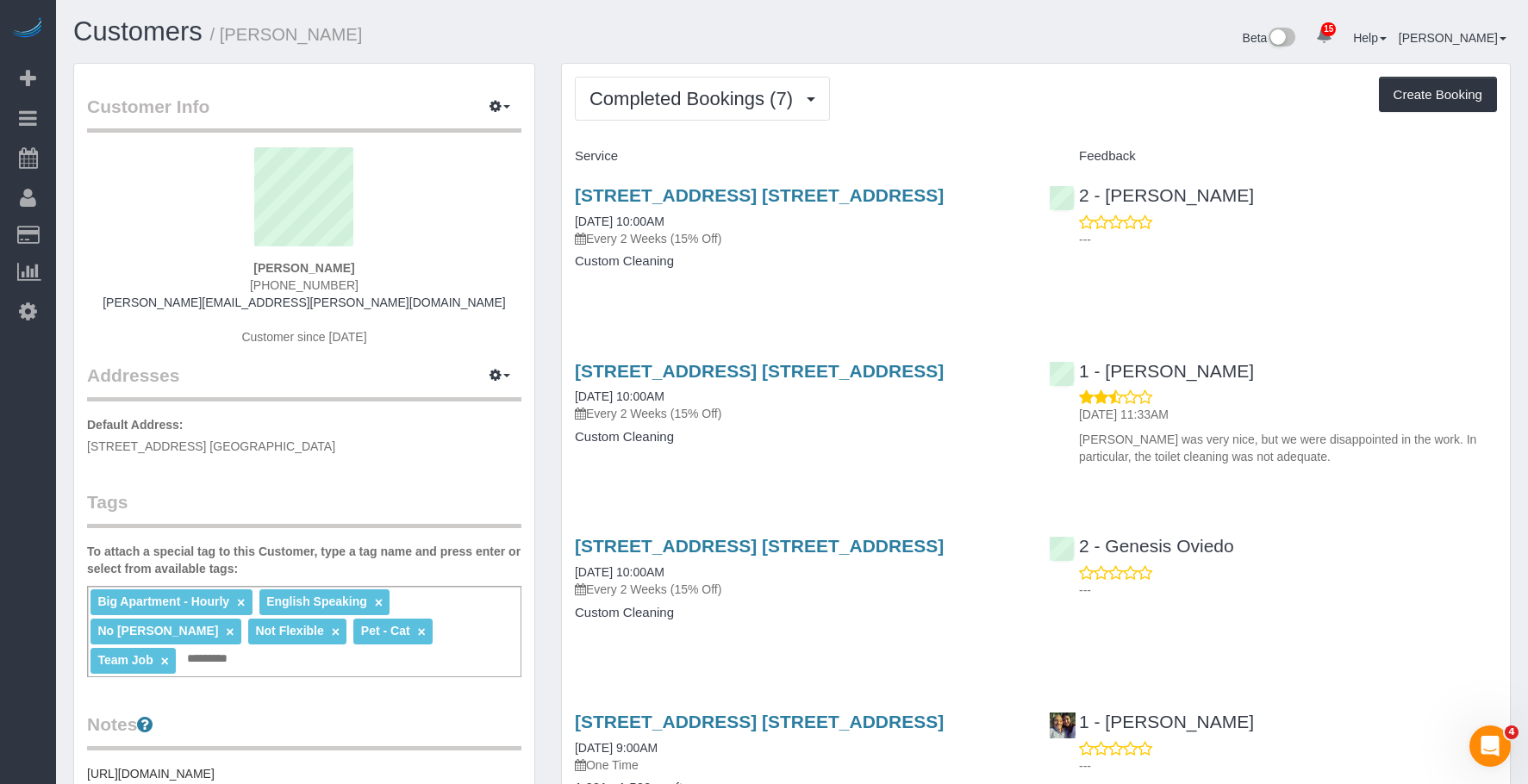
click at [849, 277] on div "128 Willow Street, Apt. 2b, Brooklyn, NY 11201 08/30/2025 10:00AM Every 2 Weeks…" at bounding box center [798, 237] width 474 height 133
click at [721, 107] on span "Completed Bookings (7)" at bounding box center [695, 98] width 212 height 22
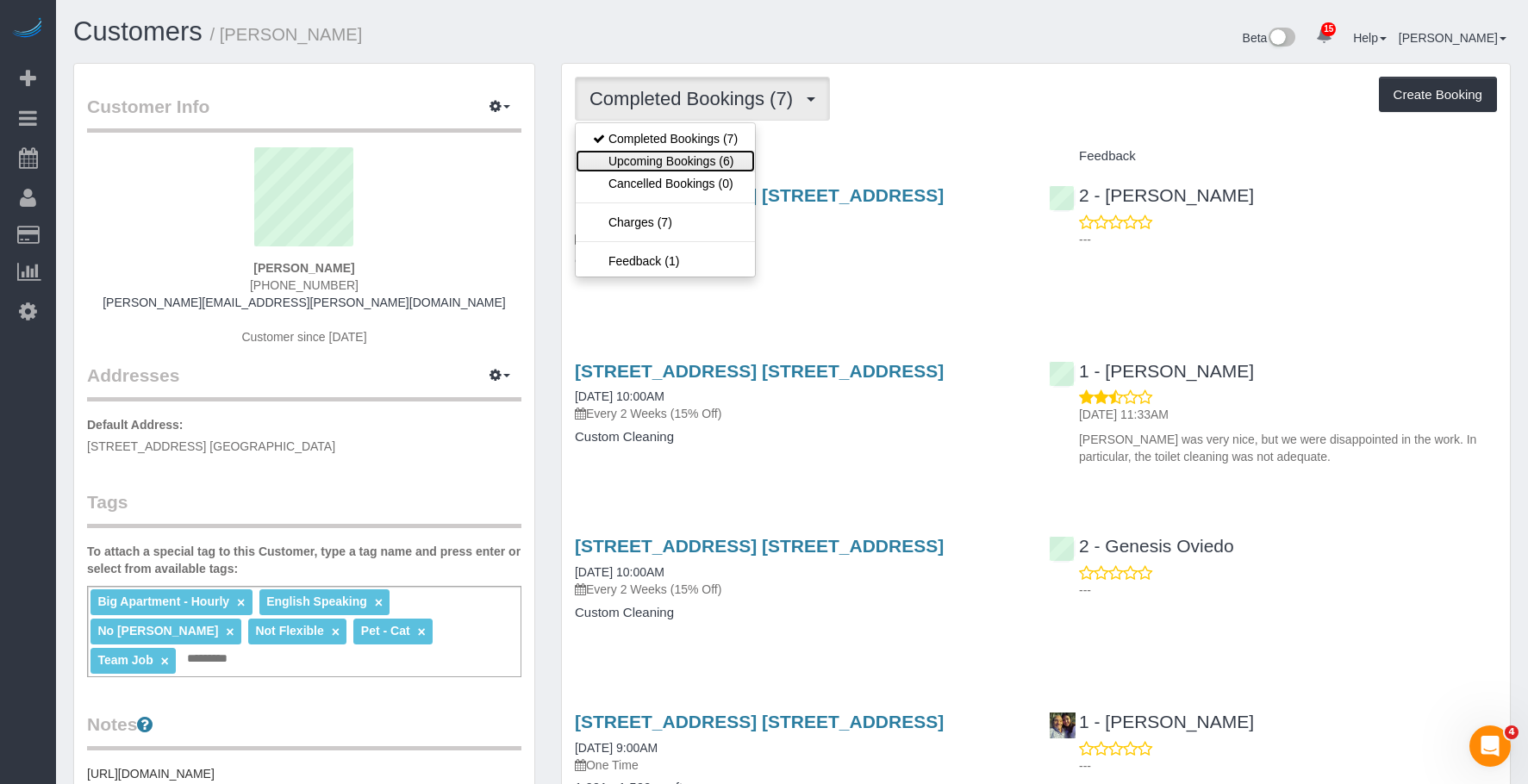
drag, startPoint x: 688, startPoint y: 165, endPoint x: 697, endPoint y: 165, distance: 9.0
click at [688, 165] on link "Upcoming Bookings (6)" at bounding box center [665, 161] width 179 height 23
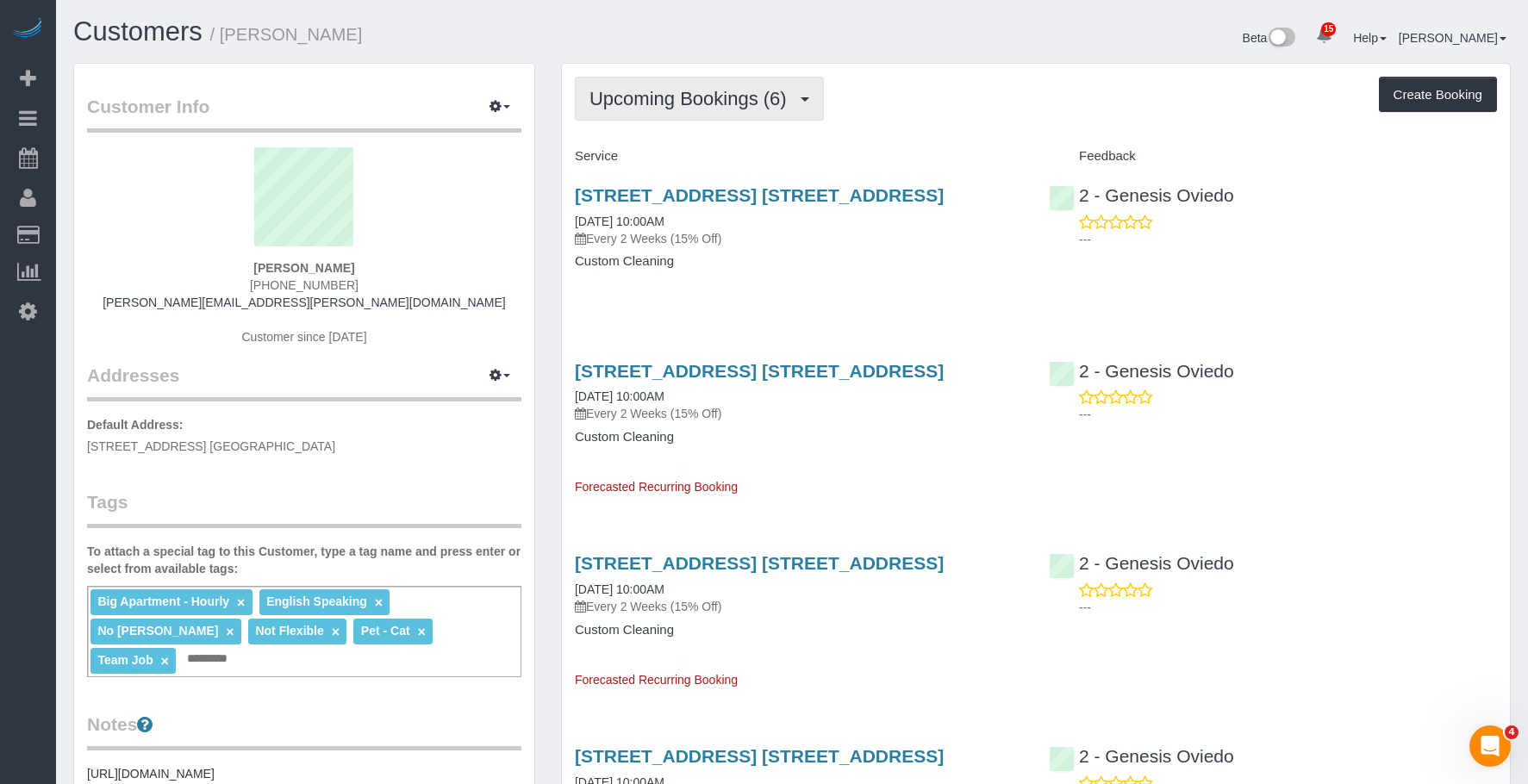
drag, startPoint x: 644, startPoint y: 92, endPoint x: 625, endPoint y: 133, distance: 45.2
click at [645, 93] on span "Upcoming Bookings (6)" at bounding box center [692, 98] width 206 height 22
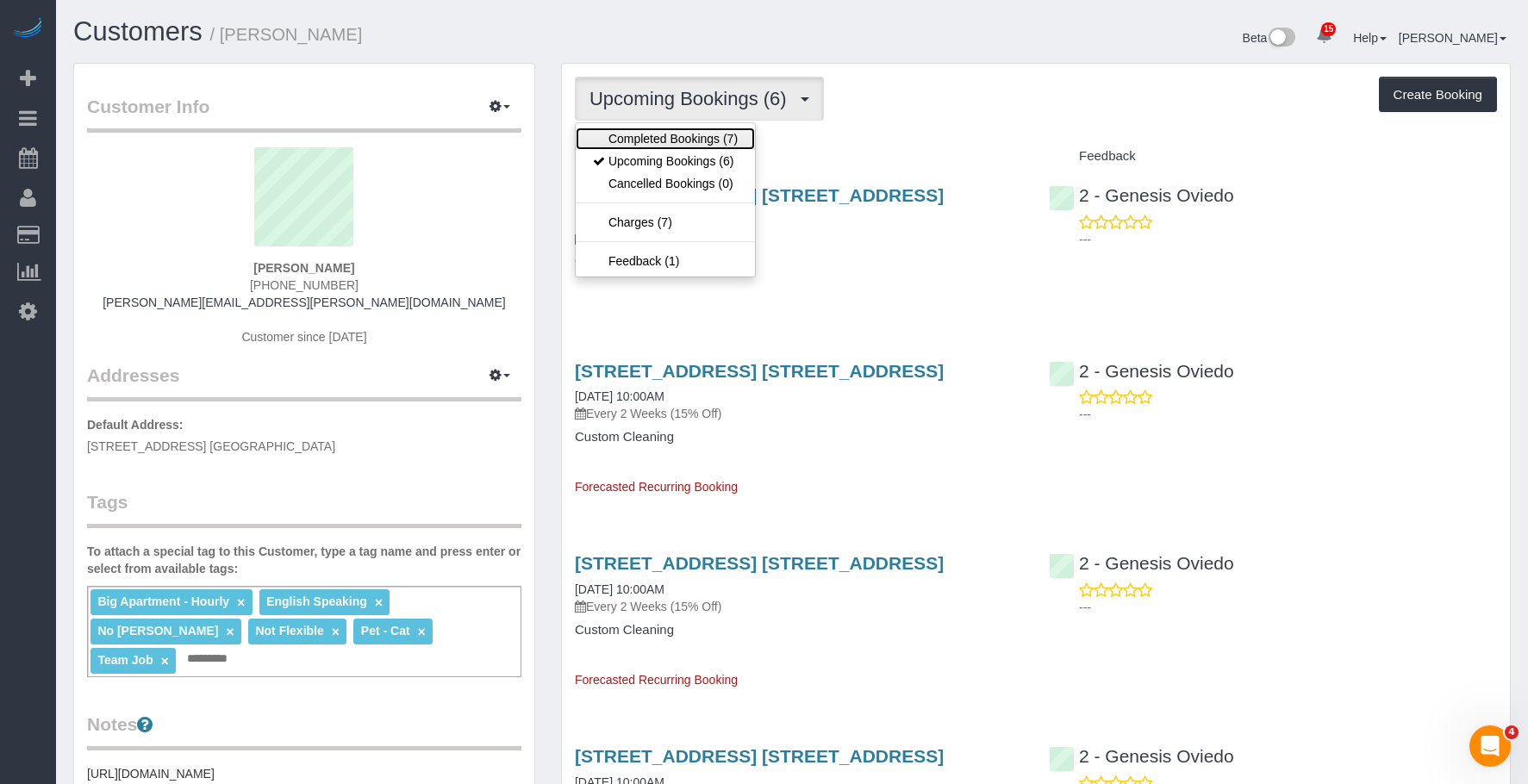
click at [625, 133] on link "Completed Bookings (7)" at bounding box center [665, 139] width 179 height 23
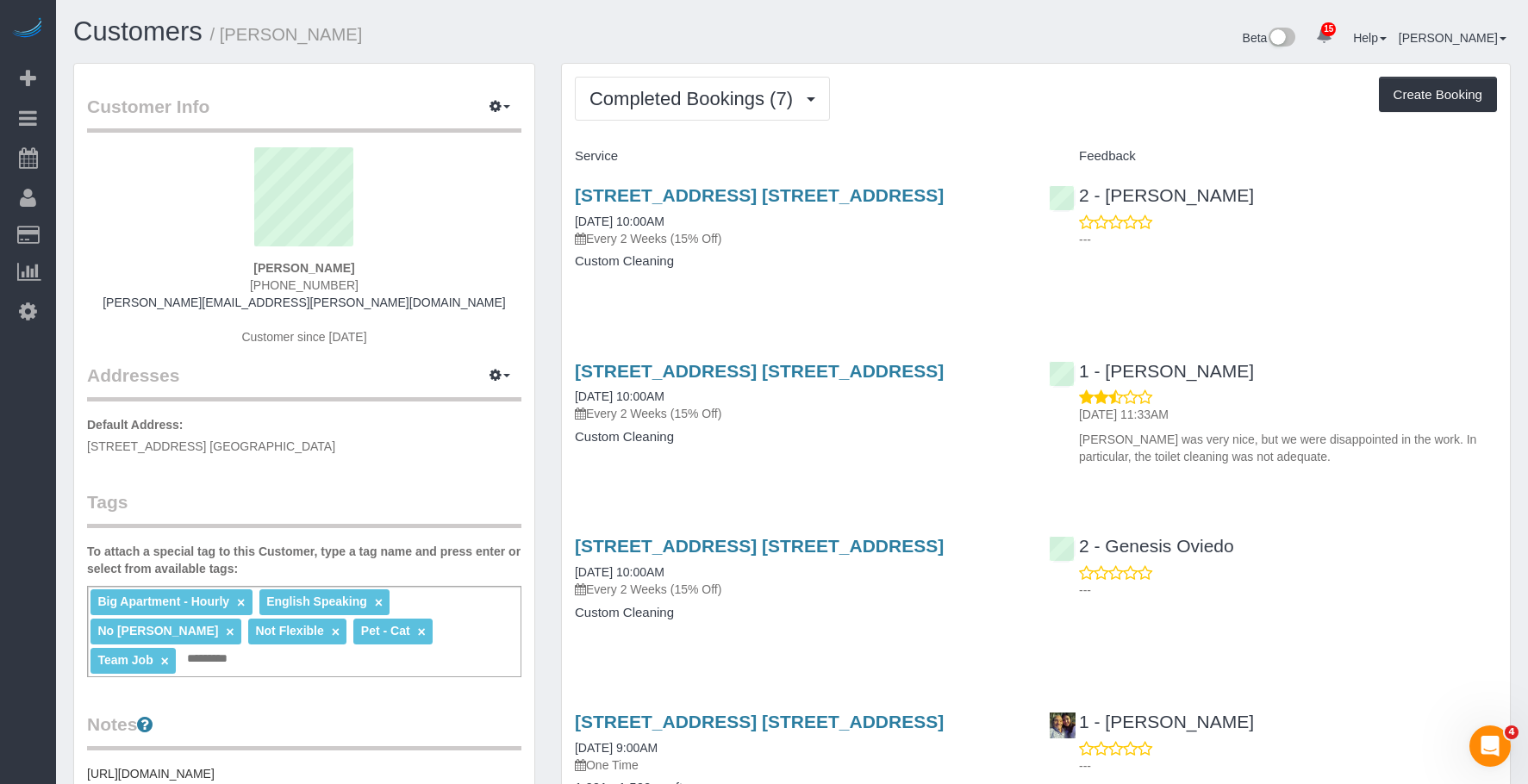
drag, startPoint x: 1053, startPoint y: 41, endPoint x: 1146, endPoint y: 7, distance: 99.0
click at [1059, 38] on div "Beta 15 Your Notifications You have 0 alerts × You have 5 to charge for 09/09/2…" at bounding box center [1157, 40] width 731 height 45
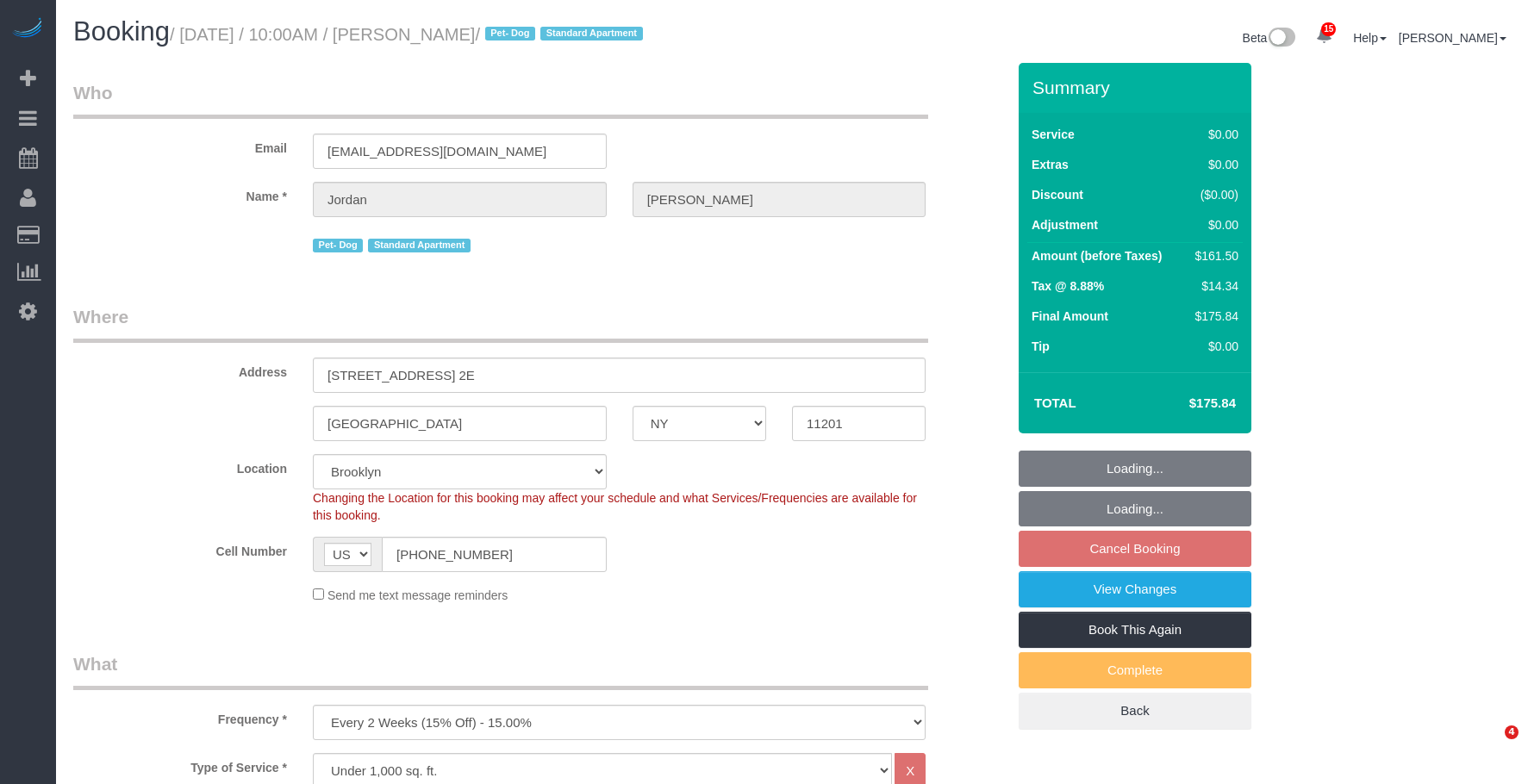
select select "NY"
select select "1"
select select "2"
select select "spot63"
select select "number:58"
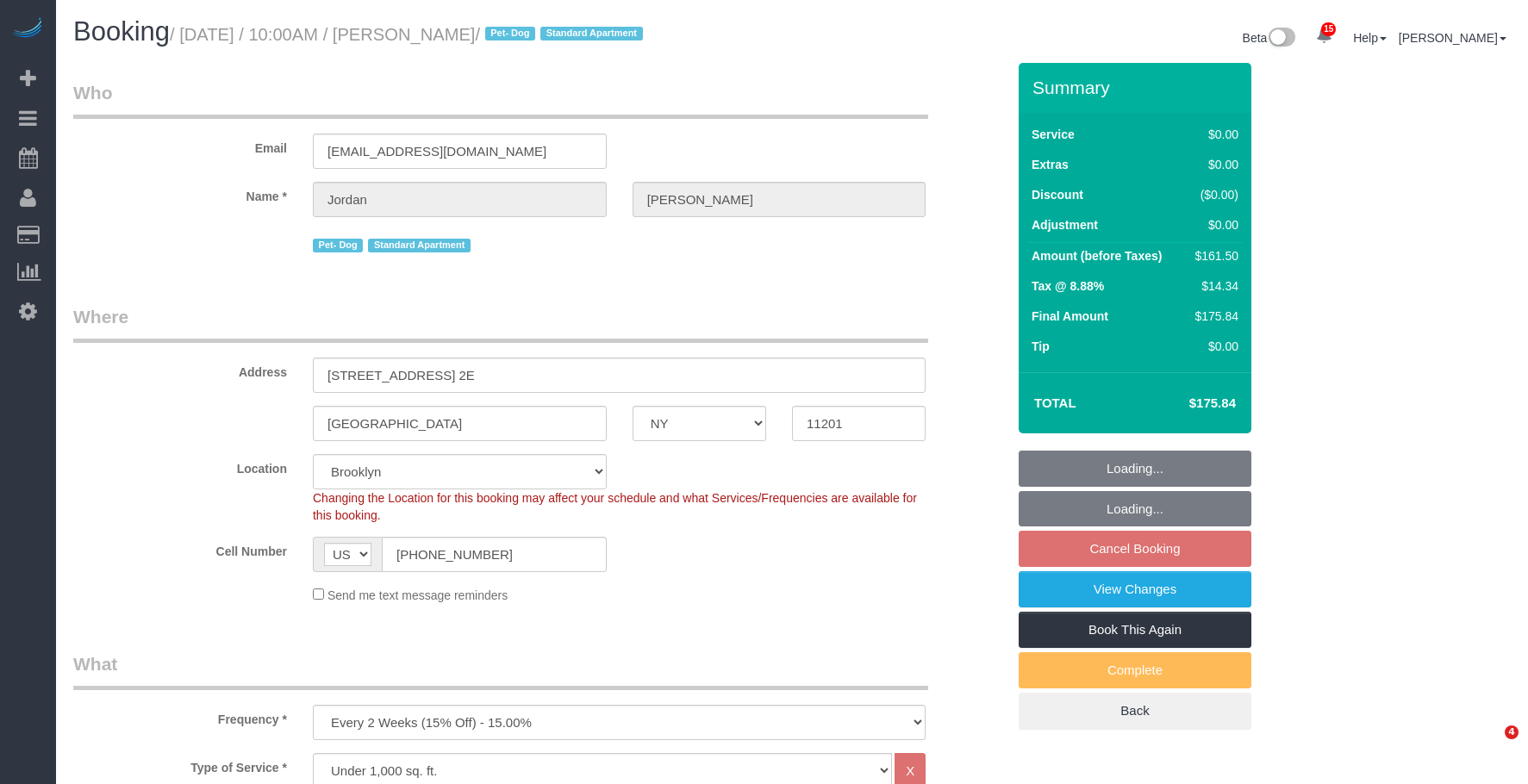
select select "number:72"
select select "number:13"
select select "number:5"
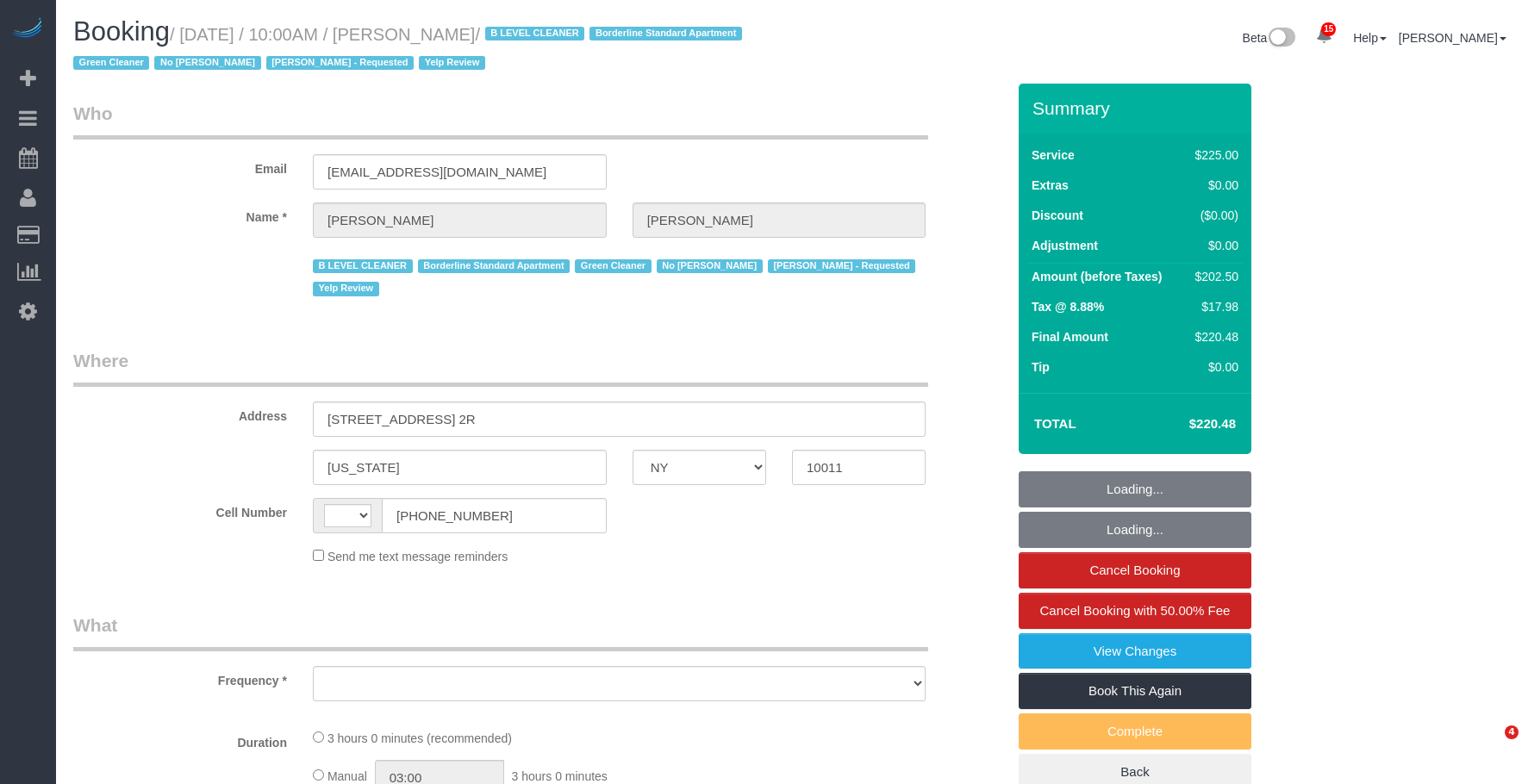
select select "NY"
select select "object:487"
select select "string:stripe-pm_1JZ5044VGloSiKo7i4QiPjXD"
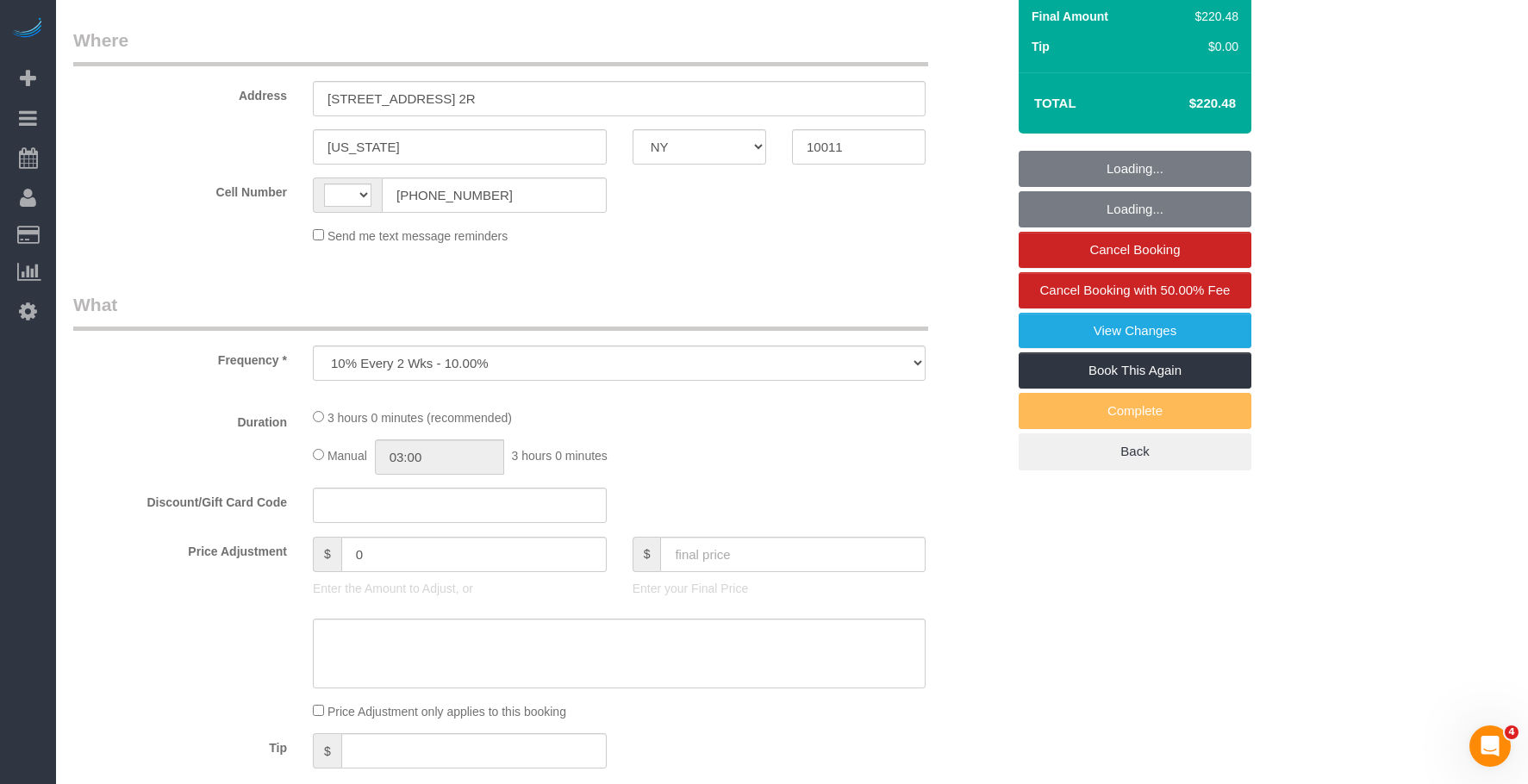
select select "string:[GEOGRAPHIC_DATA]"
select select "number:58"
select select "number:72"
select select "number:15"
select select "number:5"
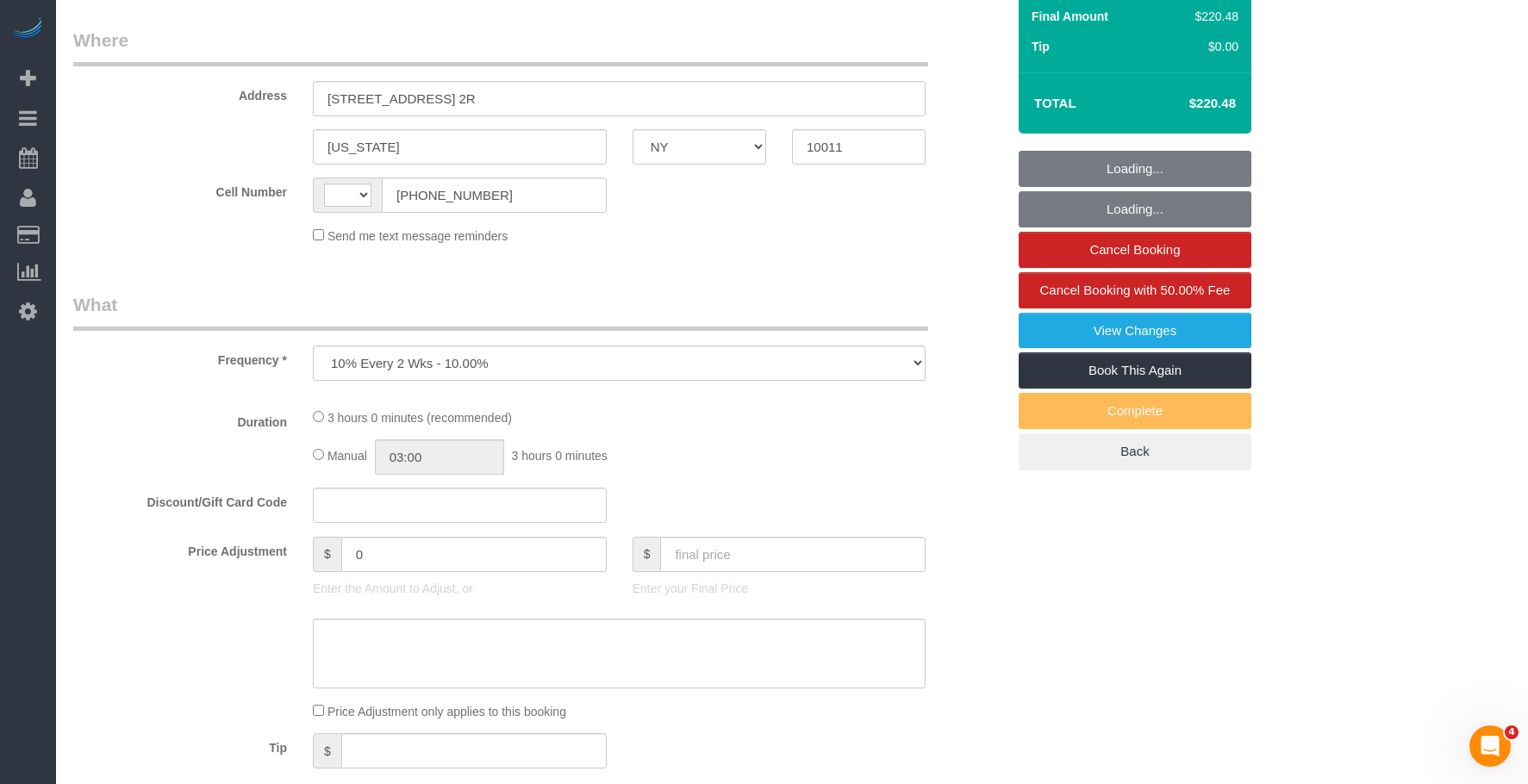
select select "number:21"
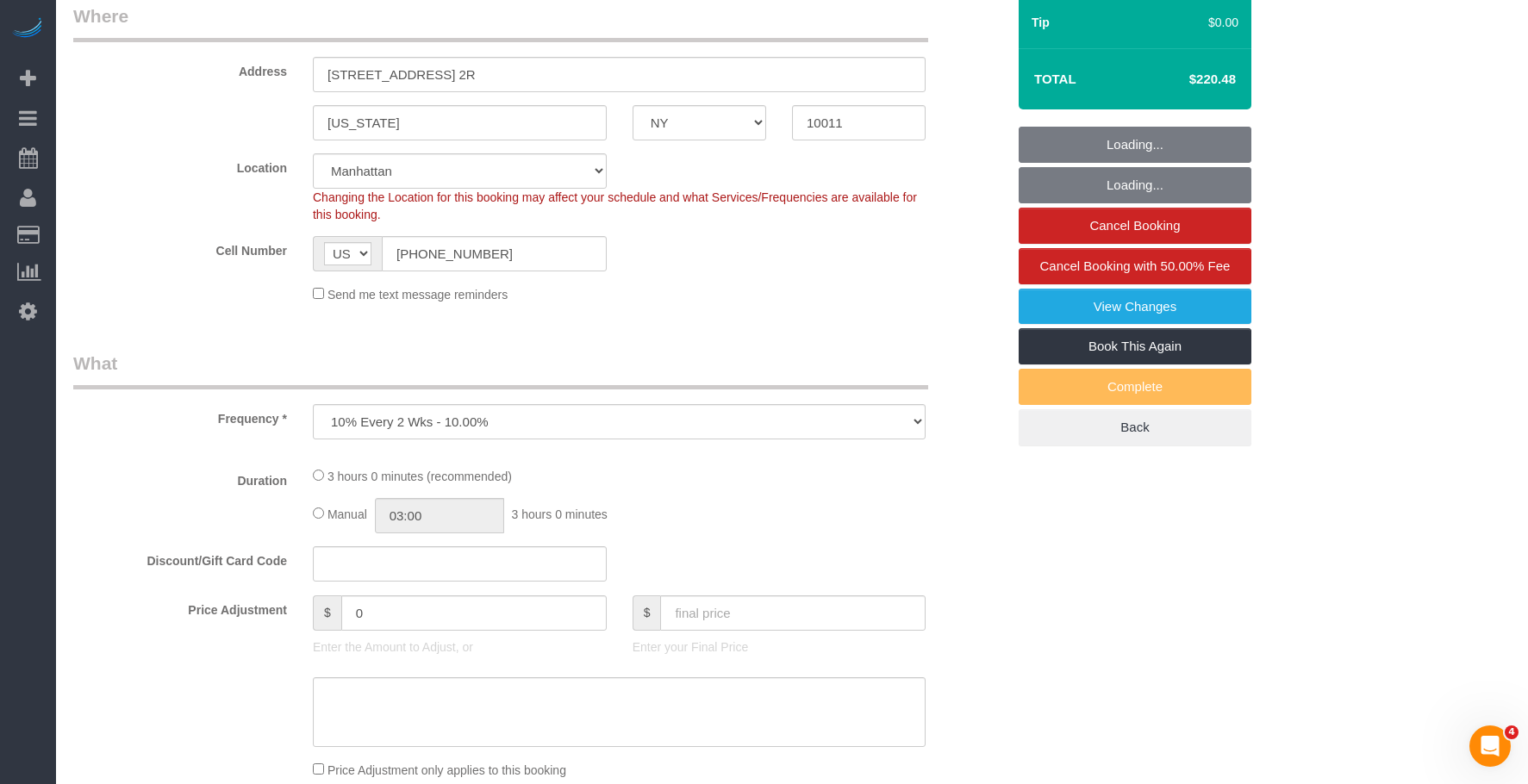
select select "180"
select select "spot1"
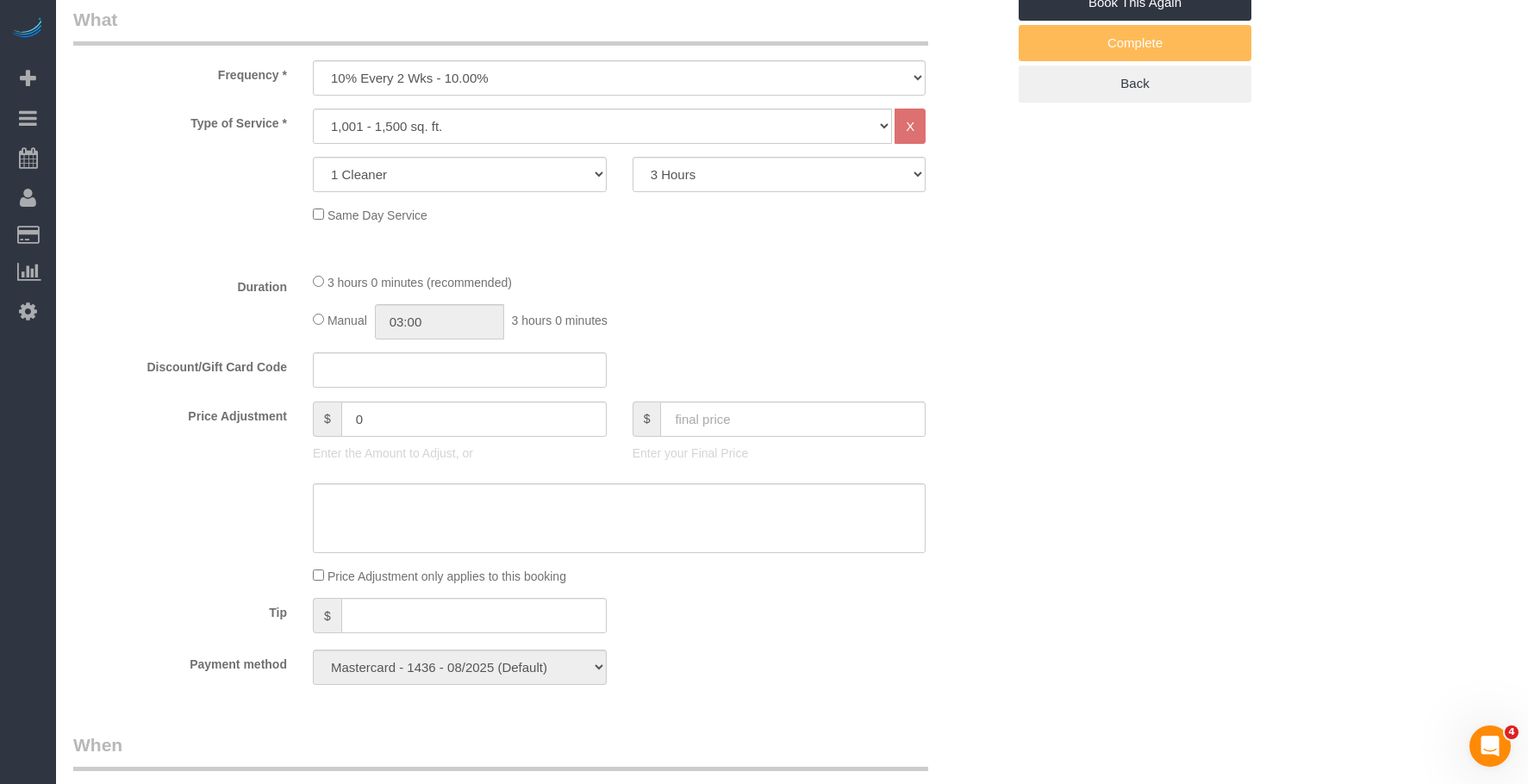
select select "object:1455"
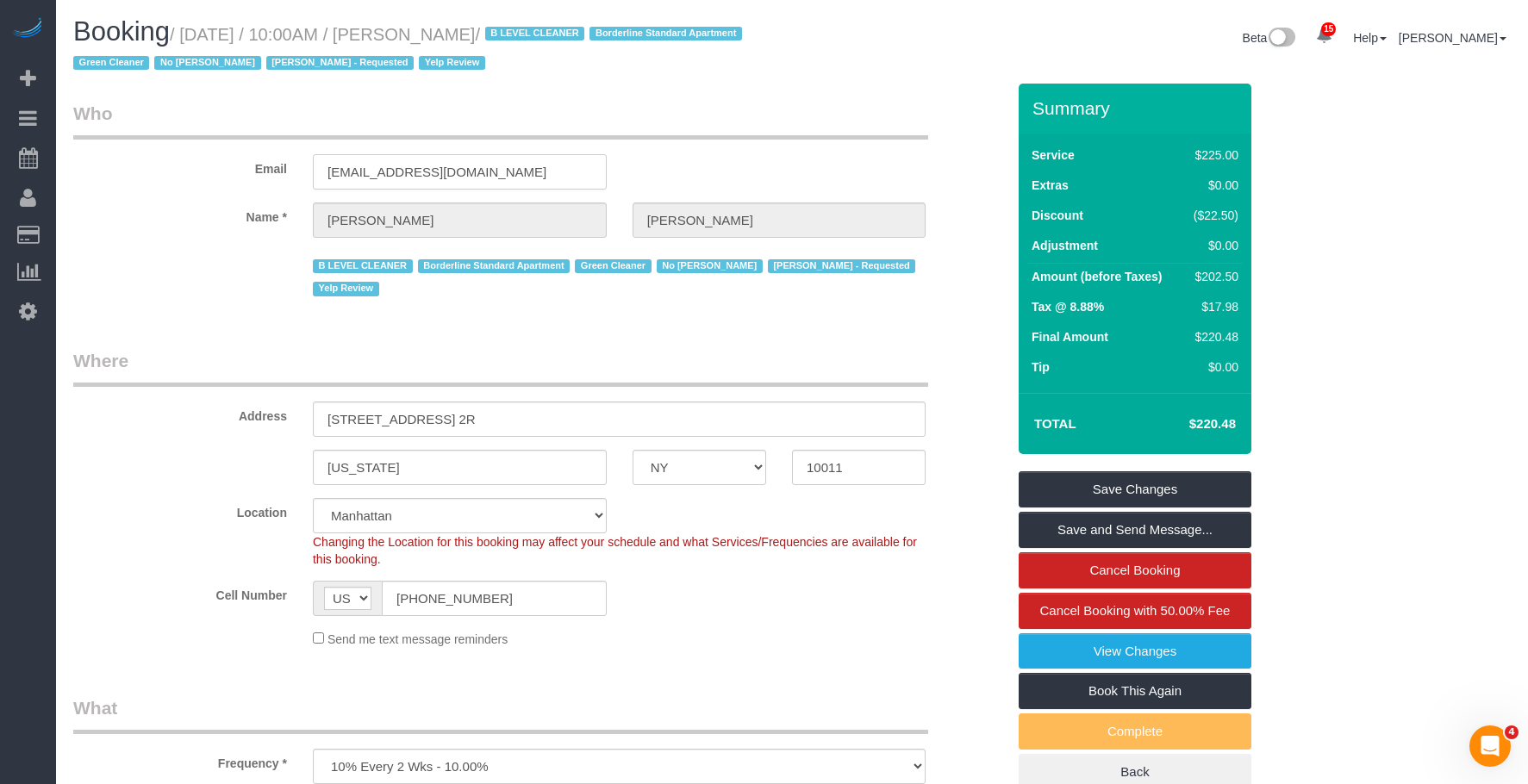
drag, startPoint x: 449, startPoint y: 168, endPoint x: 245, endPoint y: 163, distance: 204.1
click at [245, 163] on div "Email [EMAIL_ADDRESS][DOMAIN_NAME]" at bounding box center [539, 145] width 958 height 89
drag, startPoint x: 90, startPoint y: 225, endPoint x: 304, endPoint y: 181, distance: 218.5
click at [91, 226] on link "Customers" at bounding box center [163, 235] width 215 height 35
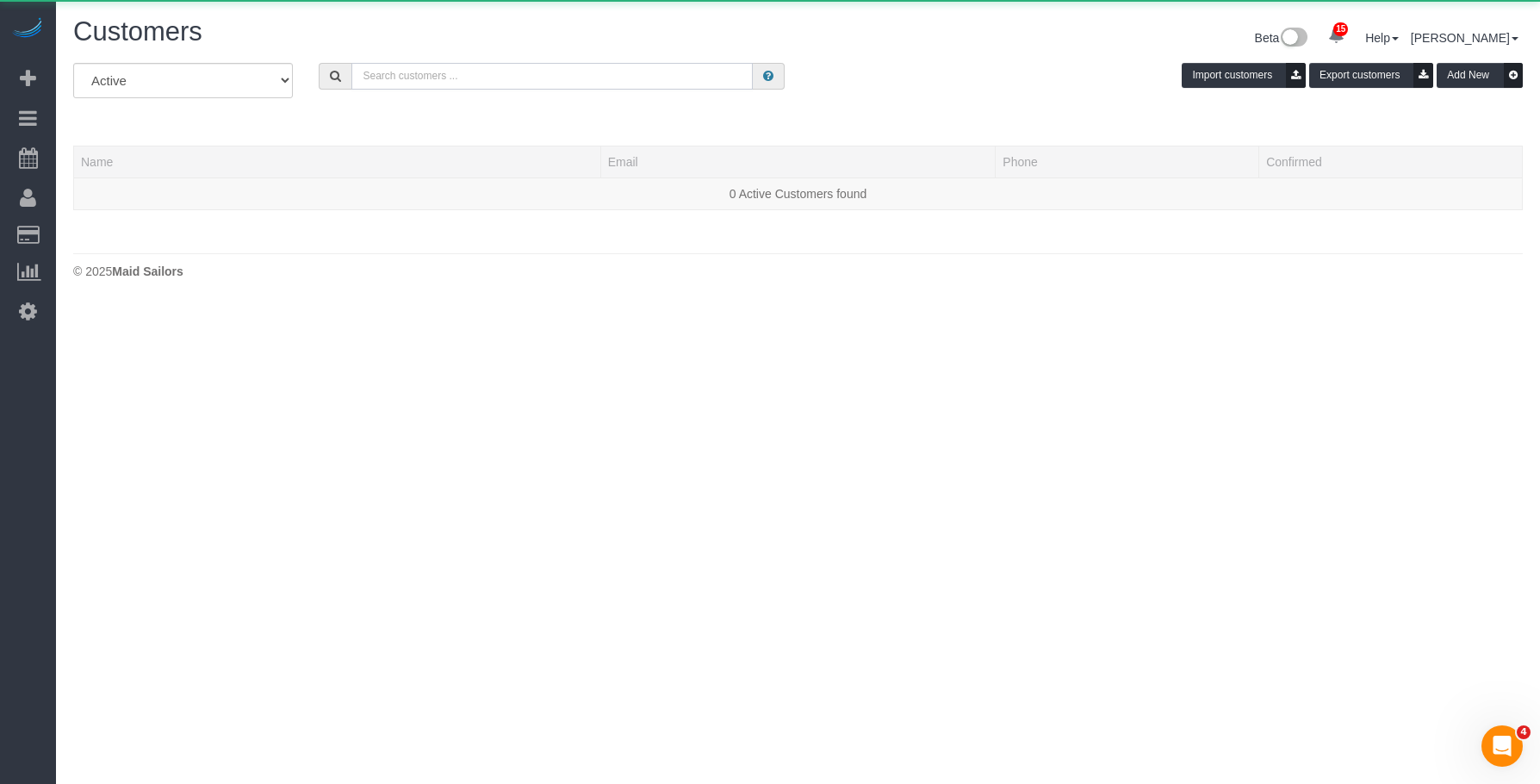
click at [578, 76] on input "text" at bounding box center [551, 76] width 401 height 26
paste input "[EMAIL_ADDRESS][DOMAIN_NAME]"
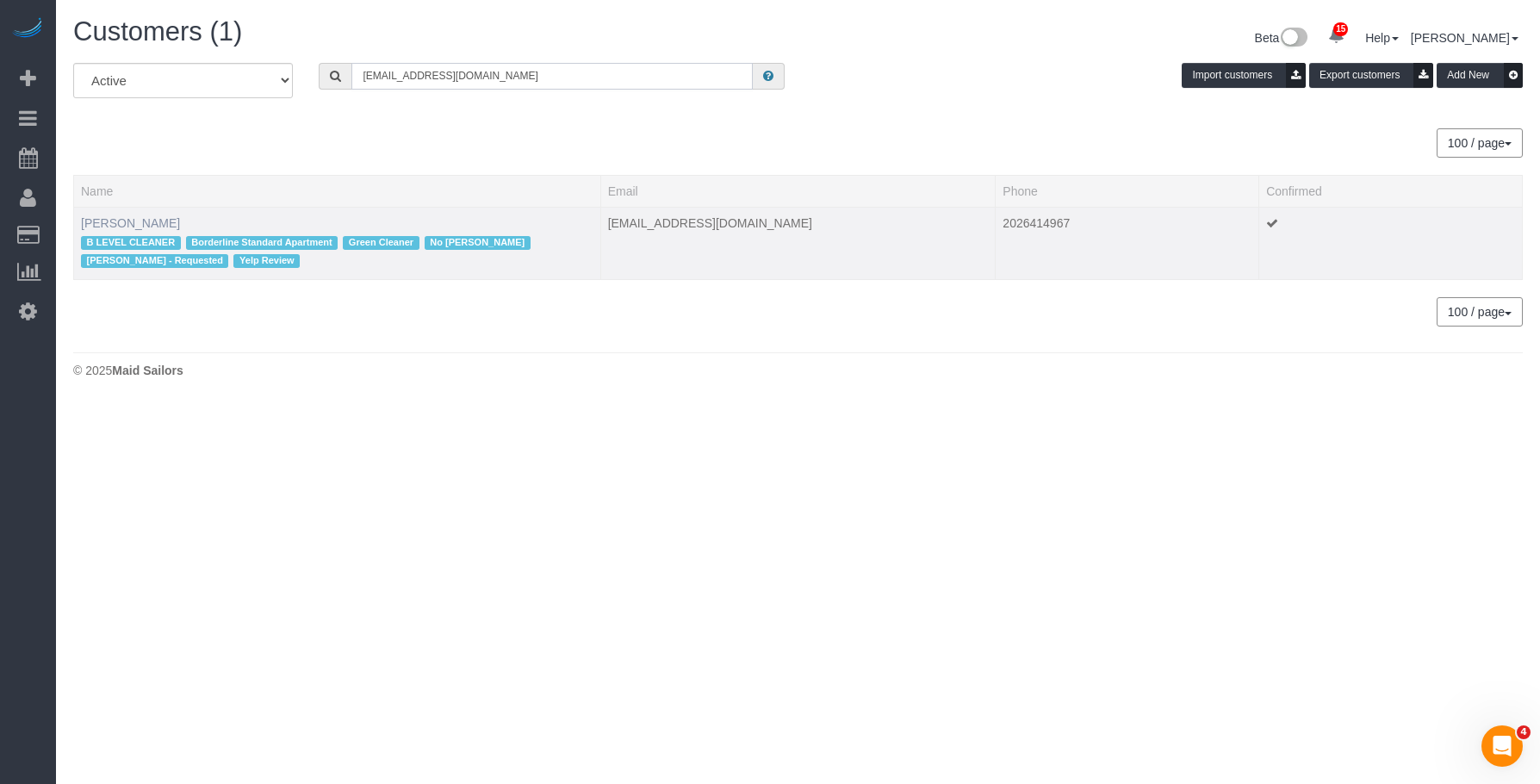
type input "[EMAIL_ADDRESS][DOMAIN_NAME]"
click at [136, 217] on link "[PERSON_NAME]" at bounding box center [130, 223] width 99 height 14
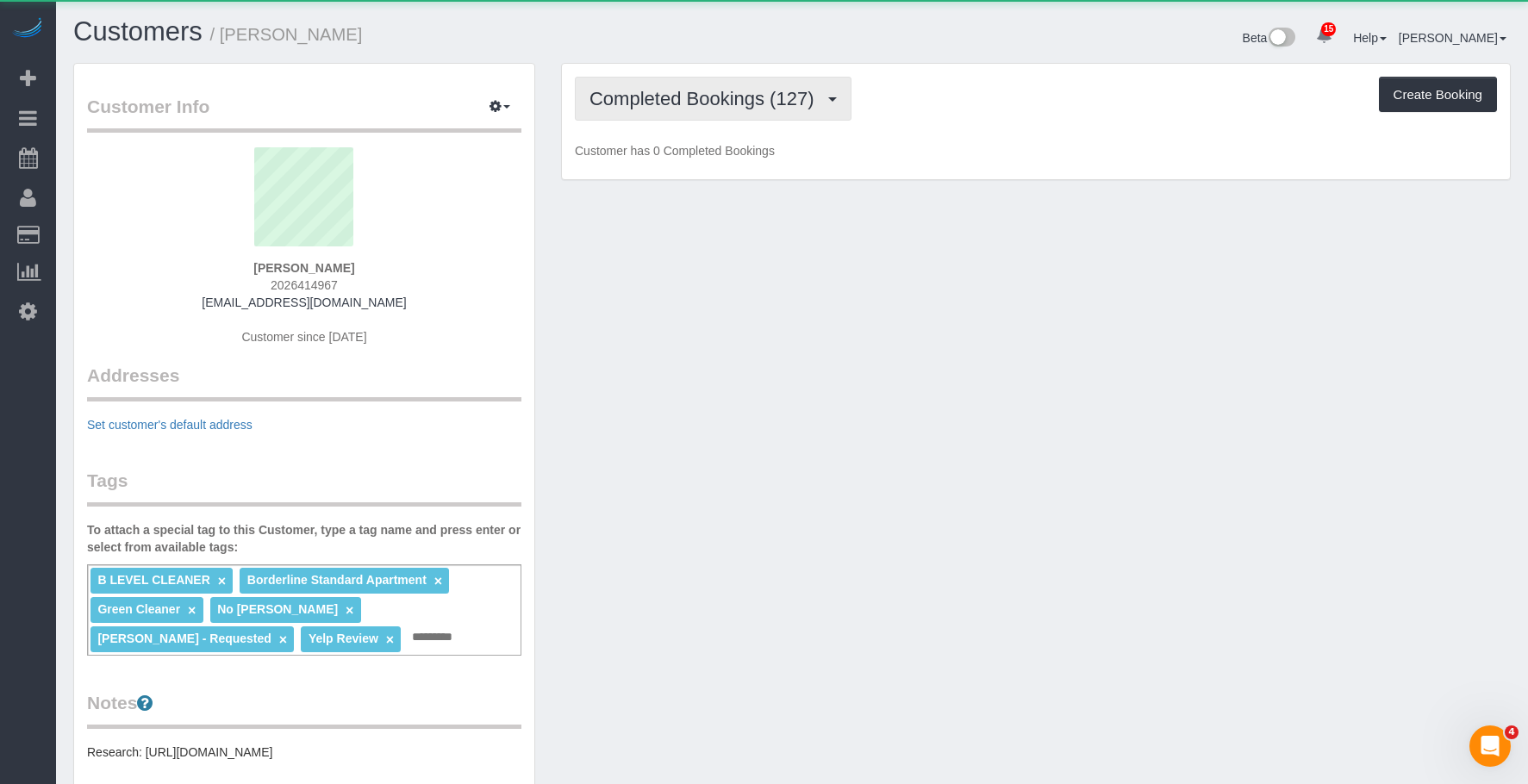
click at [701, 108] on span "Completed Bookings (127)" at bounding box center [705, 98] width 232 height 22
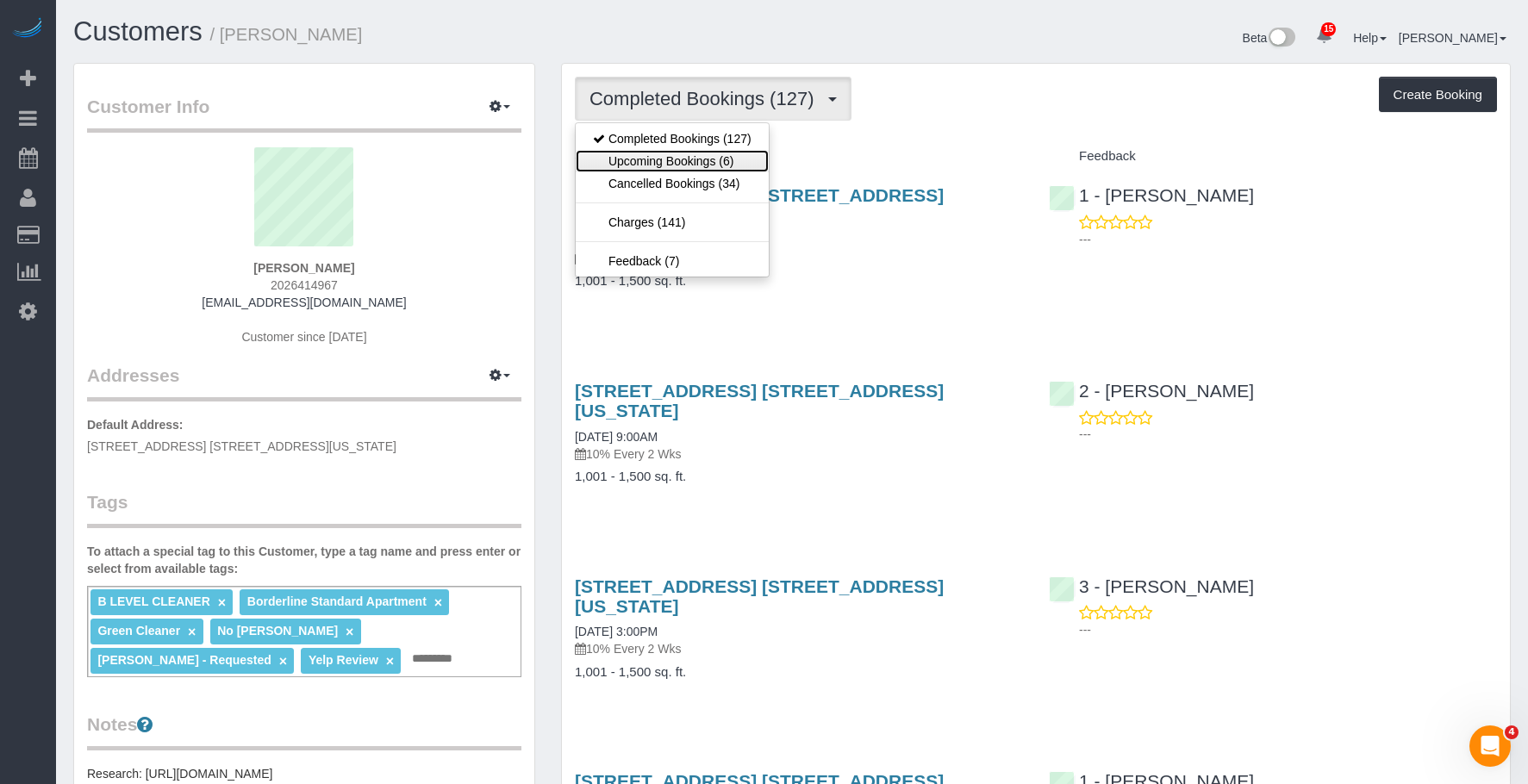
click at [691, 153] on link "Upcoming Bookings (6)" at bounding box center [672, 161] width 193 height 23
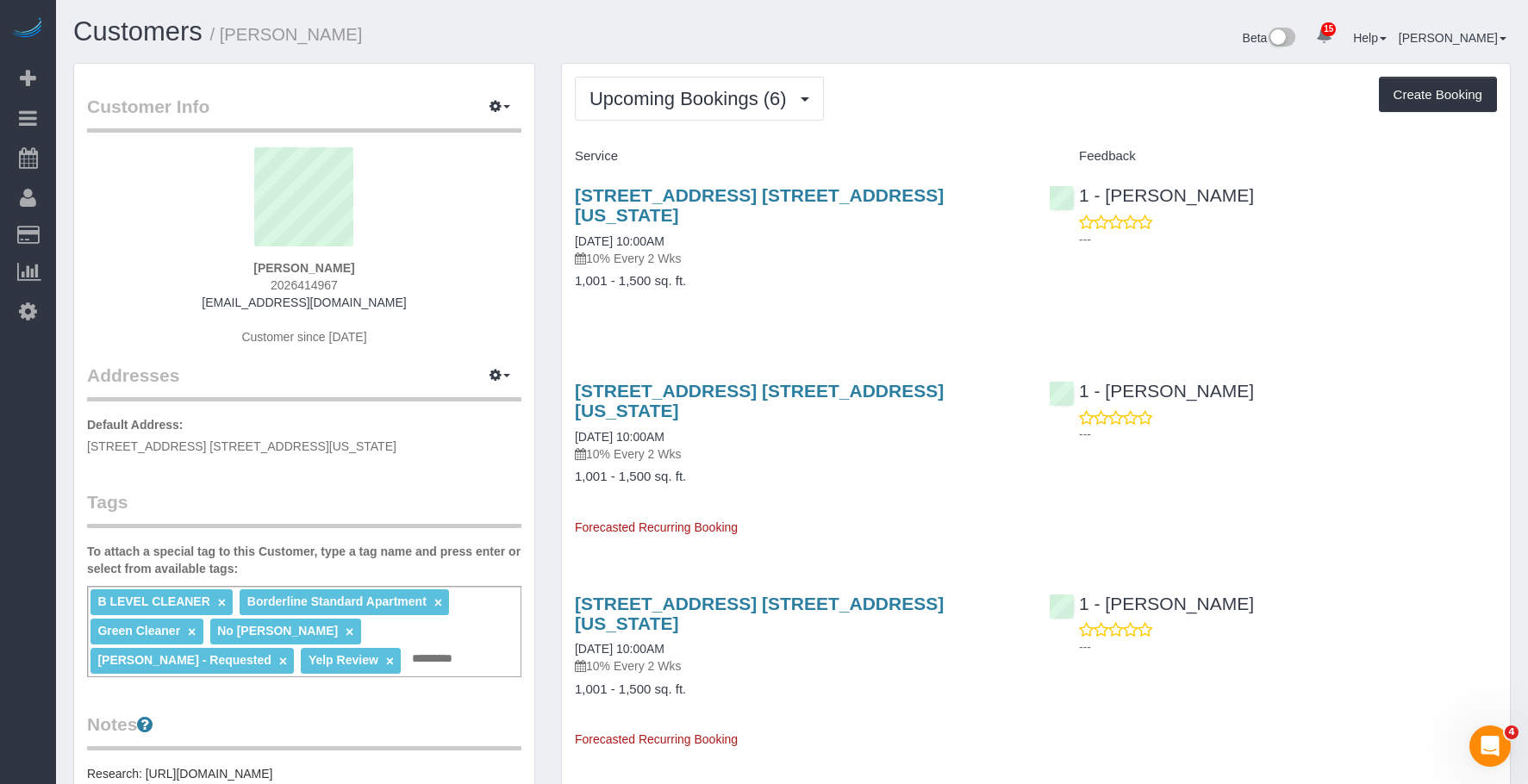
click at [762, 249] on div "226 West 21st Street, Apt. 2r, New York, NY 10011 09/11/2025 10:00AM 10% Every …" at bounding box center [798, 247] width 474 height 153
click at [823, 157] on h4 "Service" at bounding box center [798, 157] width 448 height 15
click at [754, 250] on p "10% Every 2 Wks" at bounding box center [798, 259] width 448 height 17
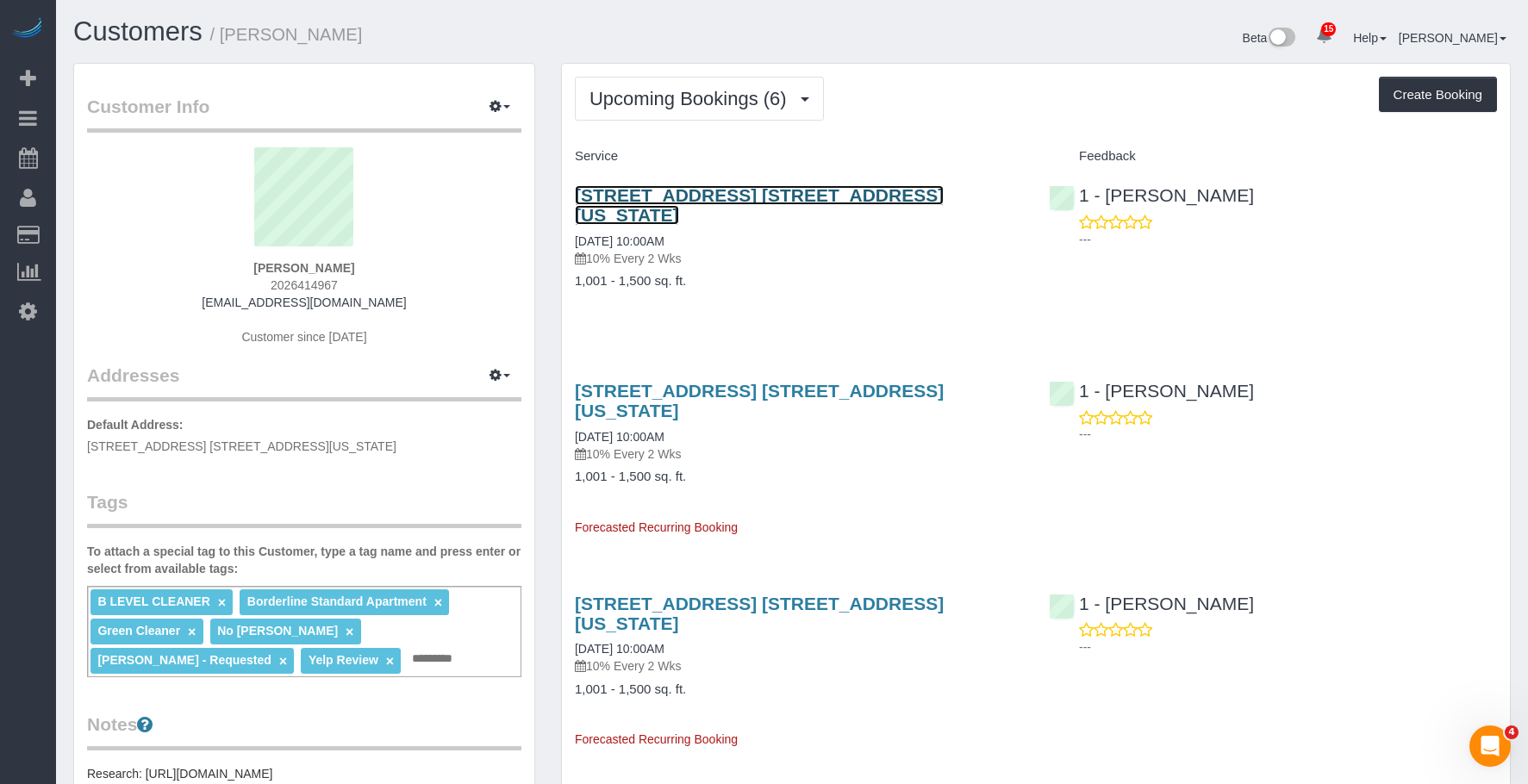
click at [807, 198] on link "226 West 21st Street, Apt. 2r, New York, NY 10011" at bounding box center [759, 205] width 369 height 40
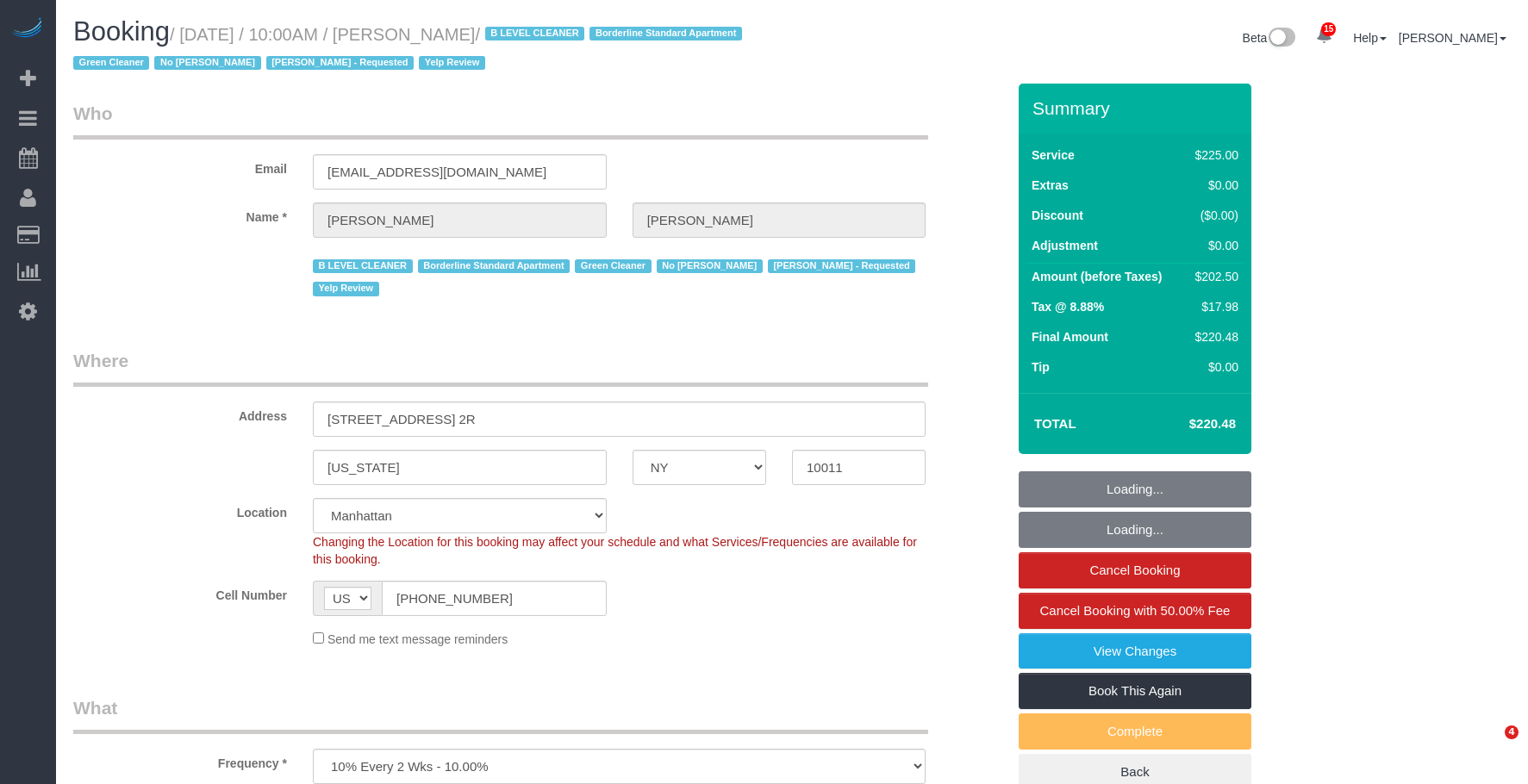
select select "NY"
select select "180"
select select "spot1"
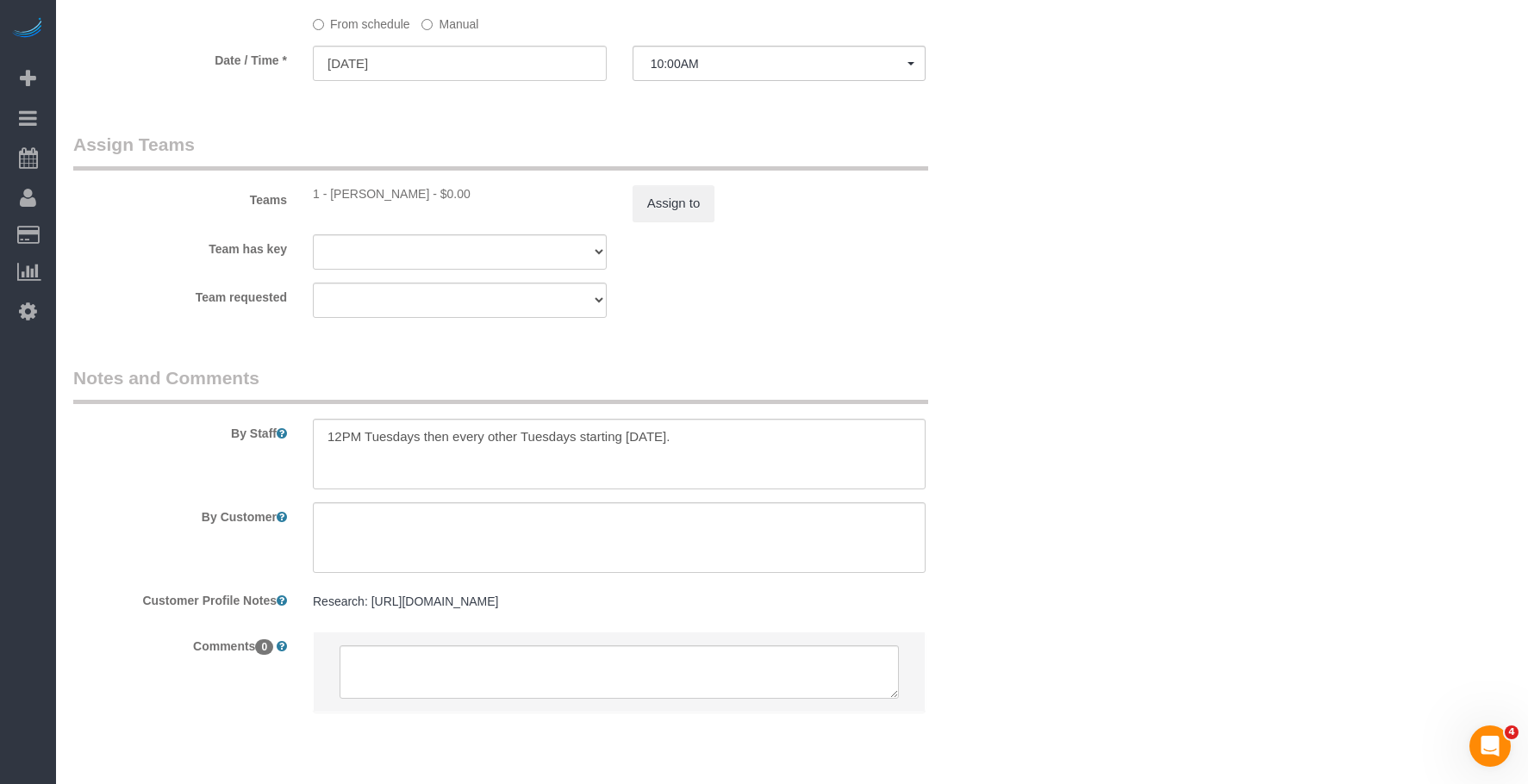
select select "number:58"
select select "number:72"
select select "number:15"
select select "number:5"
select select "number:21"
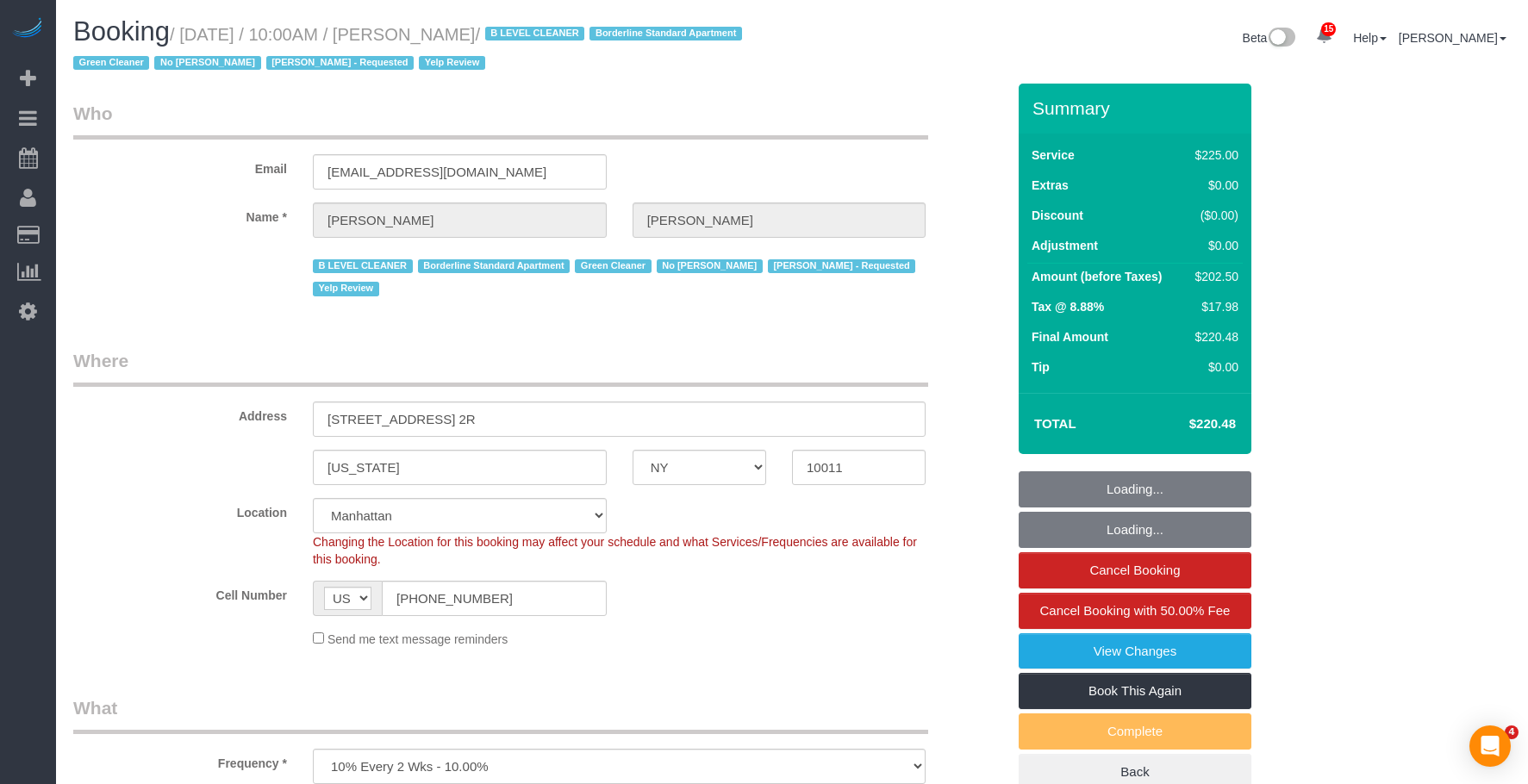
select select "NY"
select select "180"
select select "number:58"
select select "number:72"
select select "number:15"
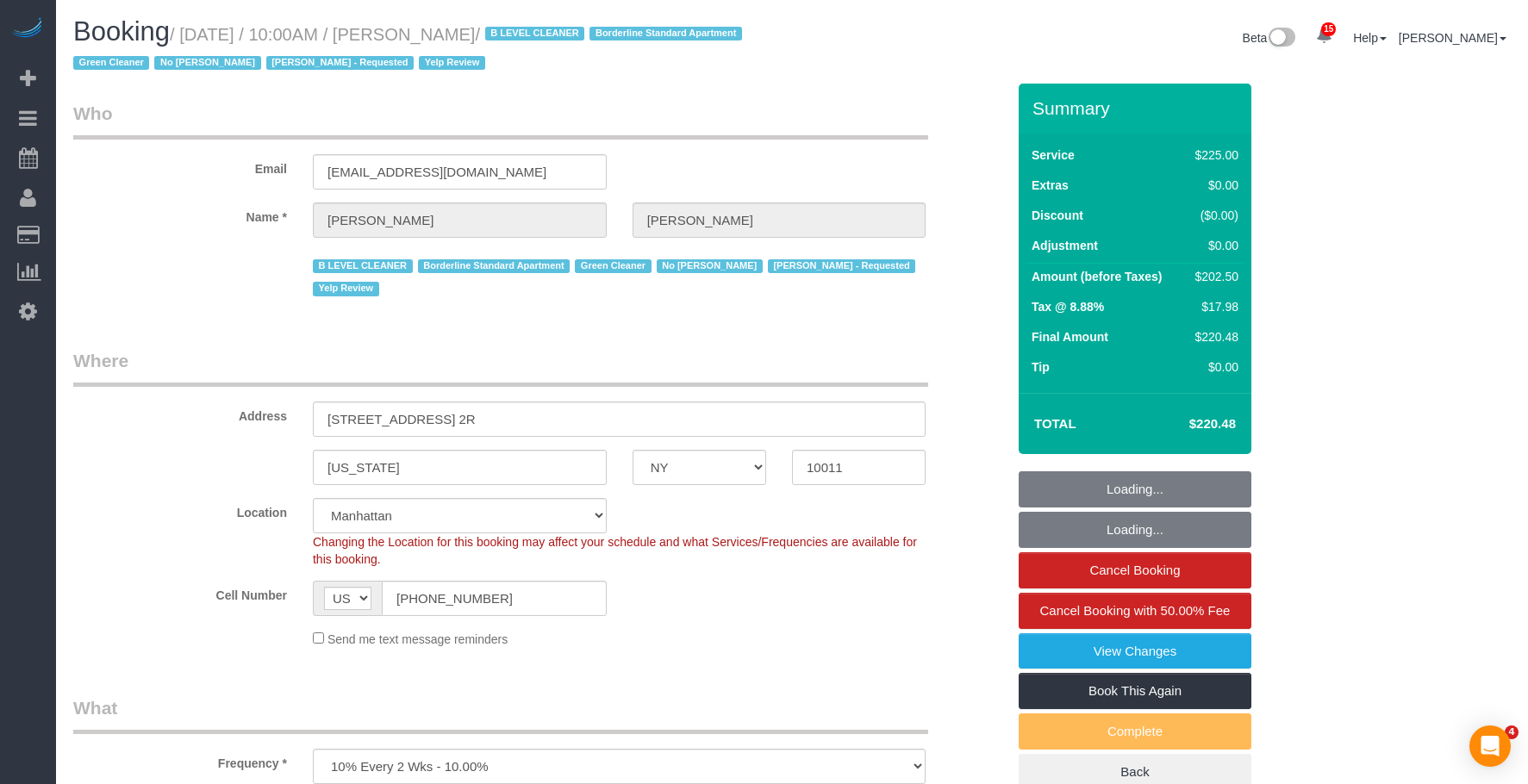
select select "number:5"
select select "number:21"
select select "object:1455"
select select "spot1"
drag, startPoint x: 191, startPoint y: 36, endPoint x: 1524, endPoint y: 526, distance: 1420.2
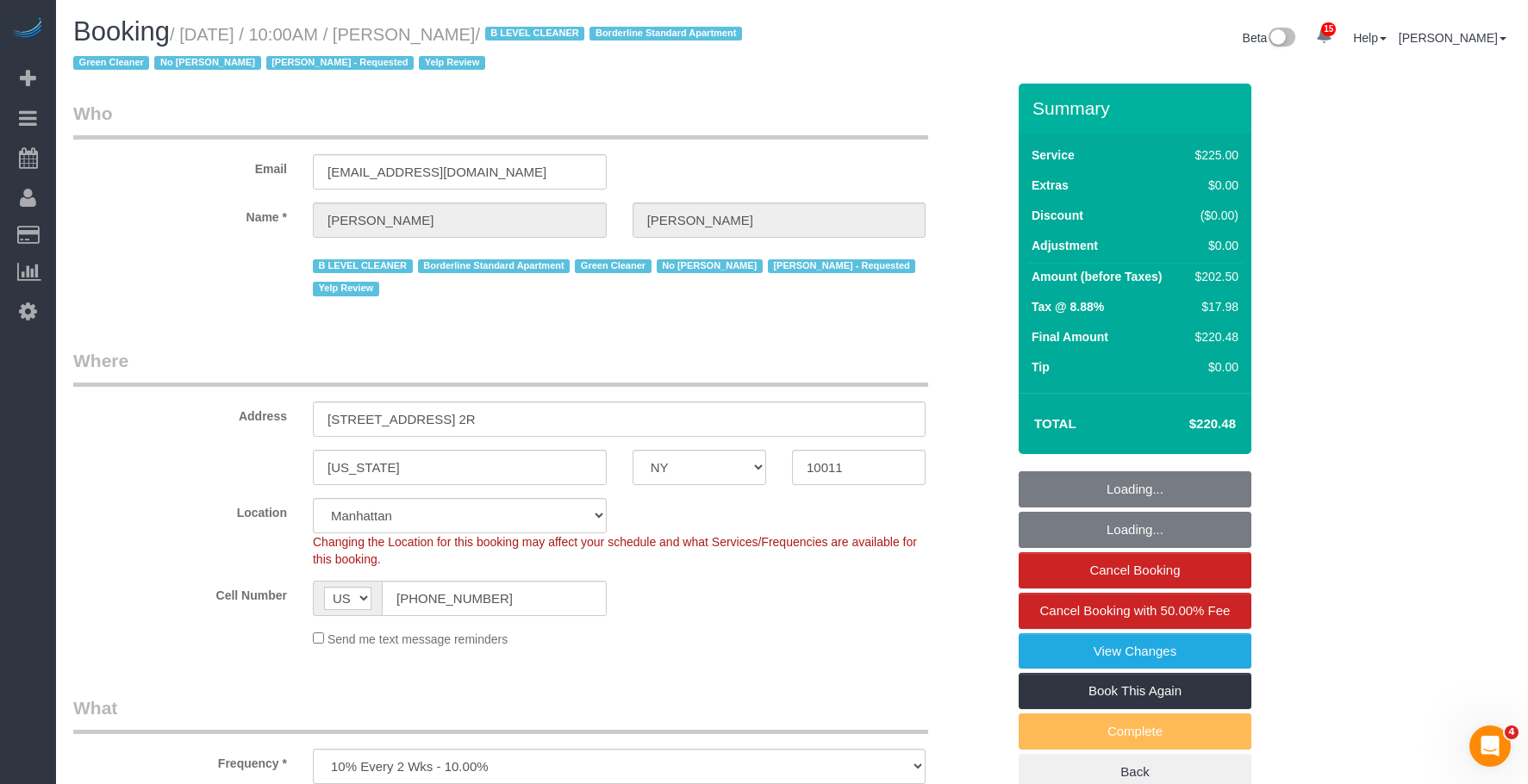
click at [544, 27] on small "/ September 11, 2025 / 10:00AM / Nunzio Thron / B LEVEL CLEANER Borderline Stan…" at bounding box center [411, 48] width 674 height 48
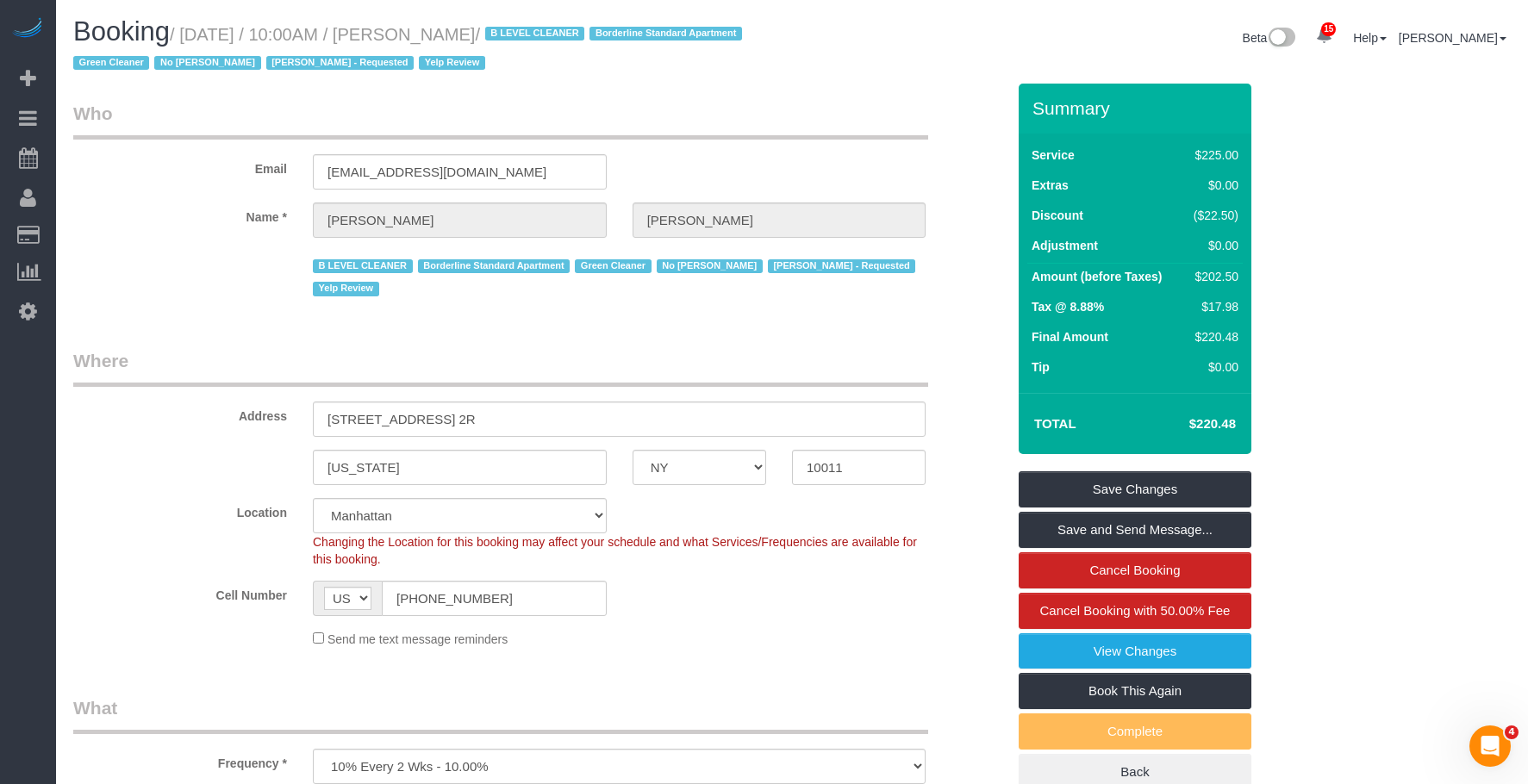
drag, startPoint x: 649, startPoint y: 353, endPoint x: 366, endPoint y: 162, distance: 341.4
click at [648, 353] on legend "Where" at bounding box center [501, 367] width 855 height 39
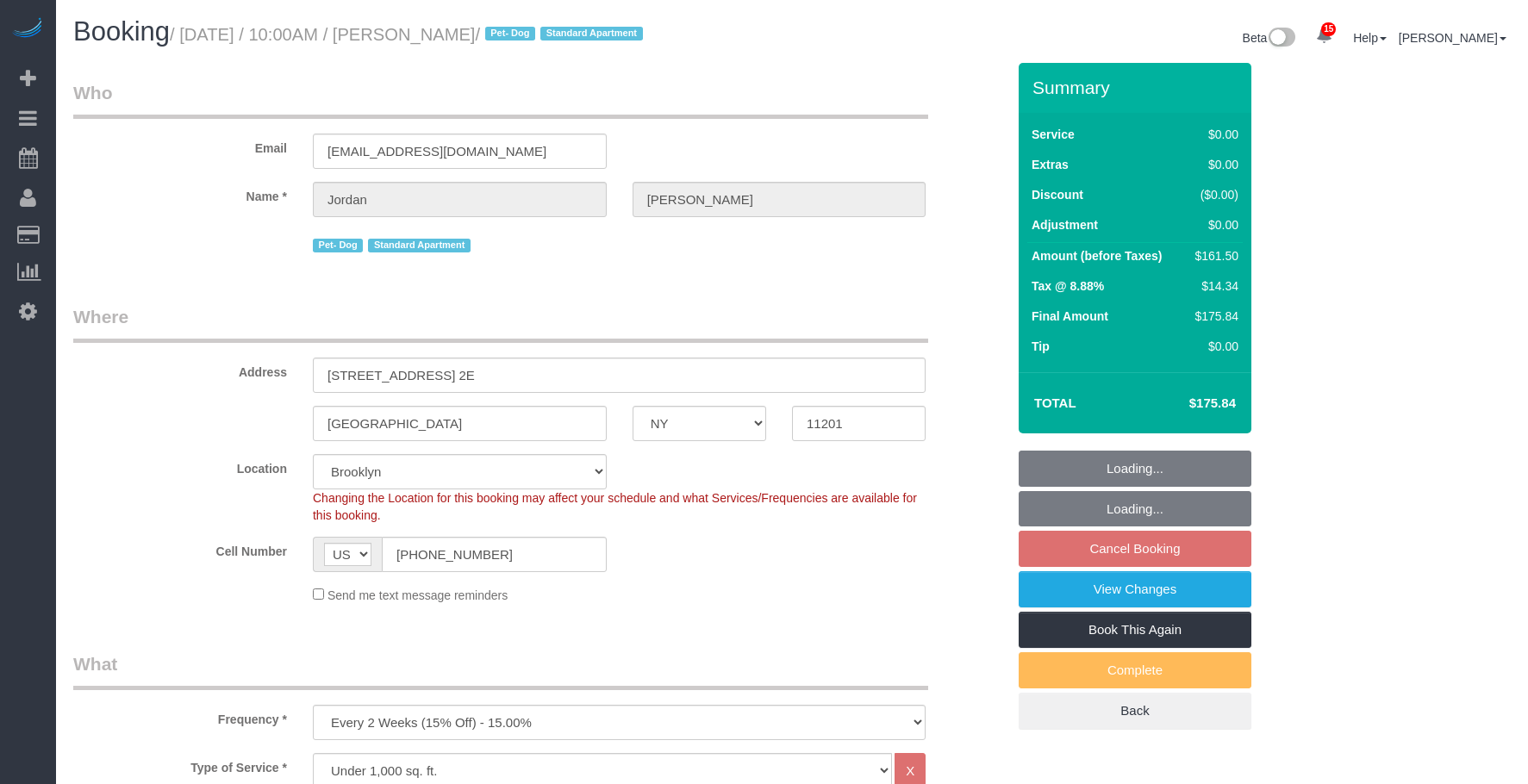
select select "NY"
select select "1"
select select "2"
select select "spot3"
select select "number:58"
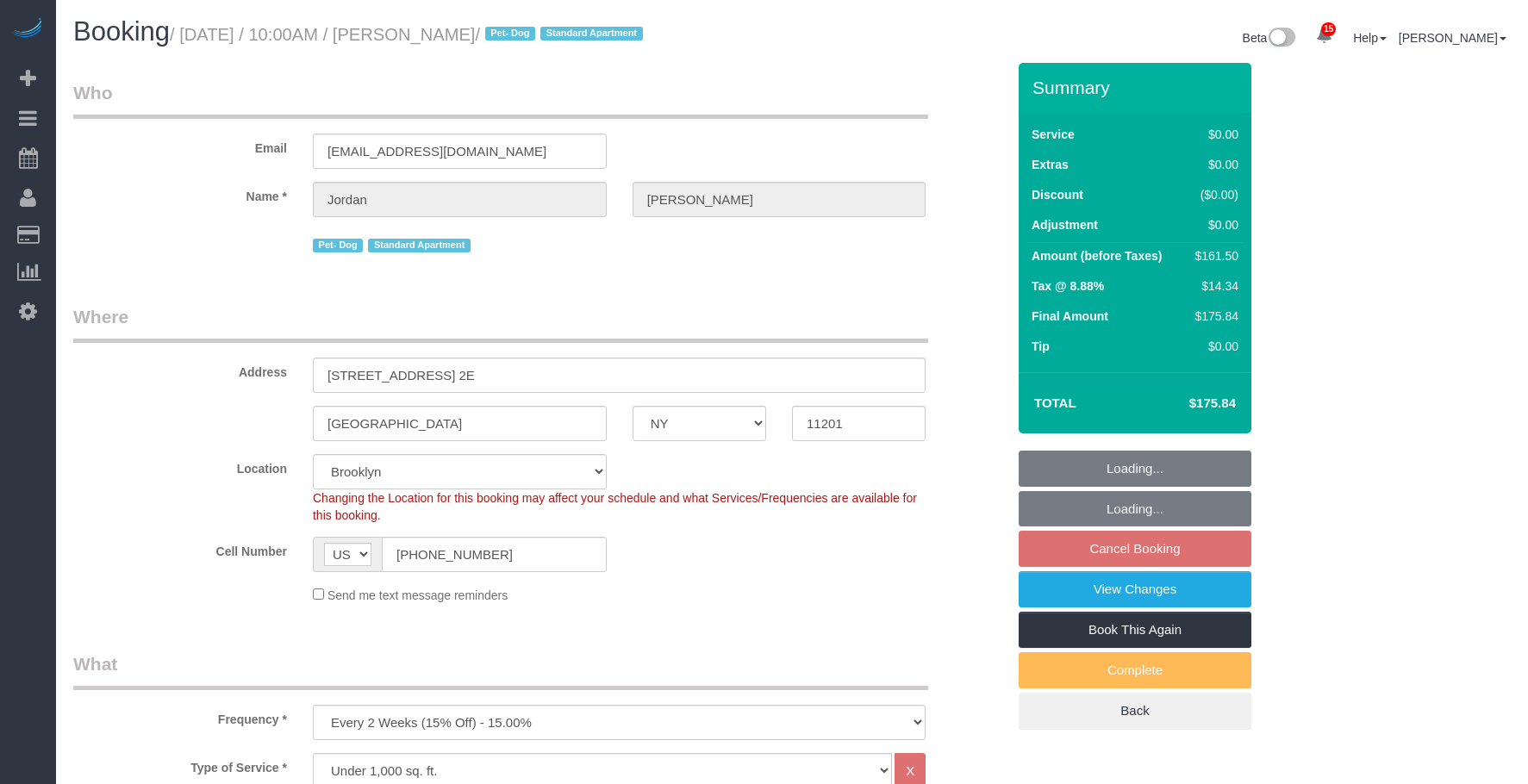
select select "number:72"
select select "number:13"
select select "number:5"
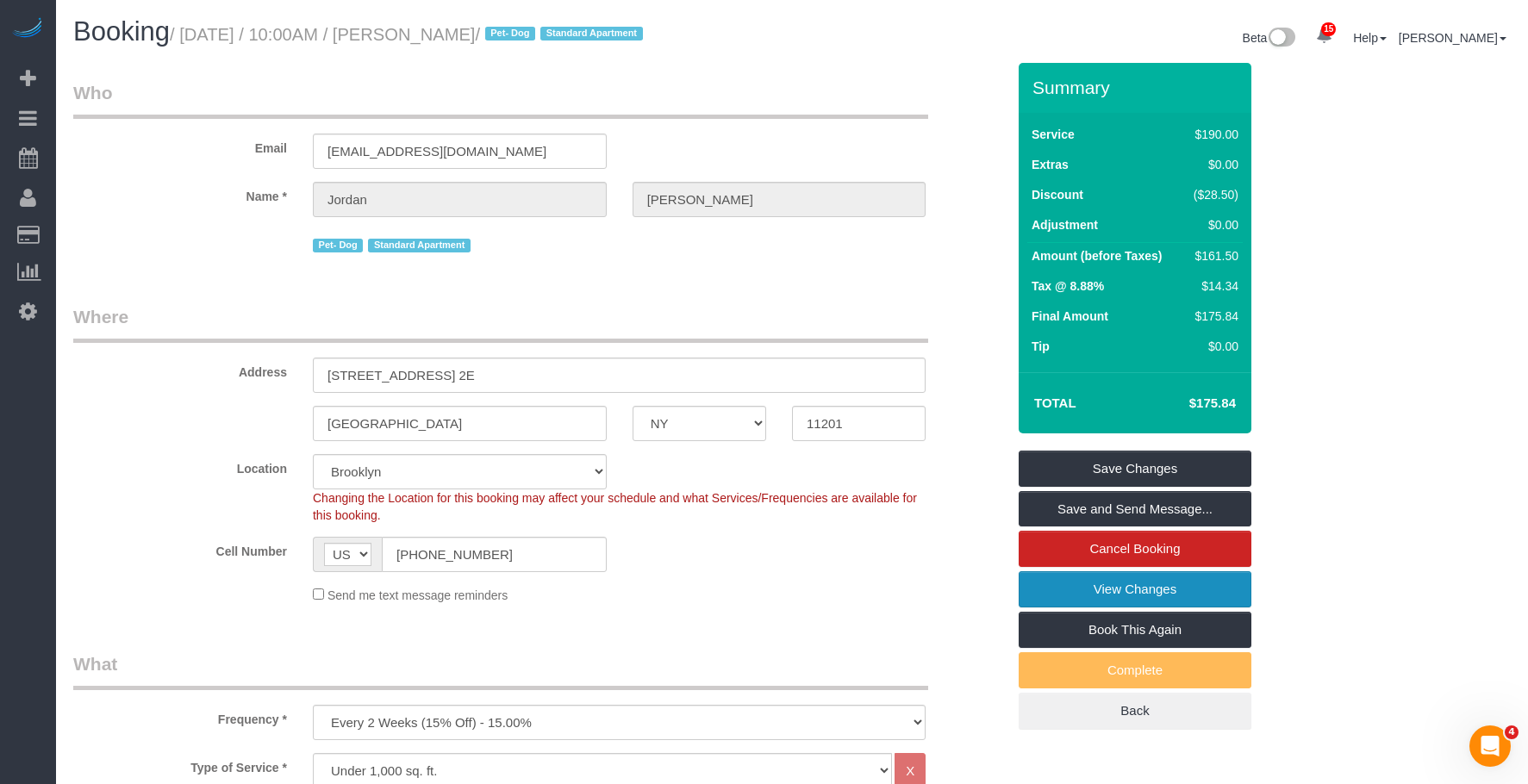
click at [1071, 595] on link "View Changes" at bounding box center [1134, 589] width 232 height 36
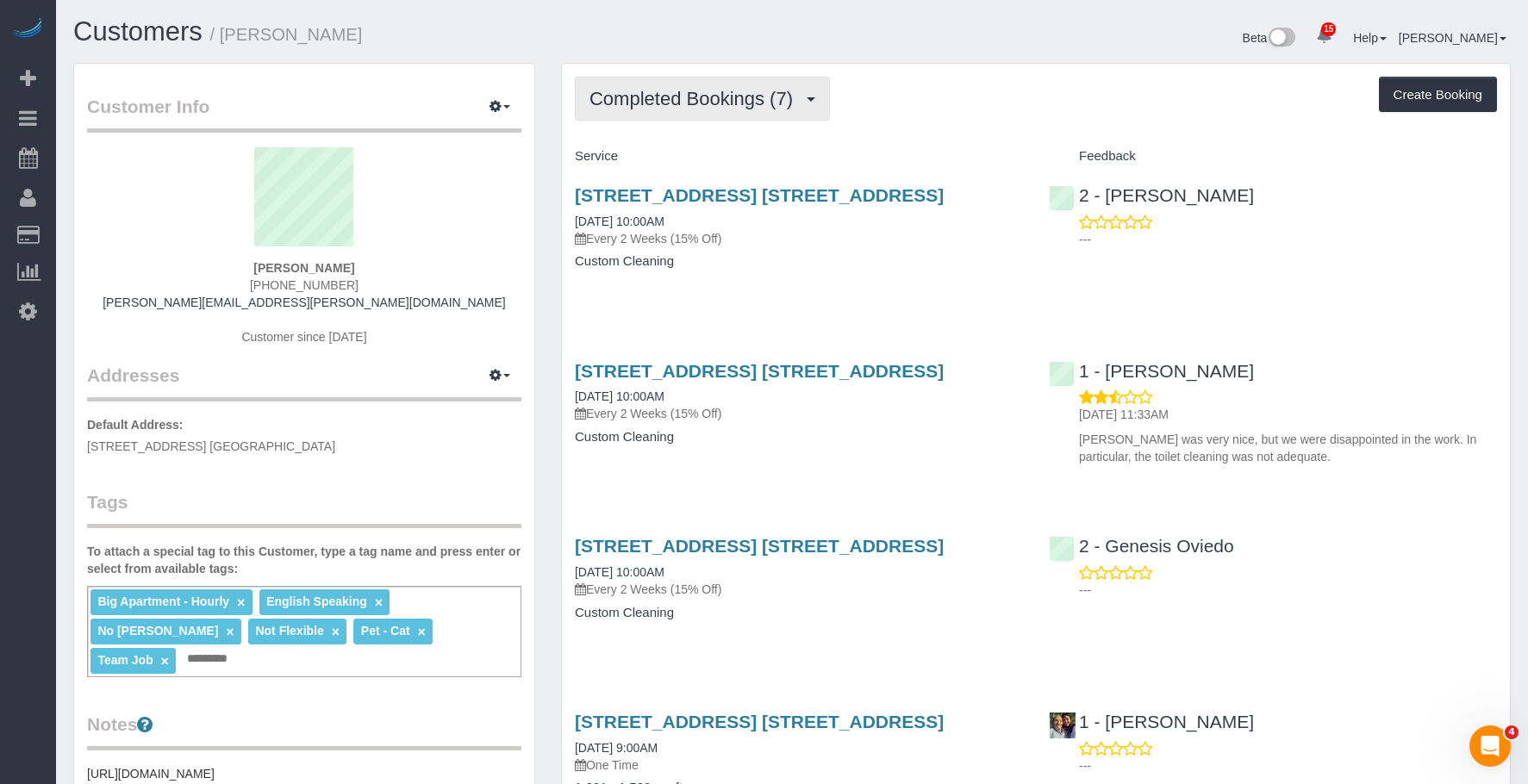
click at [713, 100] on span "Completed Bookings (7)" at bounding box center [695, 98] width 212 height 22
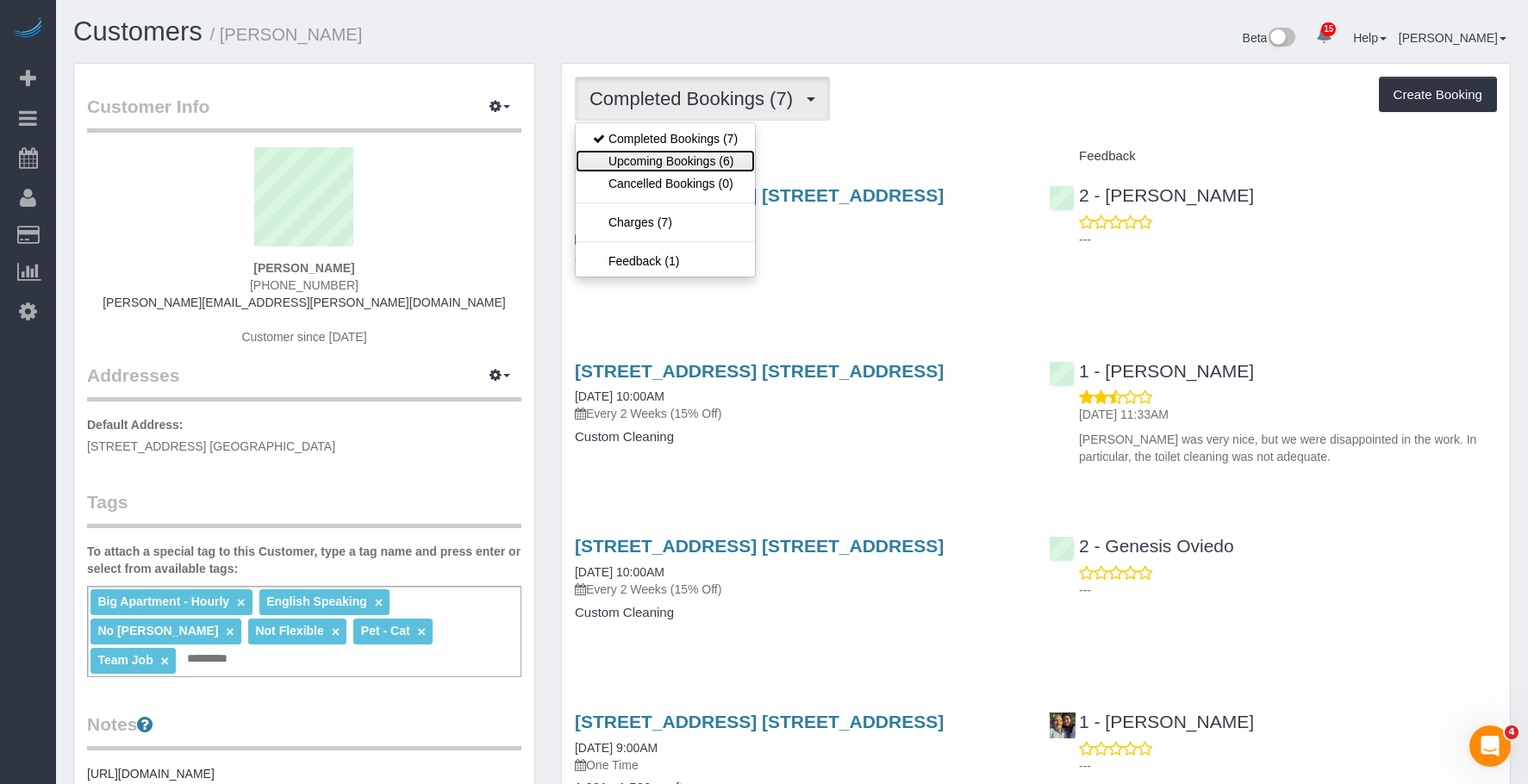
click at [697, 158] on link "Upcoming Bookings (6)" at bounding box center [665, 161] width 179 height 23
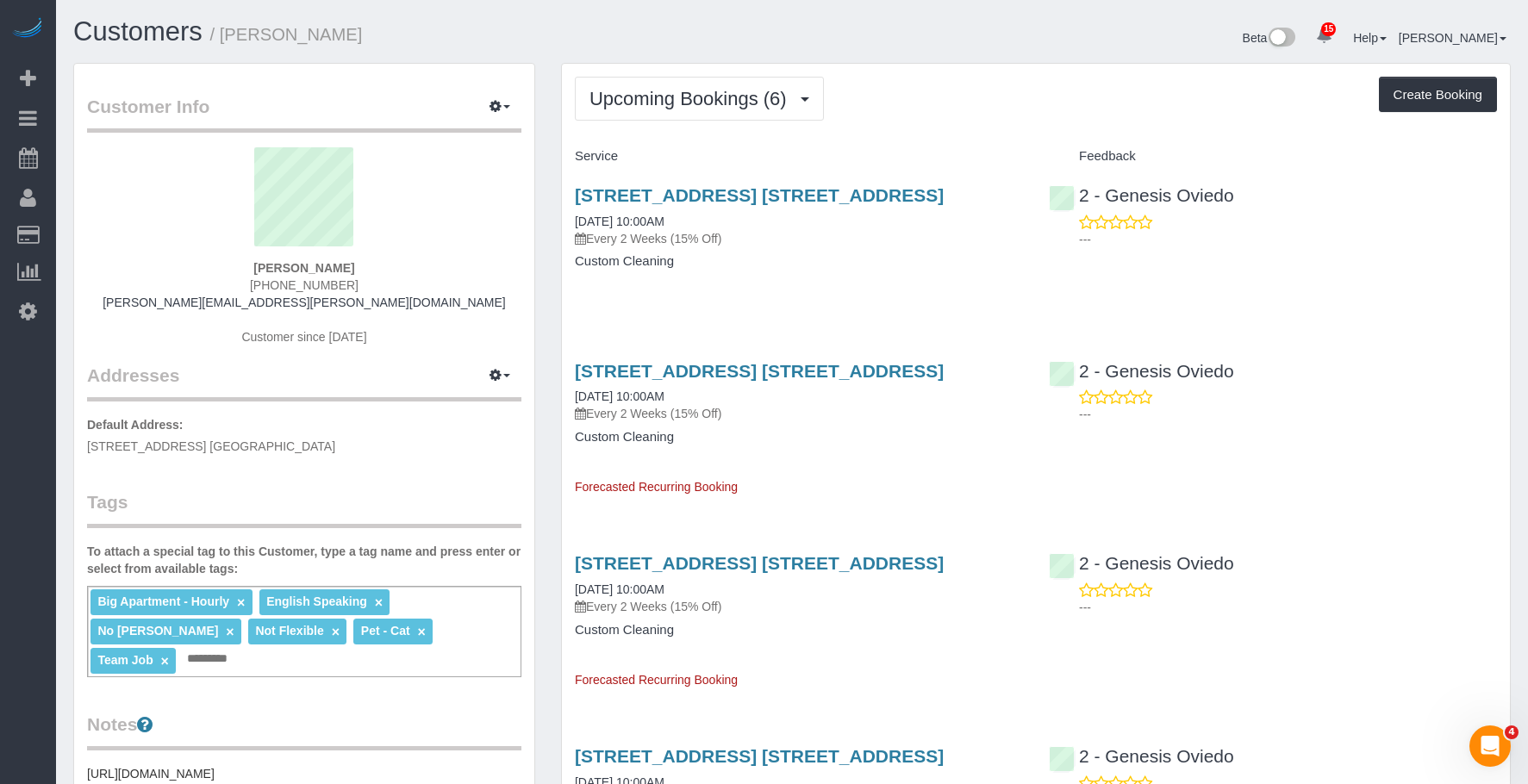
drag, startPoint x: 561, startPoint y: 190, endPoint x: 979, endPoint y: 175, distance: 418.3
click at [979, 175] on div "[STREET_ADDRESS] [STREET_ADDRESS] [DATE] 10:00AM Every 2 Weeks (15% Off) Custom…" at bounding box center [798, 237] width 474 height 133
click at [673, 108] on span "Upcoming Bookings (6)" at bounding box center [692, 98] width 206 height 22
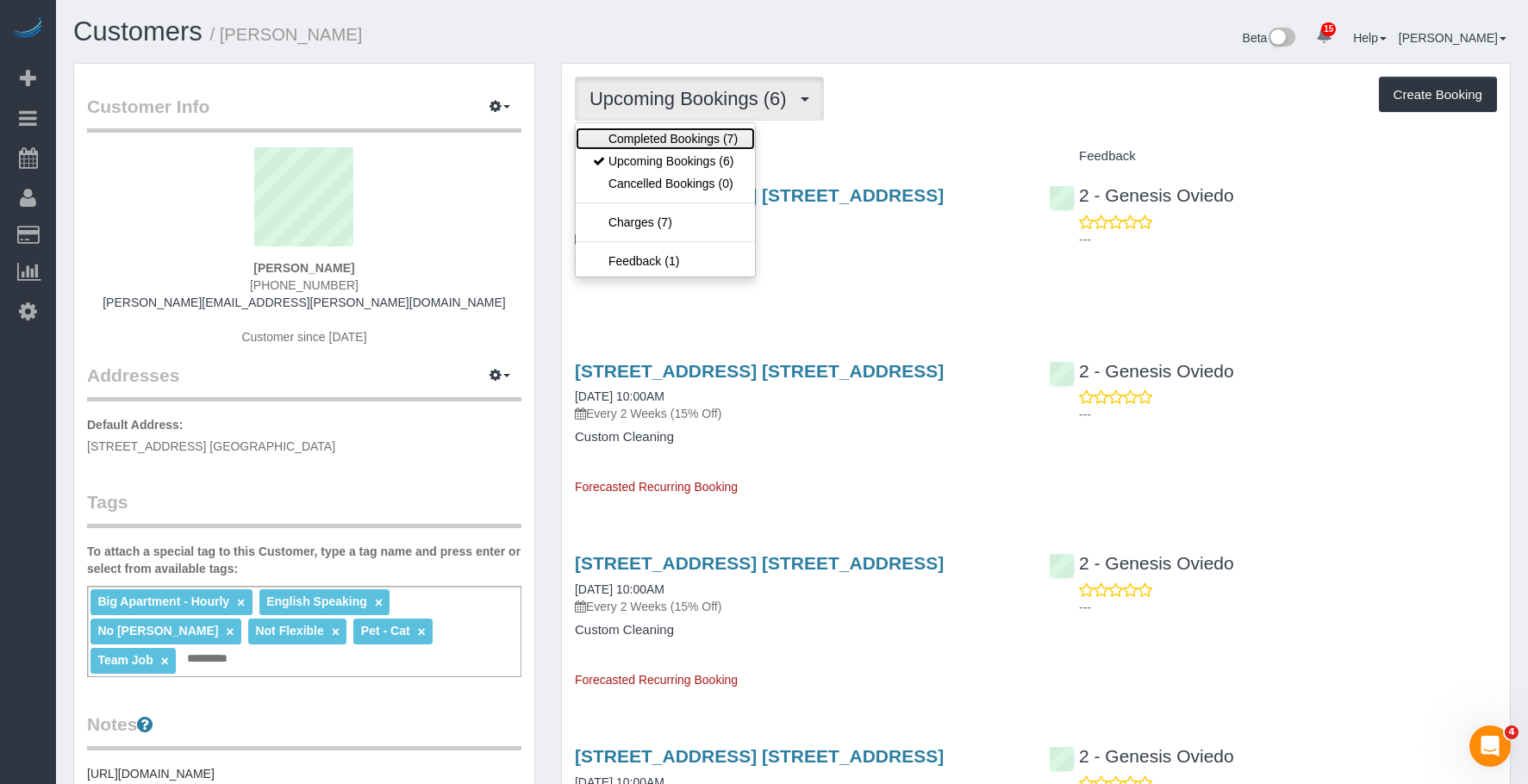
click at [661, 134] on link "Completed Bookings (7)" at bounding box center [665, 139] width 179 height 23
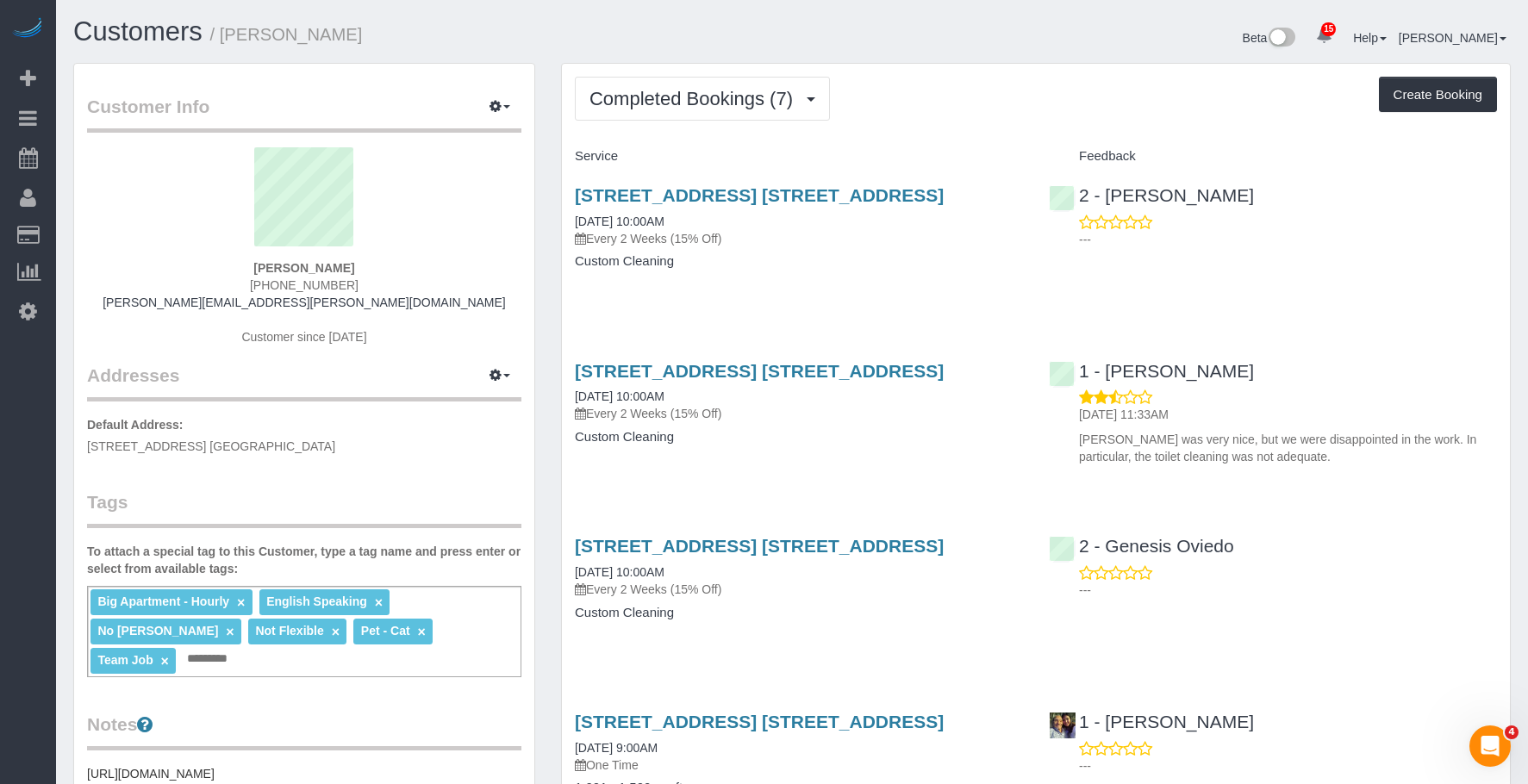
click at [516, 12] on div "Customers / [PERSON_NAME] Beta 15 Your Notifications You have 0 alerts × You ha…" at bounding box center [791, 744] width 1471 height 1489
click at [999, 91] on div "Completed Bookings (7) Completed Bookings (7) Upcoming Bookings (6) Cancelled B…" at bounding box center [1035, 98] width 922 height 44
click at [922, 256] on h4 "Custom Cleaning" at bounding box center [798, 261] width 448 height 15
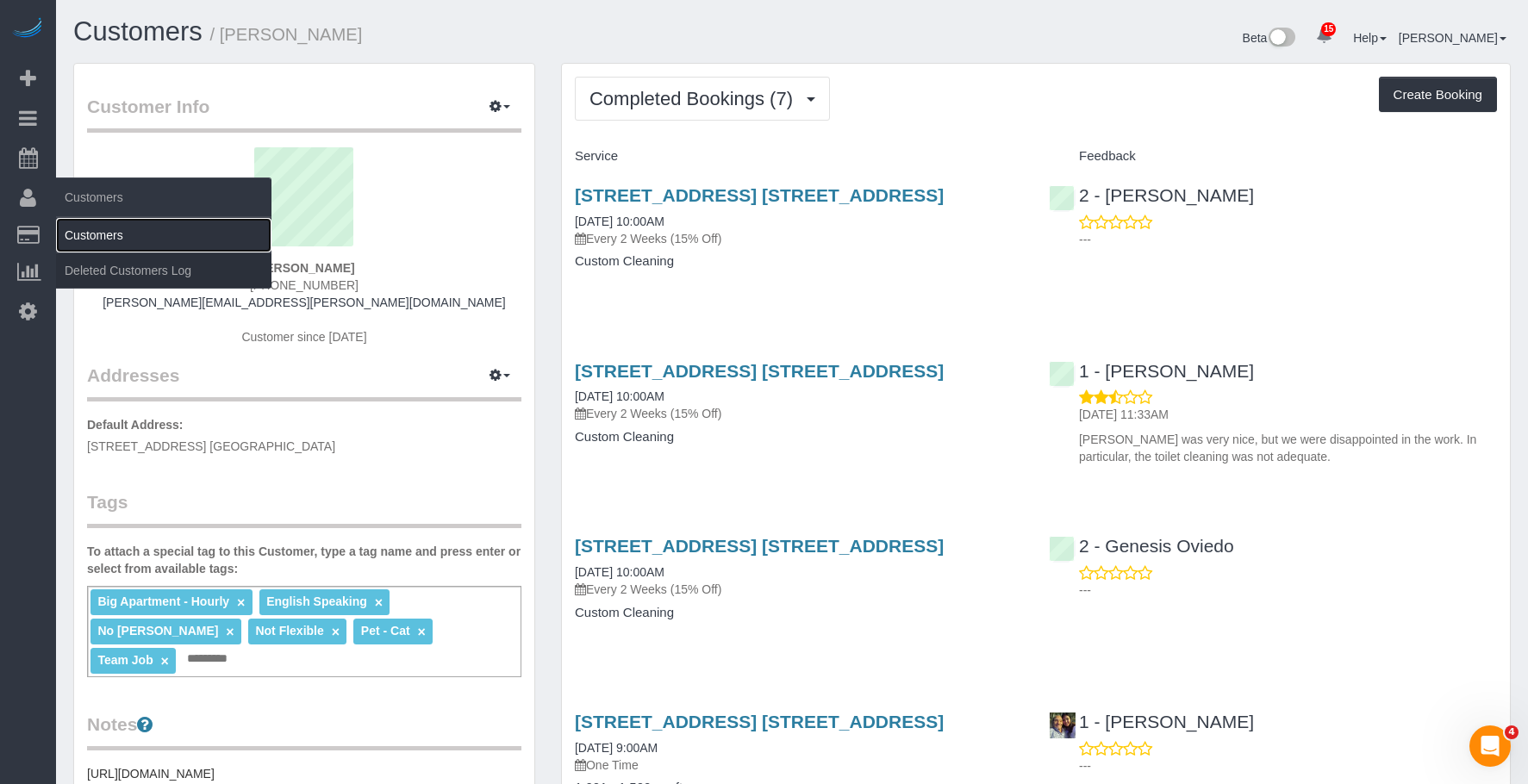
click at [98, 236] on link "Customers" at bounding box center [163, 235] width 215 height 35
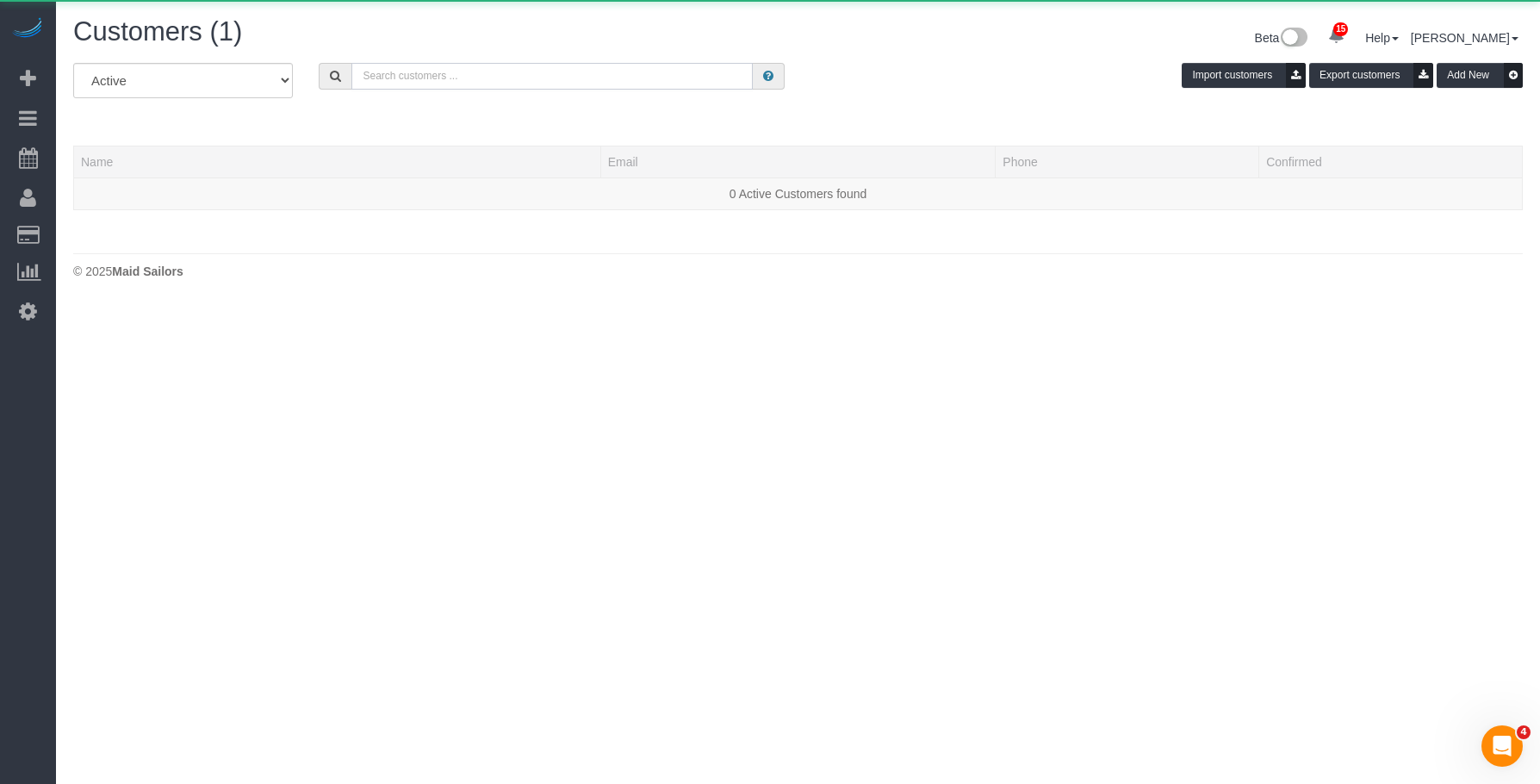
click at [498, 75] on input "text" at bounding box center [551, 76] width 401 height 26
paste input "David Kupferberg"
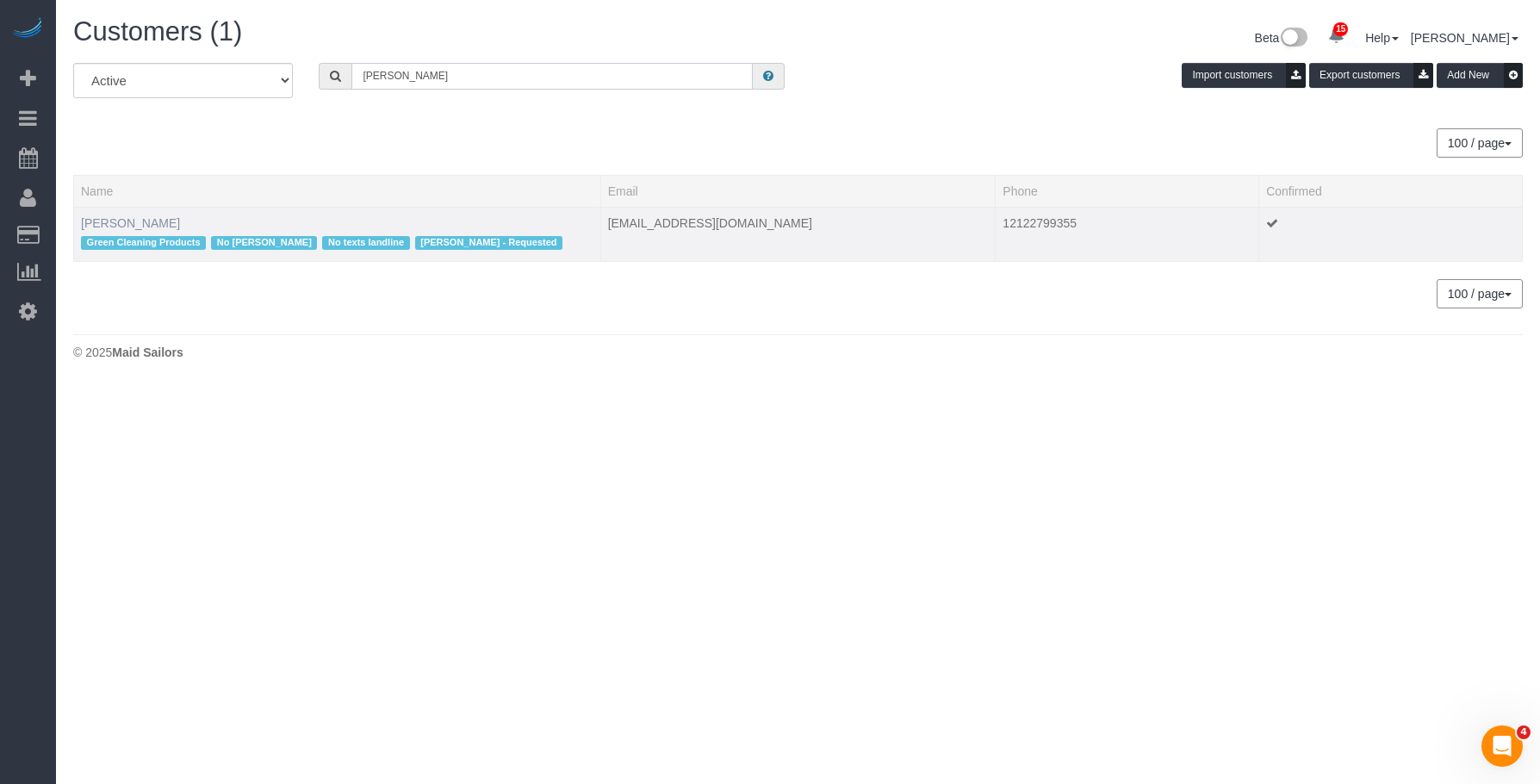
type input "David Kupferberg"
click at [138, 221] on link "David Kupferberg" at bounding box center [130, 223] width 99 height 14
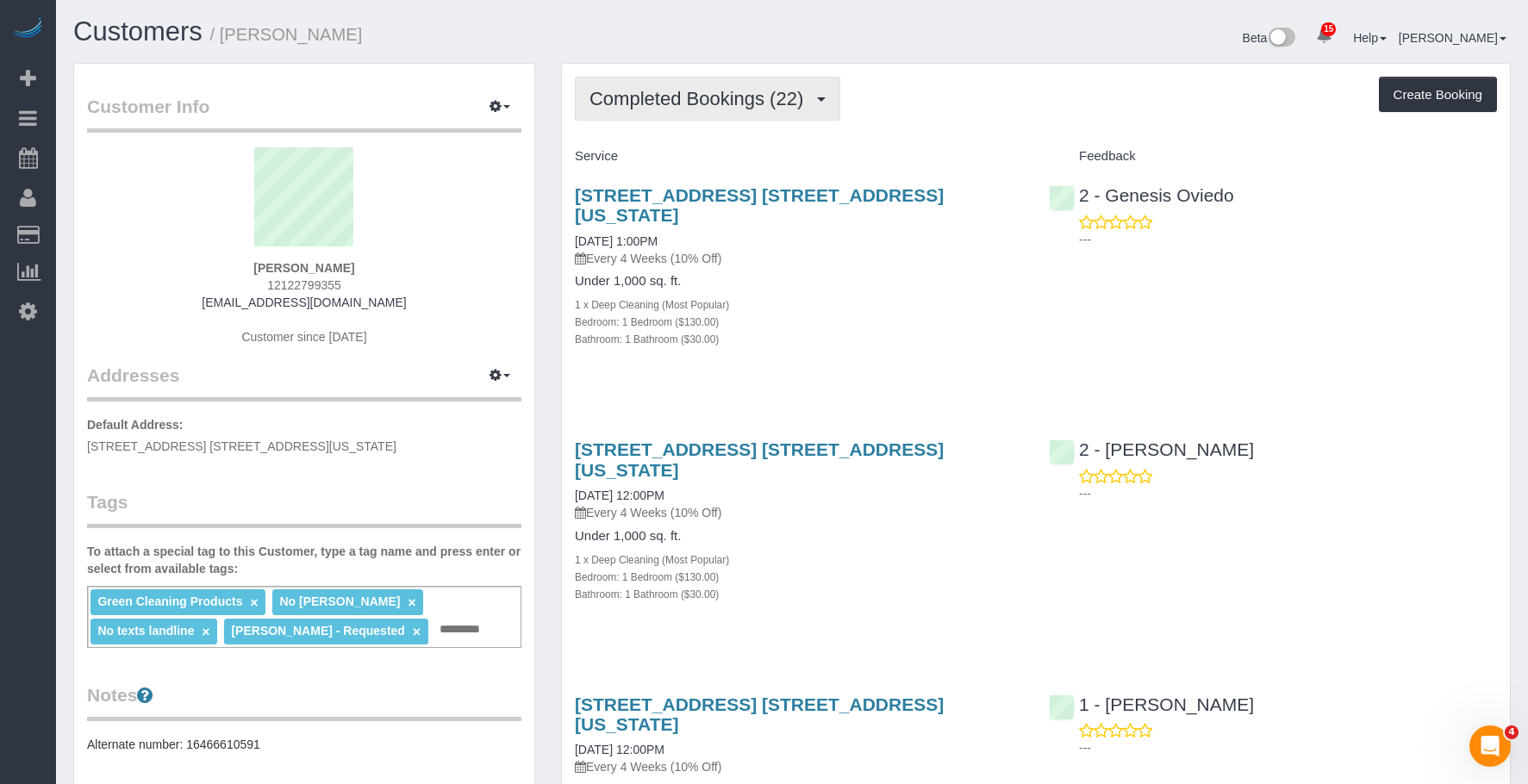
click at [751, 94] on span "Completed Bookings (22)" at bounding box center [700, 98] width 223 height 22
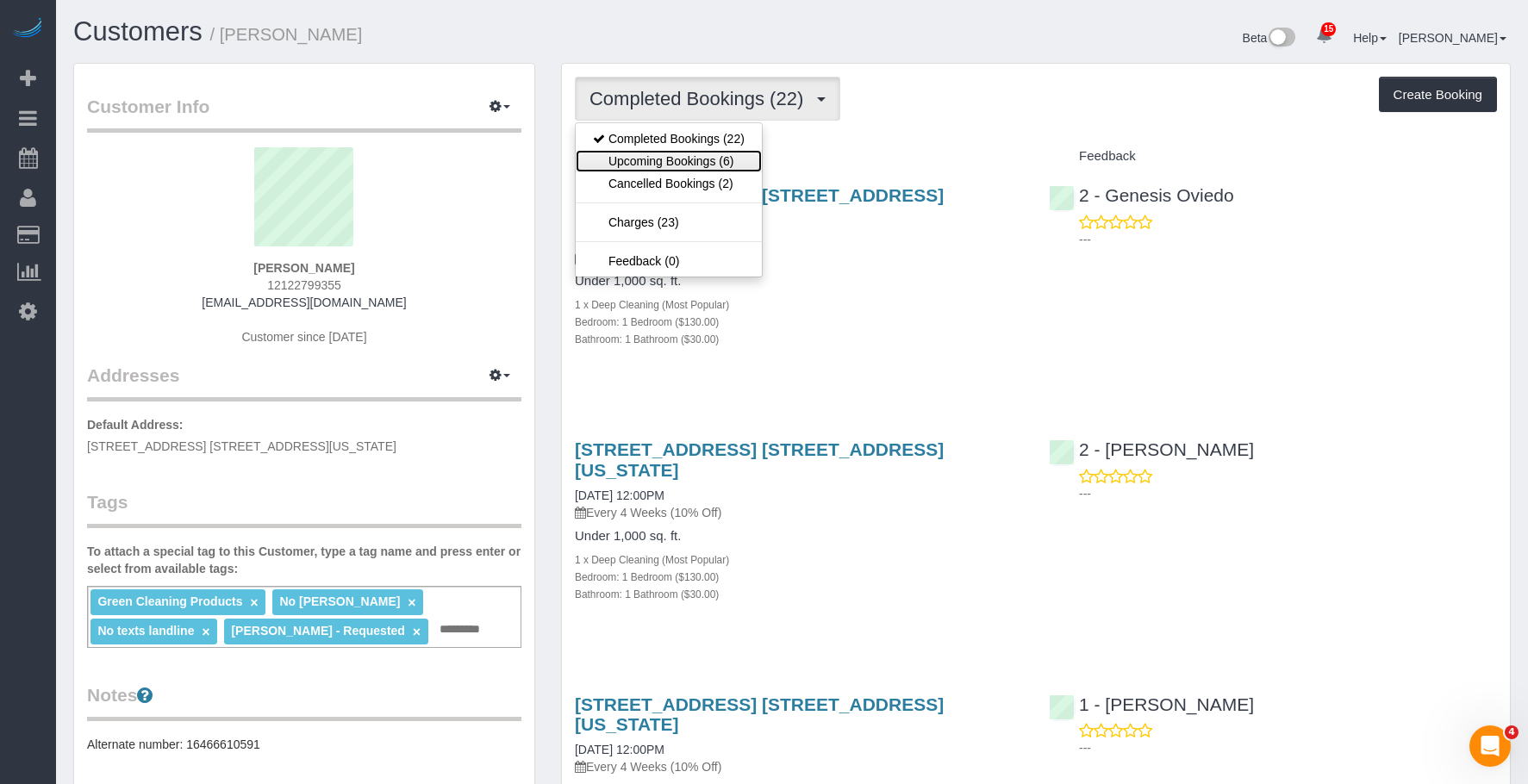
click at [677, 159] on link "Upcoming Bookings (6)" at bounding box center [668, 161] width 186 height 23
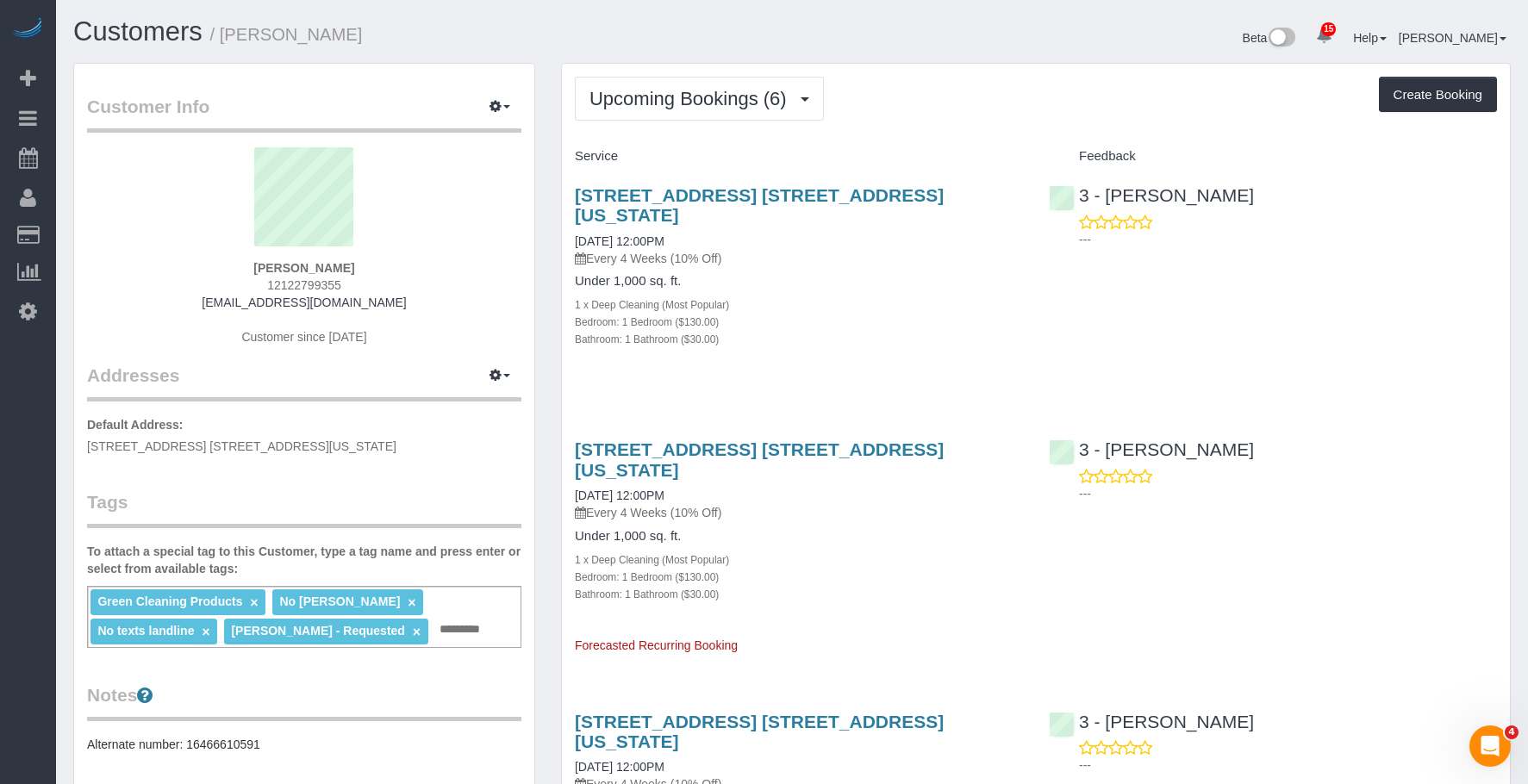
click at [880, 312] on div "Bedroom: 1 Bedroom ($130.00)" at bounding box center [798, 321] width 448 height 17
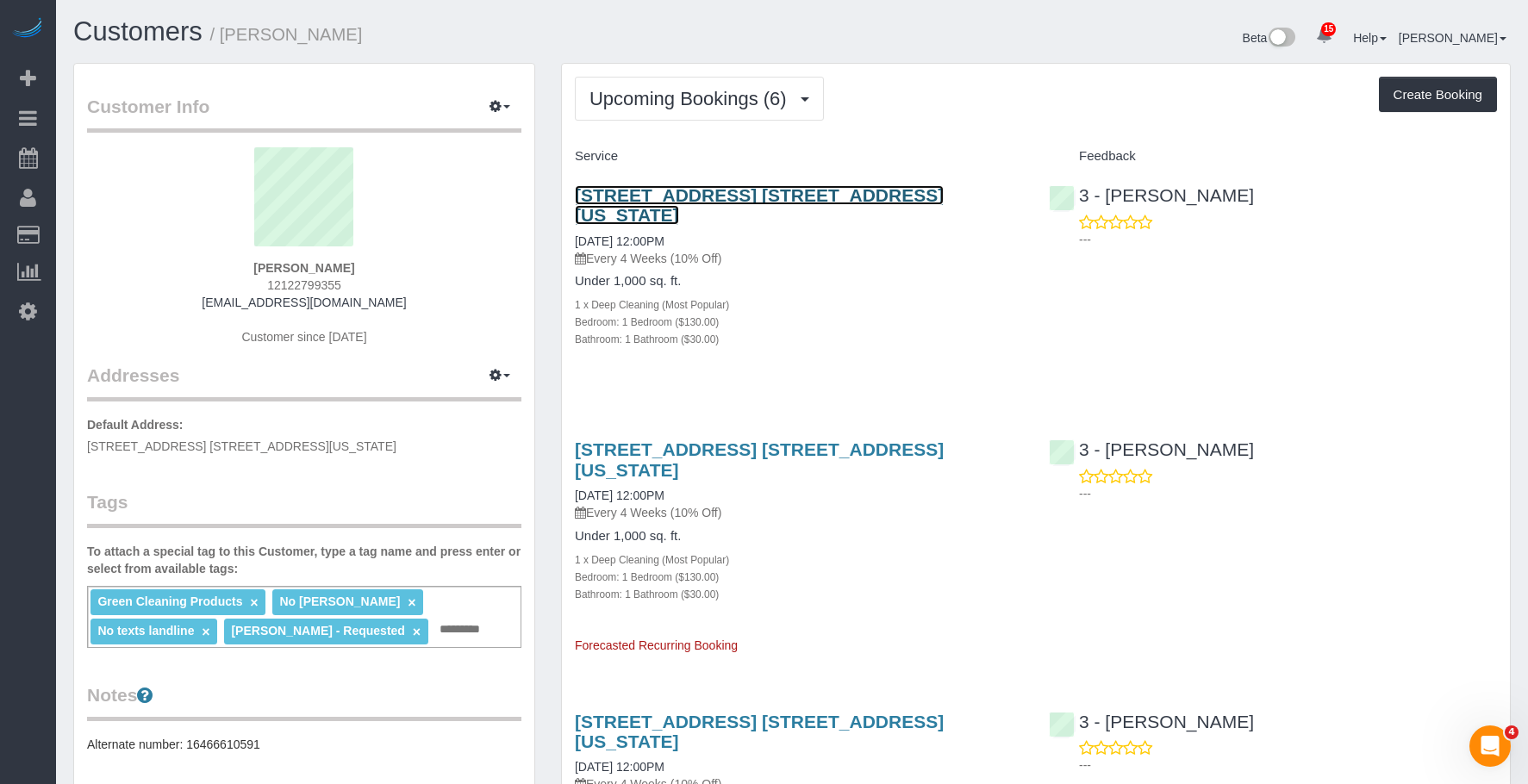
click at [782, 194] on link "484 West 43rd Street, Apt. 45q, New York, NY 10036" at bounding box center [759, 205] width 369 height 40
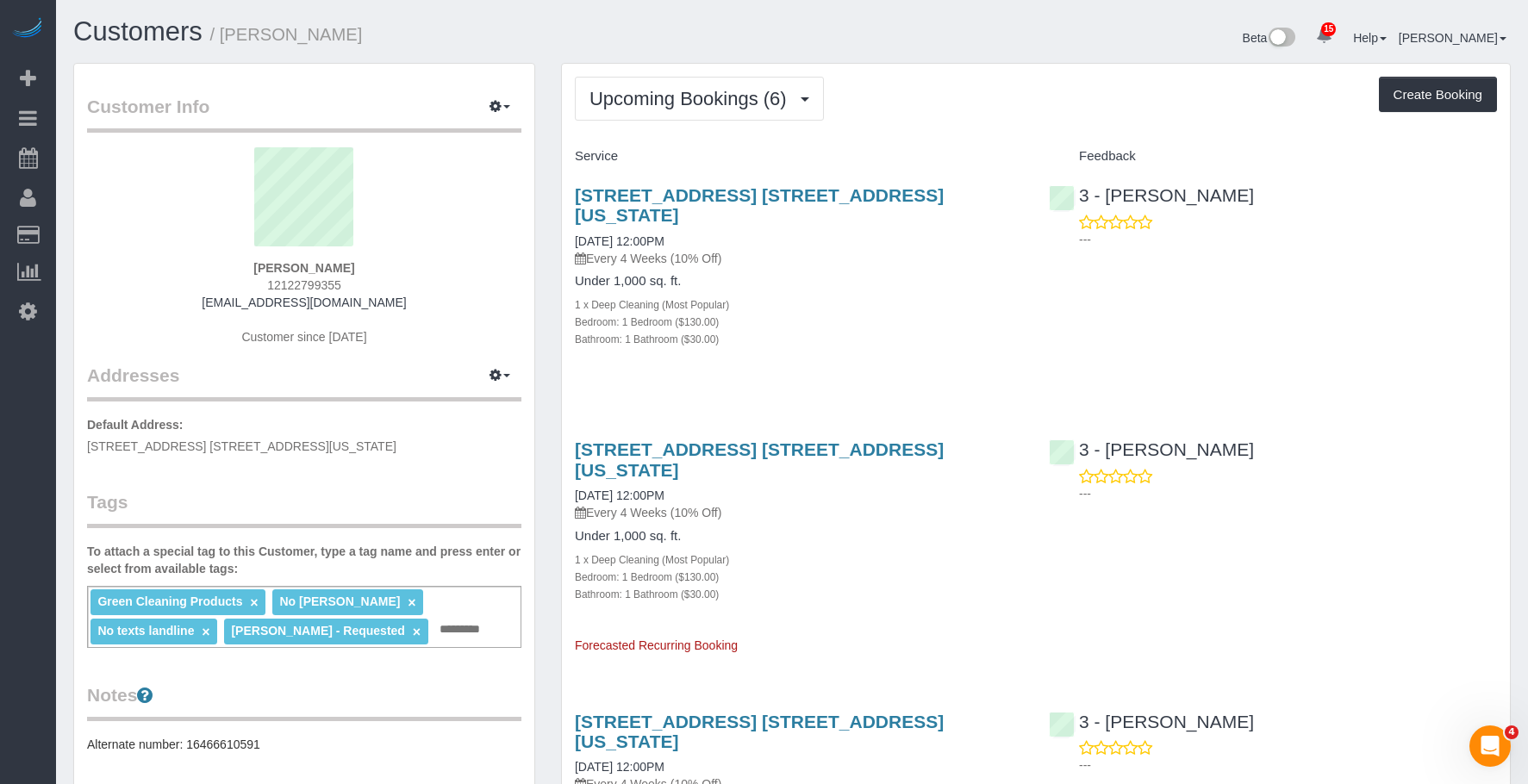
click at [477, 628] on div "Green Cleaning Products × No Marlenyn Robles × No texts landline × Warren Rose …" at bounding box center [304, 617] width 434 height 62
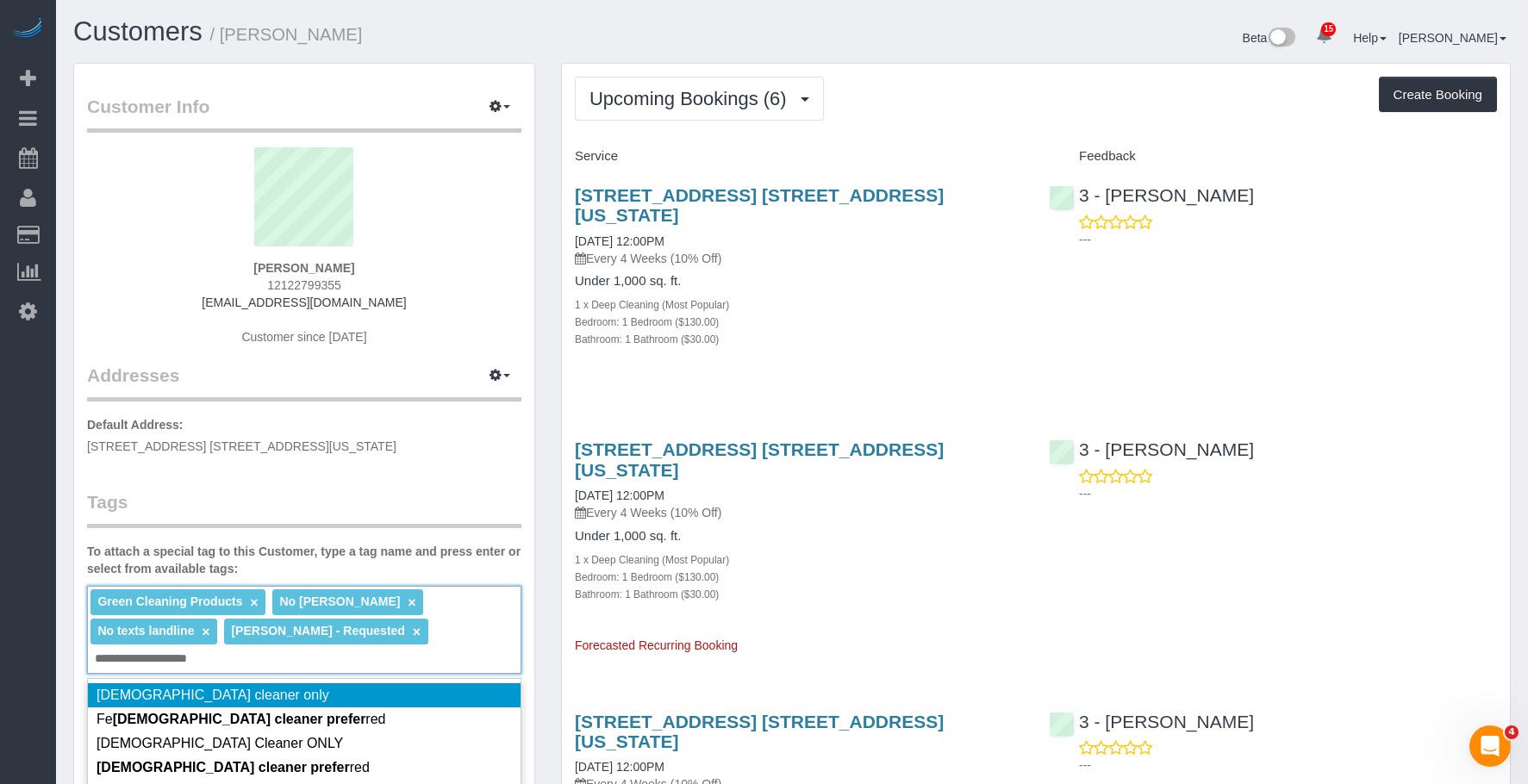
type input "**********"
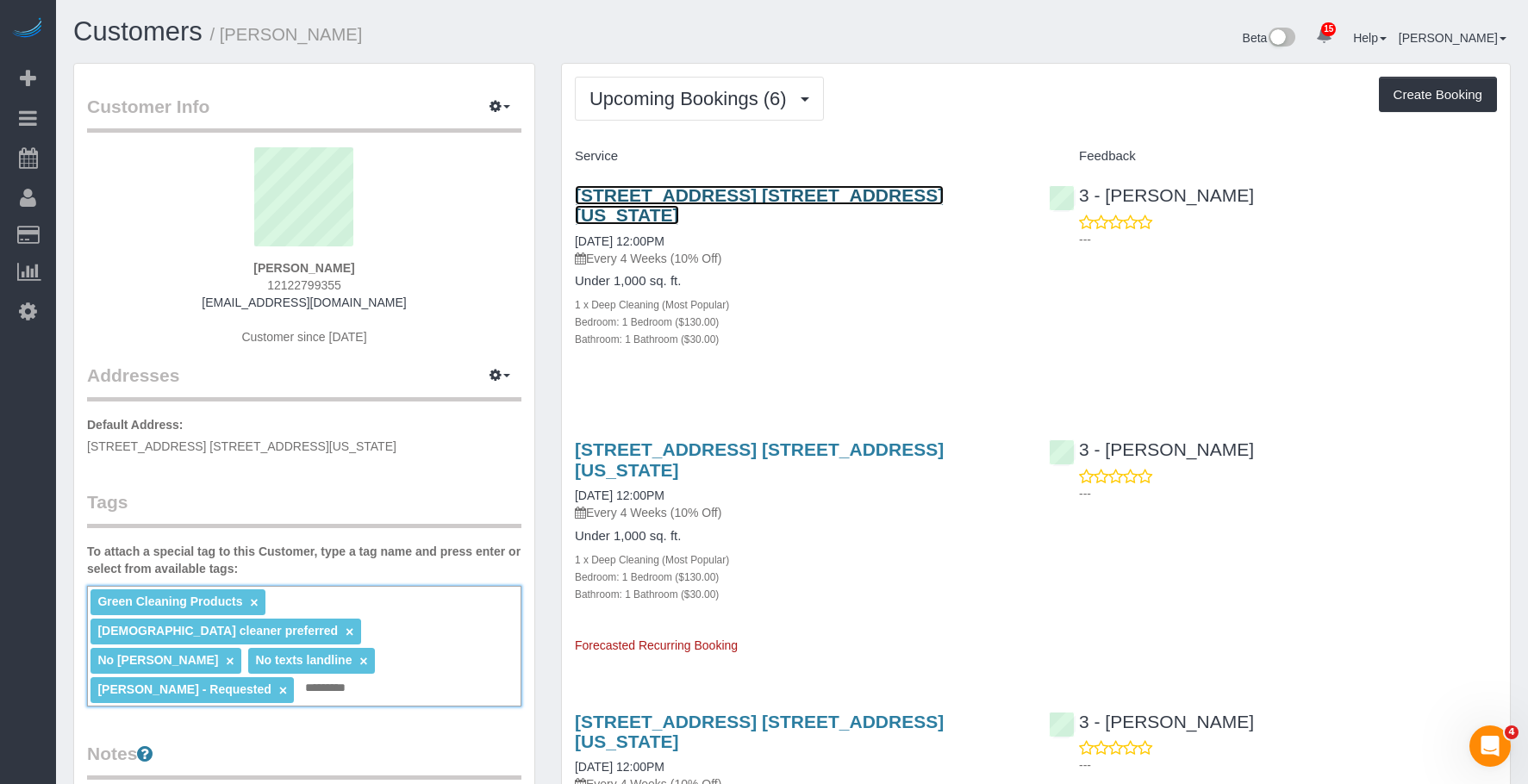
click at [717, 189] on link "484 West 43rd Street, Apt. 45q, New York, NY 10036" at bounding box center [759, 205] width 369 height 40
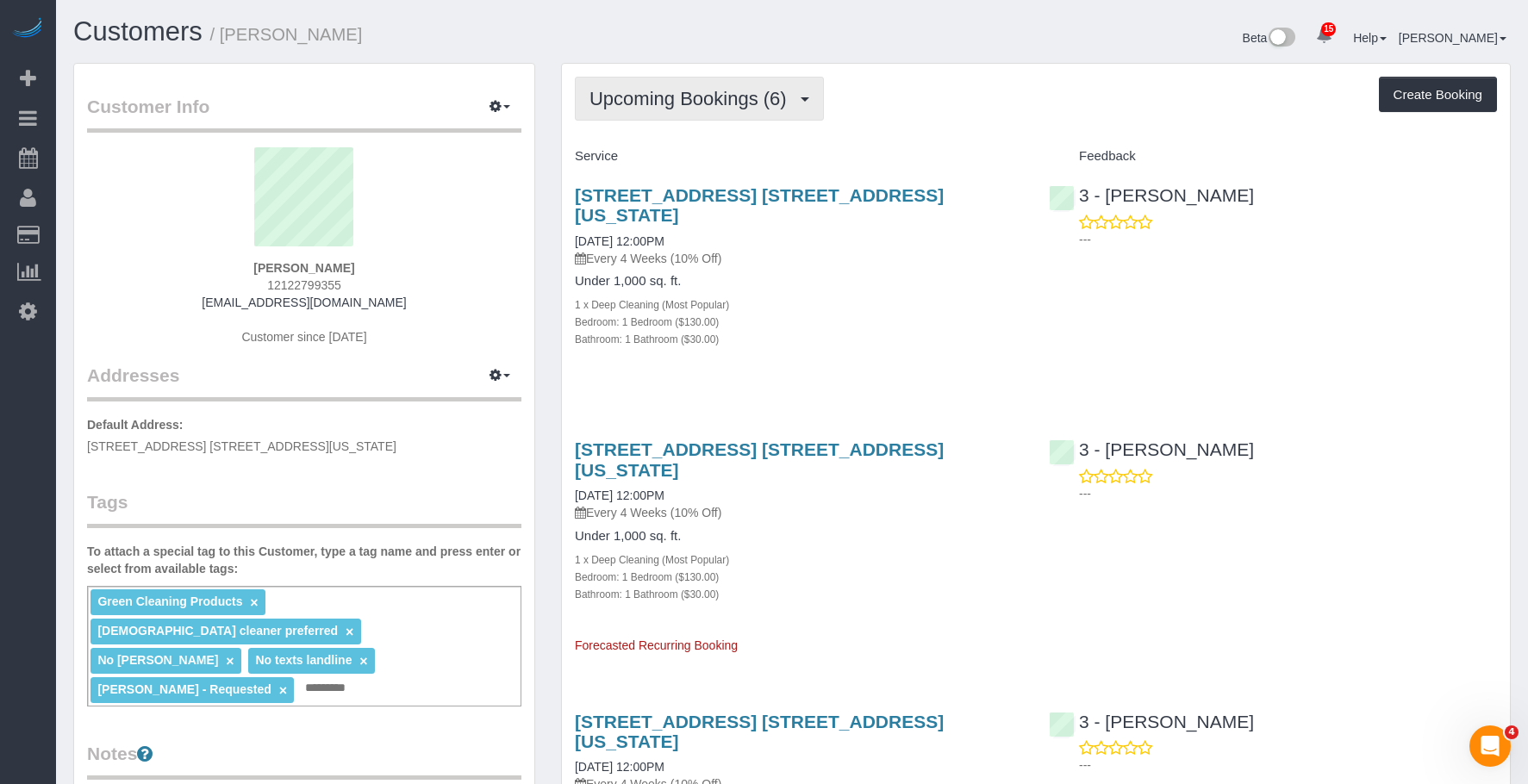
click at [637, 92] on span "Upcoming Bookings (6)" at bounding box center [692, 98] width 206 height 22
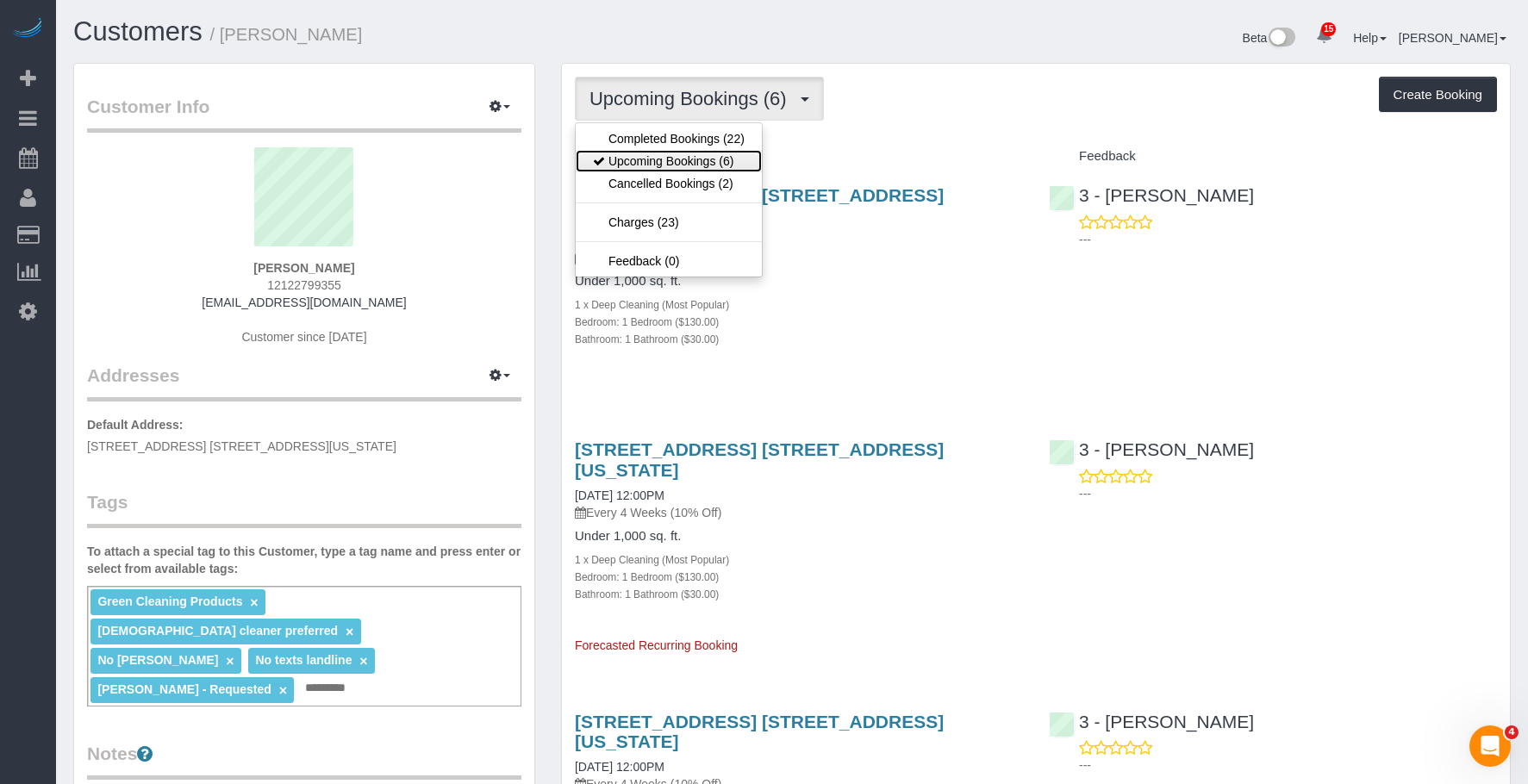
click at [625, 155] on link "Upcoming Bookings (6)" at bounding box center [668, 161] width 186 height 23
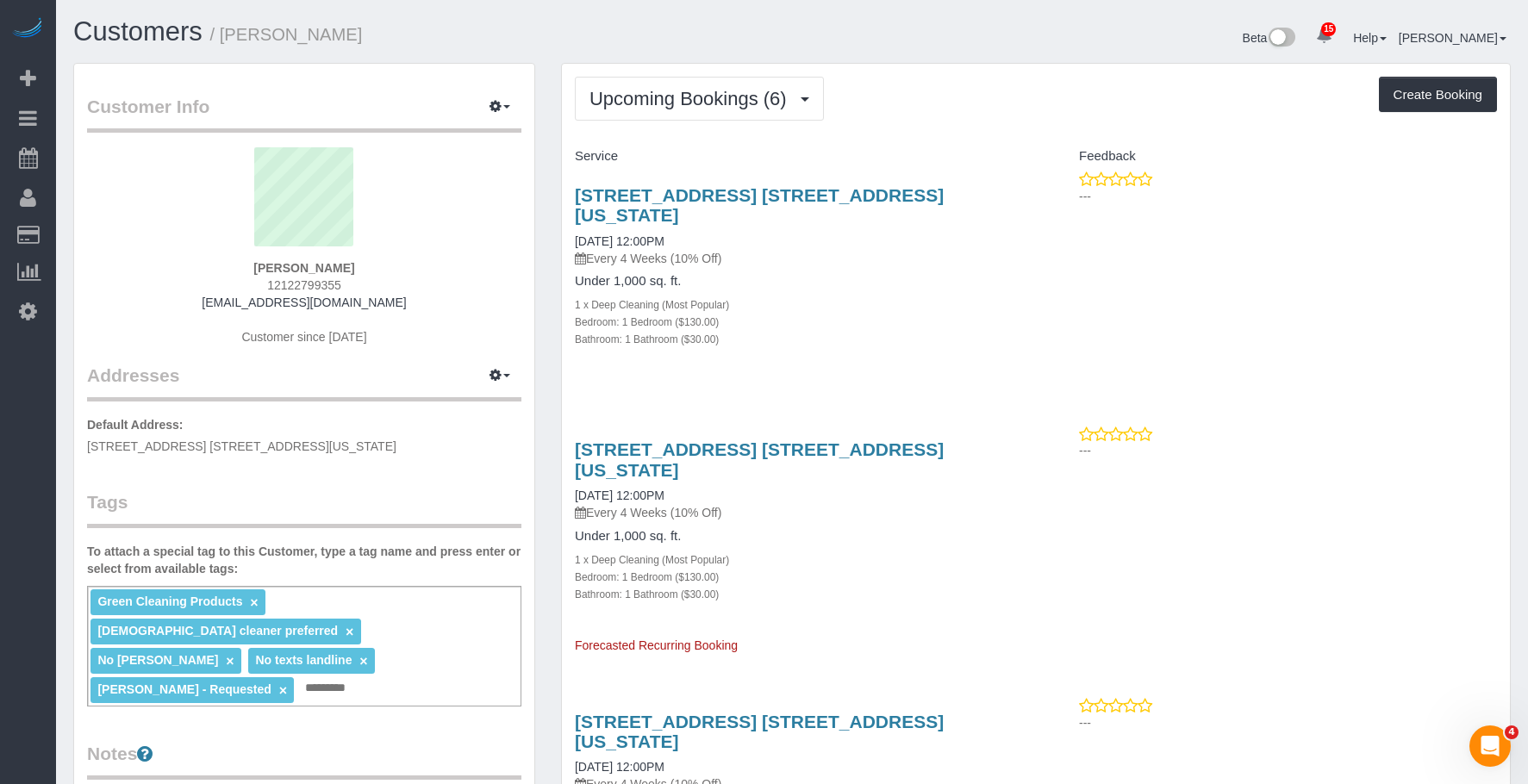
click at [833, 250] on p "Every 4 Weeks (10% Off)" at bounding box center [798, 259] width 448 height 17
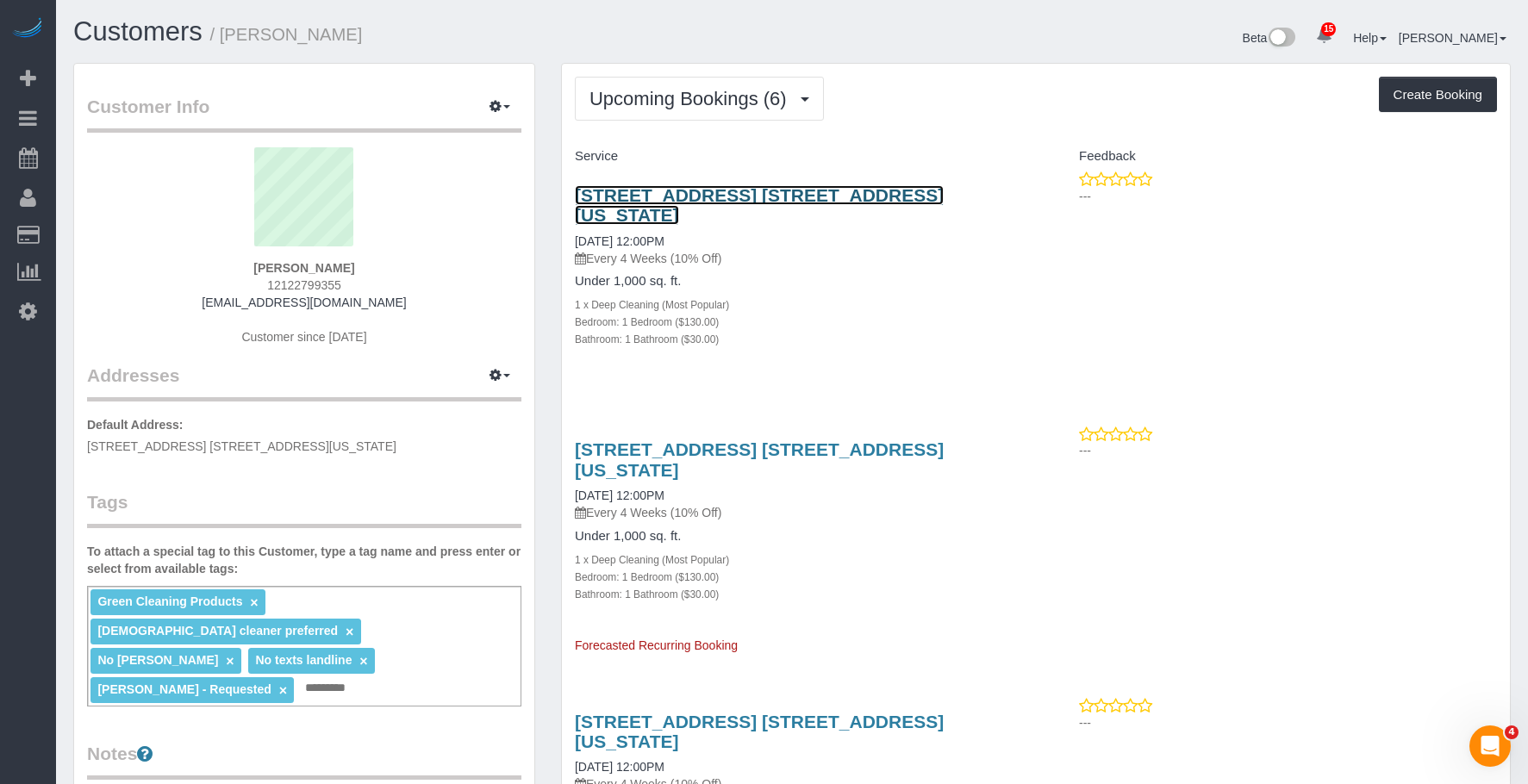
click at [911, 198] on link "484 West 43rd Street, Apt. 45q, New York, NY 10036" at bounding box center [759, 205] width 369 height 40
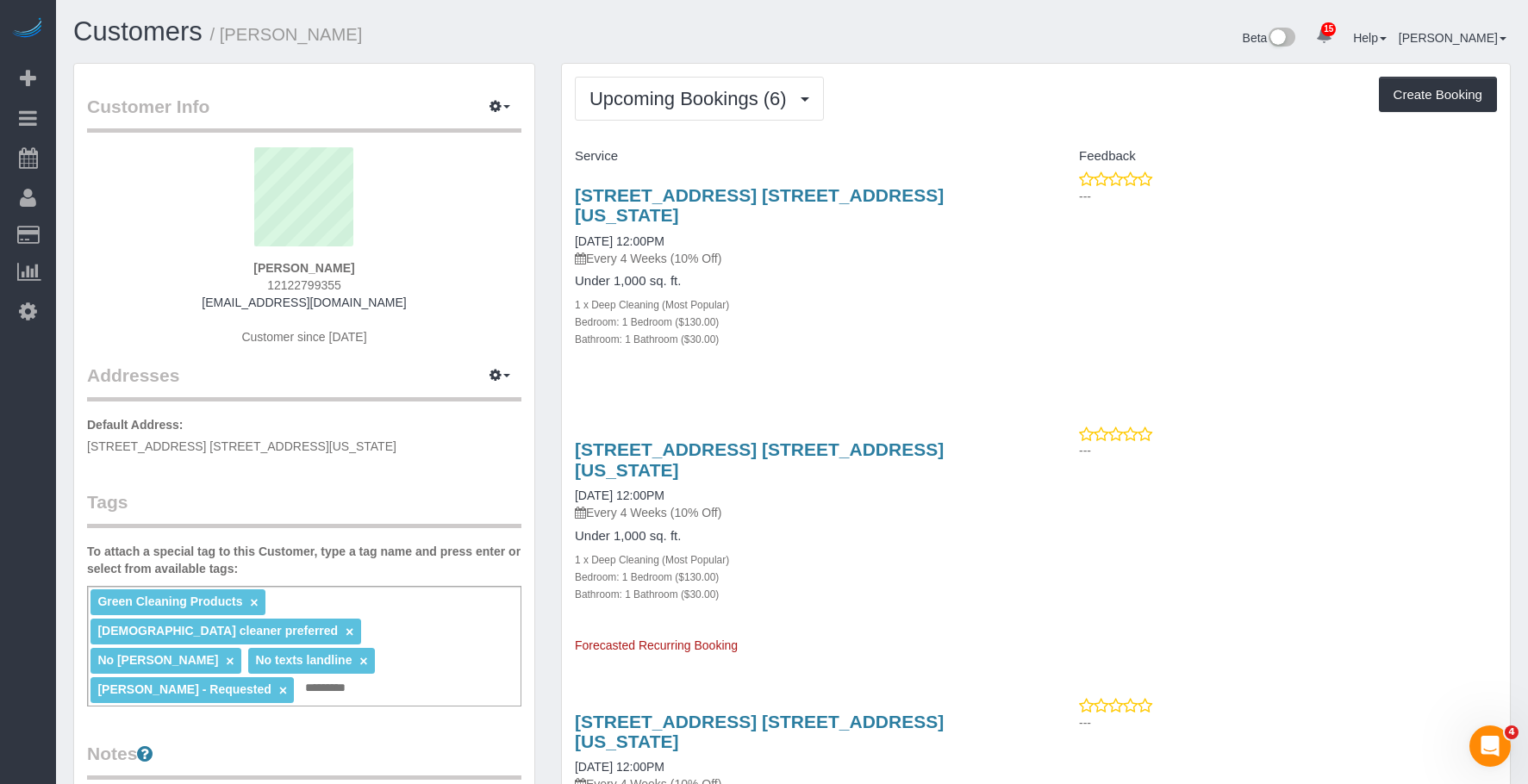
click at [425, 659] on div "Green Cleaning Products × Male cleaner preferred × No Marlenyn Robles × No text…" at bounding box center [304, 646] width 434 height 121
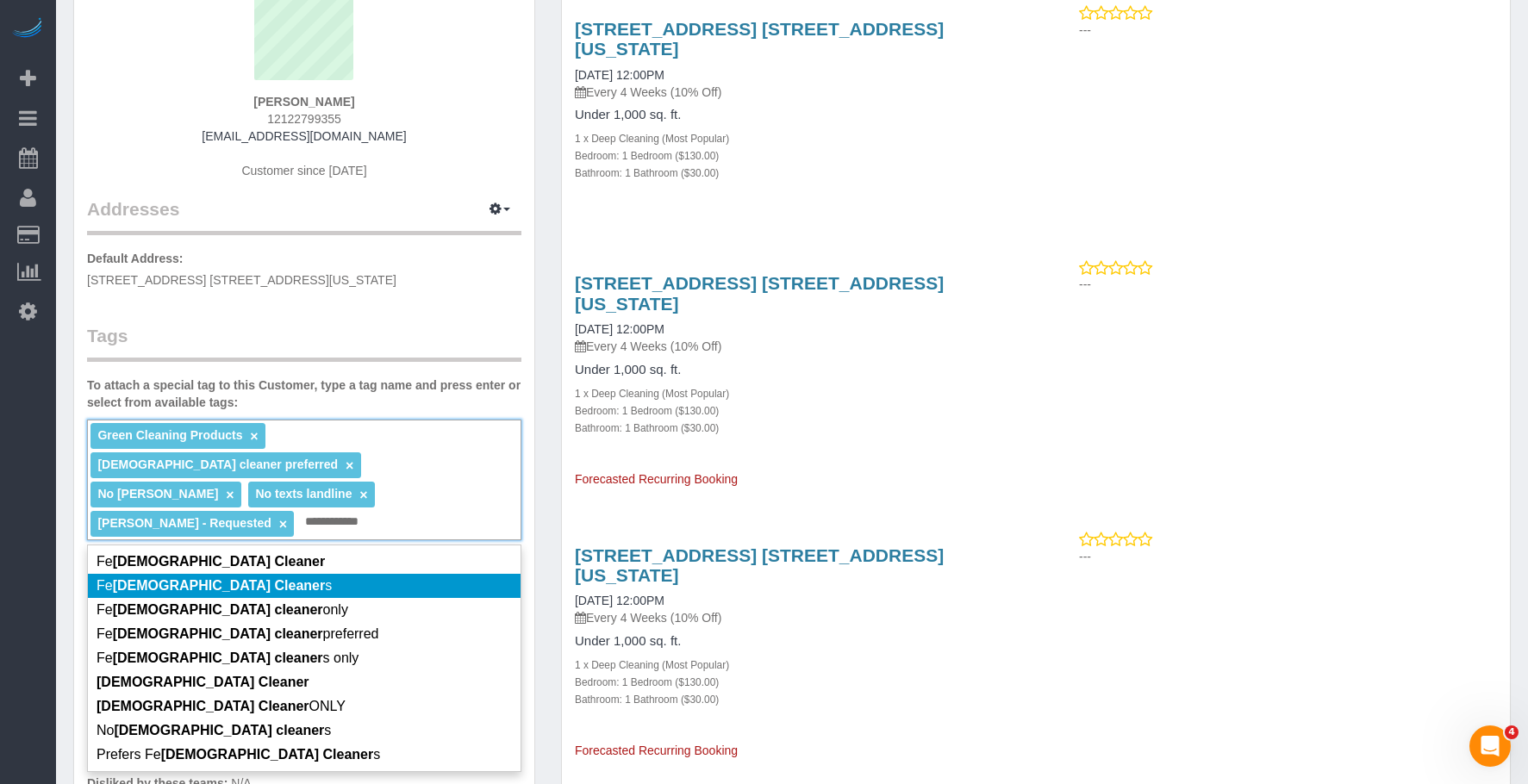
scroll to position [173, 0]
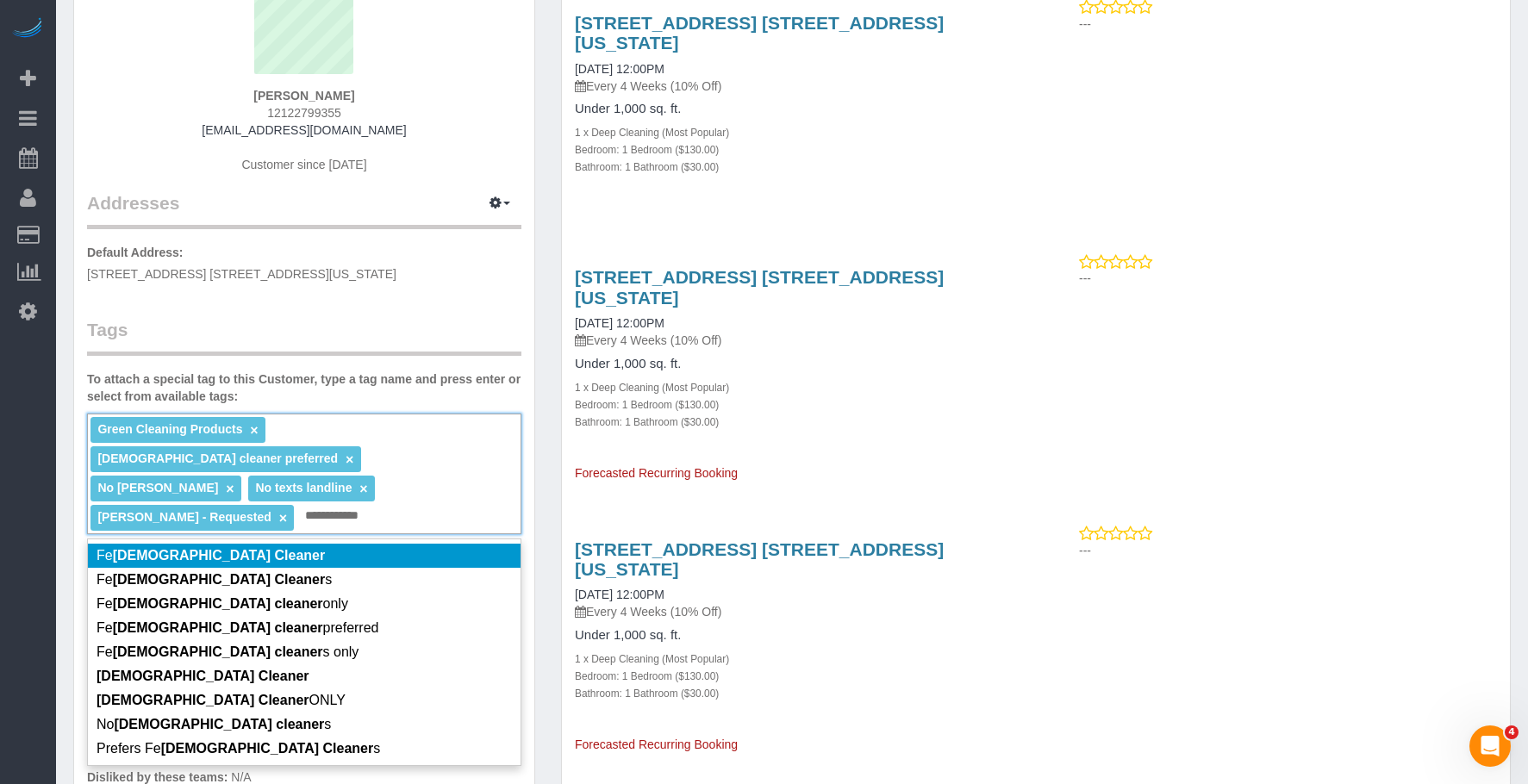
click at [365, 490] on div "**********" at bounding box center [304, 474] width 434 height 121
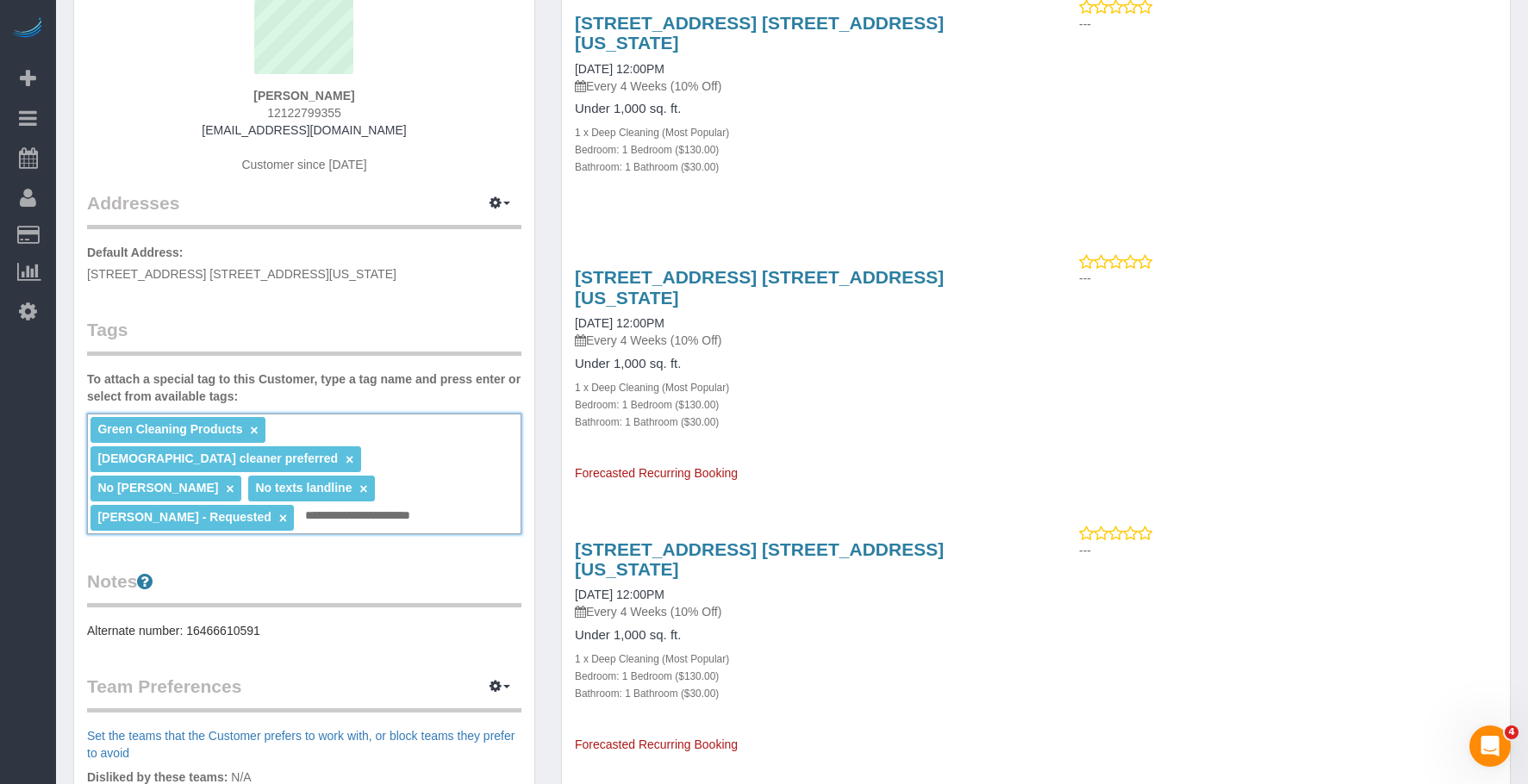
type input "**********"
click at [446, 480] on div "**********" at bounding box center [304, 474] width 434 height 121
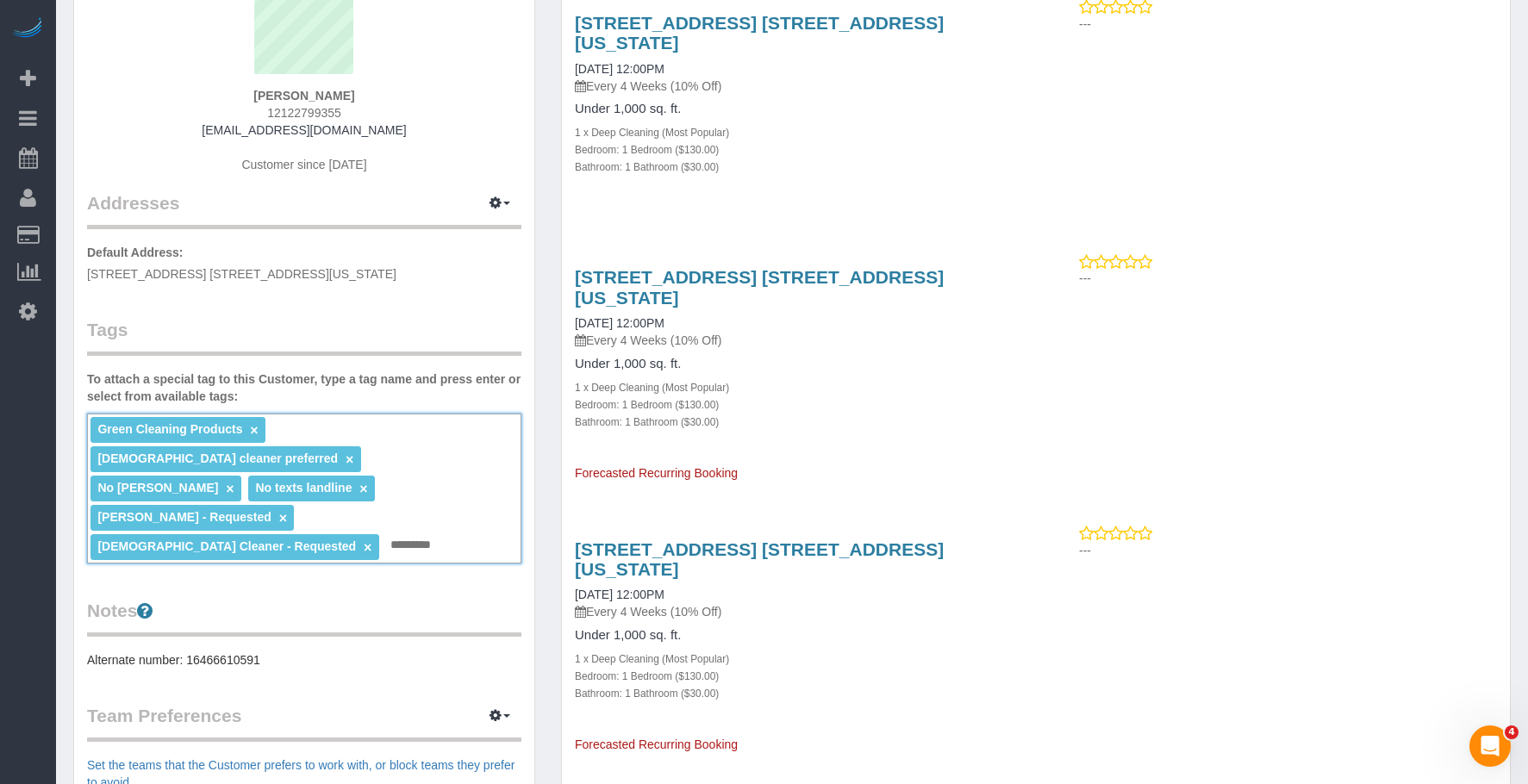
click at [353, 452] on link "×" at bounding box center [349, 459] width 8 height 15
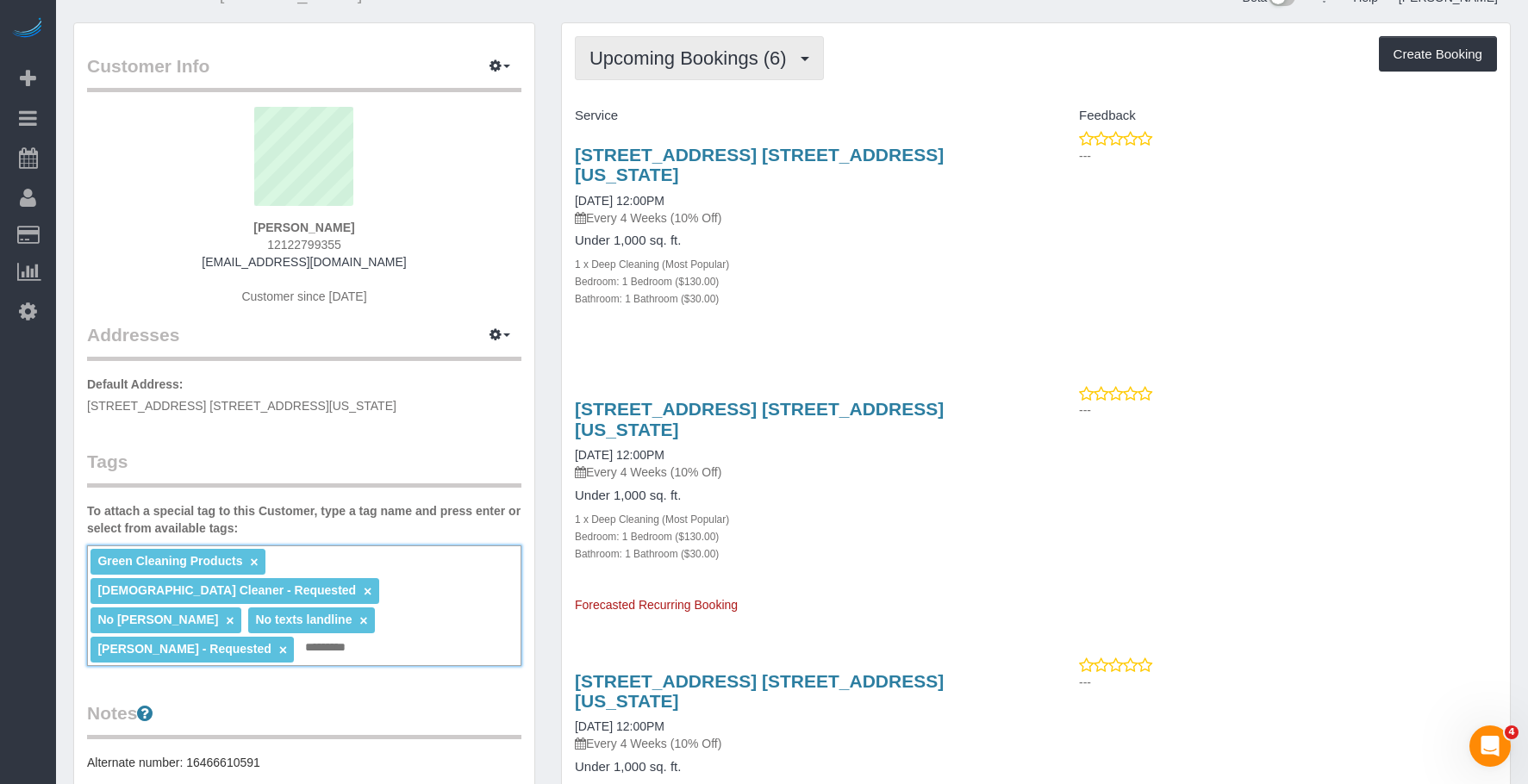
scroll to position [0, 0]
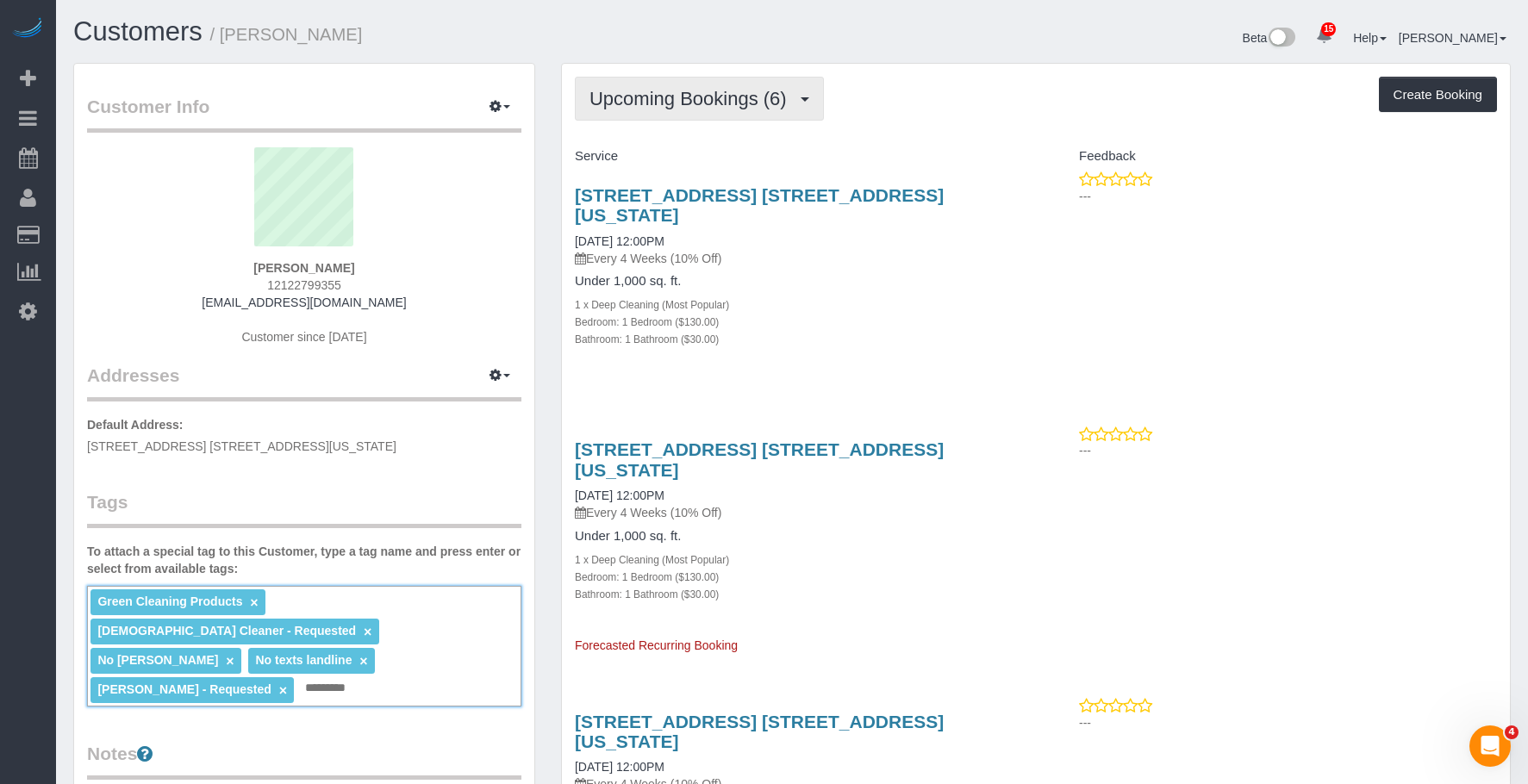
click at [648, 83] on button "Upcoming Bookings (6)" at bounding box center [699, 98] width 249 height 44
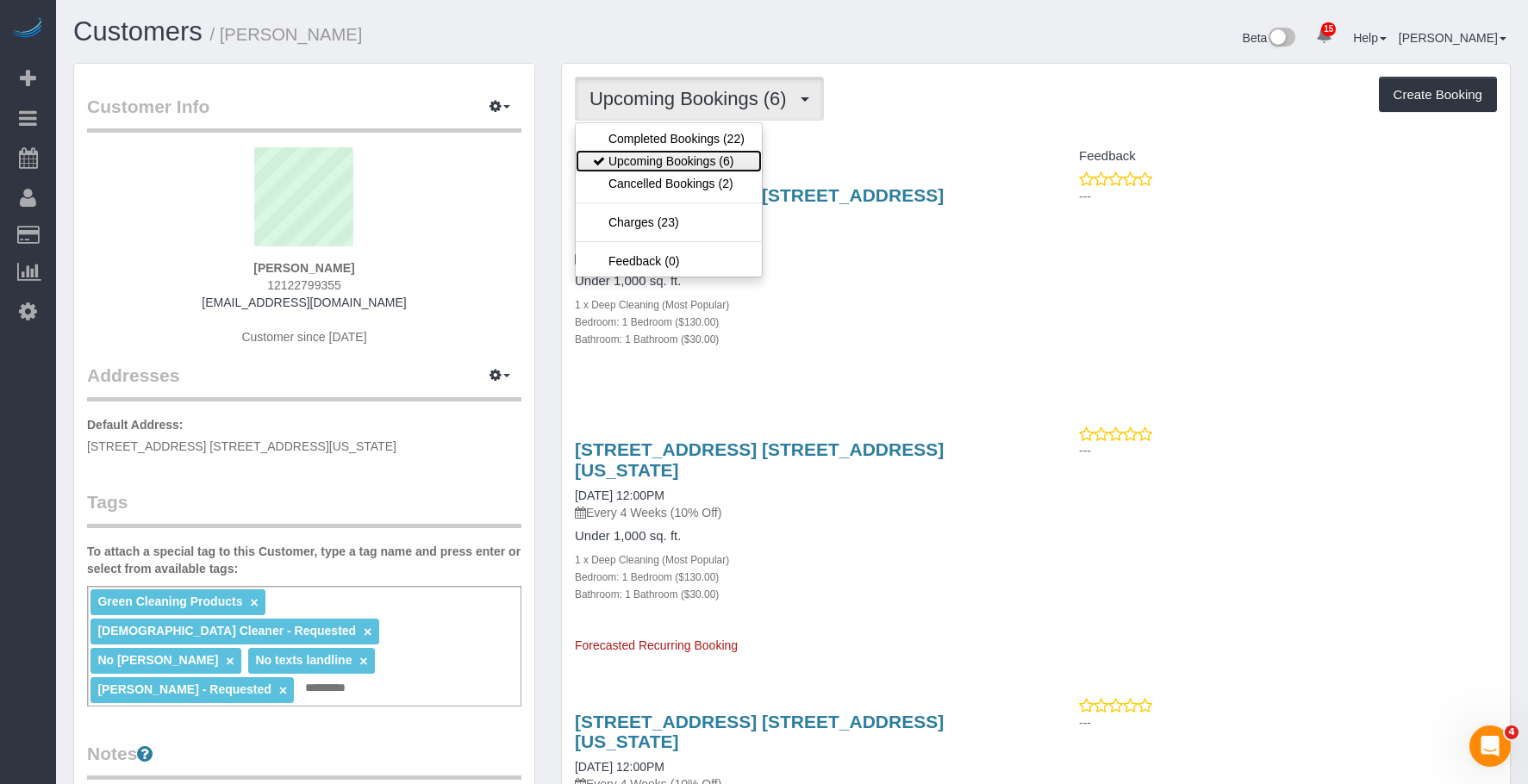
click at [681, 162] on link "Upcoming Bookings (6)" at bounding box center [668, 161] width 186 height 23
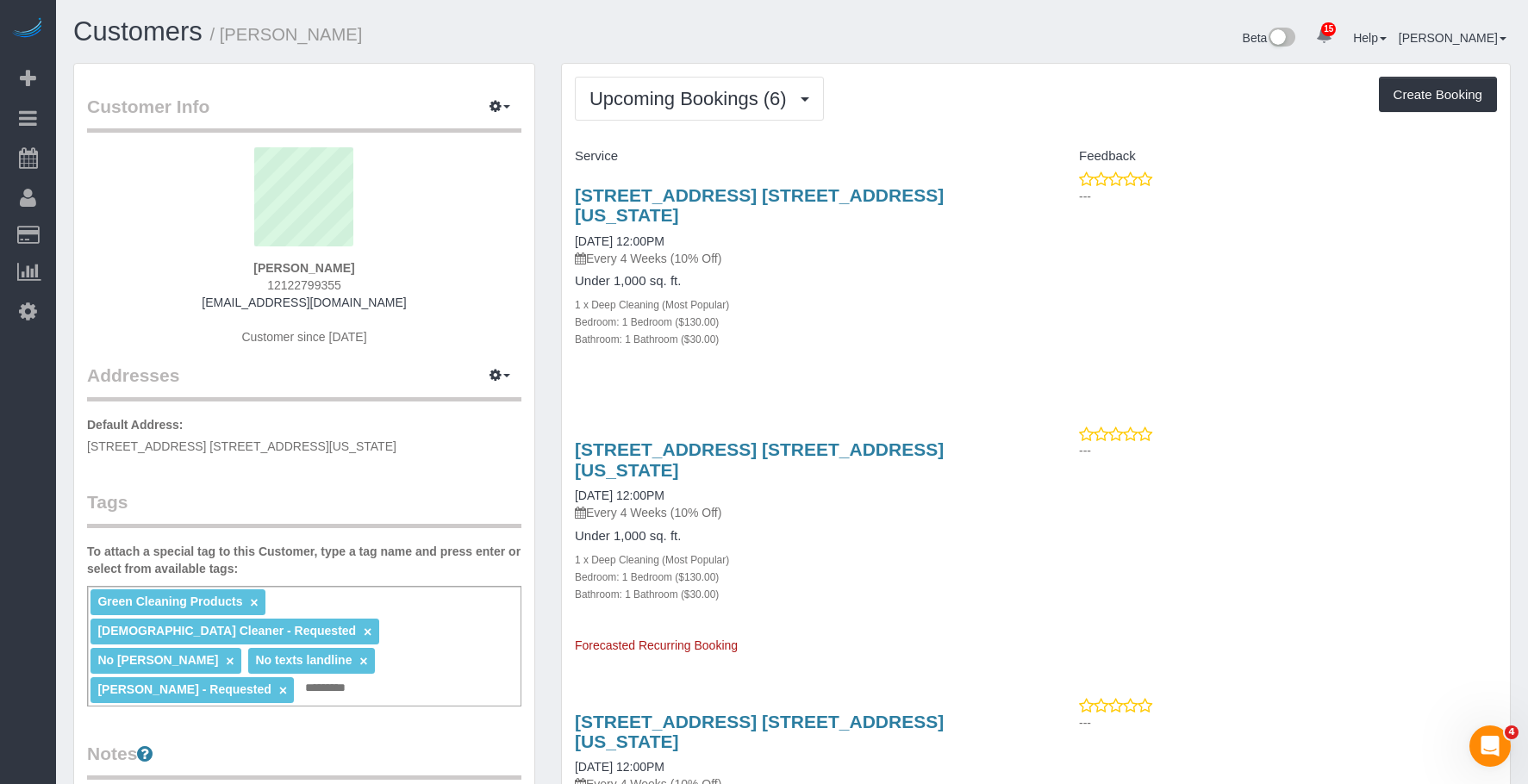
click at [936, 97] on div "Upcoming Bookings (6) Completed Bookings (22) Upcoming Bookings (6) Cancelled B…" at bounding box center [1035, 98] width 922 height 44
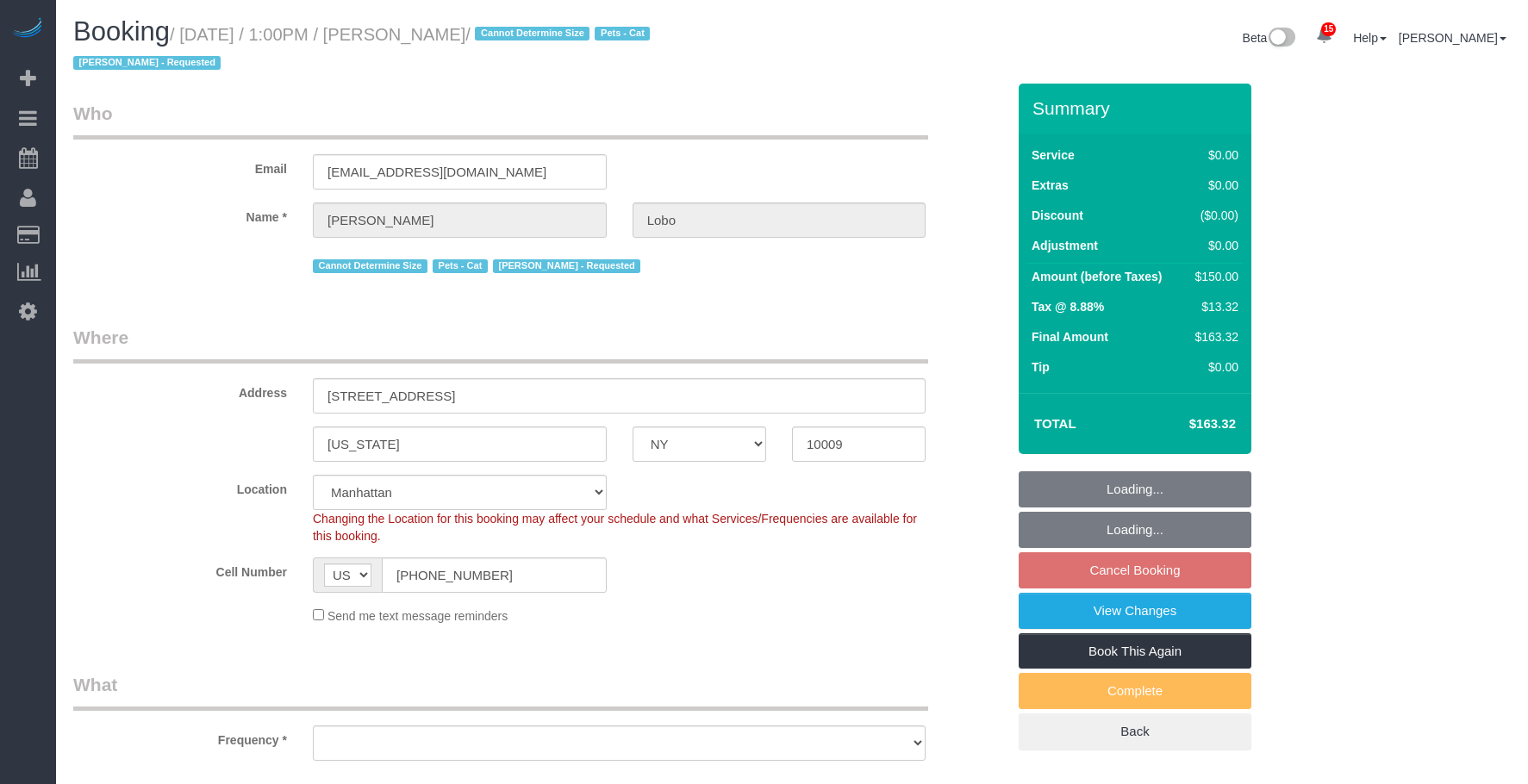
select select "NY"
select select "number:89"
select select "number:90"
select select "number:14"
select select "number:5"
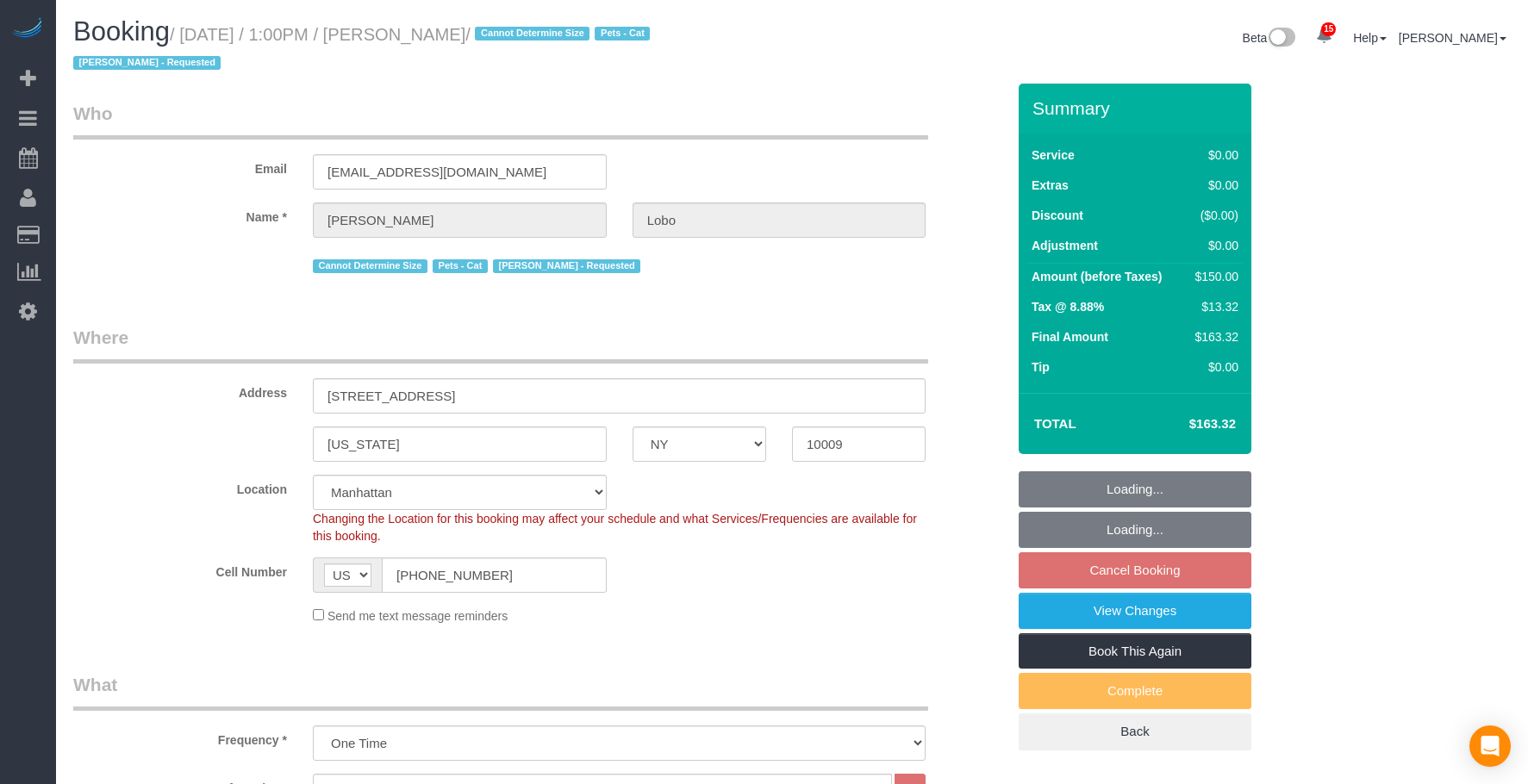
select select "object:1338"
select select "spot6"
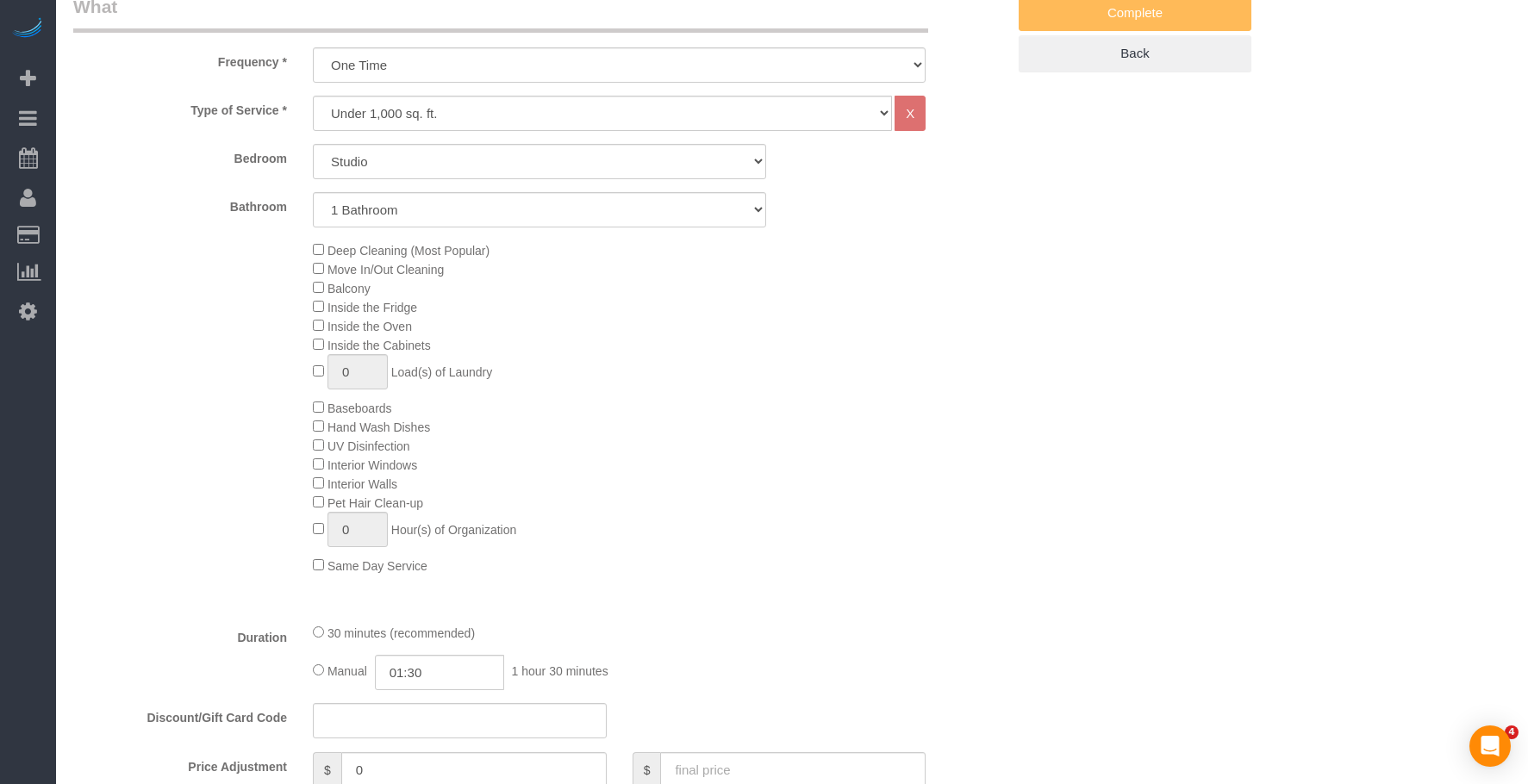
select select "object:1481"
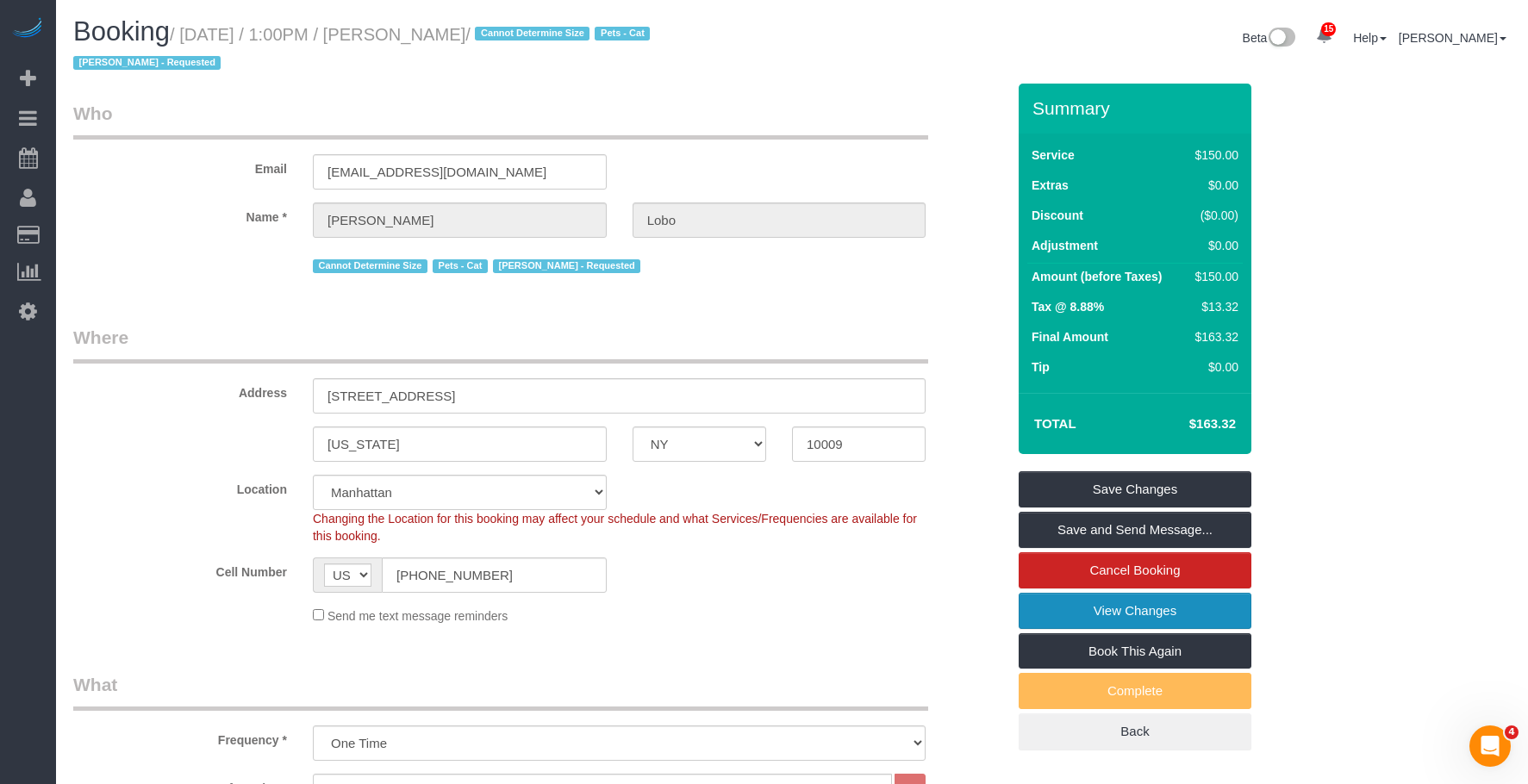
click at [1059, 603] on link "View Changes" at bounding box center [1134, 610] width 232 height 36
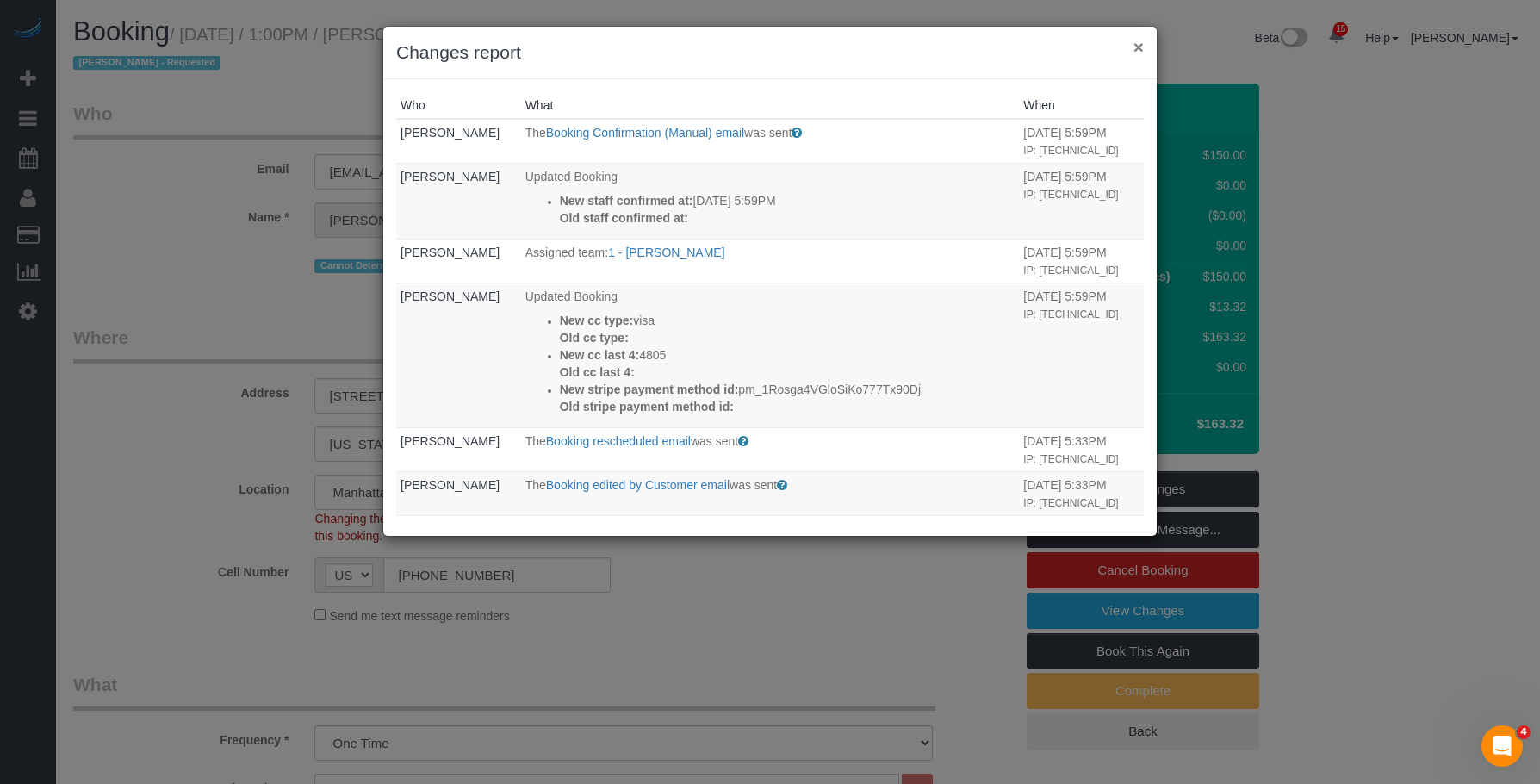
click at [1136, 45] on button "×" at bounding box center [1138, 46] width 10 height 18
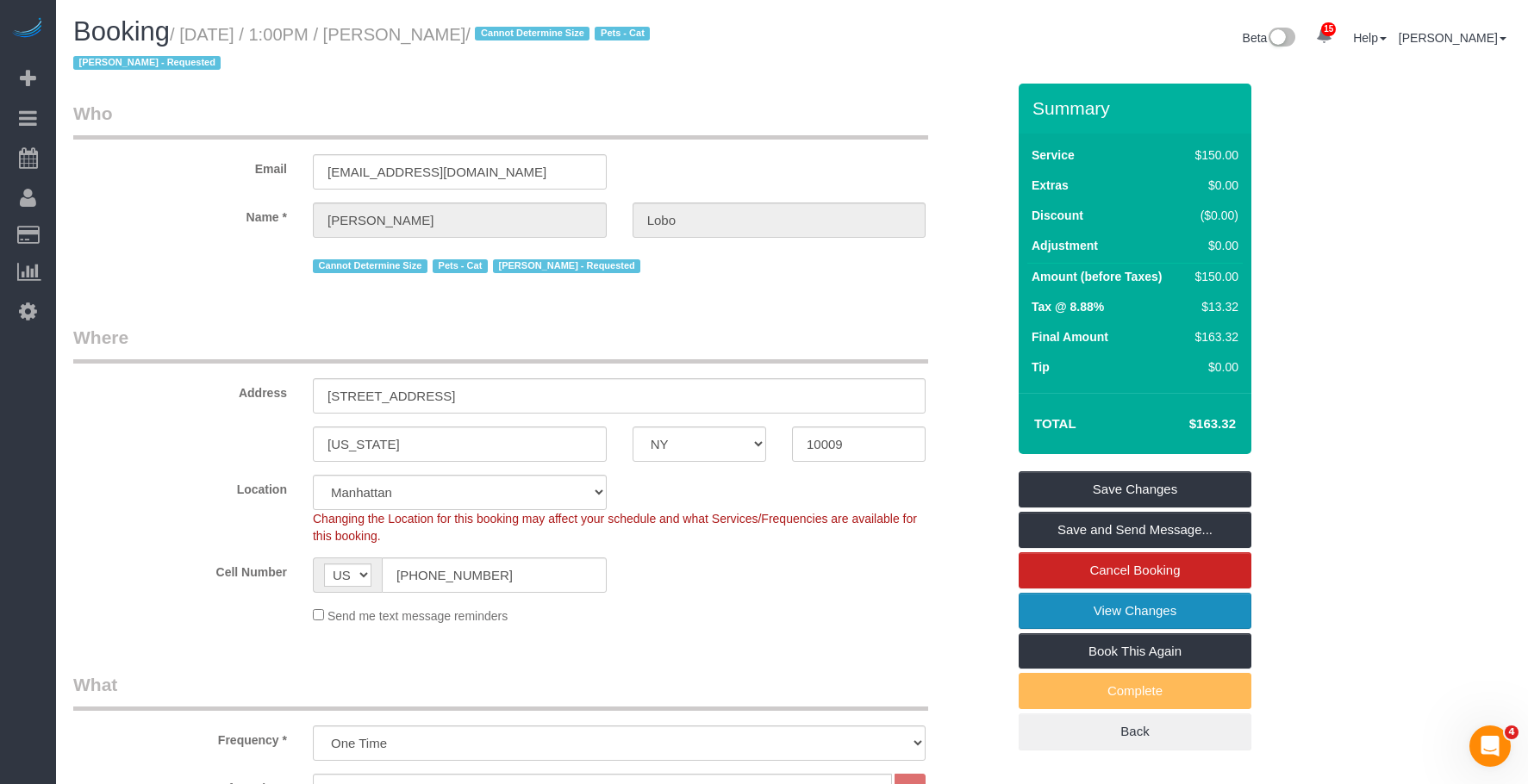
click at [1032, 613] on link "View Changes" at bounding box center [1134, 610] width 232 height 36
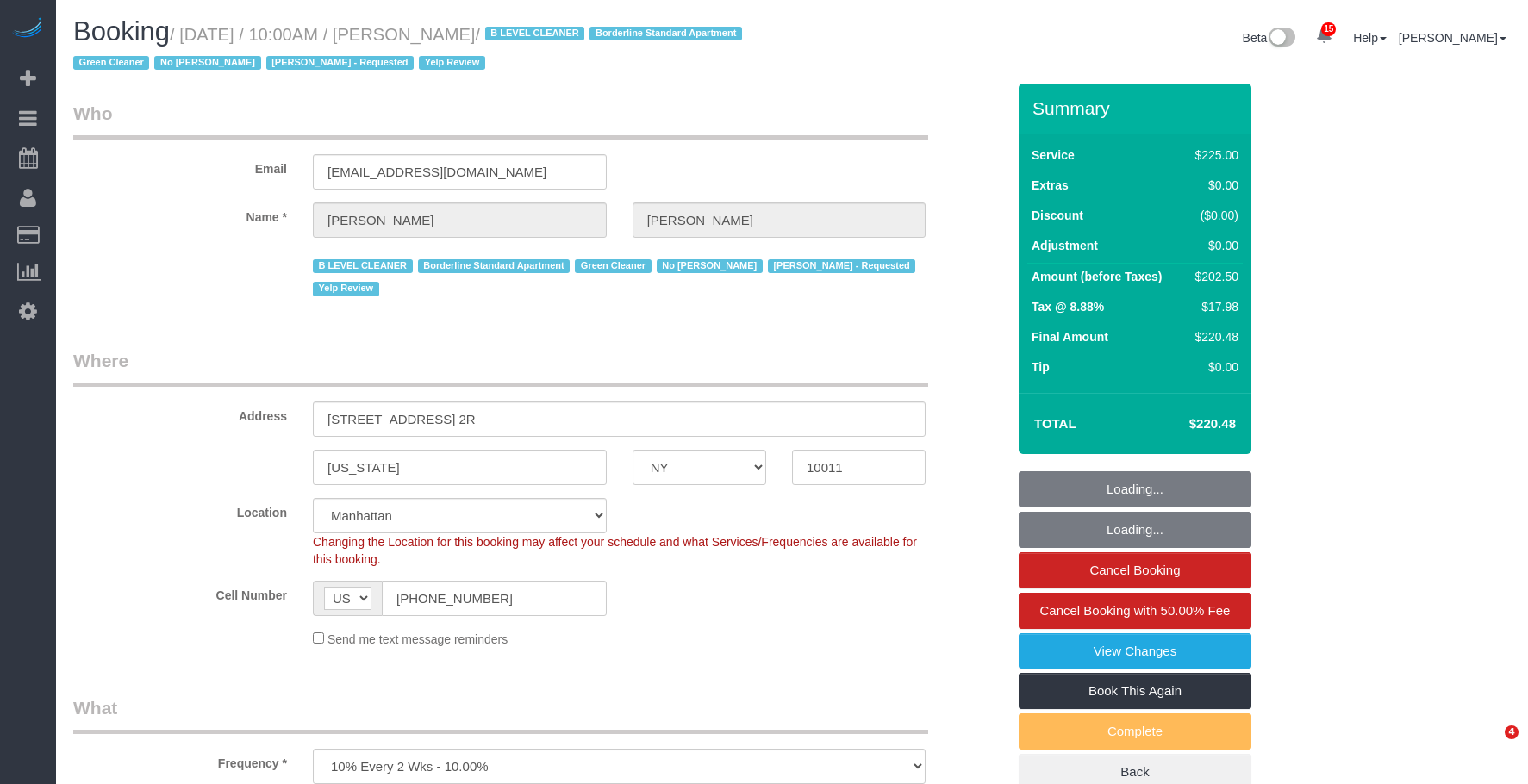
select select "NY"
select select "180"
select select "spot1"
select select "number:58"
select select "number:72"
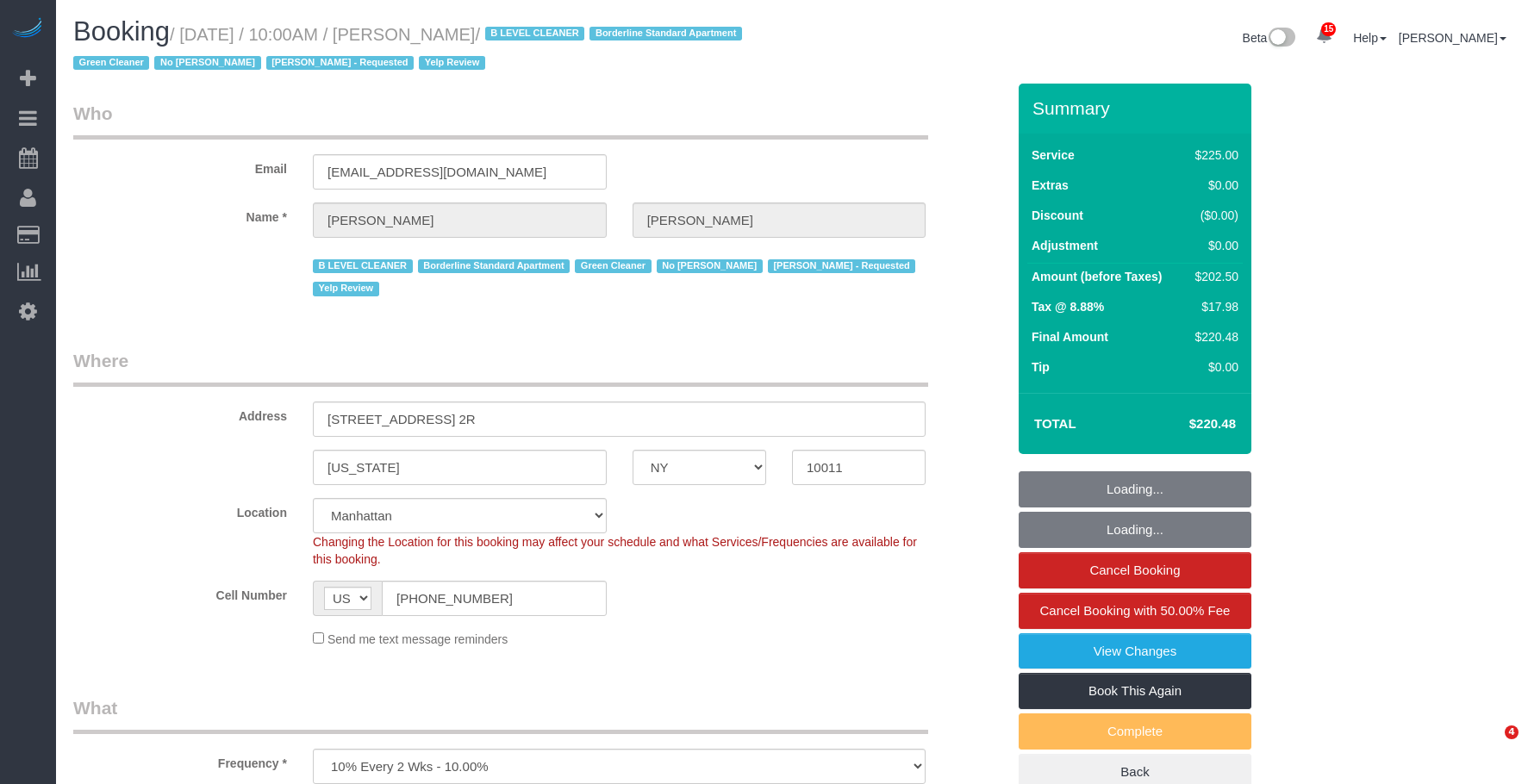
select select "number:15"
select select "number:5"
select select "number:21"
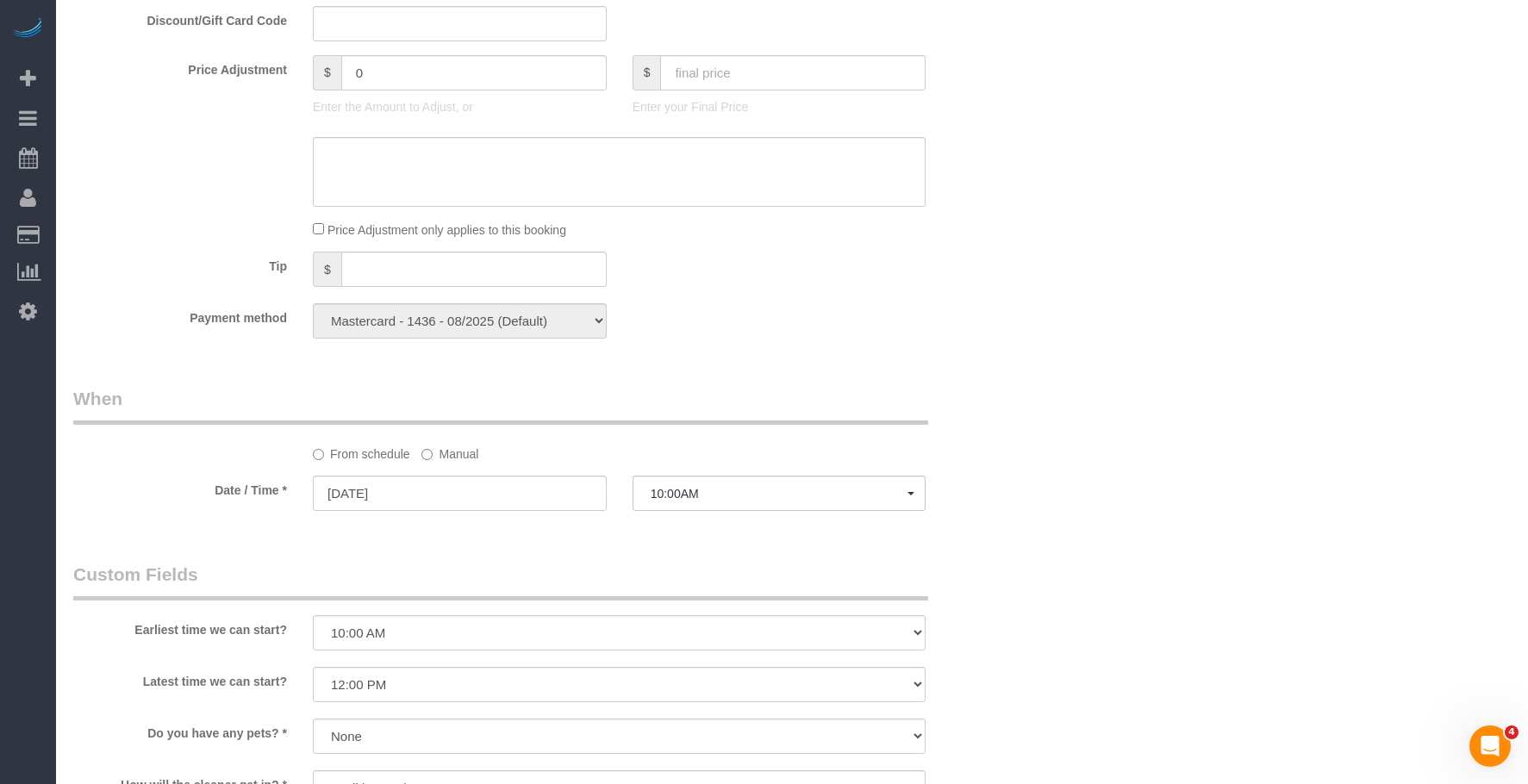
scroll to position [1034, 0]
click at [470, 454] on label "Manual" at bounding box center [449, 452] width 57 height 24
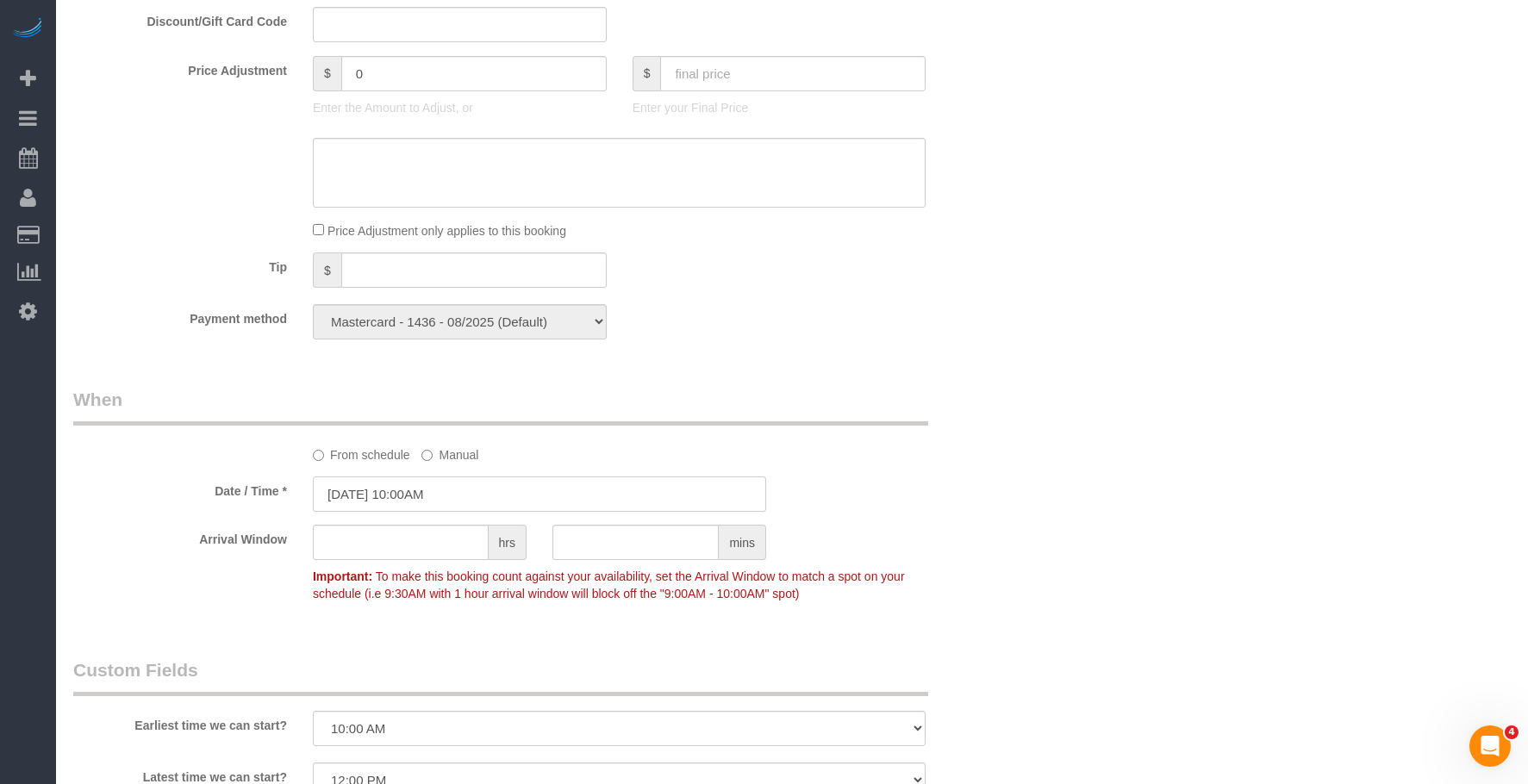
click at [519, 486] on input "[DATE] 10:00AM" at bounding box center [539, 493] width 453 height 35
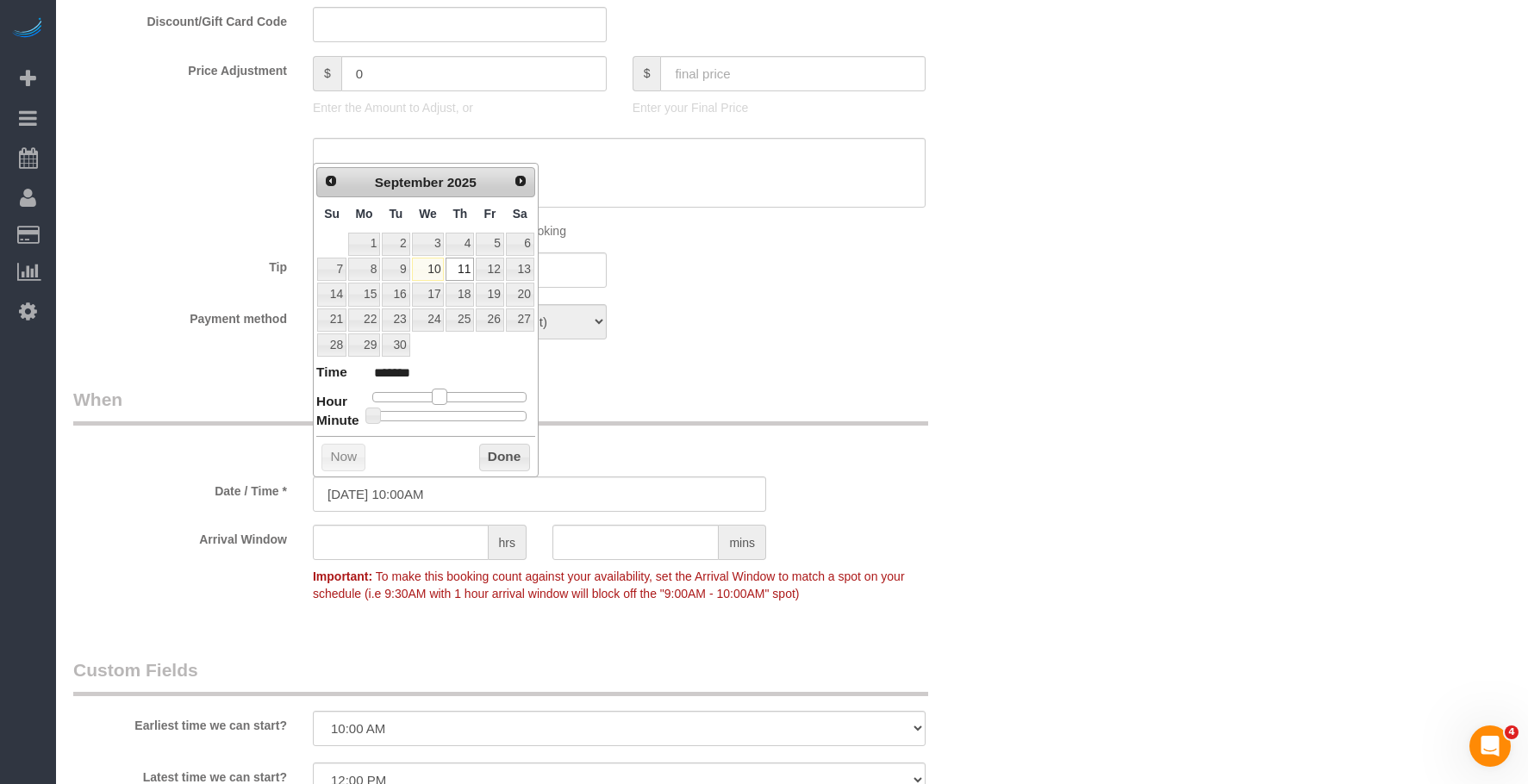
type input "[DATE] 11:00AM"
type input "*******"
type input "[DATE] 12:00PM"
type input "*******"
type input "[DATE] 2:00PM"
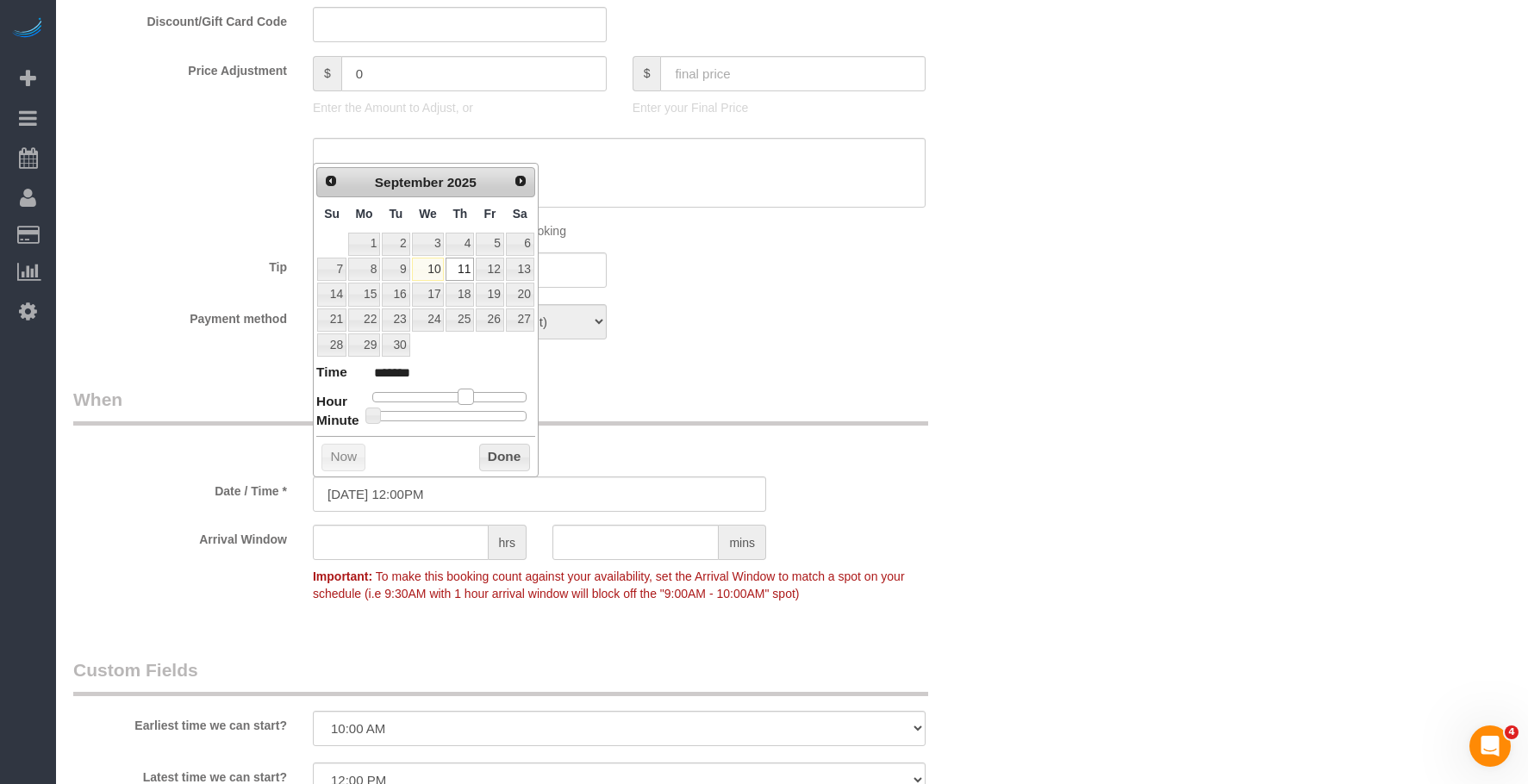
type input "******"
drag, startPoint x: 442, startPoint y: 395, endPoint x: 468, endPoint y: 398, distance: 26.2
click at [468, 398] on span at bounding box center [465, 396] width 15 height 15
click at [1137, 425] on div "Who Email [EMAIL_ADDRESS][DOMAIN_NAME] Name * [PERSON_NAME][GEOGRAPHIC_DATA] B …" at bounding box center [792, 394] width 1437 height 2689
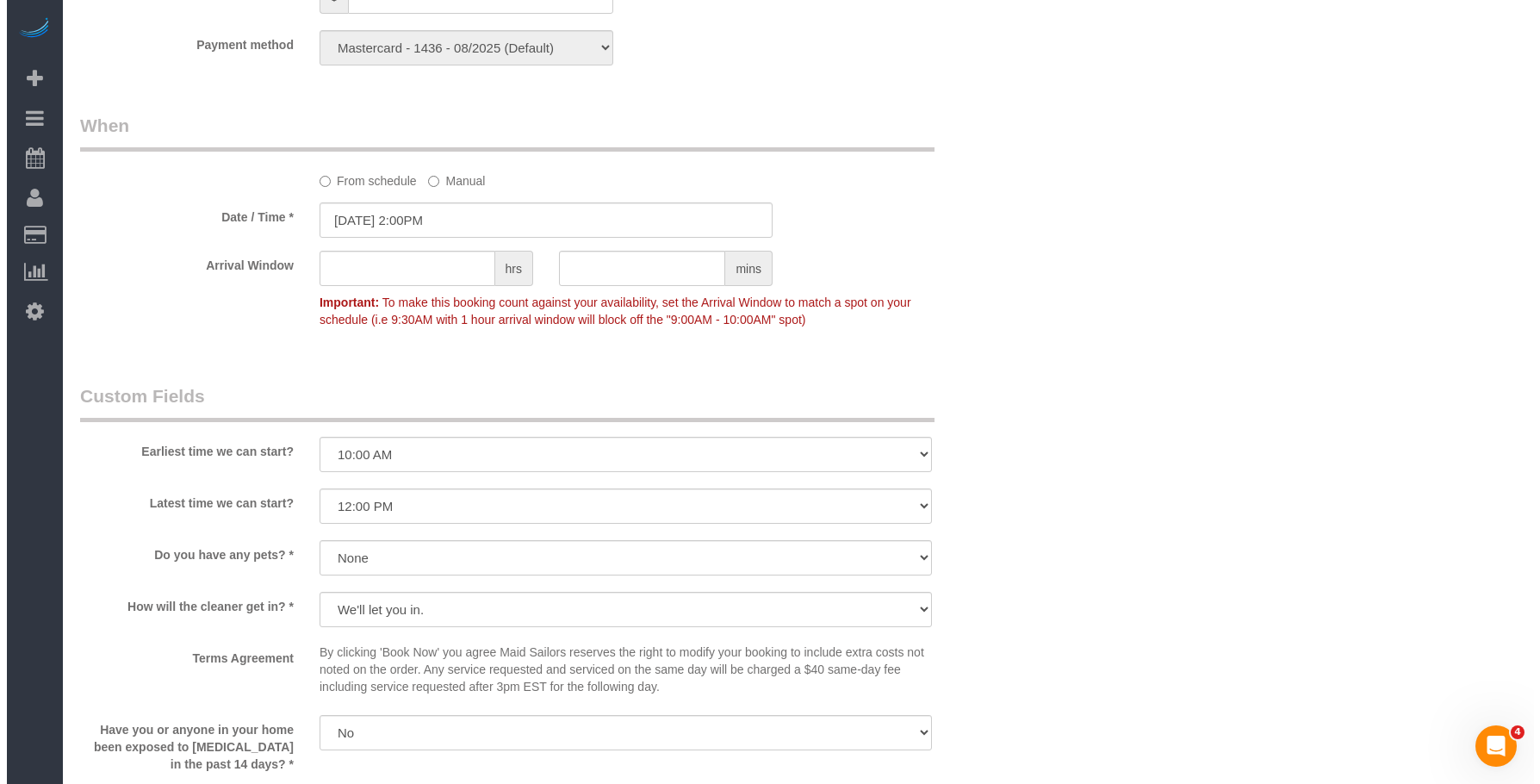
scroll to position [1464, 0]
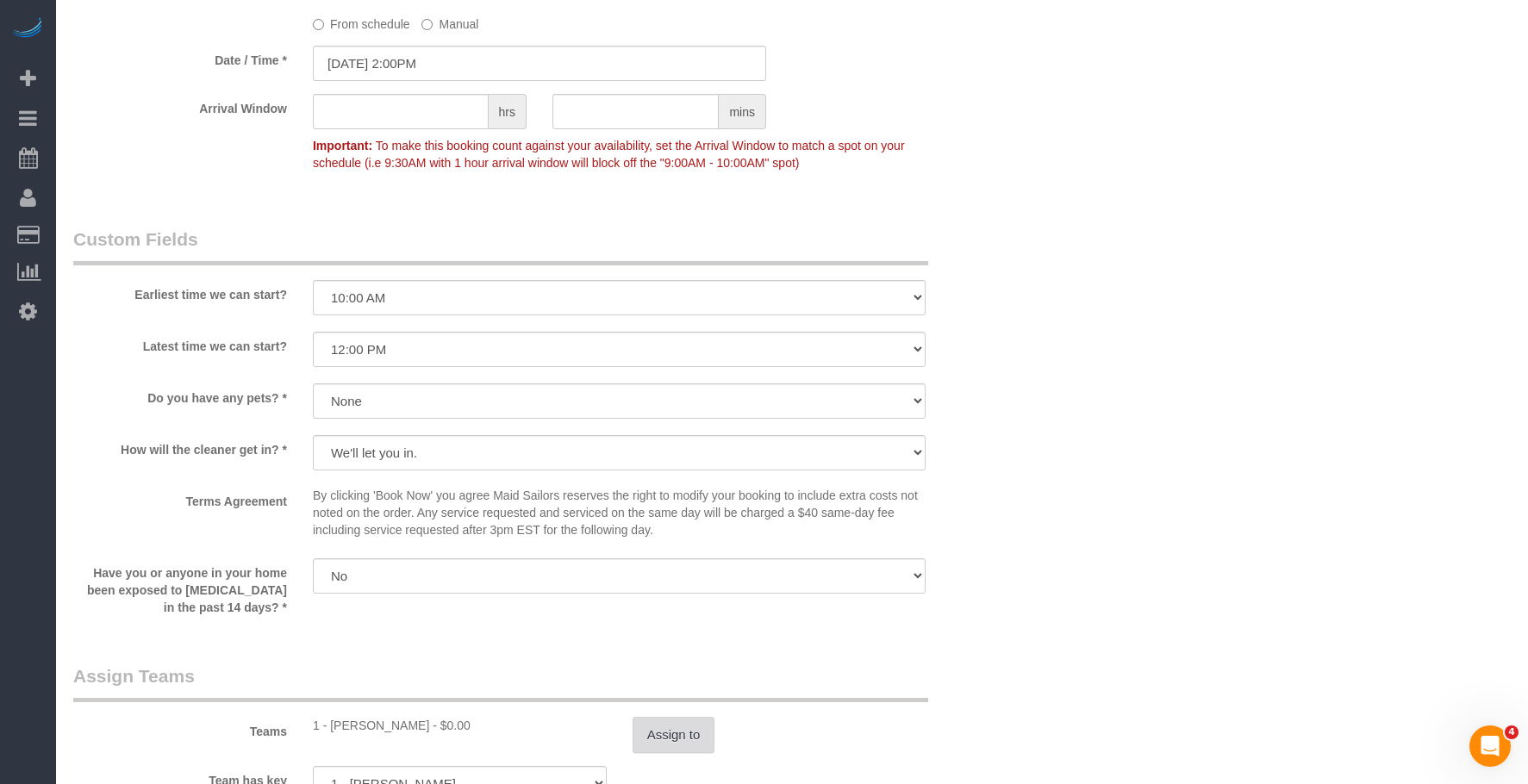
click at [707, 727] on button "Assign to" at bounding box center [674, 735] width 83 height 36
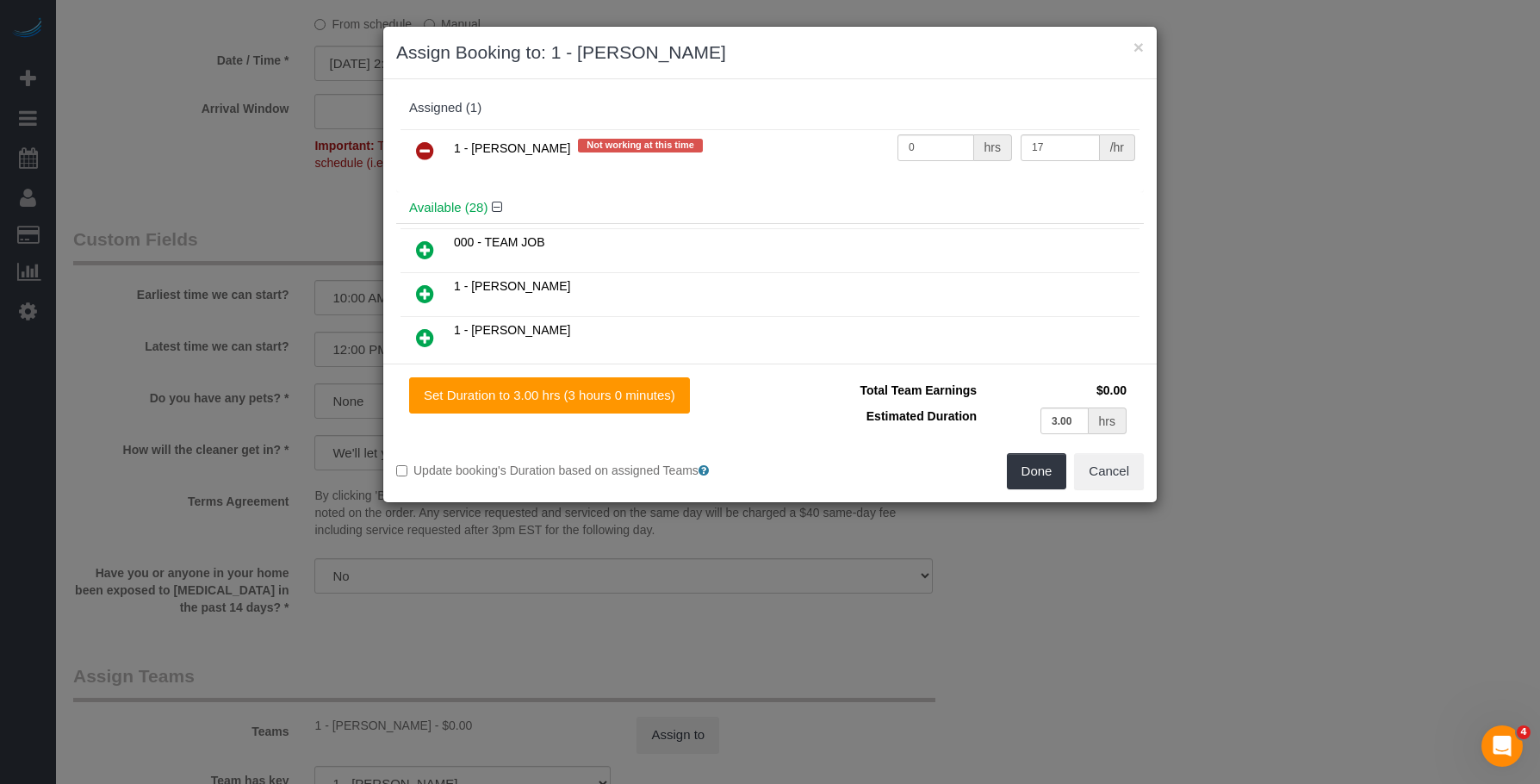
drag, startPoint x: 421, startPoint y: 149, endPoint x: 472, endPoint y: 175, distance: 57.2
click at [423, 149] on icon at bounding box center [425, 151] width 18 height 21
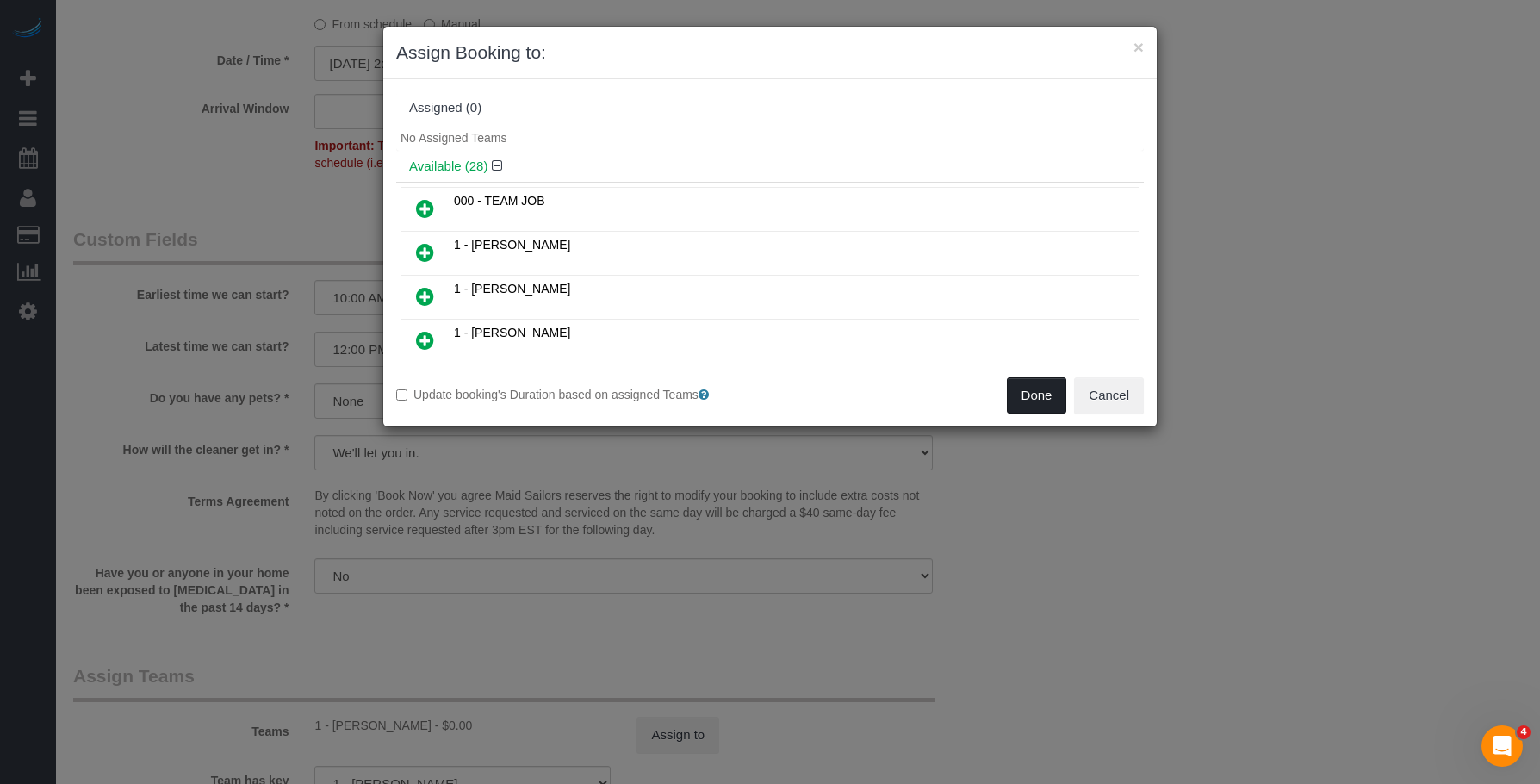
click at [1032, 402] on button "Done" at bounding box center [1037, 395] width 60 height 36
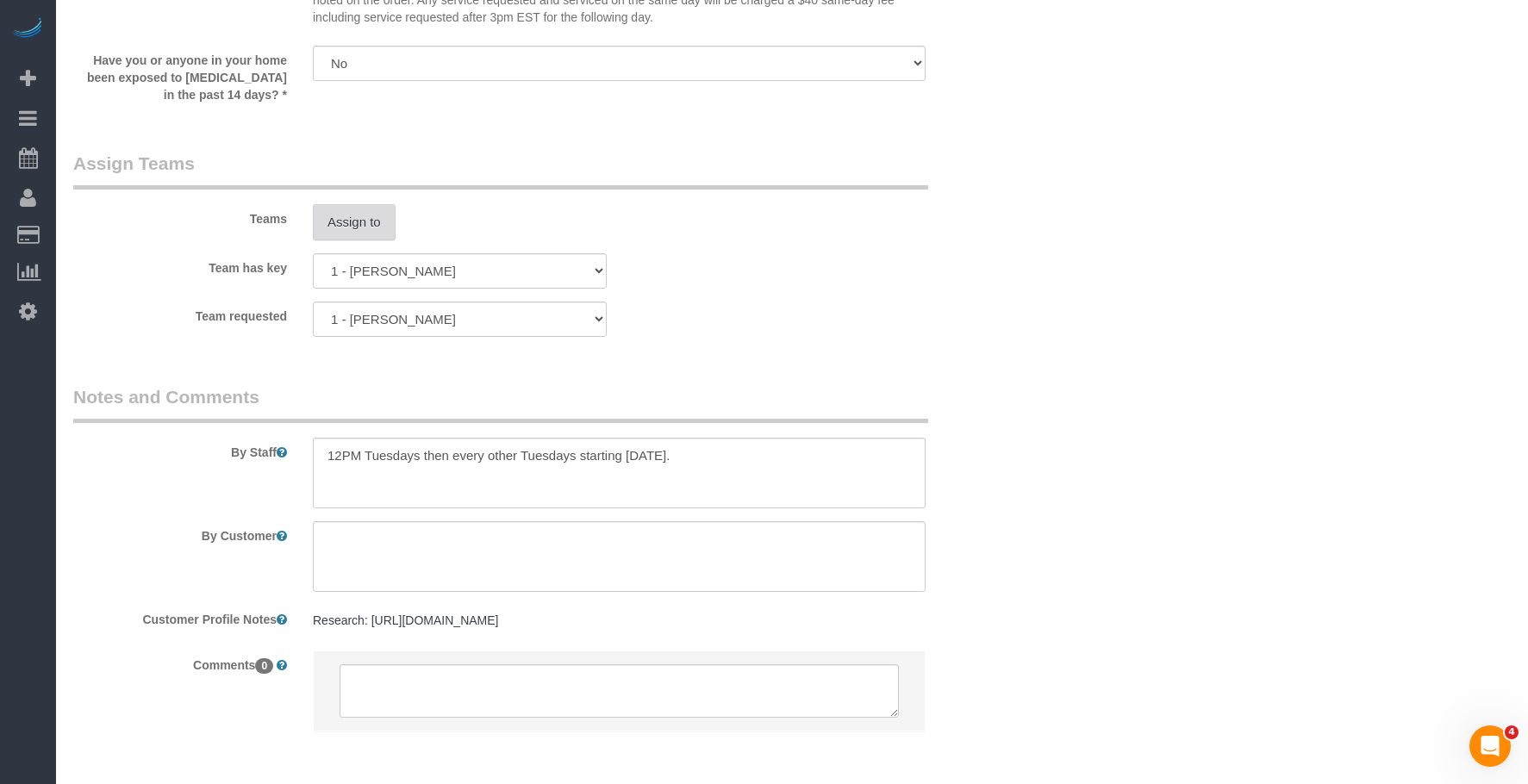
scroll to position [2049, 0]
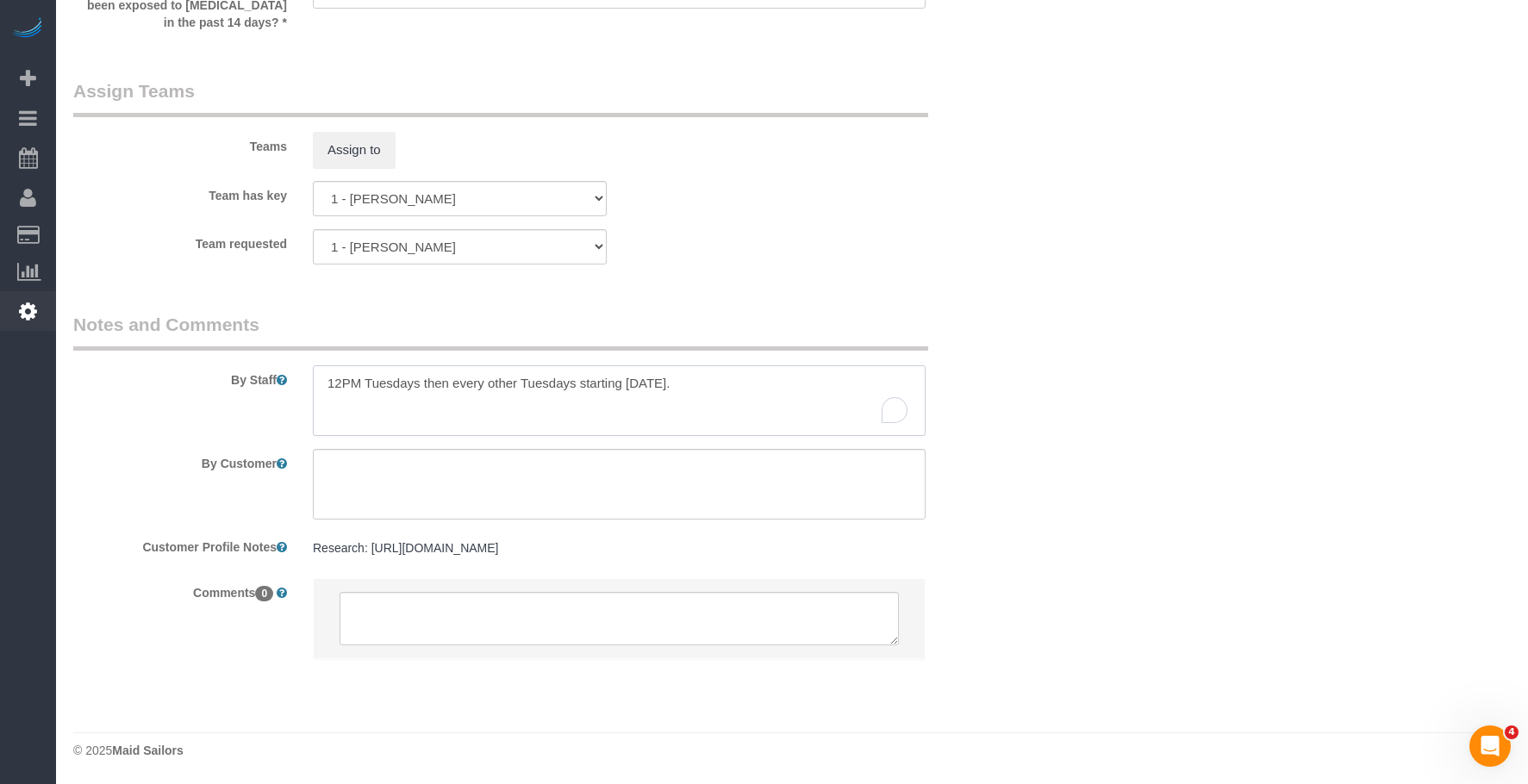
drag, startPoint x: 145, startPoint y: 311, endPoint x: 49, endPoint y: 302, distance: 96.4
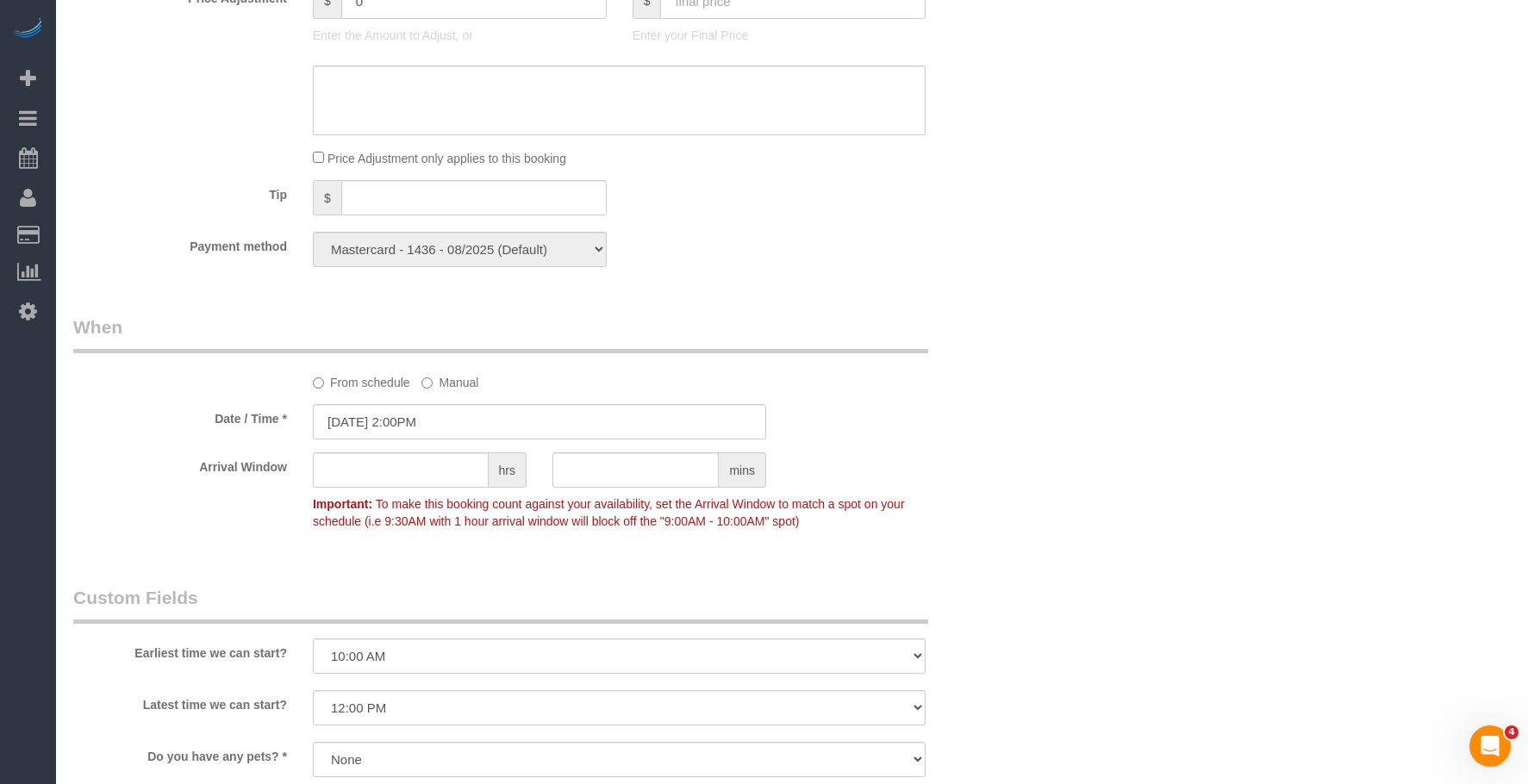
scroll to position [1274, 0]
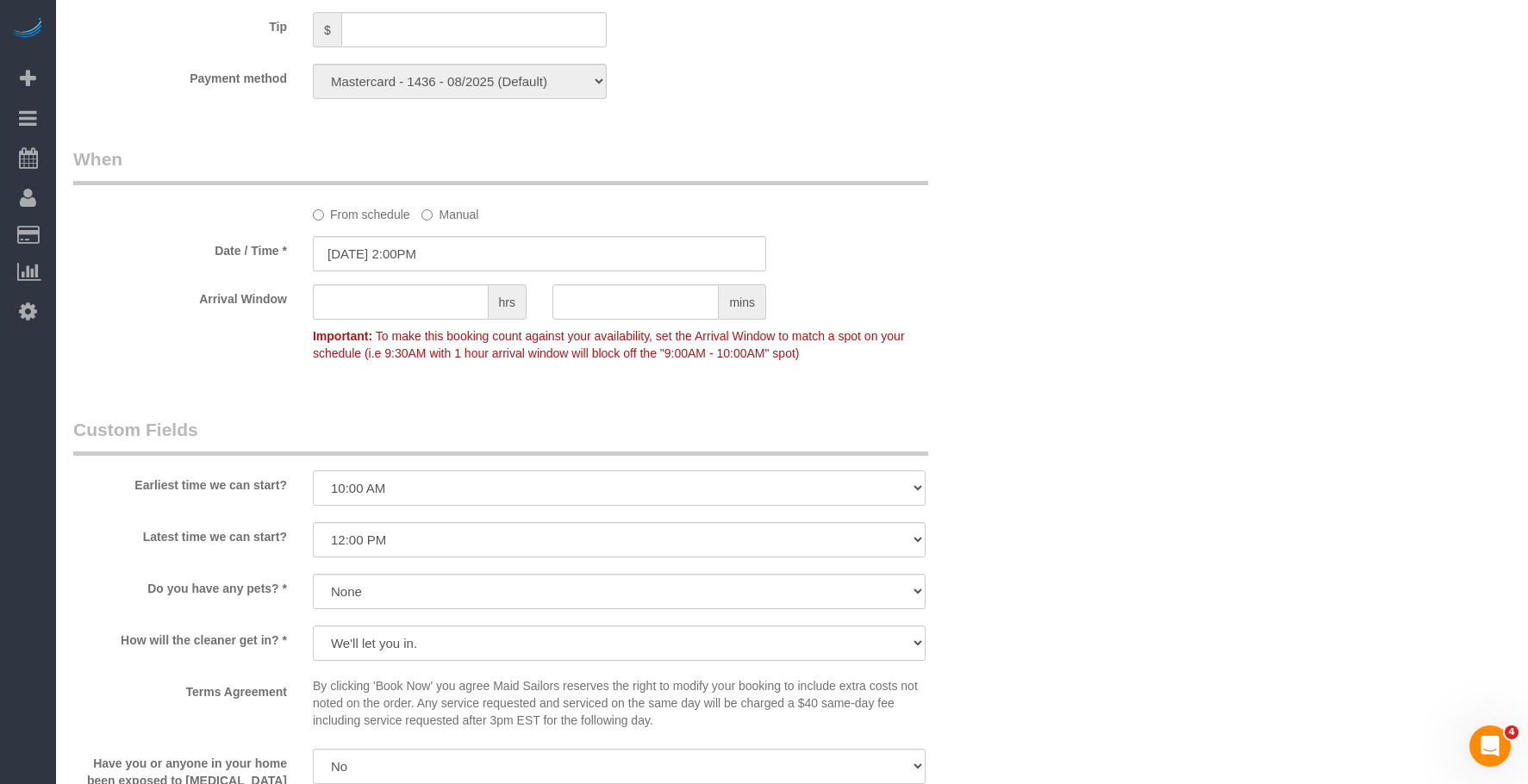
drag, startPoint x: 467, startPoint y: 499, endPoint x: 459, endPoint y: 529, distance: 31.0
click at [467, 499] on select "I am not flexible, keep my selected time 8:00 AM 9:00 AM 10:00 AM 11:00 AM 12:0…" at bounding box center [618, 487] width 613 height 35
select select "number:89"
click at [312, 470] on select "I am not flexible, keep my selected time 8:00 AM 9:00 AM 10:00 AM 11:00 AM 12:0…" at bounding box center [618, 487] width 613 height 35
drag, startPoint x: 465, startPoint y: 540, endPoint x: 466, endPoint y: 525, distance: 15.0
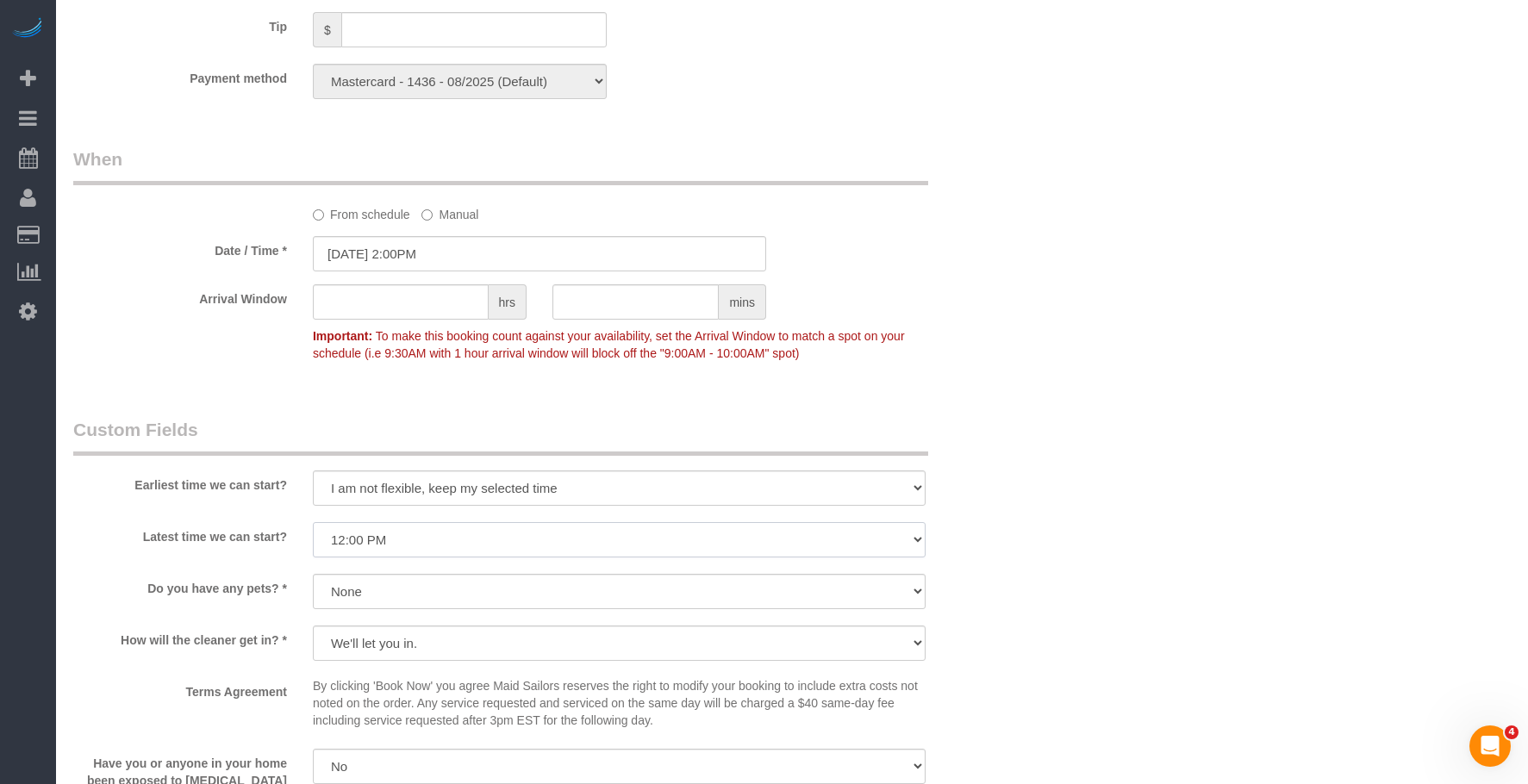
click at [465, 540] on select "I am not flexible, keep my selected time 8:00 AM 9:00 AM 10:00 AM 11:00 AM 12:0…" at bounding box center [618, 539] width 613 height 35
select select "number:90"
click at [312, 522] on select "I am not flexible, keep my selected time 8:00 AM 9:00 AM 10:00 AM 11:00 AM 12:0…" at bounding box center [618, 539] width 613 height 35
click at [1273, 484] on div "Who Email nthron@gmail.com Name * Nunzio Thron B LEVEL CLEANER Borderline Stand…" at bounding box center [792, 154] width 1437 height 2689
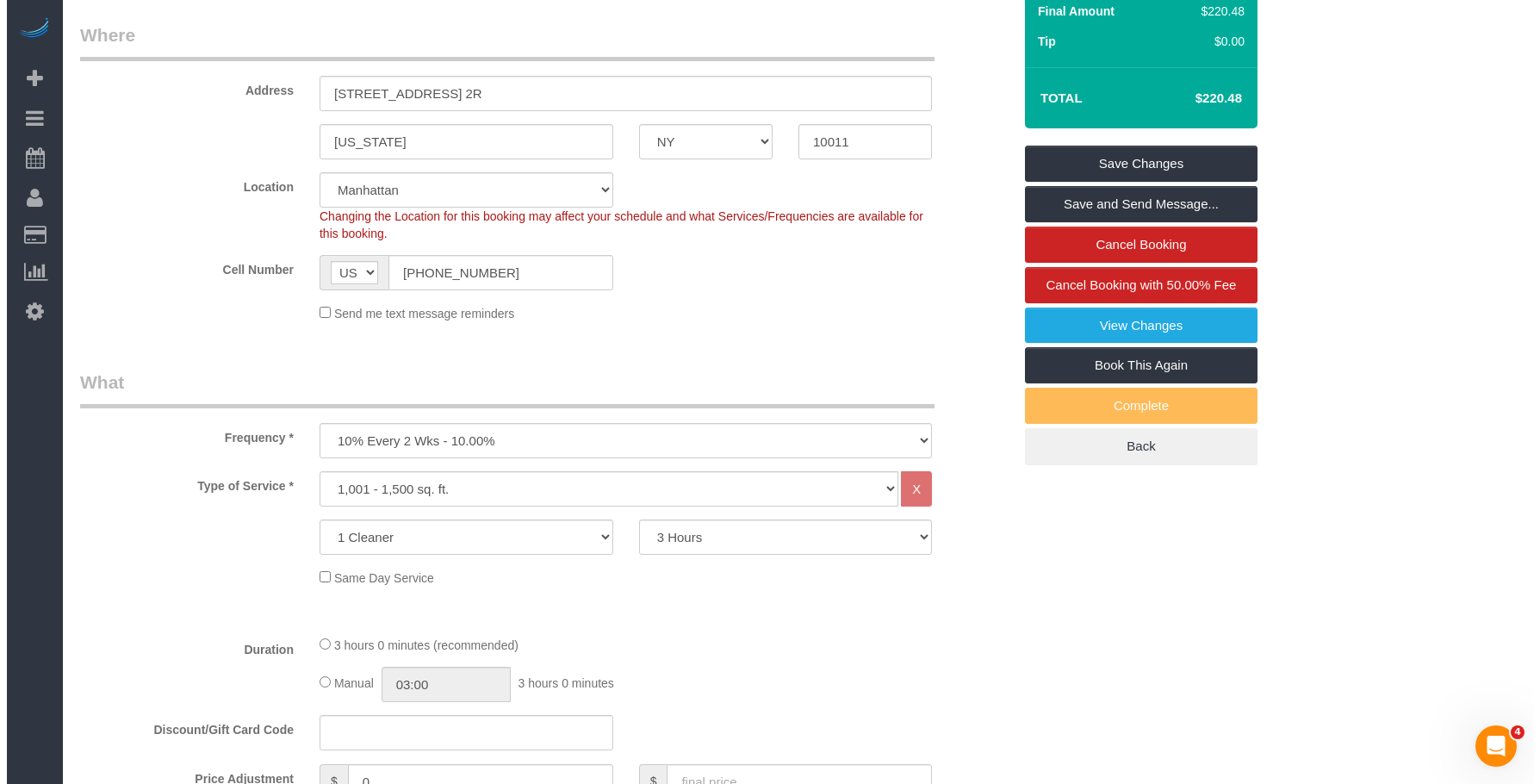
scroll to position [0, 0]
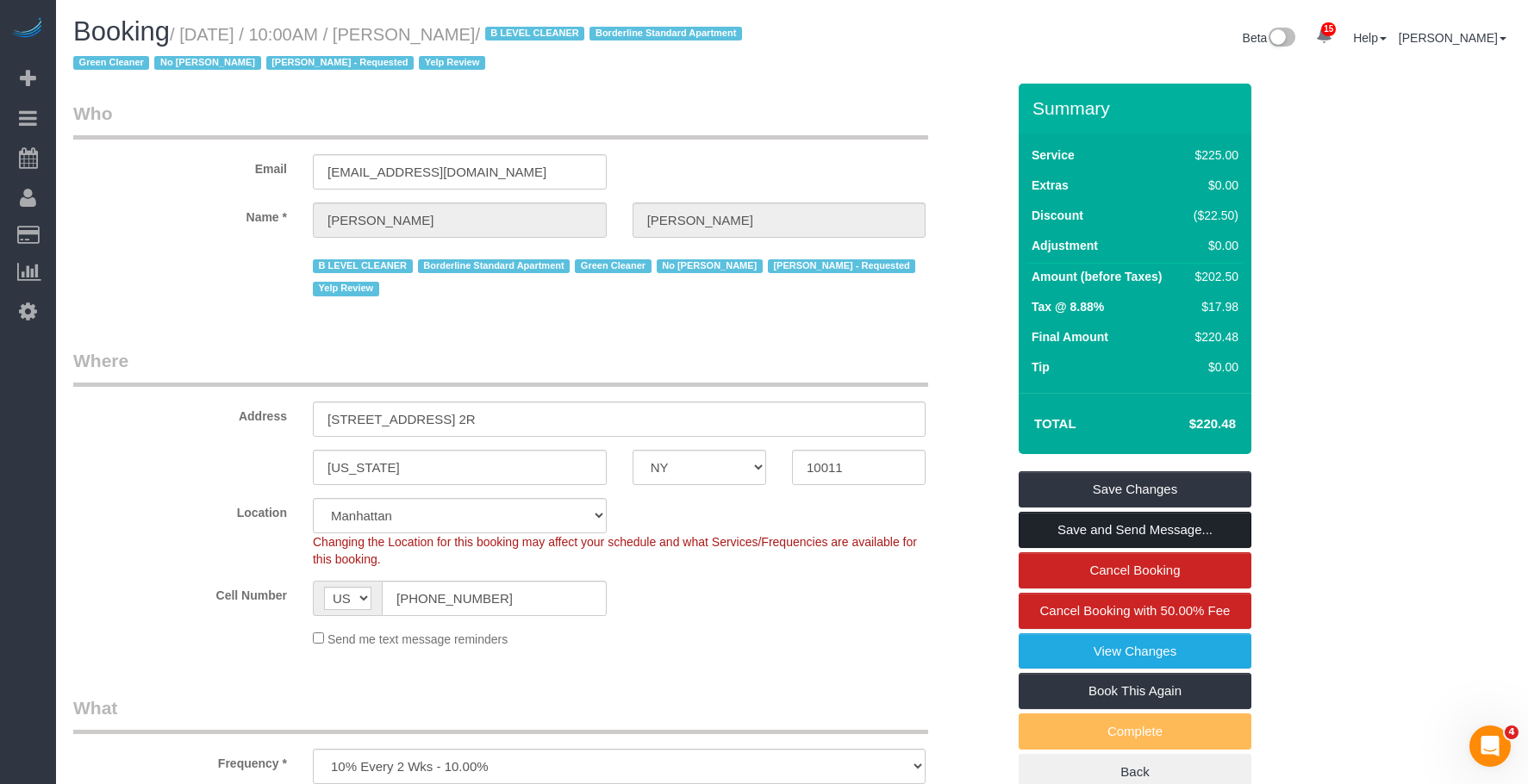
click at [1227, 523] on link "Save and Send Message..." at bounding box center [1134, 529] width 232 height 36
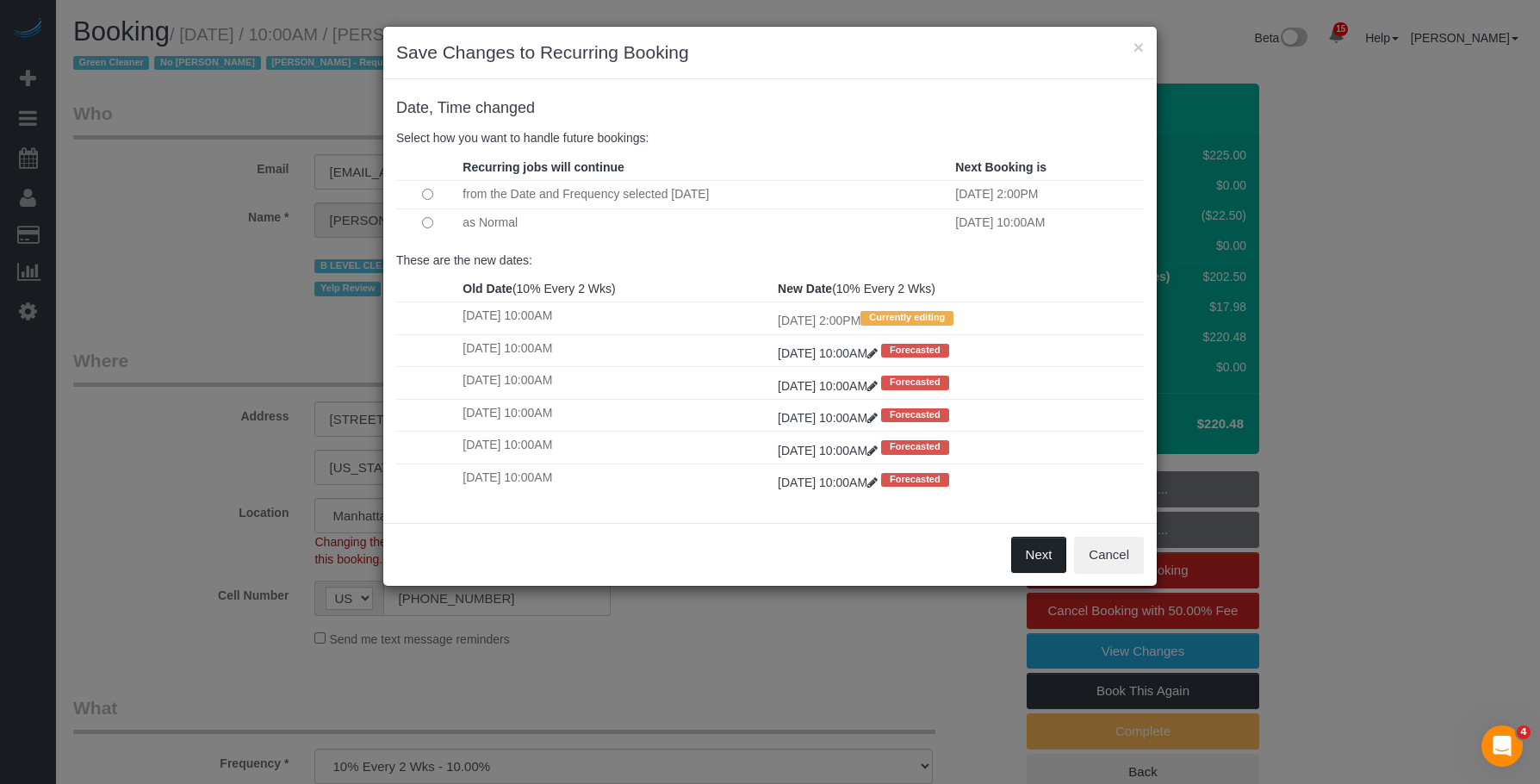
click at [1033, 557] on button "Next" at bounding box center [1039, 555] width 56 height 36
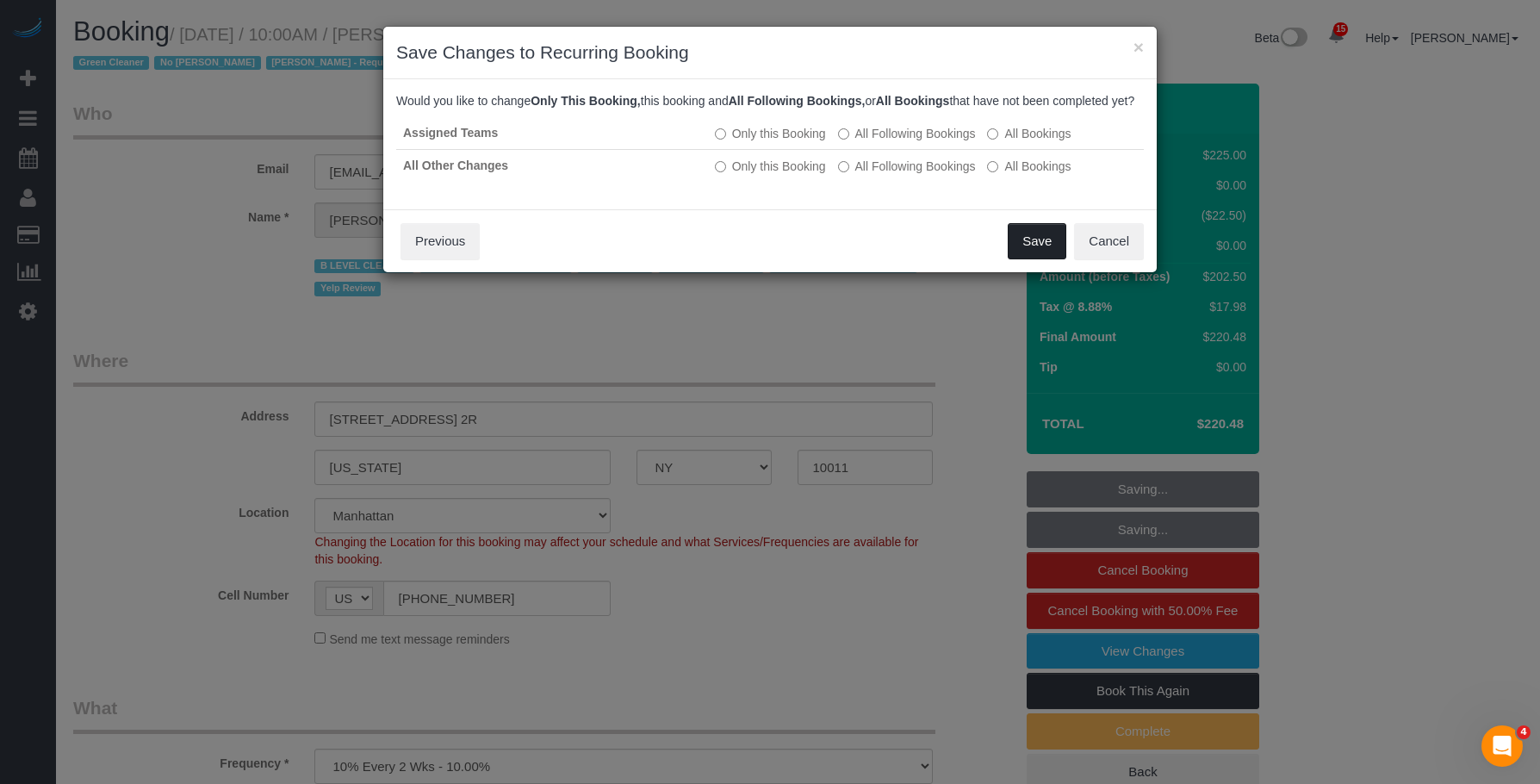
click at [1036, 255] on button "Save" at bounding box center [1037, 241] width 59 height 36
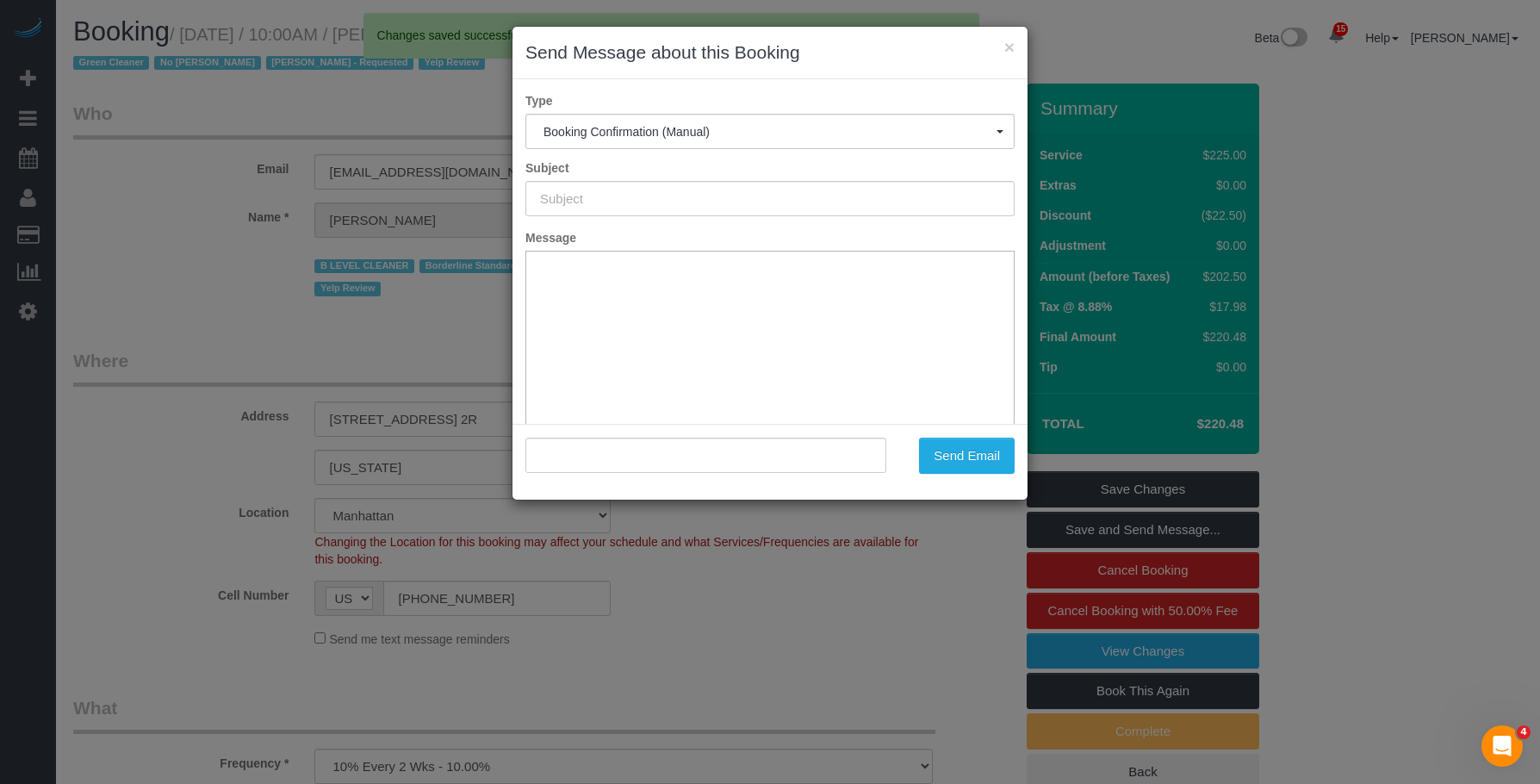
type input "Cleaning Confirmed for 09/11/2025 at 2:00pm"
type input ""Nunzio Thron" <nthron@gmail.com>"
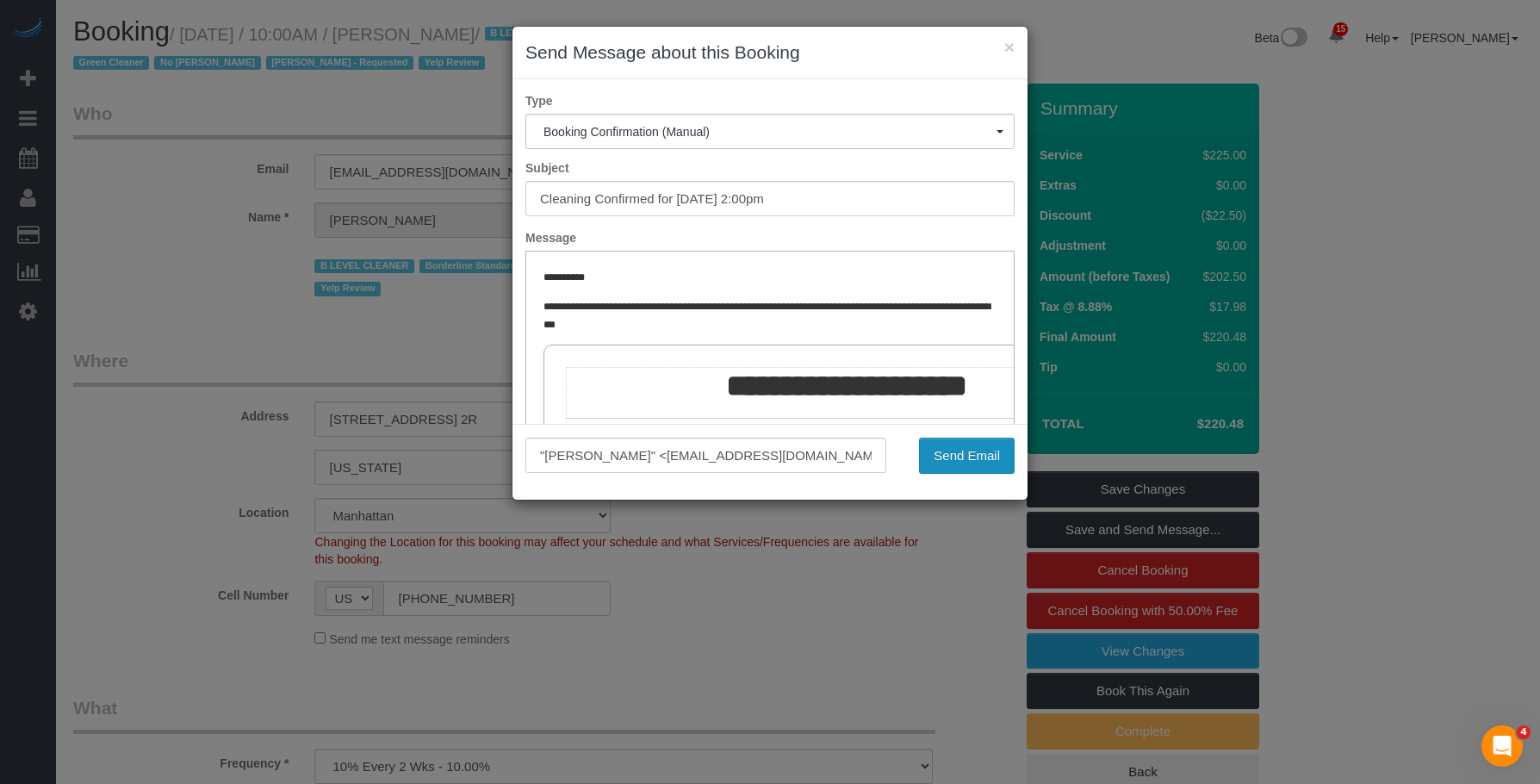
drag, startPoint x: 966, startPoint y: 449, endPoint x: 906, endPoint y: 441, distance: 60.5
click at [965, 449] on button "Send Email" at bounding box center [966, 456] width 95 height 36
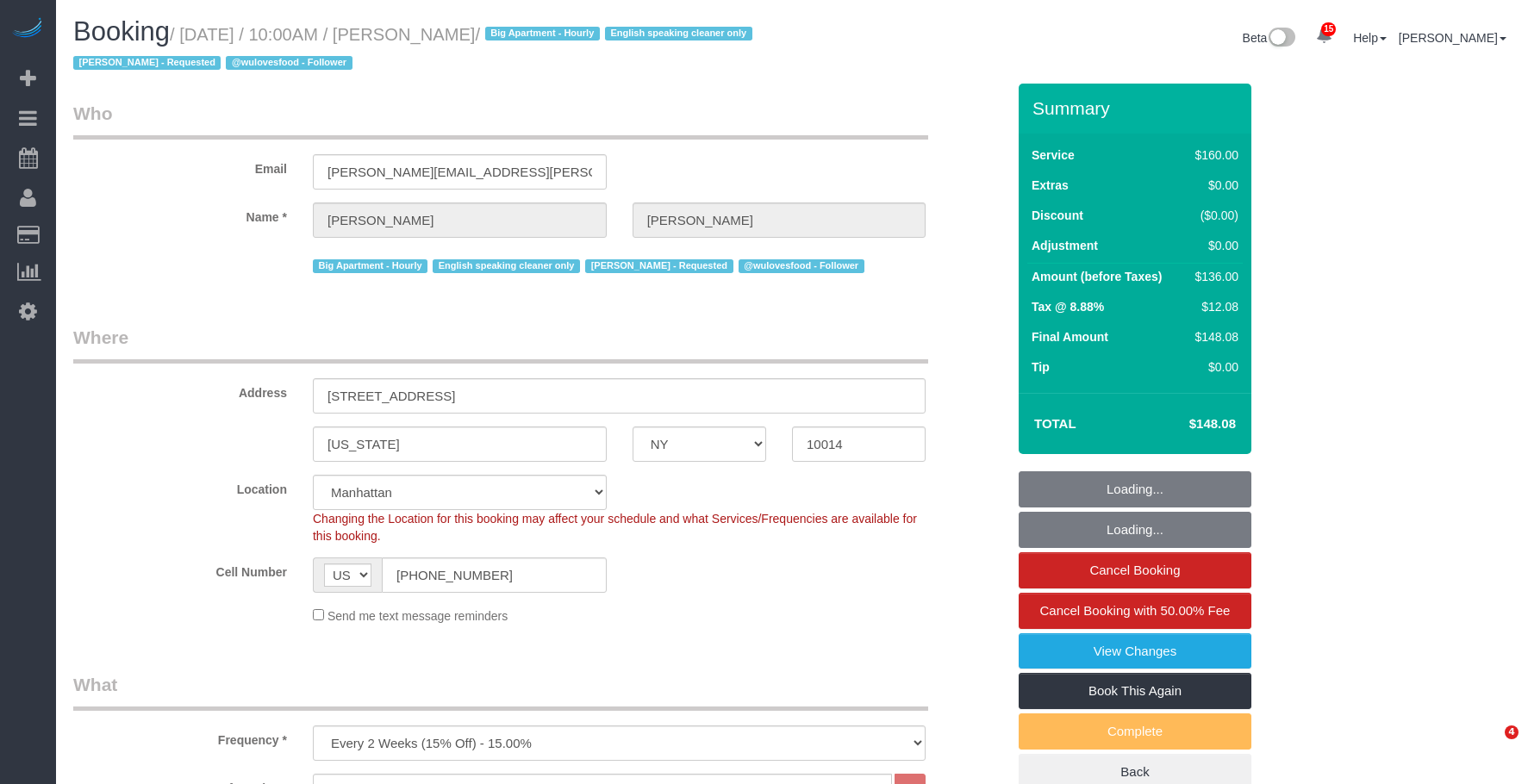
select select "NY"
select select "spot1"
select select "number:89"
select select "number:90"
select select "number:15"
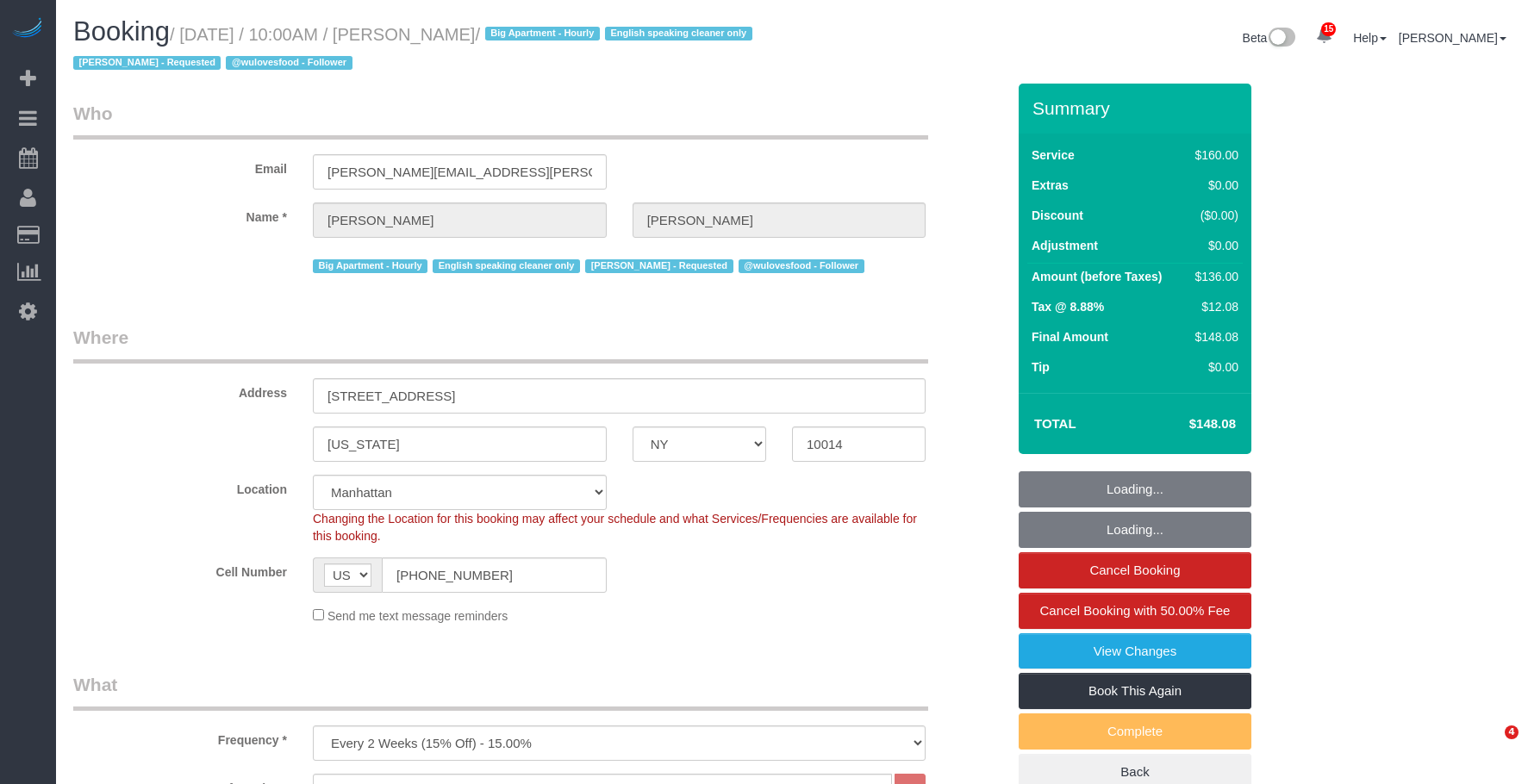
select select "number:5"
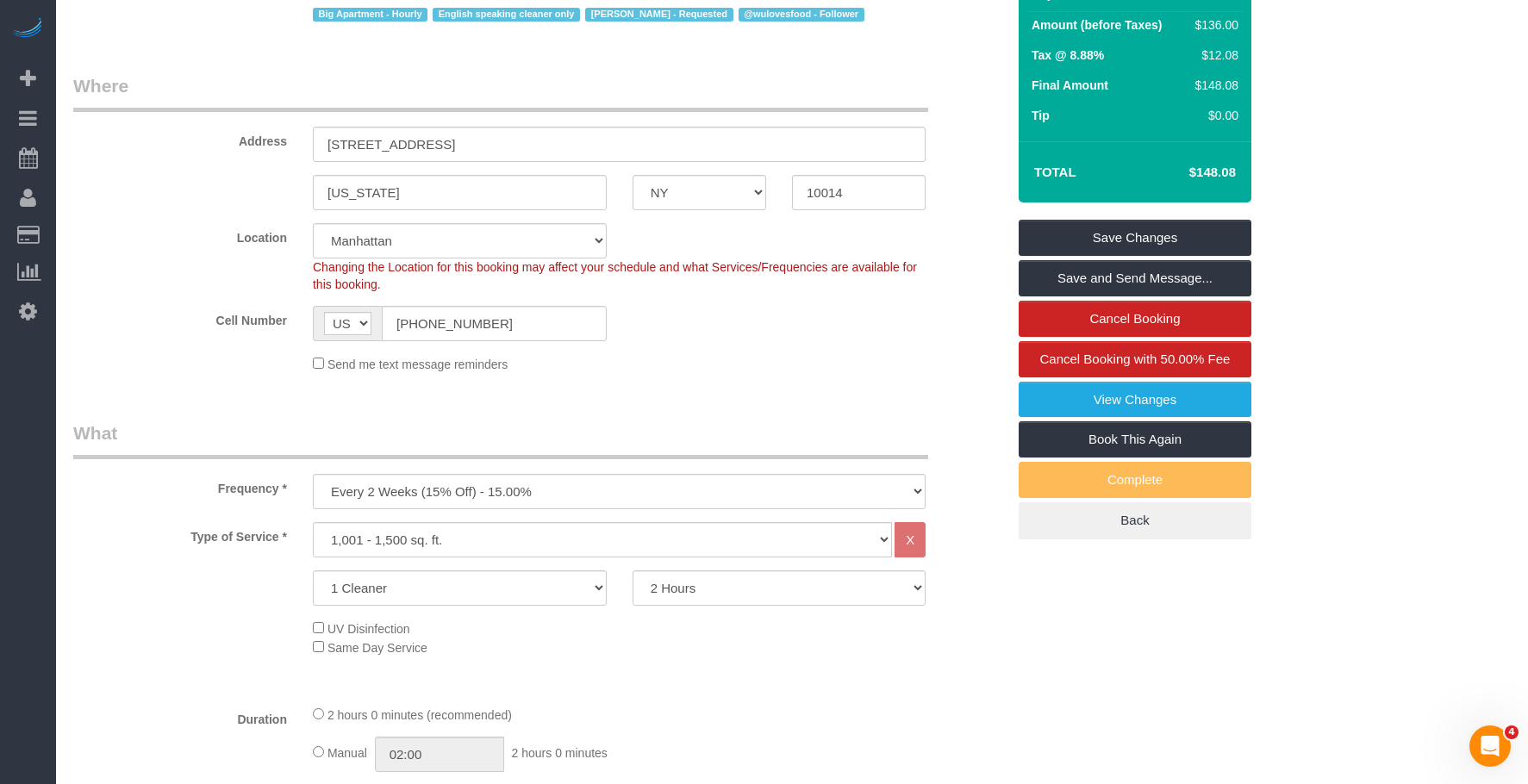
scroll to position [517, 0]
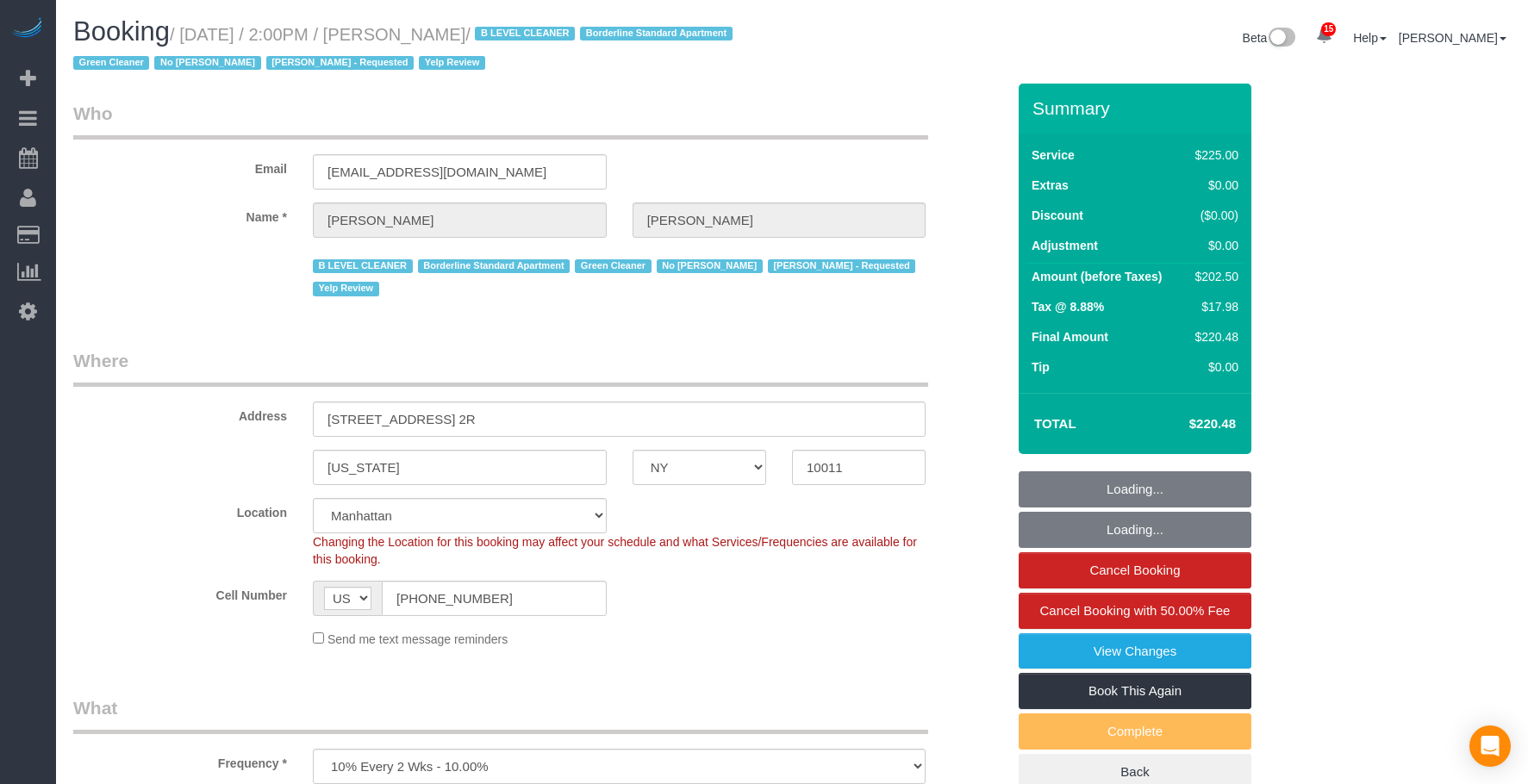
select select "NY"
select select "180"
select select "spot1"
select select "number:89"
select select "number:90"
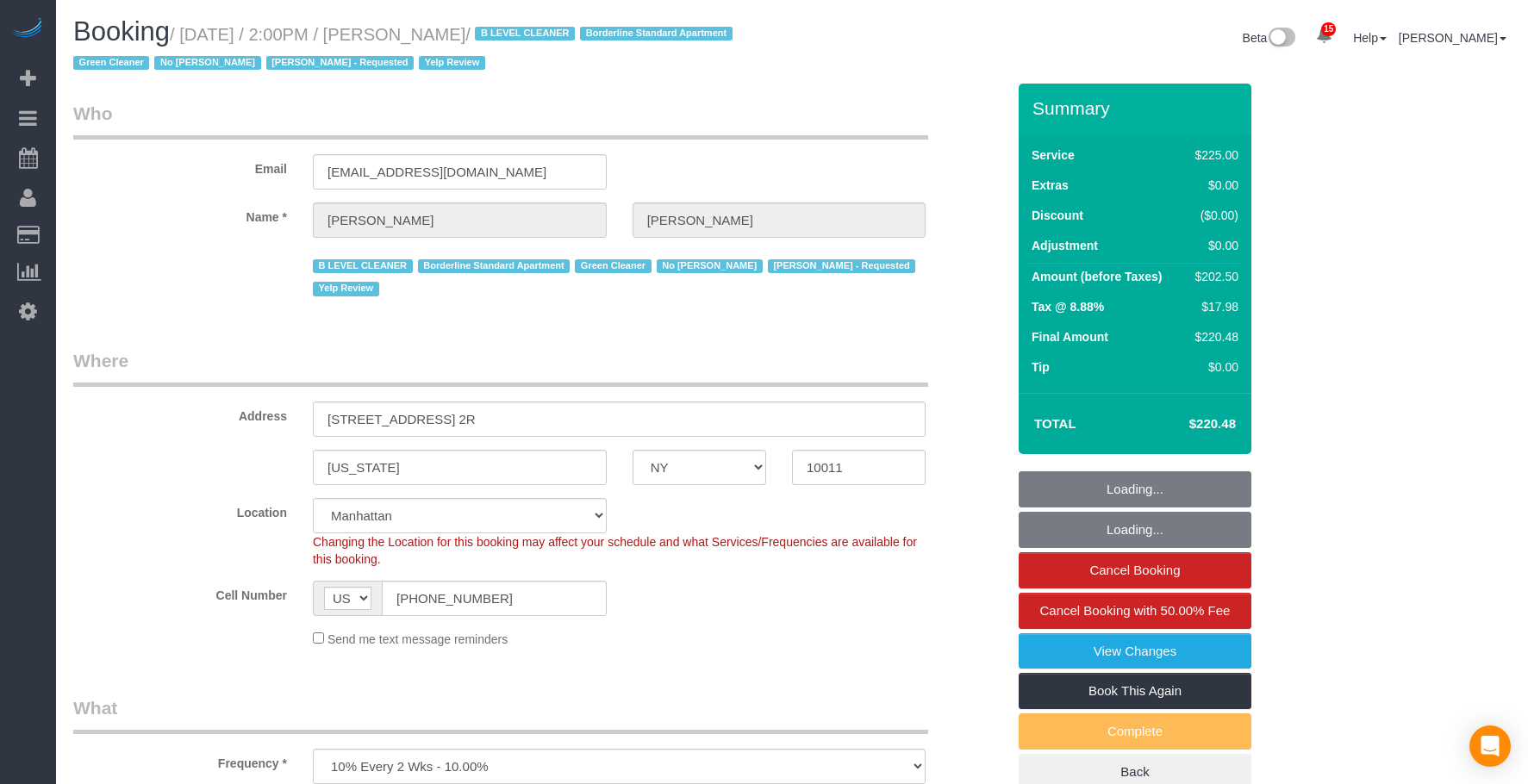
select select "number:15"
select select "number:5"
select select "number:21"
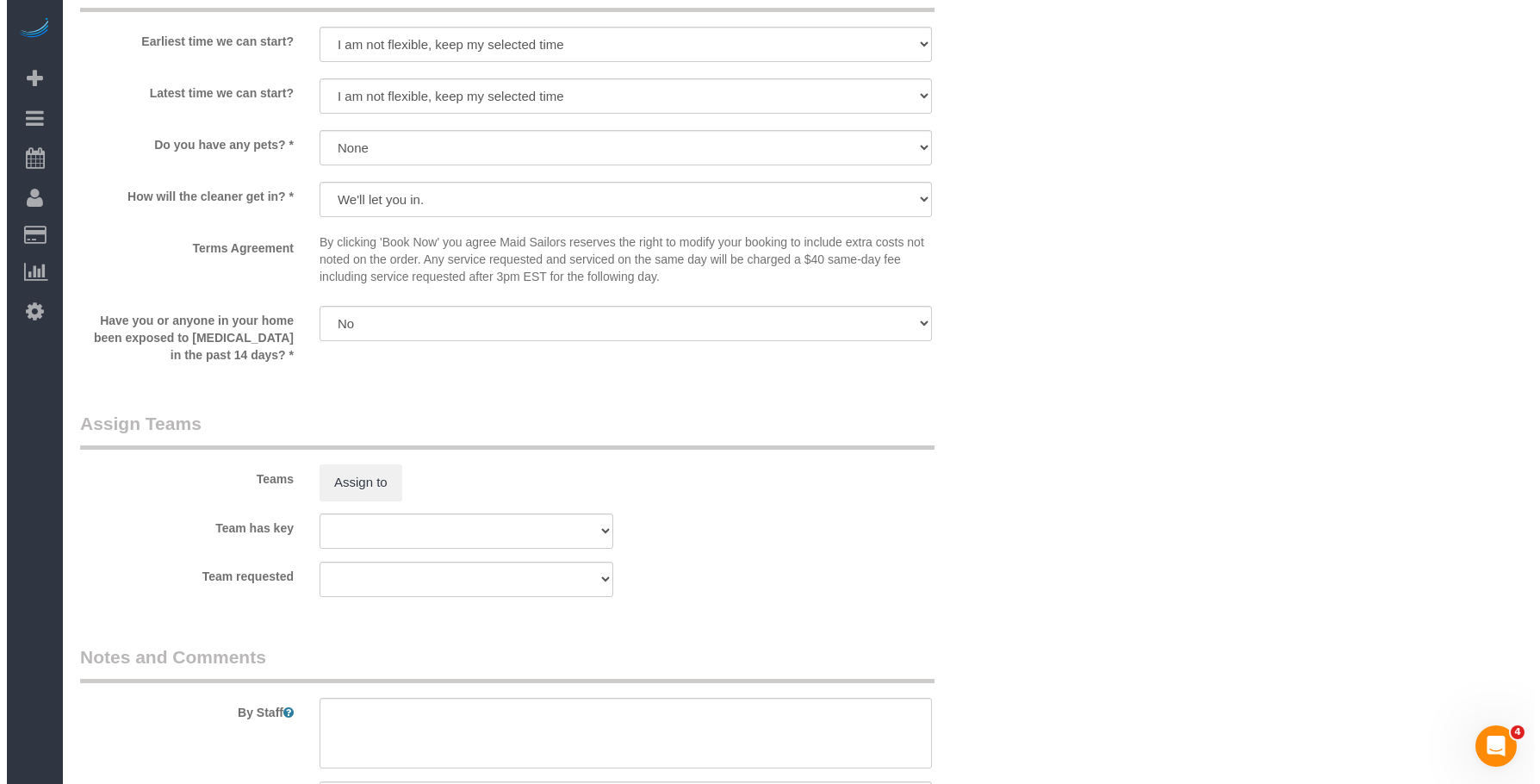
scroll to position [1809, 0]
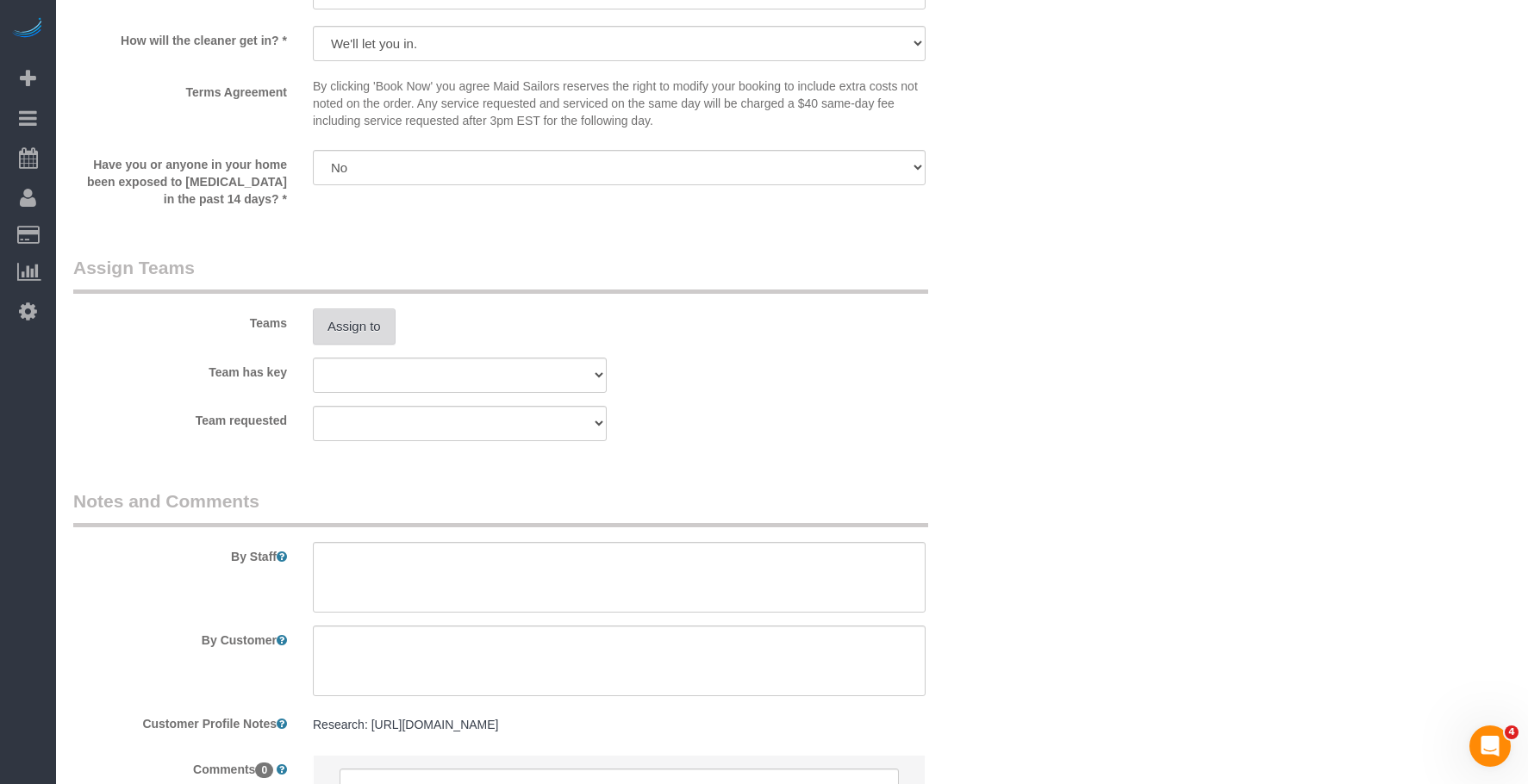
click at [339, 318] on button "Assign to" at bounding box center [354, 326] width 83 height 36
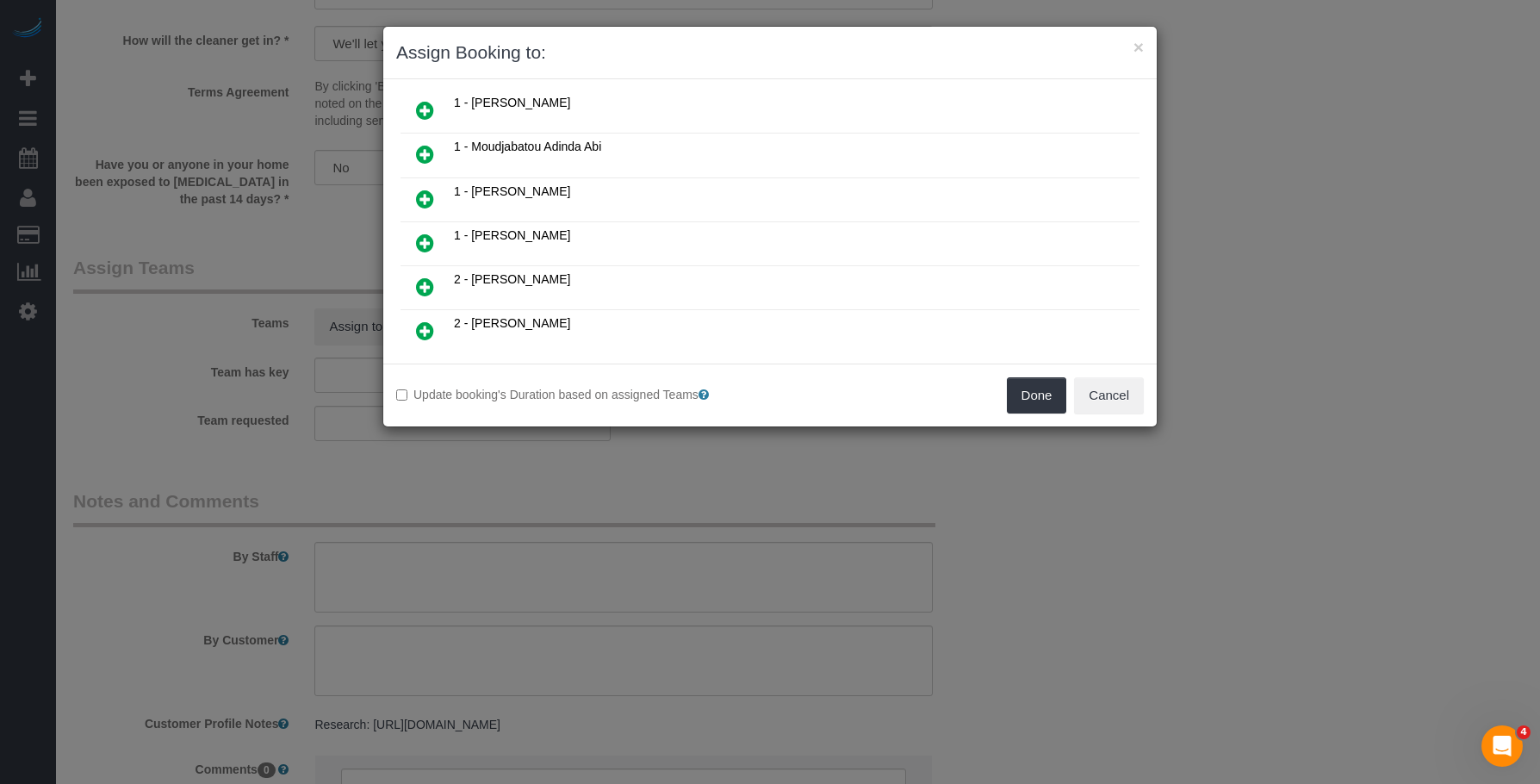
scroll to position [517, 0]
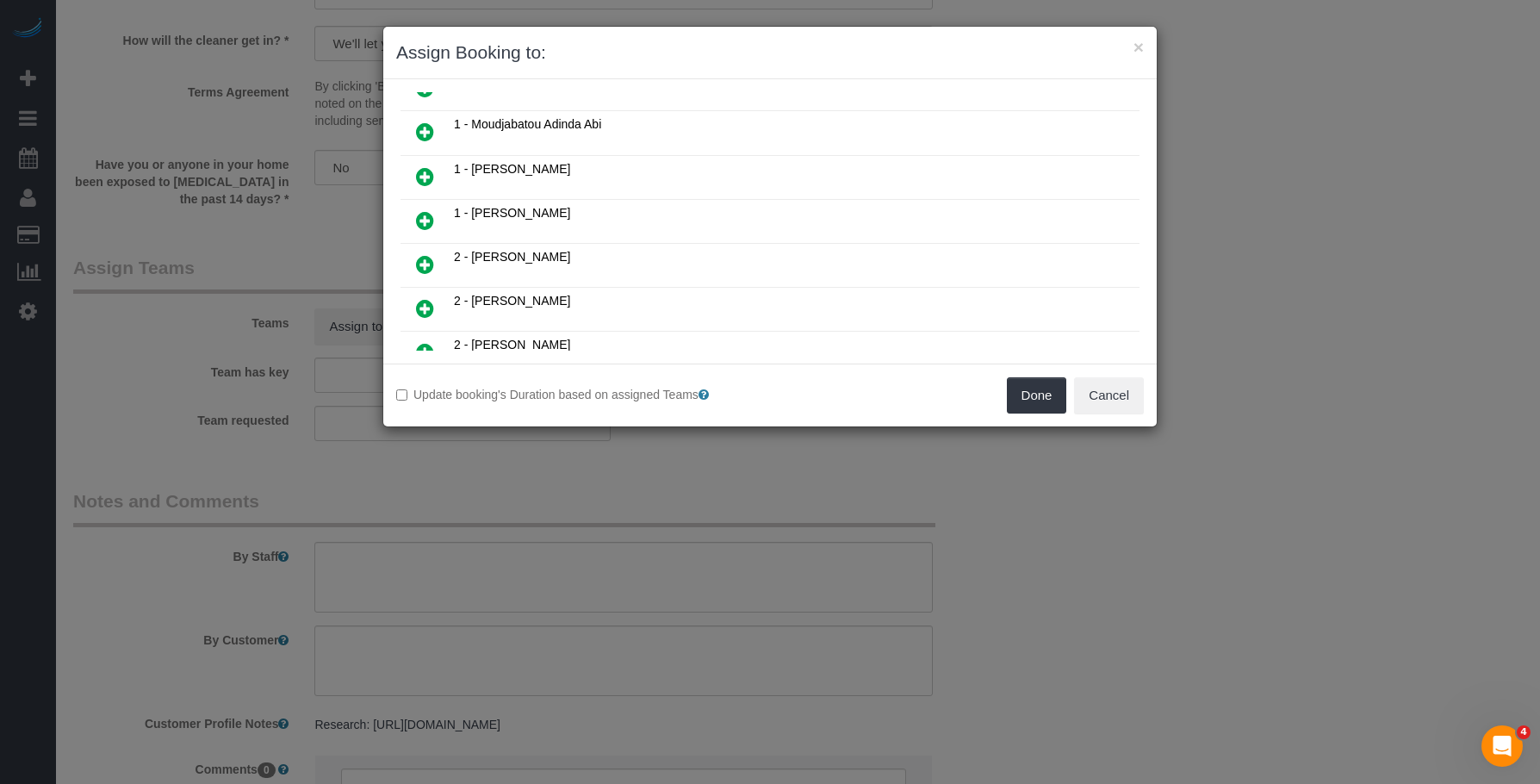
click at [424, 174] on icon at bounding box center [425, 176] width 18 height 21
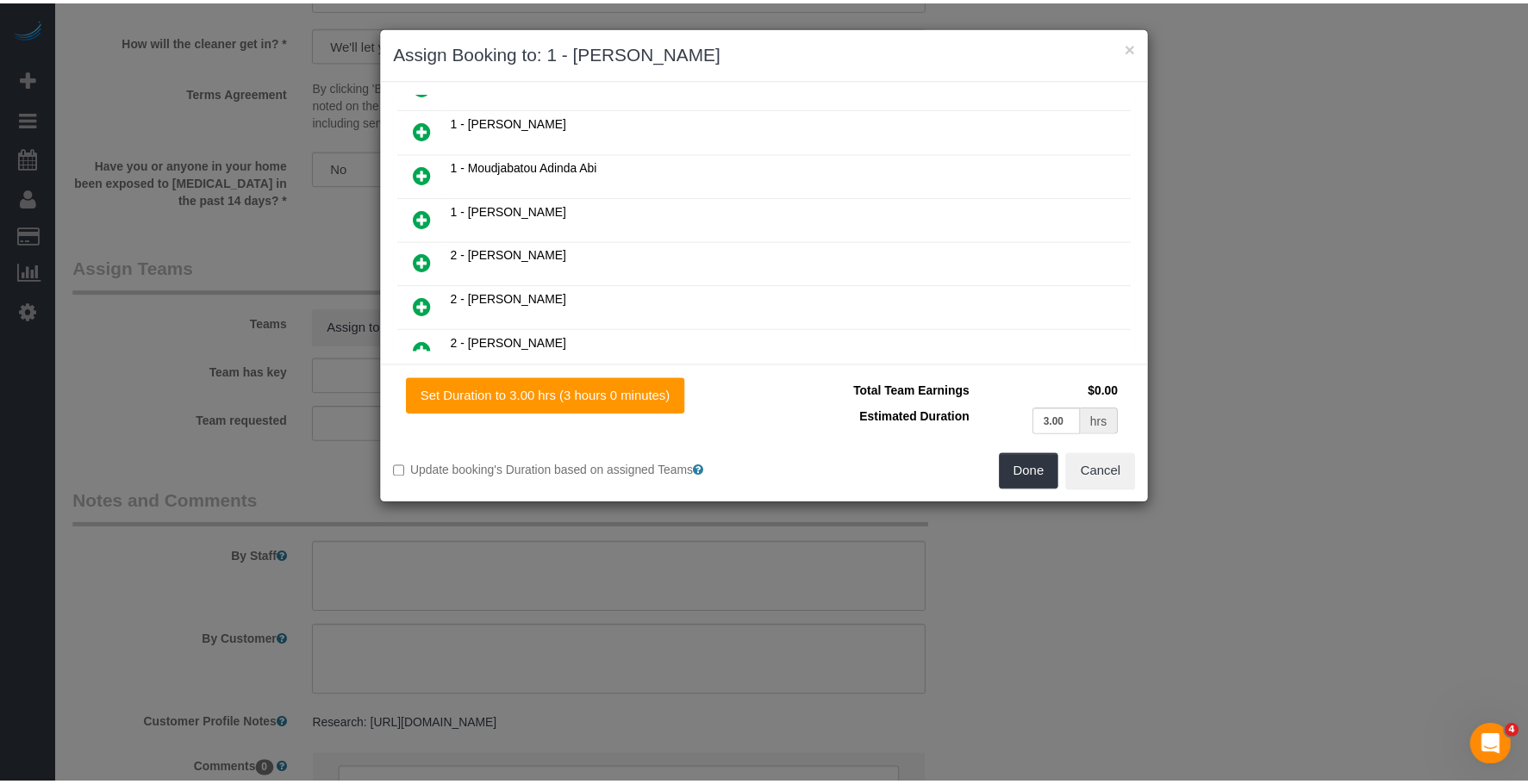
scroll to position [559, 0]
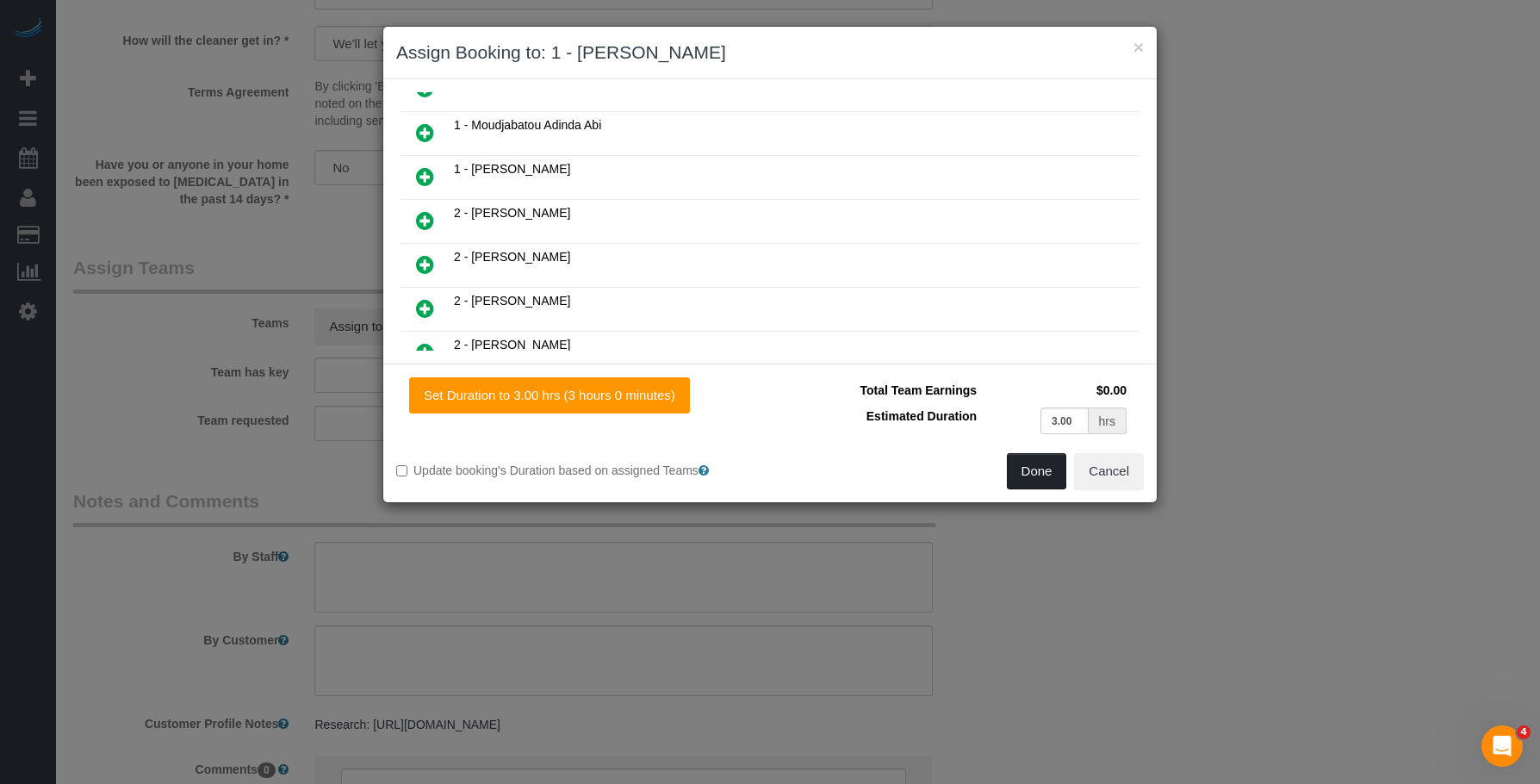
click at [1041, 476] on button "Done" at bounding box center [1037, 471] width 60 height 36
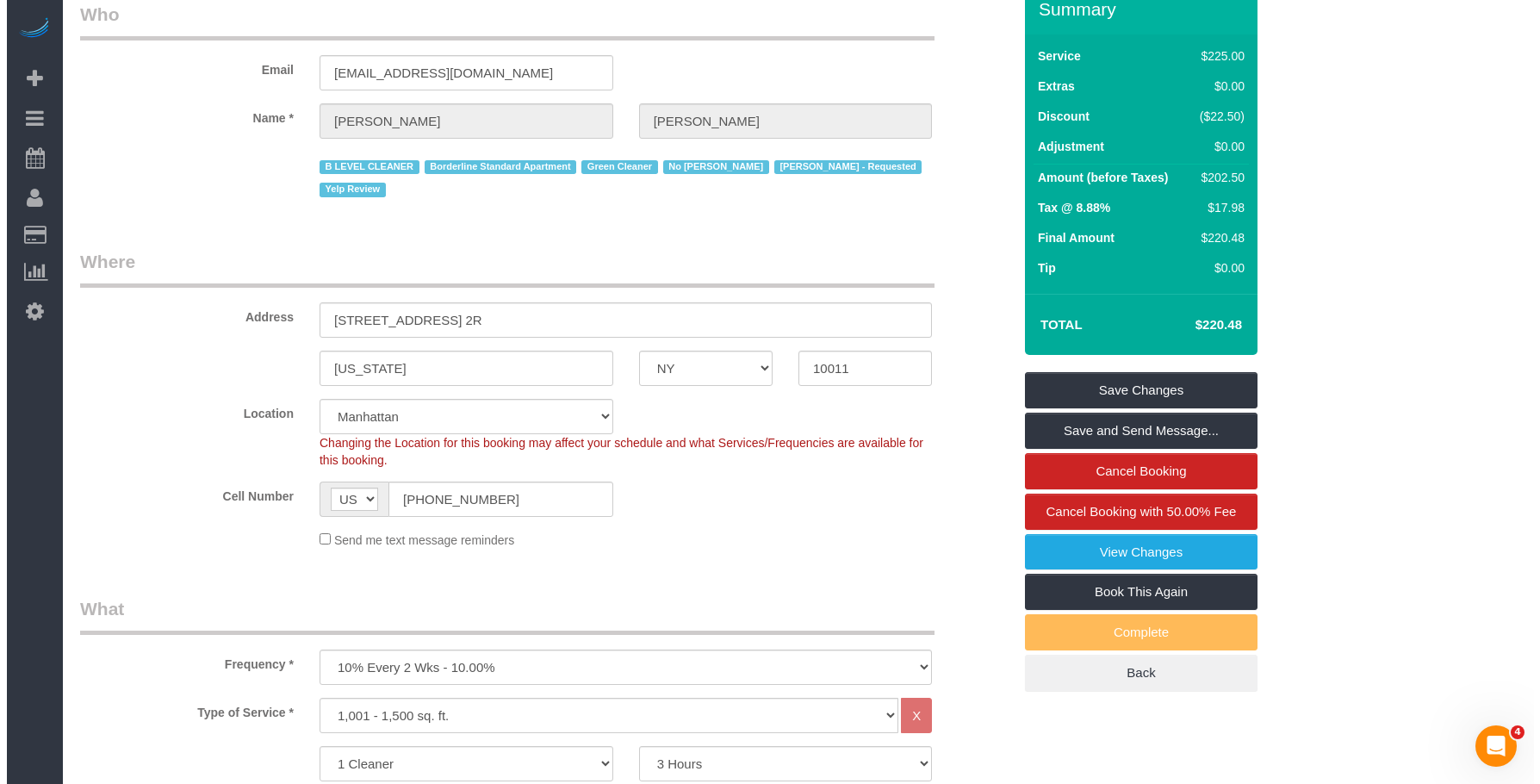
scroll to position [0, 0]
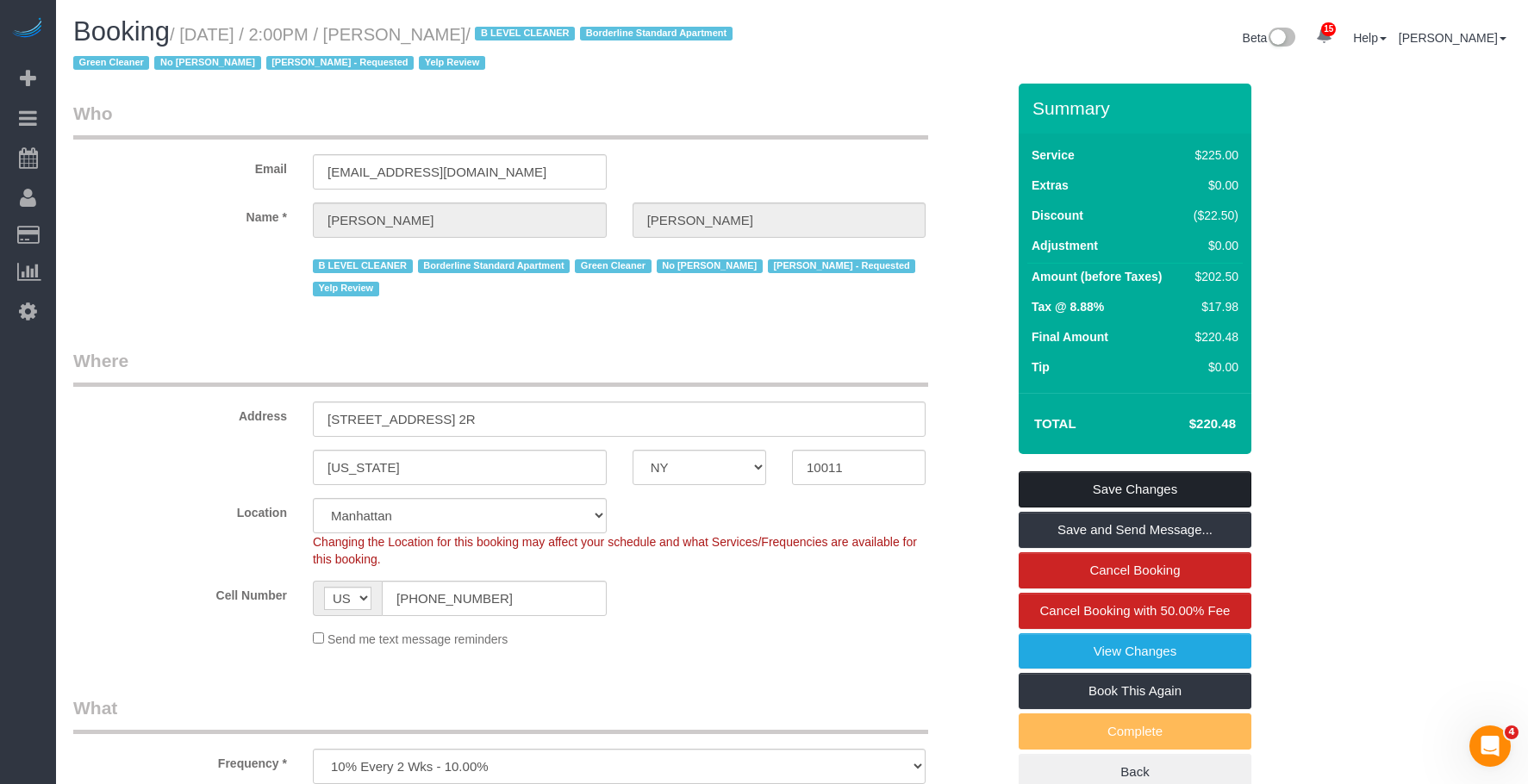
click at [1142, 482] on link "Save Changes" at bounding box center [1134, 489] width 232 height 36
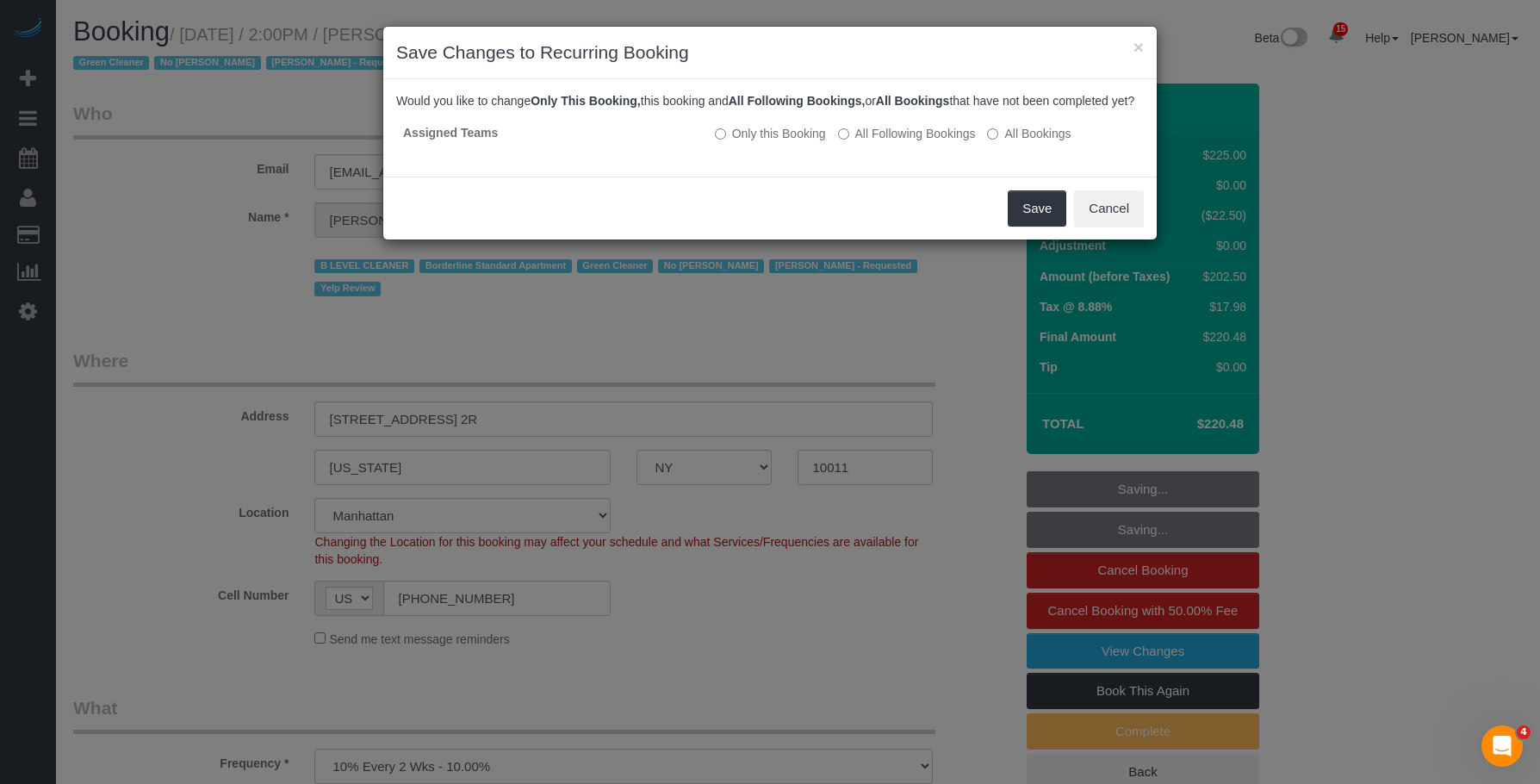
click at [770, 232] on div "Save Cancel" at bounding box center [770, 208] width 774 height 63
click at [1024, 223] on button "Save" at bounding box center [1037, 209] width 59 height 36
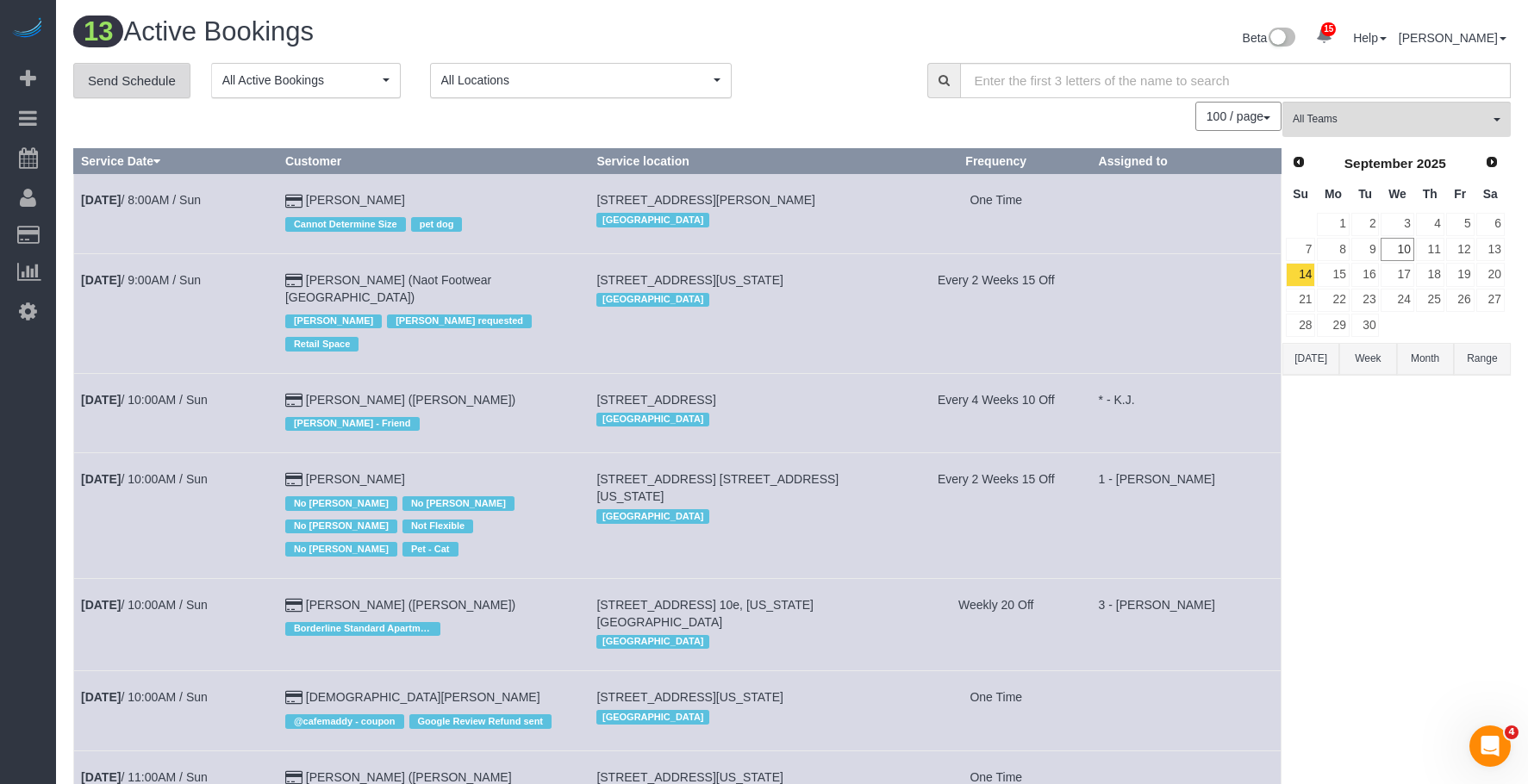
click at [142, 89] on link "Send Schedule" at bounding box center [132, 81] width 117 height 36
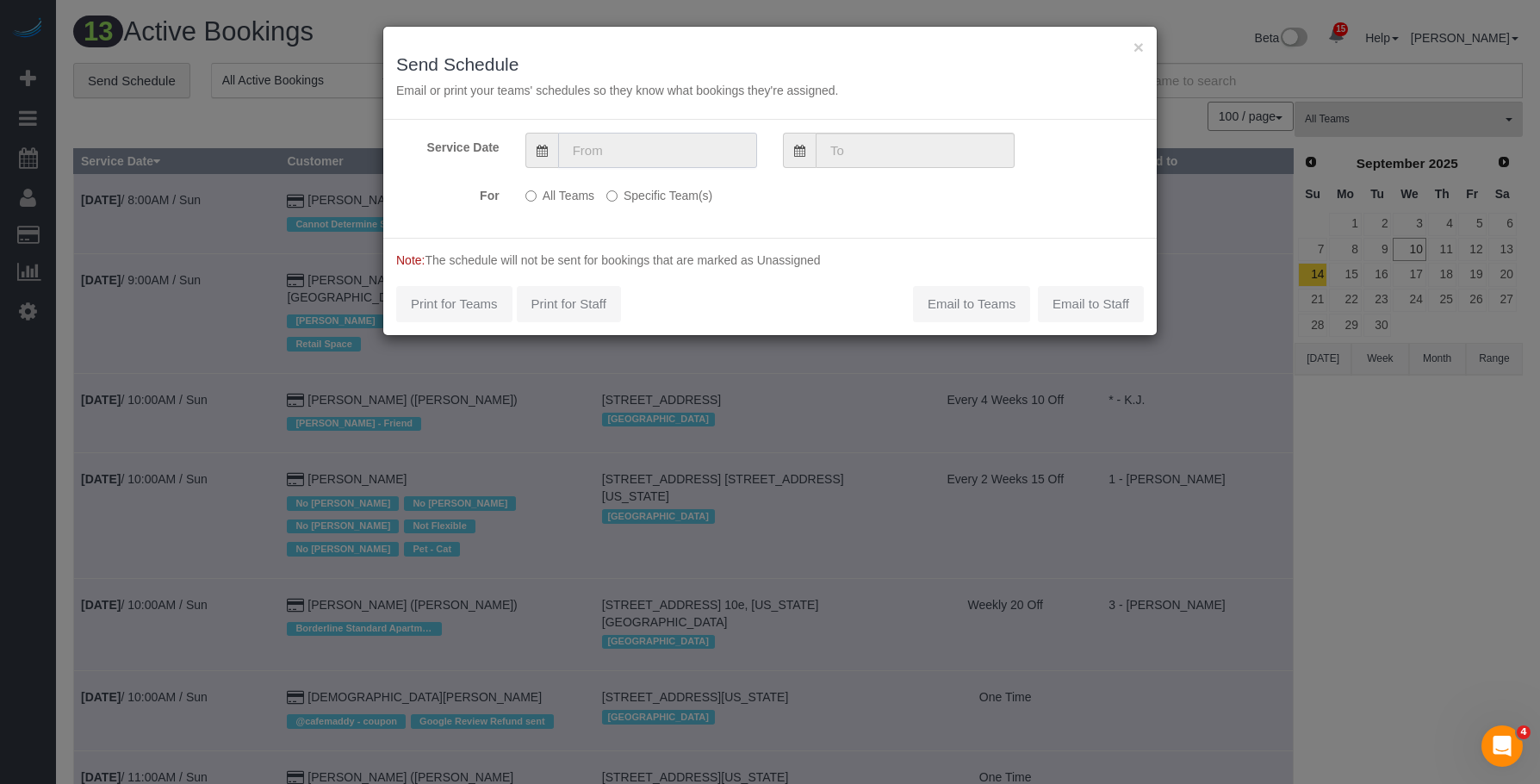
click at [678, 146] on input "text" at bounding box center [658, 150] width 199 height 35
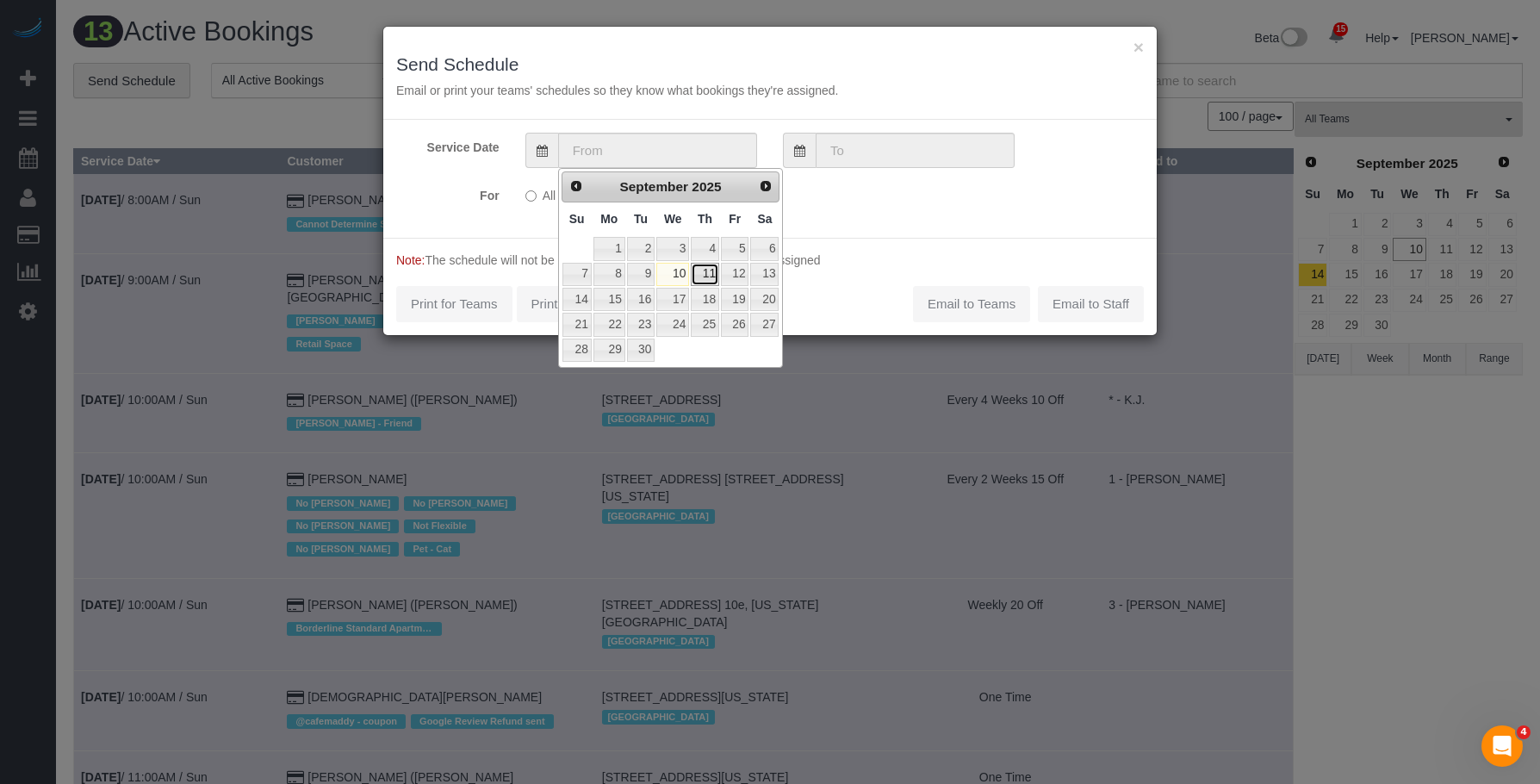
click at [717, 271] on link "11" at bounding box center [705, 274] width 28 height 24
type input "09/11/2025"
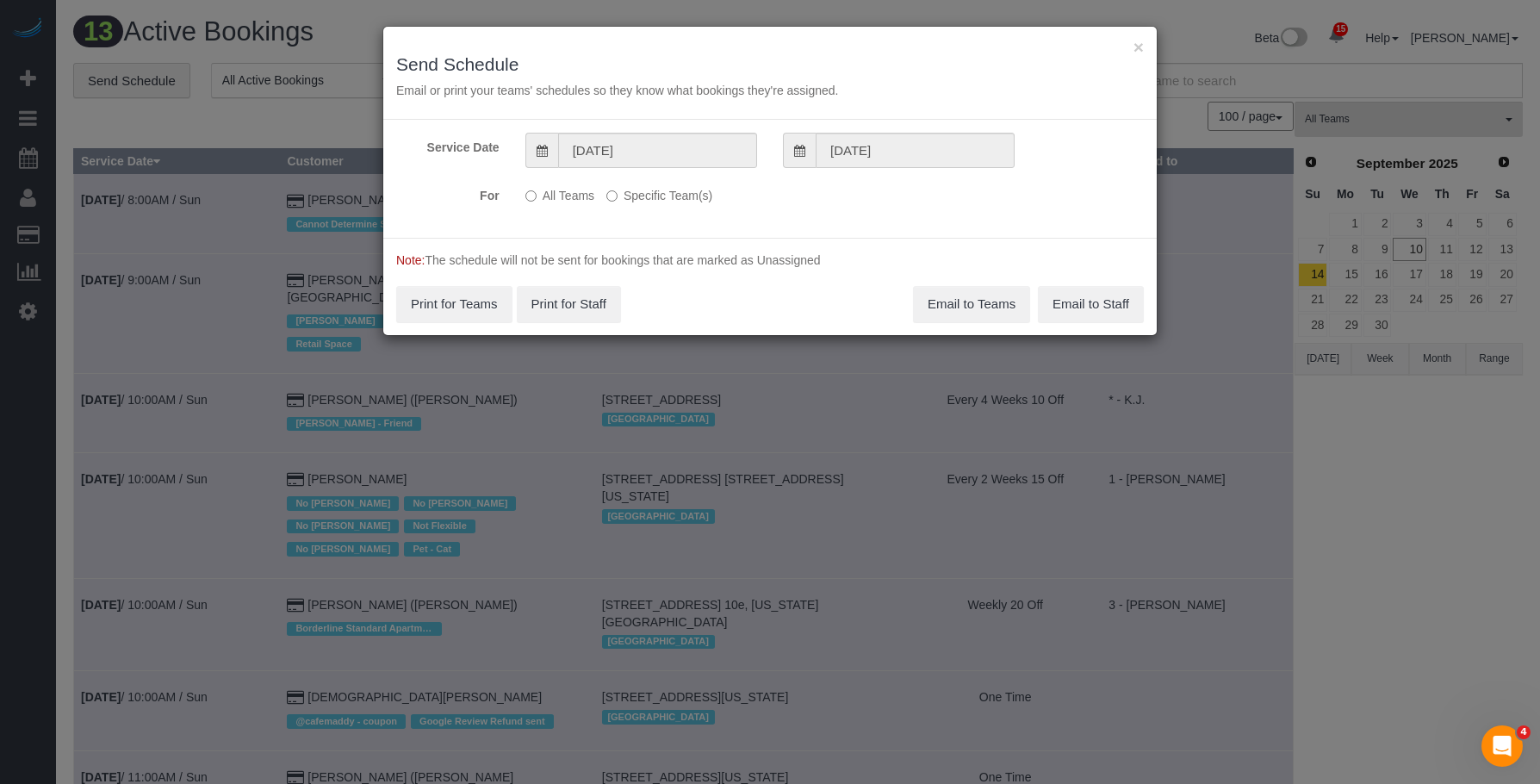
drag, startPoint x: 682, startPoint y: 196, endPoint x: 719, endPoint y: 209, distance: 39.2
click at [684, 195] on label "Specific Team(s)" at bounding box center [660, 192] width 106 height 24
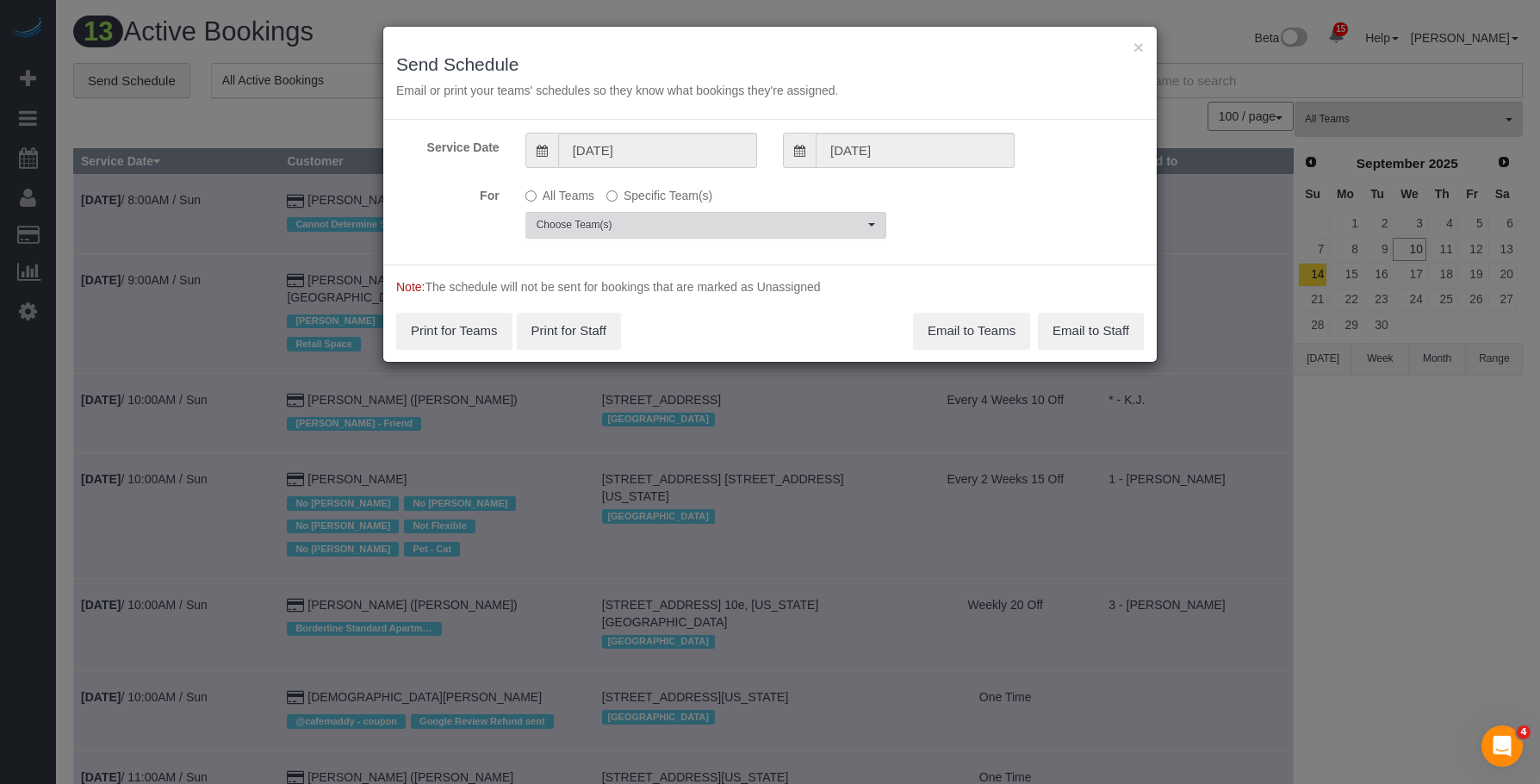
click at [742, 216] on button "Choose Team(s)" at bounding box center [706, 225] width 361 height 26
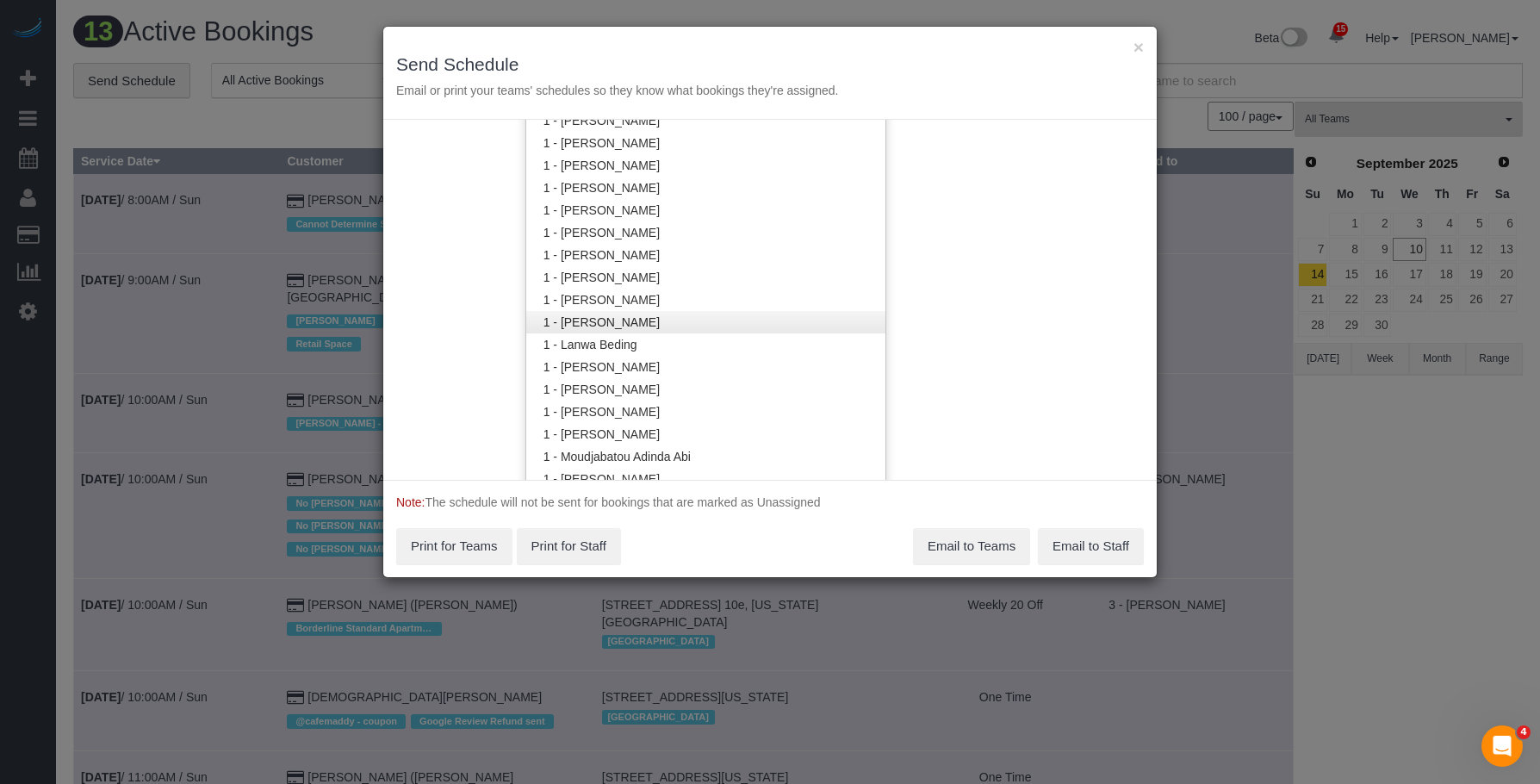
scroll to position [865, 0]
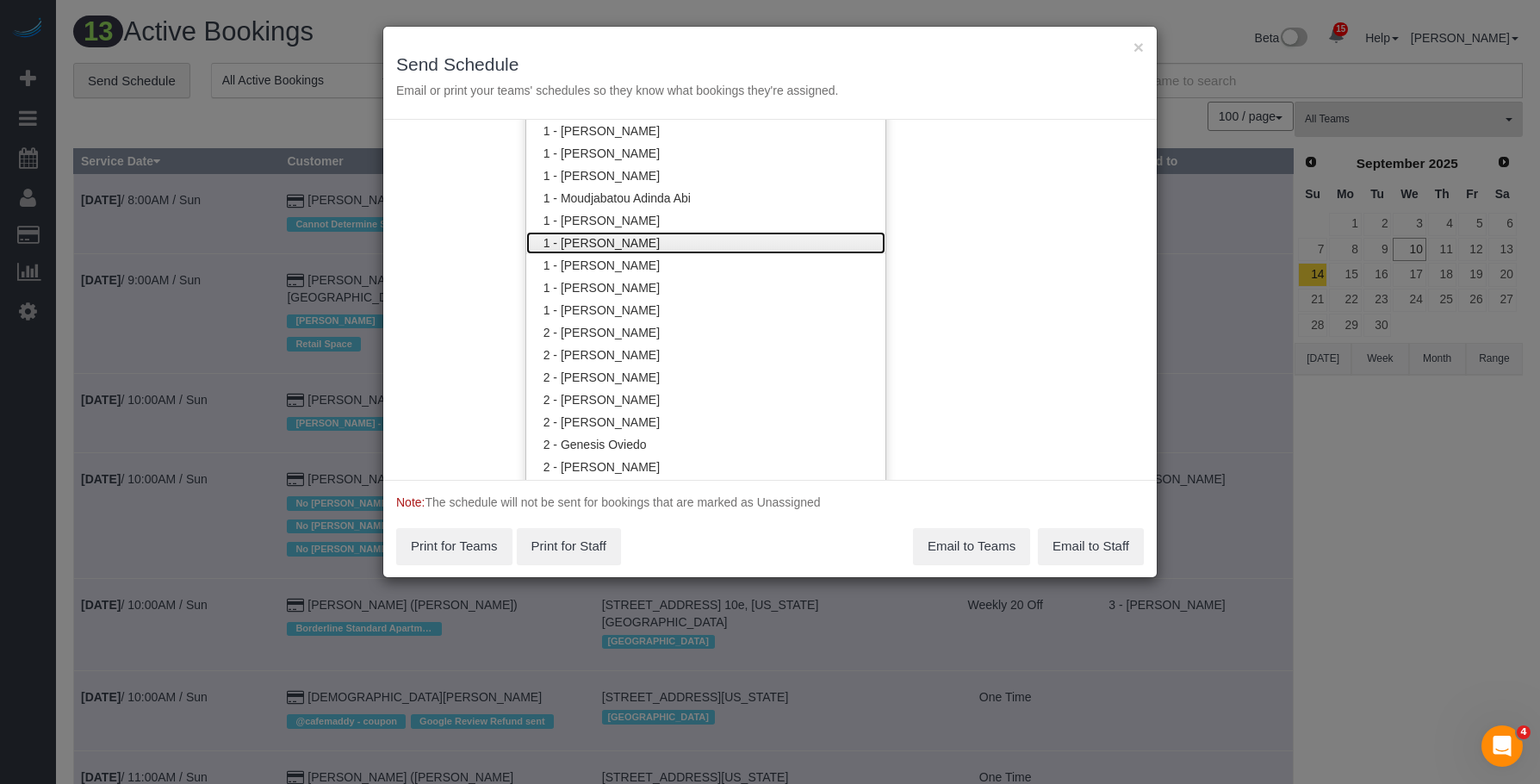
click at [633, 242] on link "1 - [PERSON_NAME]" at bounding box center [706, 243] width 360 height 23
click at [714, 70] on h3 "Send Schedule" at bounding box center [770, 64] width 747 height 20
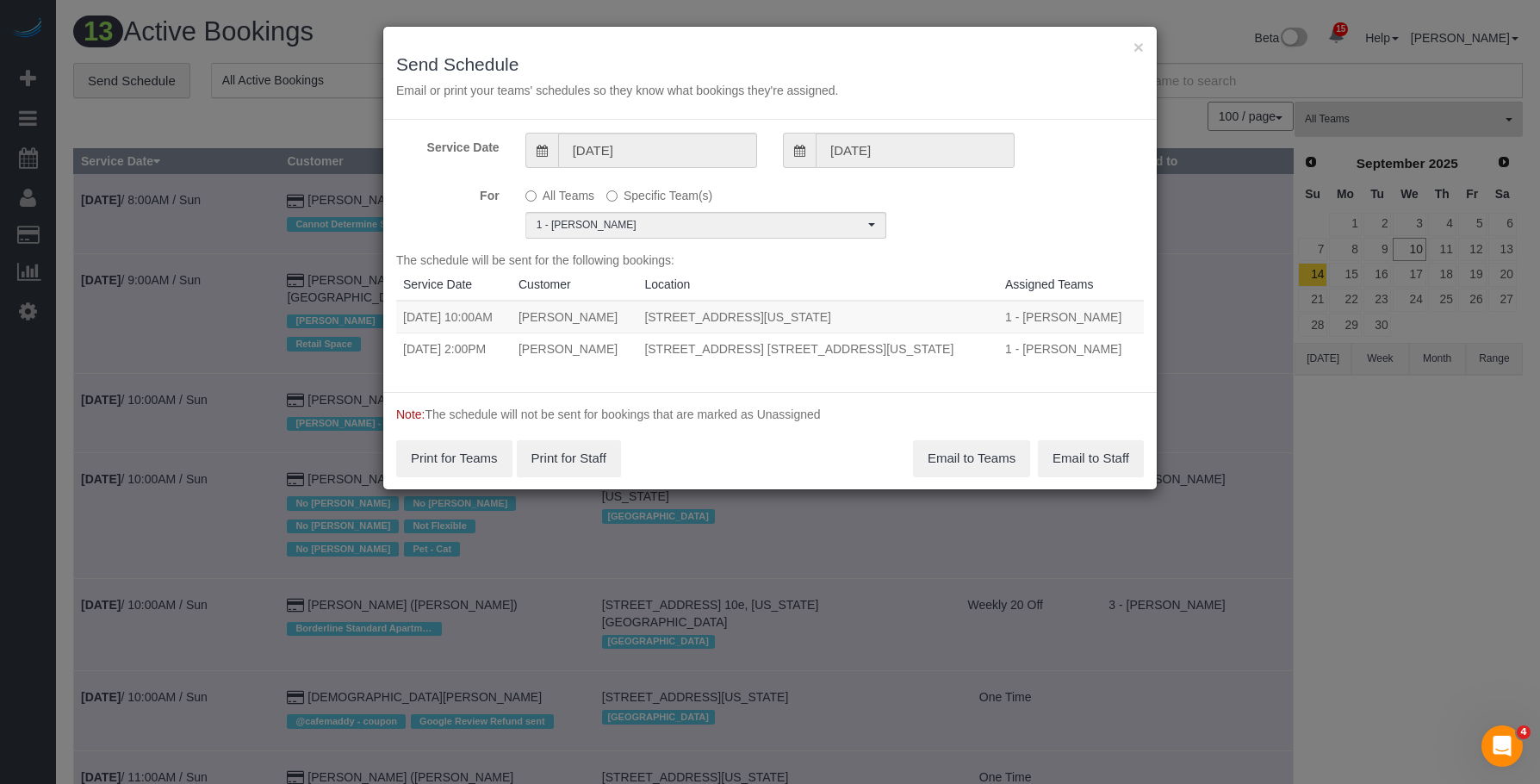
drag, startPoint x: 467, startPoint y: 317, endPoint x: 928, endPoint y: 319, distance: 461.0
click at [928, 319] on tr "09/11/2025 10:00AM Kruti Sheth 1 7th Ave South, Apt. 2, New York, NY 10014 1 - …" at bounding box center [770, 317] width 747 height 33
copy tr "10:00AM Kruti Sheth 1 7th Ave South, Apt. 2, New York, NY 10014"
drag, startPoint x: 467, startPoint y: 351, endPoint x: 955, endPoint y: 343, distance: 488.1
click at [955, 343] on tr "09/11/2025 2:00PM Nunzio Thron 226 West 21st Street, Apt. 2r, New York, NY 1001…" at bounding box center [770, 348] width 747 height 32
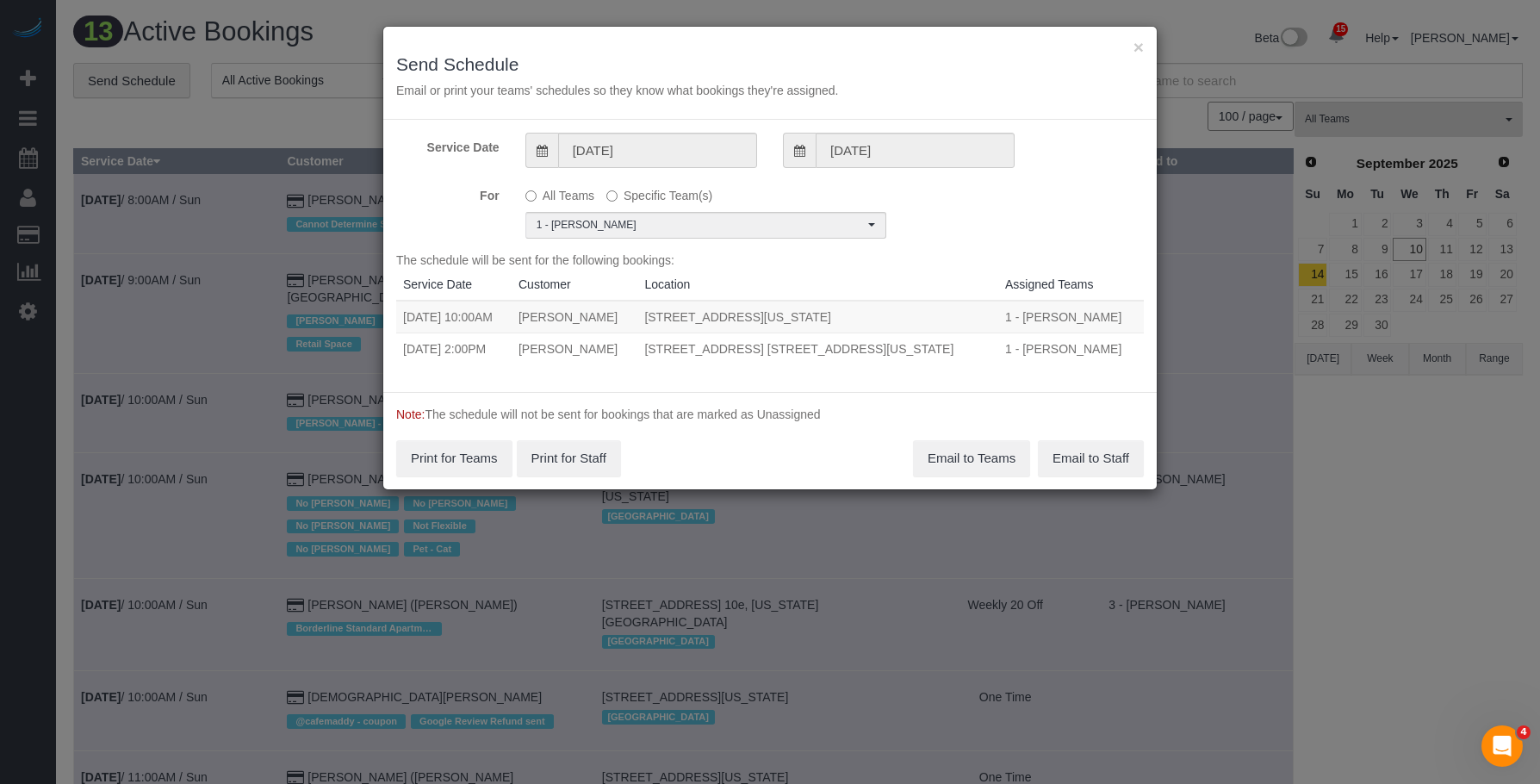
copy tr "2:00PM Nunzio Thron 226 West 21st Street, Apt. 2r, New York, NY 10011"
click at [955, 457] on button "Email to Teams" at bounding box center [972, 459] width 117 height 36
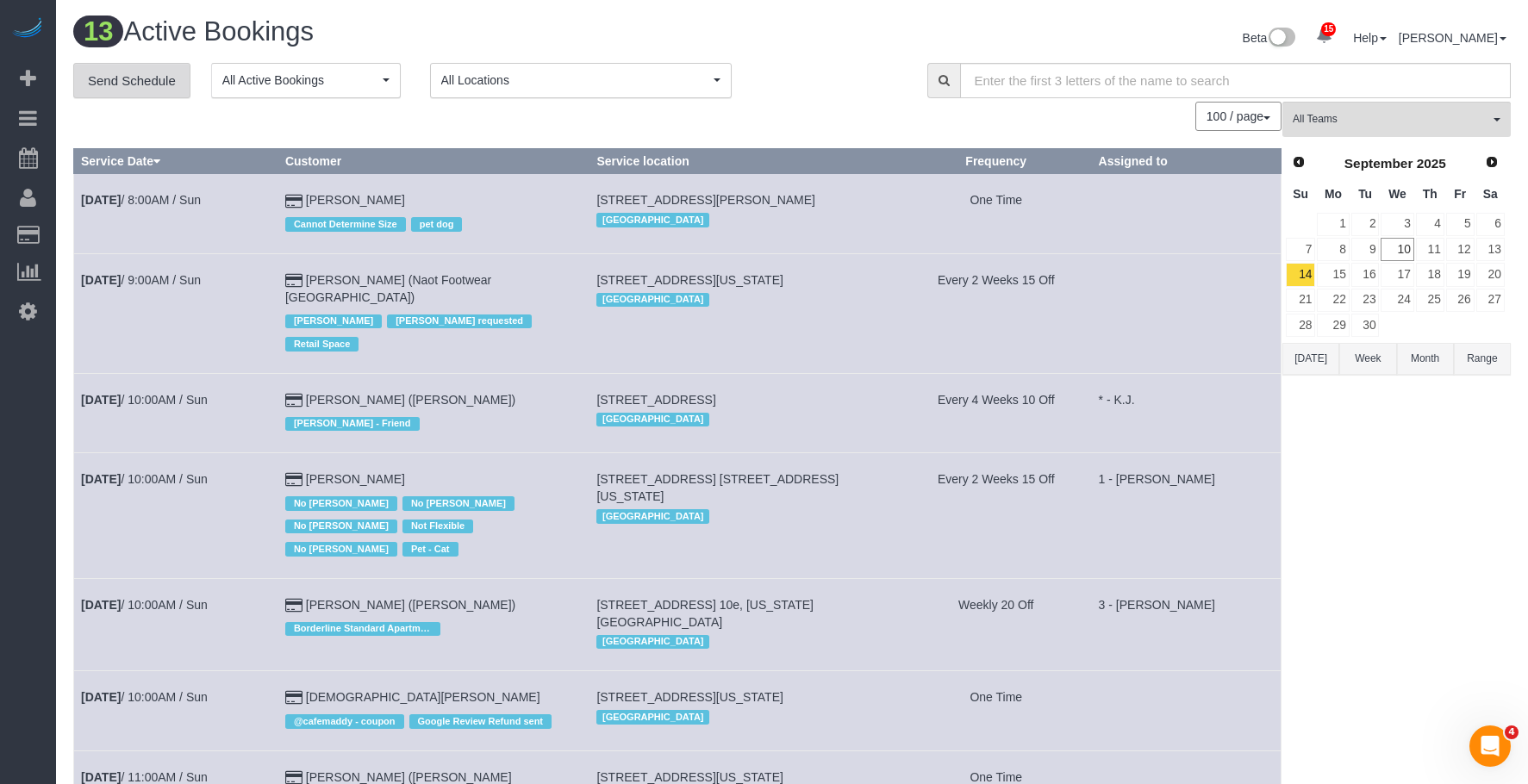
click at [134, 71] on link "Send Schedule" at bounding box center [132, 81] width 117 height 36
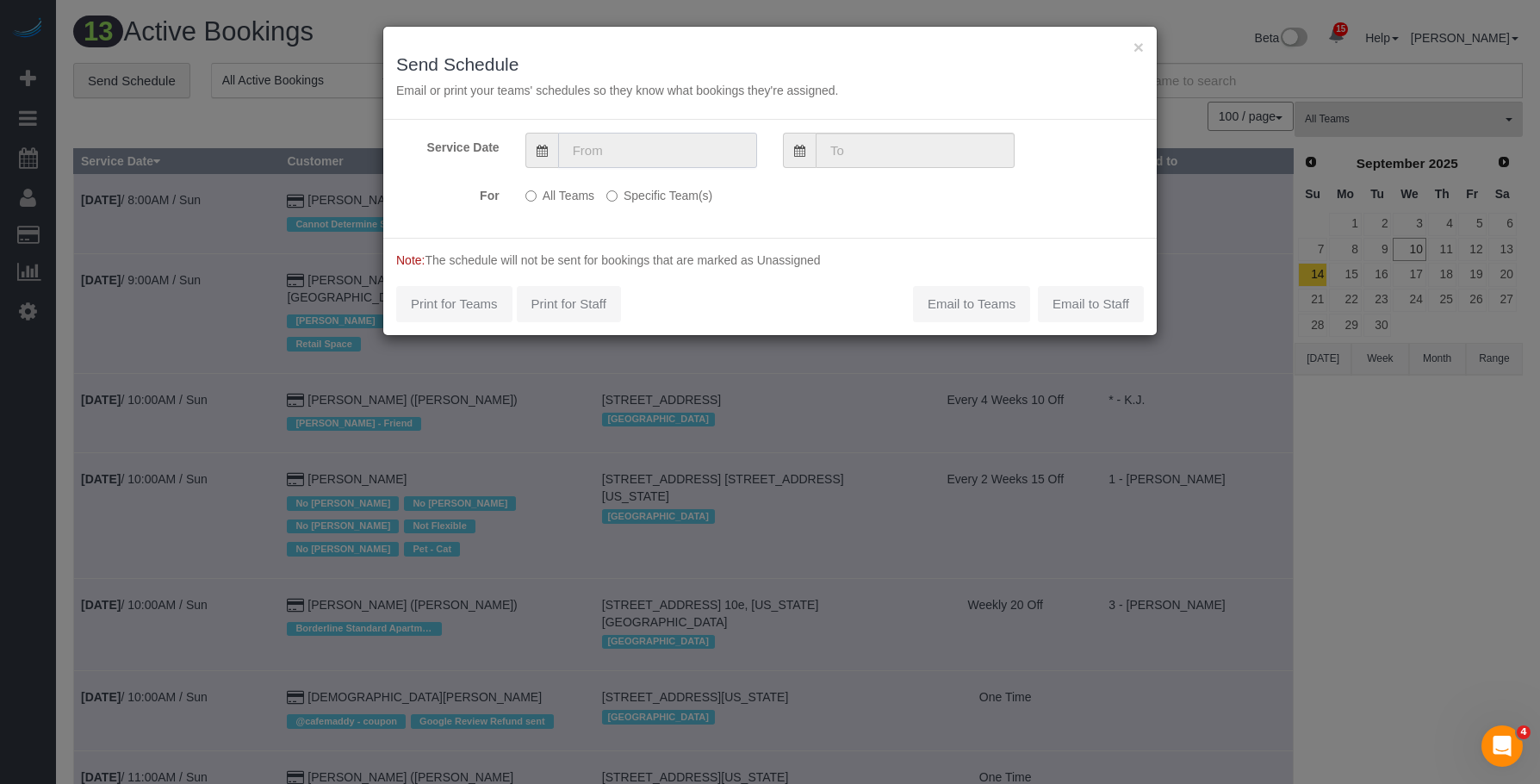
click at [625, 145] on input "text" at bounding box center [658, 150] width 199 height 35
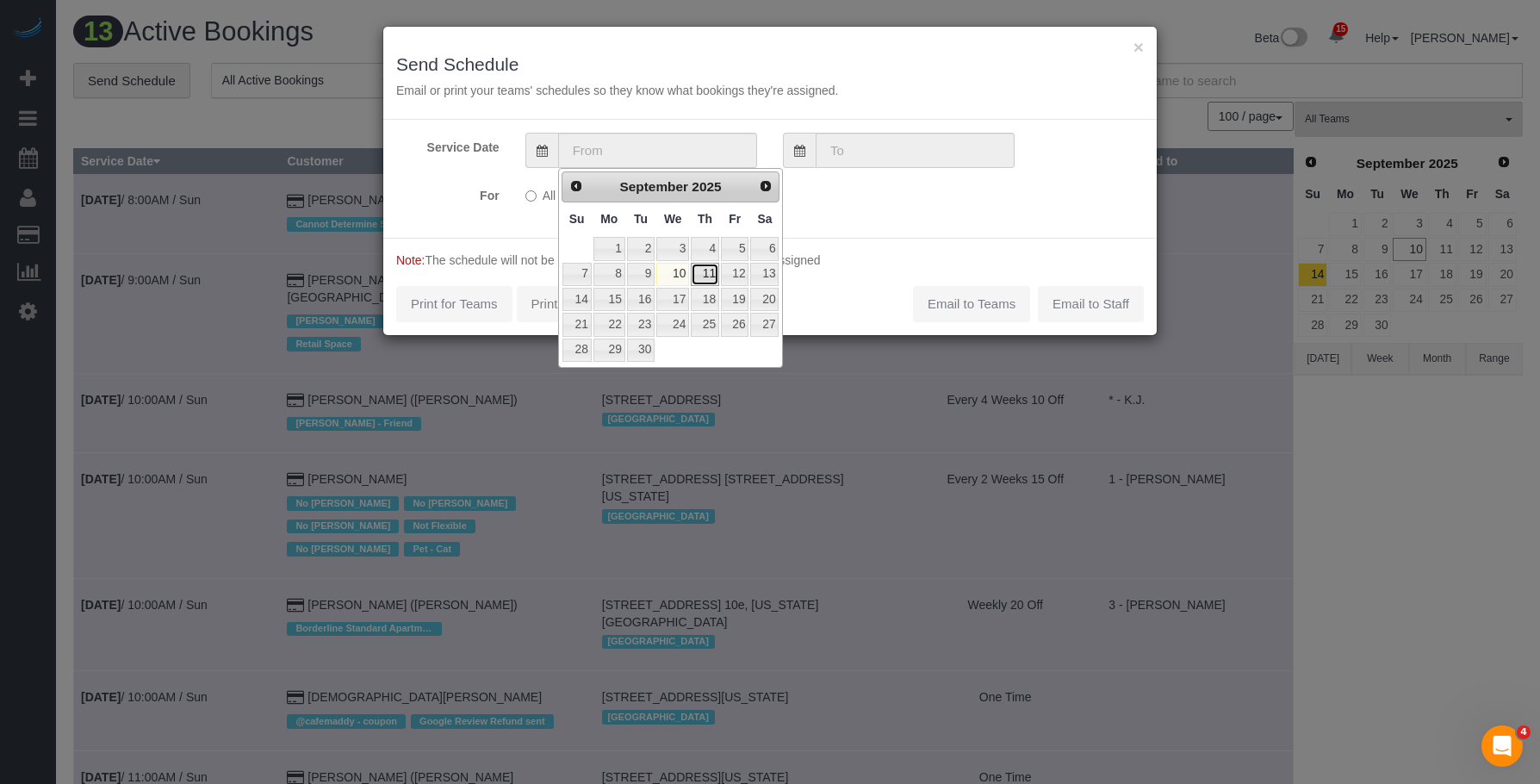
click at [711, 277] on link "11" at bounding box center [705, 274] width 28 height 24
type input "09/11/2025"
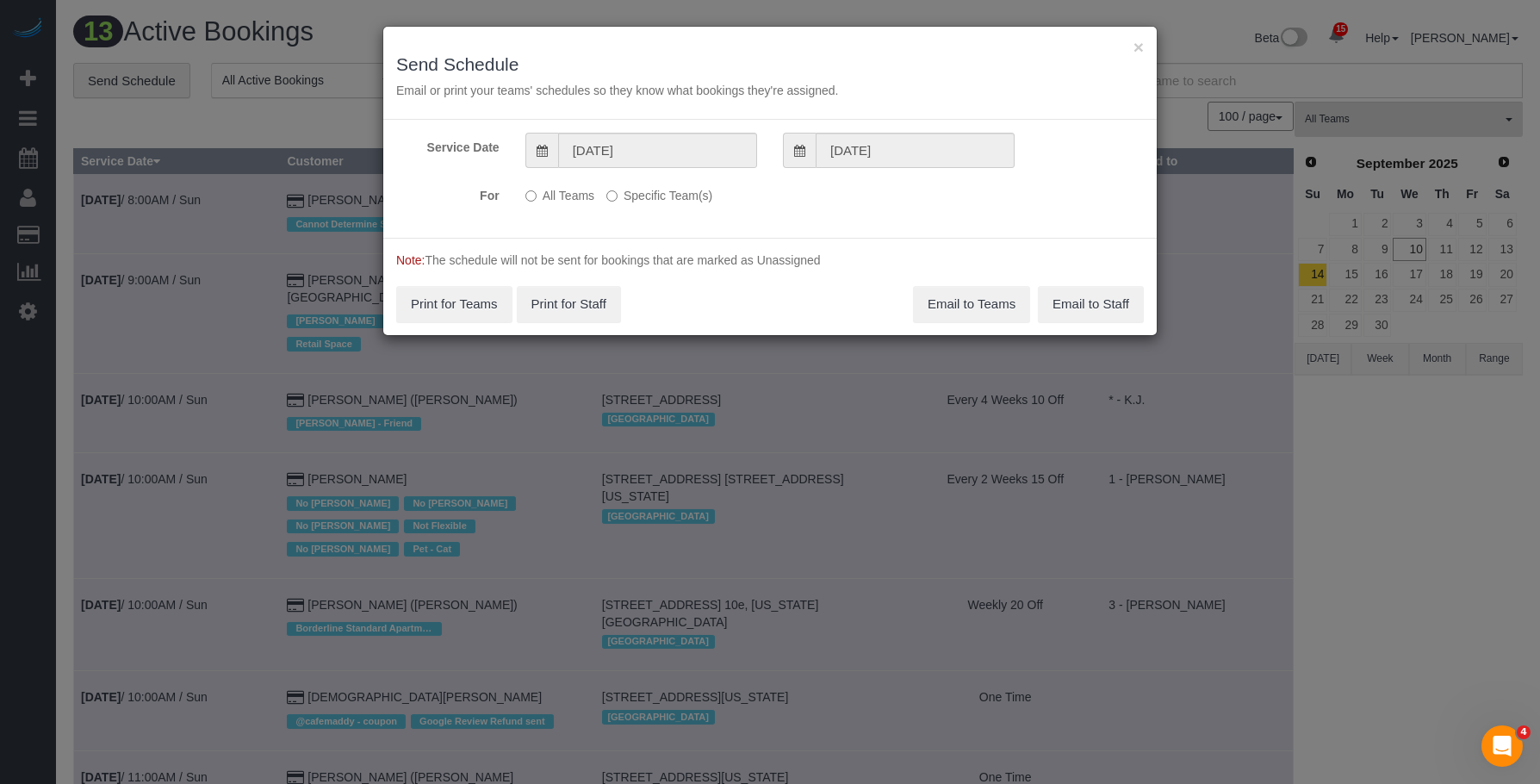
click at [674, 194] on label "Specific Team(s)" at bounding box center [660, 192] width 106 height 24
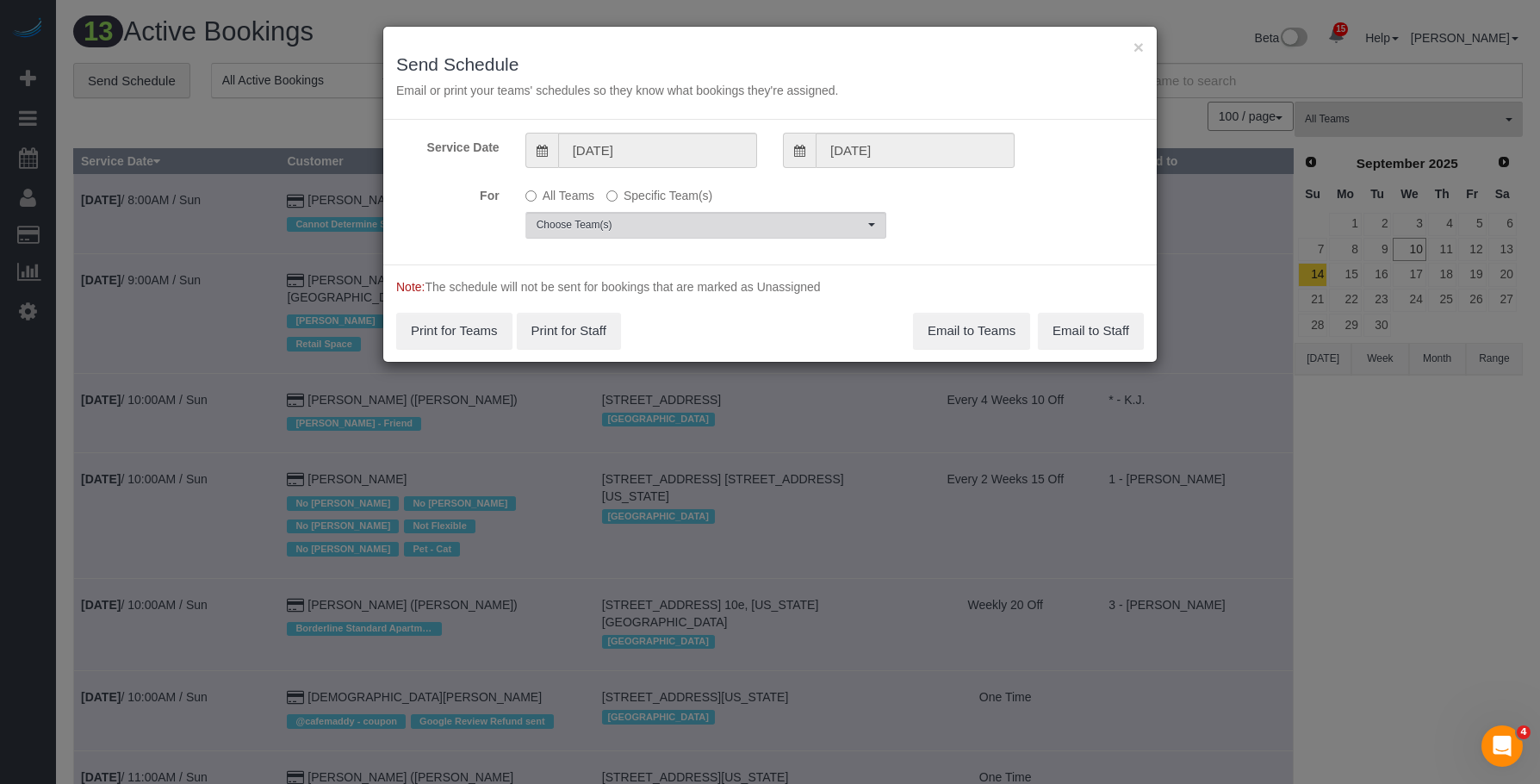
drag, startPoint x: 732, startPoint y: 206, endPoint x: 743, endPoint y: 231, distance: 27.3
click at [733, 207] on div "All Teams Specific Team(s) Choose Team(s) * - K.J. *Irene Flores - Test 0 - Del…" at bounding box center [706, 209] width 387 height 58
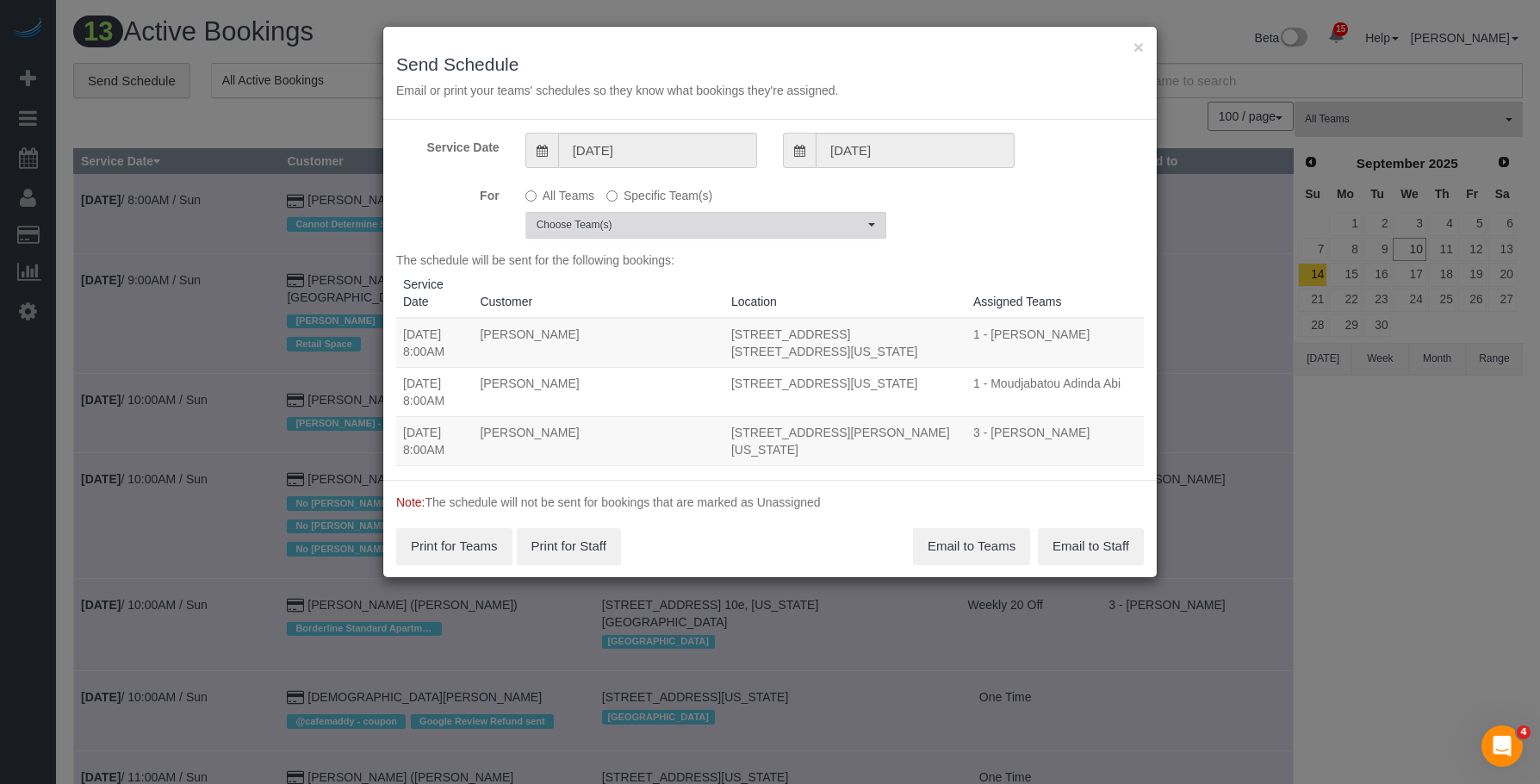
click at [762, 225] on span "Choose Team(s)" at bounding box center [700, 225] width 327 height 15
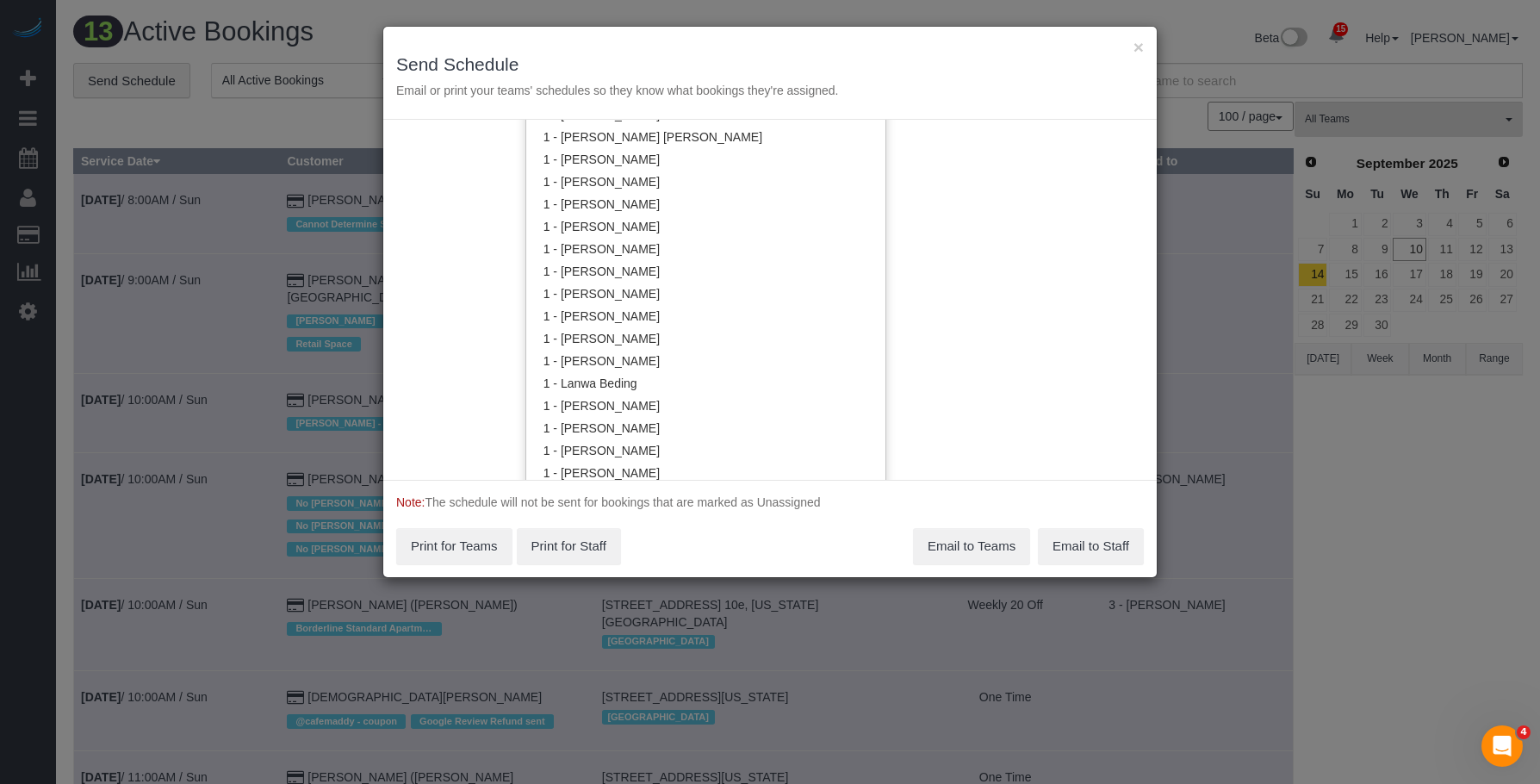
scroll to position [776, 0]
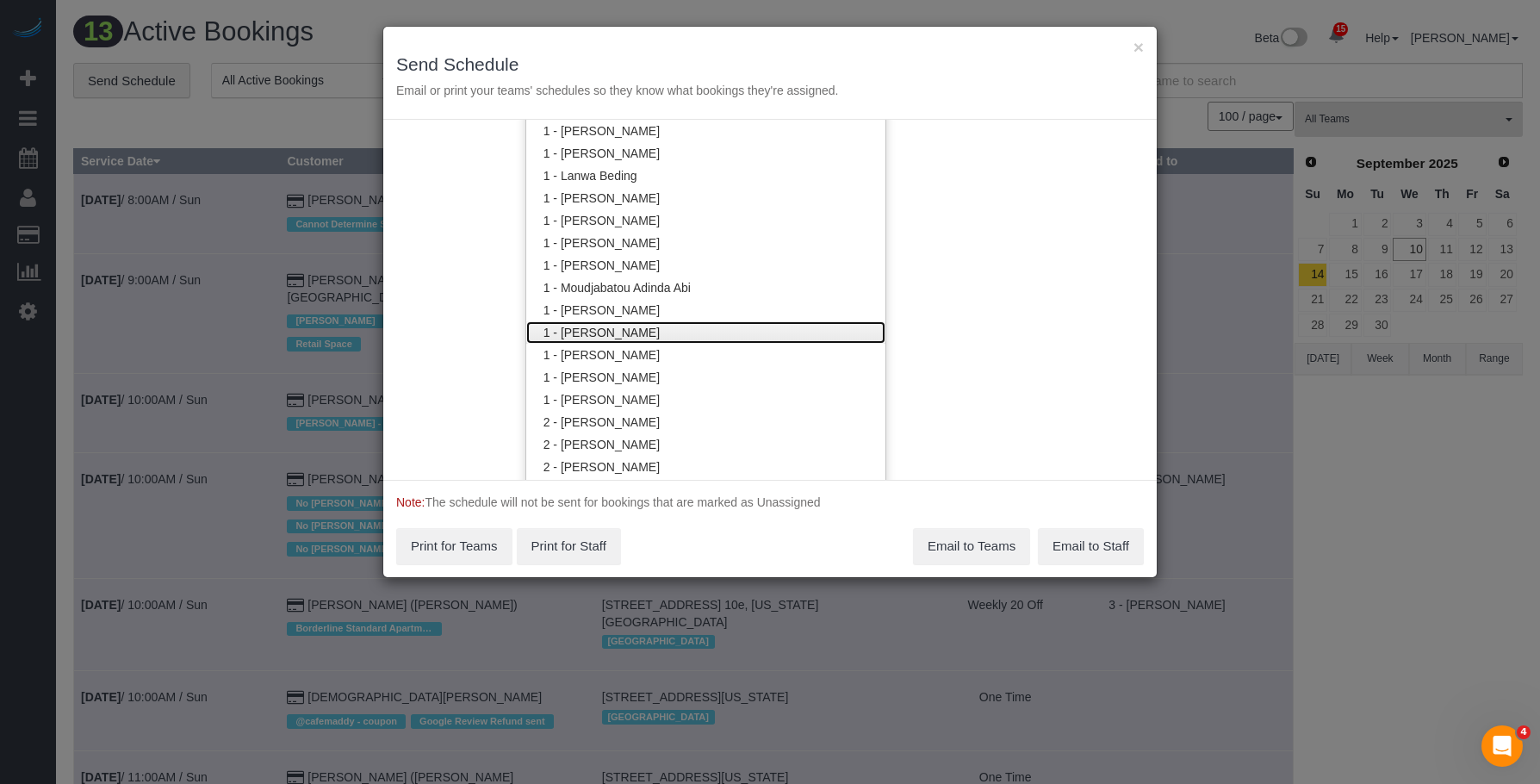
click at [643, 340] on link "1 - [PERSON_NAME]" at bounding box center [706, 333] width 360 height 23
click at [815, 49] on div "× Send Schedule Email or print your teams' schedules so they know what bookings…" at bounding box center [770, 73] width 774 height 93
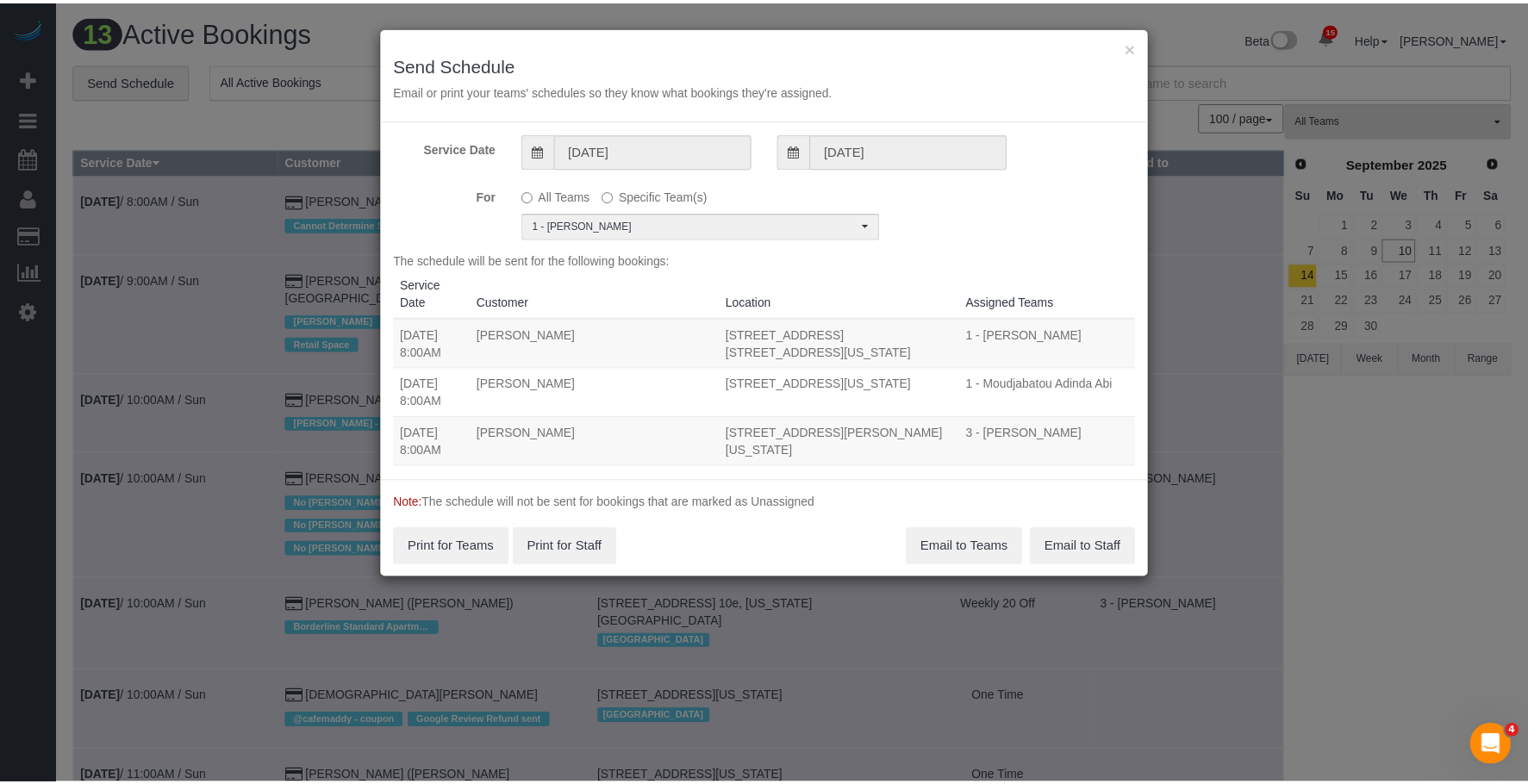
scroll to position [0, 0]
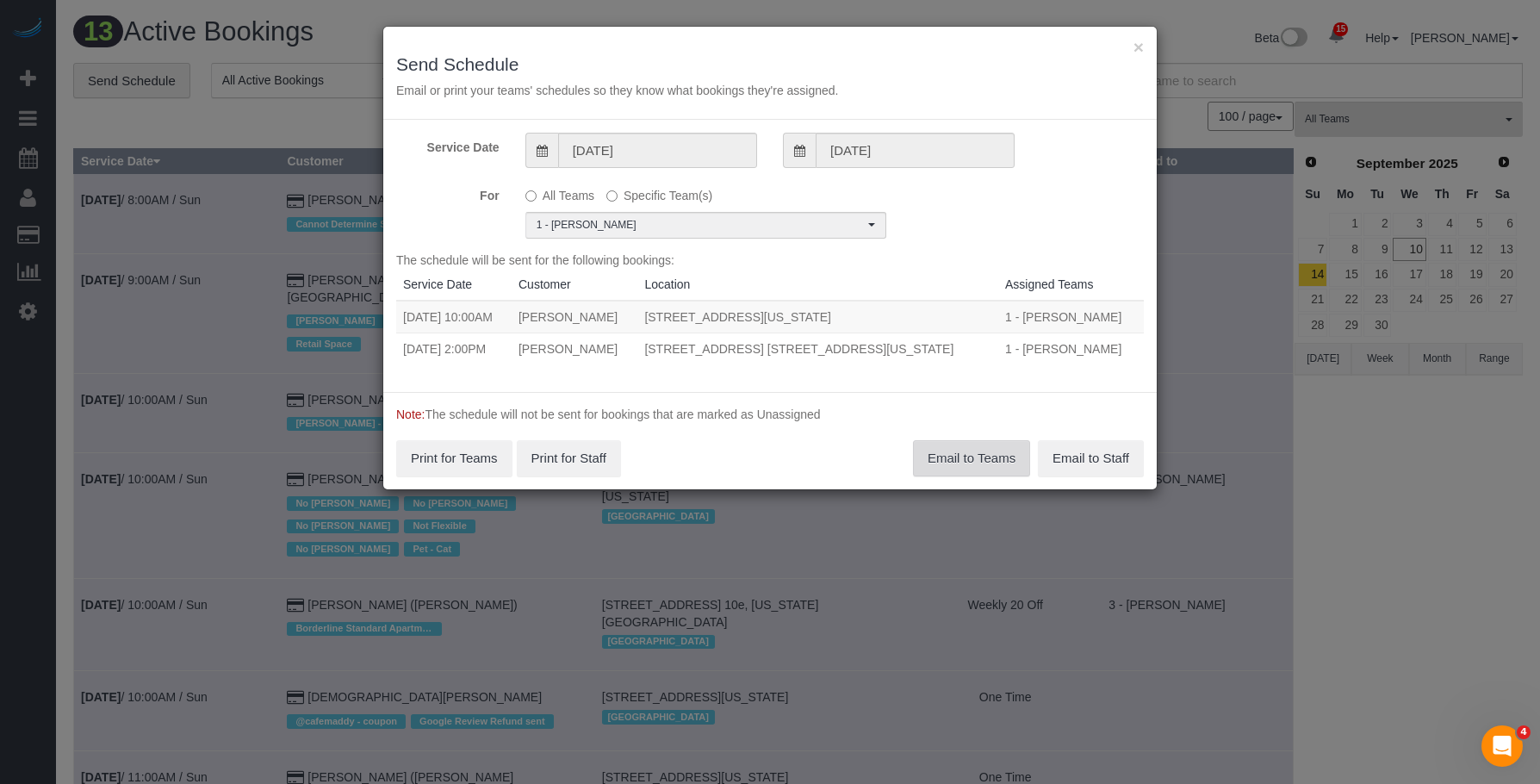
click at [948, 454] on button "Email to Teams" at bounding box center [972, 459] width 117 height 36
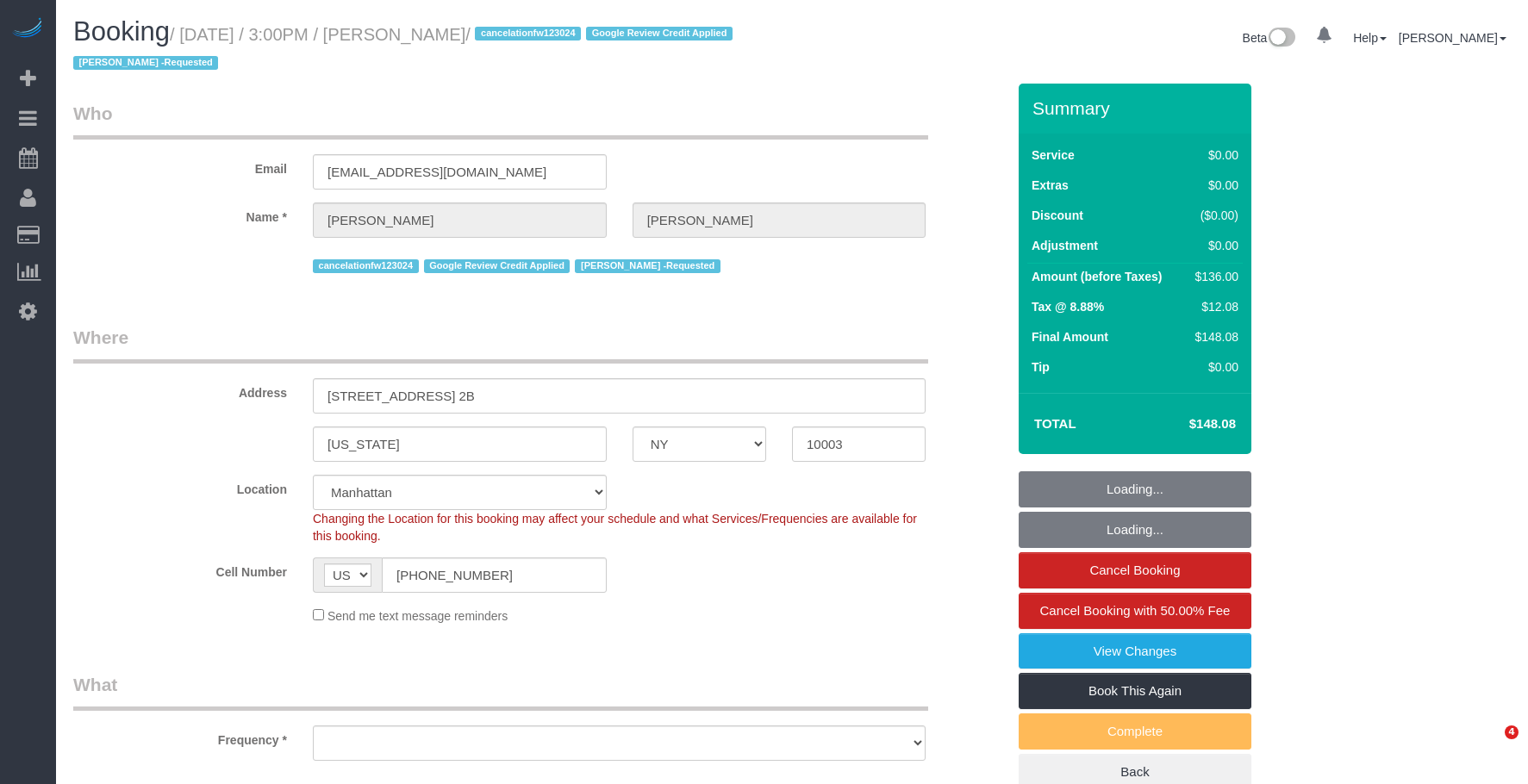
select select "NY"
select select "string:stripe-pm_1Q83s94VGloSiKo7MwVISSNR"
select select "1"
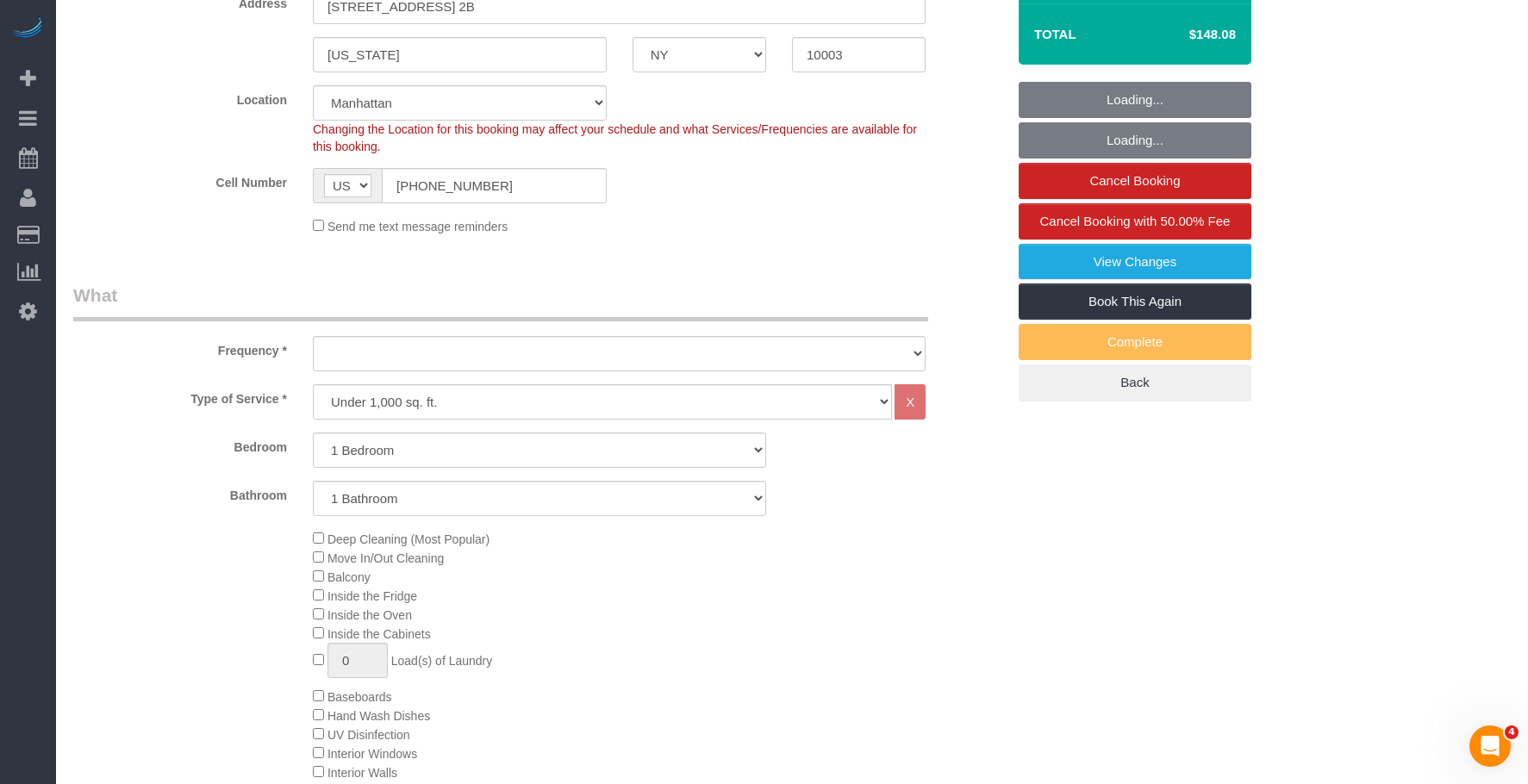
select select "object:876"
select select "spot1"
select select "number:89"
select select "number:90"
select select "number:15"
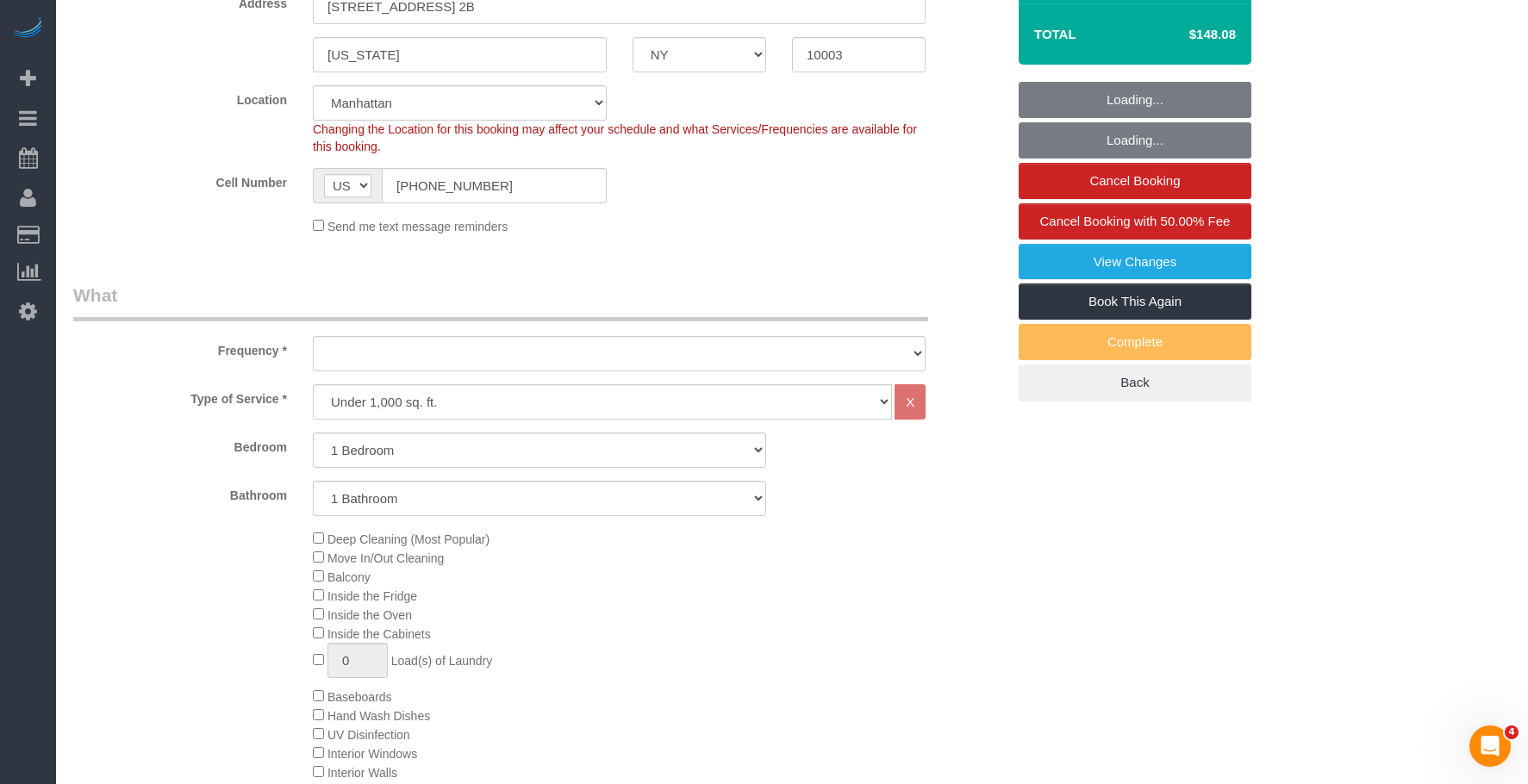
select select "number:7"
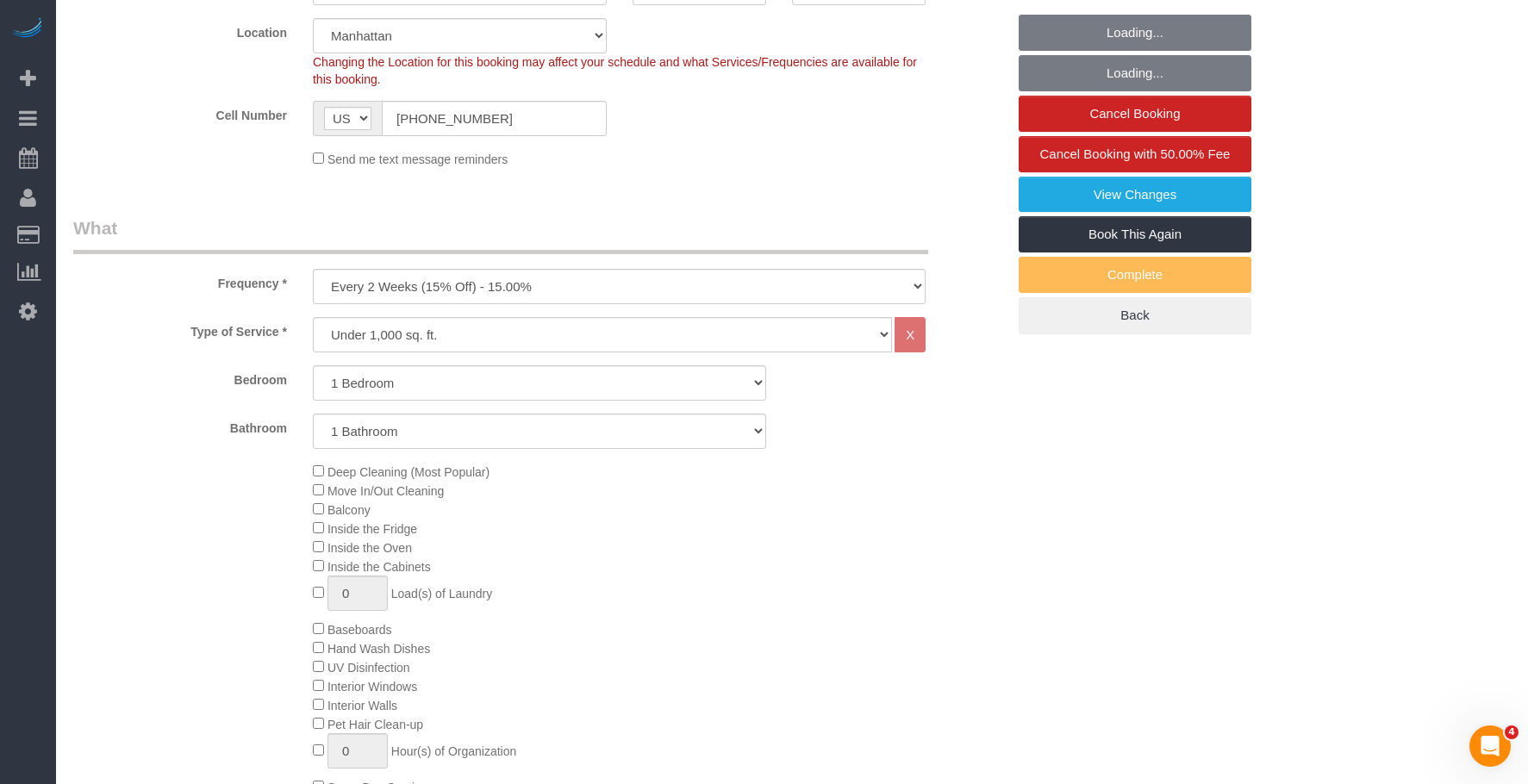
select select "object:1452"
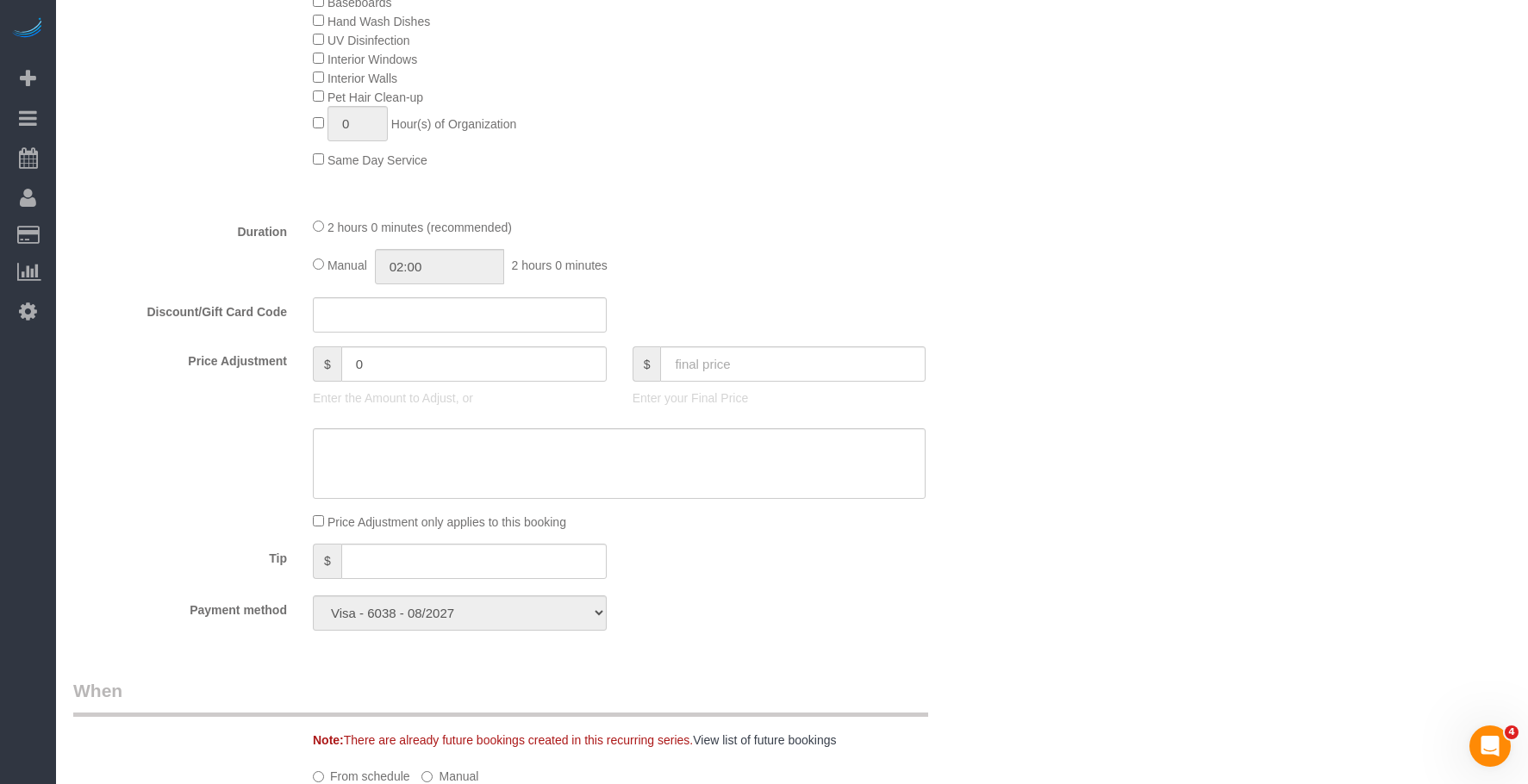
select select "1"
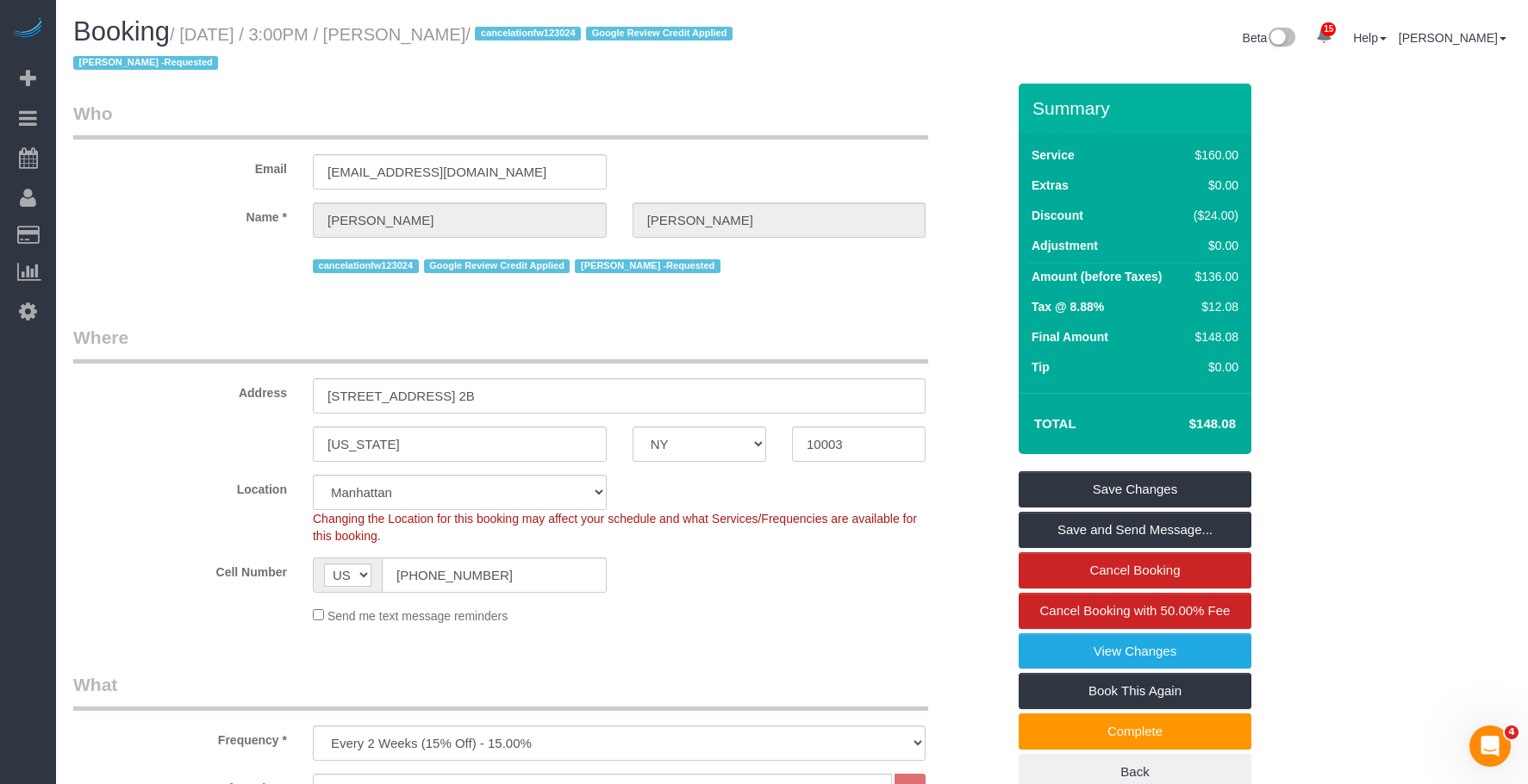
drag, startPoint x: 435, startPoint y: 36, endPoint x: 527, endPoint y: 35, distance: 92.0
click at [527, 35] on small "/ [DATE] / 3:00PM / [PERSON_NAME] / cancelationfw123024 Google Review Credit Ap…" at bounding box center [406, 48] width 664 height 48
copy small "[PERSON_NAME]"
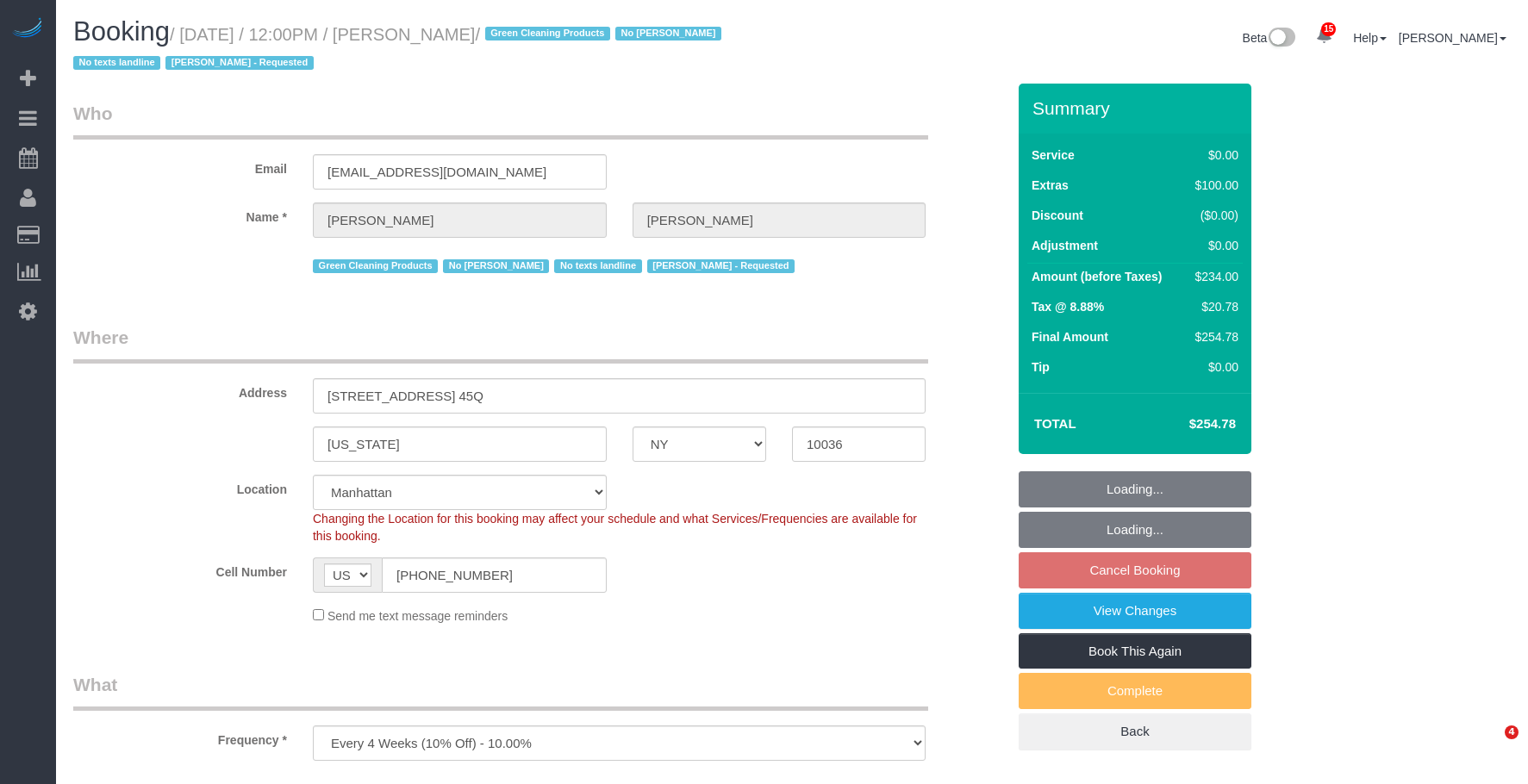
select select "NY"
select select "number:89"
select select "number:90"
select select "number:15"
select select "number:5"
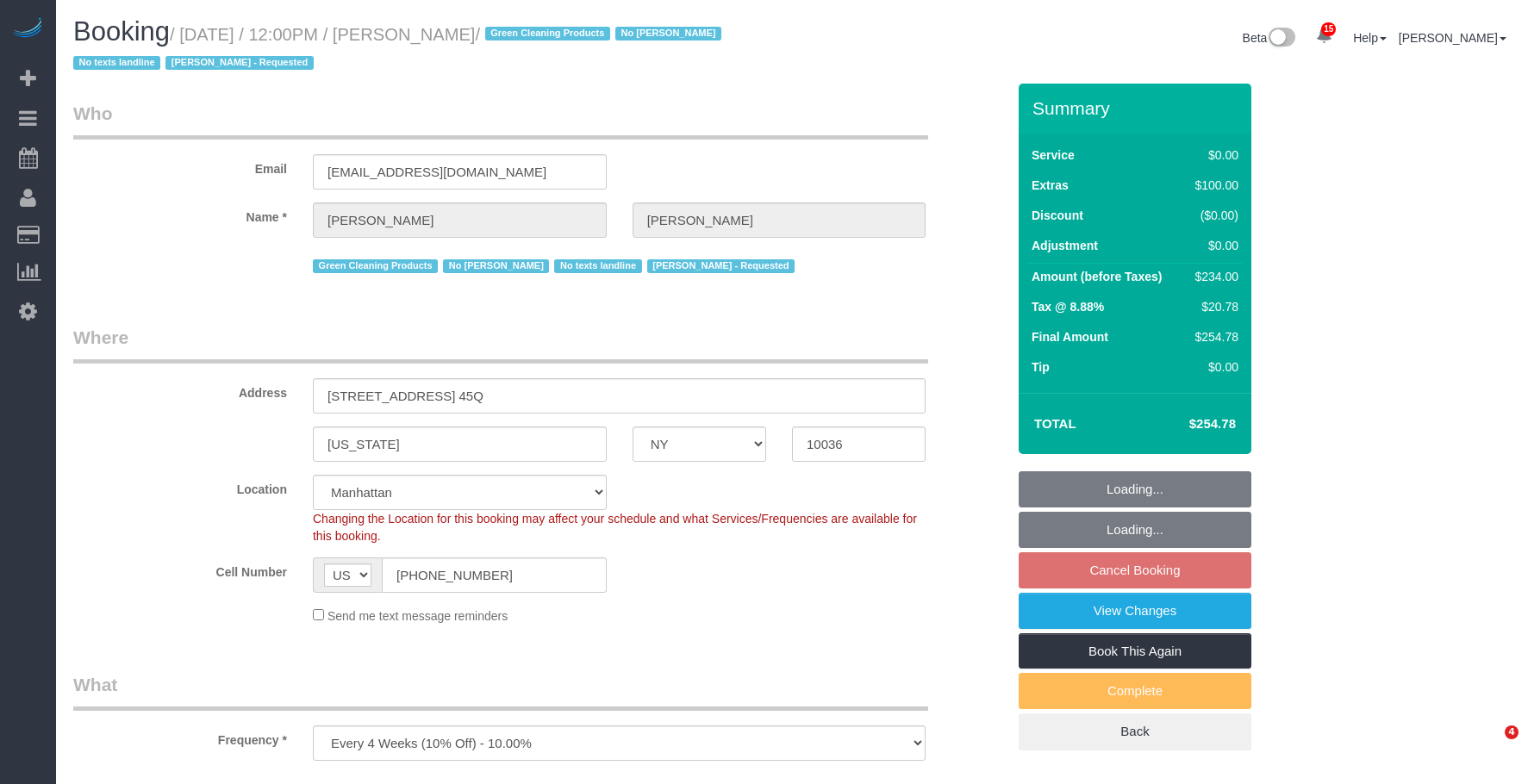
select select "spot5"
select select "1"
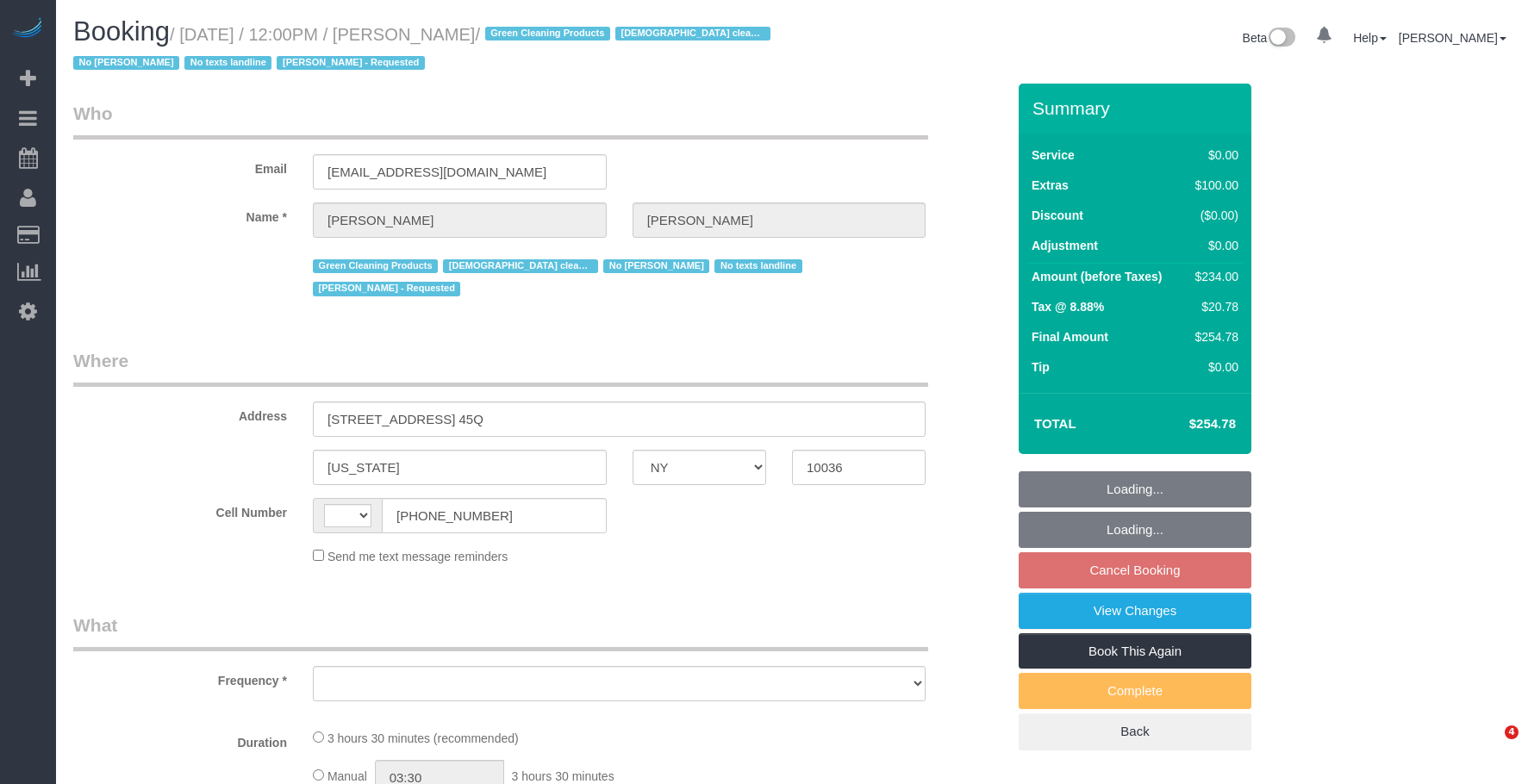
select select "NY"
select select "string:[GEOGRAPHIC_DATA]"
select select "object:771"
select select "string:stripe-pm_1NqRwV4VGloSiKo7p2e9Rqtz"
select select "1"
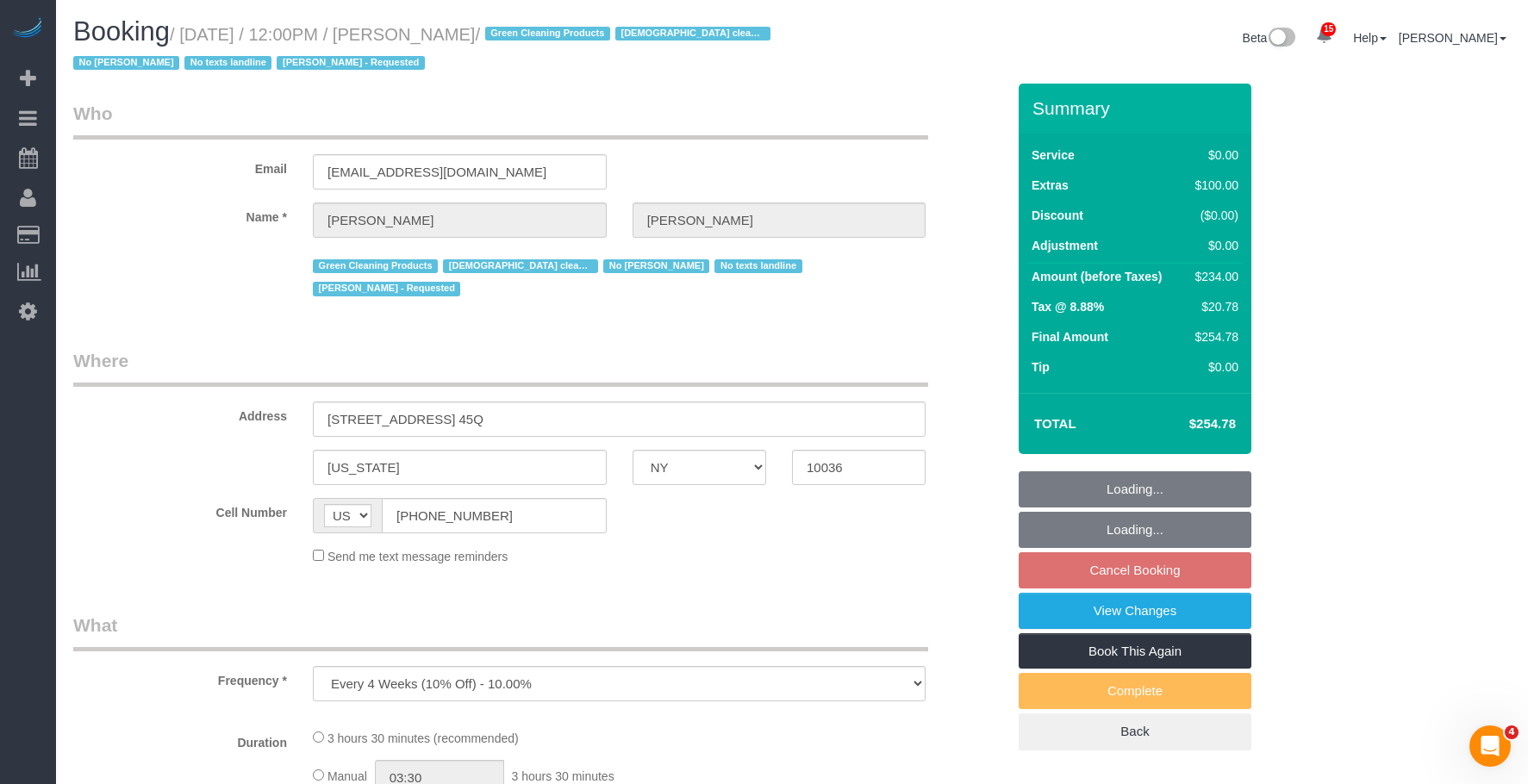
select select "spot5"
select select "number:89"
select select "number:90"
select select "number:15"
select select "number:5"
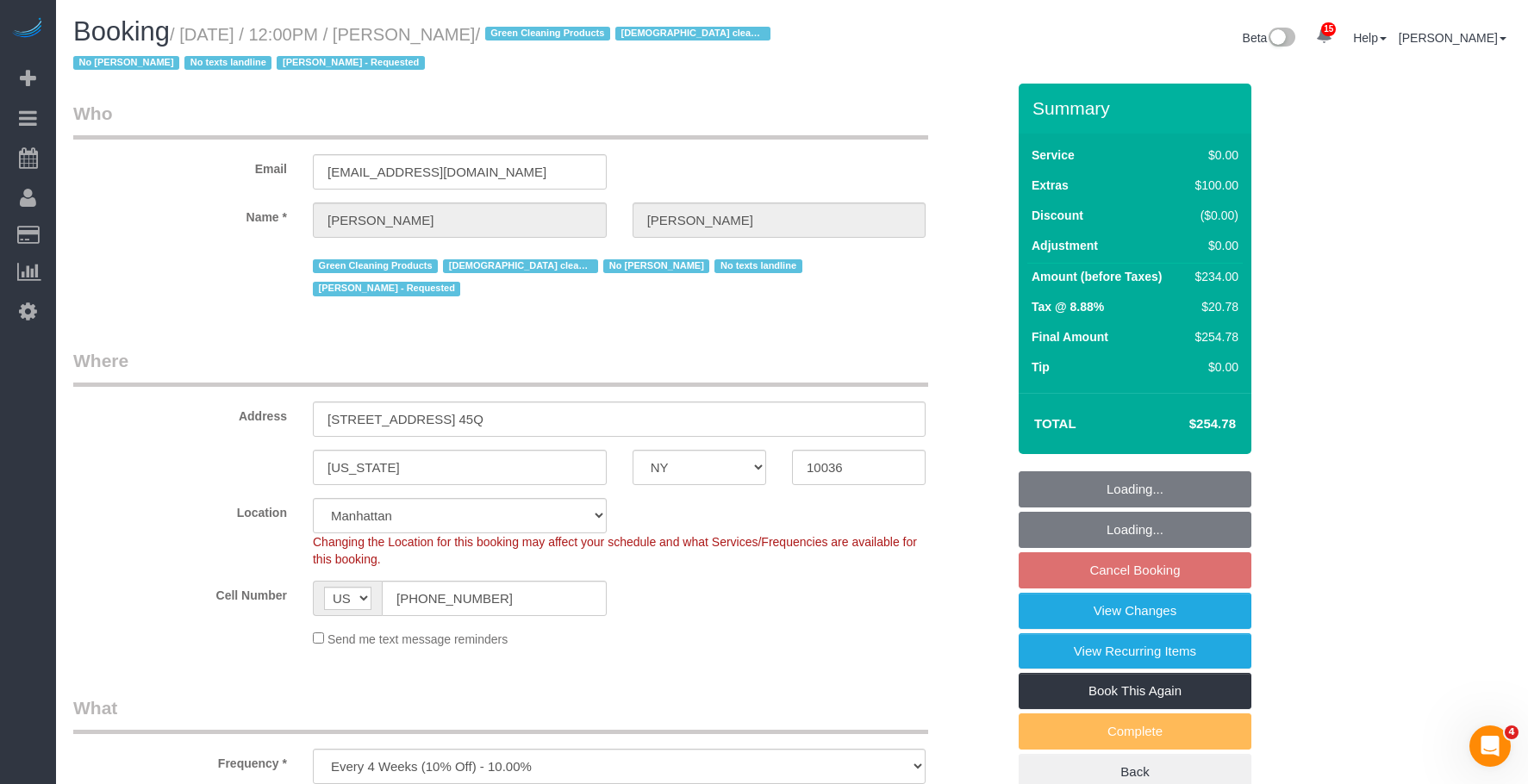
drag, startPoint x: 193, startPoint y: 29, endPoint x: 577, endPoint y: 29, distance: 384.0
click at [577, 29] on small "/ [DATE] / 12:00PM / [PERSON_NAME] / Green Cleaning Products [DEMOGRAPHIC_DATA]…" at bounding box center [425, 48] width 702 height 48
copy small "[DATE] / 12:00PM / [PERSON_NAME]"
select select "object:1455"
select select "1"
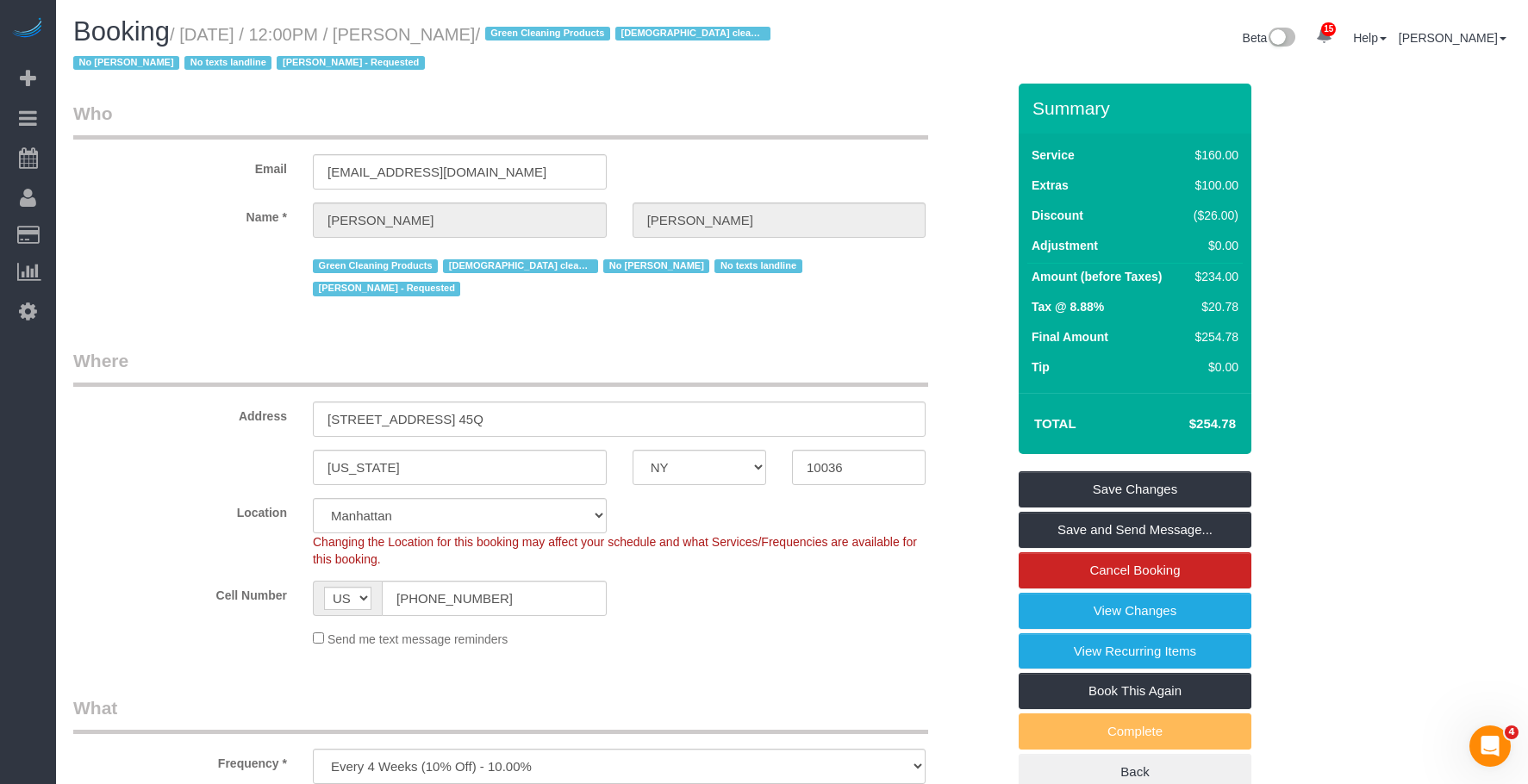
click at [820, 359] on legend "Where" at bounding box center [501, 367] width 855 height 39
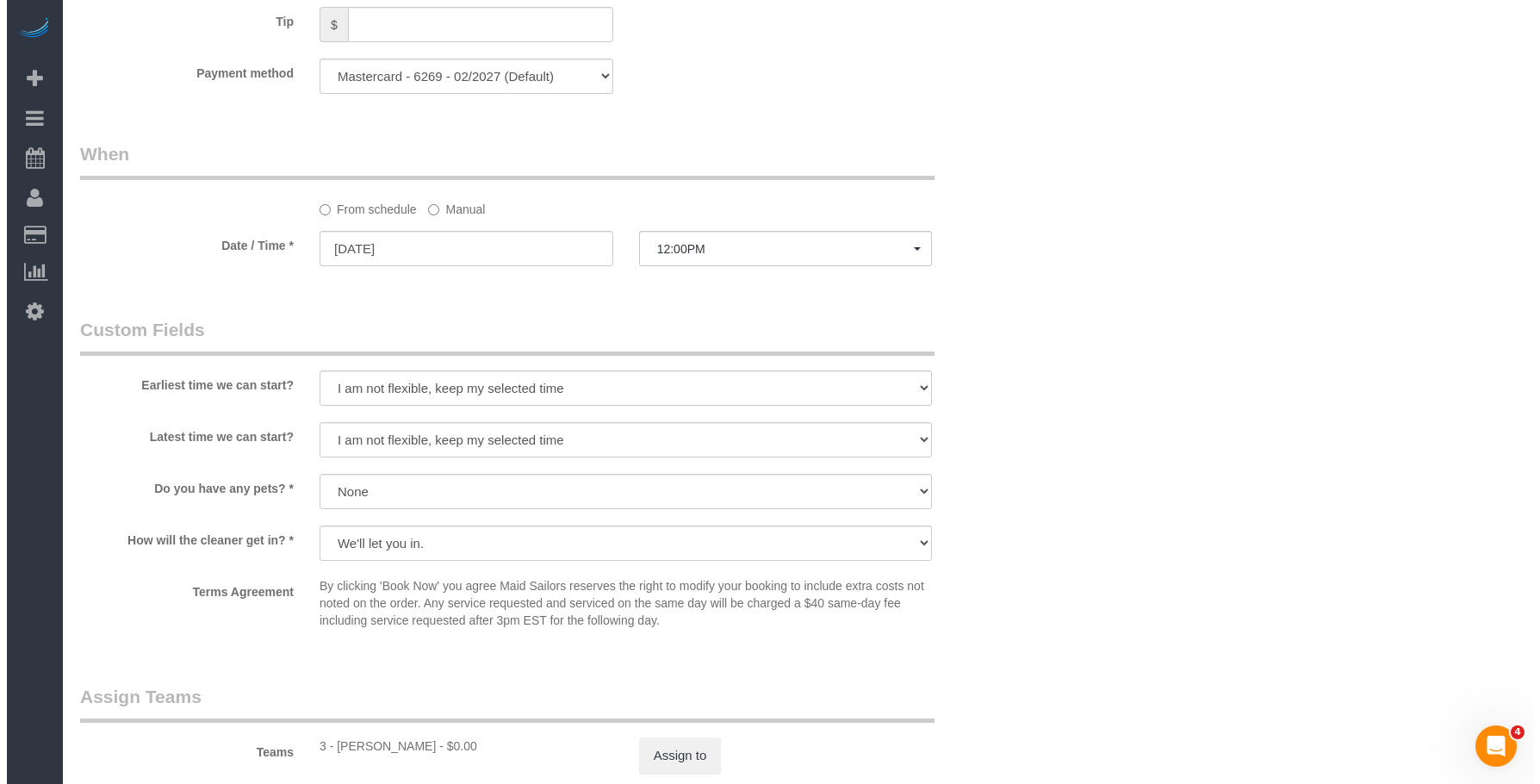
scroll to position [1981, 0]
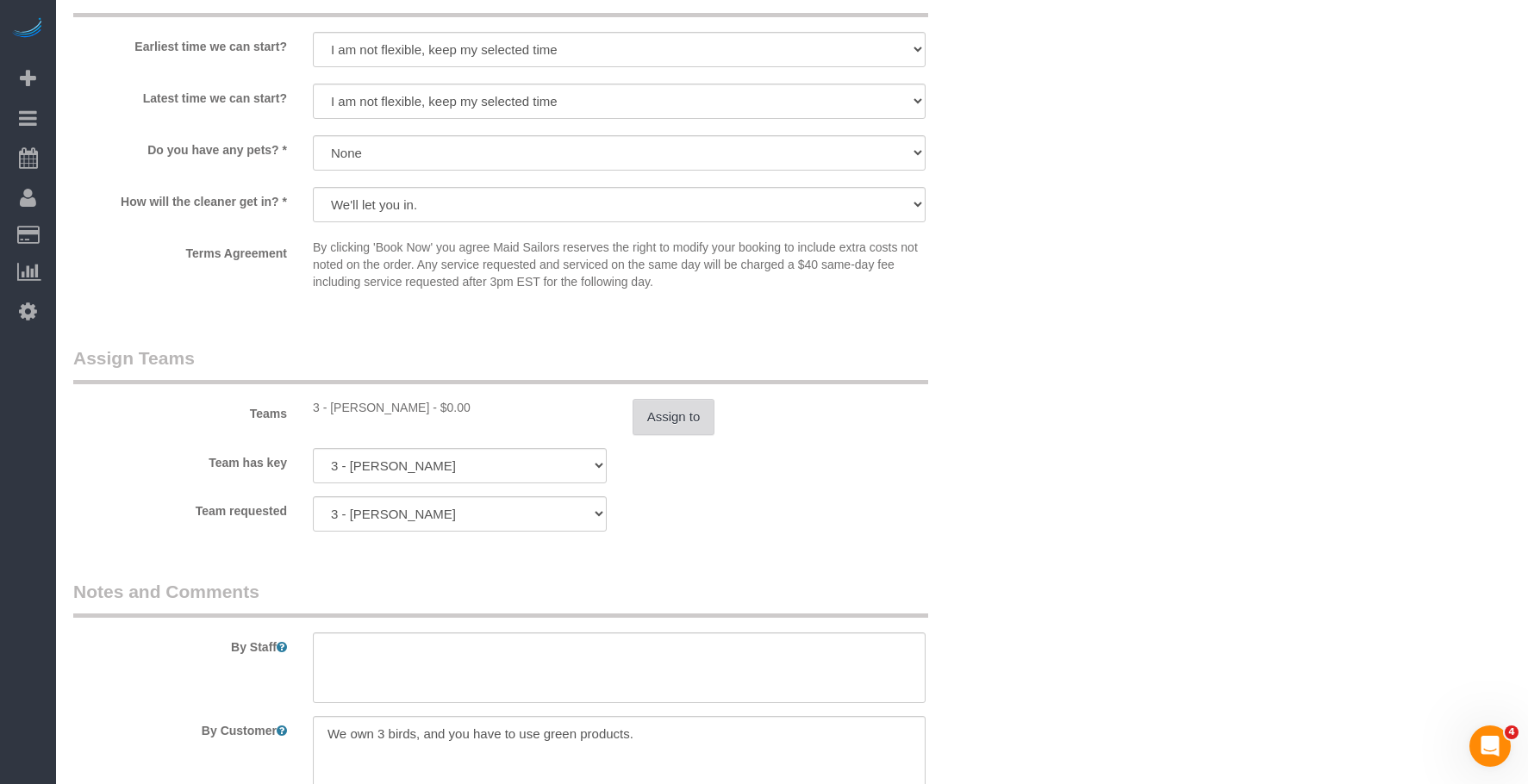
click at [680, 401] on button "Assign to" at bounding box center [674, 417] width 83 height 36
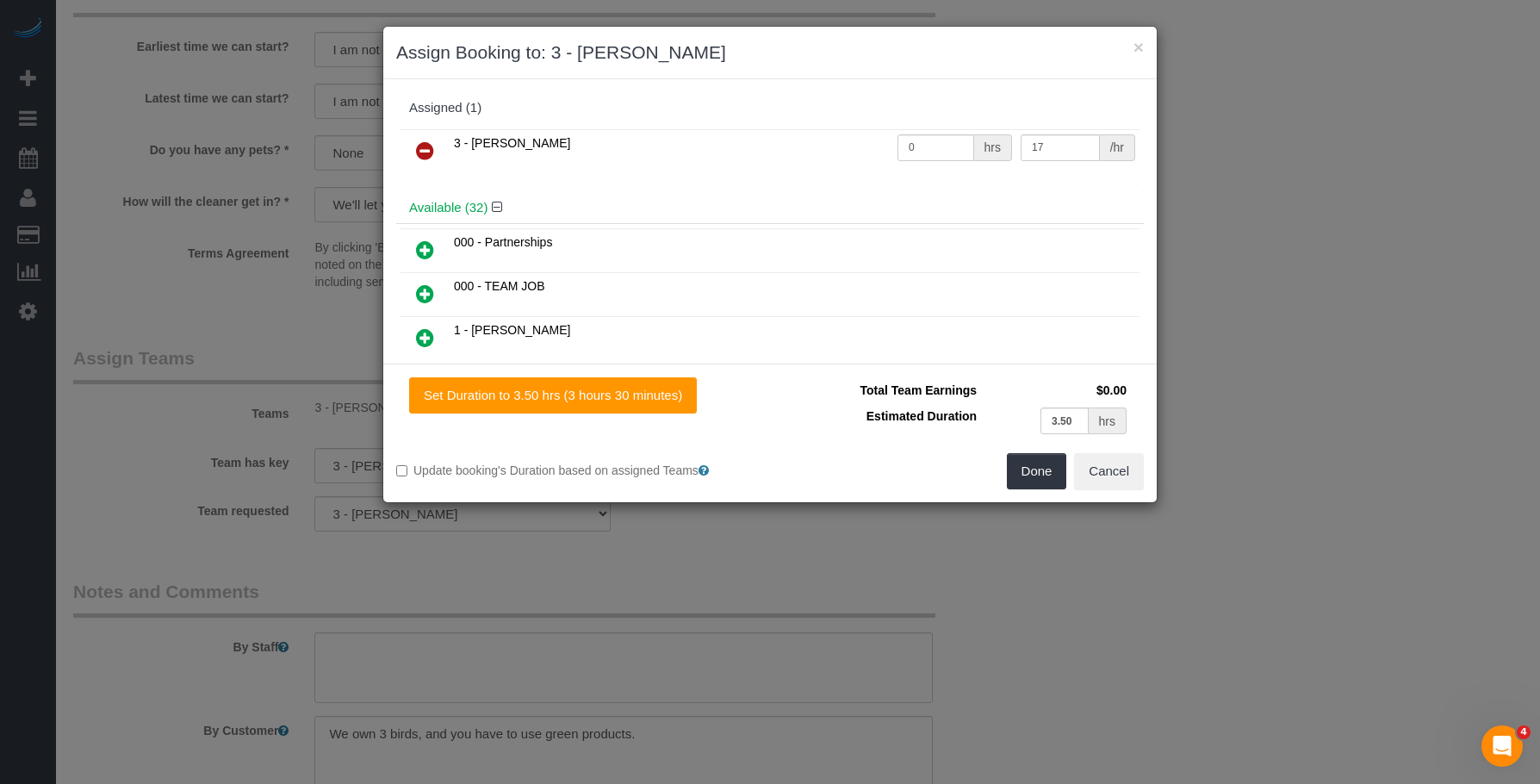
drag, startPoint x: 420, startPoint y: 147, endPoint x: 663, endPoint y: 240, distance: 260.2
click at [421, 147] on icon at bounding box center [425, 151] width 18 height 21
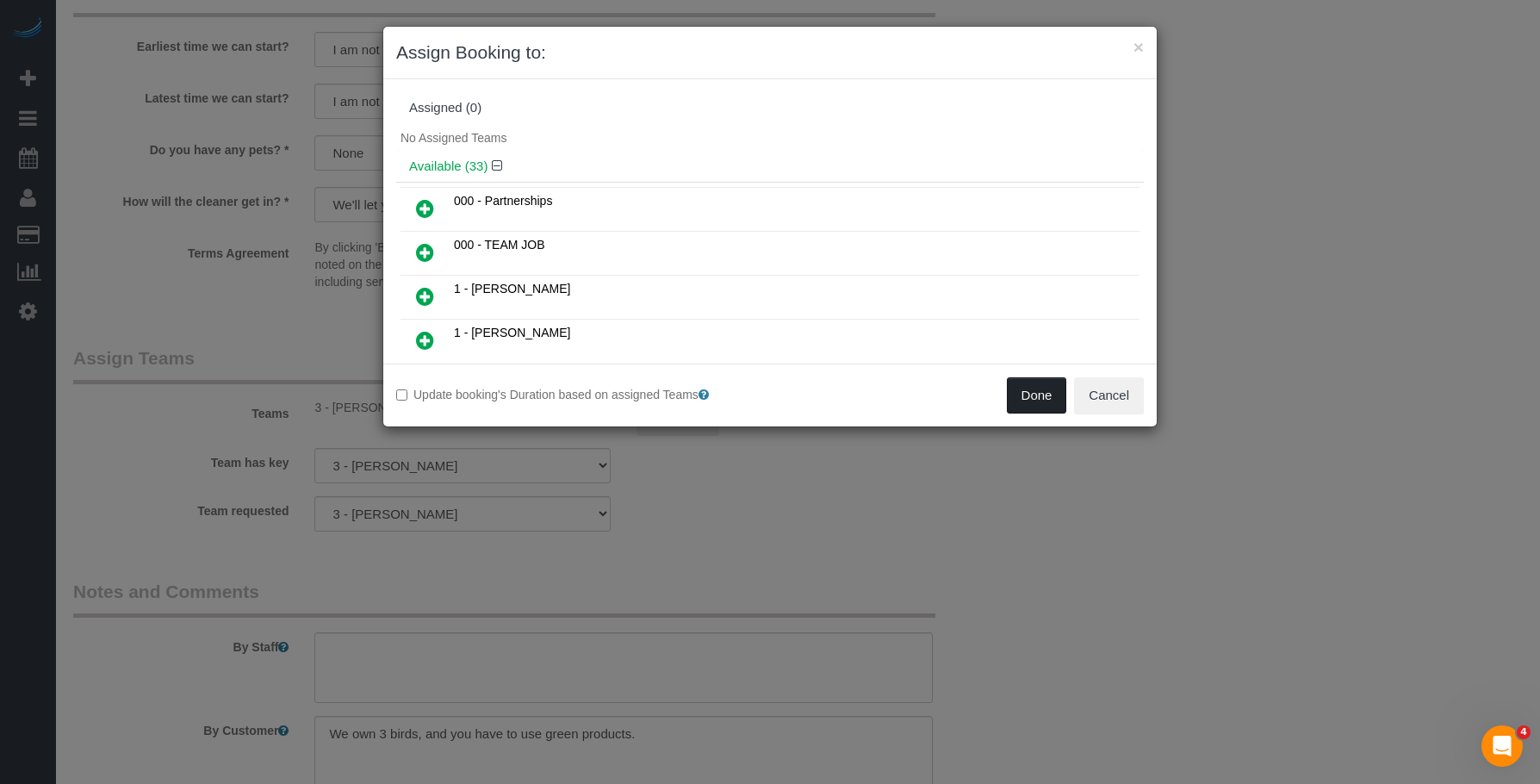
click at [1024, 391] on button "Done" at bounding box center [1037, 395] width 60 height 36
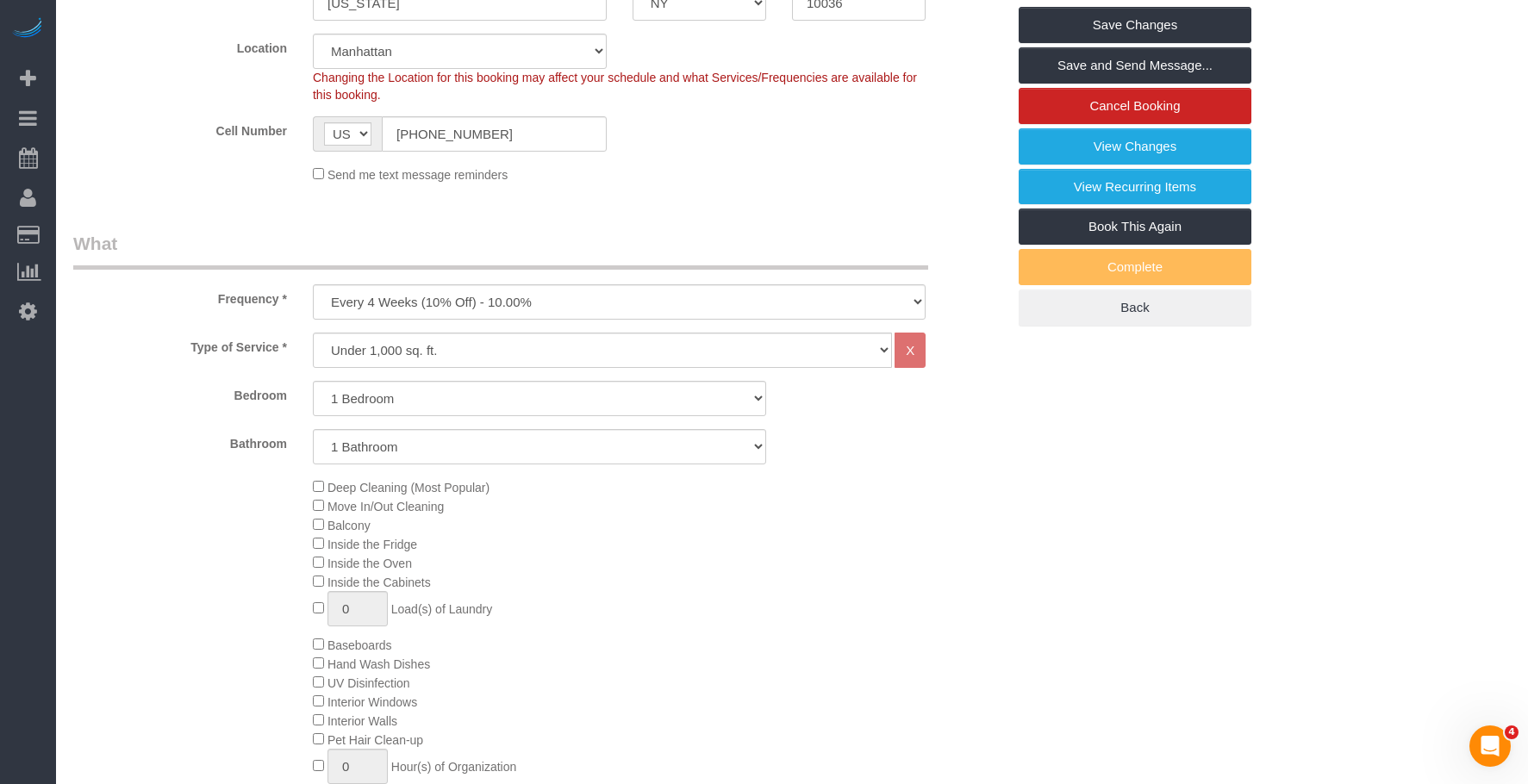
scroll to position [259, 0]
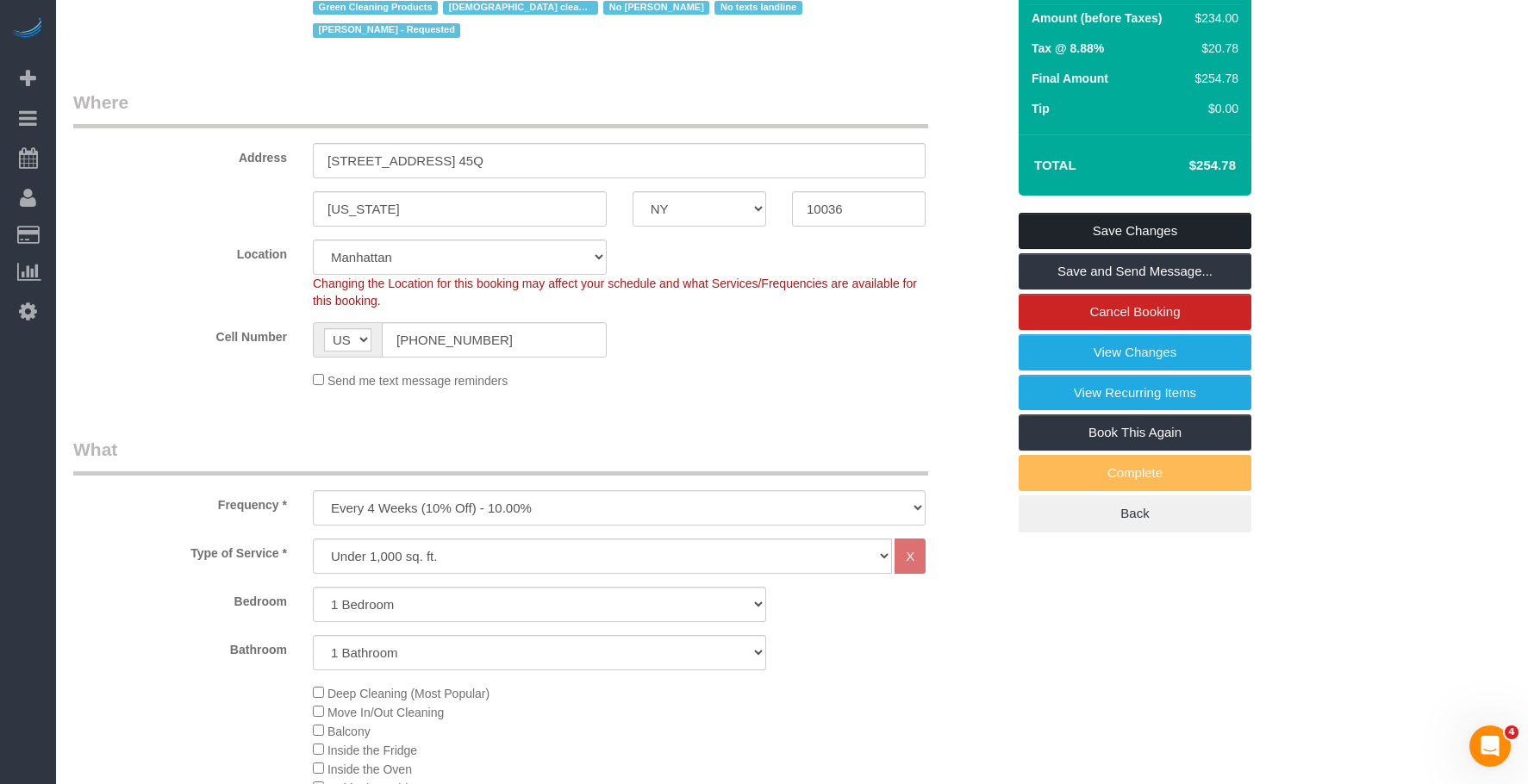
click at [1160, 229] on link "Save Changes" at bounding box center [1134, 230] width 232 height 36
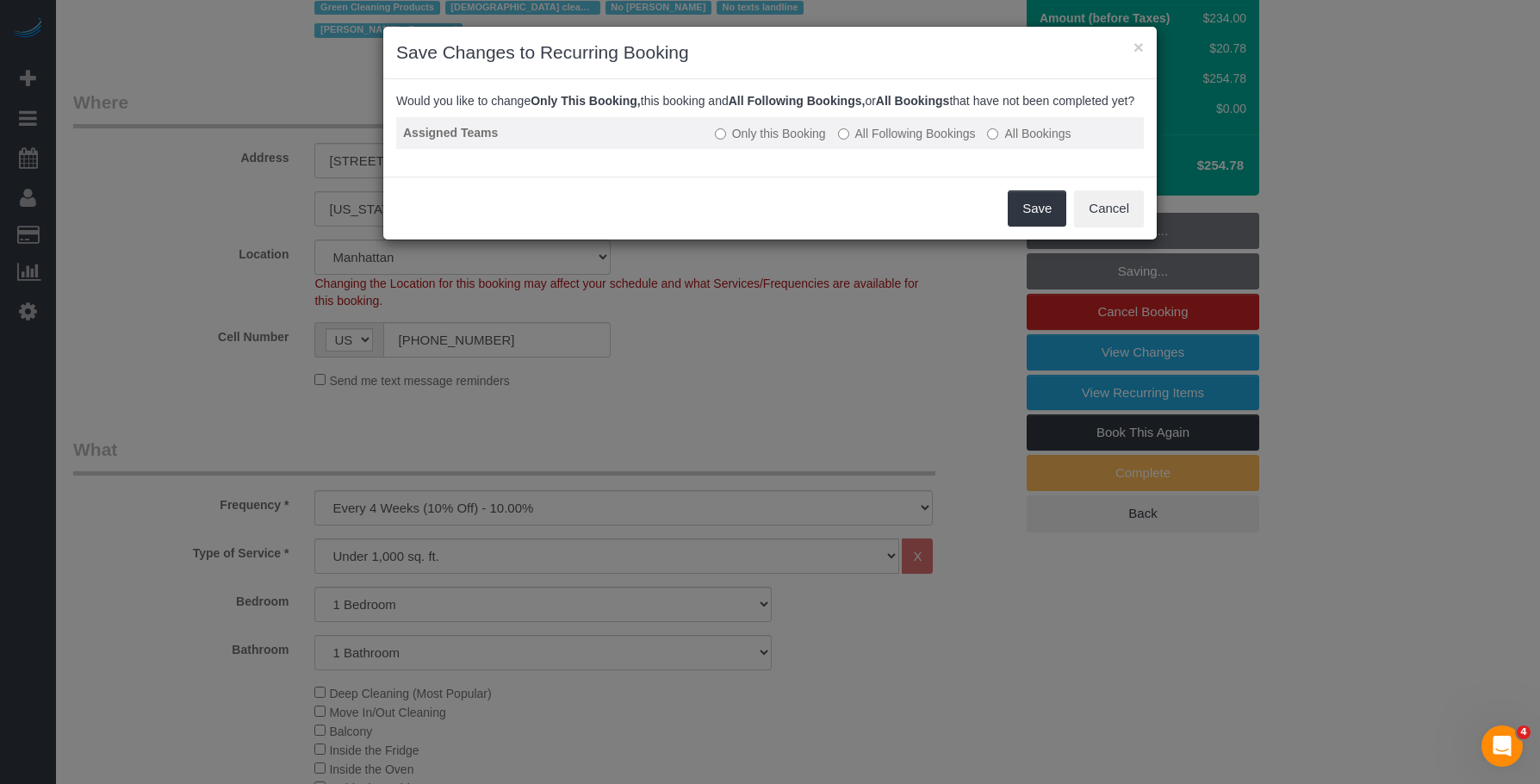
click at [933, 142] on label "All Following Bookings" at bounding box center [907, 133] width 138 height 17
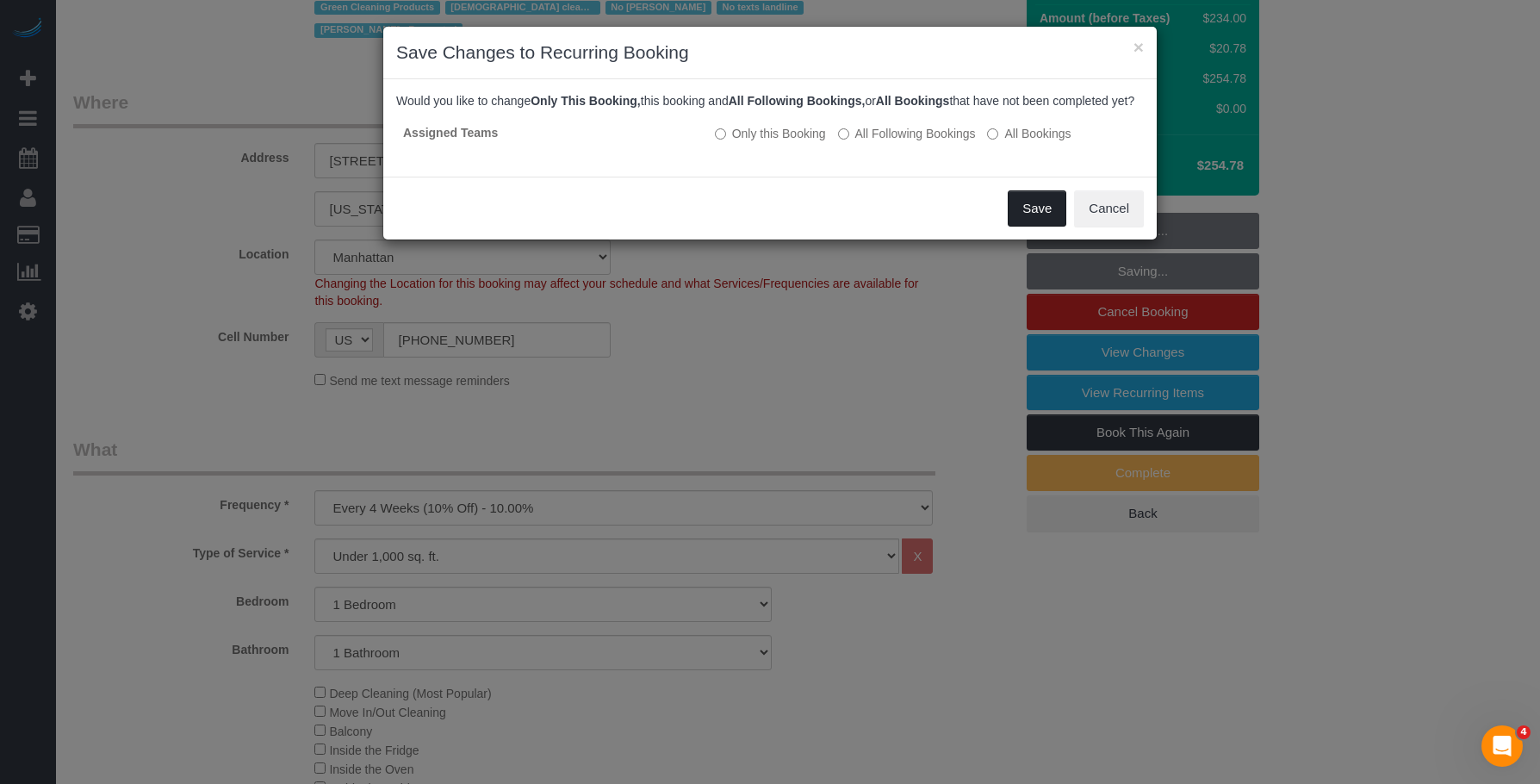
click at [1049, 226] on button "Save" at bounding box center [1037, 209] width 59 height 36
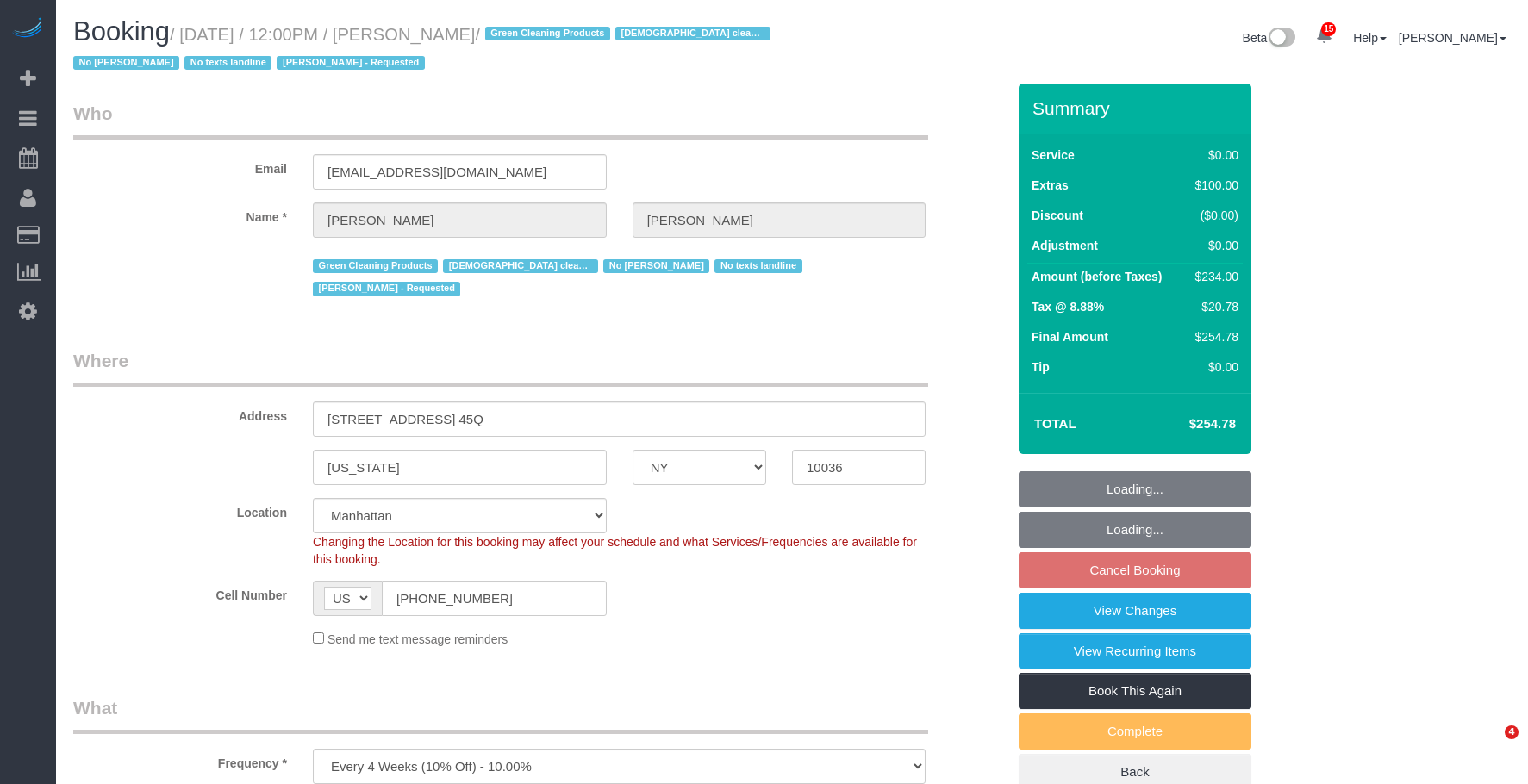
select select "NY"
select select "1"
select select "spot5"
select select "number:89"
select select "number:90"
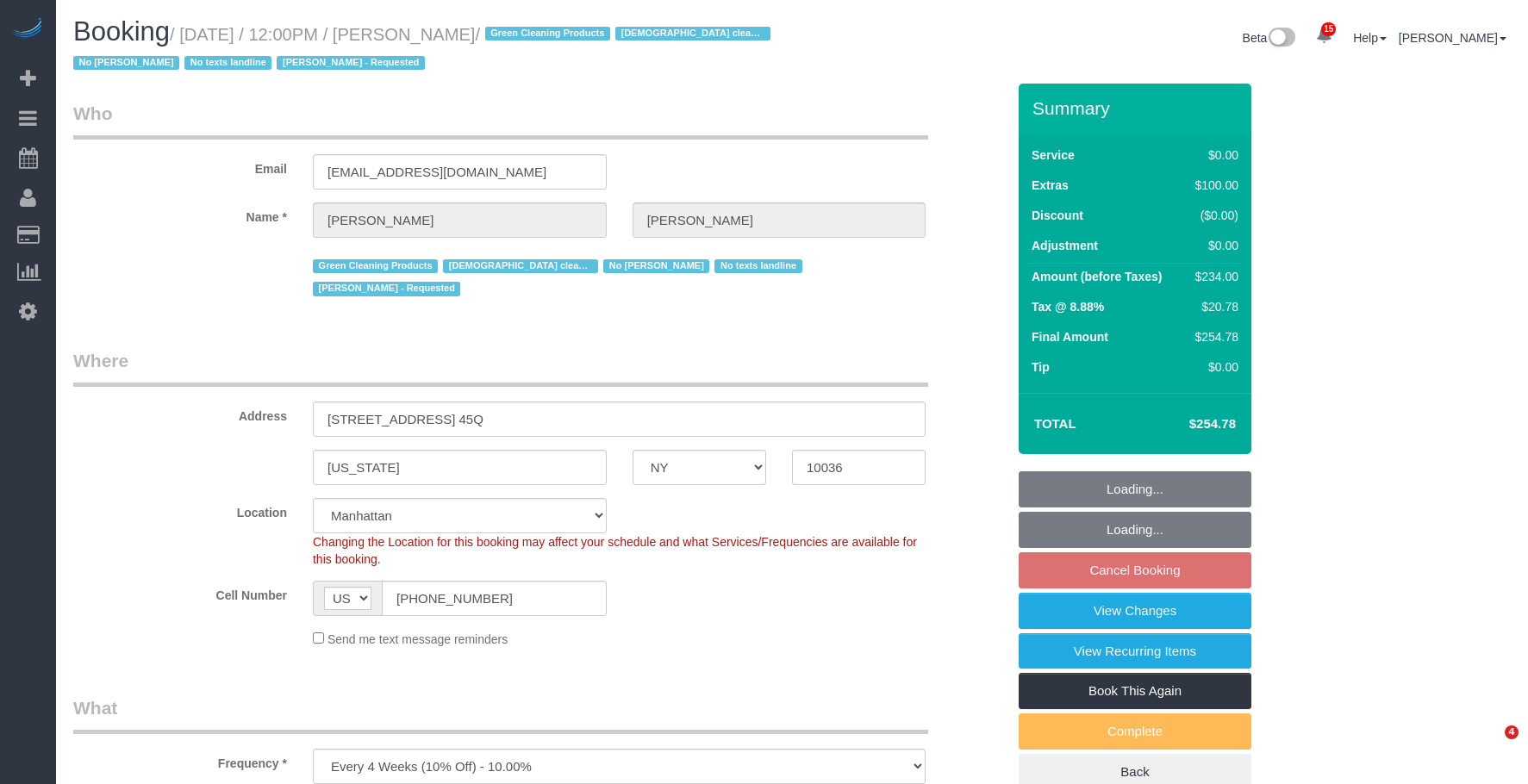
select select "number:15"
select select "number:5"
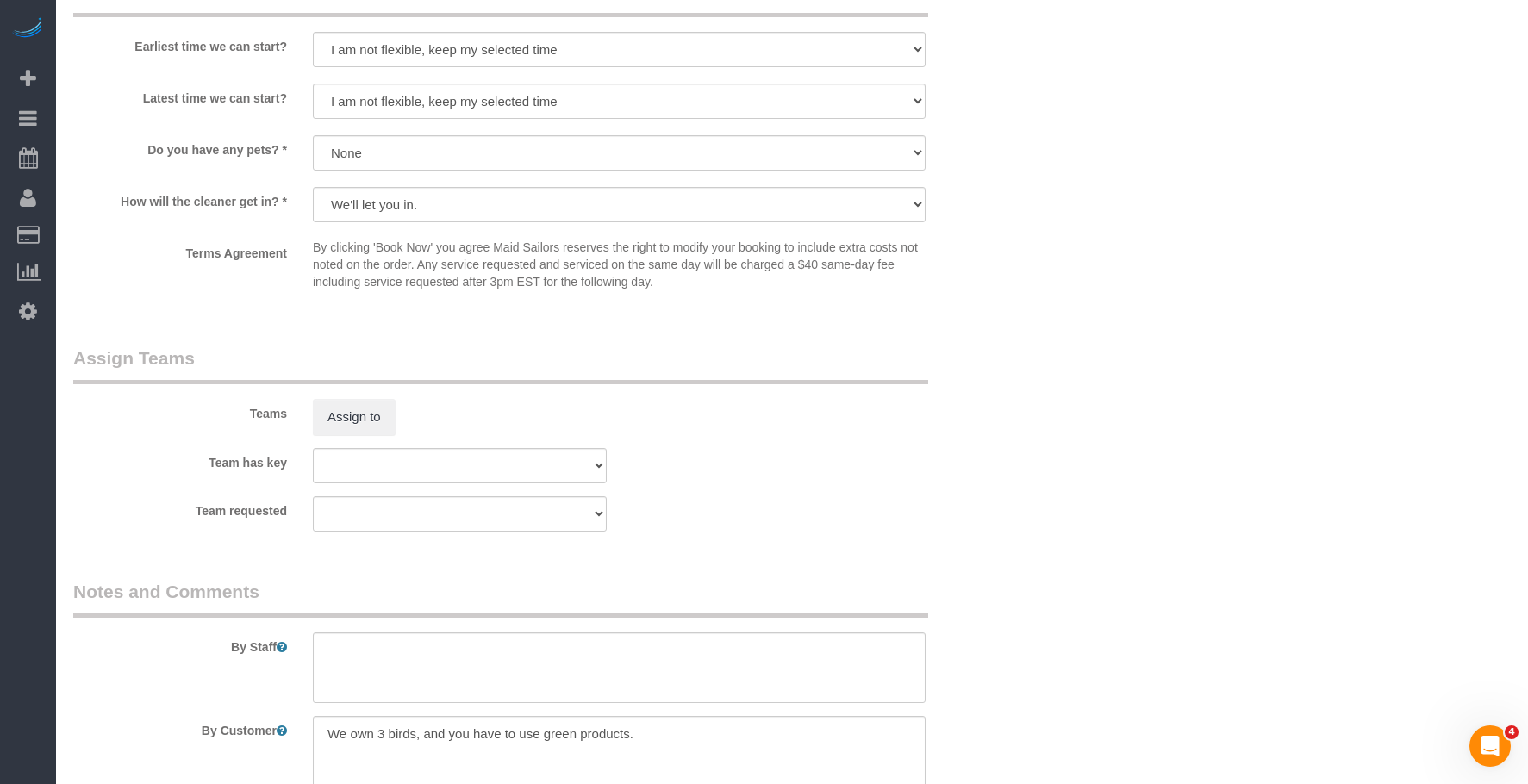
scroll to position [1637, 0]
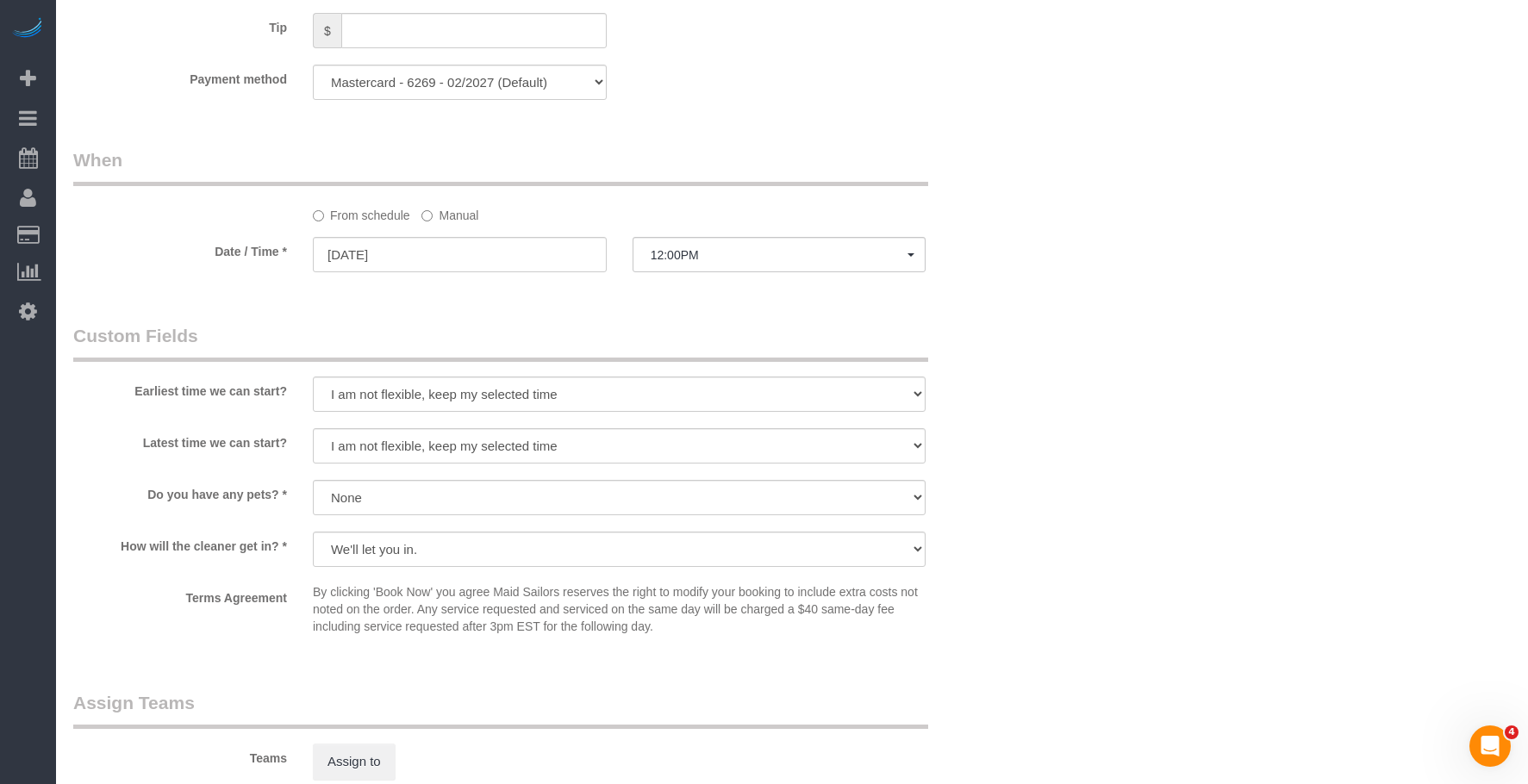
click at [460, 201] on label "Manual" at bounding box center [449, 212] width 57 height 24
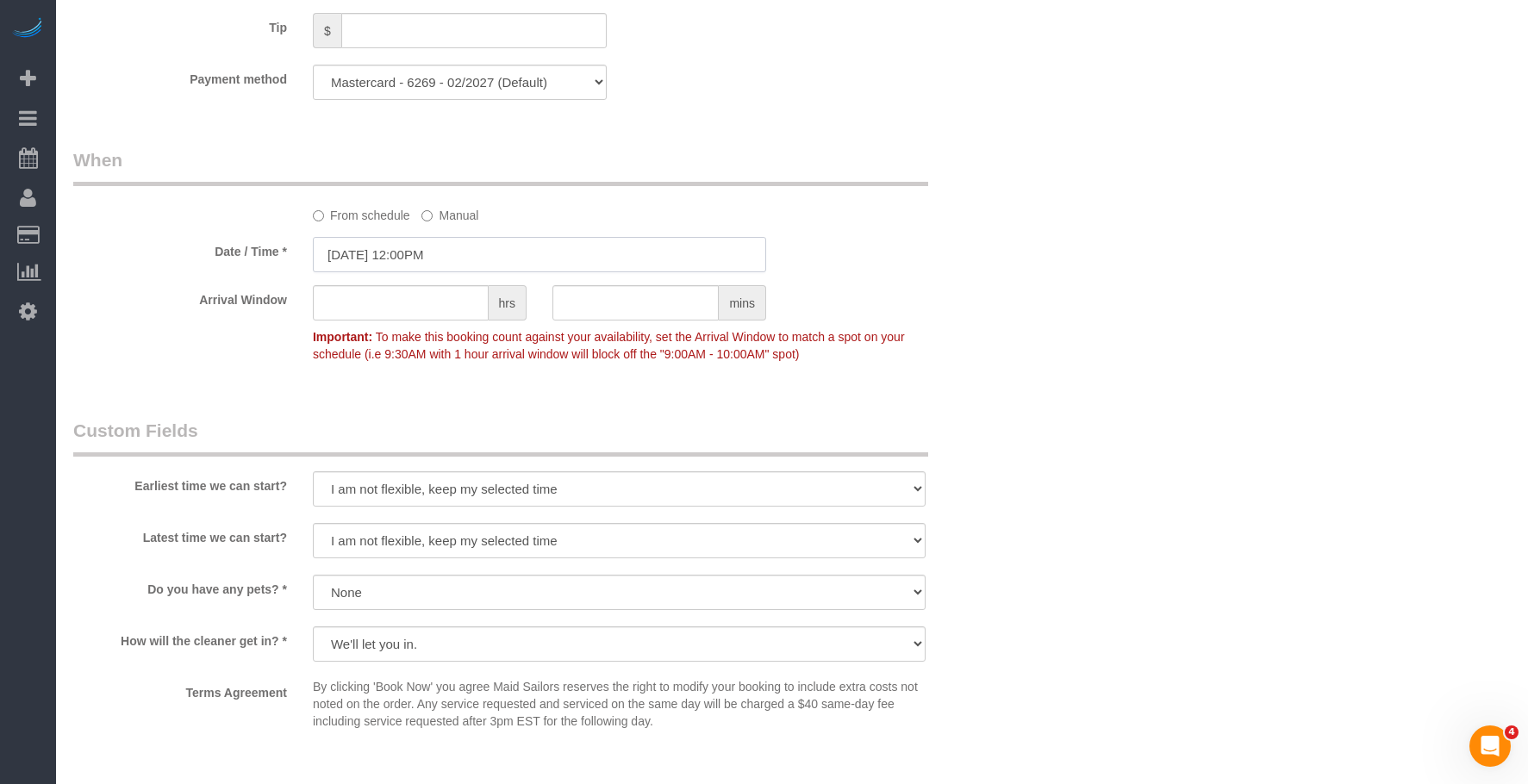
click at [470, 237] on input "[DATE] 12:00PM" at bounding box center [539, 254] width 453 height 35
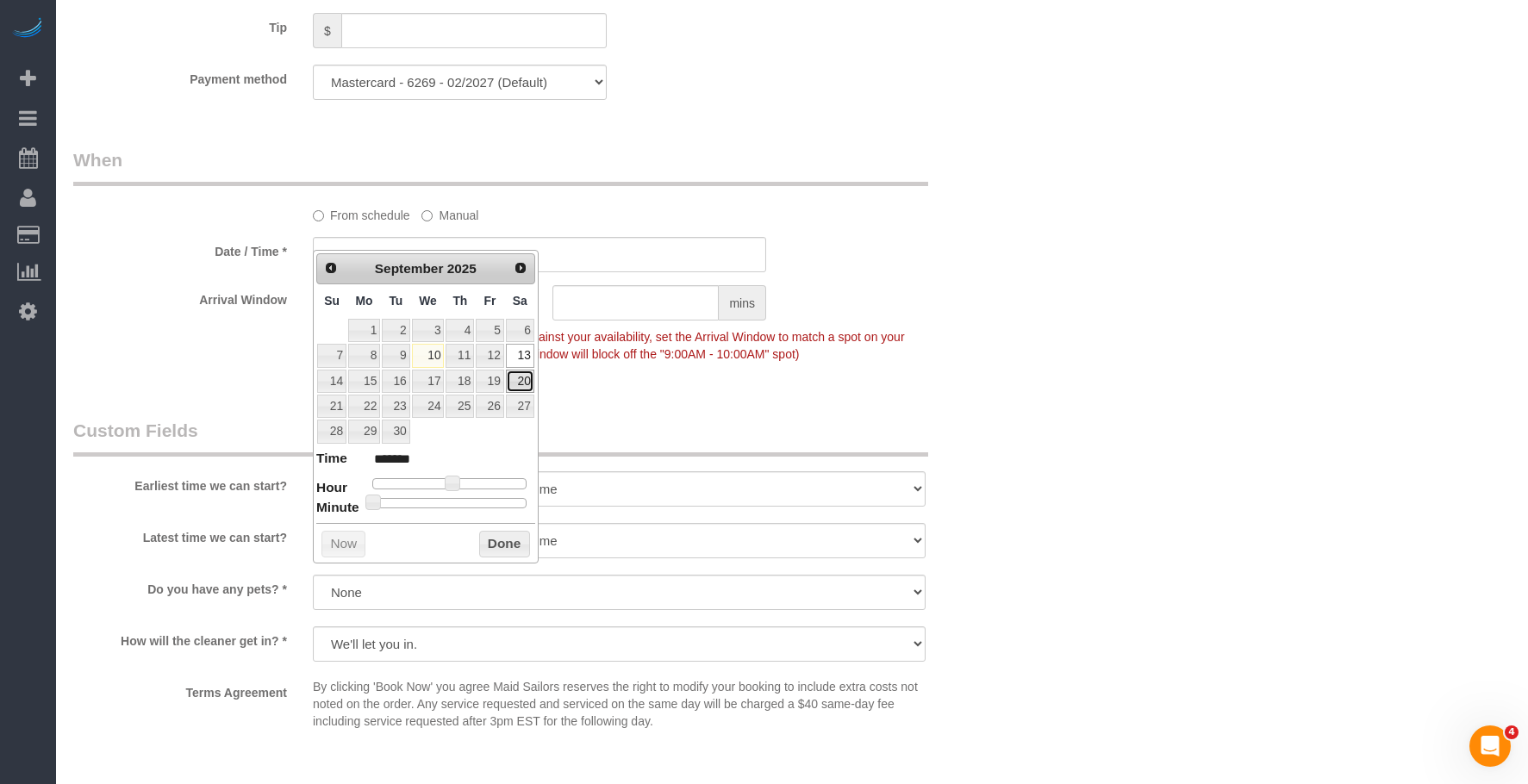
click at [529, 376] on link "20" at bounding box center [520, 381] width 28 height 24
type input "[DATE] 12:00PM"
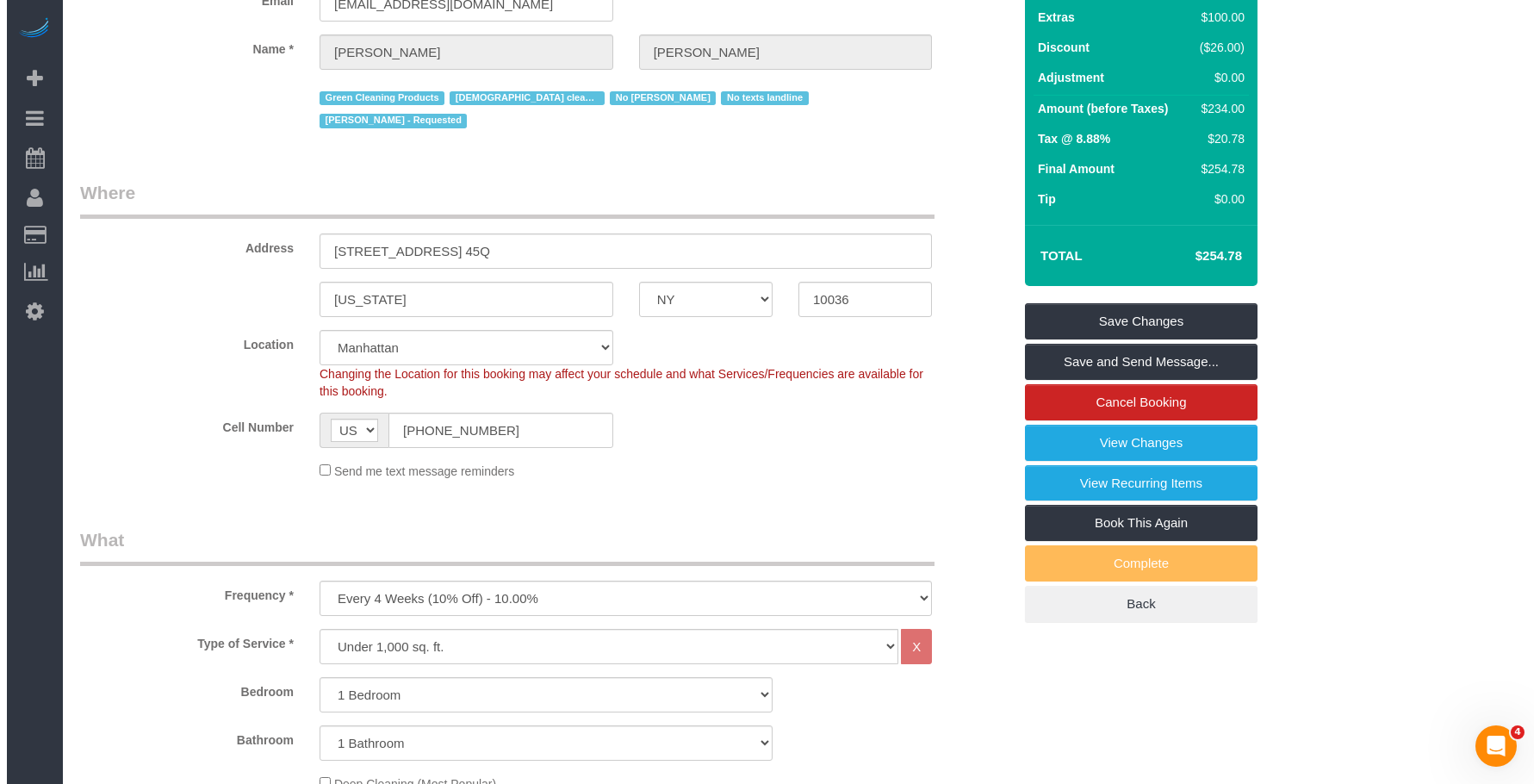
scroll to position [0, 0]
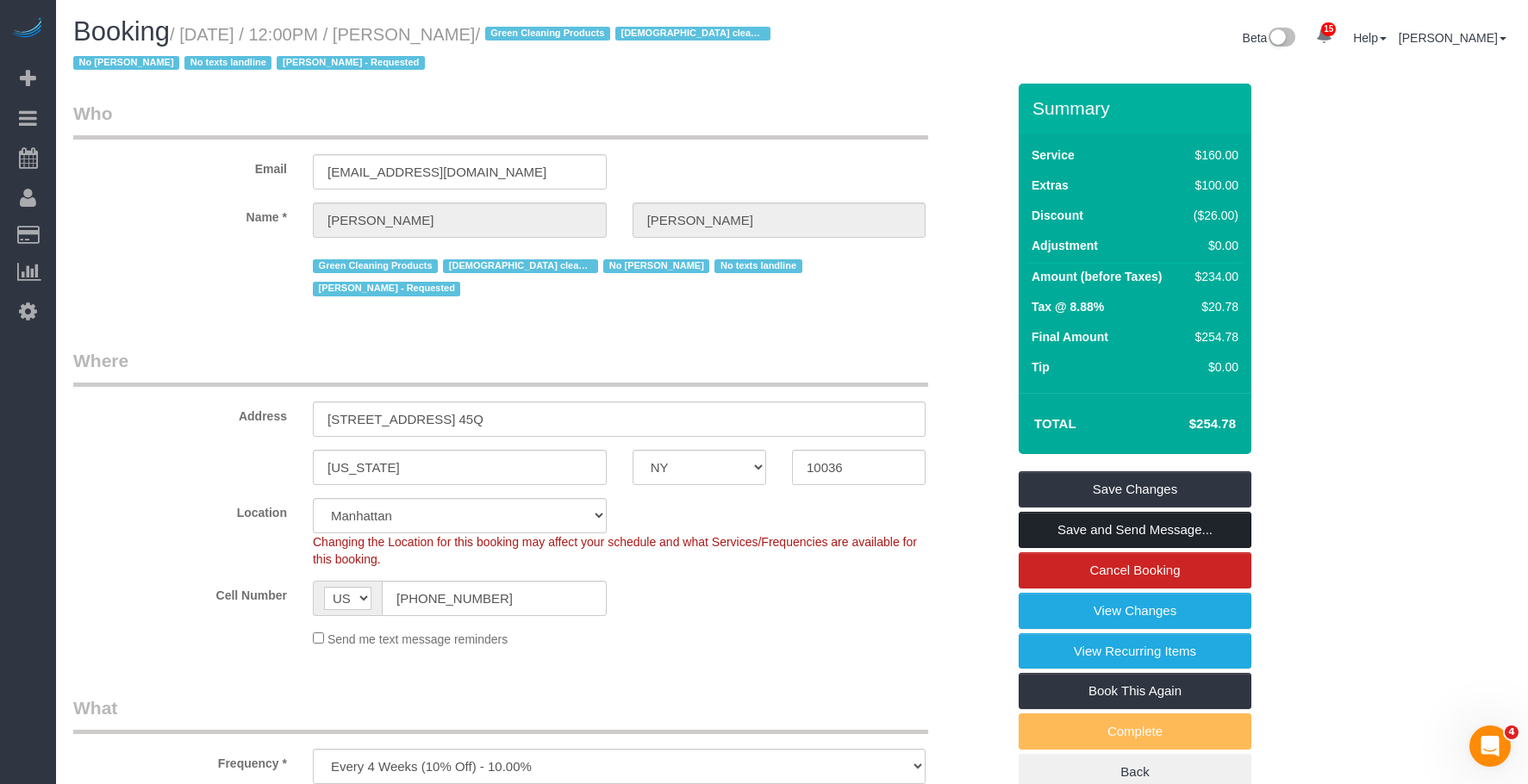
click at [1227, 535] on link "Save and Send Message..." at bounding box center [1134, 529] width 232 height 36
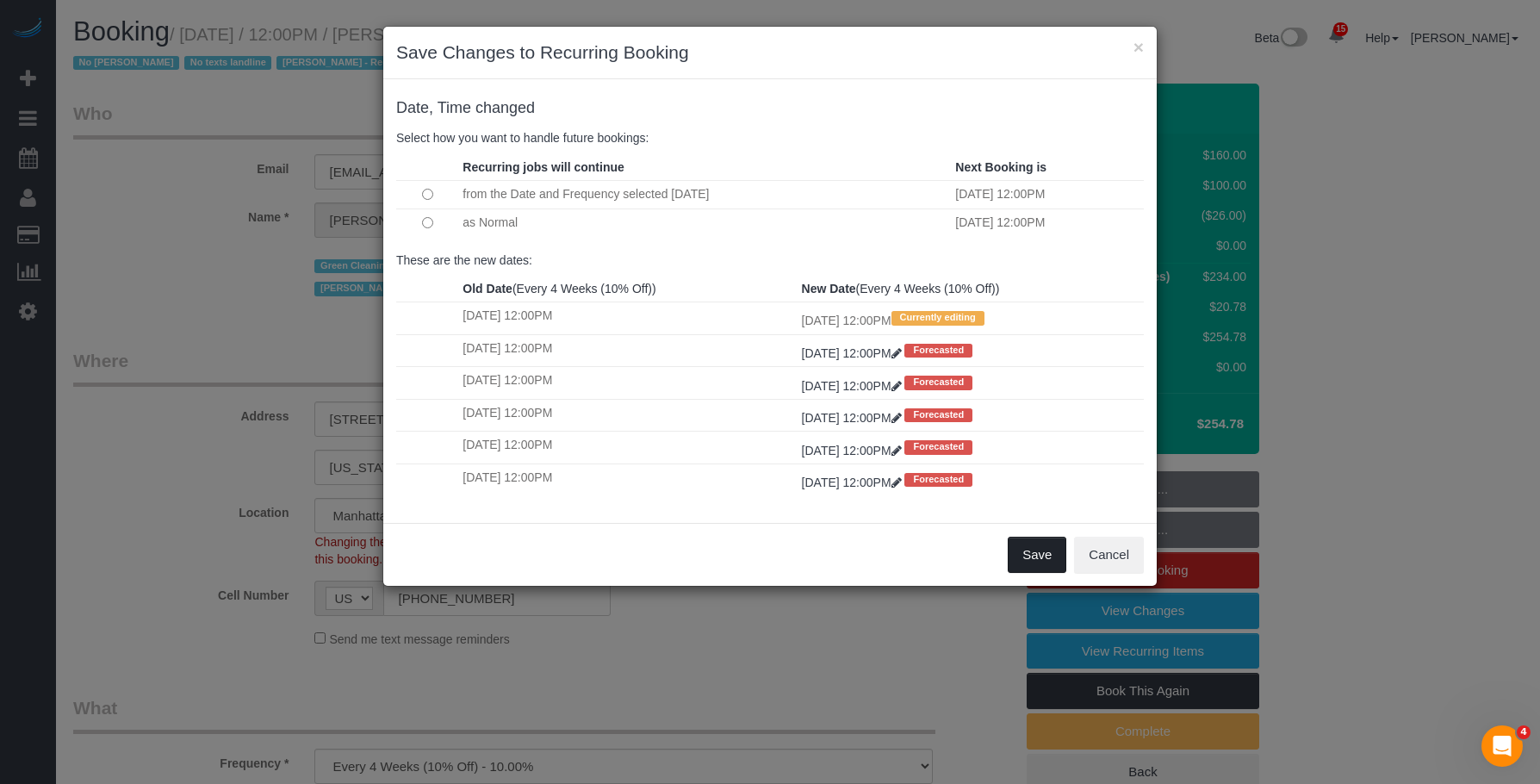
click at [1035, 551] on button "Save" at bounding box center [1037, 555] width 59 height 36
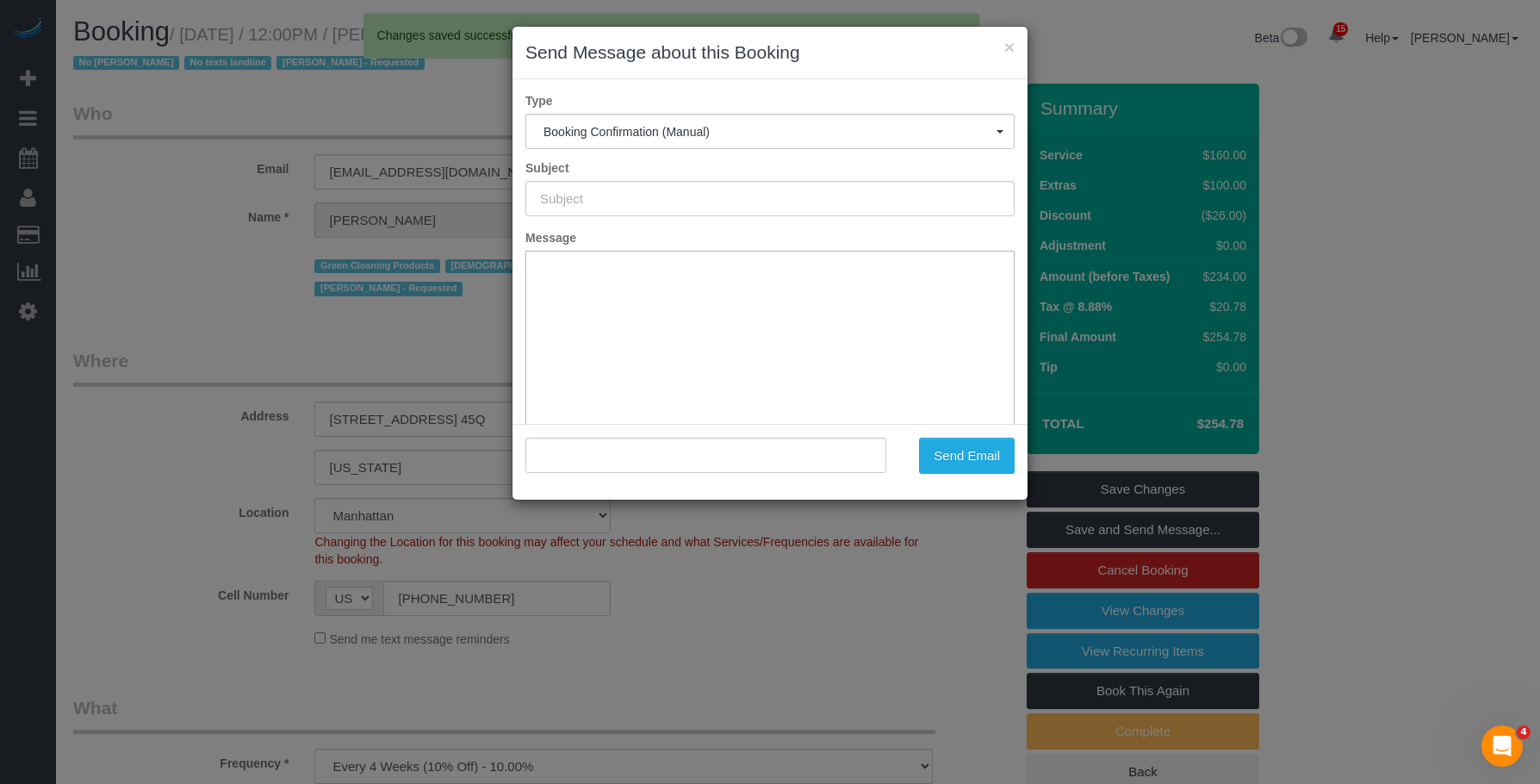
type input "Cleaning Confirmed for [DATE] 12:00pm"
type input ""[PERSON_NAME]" <[EMAIL_ADDRESS][DOMAIN_NAME]>"
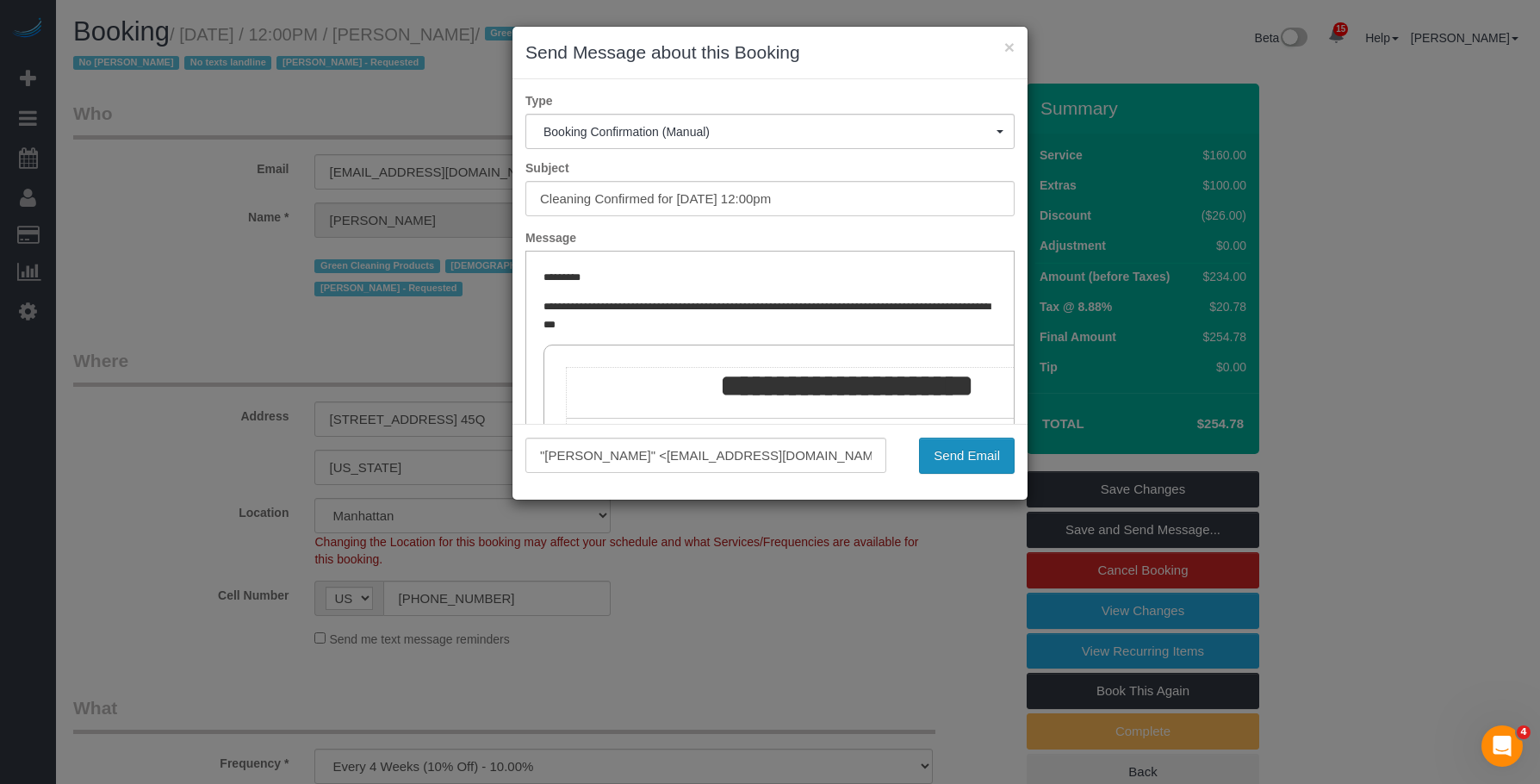
click at [977, 455] on button "Send Email" at bounding box center [966, 456] width 95 height 36
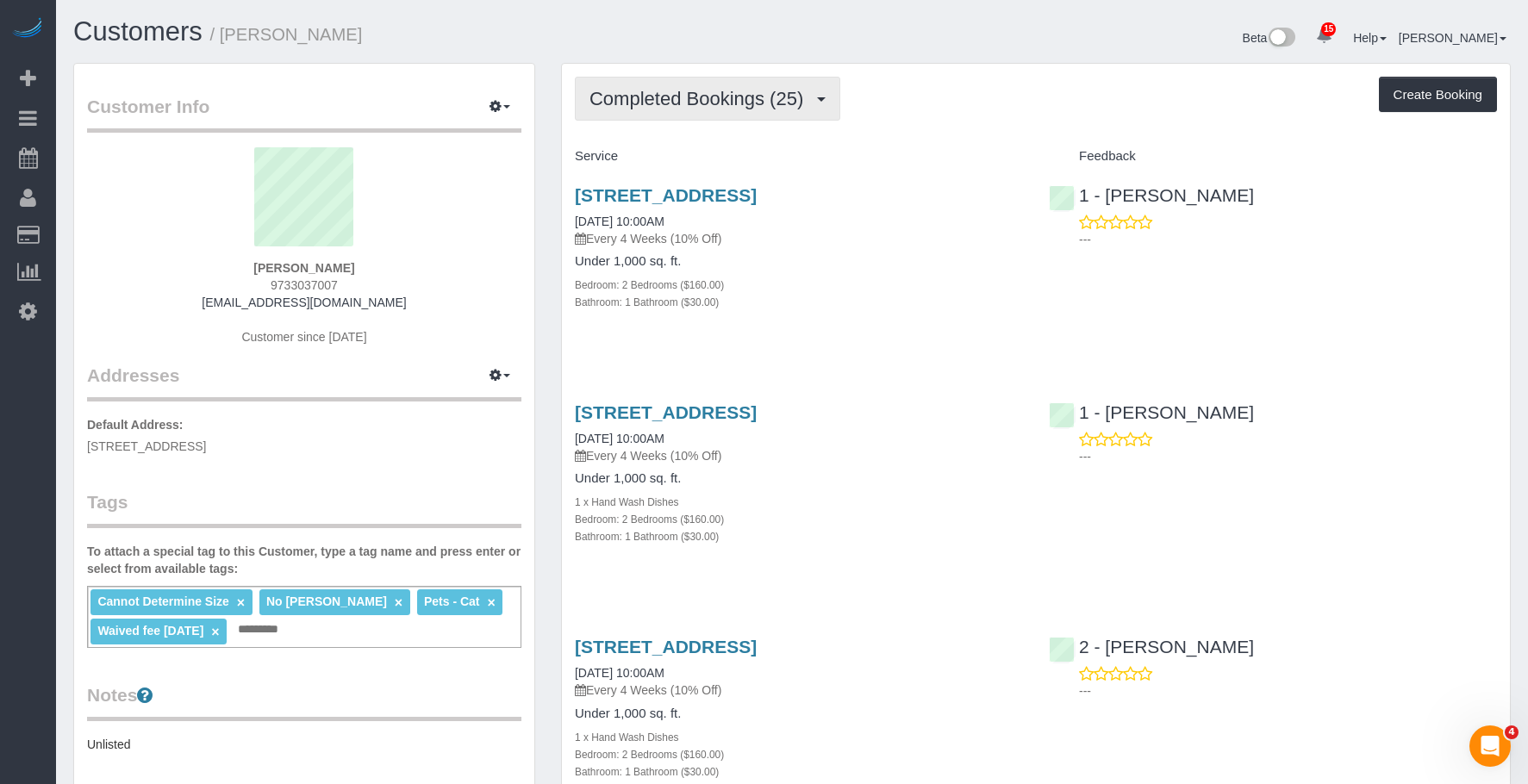
click at [718, 85] on button "Completed Bookings (25)" at bounding box center [707, 98] width 265 height 44
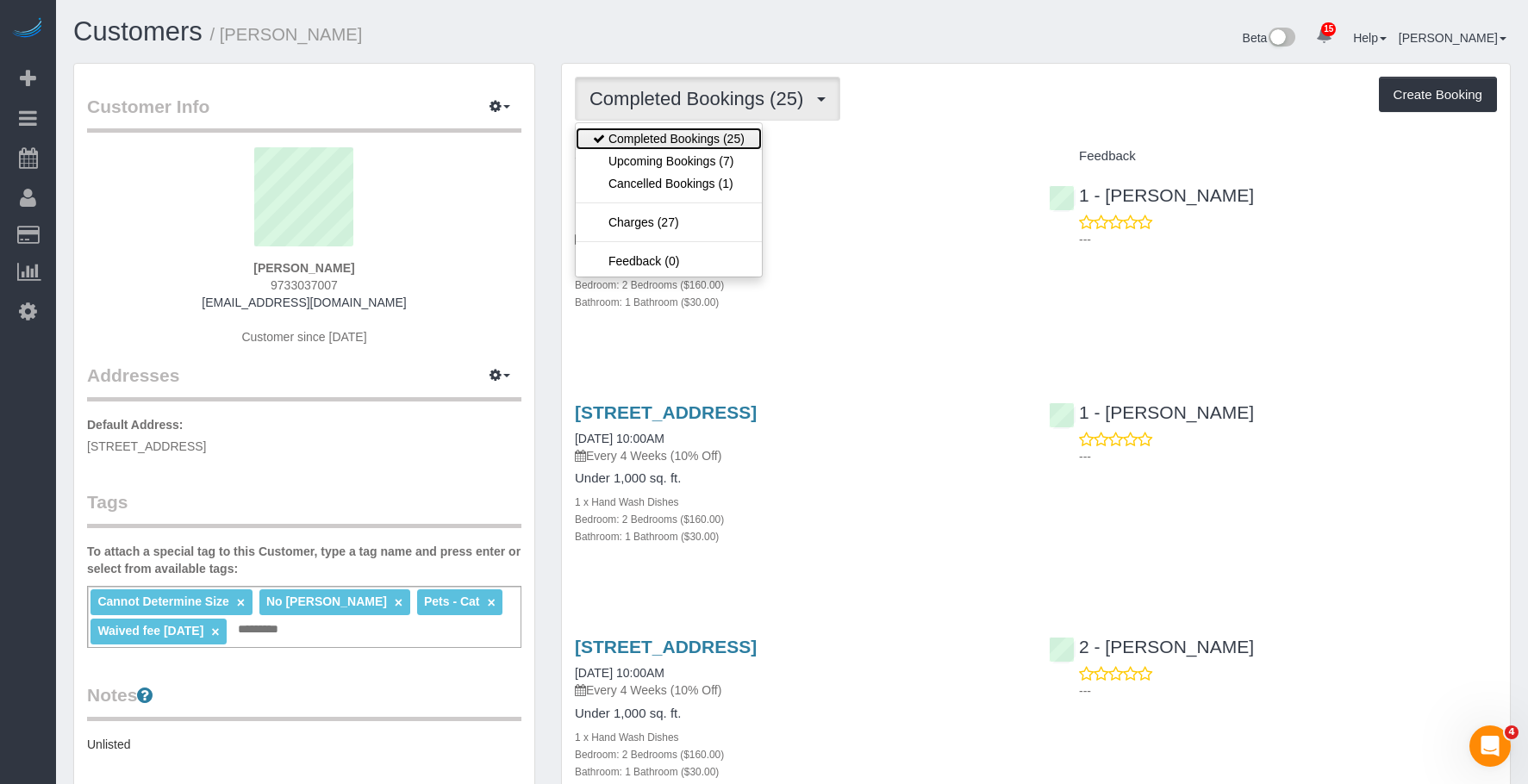
click at [693, 143] on link "Completed Bookings (25)" at bounding box center [668, 139] width 186 height 23
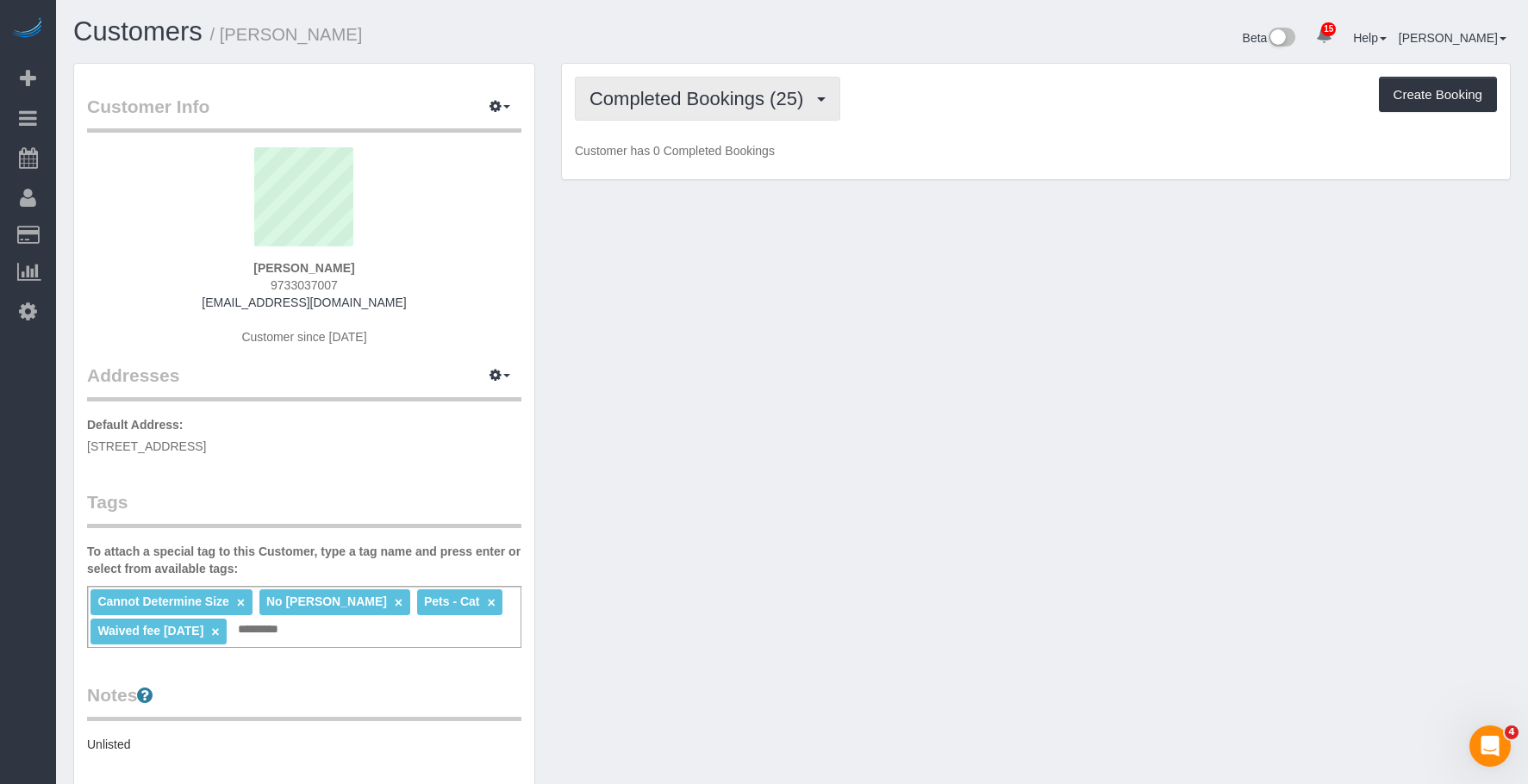
click at [697, 113] on button "Completed Bookings (25)" at bounding box center [707, 98] width 265 height 44
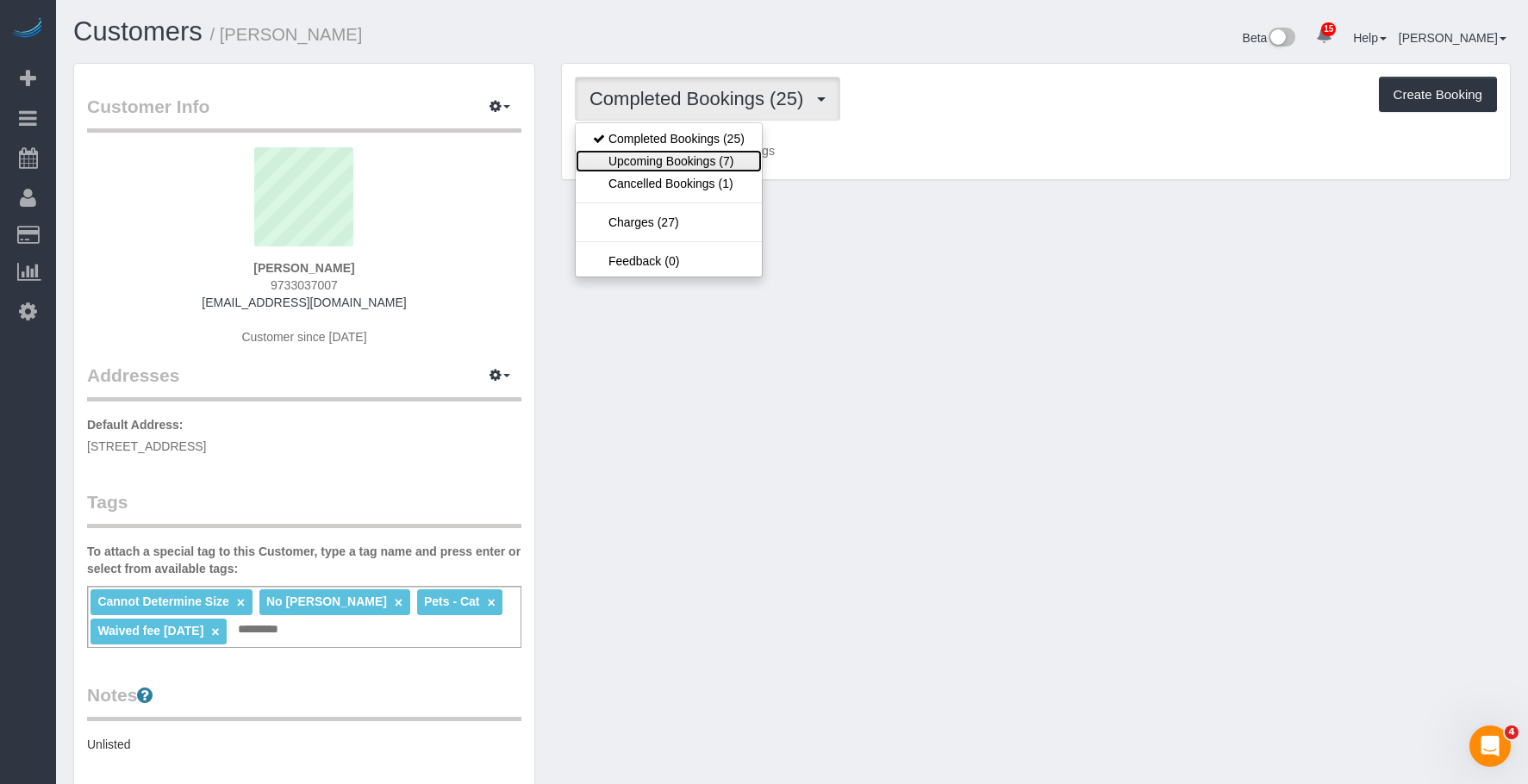
click at [682, 165] on link "Upcoming Bookings (7)" at bounding box center [668, 161] width 186 height 23
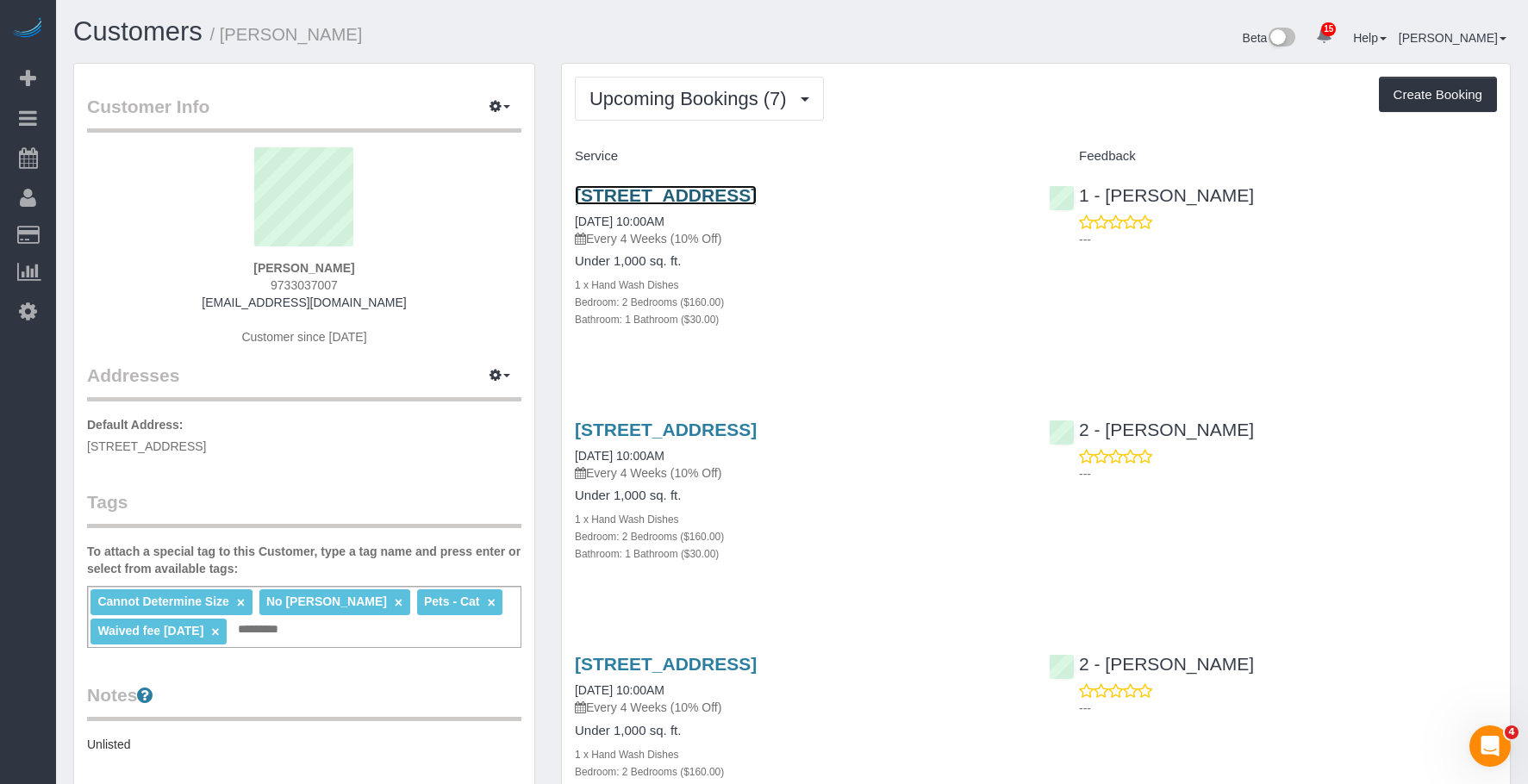
click at [690, 186] on link "574 7th Street, Apt. 12, Brooklyn, NY 11215" at bounding box center [665, 194] width 182 height 20
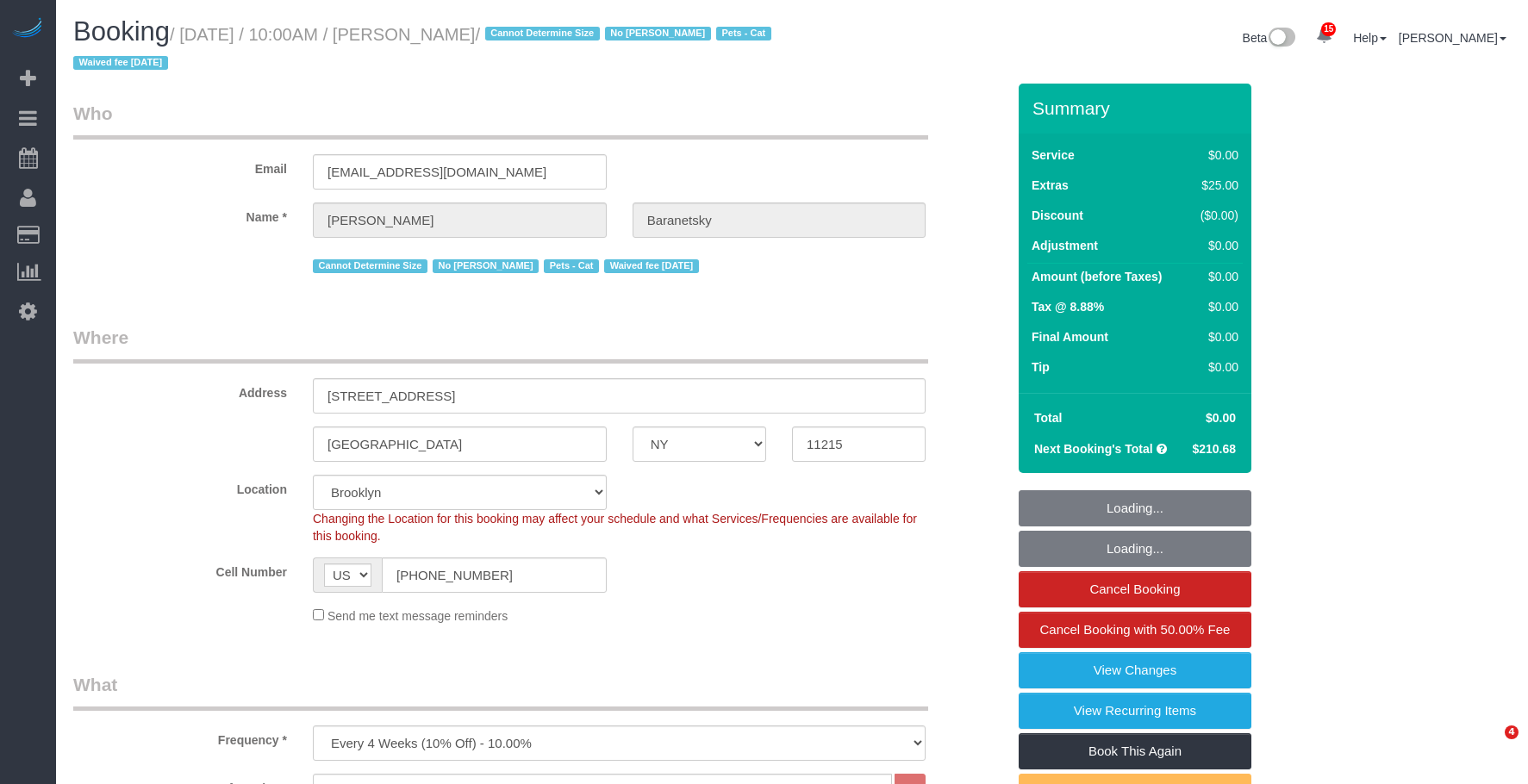
select select "NY"
select select "2"
select select "string:stripe-pm_1No6cK4VGloSiKo7E2tmOfwl"
select select "spot1"
select select "number:58"
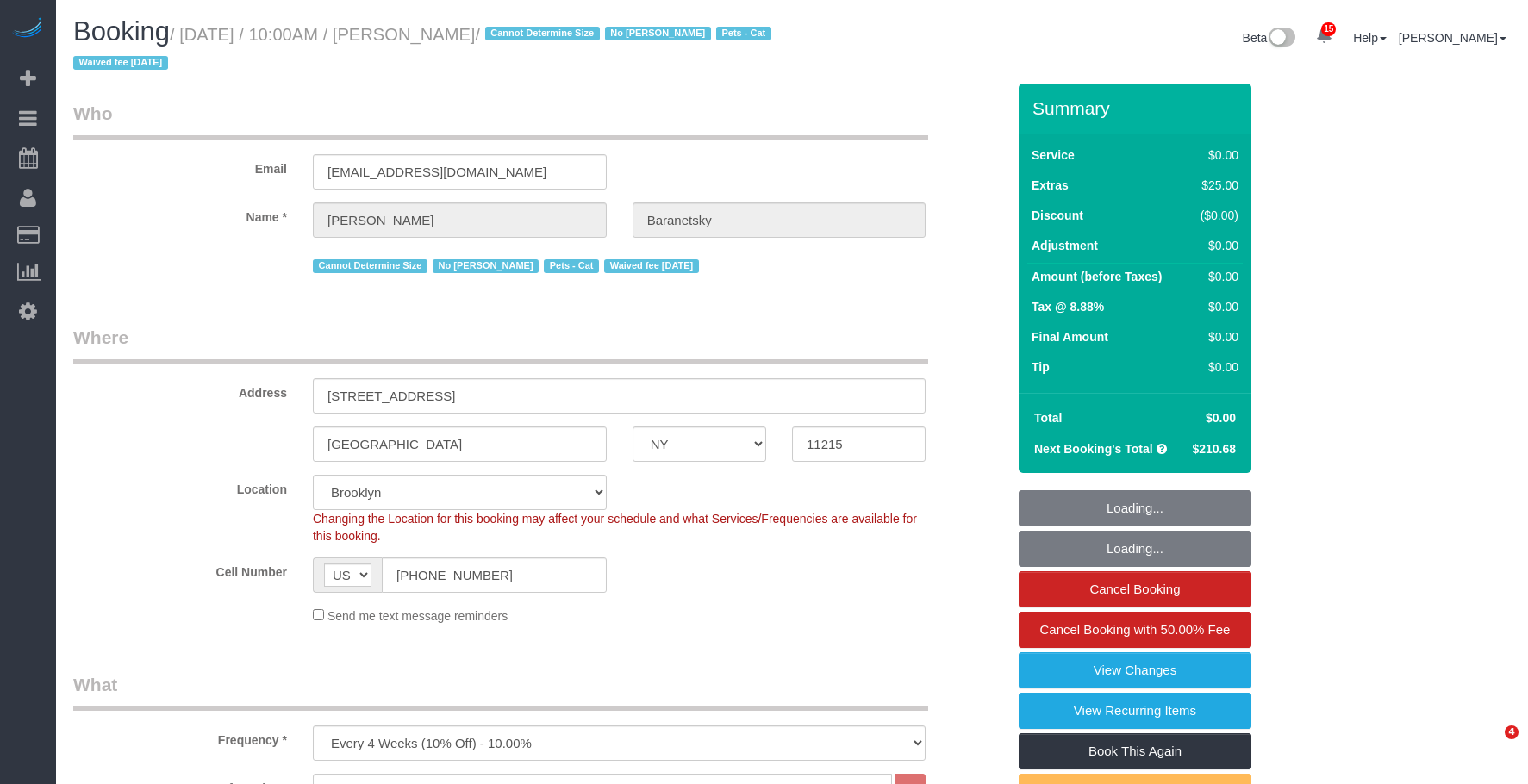
select select "number:77"
select select "number:14"
select select "number:7"
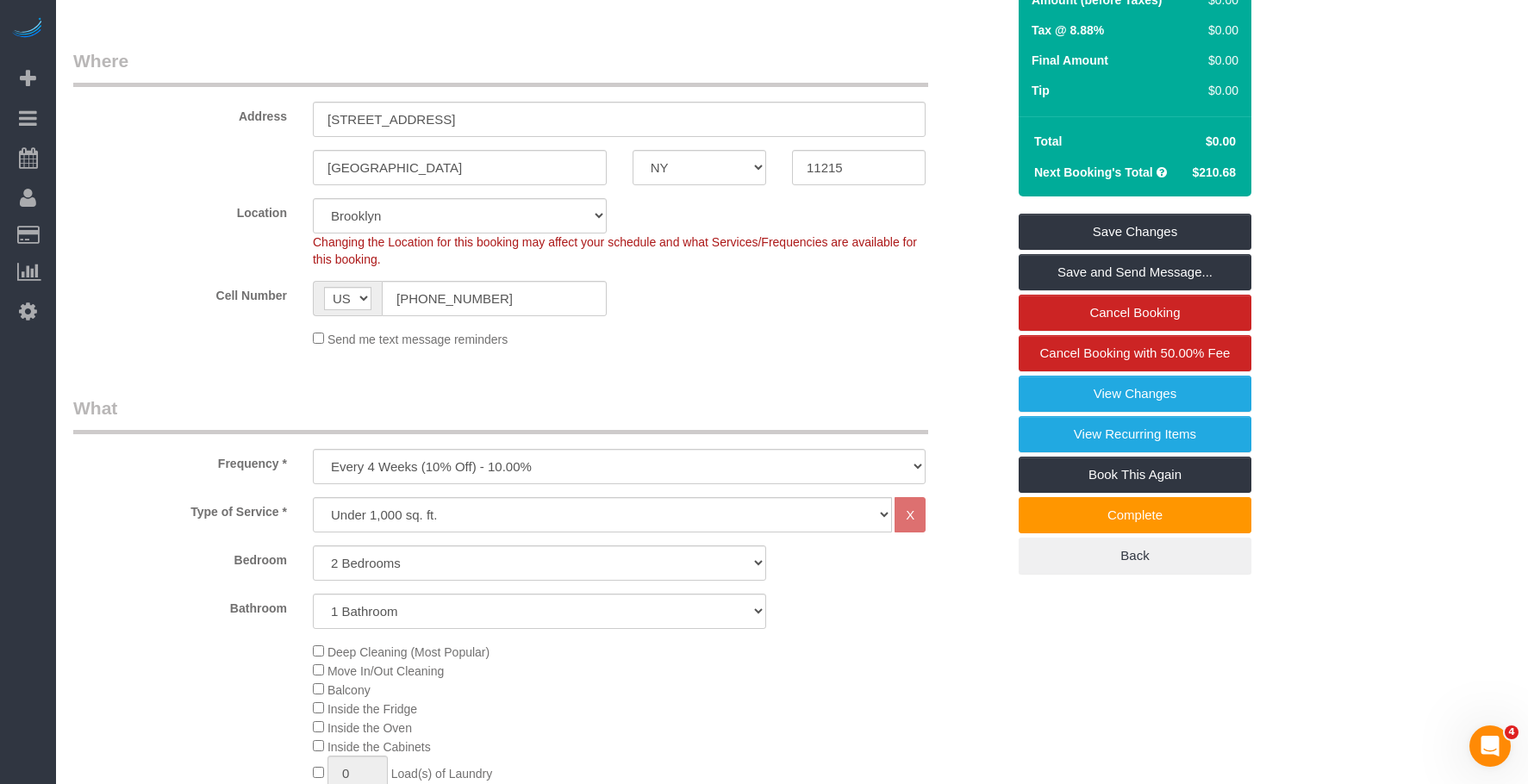
scroll to position [173, 0]
